Goal: Information Seeking & Learning: Learn about a topic

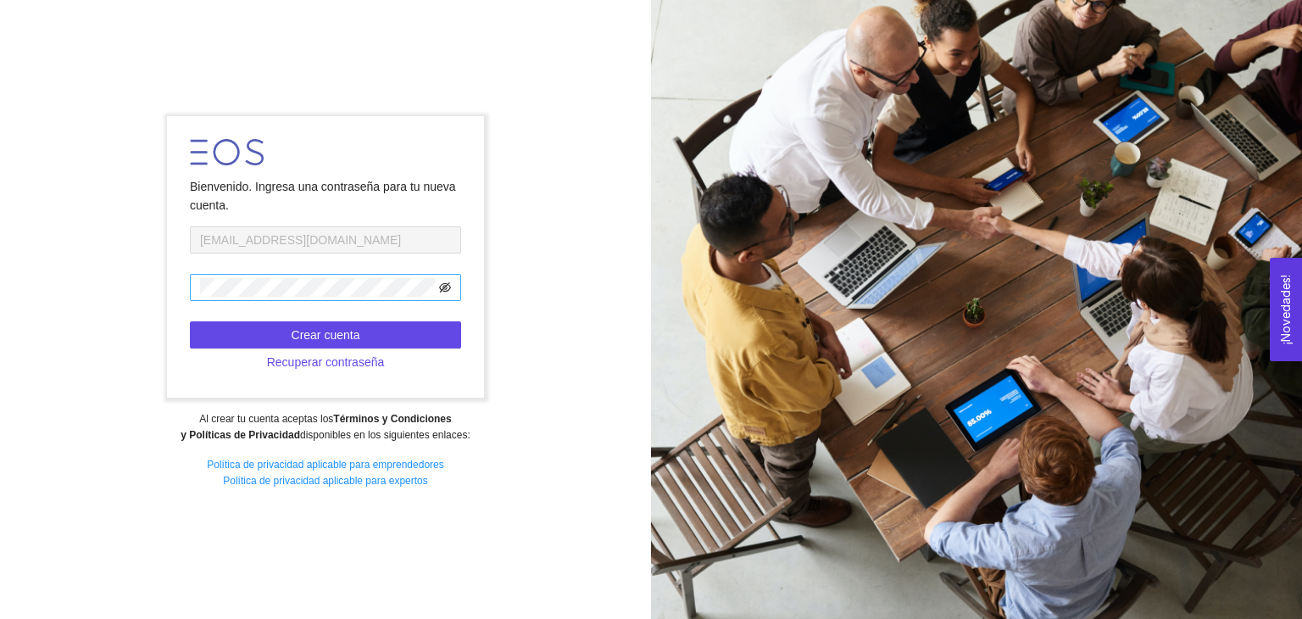
click at [440, 290] on icon "eye-invisible" at bounding box center [445, 288] width 12 height 12
click at [318, 330] on span "Crear cuenta" at bounding box center [326, 335] width 69 height 19
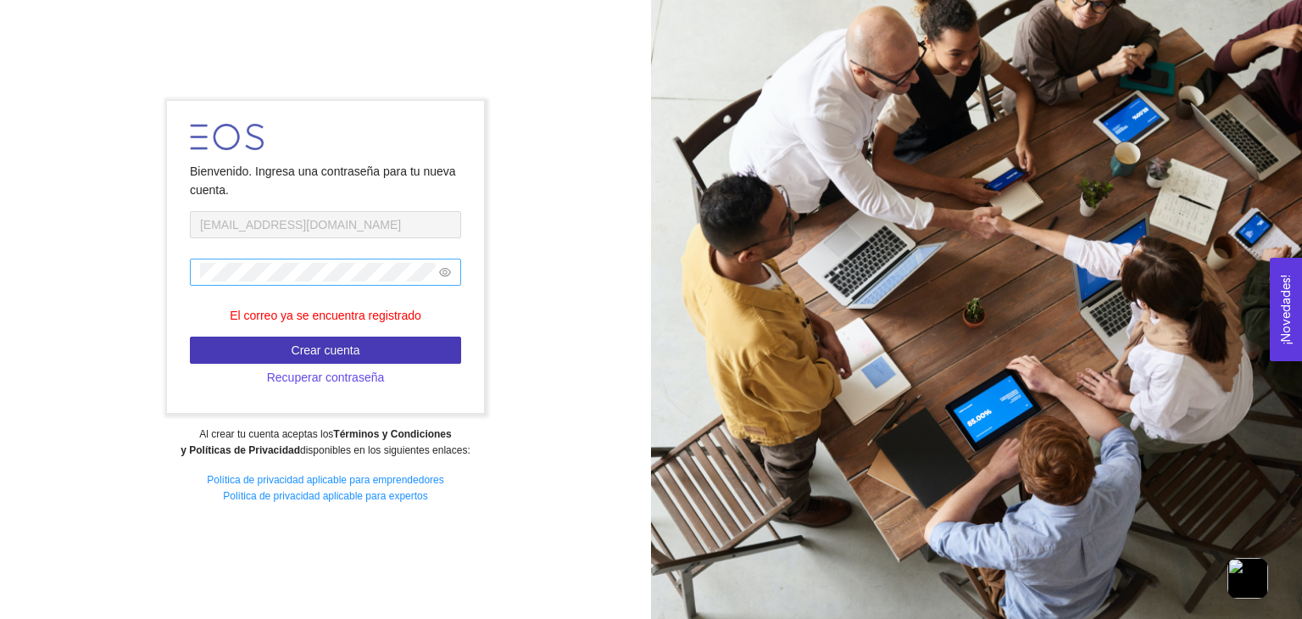
click at [346, 350] on span "Crear cuenta" at bounding box center [326, 350] width 69 height 19
click at [573, 170] on div "Bienvenido. Ingresa una contraseña para tu nueva cuenta. A01640593@tec.mx El co…" at bounding box center [325, 309] width 651 height 439
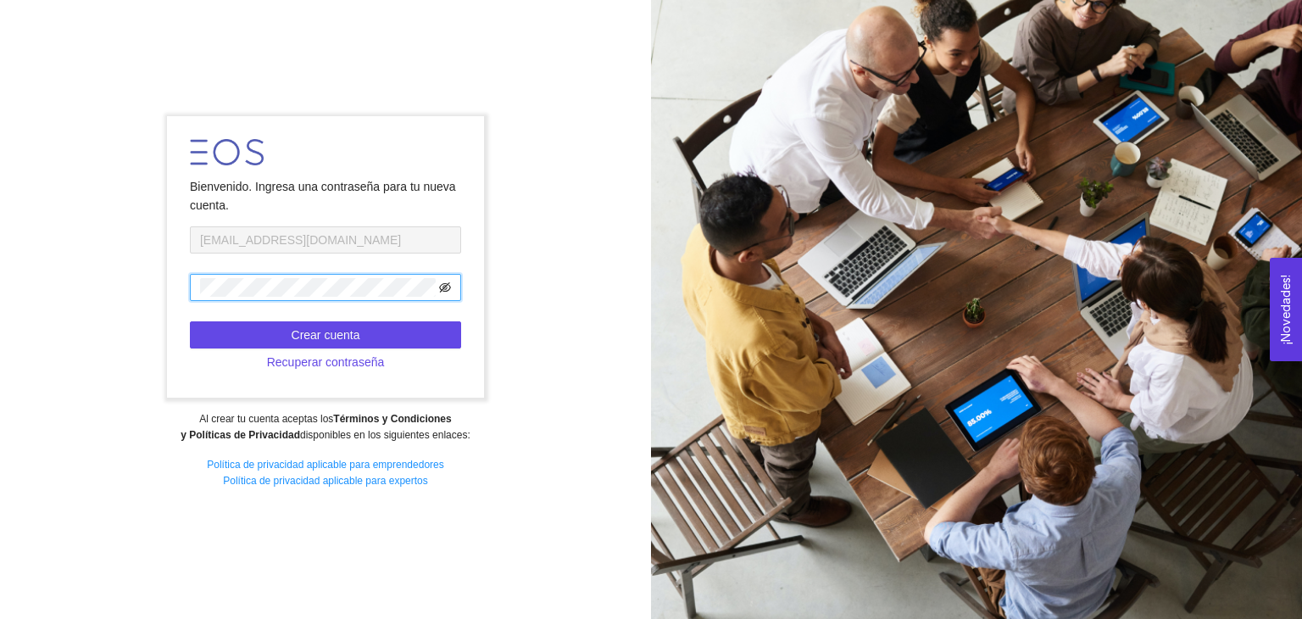
click at [442, 287] on icon "eye-invisible" at bounding box center [445, 288] width 12 height 12
click at [212, 482] on div "Política de privacidad aplicable para emprendedores Política de privacidad apli…" at bounding box center [325, 473] width 628 height 32
click at [181, 162] on form "Bienvenido. Ingresa una contraseña para tu nueva cuenta. A01640593@tec.mx Crear…" at bounding box center [325, 257] width 316 height 282
click at [200, 165] on form "Bienvenido. Ingresa una contraseña para tu nueva cuenta. A01640593@tec.mx Crear…" at bounding box center [325, 257] width 316 height 282
click at [315, 367] on span "Recuperar contraseña" at bounding box center [326, 362] width 118 height 19
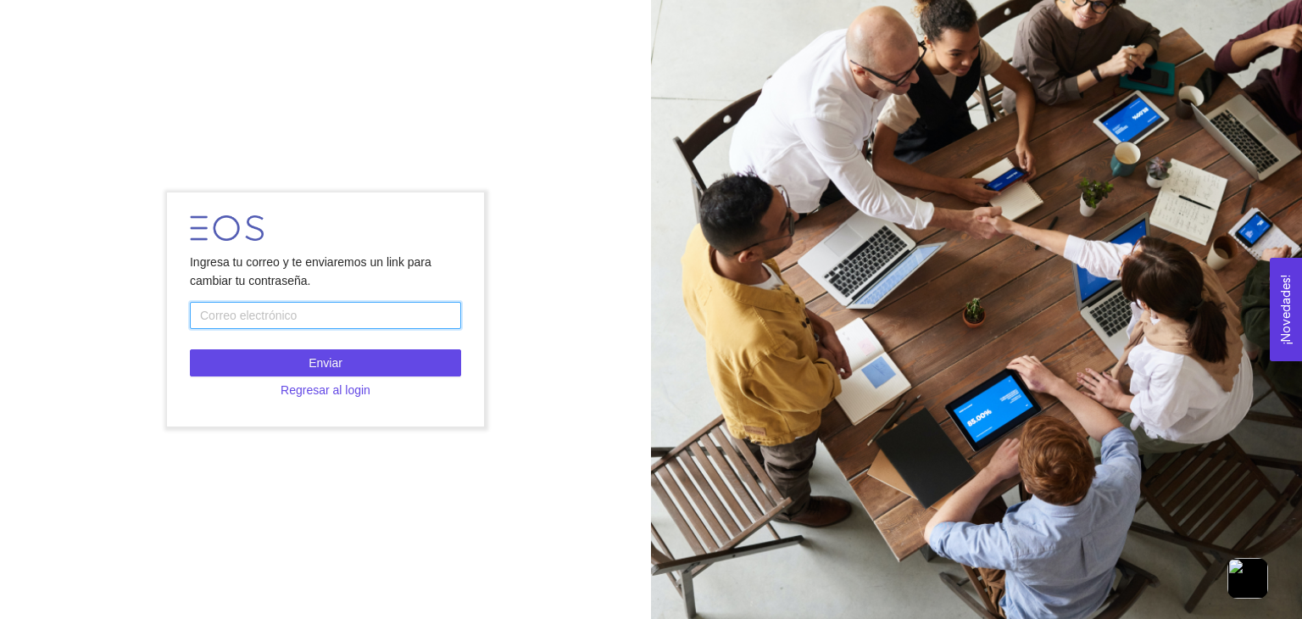
click at [284, 304] on input "text" at bounding box center [325, 315] width 271 height 27
type input "A01640593@tec.mx"
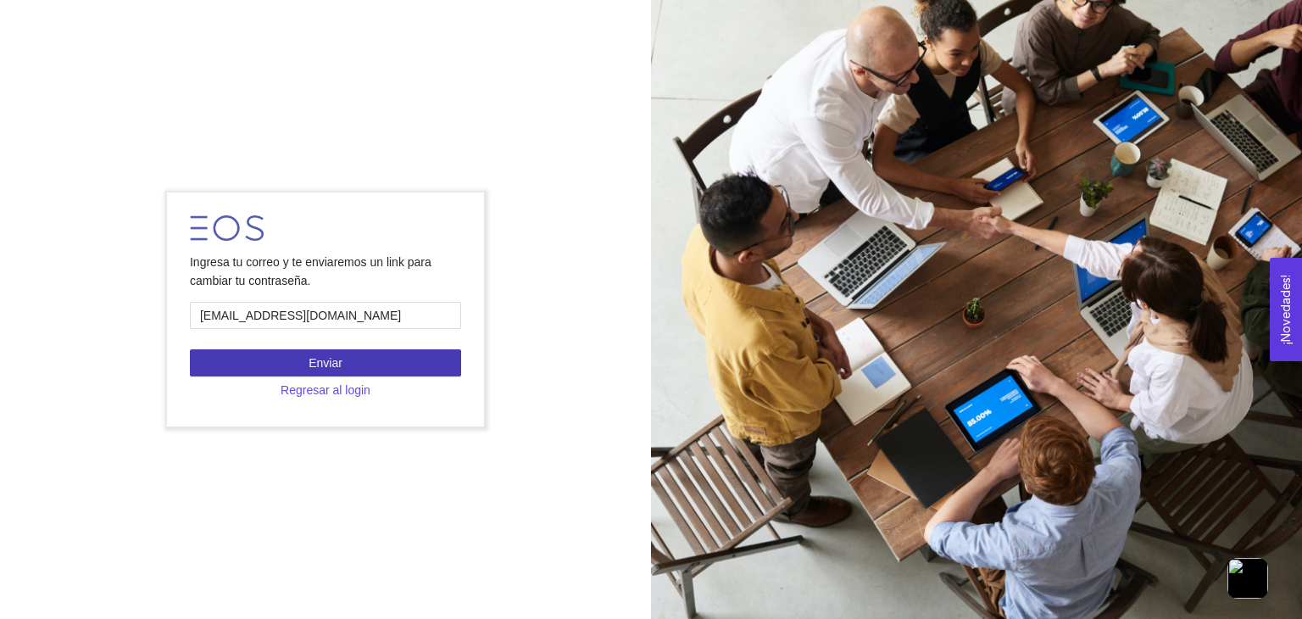
click at [282, 375] on button "Enviar" at bounding box center [325, 362] width 271 height 27
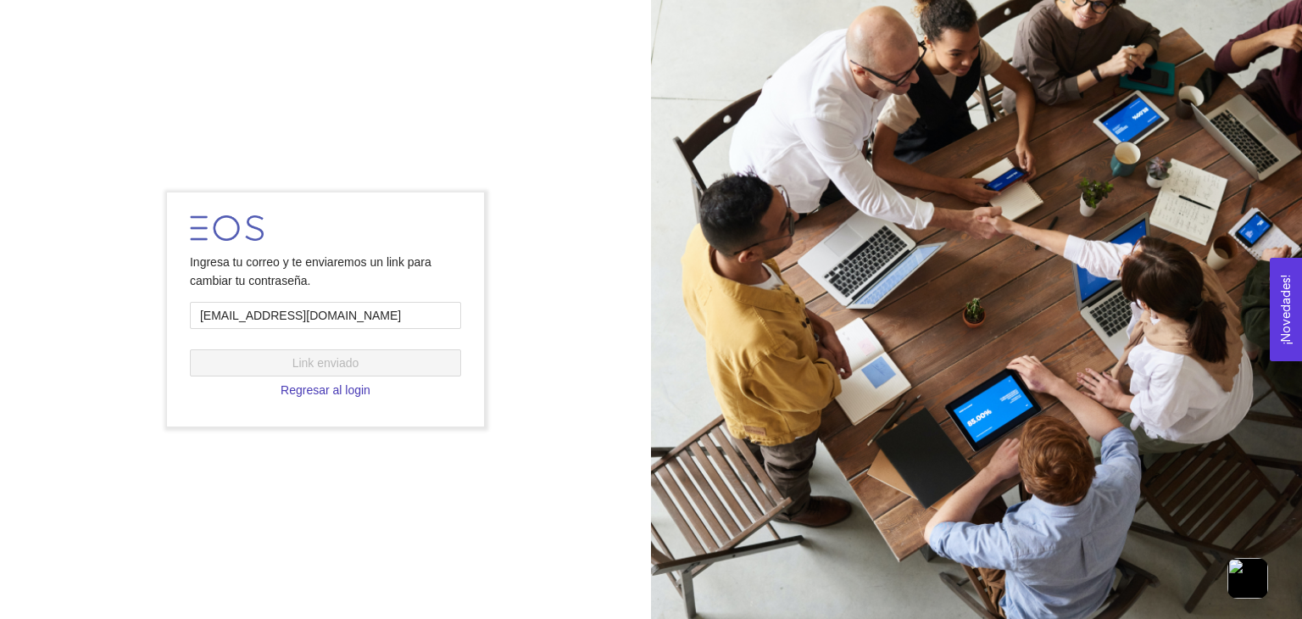
click at [323, 389] on span "Regresar al login" at bounding box center [326, 390] width 90 height 19
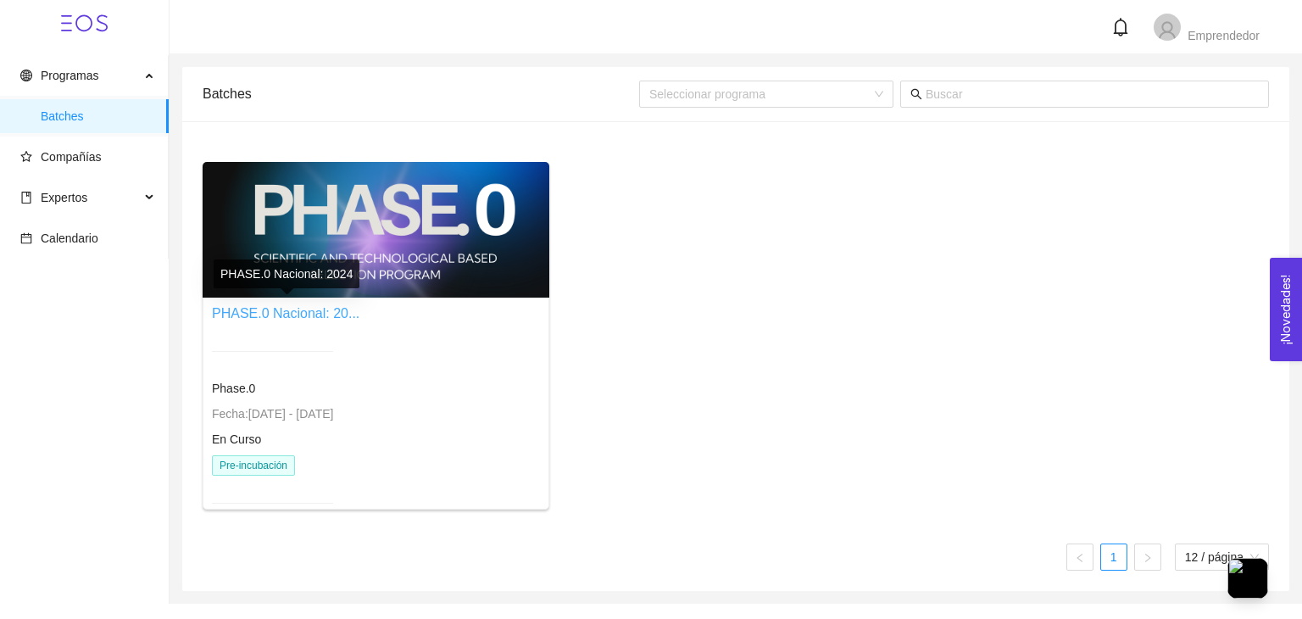
click at [287, 309] on link "PHASE.0 Nacional: 20..." at bounding box center [286, 313] width 148 height 14
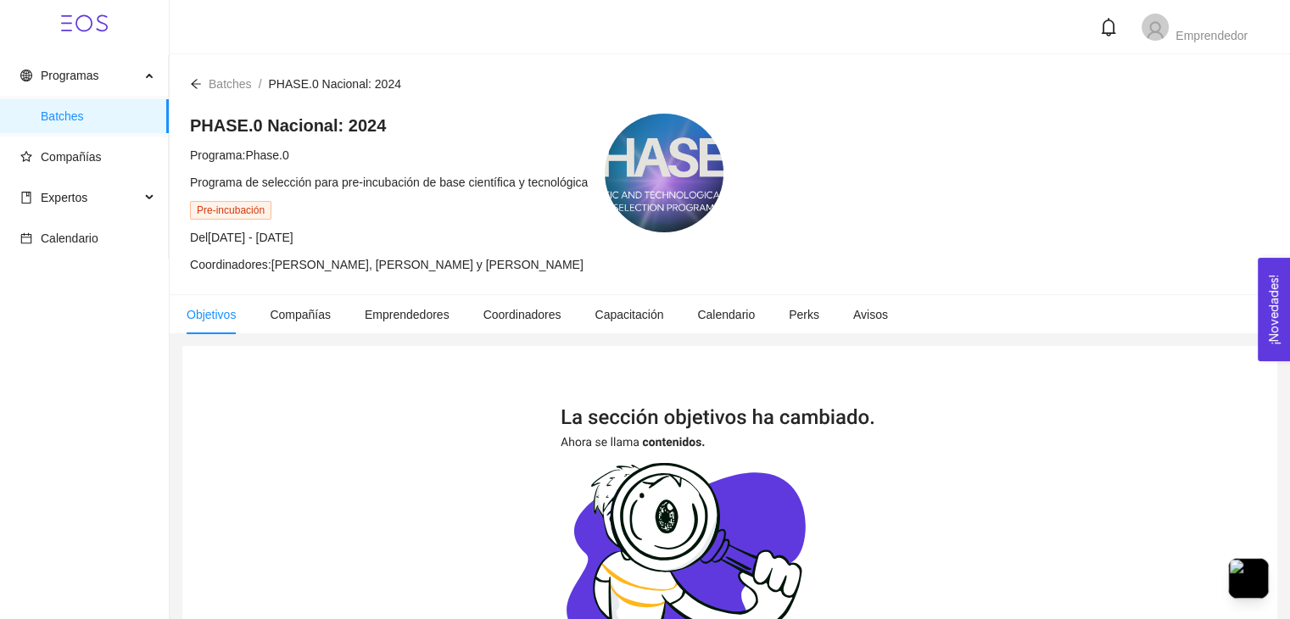
click at [192, 82] on icon "arrow-left" at bounding box center [196, 83] width 10 height 9
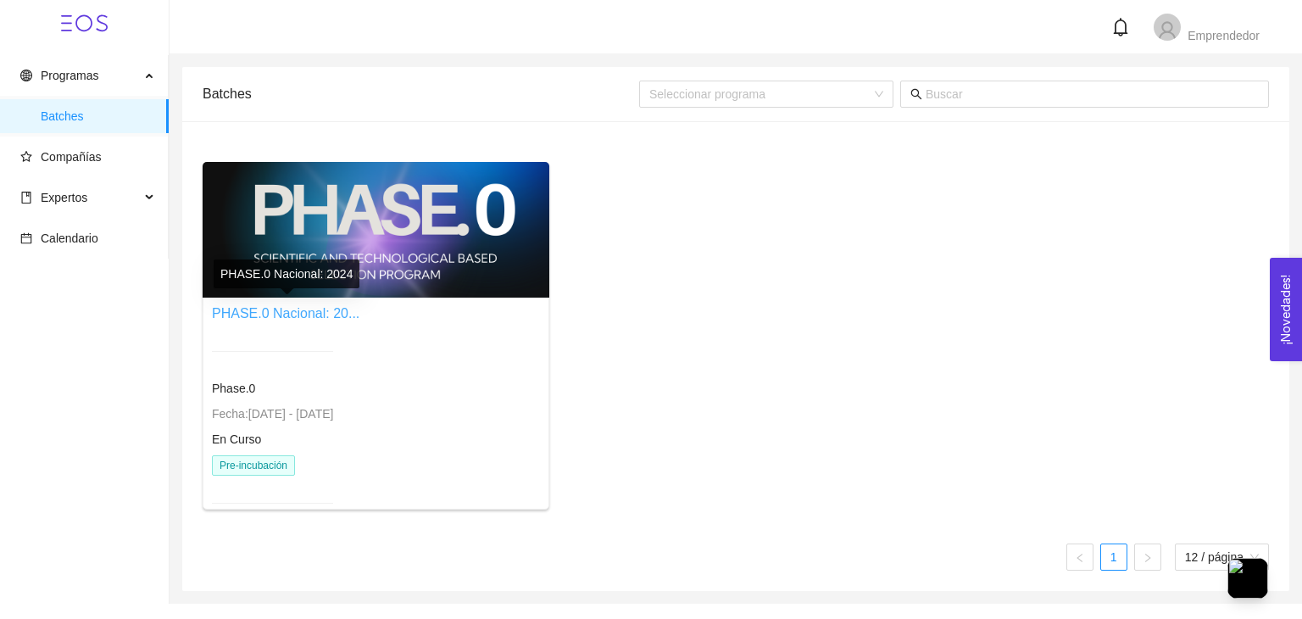
click at [243, 307] on link "PHASE.0 Nacional: 20..." at bounding box center [286, 313] width 148 height 14
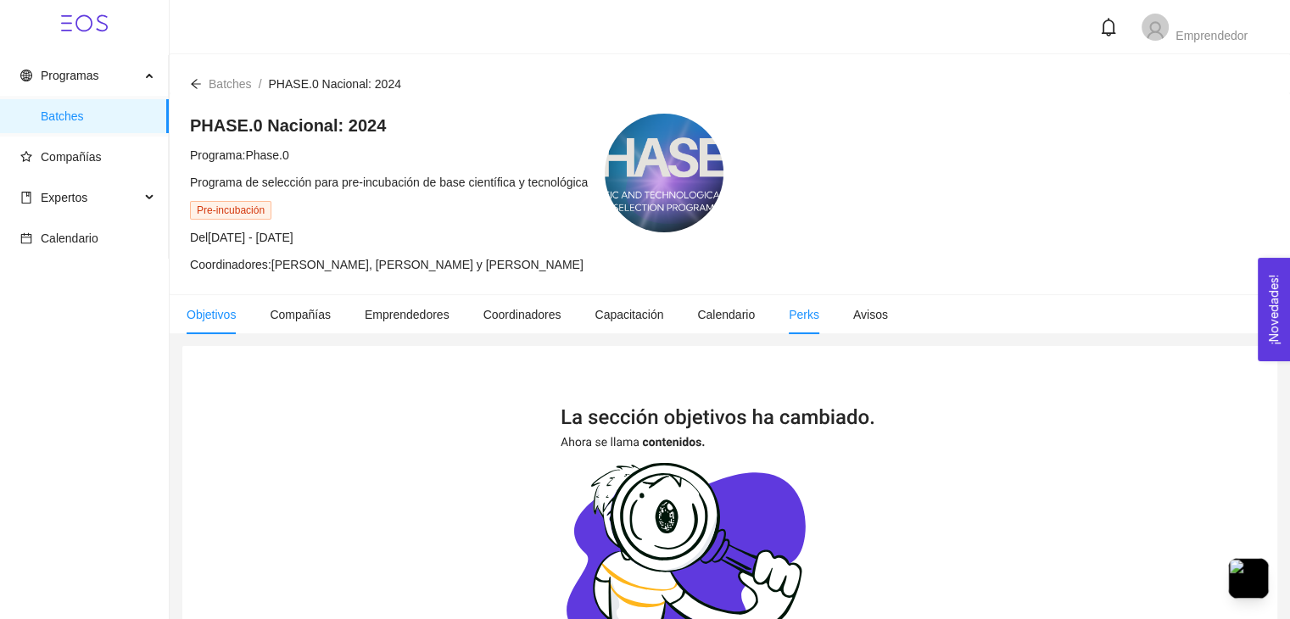
click at [814, 324] on li "Perks" at bounding box center [804, 314] width 64 height 39
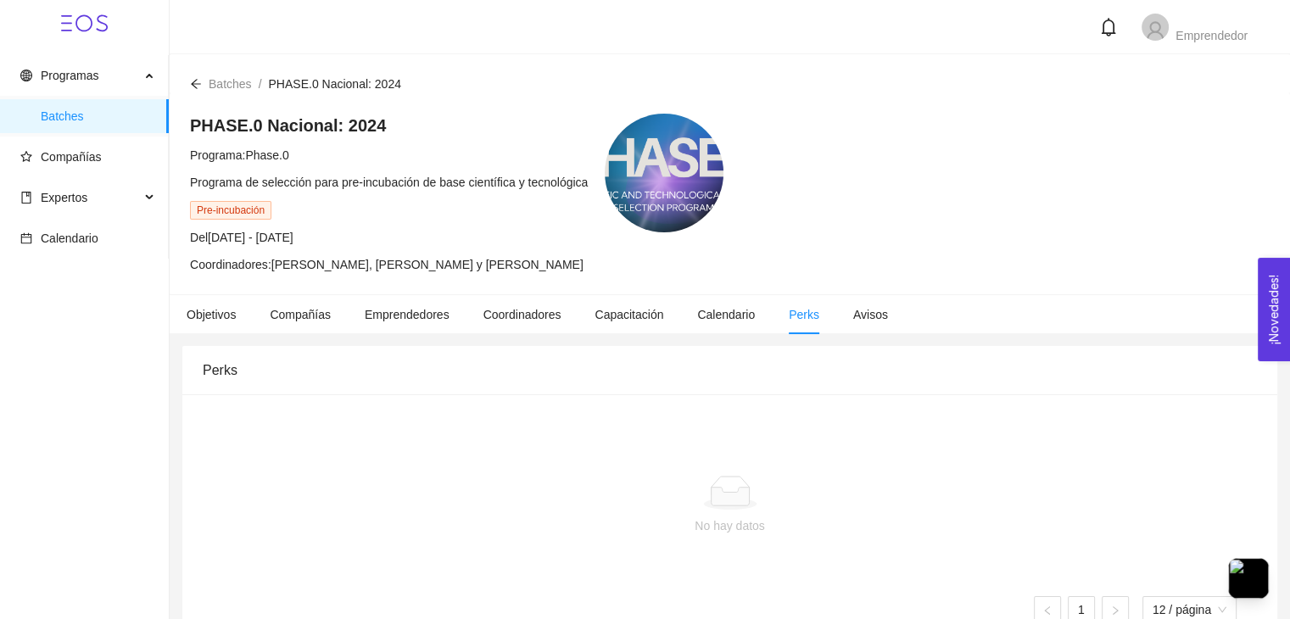
scroll to position [58, 0]
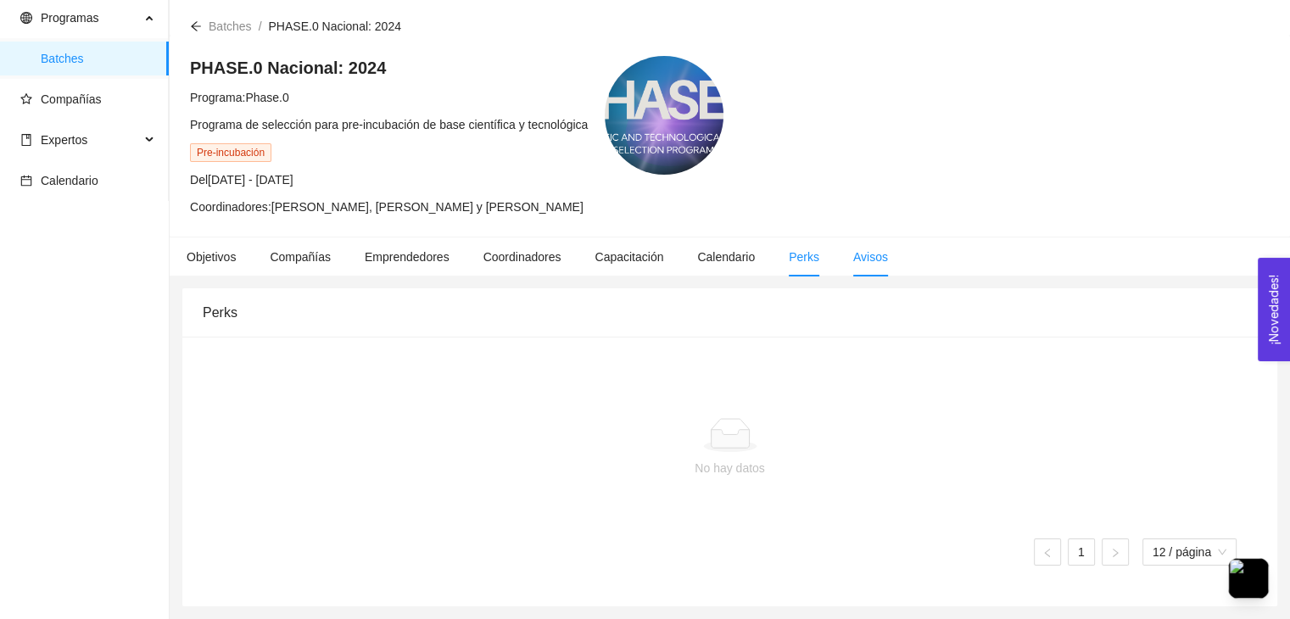
click at [861, 259] on span "Avisos" at bounding box center [870, 257] width 35 height 14
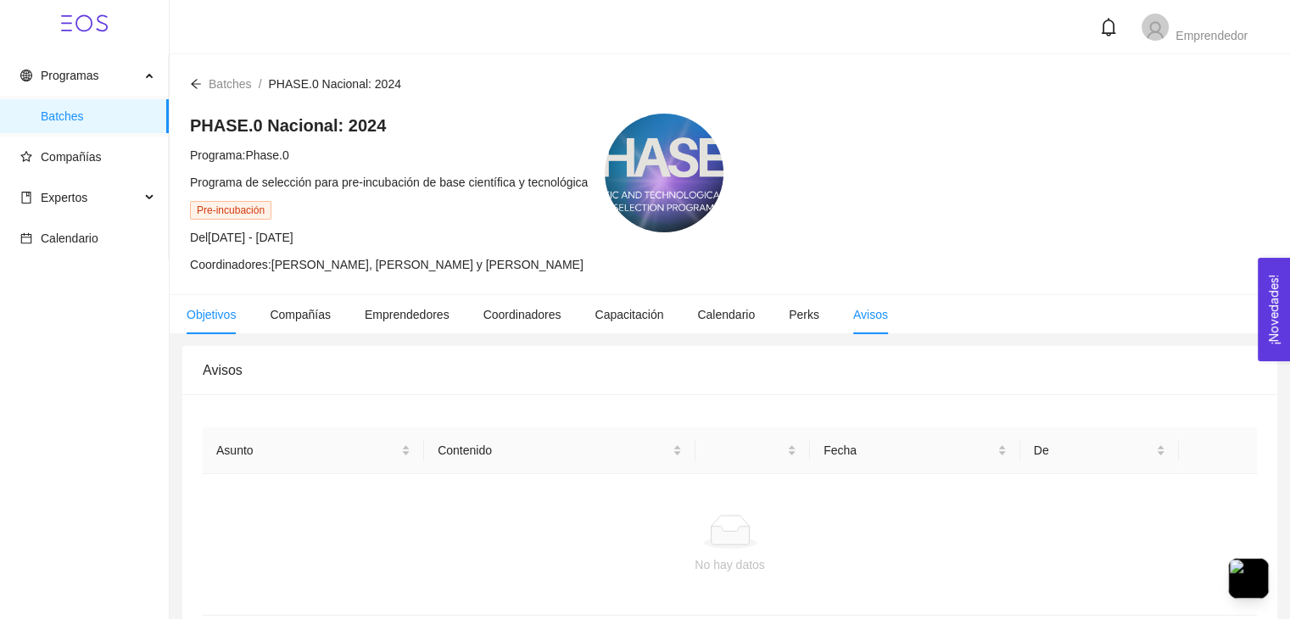
click at [226, 321] on span "Objetivos" at bounding box center [211, 315] width 49 height 14
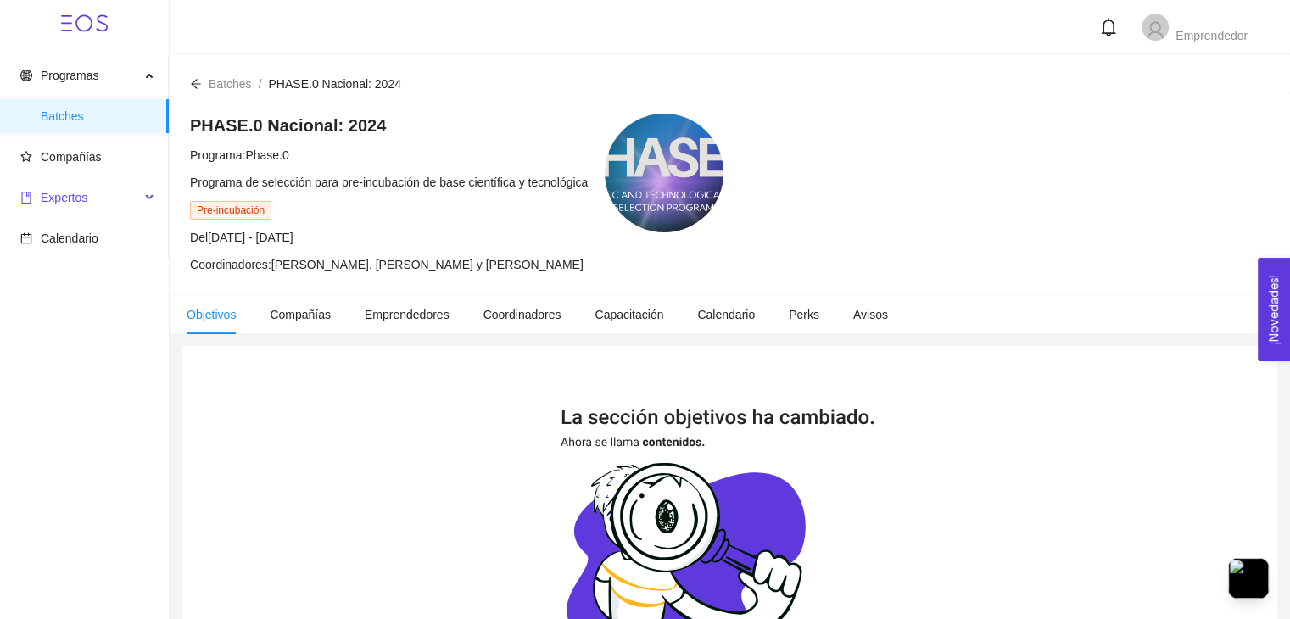
click at [118, 208] on span "Expertos" at bounding box center [80, 198] width 120 height 34
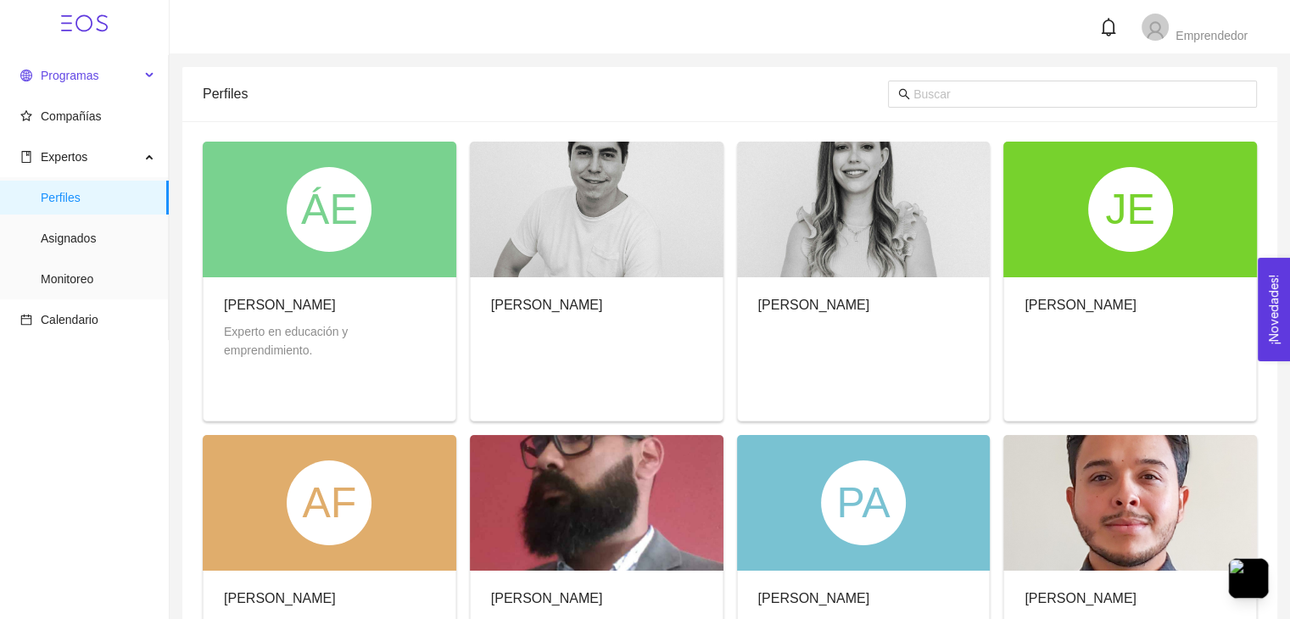
click at [90, 86] on span "Programas" at bounding box center [80, 76] width 120 height 34
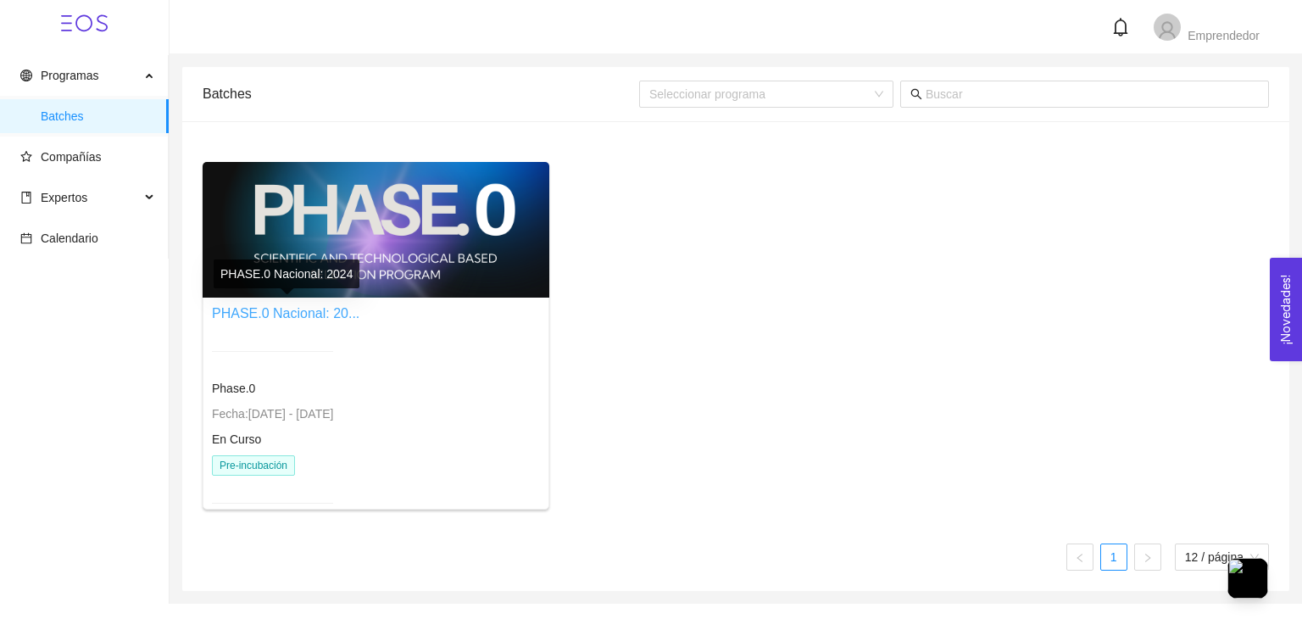
click at [263, 321] on link "PHASE.0 Nacional: 20..." at bounding box center [286, 313] width 148 height 14
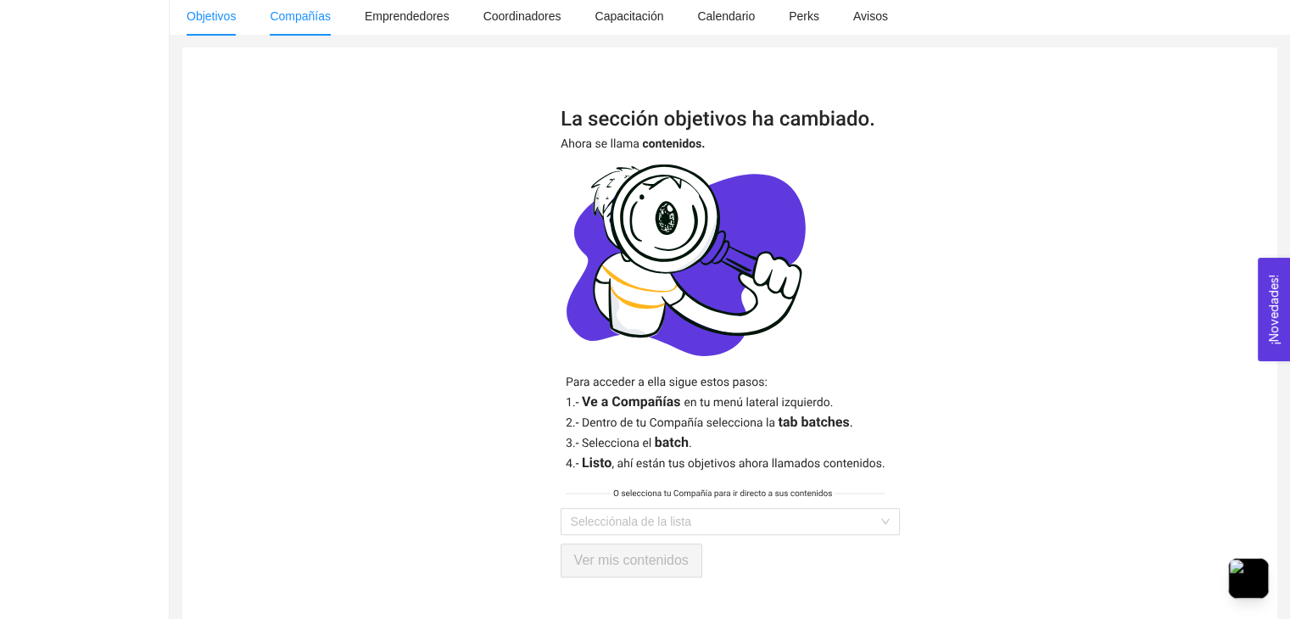
scroll to position [332, 0]
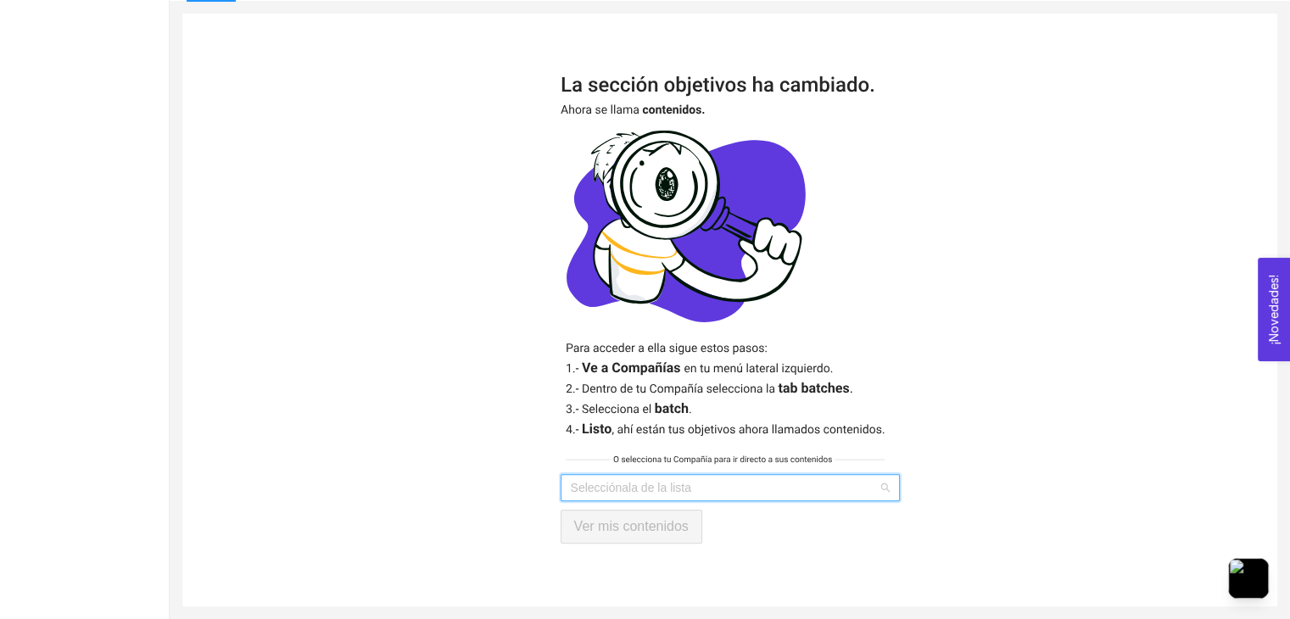
click at [639, 482] on input "search" at bounding box center [724, 487] width 307 height 25
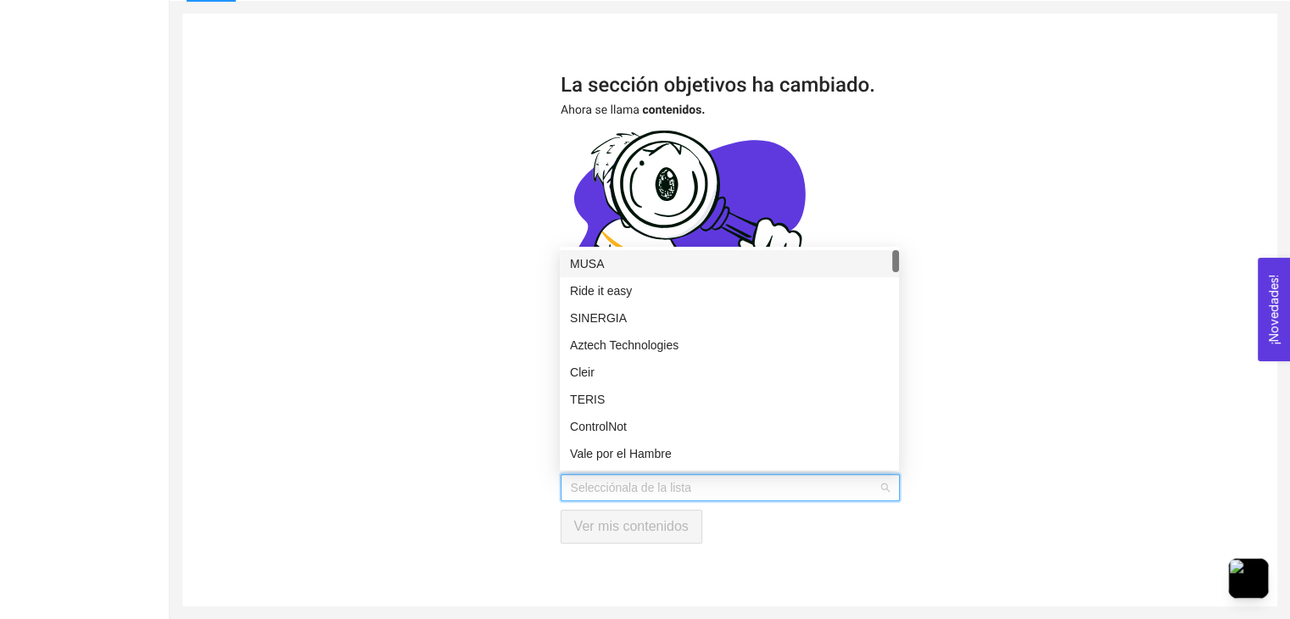
click at [461, 484] on div "Selecciónala de la lista Ver mis contenidos" at bounding box center [729, 310] width 1095 height 593
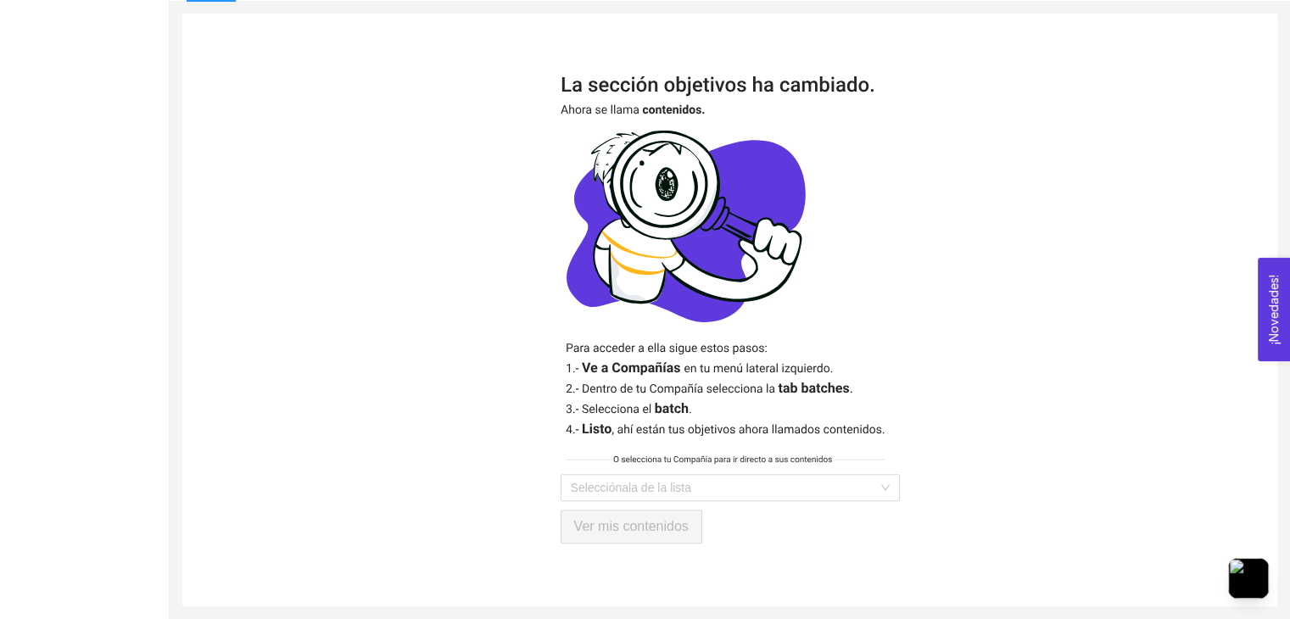
scroll to position [0, 0]
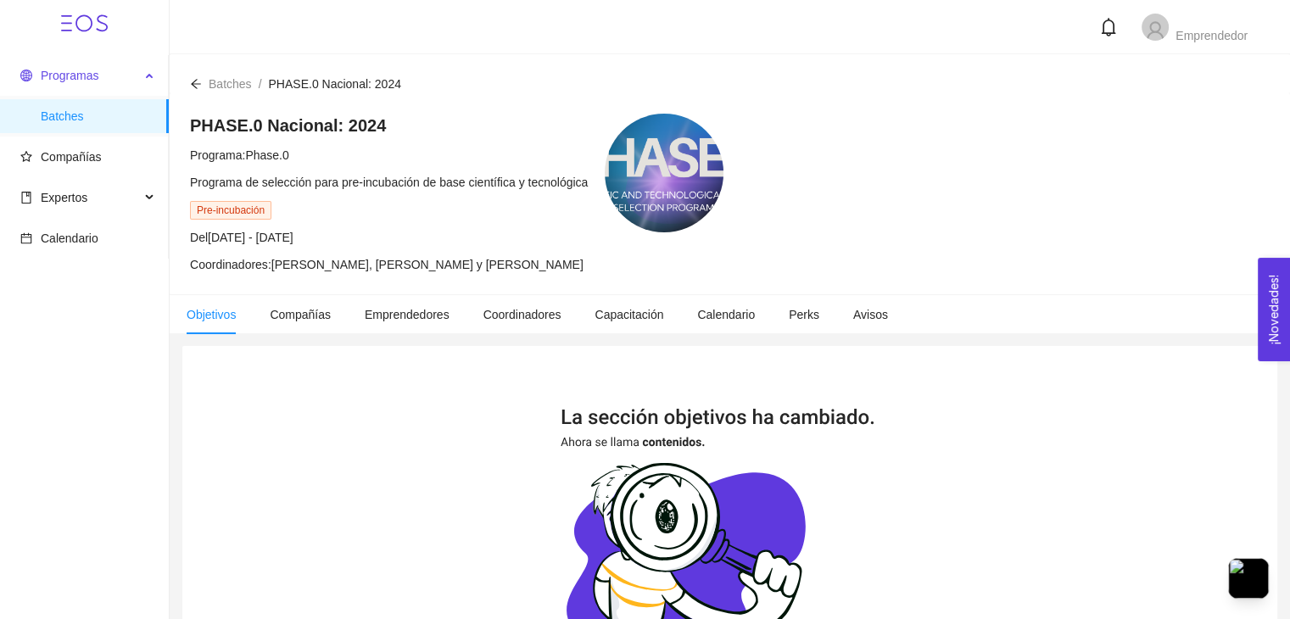
click at [79, 70] on span "Programas" at bounding box center [70, 76] width 58 height 14
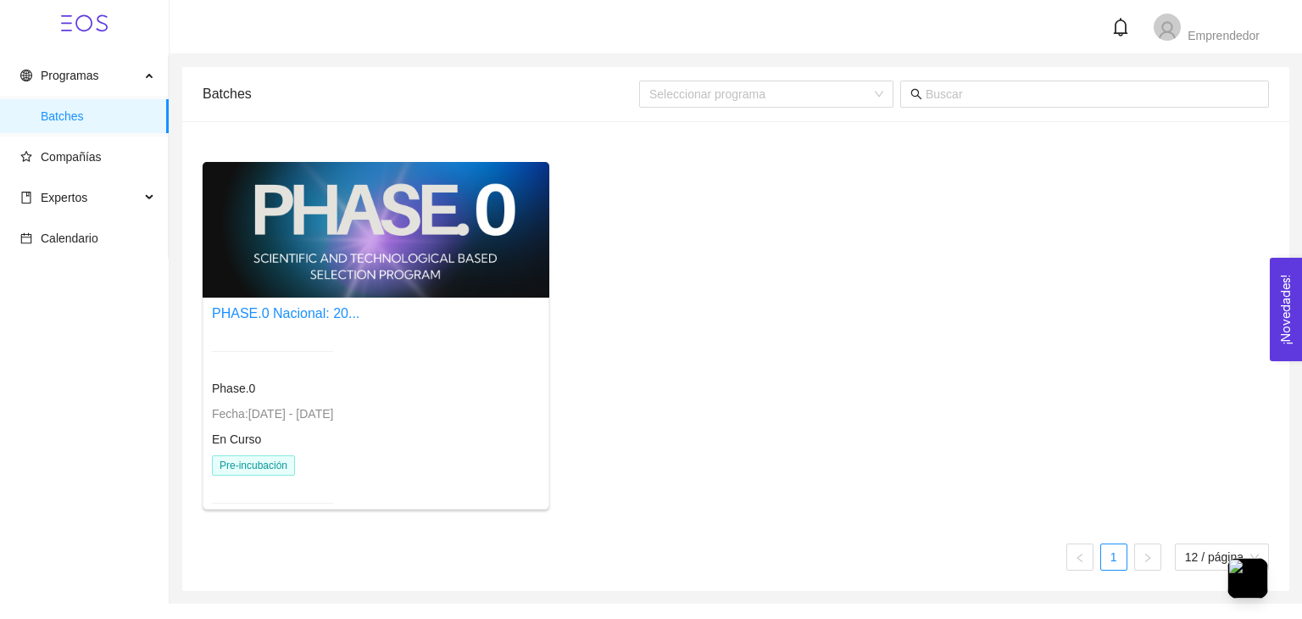
click at [245, 465] on span "Pre-incubación" at bounding box center [253, 465] width 83 height 20
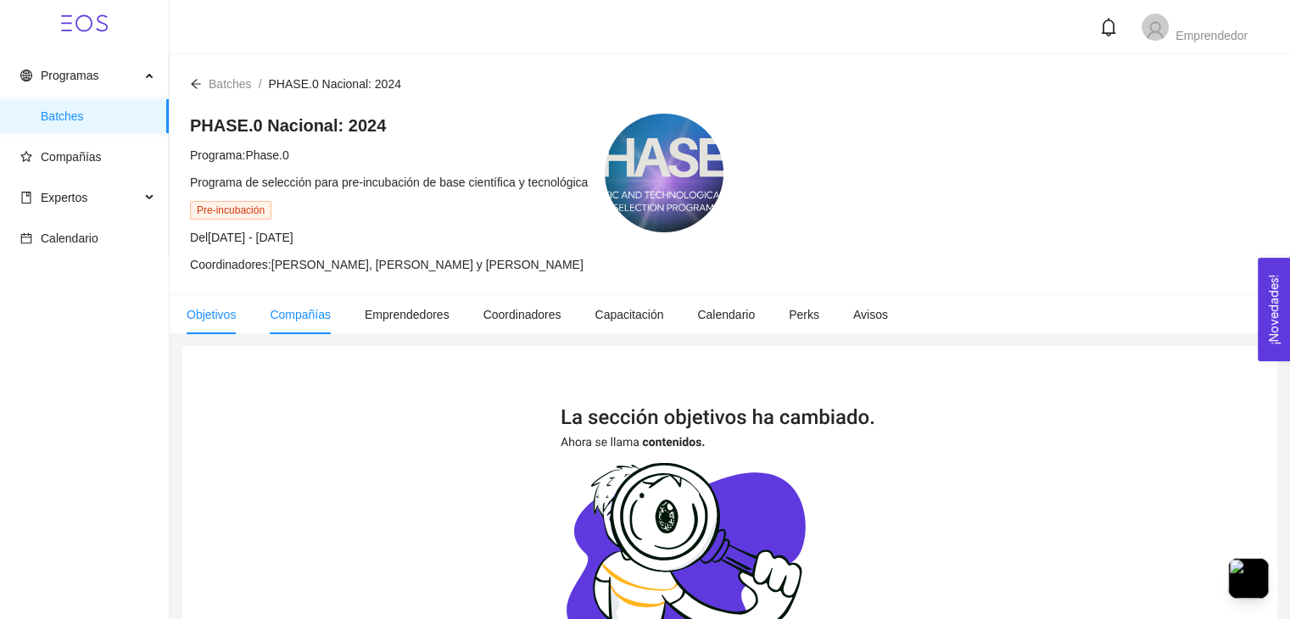
click at [282, 310] on span "Compañías" at bounding box center [300, 315] width 61 height 14
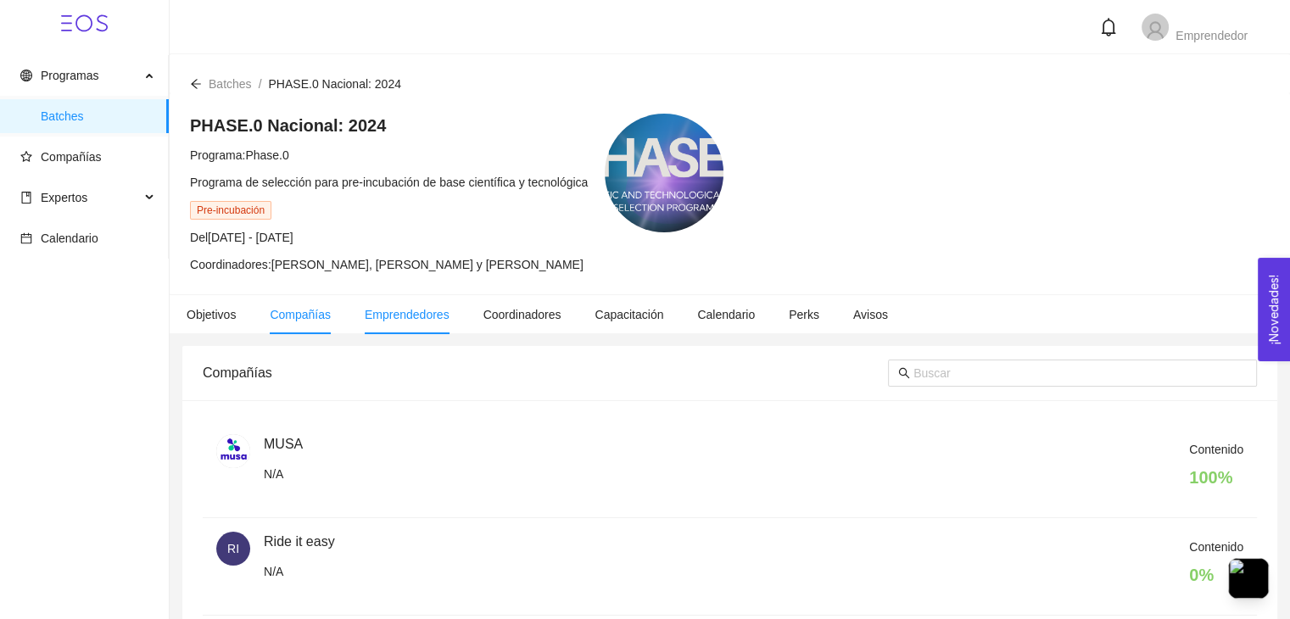
click at [403, 311] on span "Emprendedores" at bounding box center [407, 315] width 85 height 14
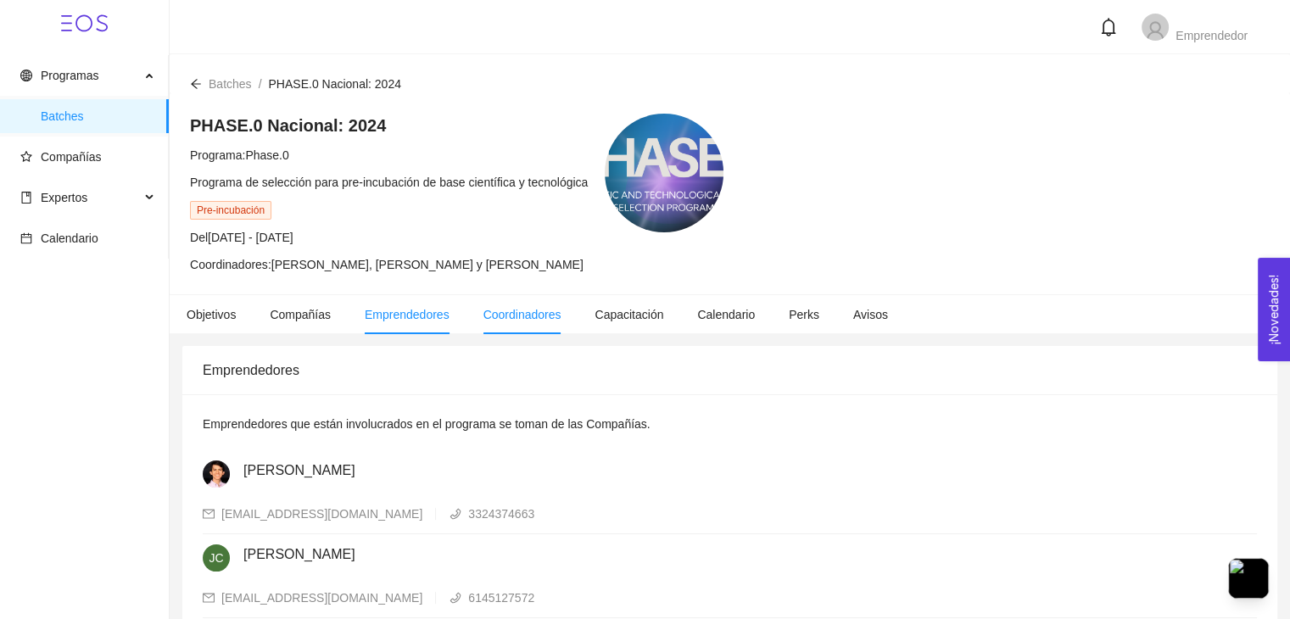
click at [546, 316] on span "Coordinadores" at bounding box center [522, 315] width 78 height 14
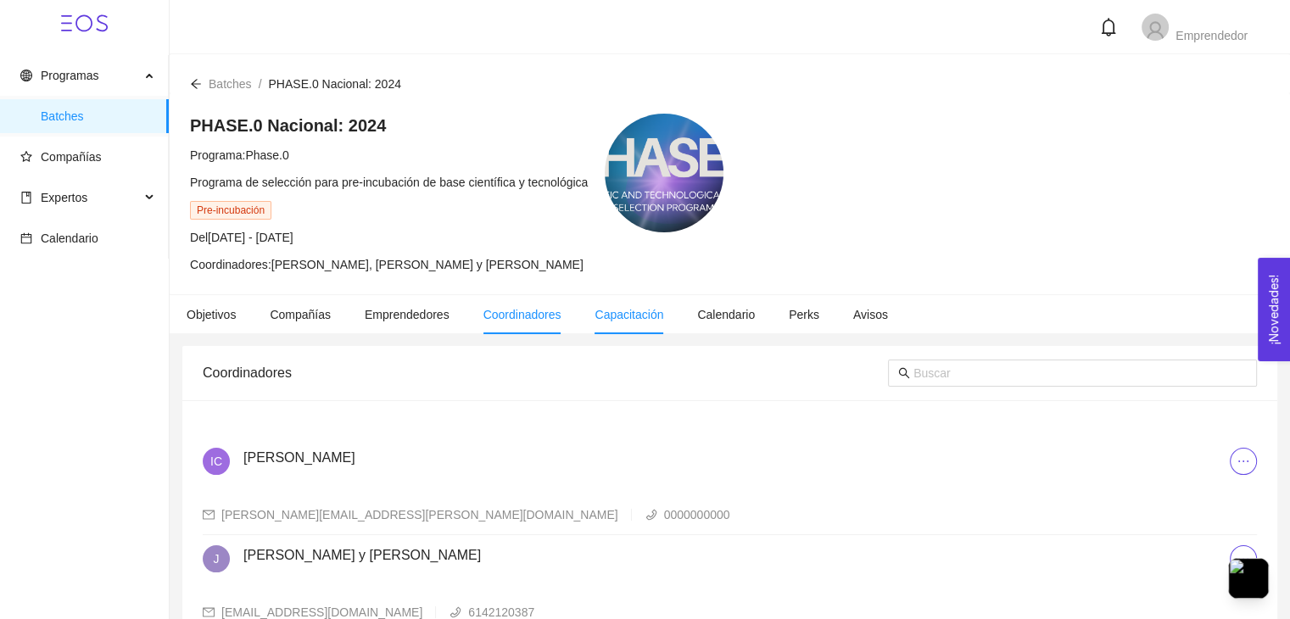
click at [617, 325] on li "Capacitación" at bounding box center [628, 314] width 103 height 39
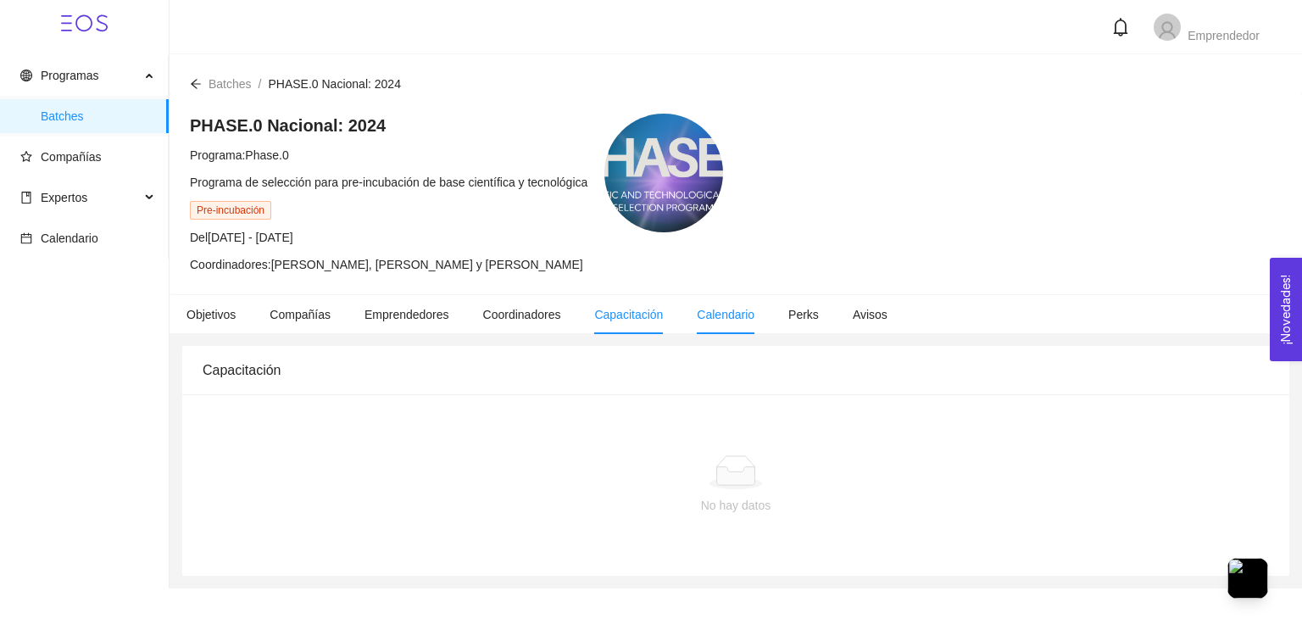
click at [727, 314] on span "Calendario" at bounding box center [726, 315] width 58 height 14
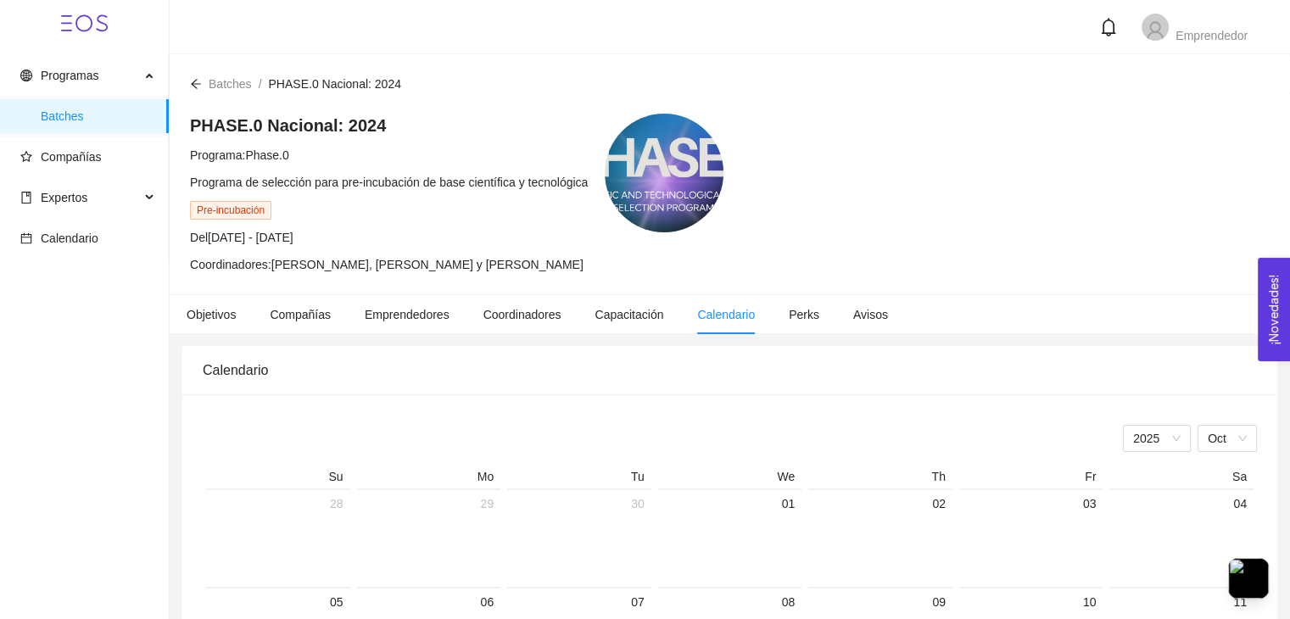
click at [649, 180] on div at bounding box center [664, 173] width 119 height 119
click at [792, 302] on li "Perks" at bounding box center [804, 314] width 64 height 39
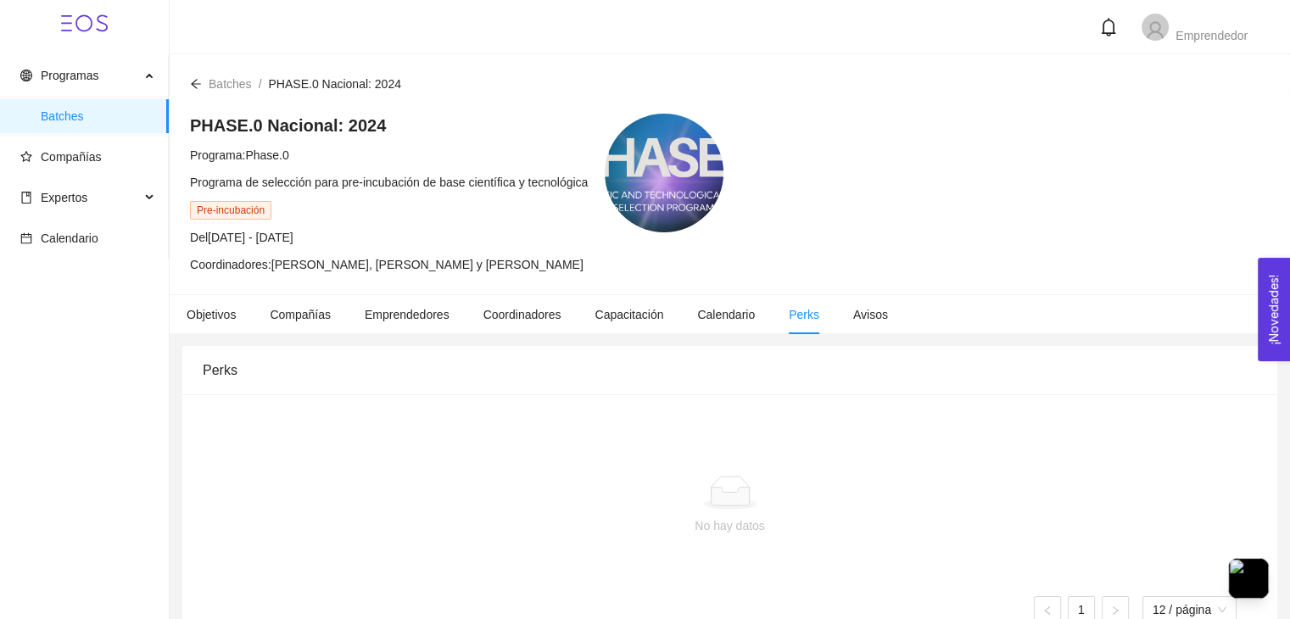
click at [191, 86] on icon "arrow-left" at bounding box center [196, 84] width 12 height 12
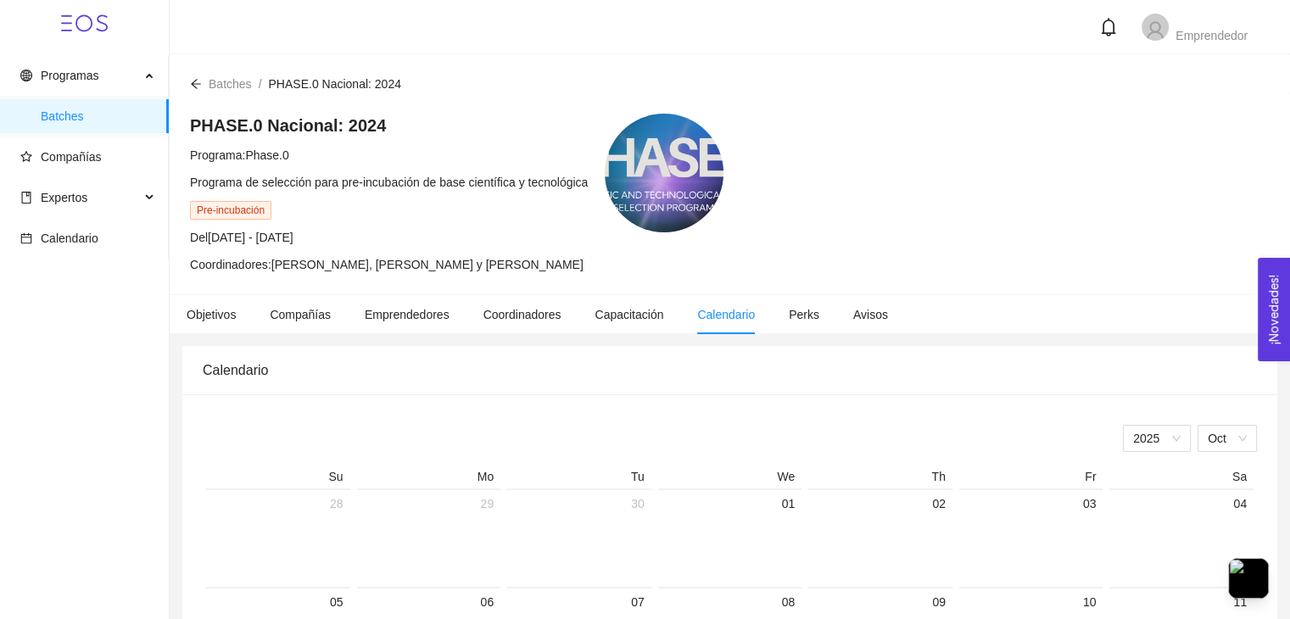
click at [194, 86] on icon "arrow-left" at bounding box center [196, 84] width 12 height 12
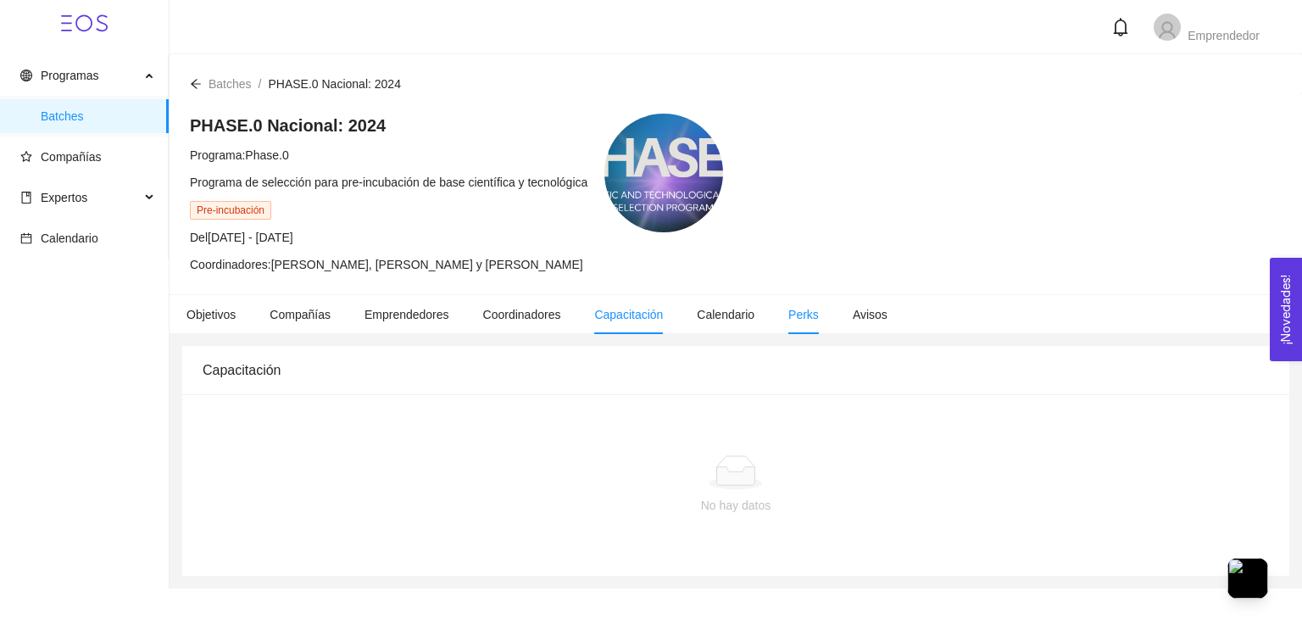
click at [797, 312] on span "Perks" at bounding box center [804, 315] width 31 height 14
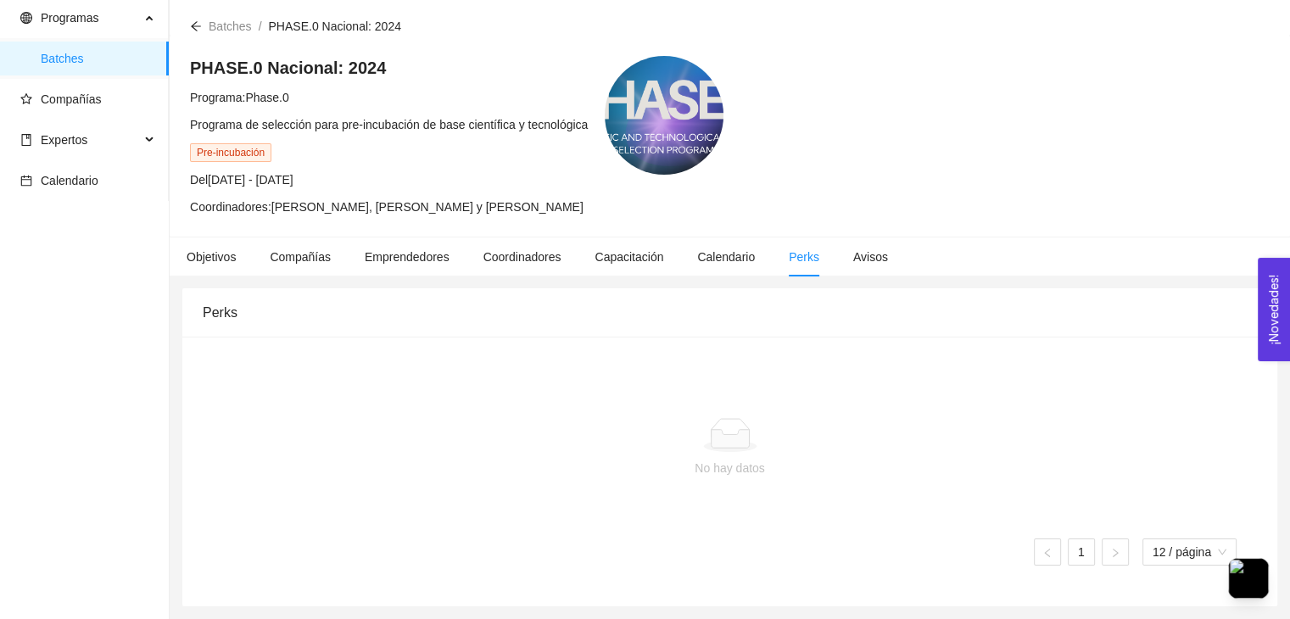
scroll to position [56, 0]
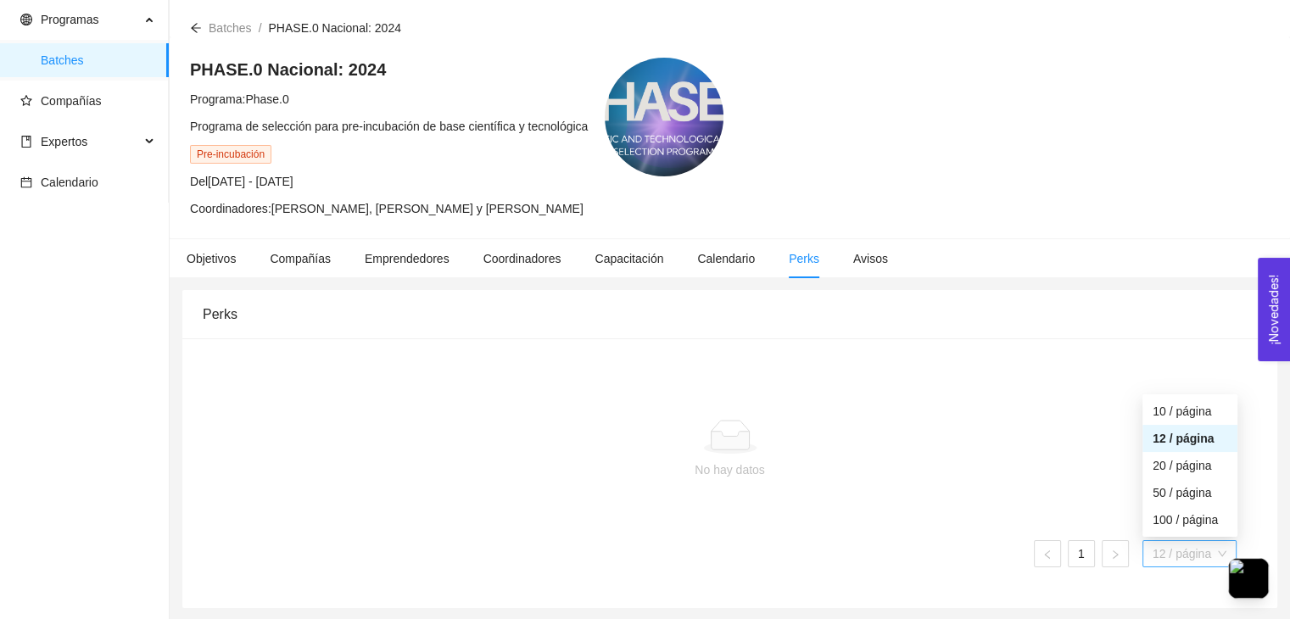
click at [1171, 549] on span "12 / página" at bounding box center [1189, 553] width 74 height 25
click at [1171, 393] on div "No hay datos 1 12 / página 10 12 10 / página 12 / página 20 / página 50 / págin…" at bounding box center [729, 473] width 1013 height 188
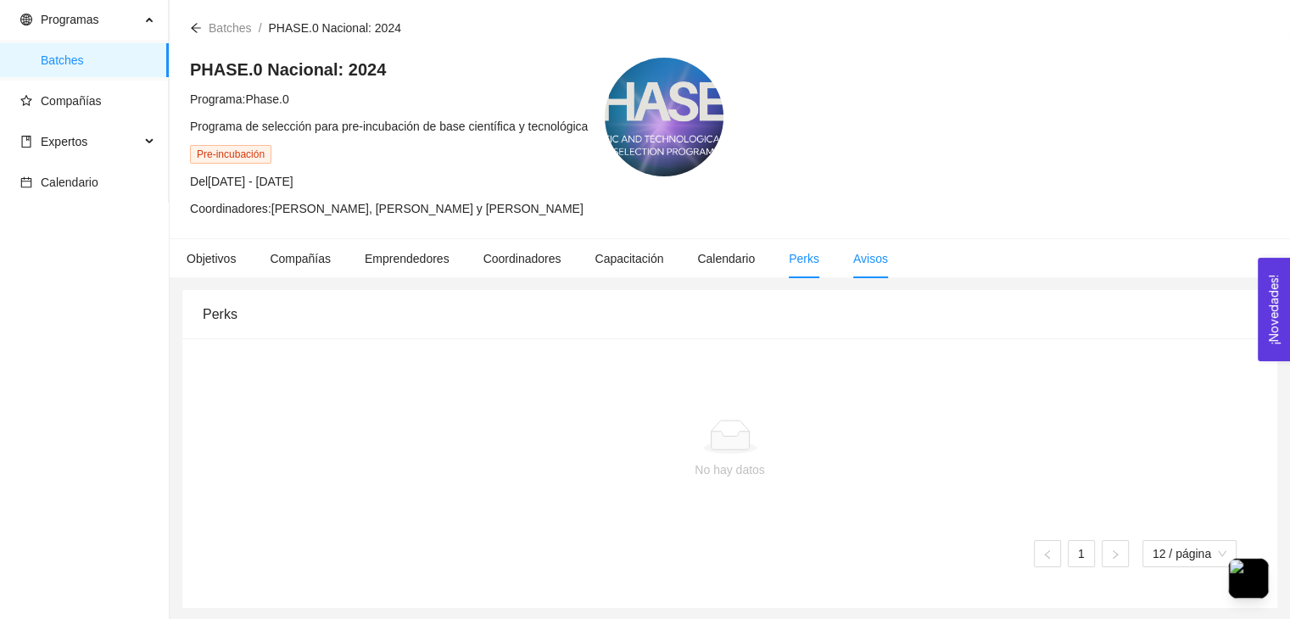
click at [853, 256] on span "Avisos" at bounding box center [870, 259] width 35 height 14
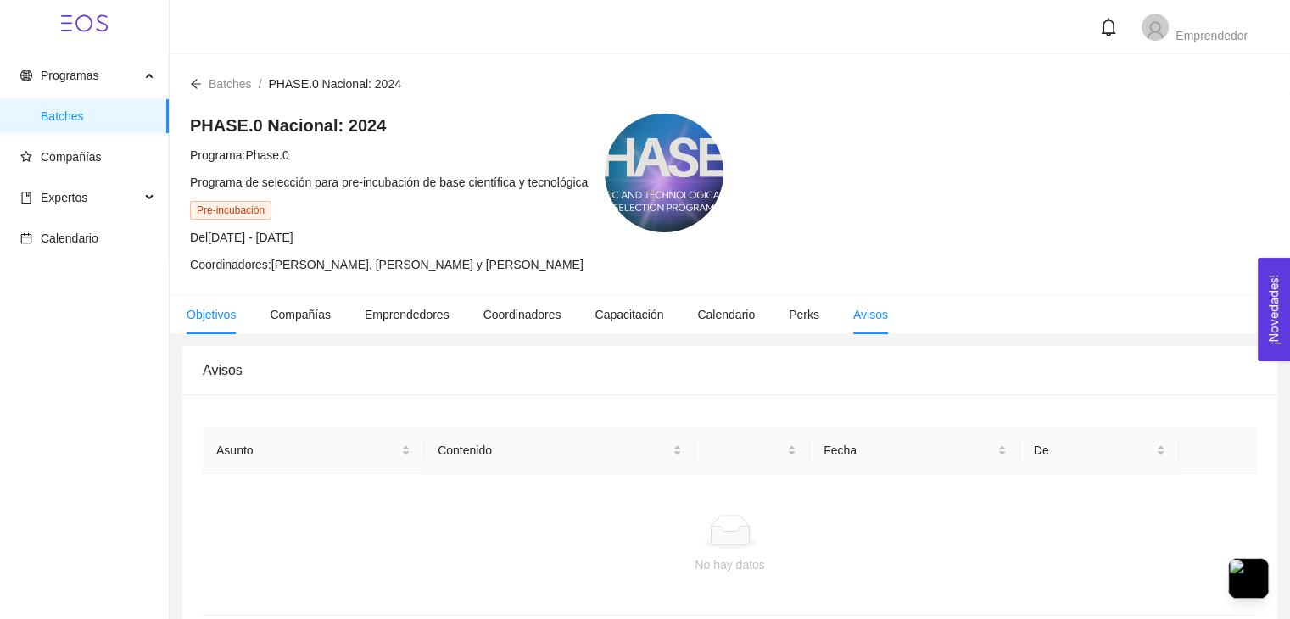
click at [226, 313] on span "Objetivos" at bounding box center [211, 315] width 49 height 14
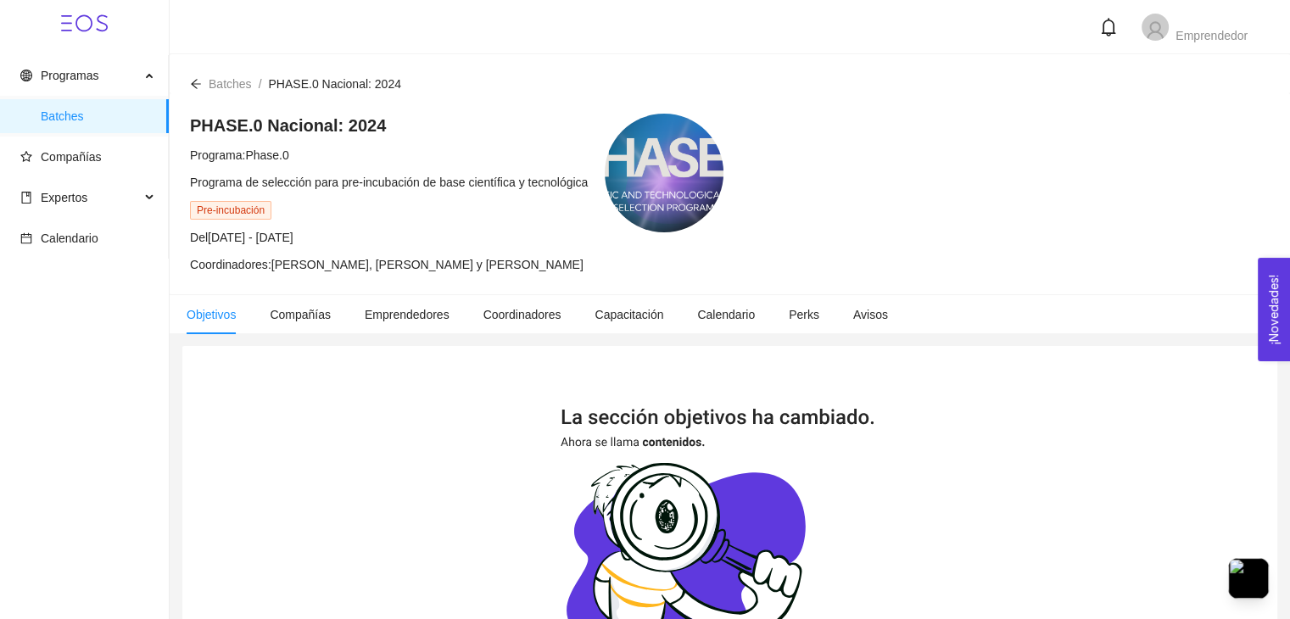
click at [193, 78] on icon "arrow-left" at bounding box center [196, 84] width 12 height 12
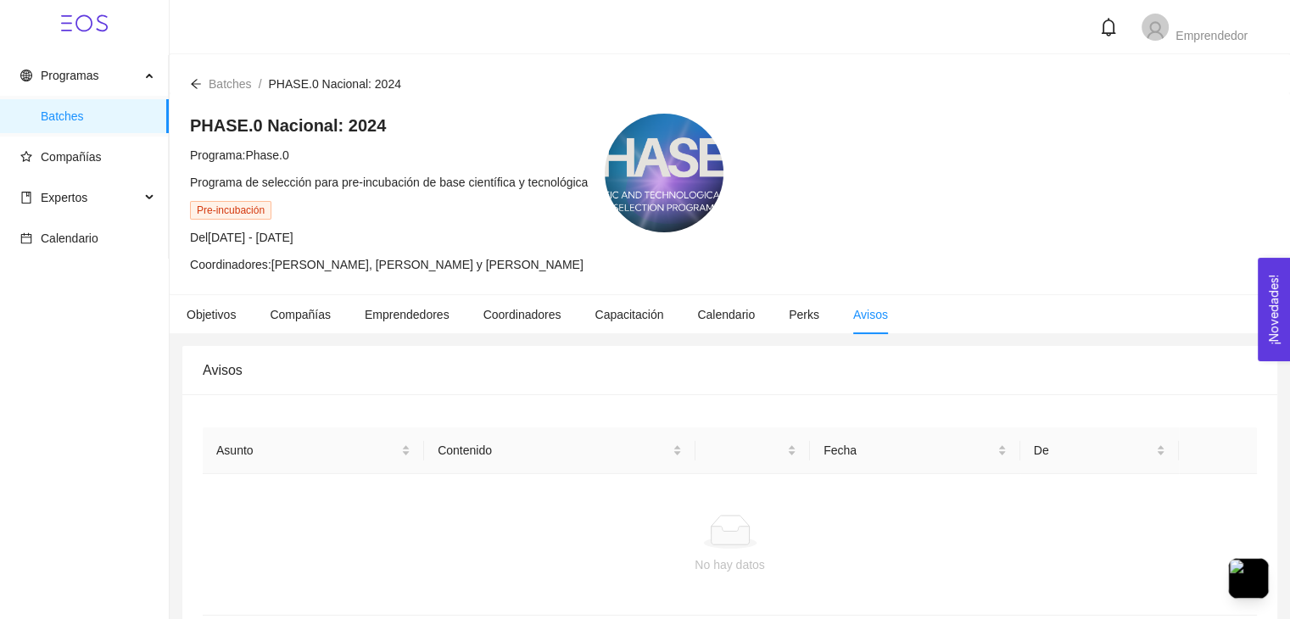
click at [237, 86] on span "Batches" at bounding box center [230, 84] width 43 height 14
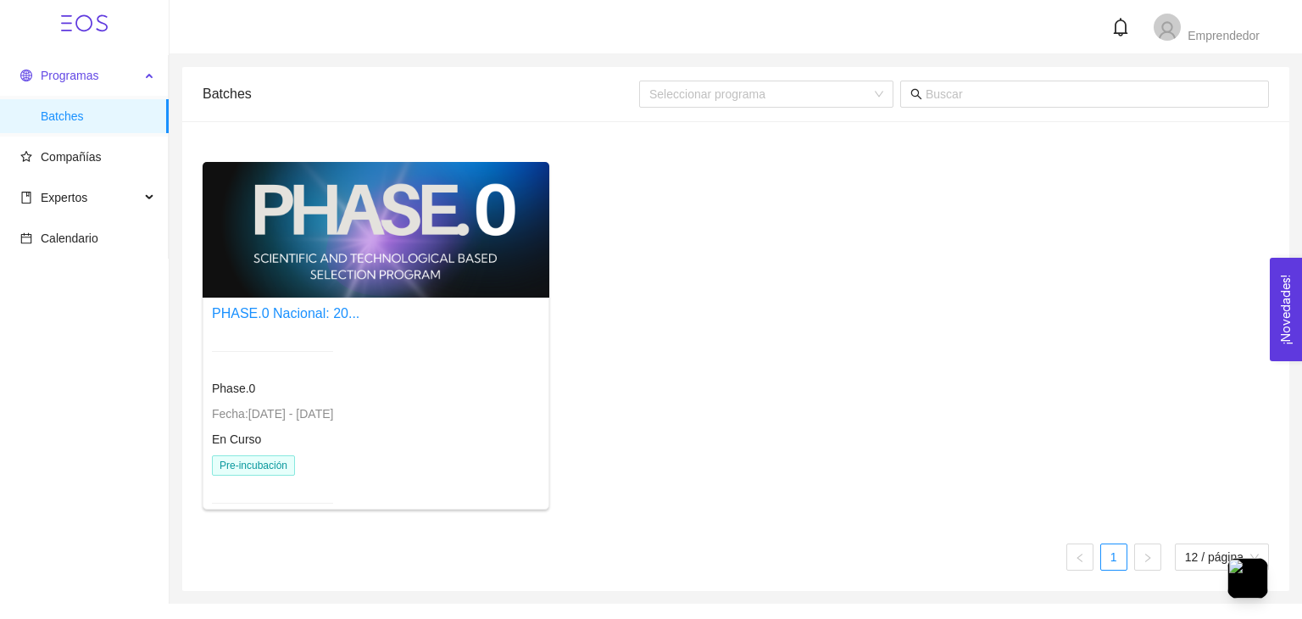
click at [105, 73] on span "Programas" at bounding box center [80, 76] width 120 height 34
click at [873, 84] on div "Seleccionar programa" at bounding box center [766, 94] width 254 height 27
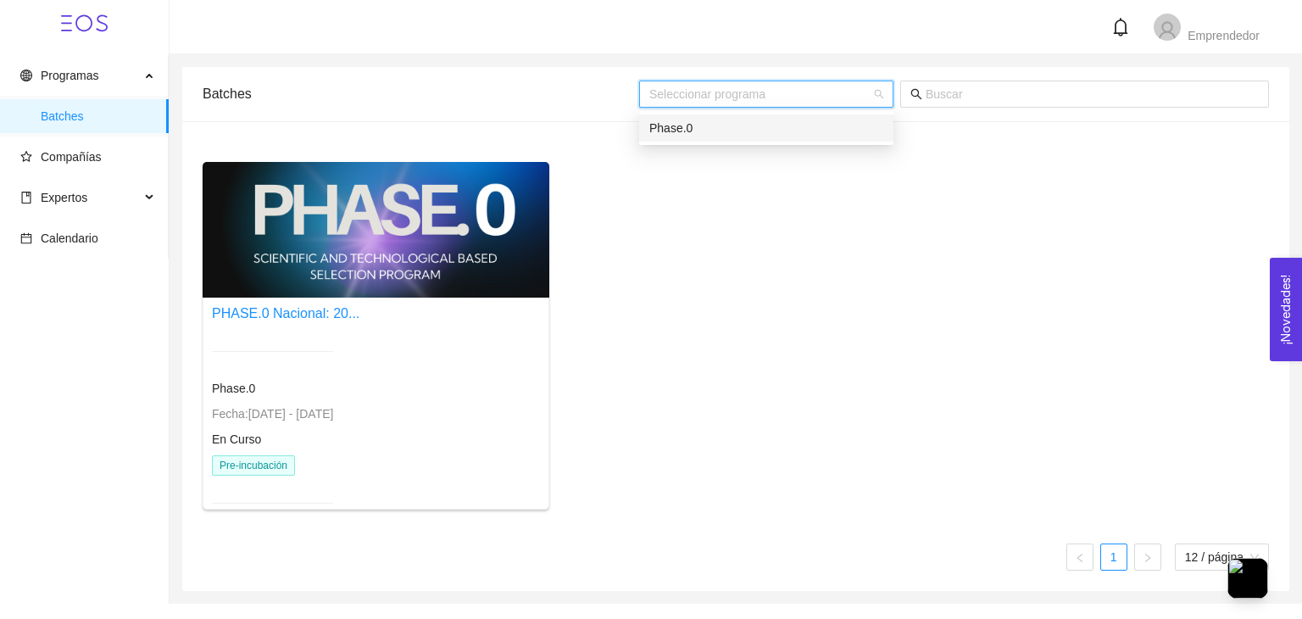
click at [716, 133] on div "Phase.0" at bounding box center [766, 128] width 234 height 19
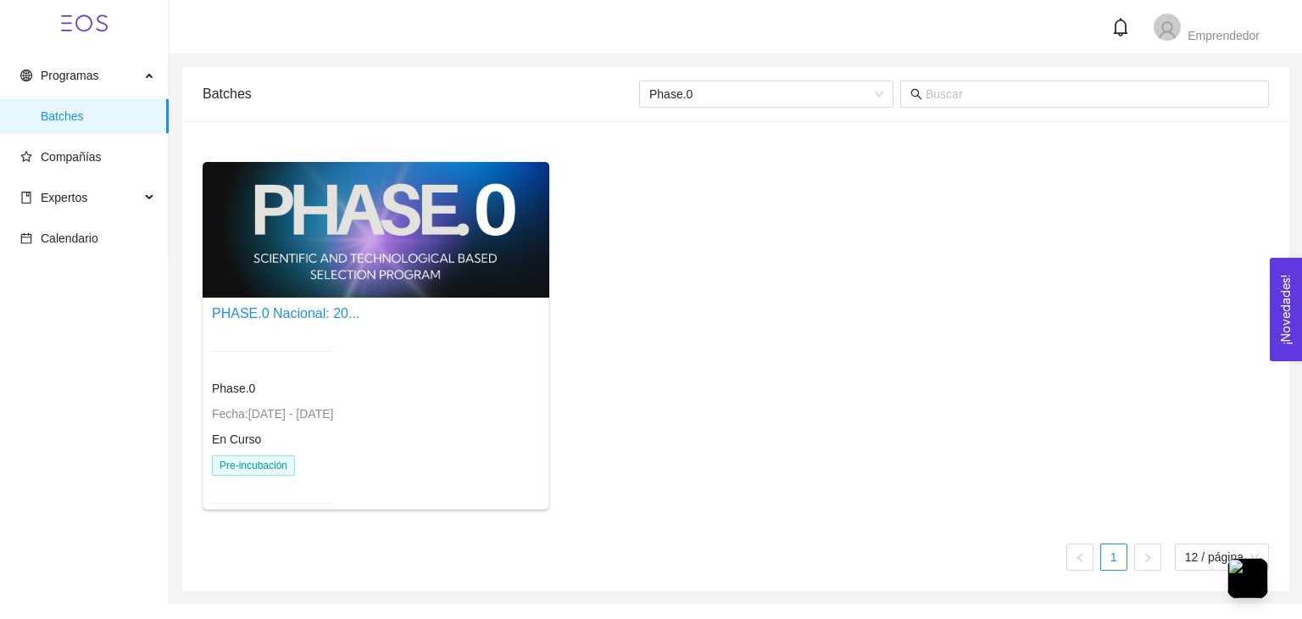
click at [380, 191] on div at bounding box center [376, 230] width 347 height 136
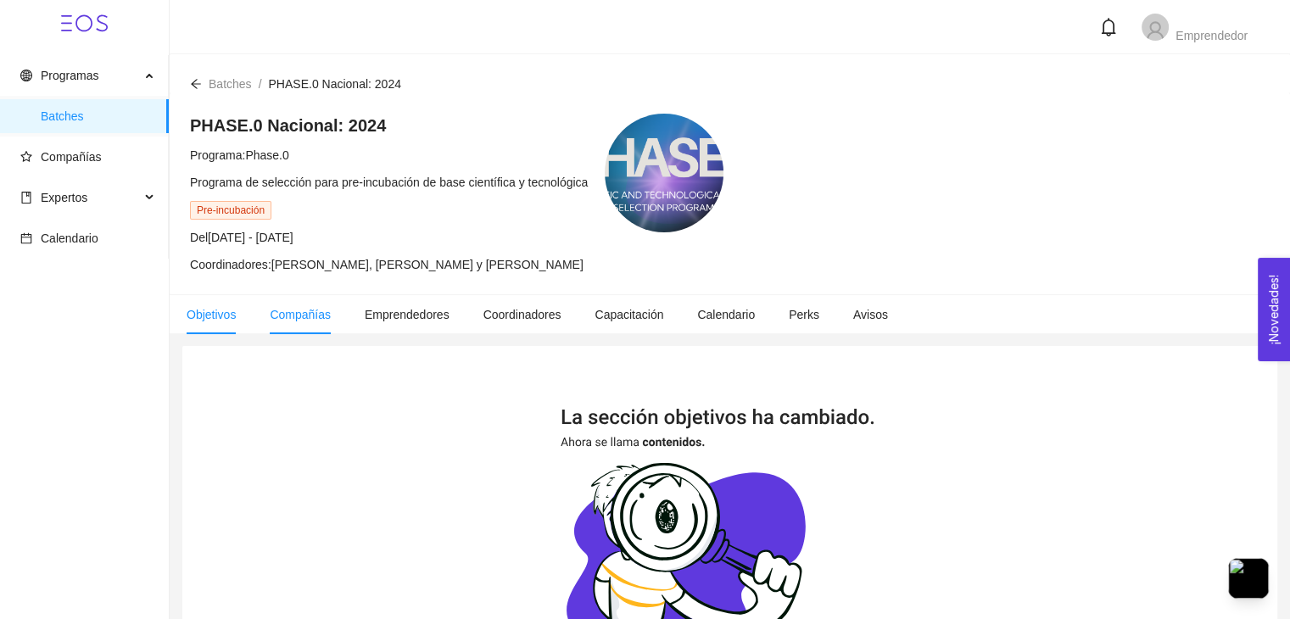
click at [321, 304] on li "Compañías" at bounding box center [300, 314] width 95 height 39
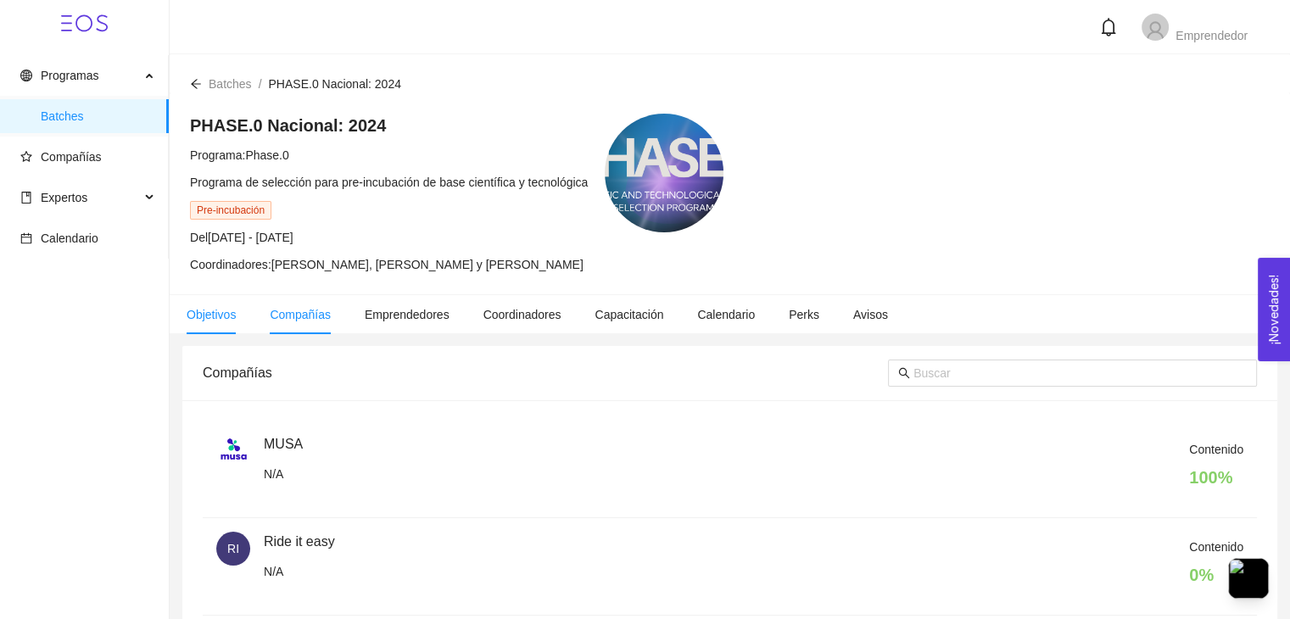
click at [231, 308] on span "Objetivos" at bounding box center [211, 315] width 49 height 14
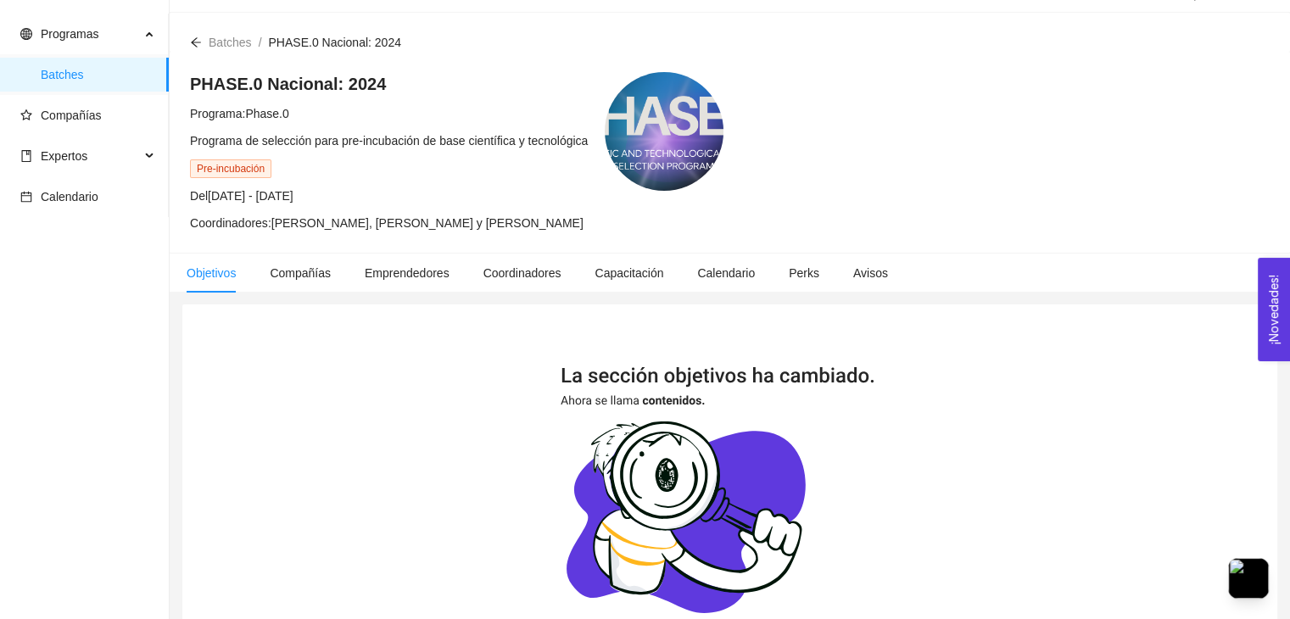
scroll to position [41, 0]
click at [276, 267] on span "Compañías" at bounding box center [300, 274] width 61 height 14
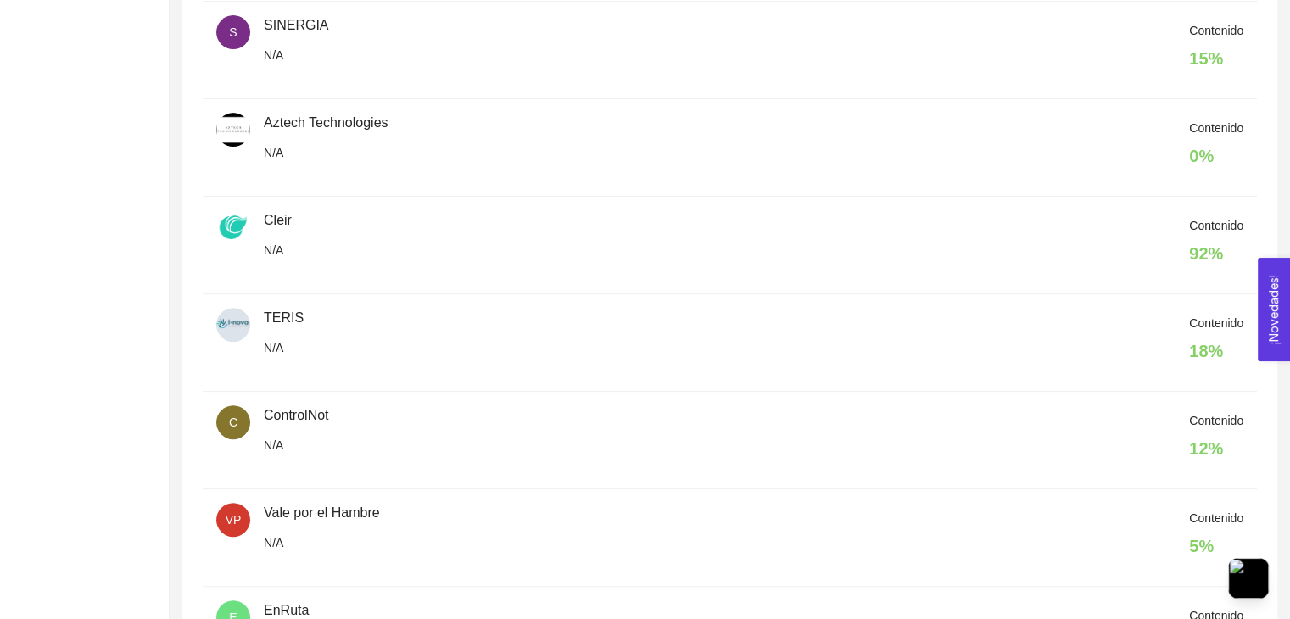
scroll to position [587, 0]
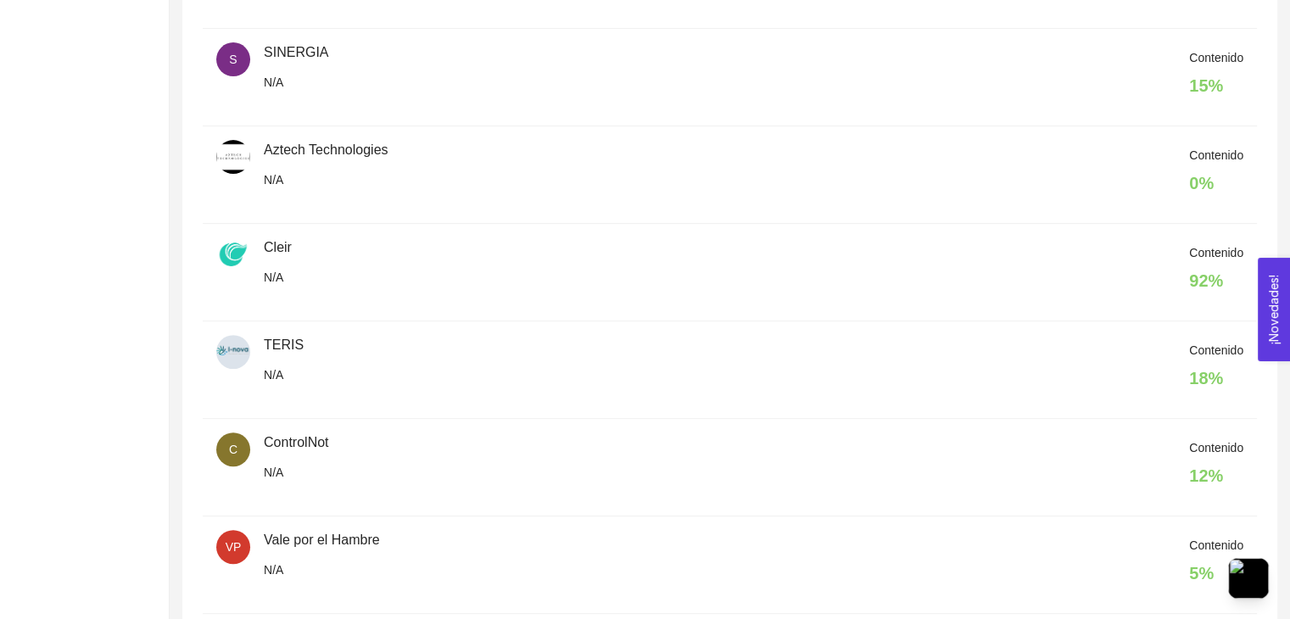
click at [223, 157] on img at bounding box center [233, 157] width 34 height 34
click at [305, 146] on div "Contenido 0 %" at bounding box center [753, 175] width 979 height 58
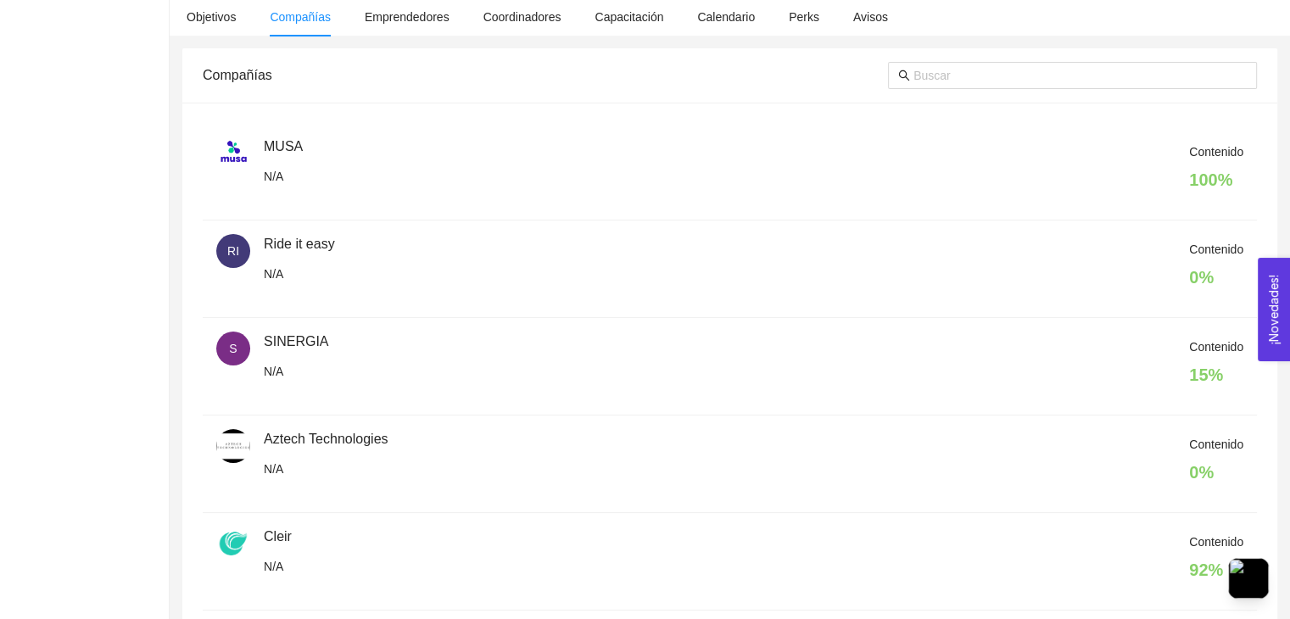
scroll to position [301, 0]
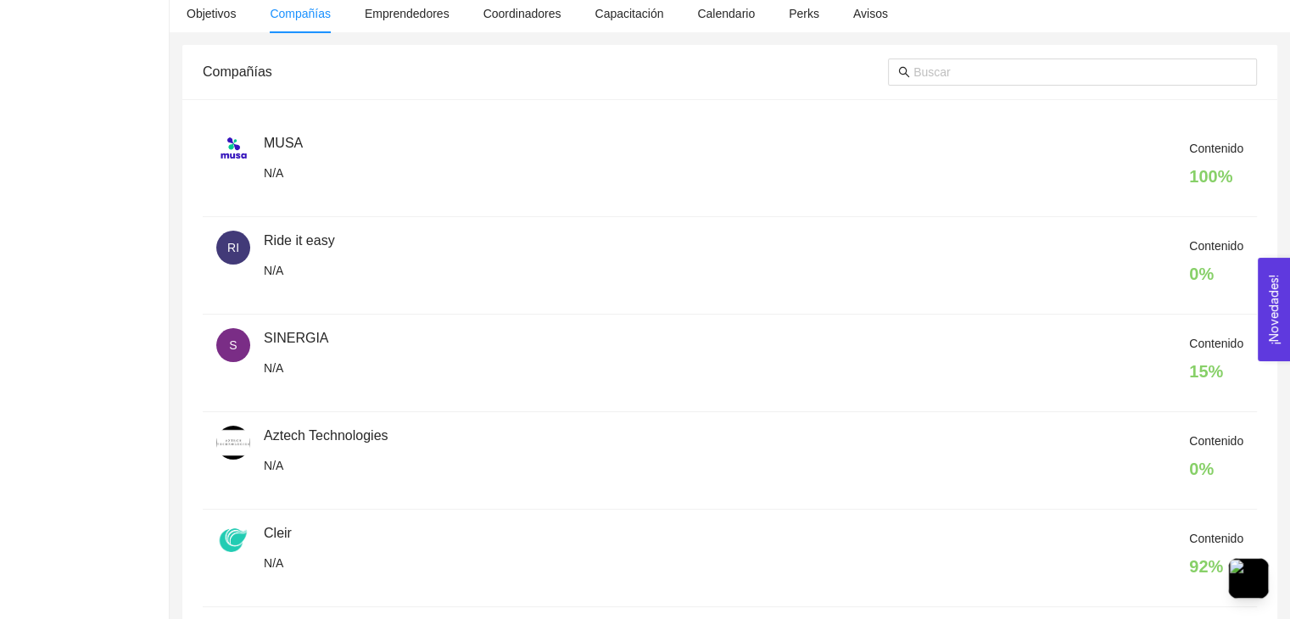
click at [1189, 278] on h4 "0 %" at bounding box center [1216, 274] width 54 height 24
click at [229, 160] on img at bounding box center [233, 150] width 34 height 34
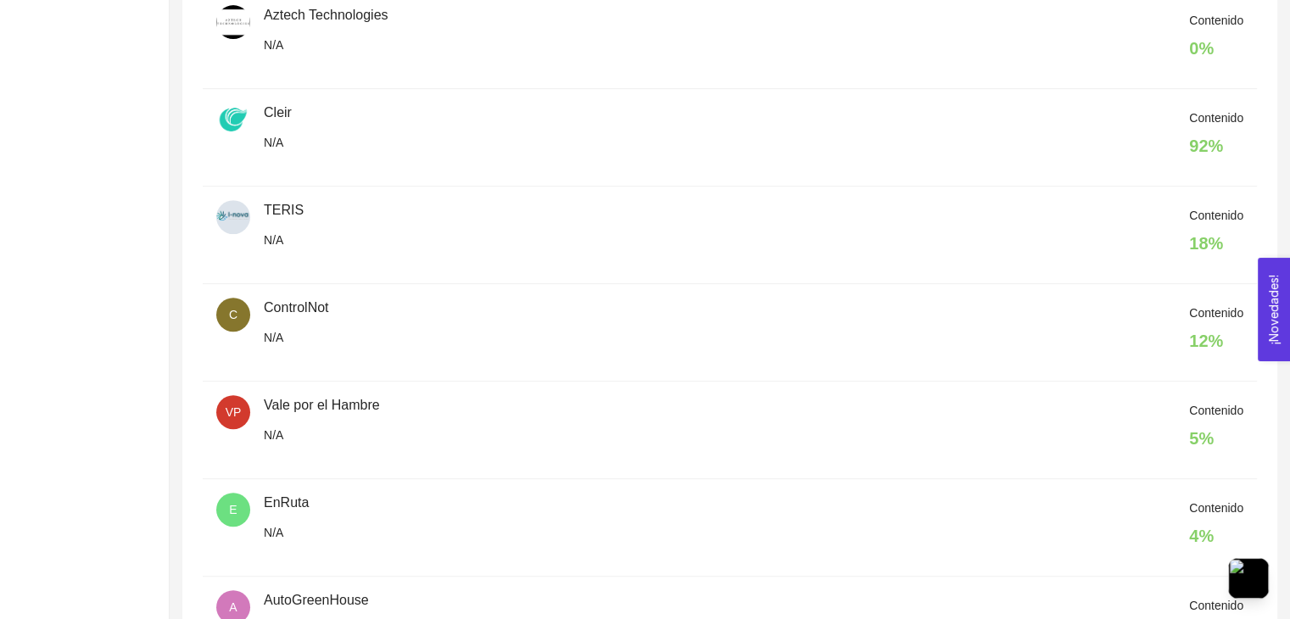
scroll to position [855, 0]
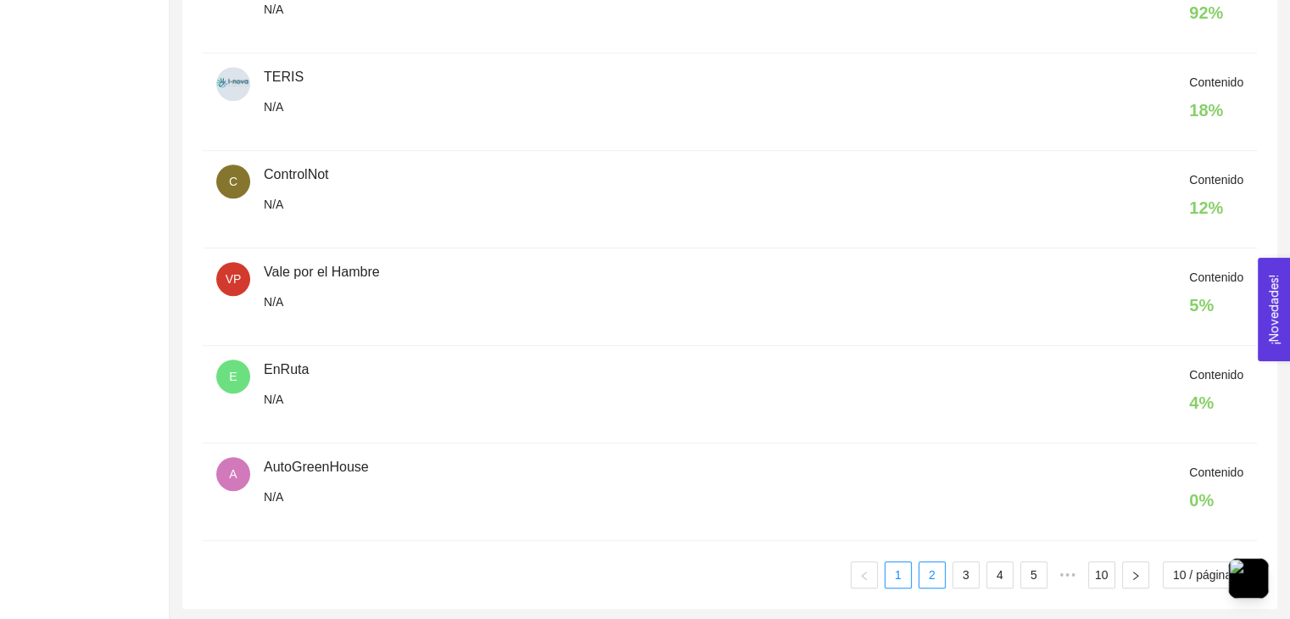
click at [925, 573] on link "2" at bounding box center [931, 574] width 25 height 25
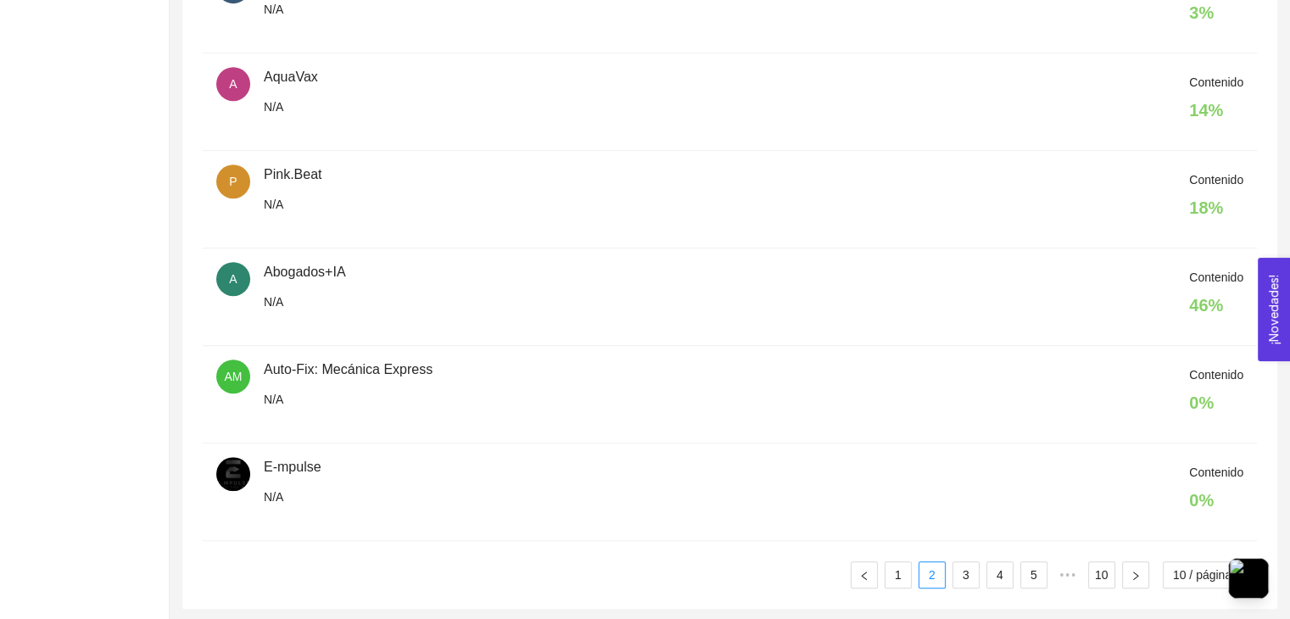
click at [328, 368] on div "Contenido 0 %" at bounding box center [753, 394] width 979 height 58
click at [898, 569] on link "1" at bounding box center [897, 574] width 25 height 25
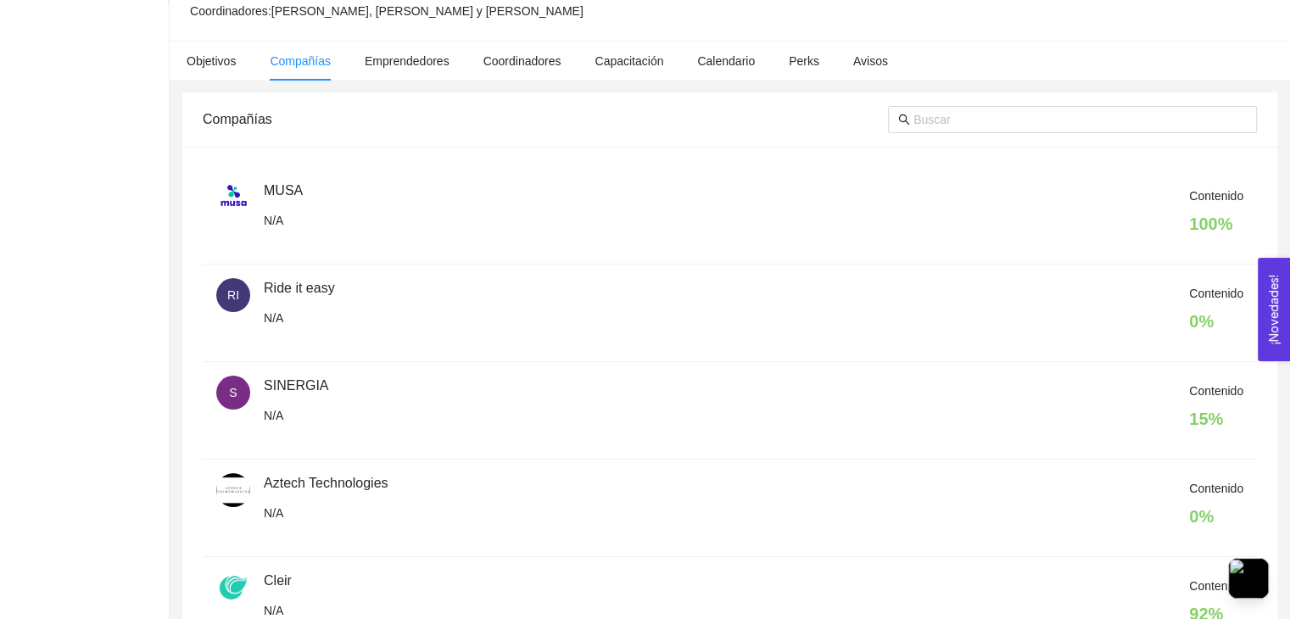
scroll to position [0, 0]
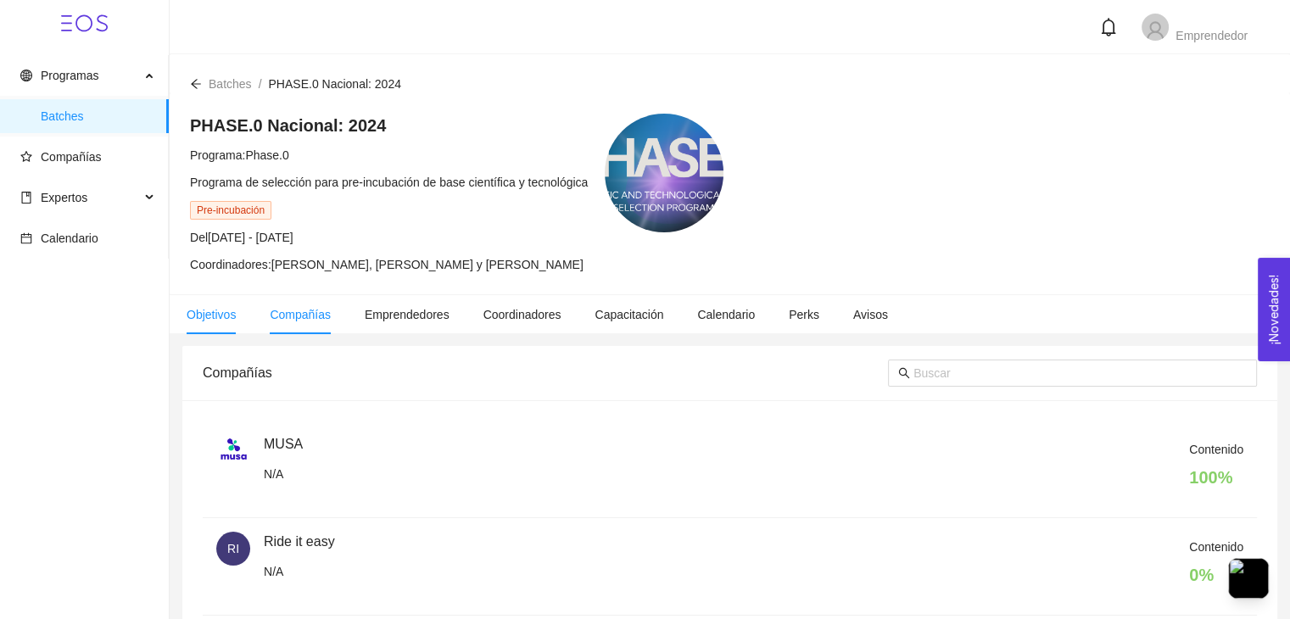
click at [219, 311] on span "Objetivos" at bounding box center [211, 315] width 49 height 14
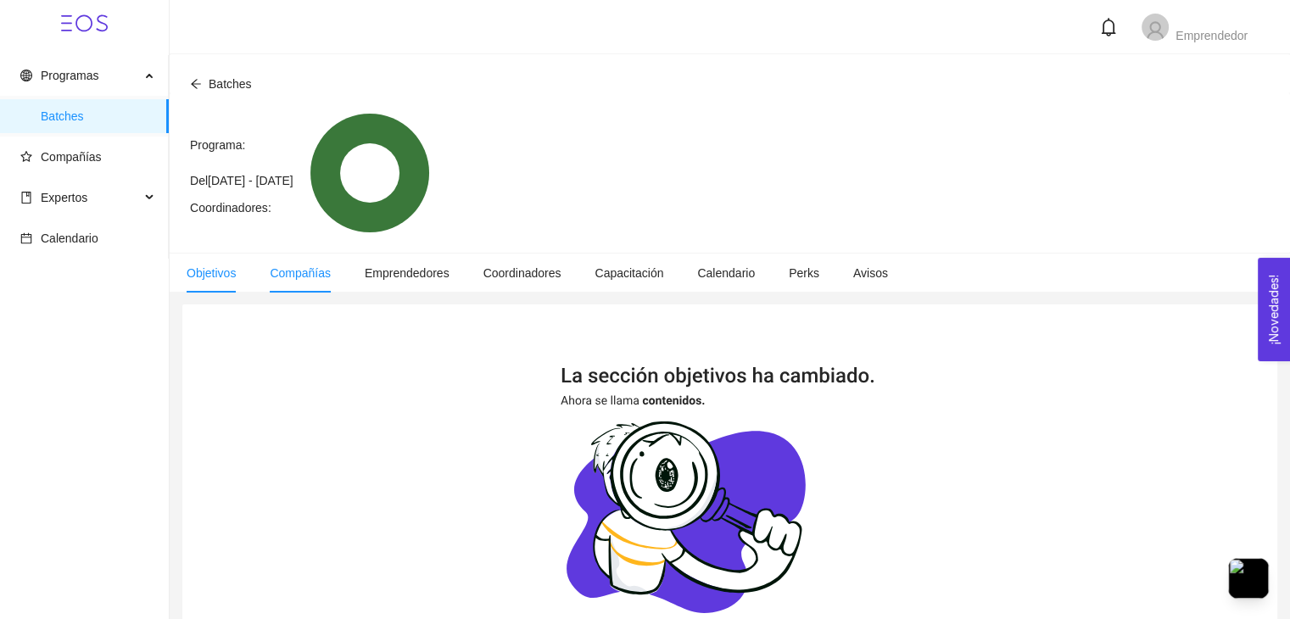
click at [288, 274] on span "Compañías" at bounding box center [300, 273] width 61 height 14
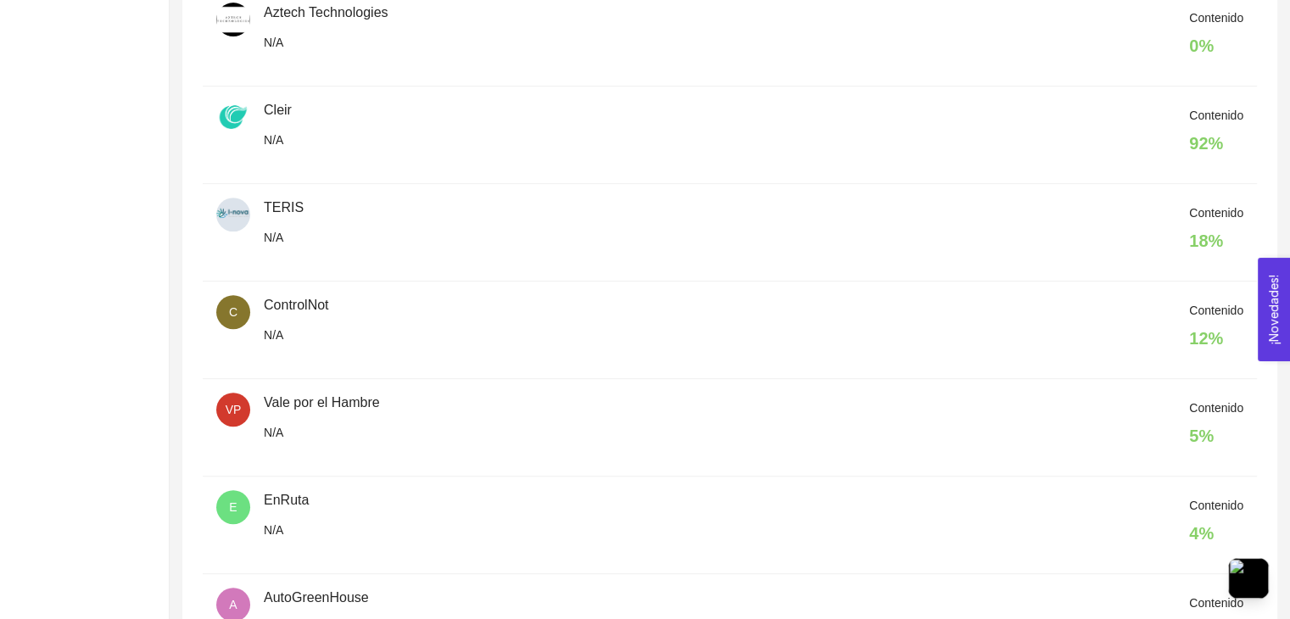
scroll to position [750, 0]
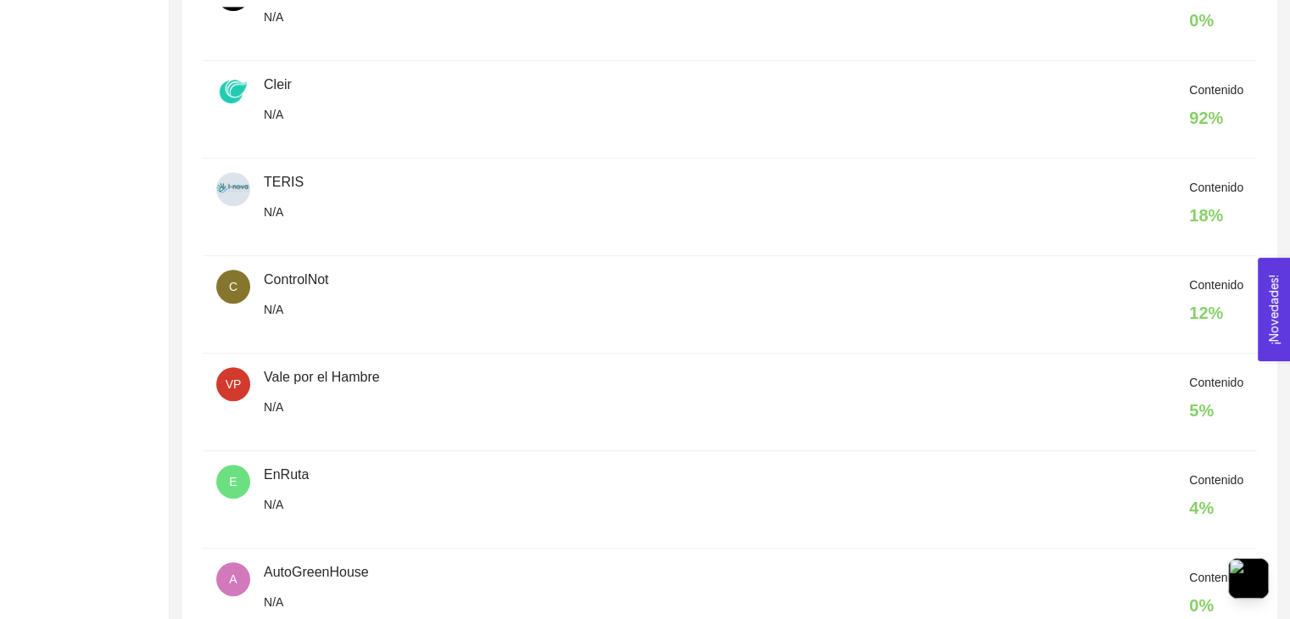
click at [1210, 288] on span "Contenido" at bounding box center [1216, 285] width 54 height 14
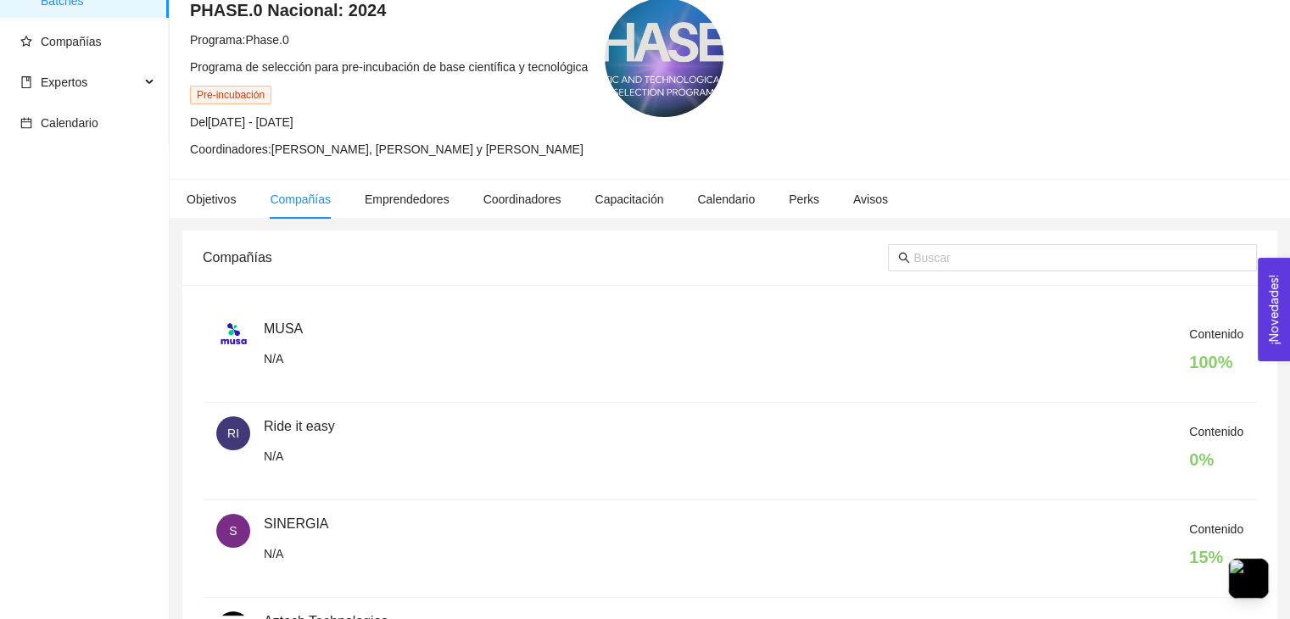
scroll to position [0, 0]
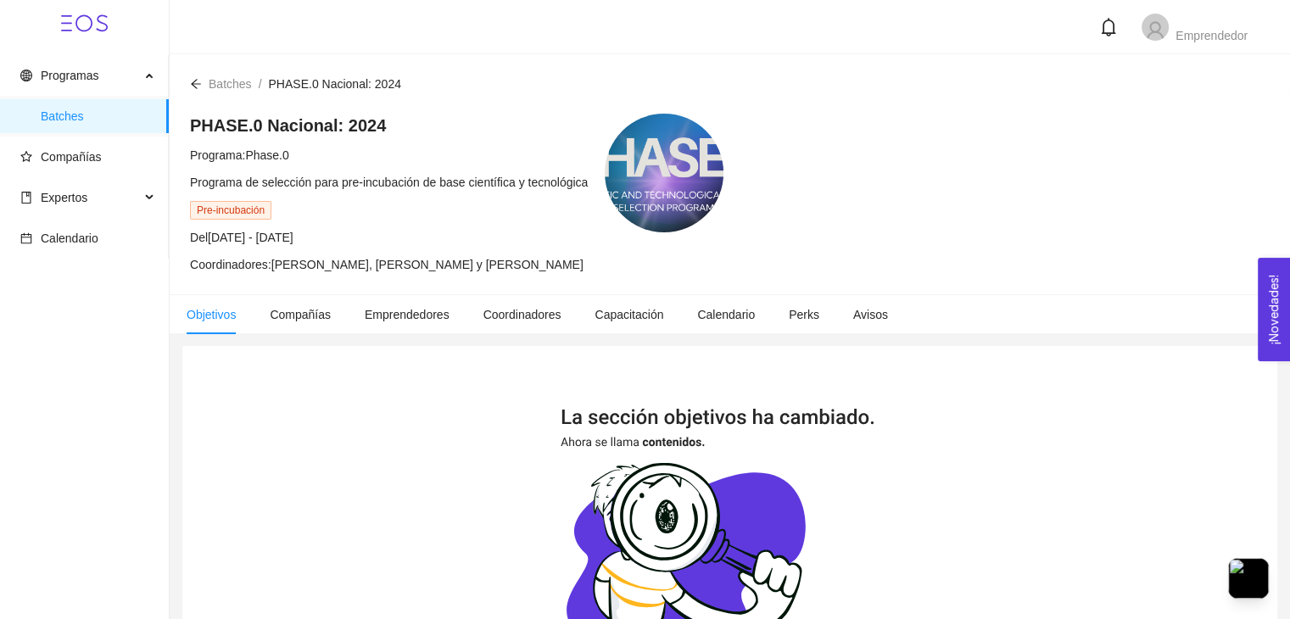
scroll to position [332, 0]
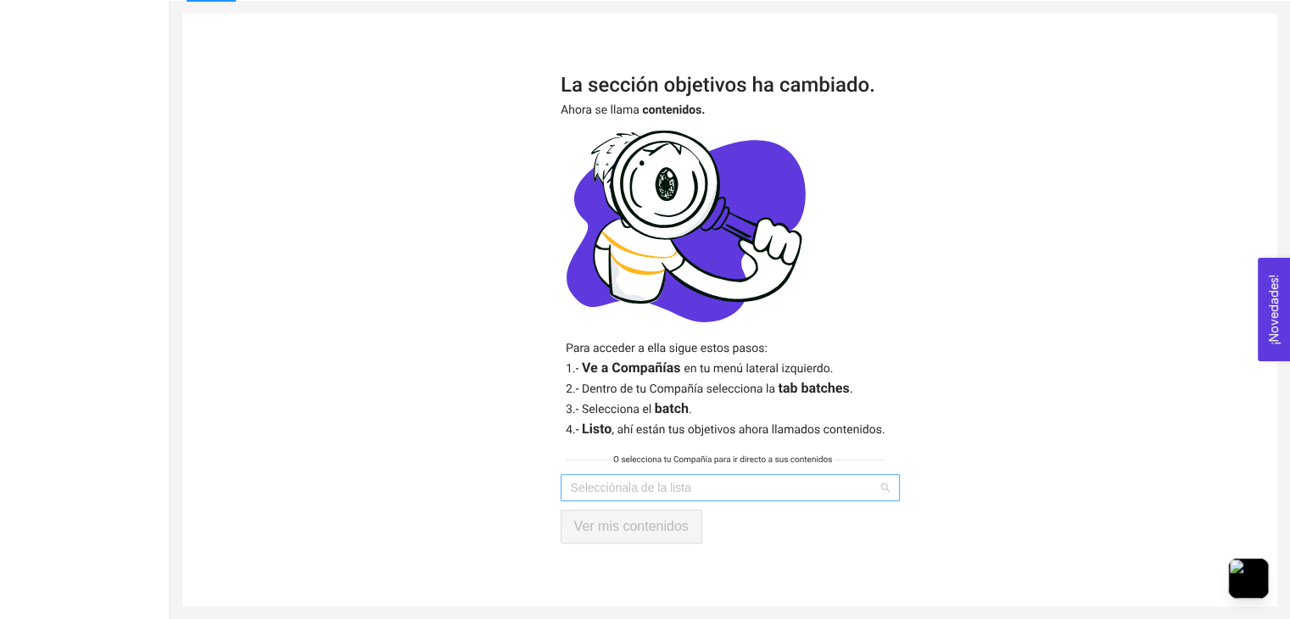
click at [640, 489] on input "search" at bounding box center [724, 487] width 307 height 25
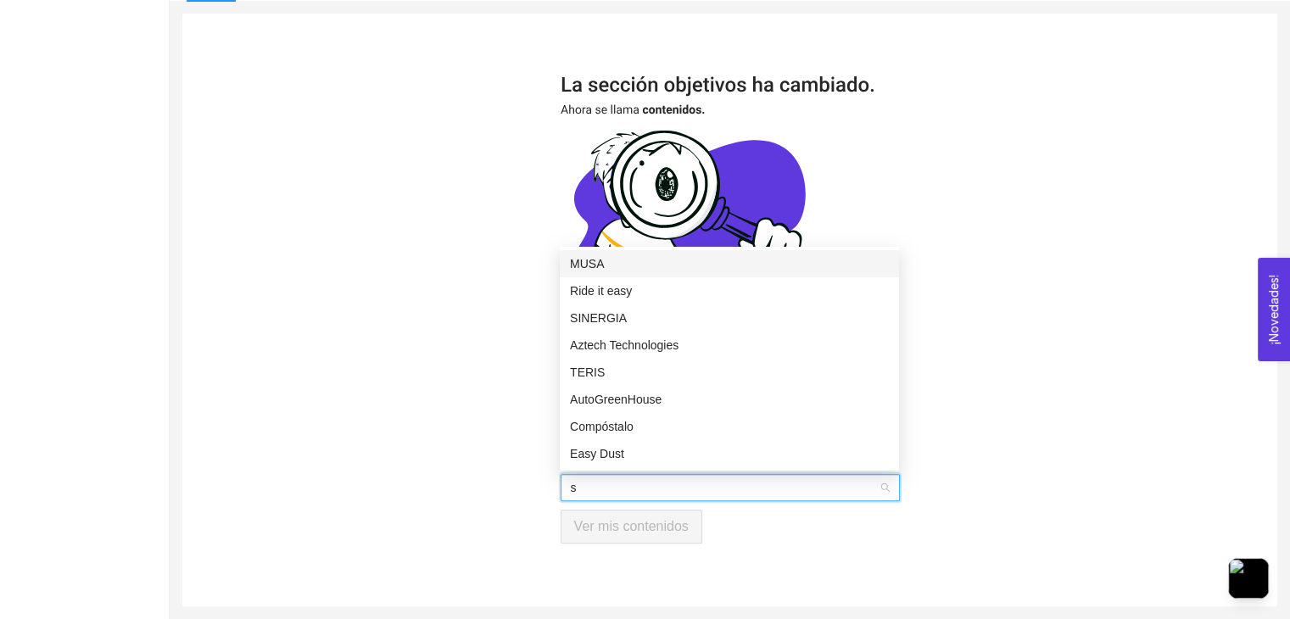
type input "sk"
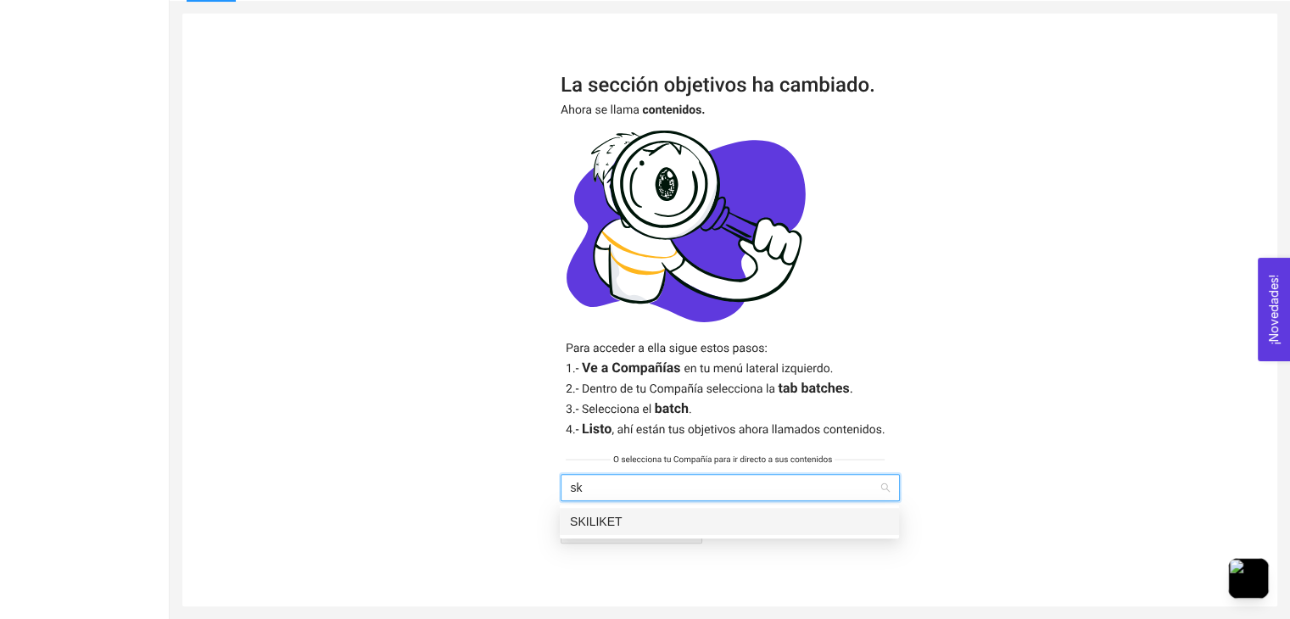
click at [635, 508] on div "SKILIKET" at bounding box center [729, 521] width 339 height 27
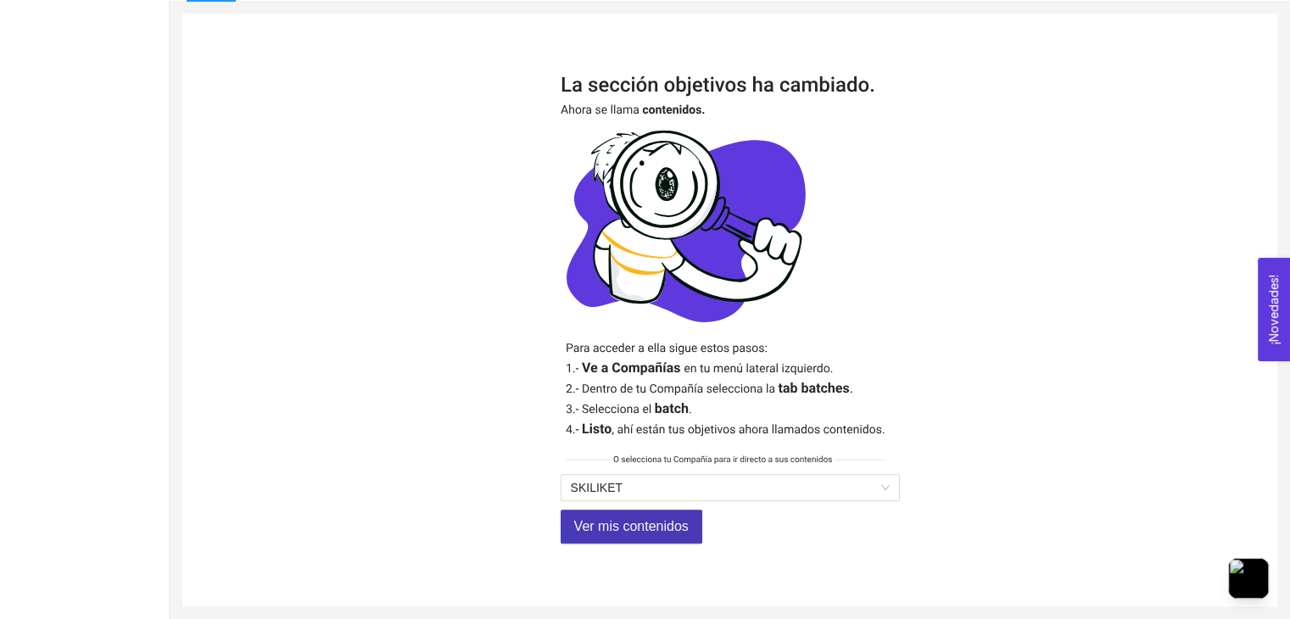
click at [635, 527] on span "Ver mis contenidos" at bounding box center [631, 526] width 114 height 21
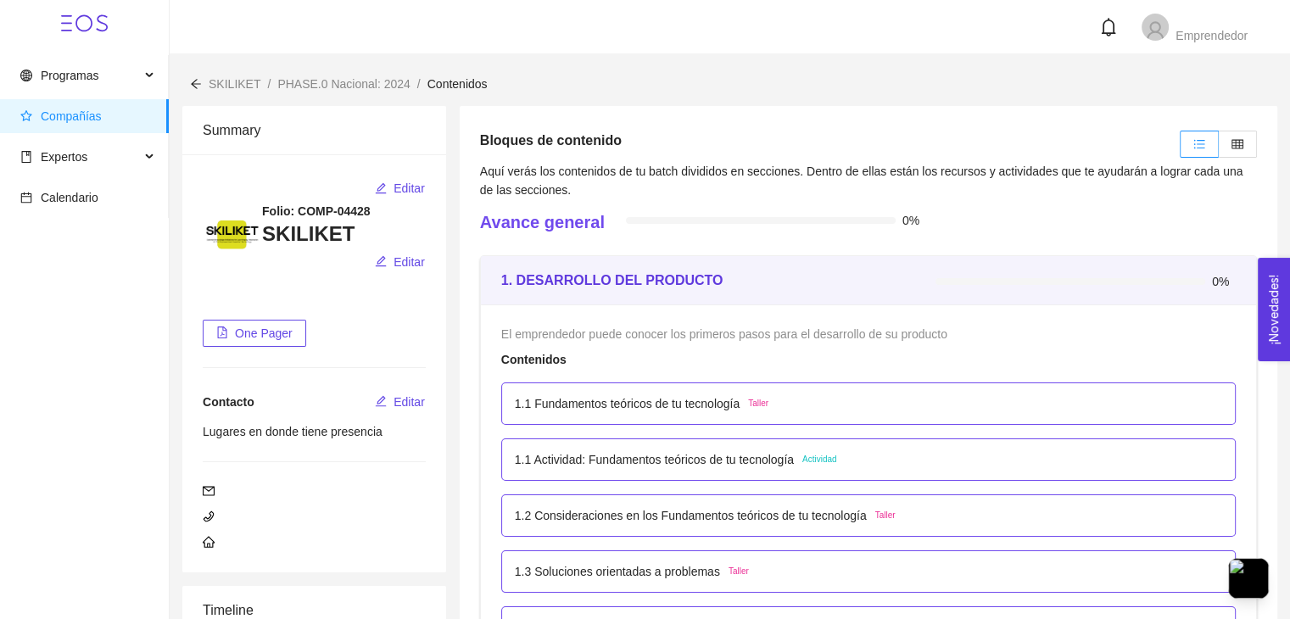
click at [196, 88] on icon "arrow-left" at bounding box center [196, 83] width 10 height 9
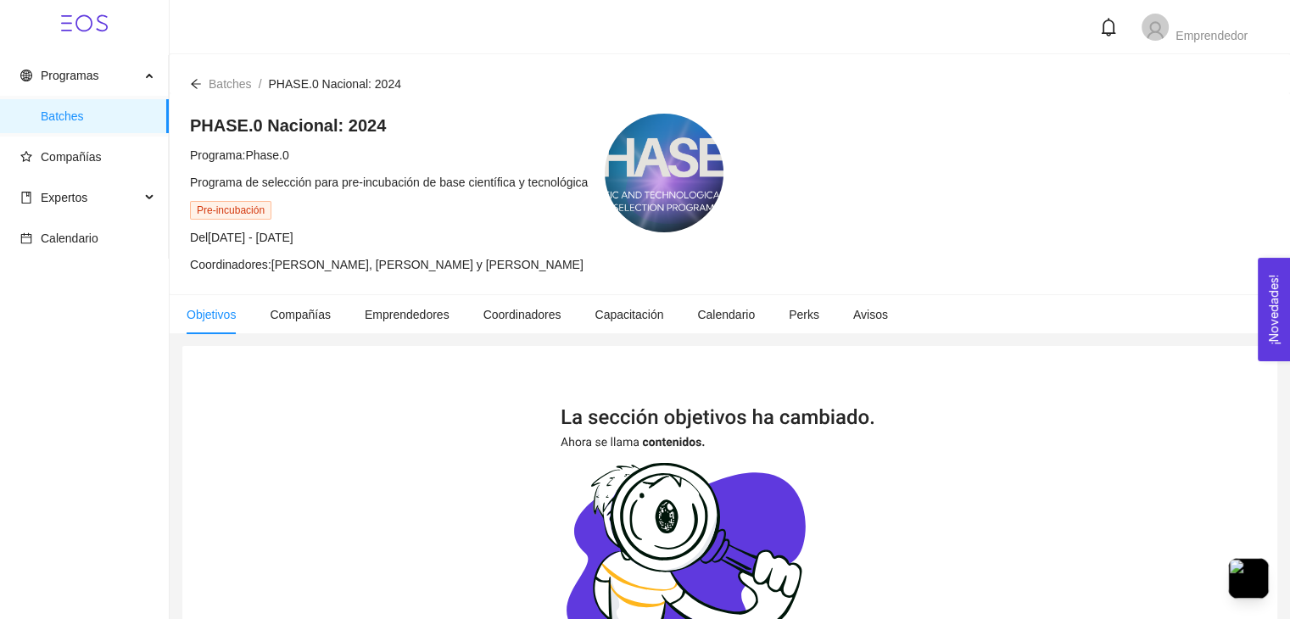
click at [191, 87] on icon "arrow-left" at bounding box center [196, 84] width 12 height 12
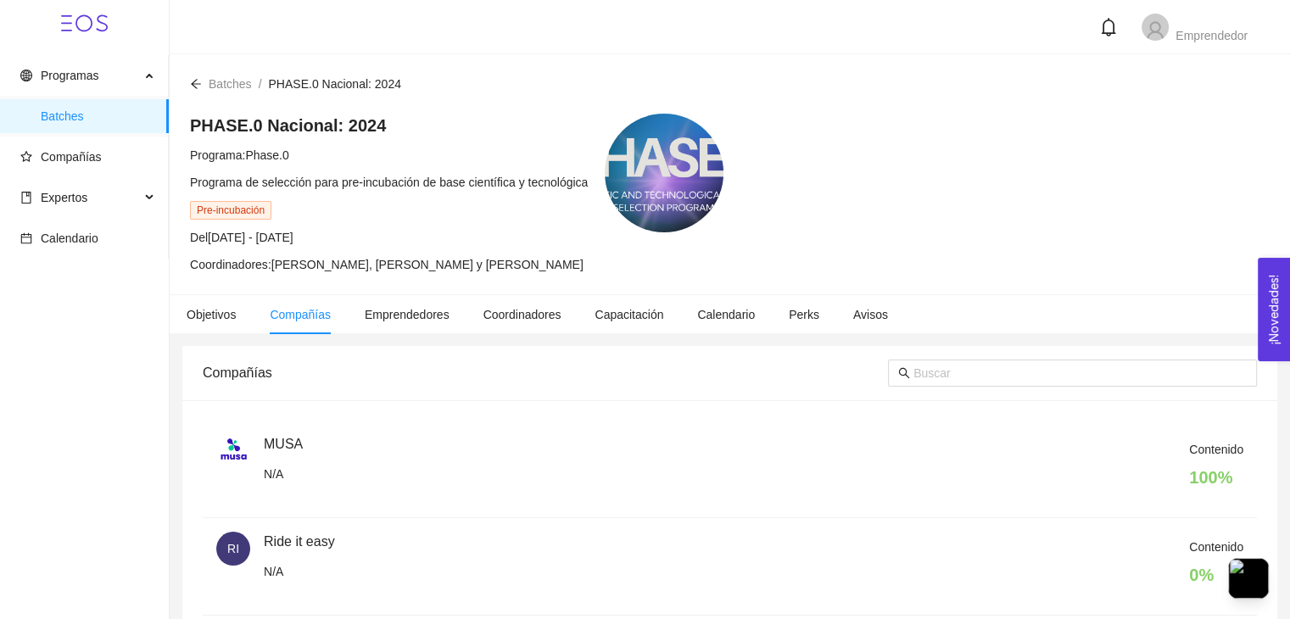
click at [191, 87] on icon "arrow-left" at bounding box center [196, 84] width 12 height 12
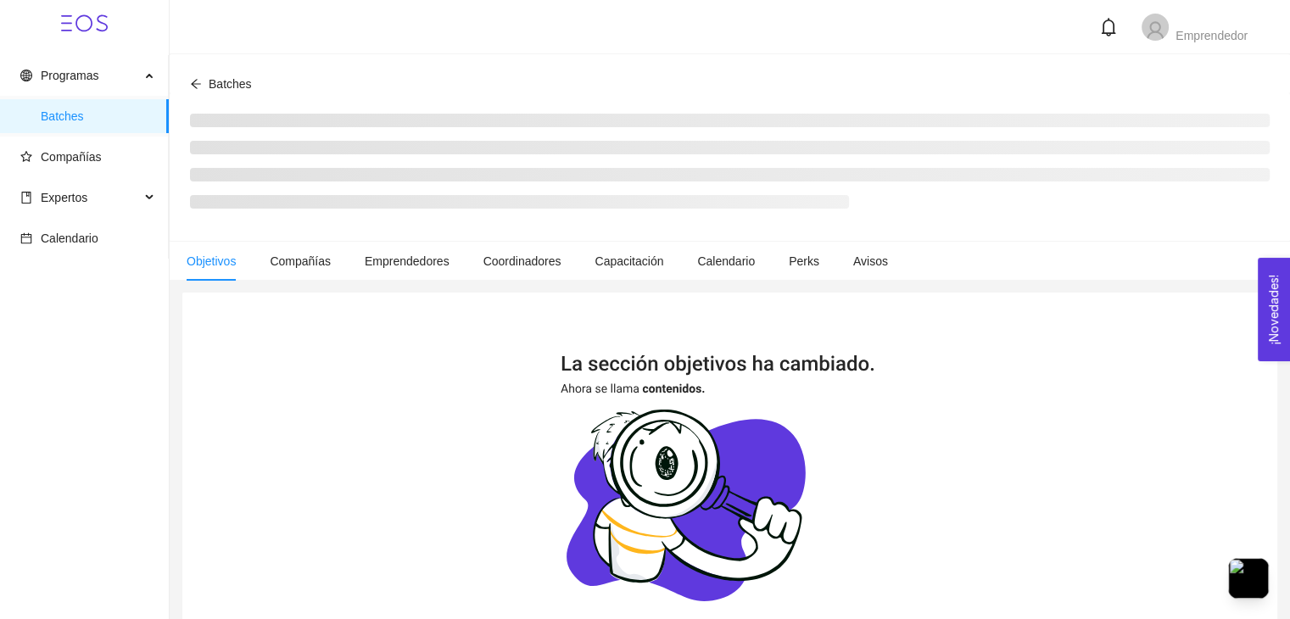
scroll to position [41, 0]
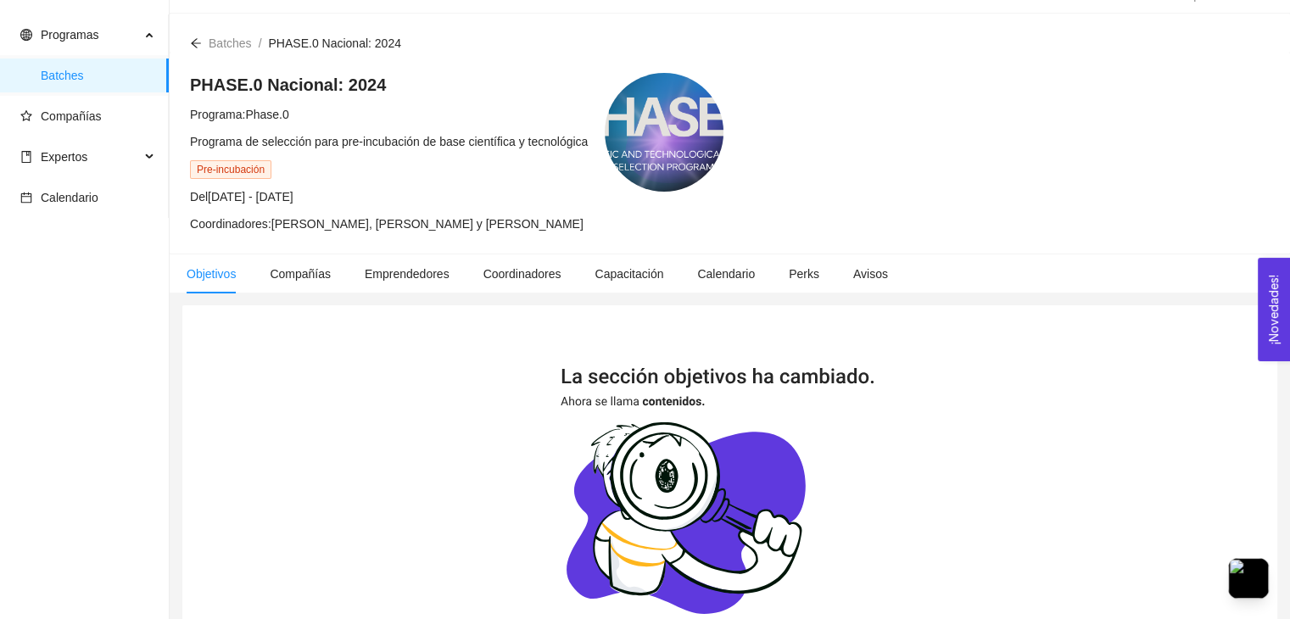
click at [193, 51] on div at bounding box center [196, 43] width 12 height 19
click at [189, 44] on div "Batches / PHASE.0 Nacional: 2024 /" at bounding box center [730, 33] width 1120 height 39
click at [197, 44] on icon "arrow-left" at bounding box center [196, 43] width 12 height 12
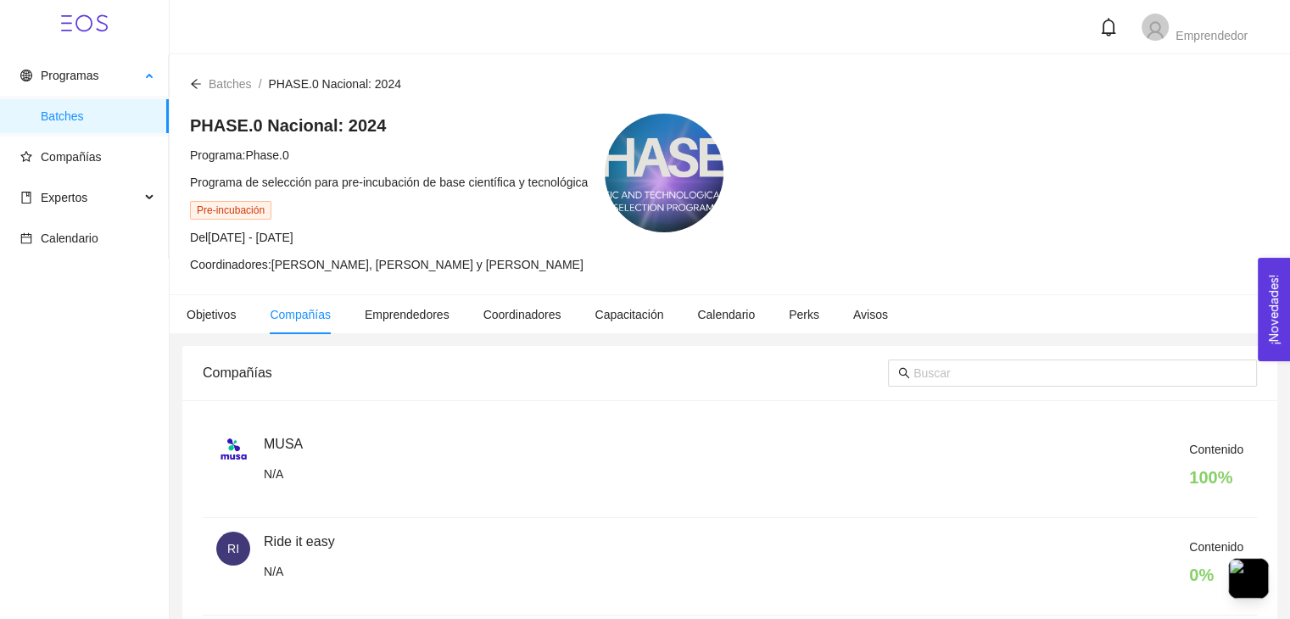
click at [98, 120] on span "Batches" at bounding box center [98, 116] width 114 height 34
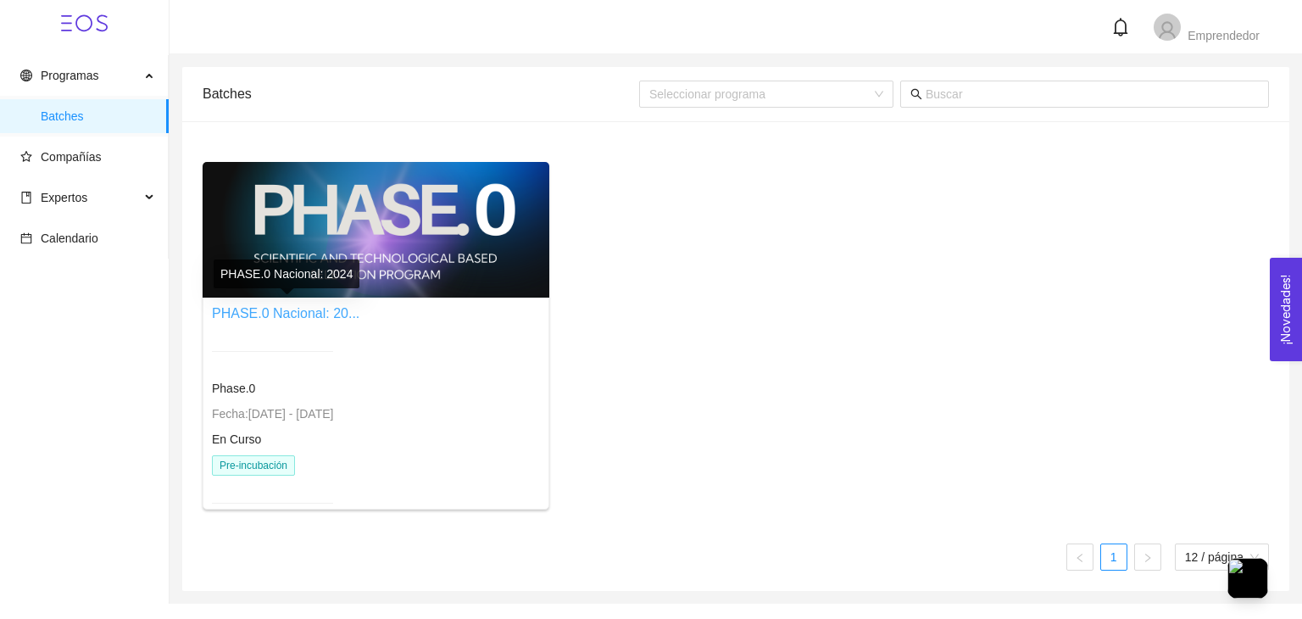
click at [250, 310] on link "PHASE.0 Nacional: 20..." at bounding box center [286, 313] width 148 height 14
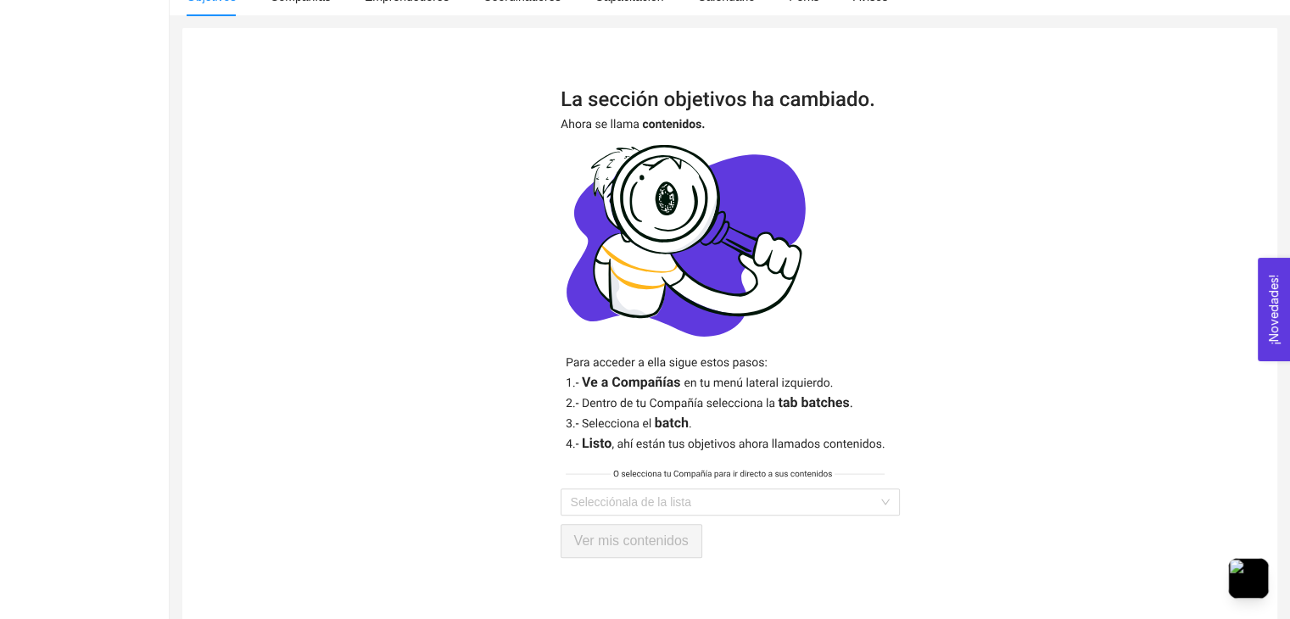
scroll to position [332, 0]
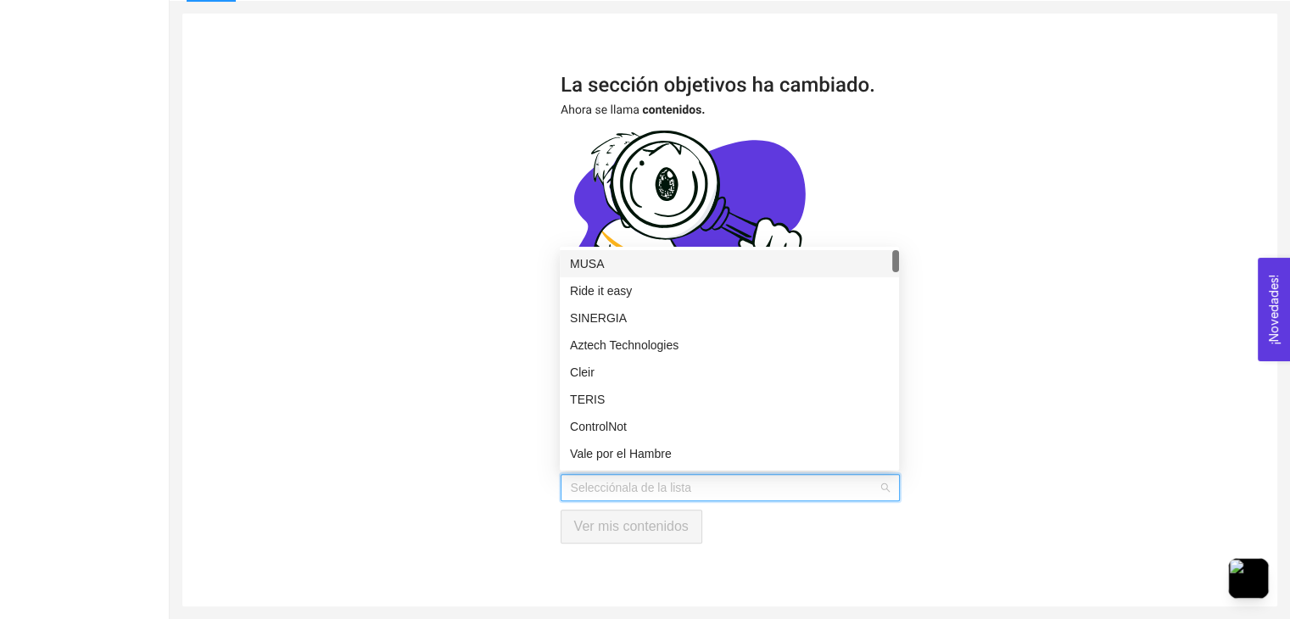
click at [599, 478] on input "search" at bounding box center [724, 487] width 307 height 25
type input "sk"
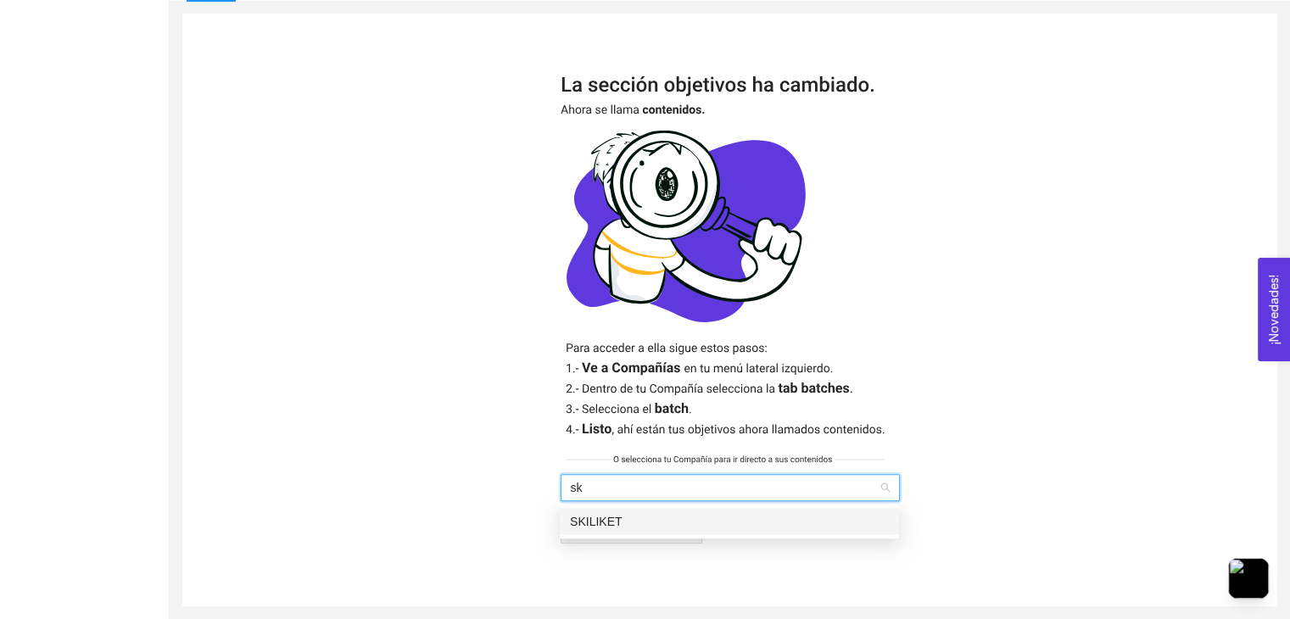
click at [590, 517] on div "SKILIKET" at bounding box center [729, 521] width 319 height 19
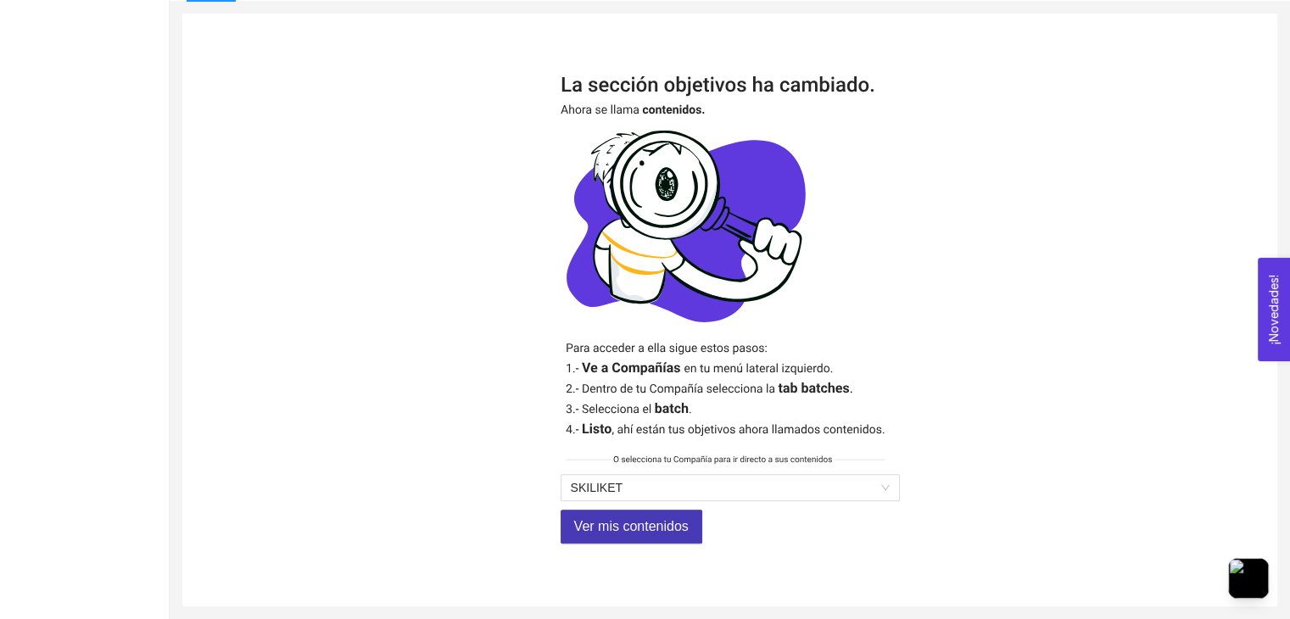
click at [594, 526] on span "Ver mis contenidos" at bounding box center [631, 526] width 114 height 21
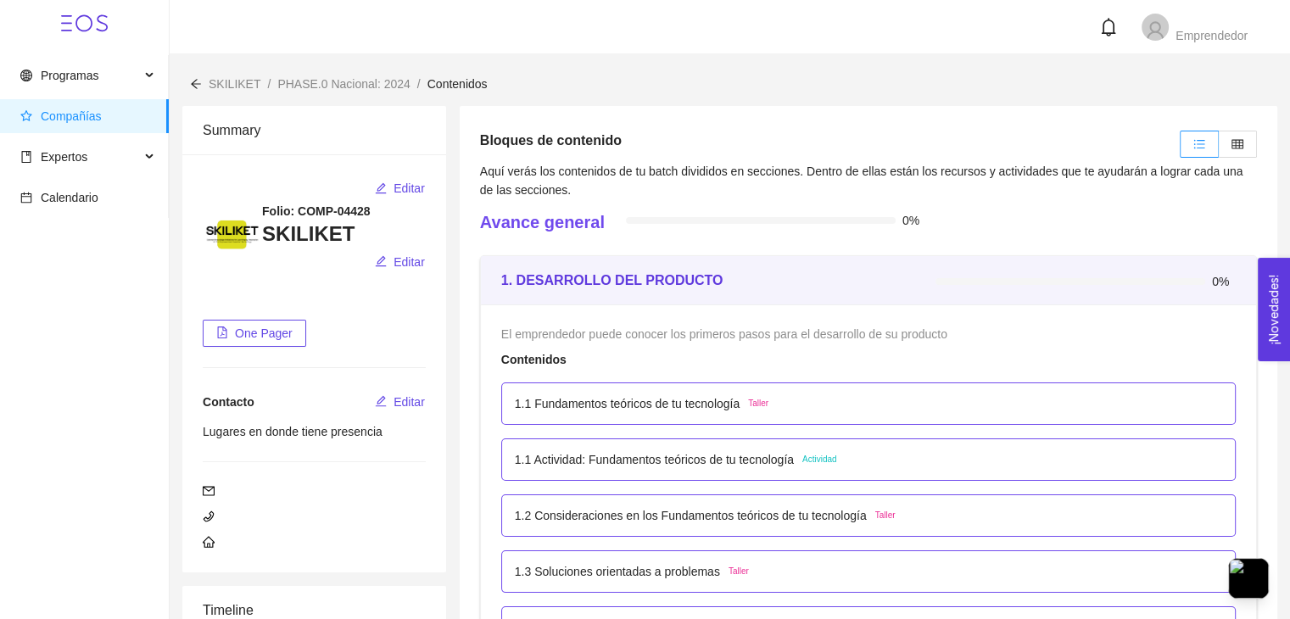
click at [552, 393] on div "1.1 Fundamentos teóricos de tu tecnología Taller" at bounding box center [868, 403] width 734 height 42
click at [566, 408] on p "1.1 Fundamentos teóricos de tu tecnología" at bounding box center [627, 403] width 225 height 19
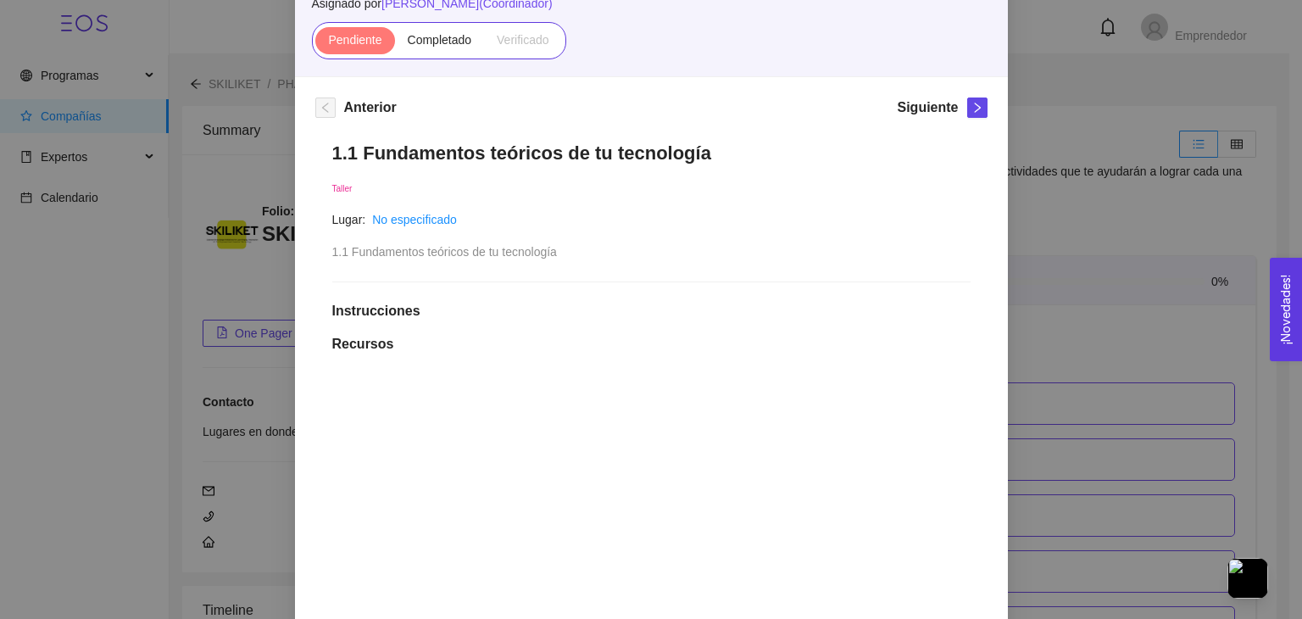
scroll to position [112, 0]
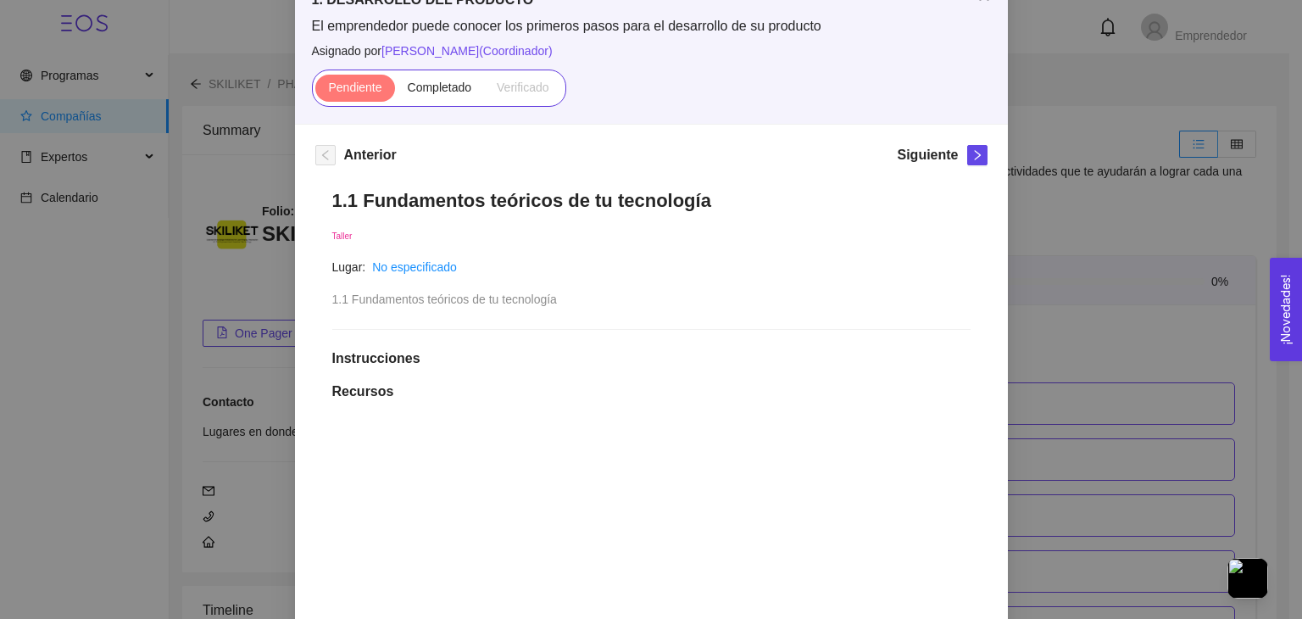
click at [1157, 289] on div "1. DESARROLLO DEL PRODUCTO El emprendedor puede conocer los primeros pasos para…" at bounding box center [651, 309] width 1302 height 619
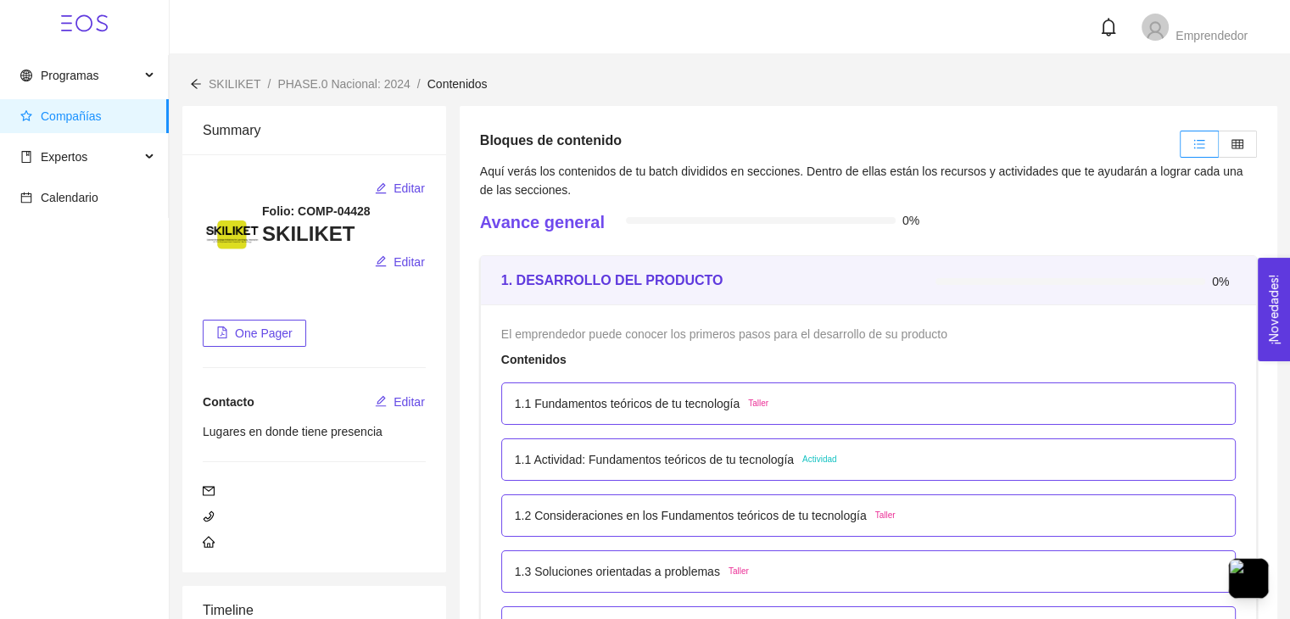
click at [661, 464] on p "1.1 Actividad: Fundamentos teóricos de tu tecnología" at bounding box center [654, 459] width 279 height 19
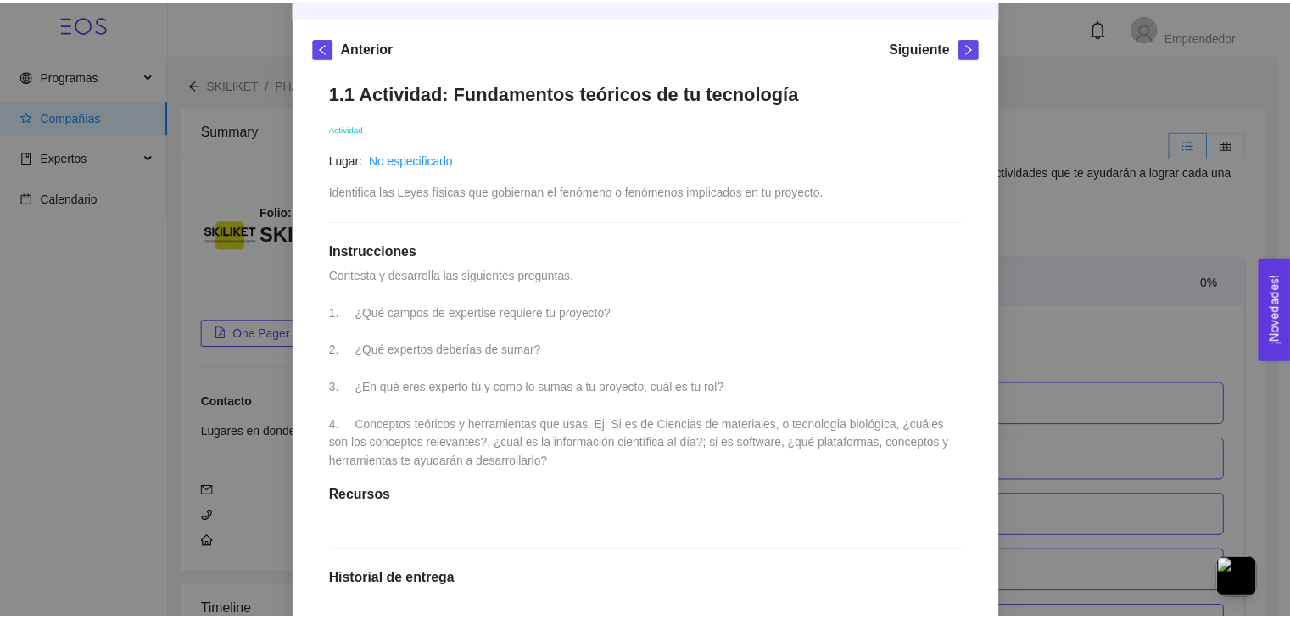
scroll to position [281, 0]
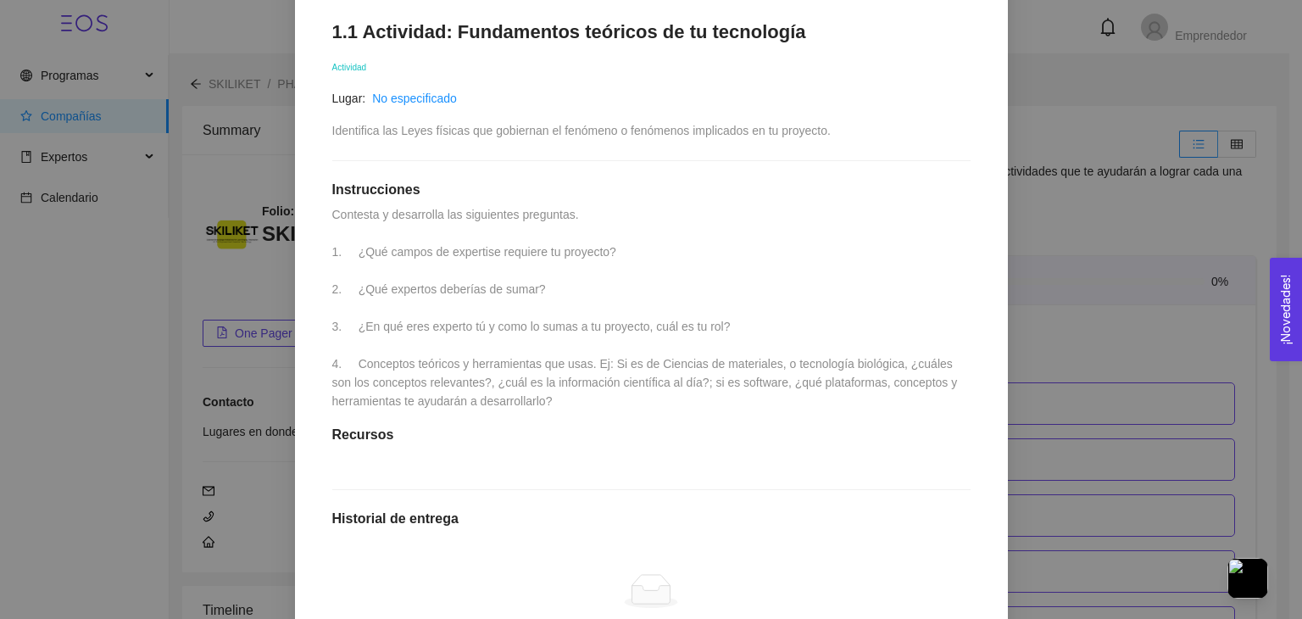
click at [143, 415] on div "1. DESARROLLO DEL PRODUCTO El emprendedor puede conocer los primeros pasos para…" at bounding box center [651, 309] width 1302 height 619
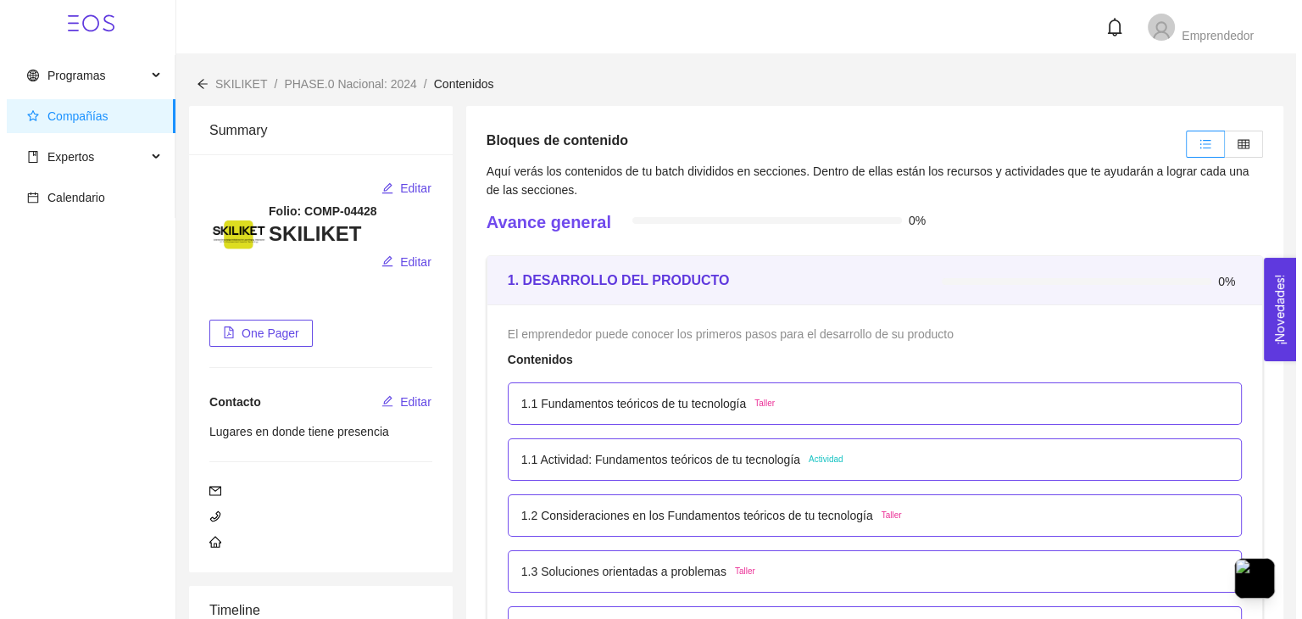
scroll to position [0, 0]
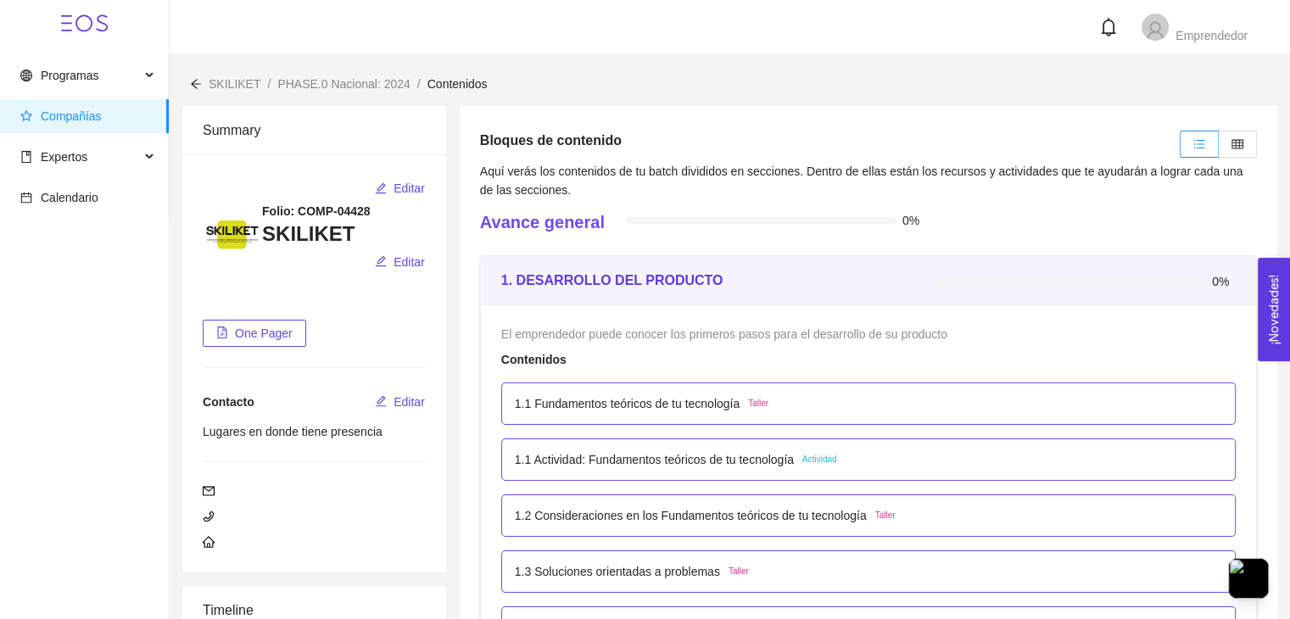
click at [573, 398] on p "1.1 Fundamentos teóricos de tu tecnología" at bounding box center [627, 403] width 225 height 19
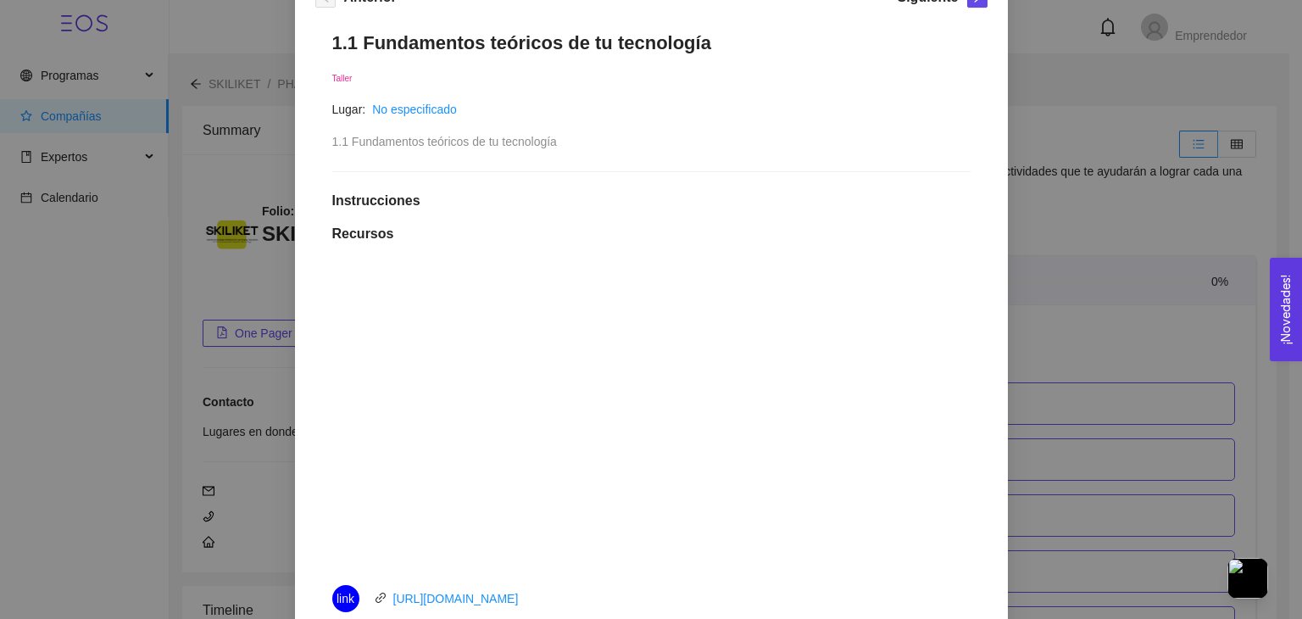
scroll to position [666, 0]
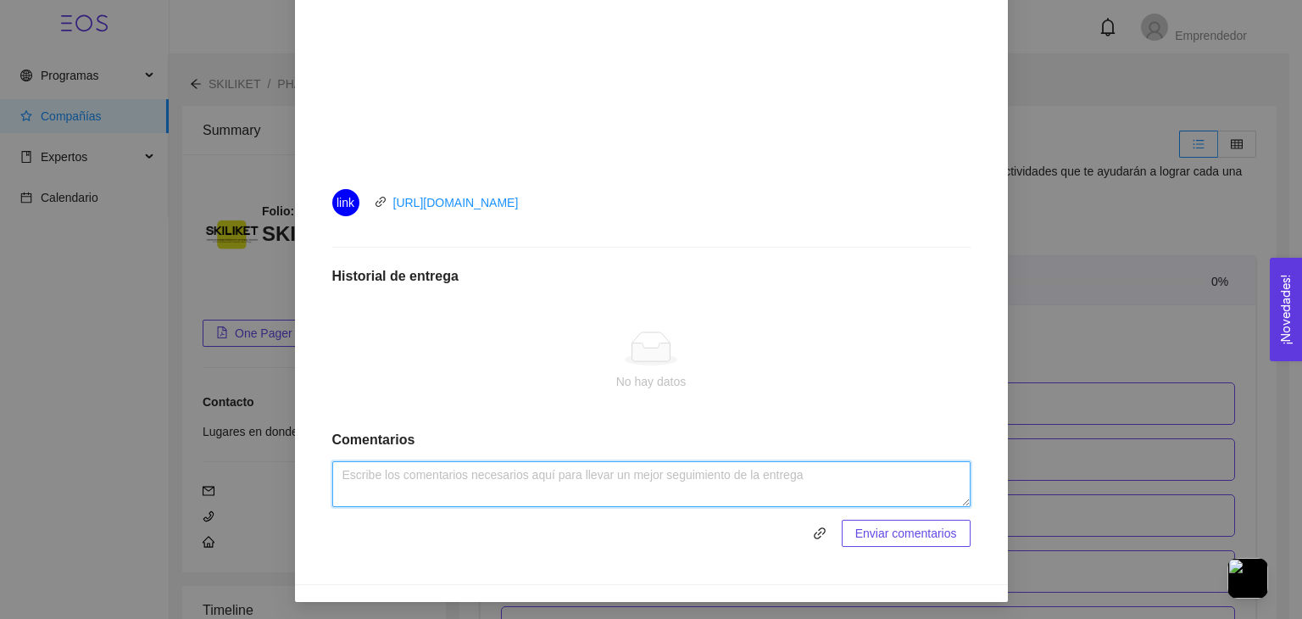
click at [505, 477] on textarea at bounding box center [651, 484] width 638 height 46
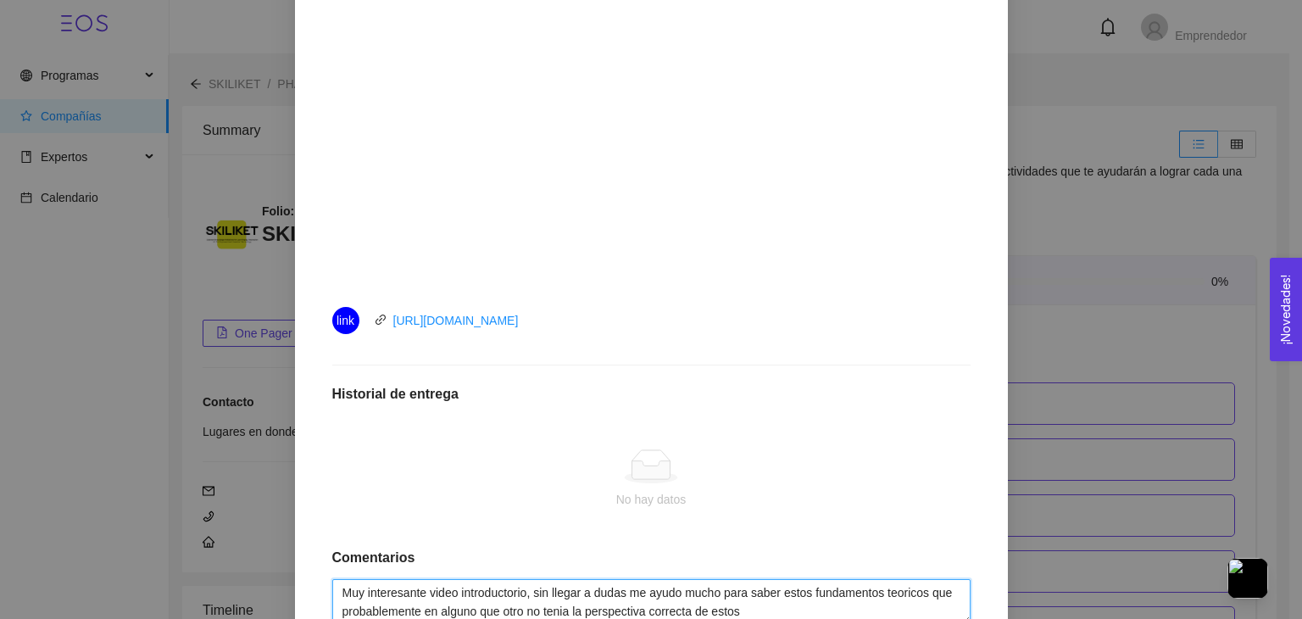
scroll to position [668, 0]
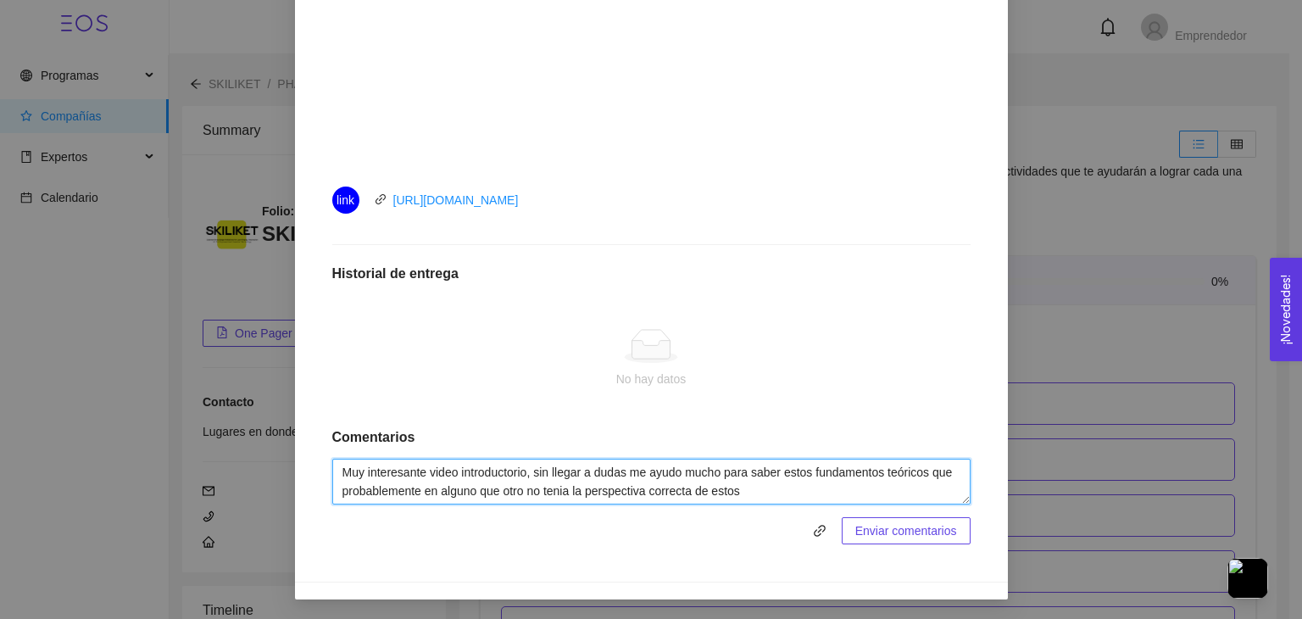
type textarea "Muy interesante video introductorio, sin llegar a dudas me ayudo mucho para sab…"
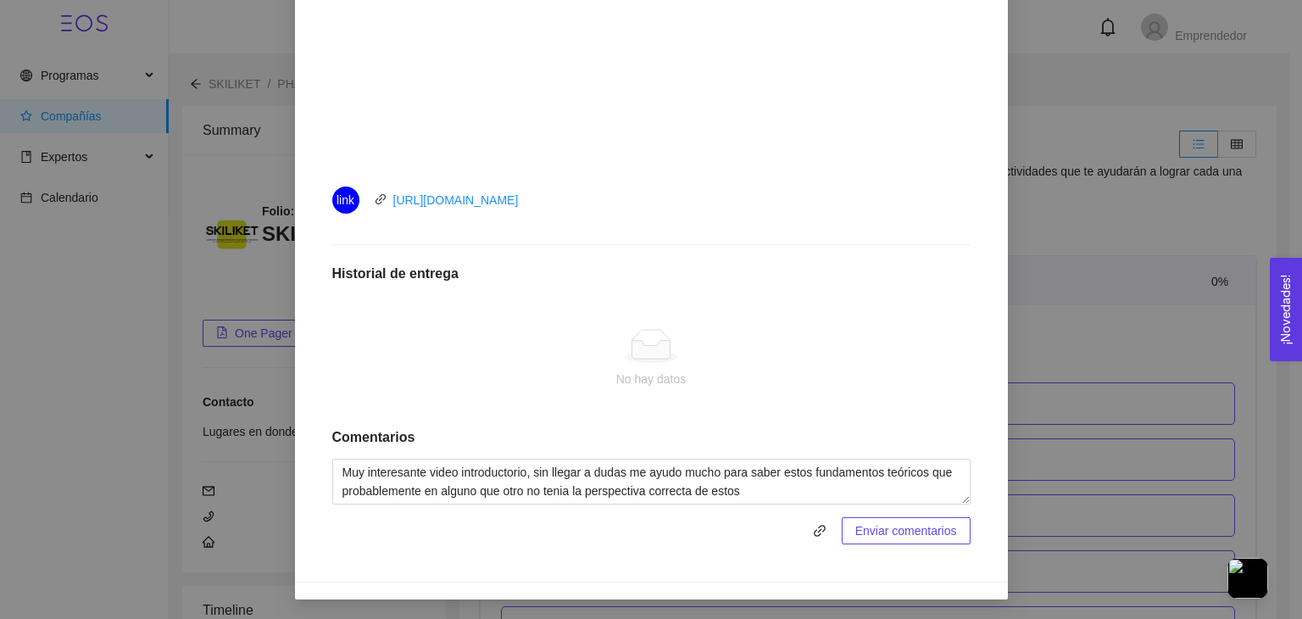
click at [892, 532] on span "Enviar comentarios" at bounding box center [907, 530] width 102 height 19
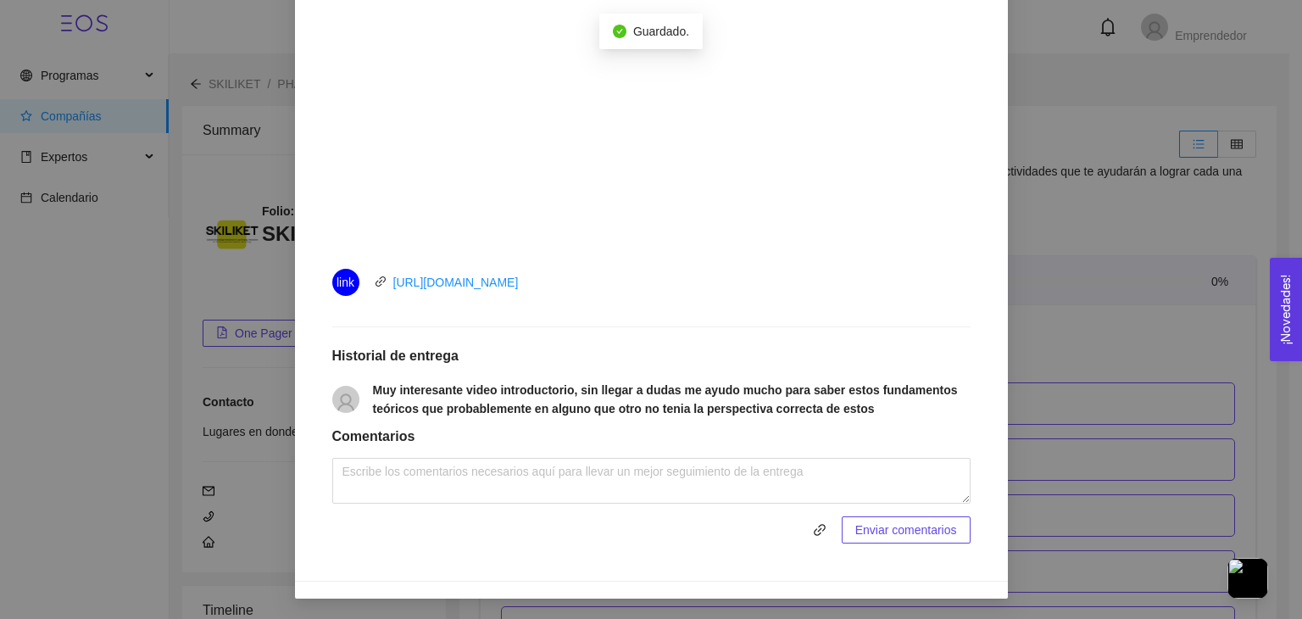
scroll to position [501, 0]
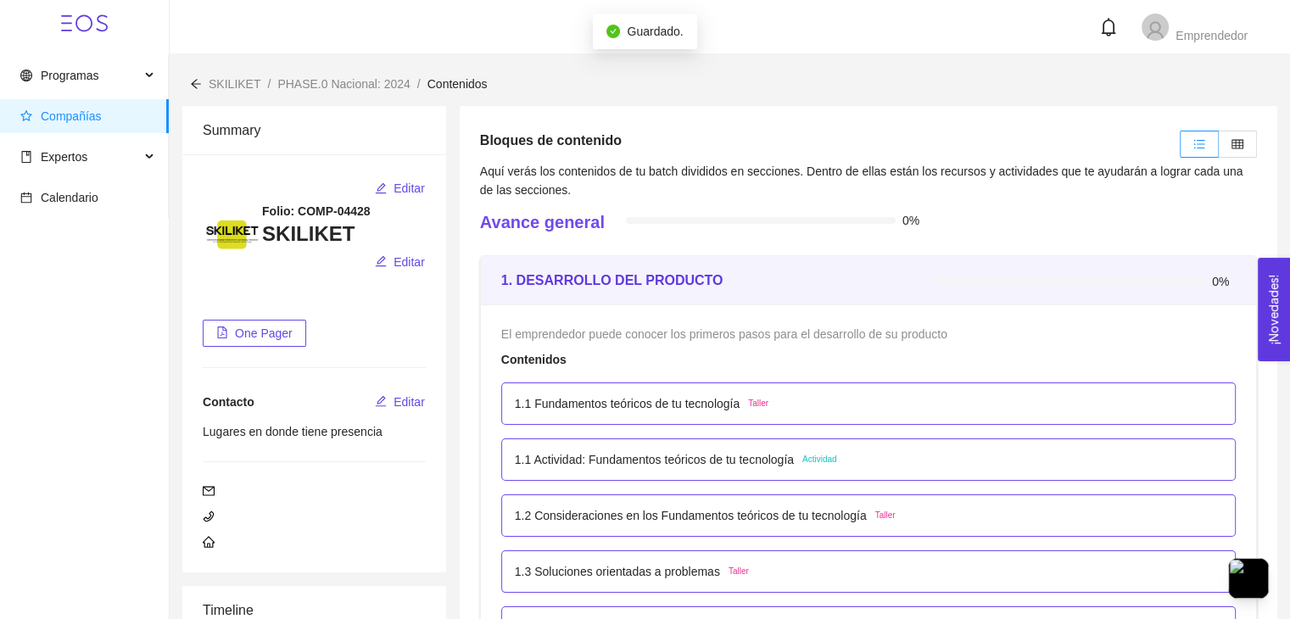
click at [646, 412] on div "1.1 Fundamentos teóricos de tu tecnología Taller" at bounding box center [868, 403] width 734 height 42
click at [669, 493] on li "1.2 Consideraciones en los Fundamentos teóricos de tu tecnología Taller" at bounding box center [868, 516] width 734 height 56
click at [668, 465] on p "1.1 Actividad: Fundamentos teóricos de tu tecnología" at bounding box center [654, 459] width 279 height 19
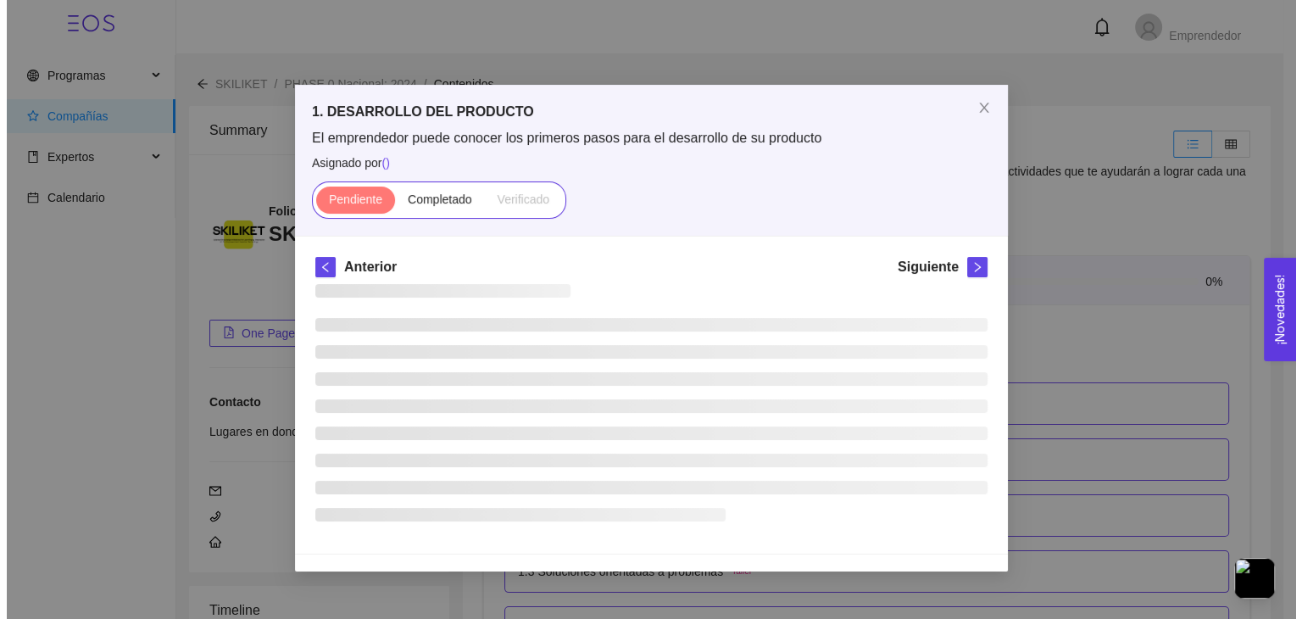
scroll to position [0, 0]
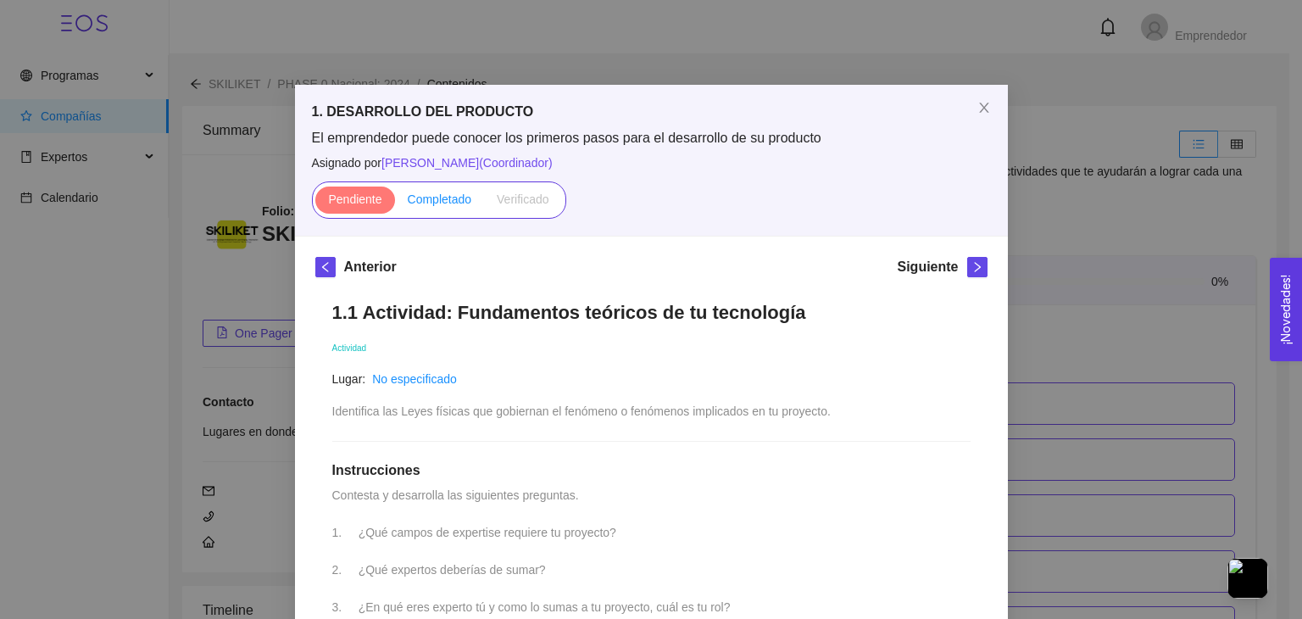
click at [426, 199] on span "Completado" at bounding box center [440, 199] width 64 height 14
click at [395, 203] on input "Completado" at bounding box center [395, 203] width 0 height 0
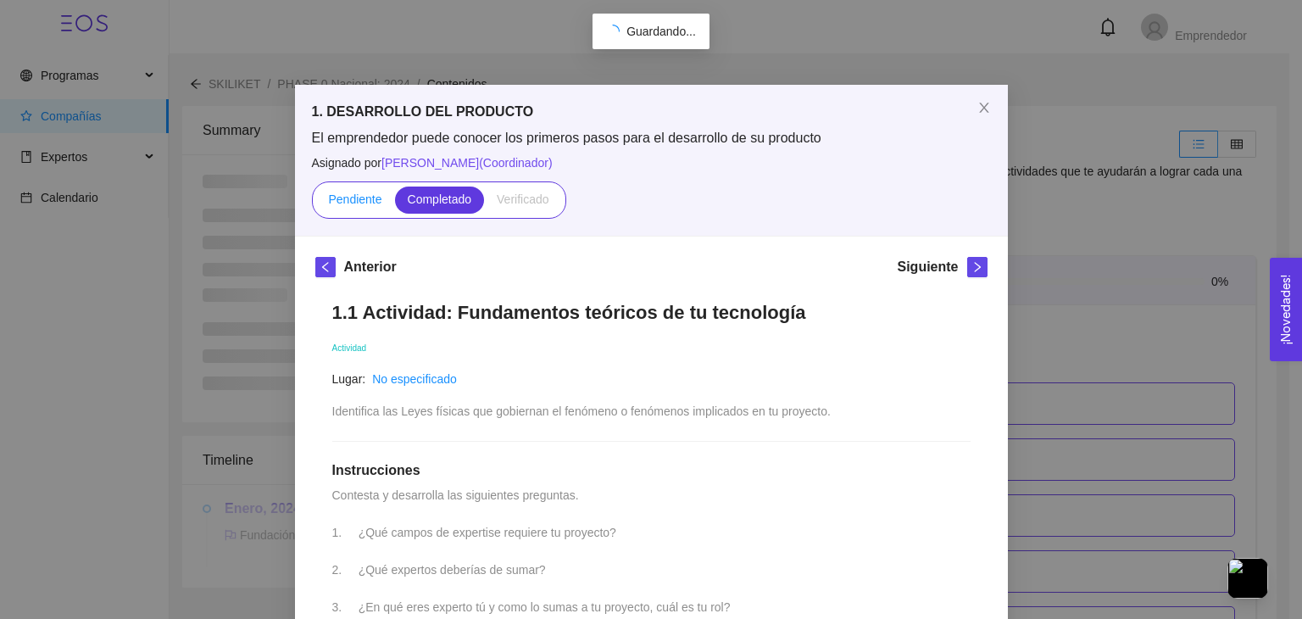
click at [372, 194] on span "Pendiente" at bounding box center [354, 199] width 53 height 14
click at [315, 203] on input "Pendiente" at bounding box center [315, 203] width 0 height 0
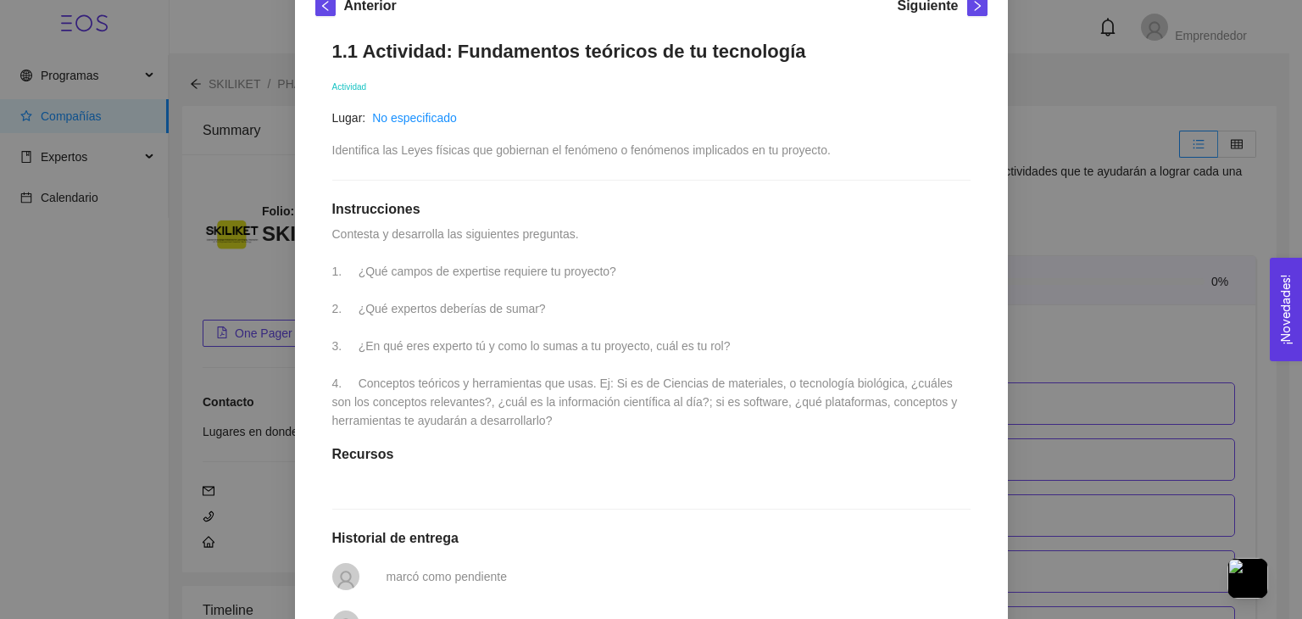
scroll to position [499, 0]
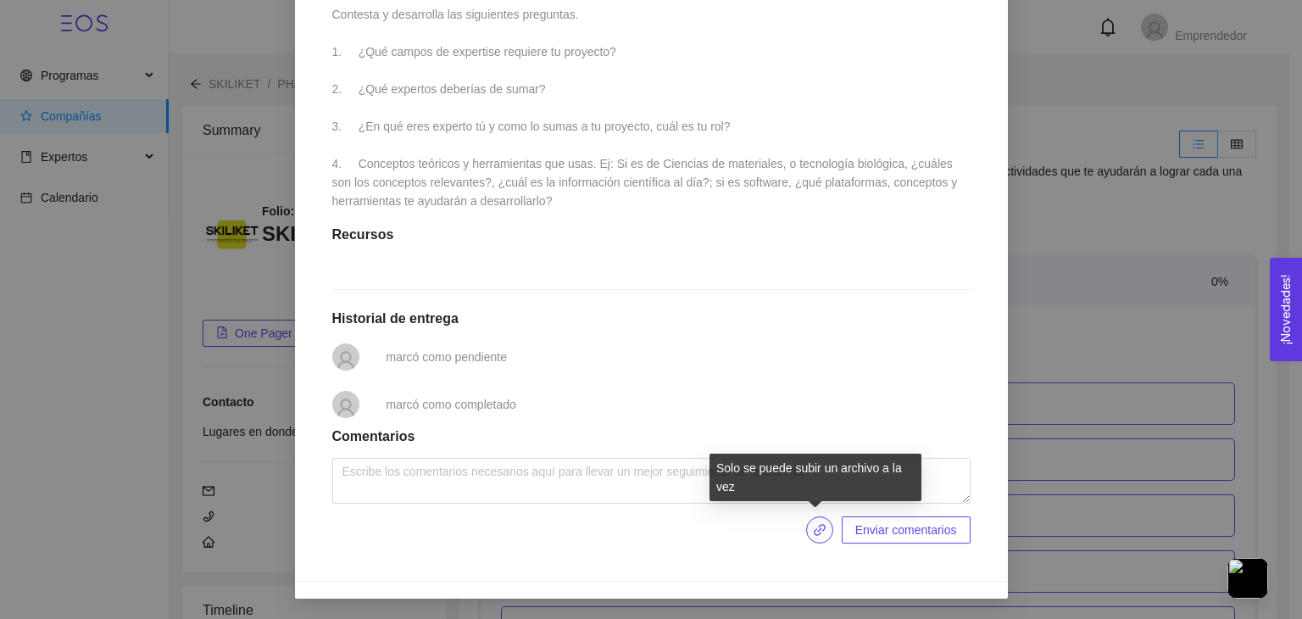
click at [810, 537] on button "button" at bounding box center [819, 529] width 27 height 27
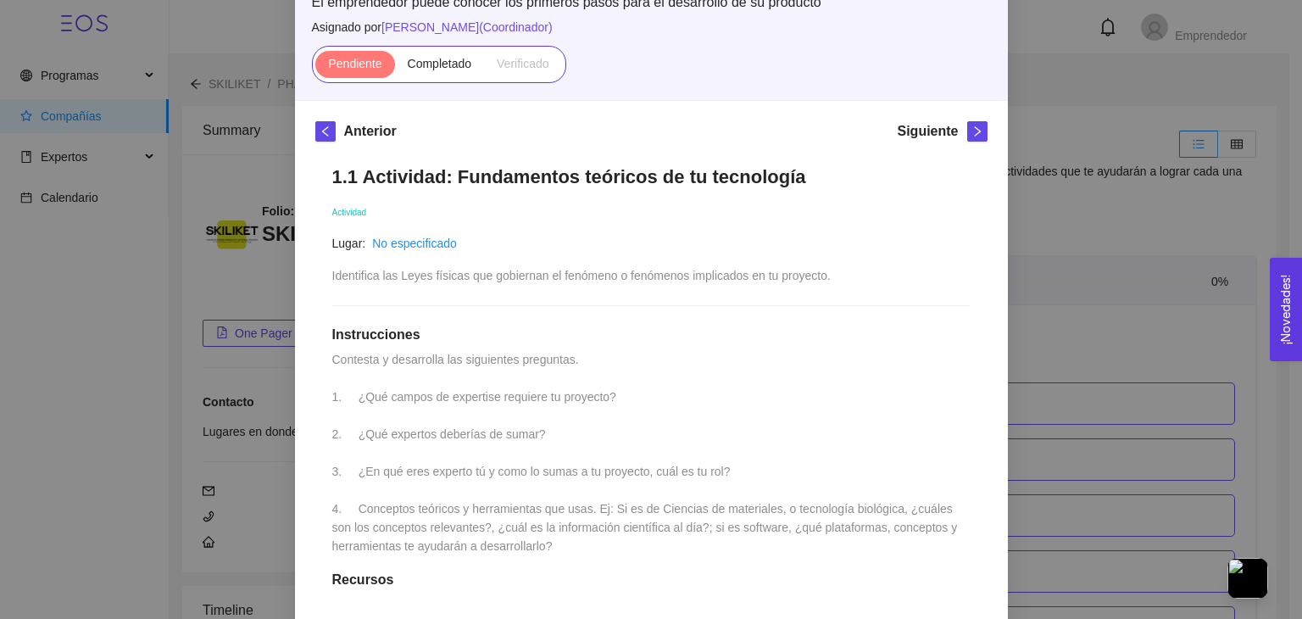
scroll to position [137, 0]
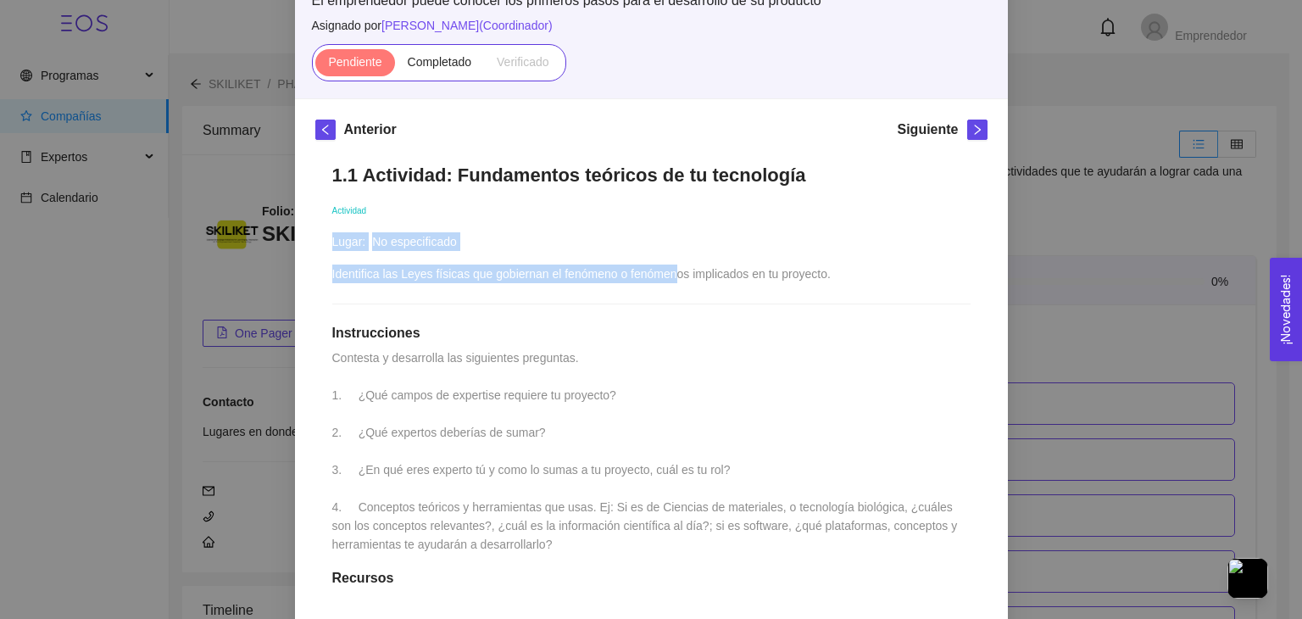
drag, startPoint x: 323, startPoint y: 270, endPoint x: 675, endPoint y: 277, distance: 351.9
click at [675, 277] on div "1.1 Actividad: Fundamentos teóricos de tu tecnología Actividad Lugar: No especi…" at bounding box center [651, 525] width 672 height 757
click at [675, 277] on span "Identifica las Leyes físicas que gobiernan el fenómeno o fenómenos implicados e…" at bounding box center [581, 274] width 499 height 14
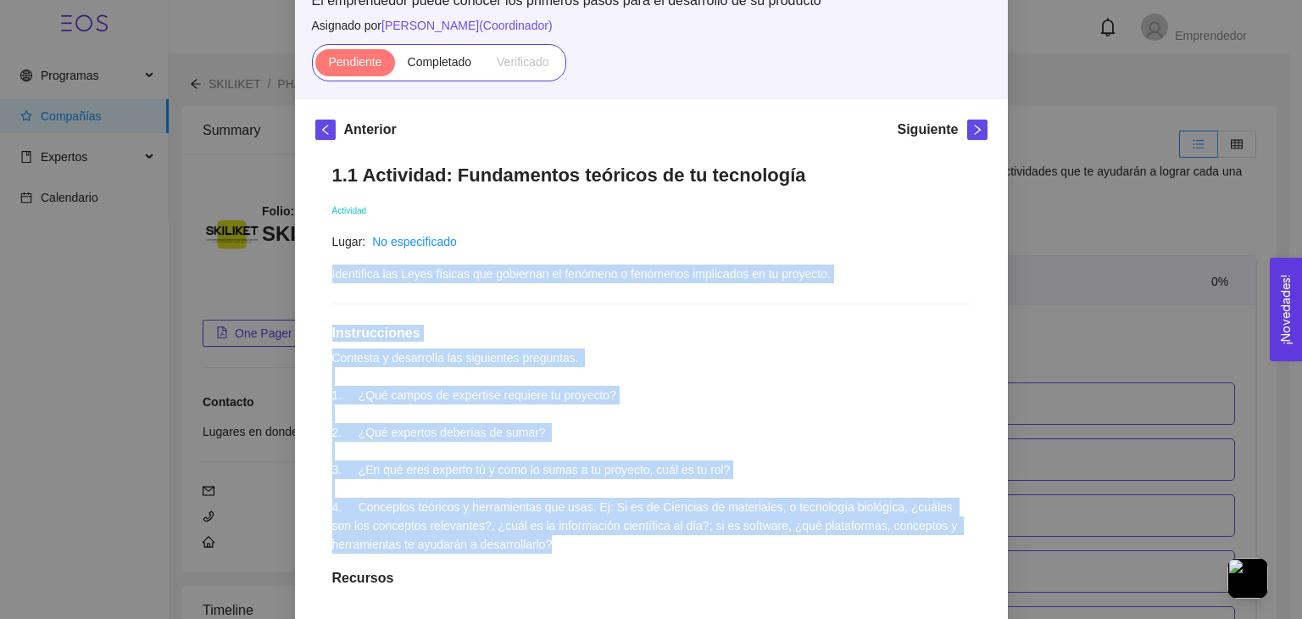
drag, startPoint x: 325, startPoint y: 273, endPoint x: 722, endPoint y: 524, distance: 470.2
click at [778, 538] on div "1.1 Actividad: Fundamentos teóricos de tu tecnología Actividad Lugar: No especi…" at bounding box center [651, 525] width 672 height 757
copy div "Identifica las Leyes físicas que gobiernan el fenómeno o fenómenos implicados e…"
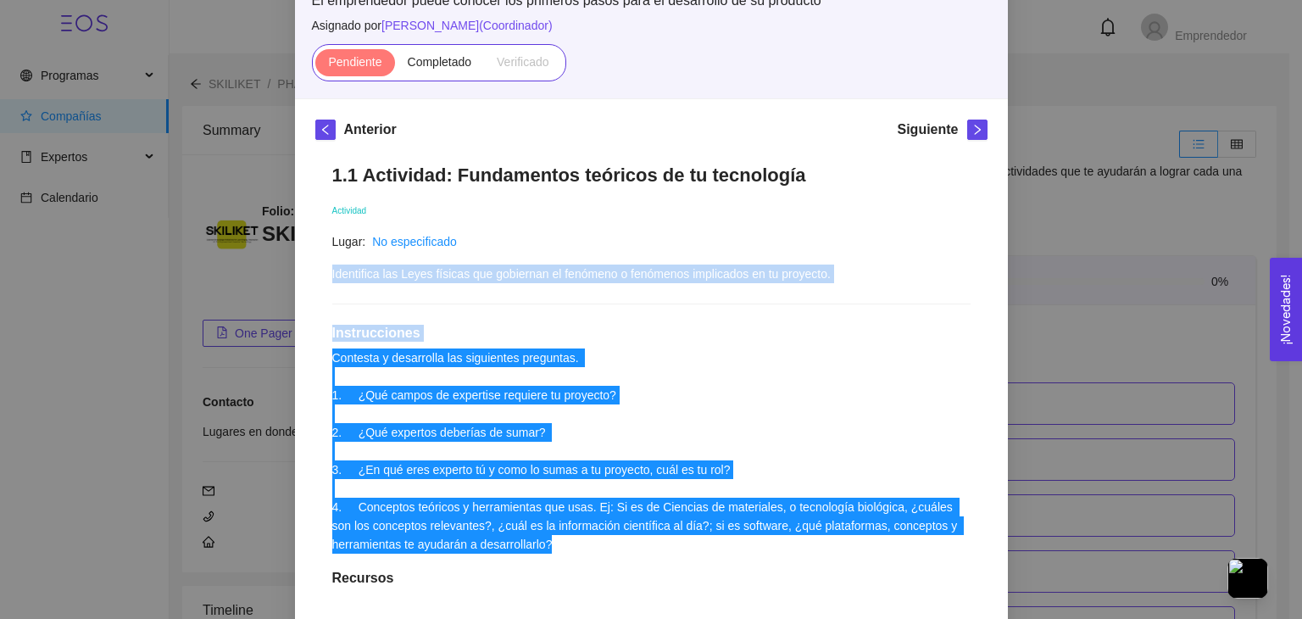
click at [713, 370] on div "1.1 Actividad: Fundamentos teóricos de tu tecnología Actividad Lugar: No especi…" at bounding box center [651, 525] width 672 height 757
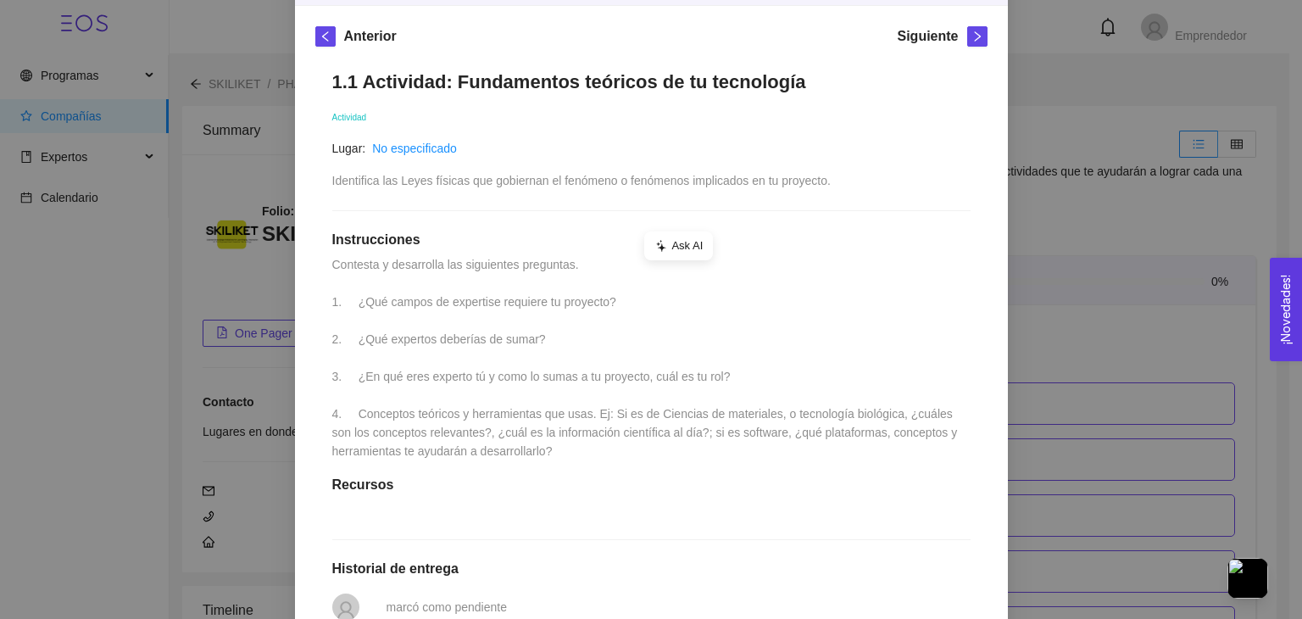
scroll to position [231, 0]
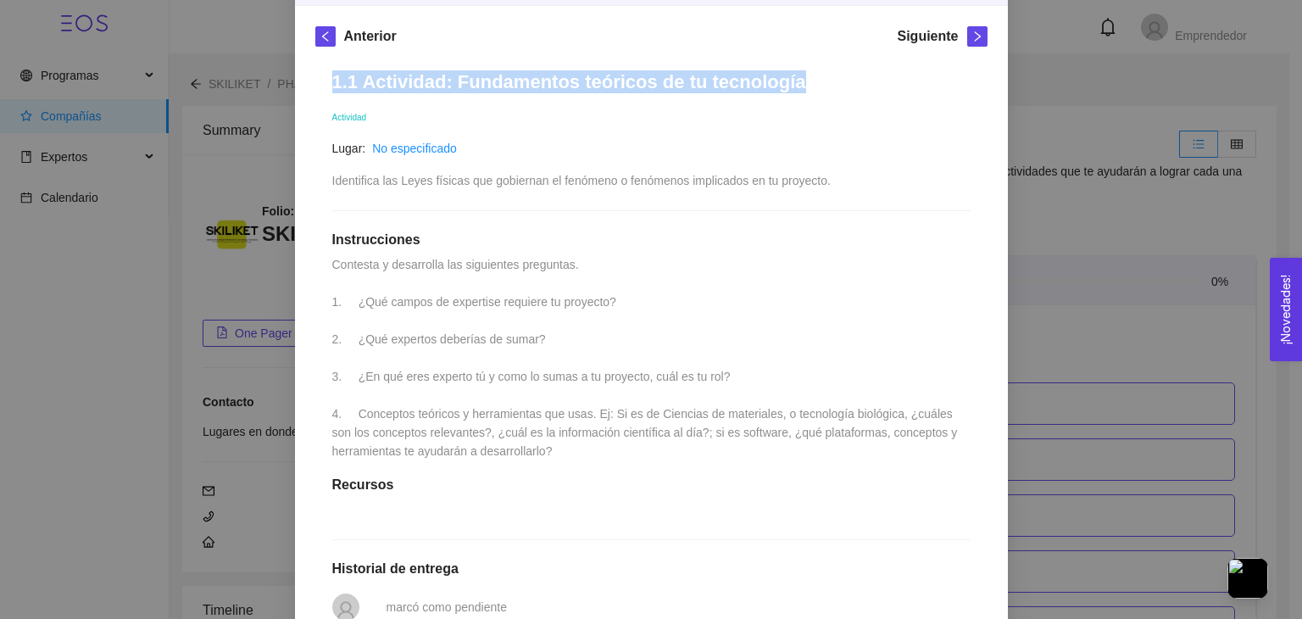
drag, startPoint x: 327, startPoint y: 81, endPoint x: 794, endPoint y: 75, distance: 466.4
click at [794, 75] on h1 "1.1 Actividad: Fundamentos teóricos de tu tecnología" at bounding box center [651, 81] width 638 height 23
copy h1 "1.1 Actividad: Fundamentos teóricos de tu tecnología"
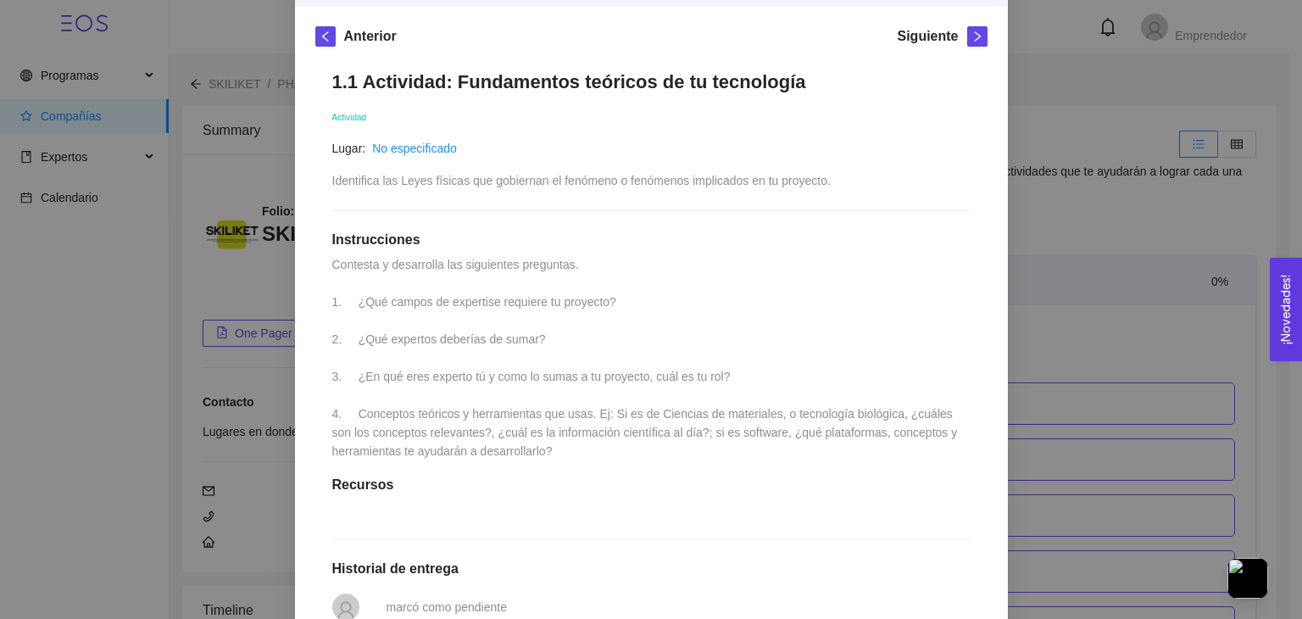
click at [663, 363] on div "1.1 Actividad: Fundamentos teóricos de tu tecnología Actividad Lugar: No especi…" at bounding box center [651, 431] width 672 height 757
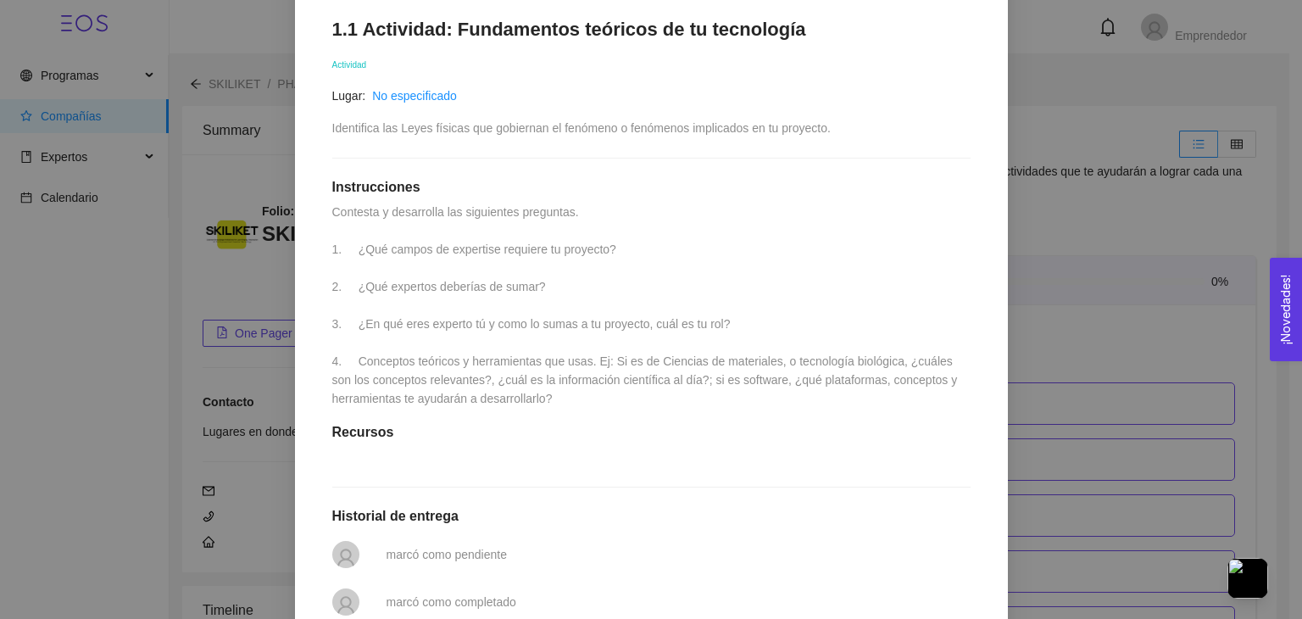
scroll to position [499, 0]
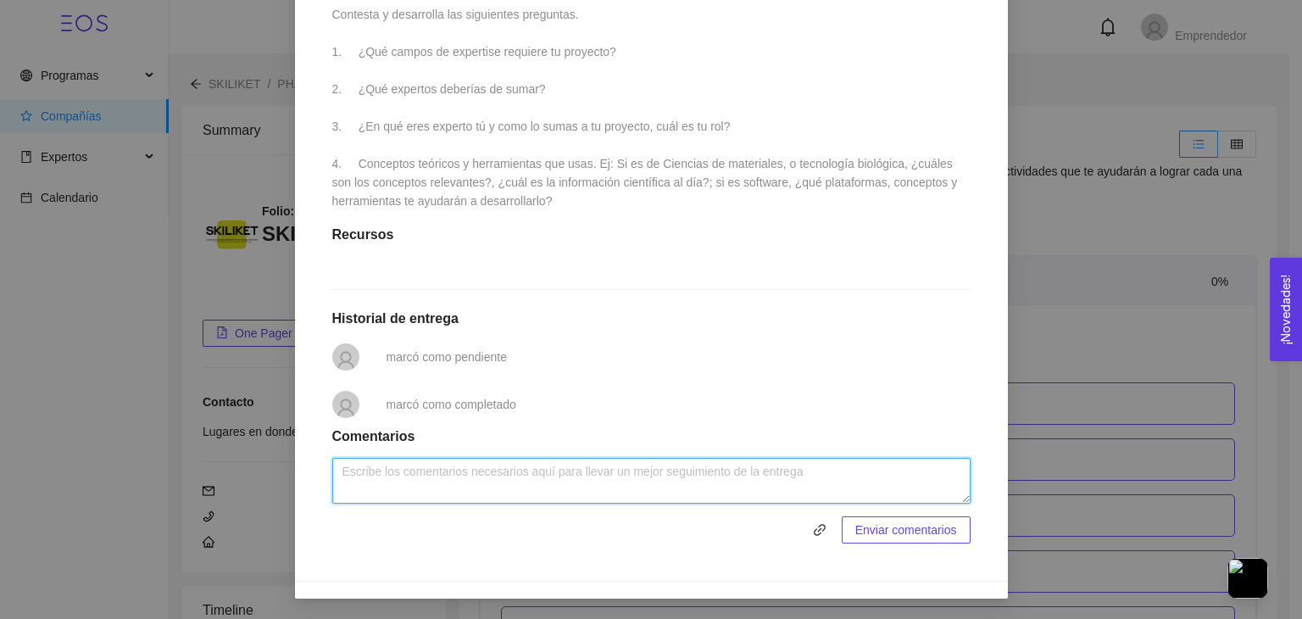
click at [502, 483] on textarea at bounding box center [651, 481] width 638 height 46
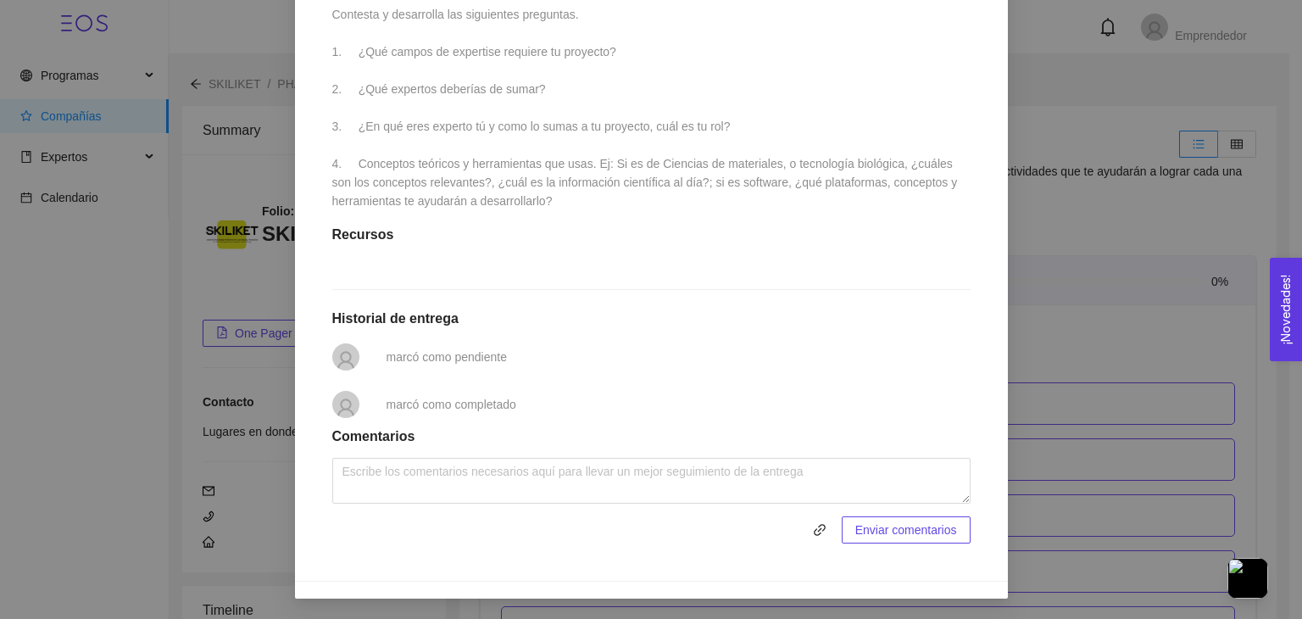
click at [507, 510] on div "Enviar comentarios" at bounding box center [651, 501] width 638 height 86
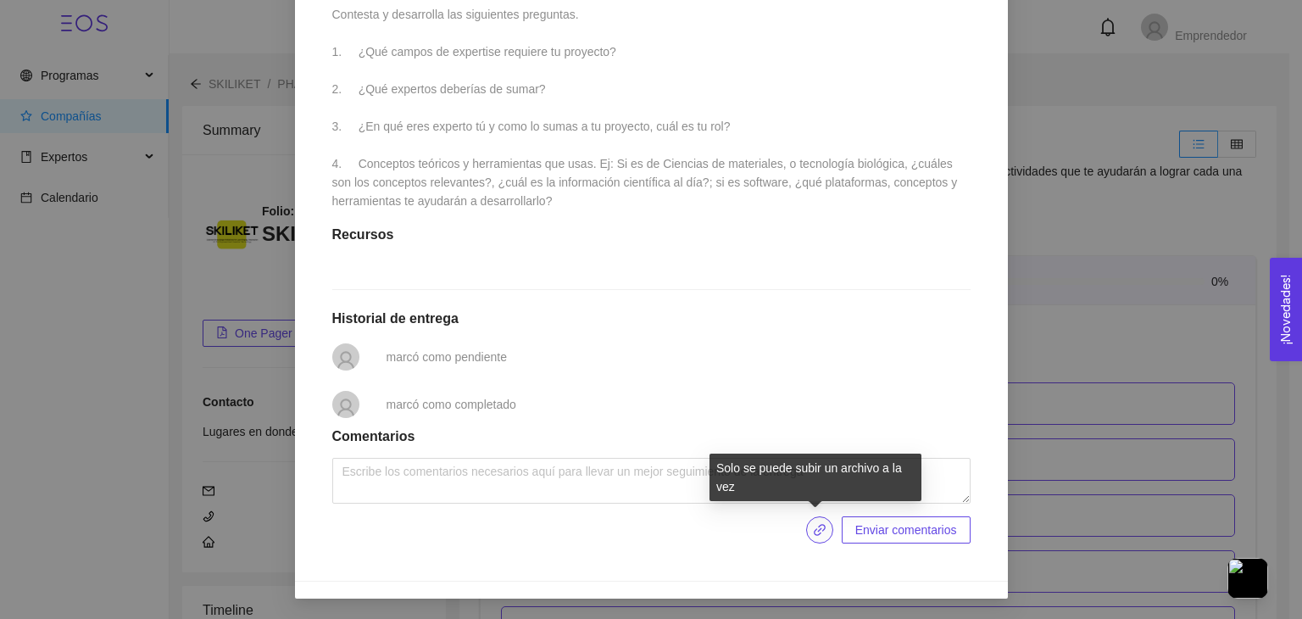
click at [814, 527] on icon "link" at bounding box center [820, 530] width 14 height 14
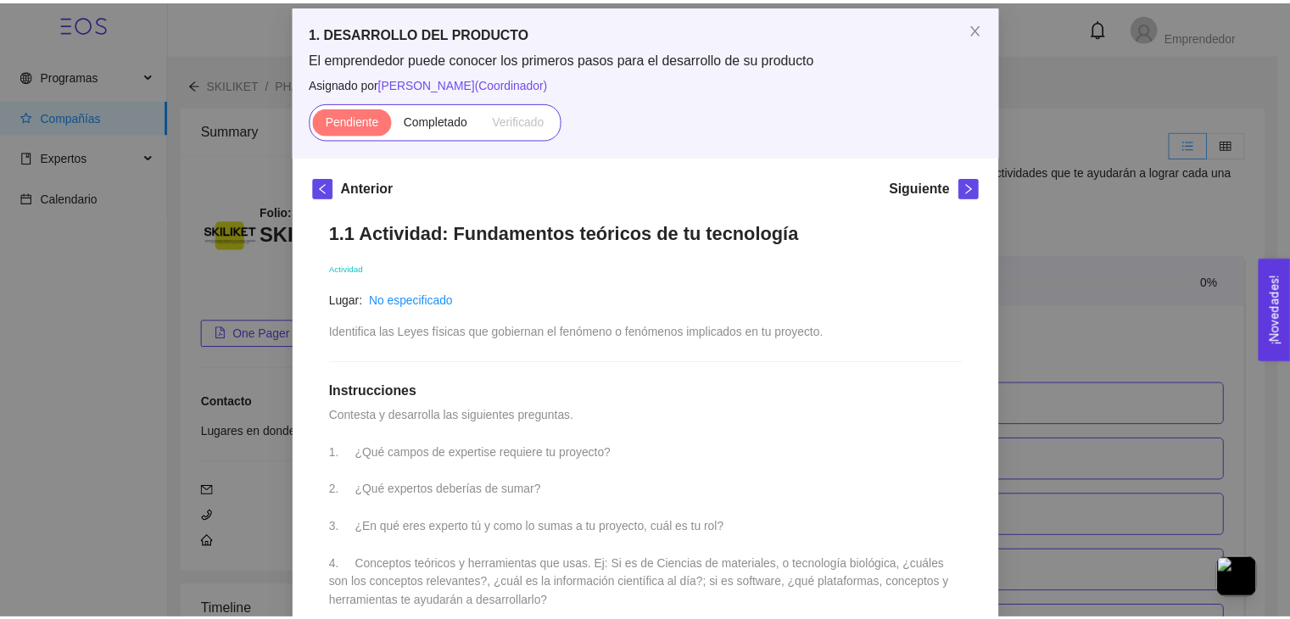
scroll to position [0, 0]
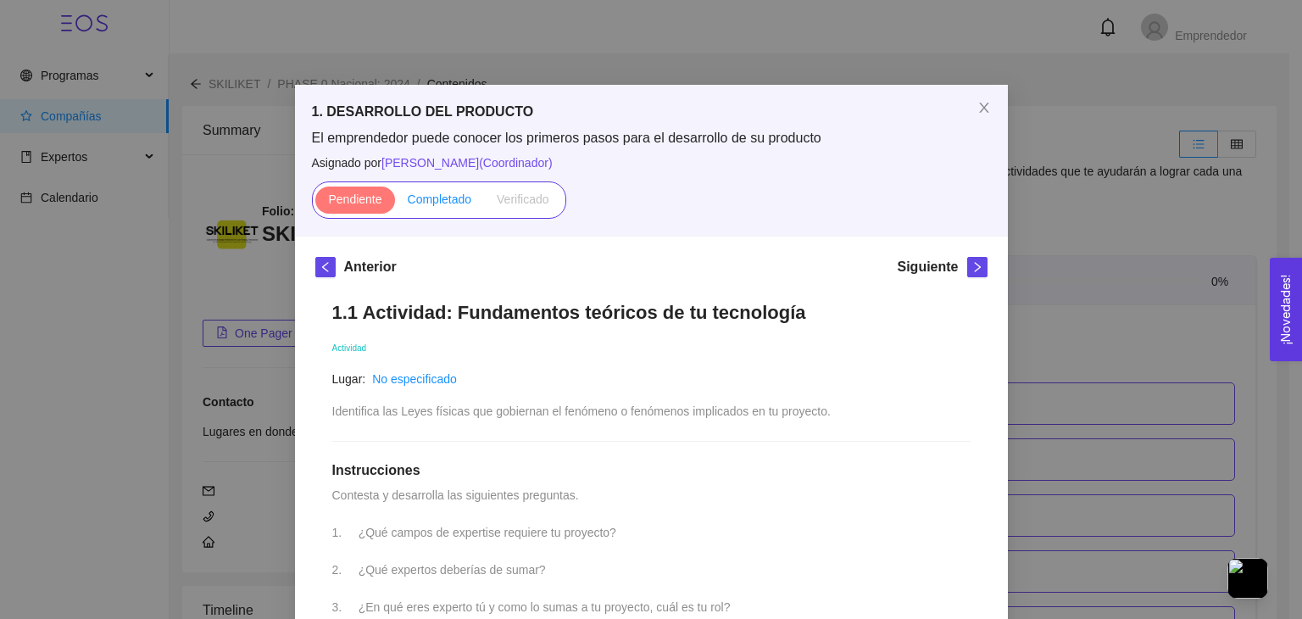
click at [415, 192] on span "Completado" at bounding box center [440, 199] width 64 height 14
click at [395, 203] on input "Completado" at bounding box center [395, 203] width 0 height 0
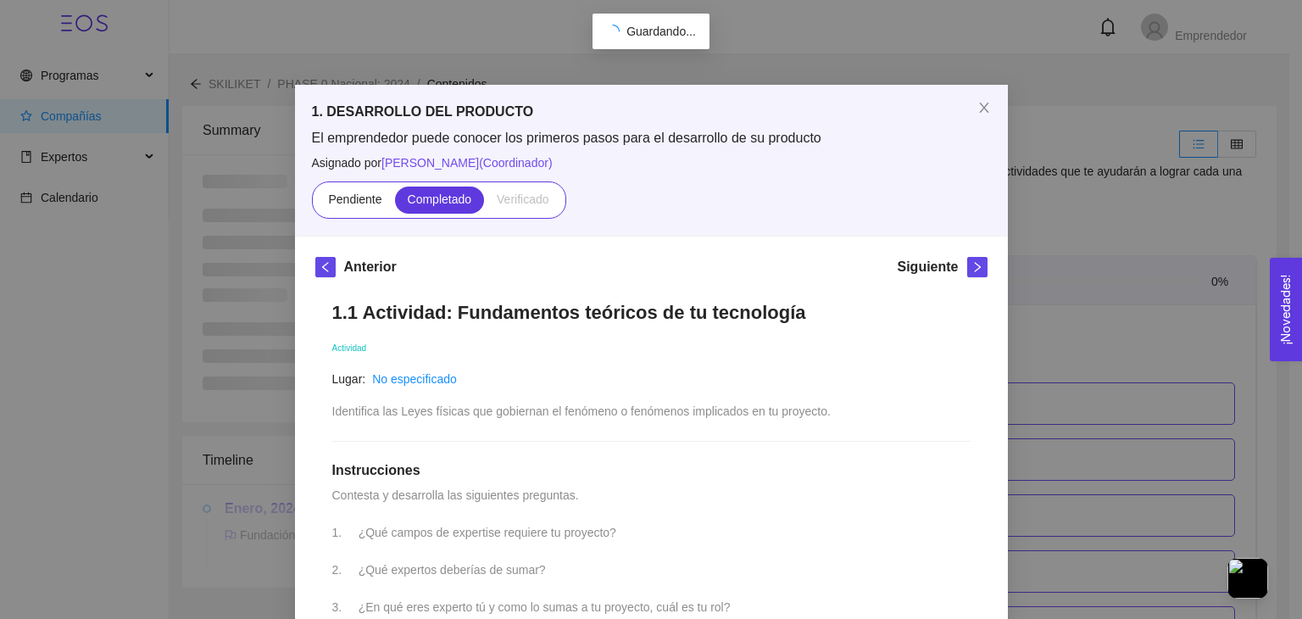
click at [1014, 194] on div "1. DESARROLLO DEL PRODUCTO El emprendedor puede conocer los primeros pasos para…" at bounding box center [651, 309] width 1302 height 619
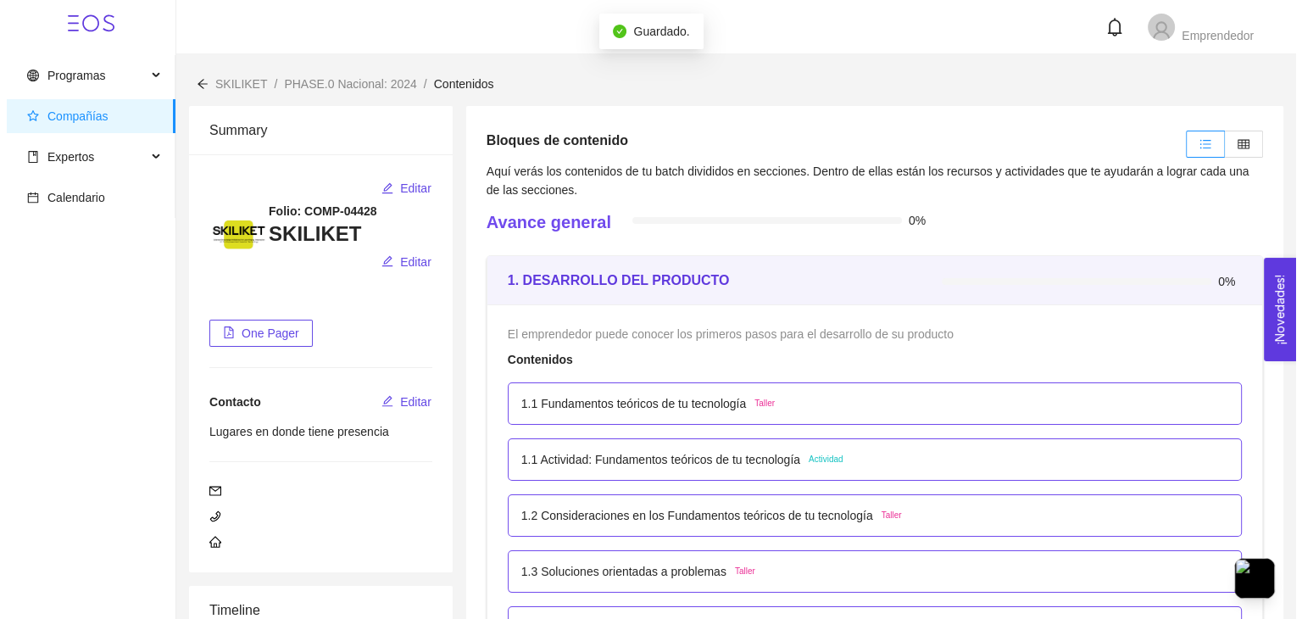
scroll to position [105, 0]
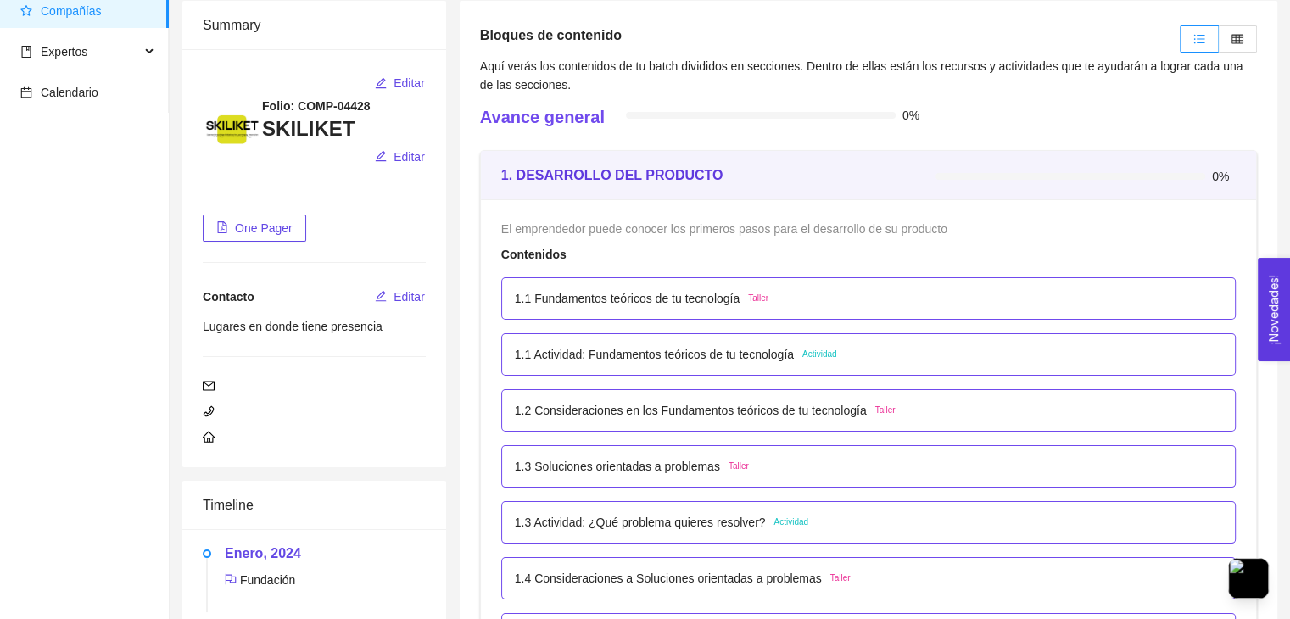
click at [641, 365] on div "1.1 Actividad: Fundamentos teóricos de tu tecnología Actividad" at bounding box center [868, 354] width 734 height 42
click at [576, 366] on div "1.1 Actividad: Fundamentos teóricos de tu tecnología Actividad" at bounding box center [868, 354] width 734 height 42
click at [788, 360] on p "1.1 Actividad: Fundamentos teóricos de tu tecnología" at bounding box center [654, 354] width 279 height 19
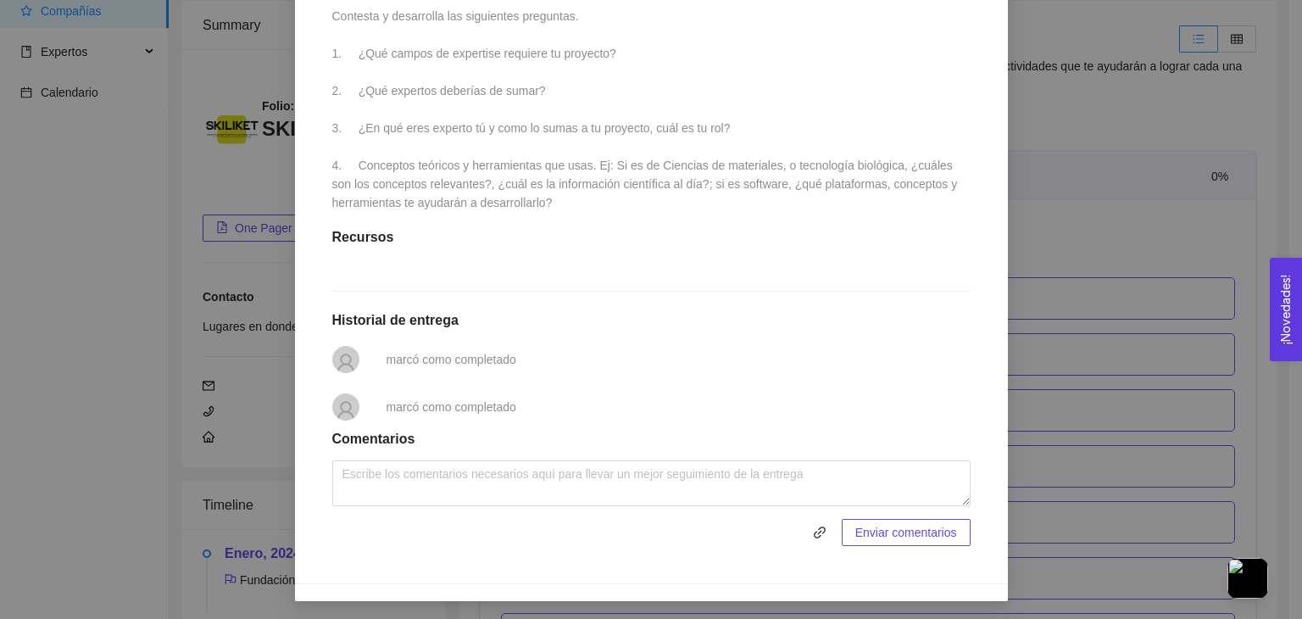
scroll to position [505, 0]
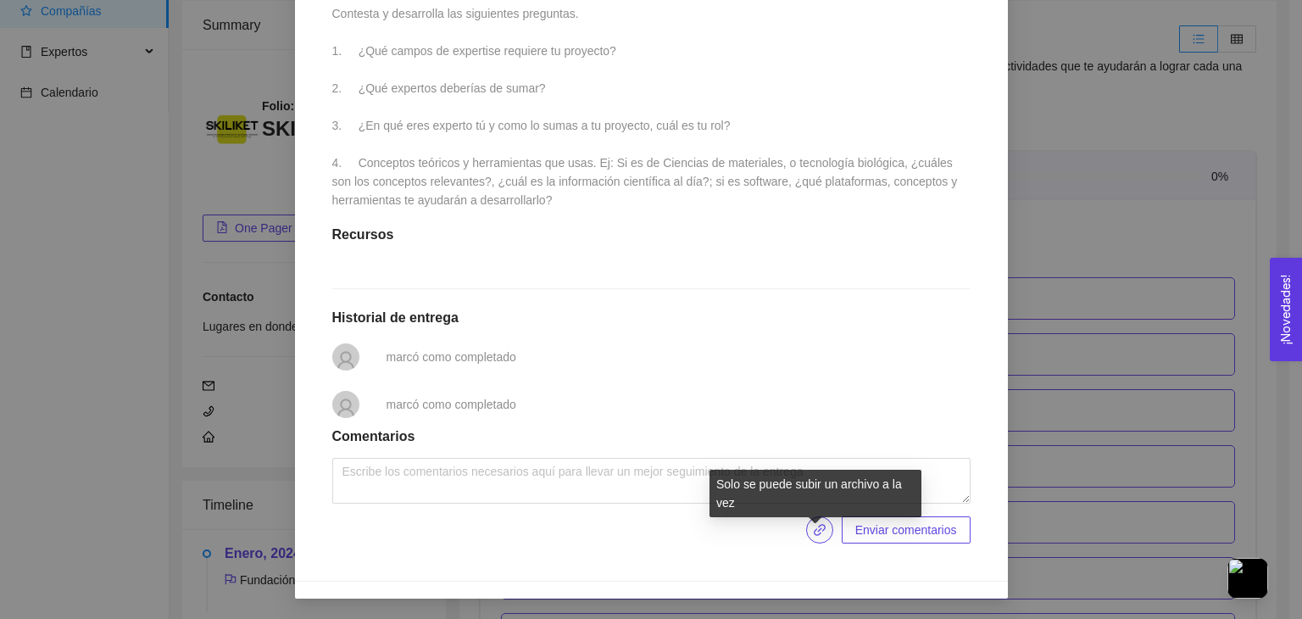
click at [818, 536] on icon "link" at bounding box center [820, 530] width 12 height 12
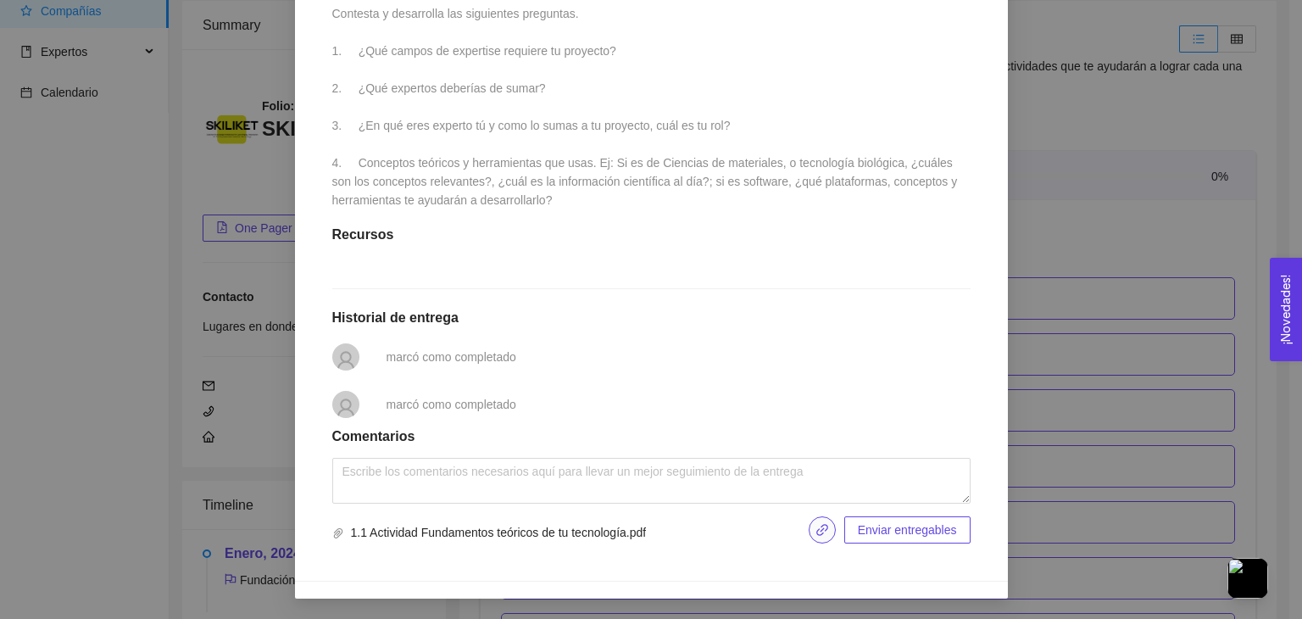
scroll to position [522, 0]
click at [872, 530] on span "Enviar entregables" at bounding box center [907, 530] width 99 height 19
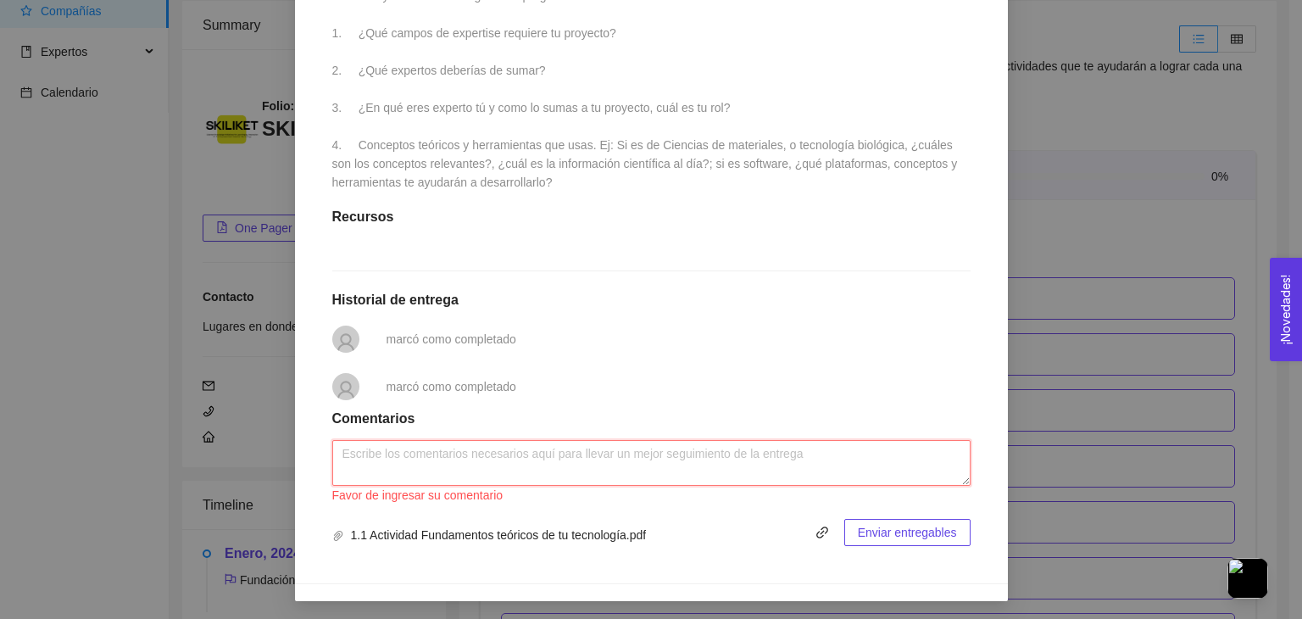
click at [583, 476] on textarea at bounding box center [651, 463] width 638 height 46
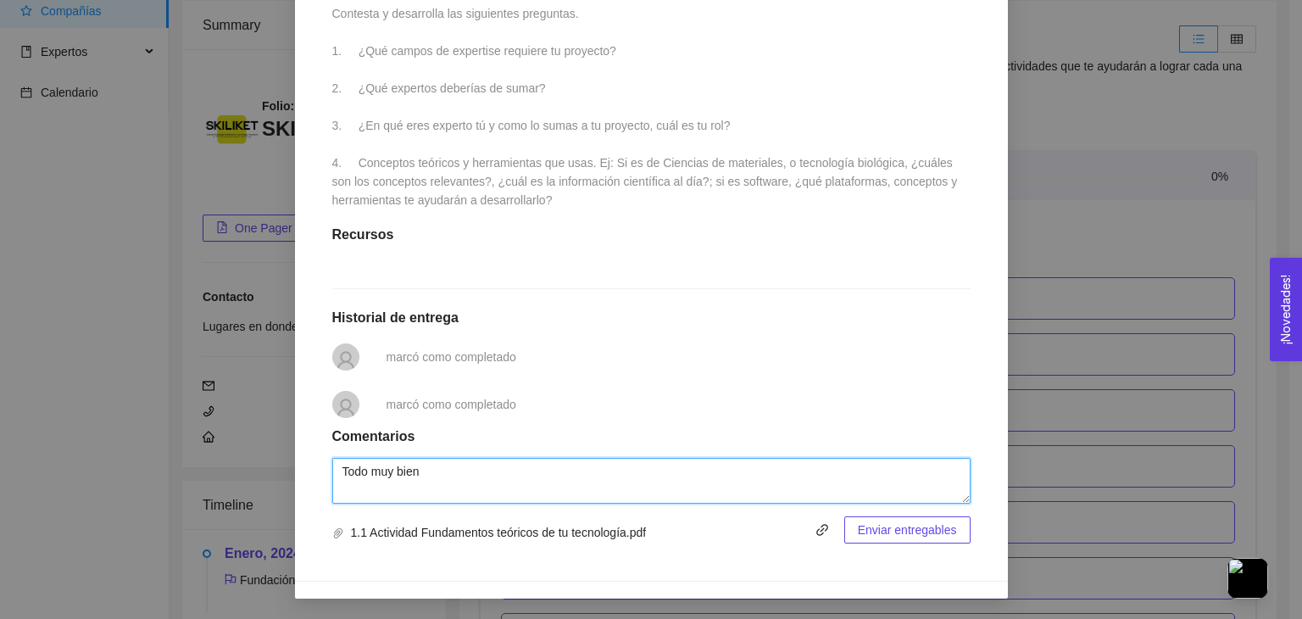
type textarea "Todo muy bien"
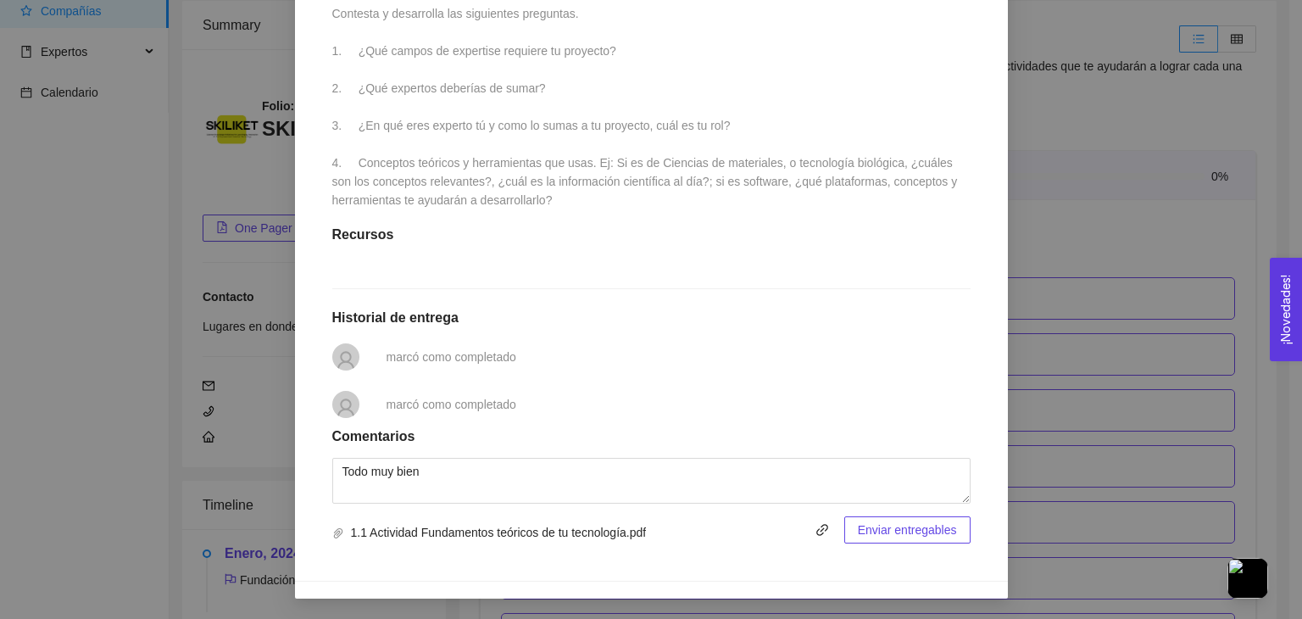
click at [901, 529] on span "Enviar entregables" at bounding box center [907, 530] width 99 height 19
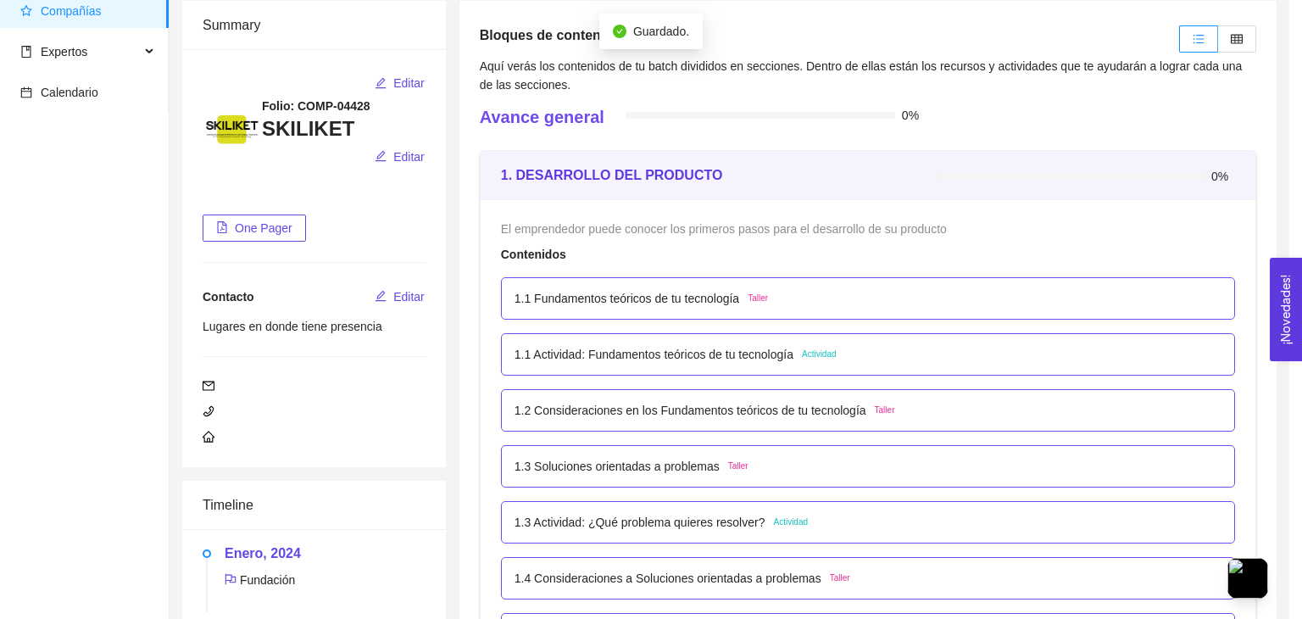
scroll to position [513, 0]
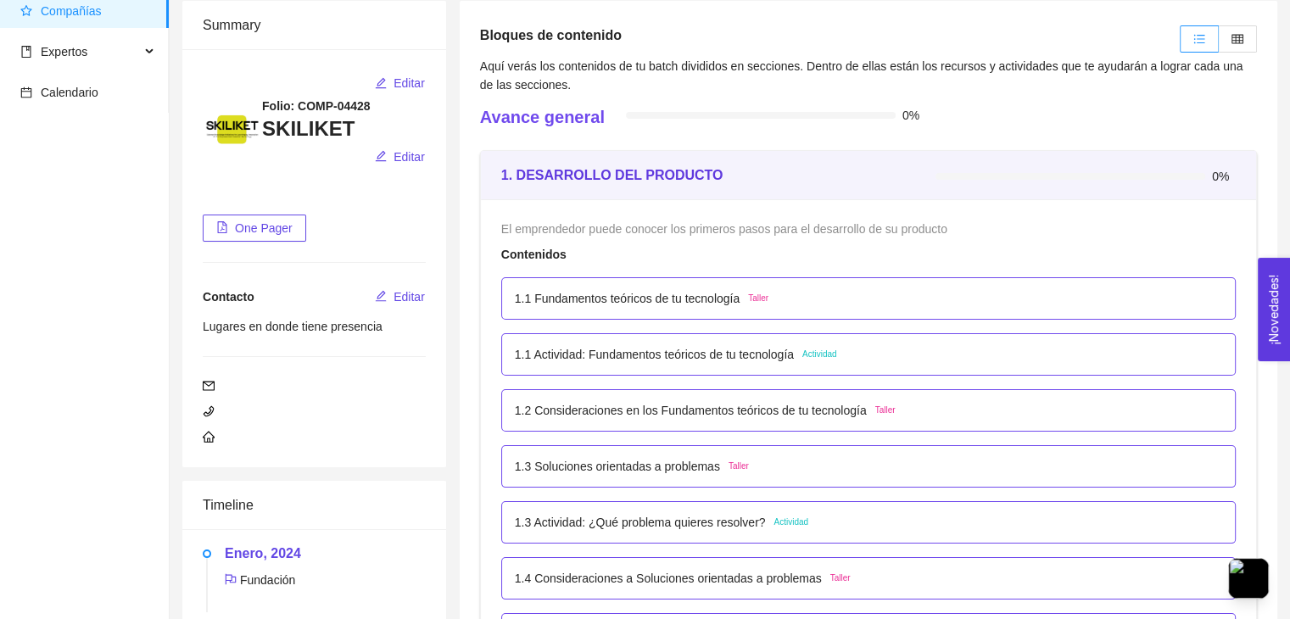
click at [677, 354] on p "1.1 Actividad: Fundamentos teóricos de tu tecnología" at bounding box center [654, 354] width 279 height 19
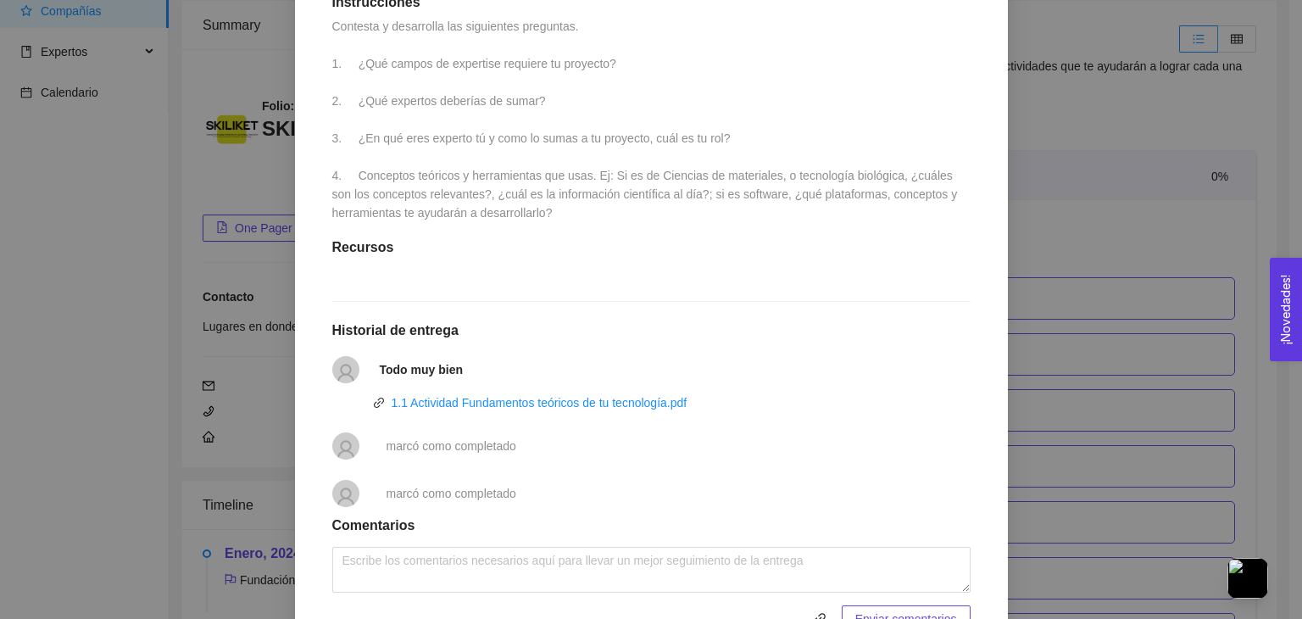
scroll to position [598, 0]
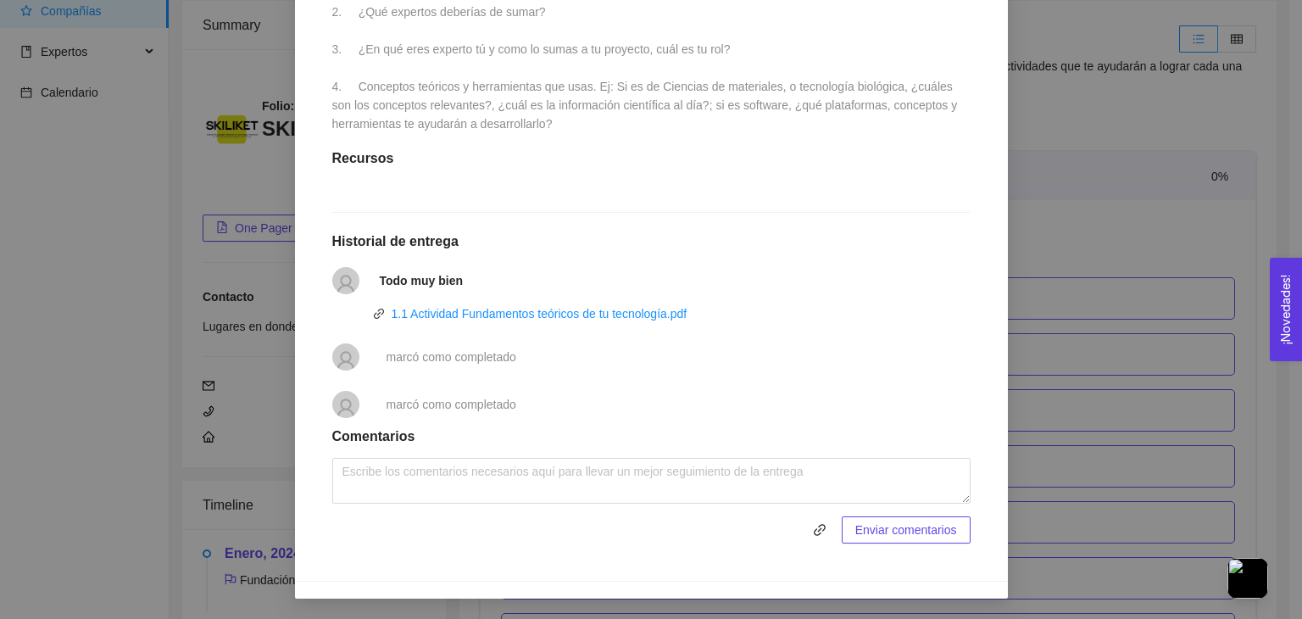
click at [65, 356] on div "1. DESARROLLO DEL PRODUCTO El emprendedor puede conocer los primeros pasos para…" at bounding box center [651, 309] width 1302 height 619
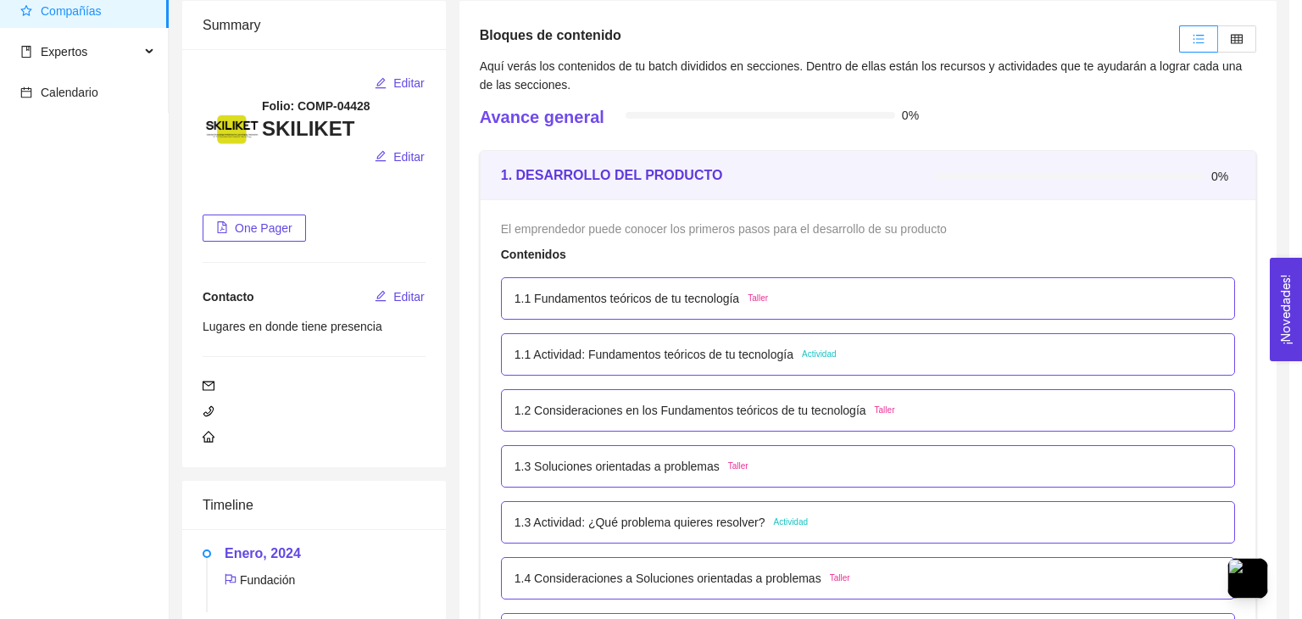
scroll to position [513, 0]
click at [634, 411] on p "1.2 Consideraciones en los Fundamentos teóricos de tu tecnología" at bounding box center [691, 410] width 352 height 19
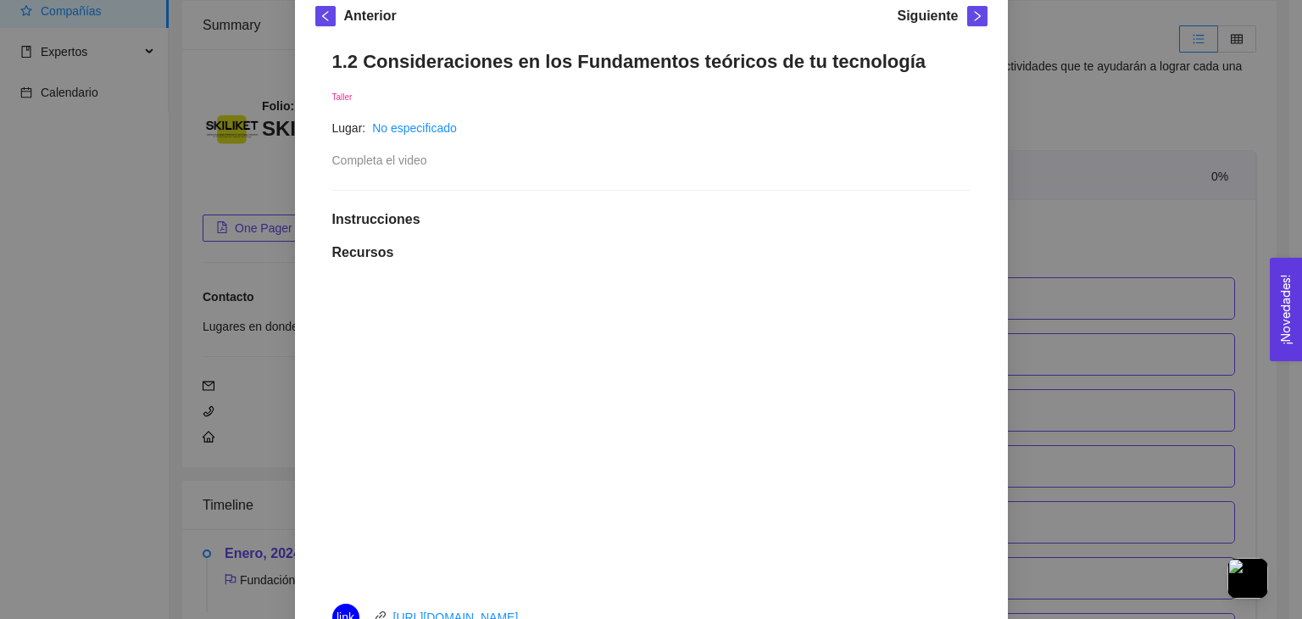
scroll to position [0, 0]
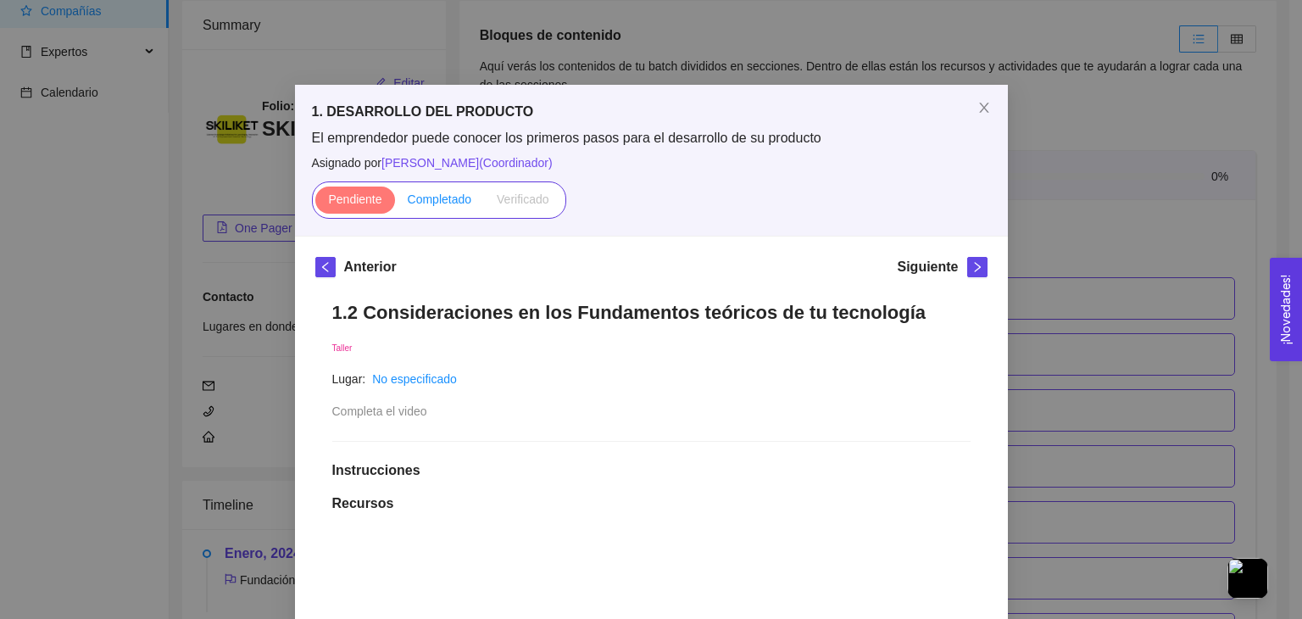
click at [426, 202] on span "Completado" at bounding box center [440, 199] width 64 height 14
click at [395, 203] on input "Completado" at bounding box center [395, 203] width 0 height 0
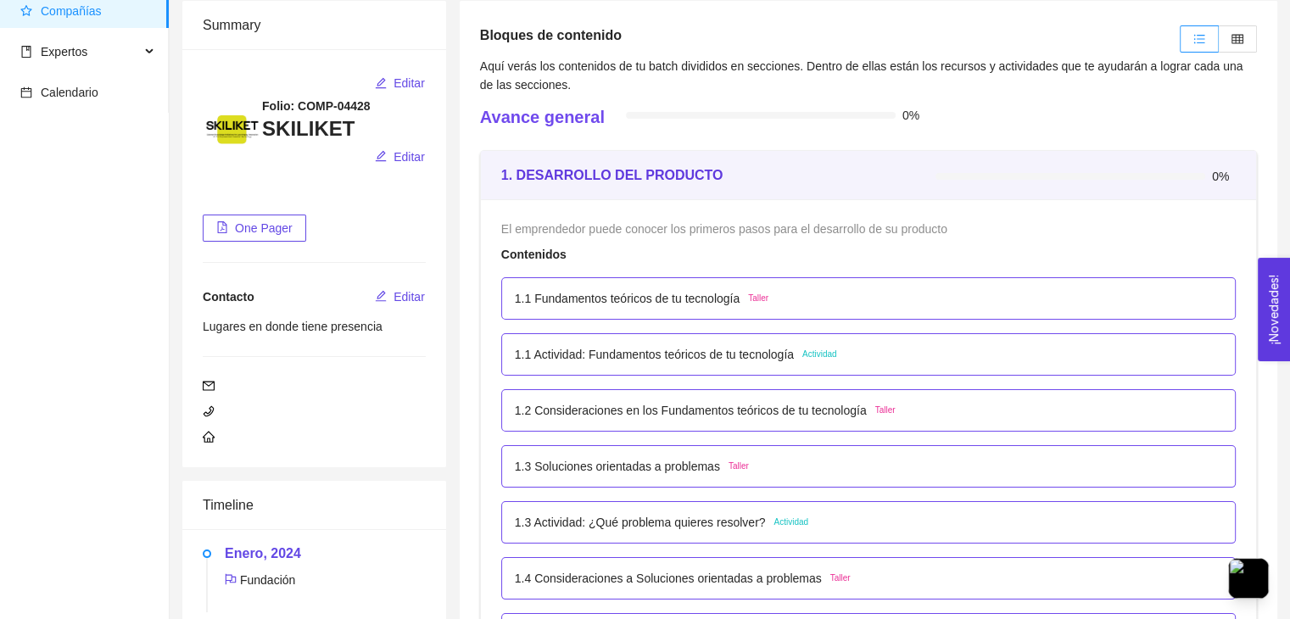
click at [629, 293] on p "1.1 Fundamentos teóricos de tu tecnología" at bounding box center [627, 298] width 225 height 19
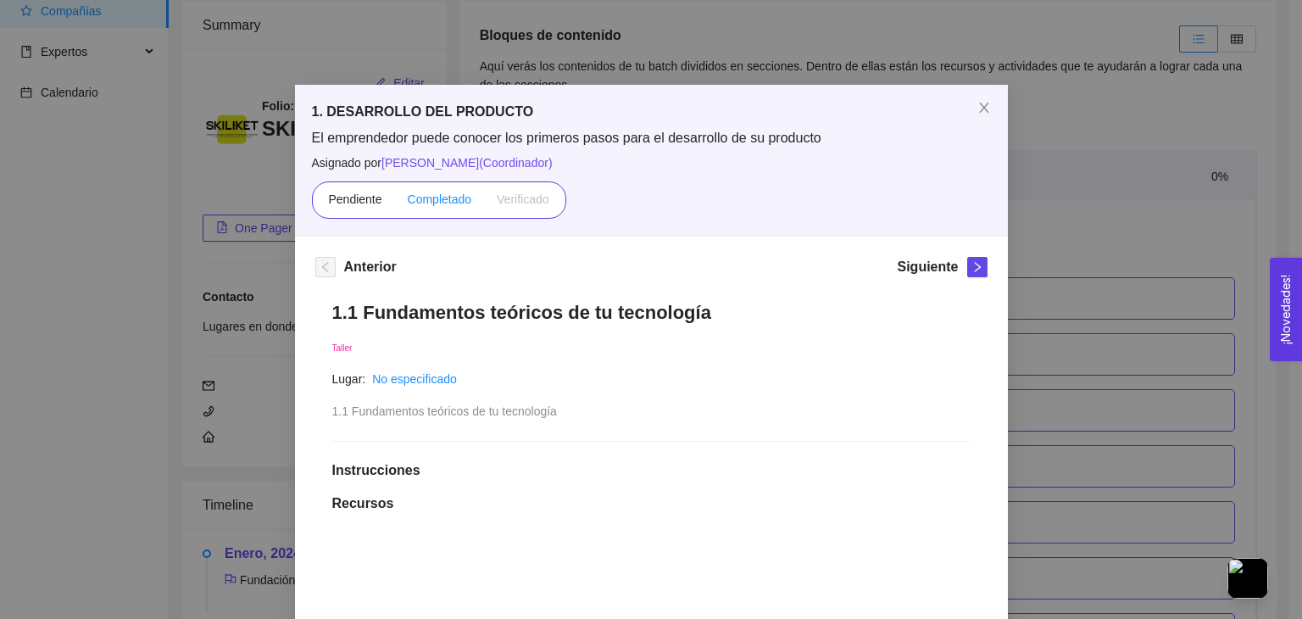
click at [421, 201] on span "Completado" at bounding box center [440, 199] width 64 height 14
click at [395, 203] on input "Completado" at bounding box center [395, 203] width 0 height 0
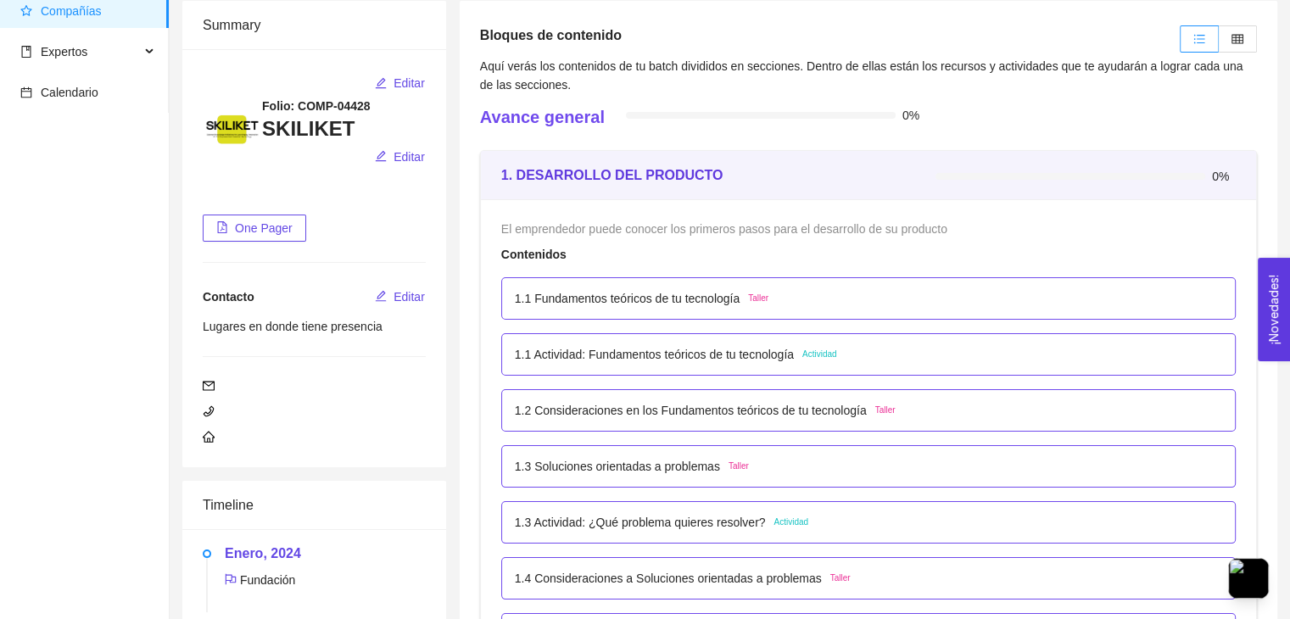
click at [689, 404] on p "1.2 Consideraciones en los Fundamentos teóricos de tu tecnología" at bounding box center [691, 410] width 352 height 19
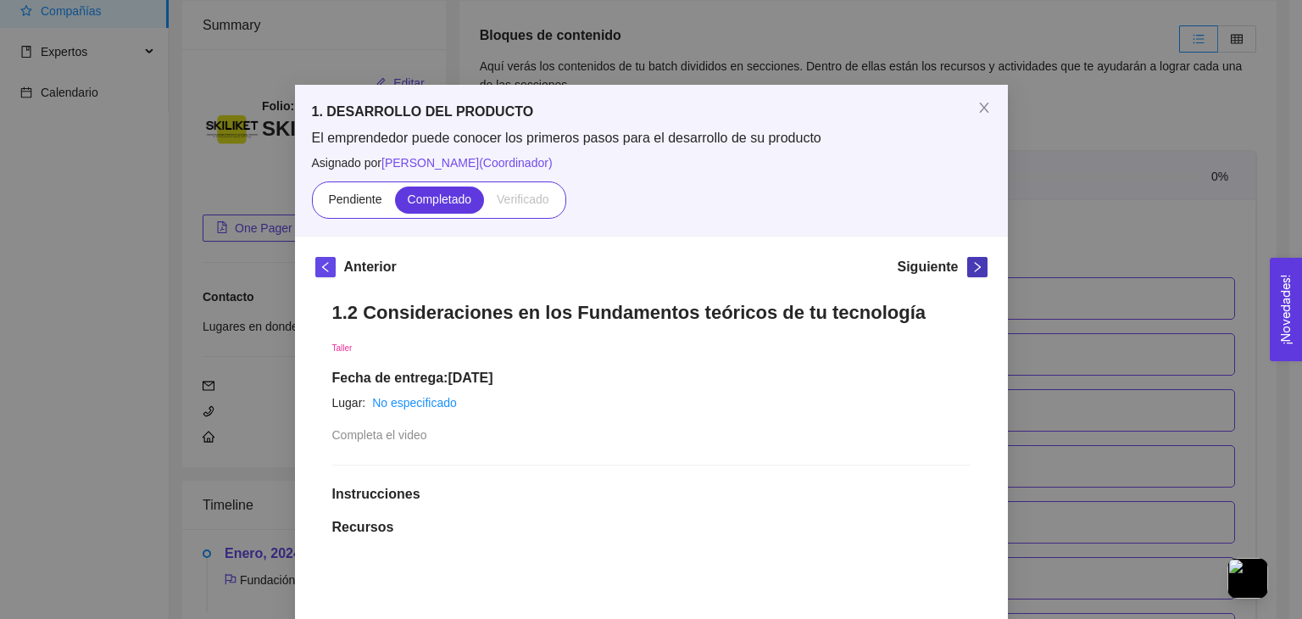
click at [973, 261] on icon "right" at bounding box center [978, 267] width 12 height 12
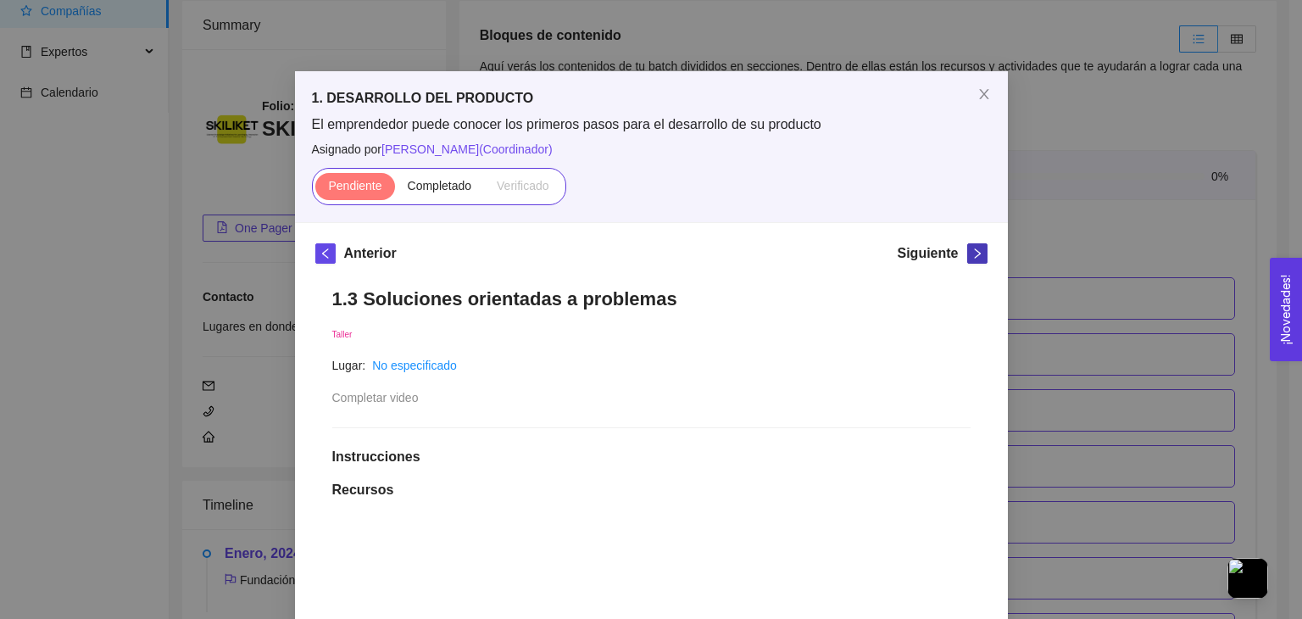
scroll to position [14, 0]
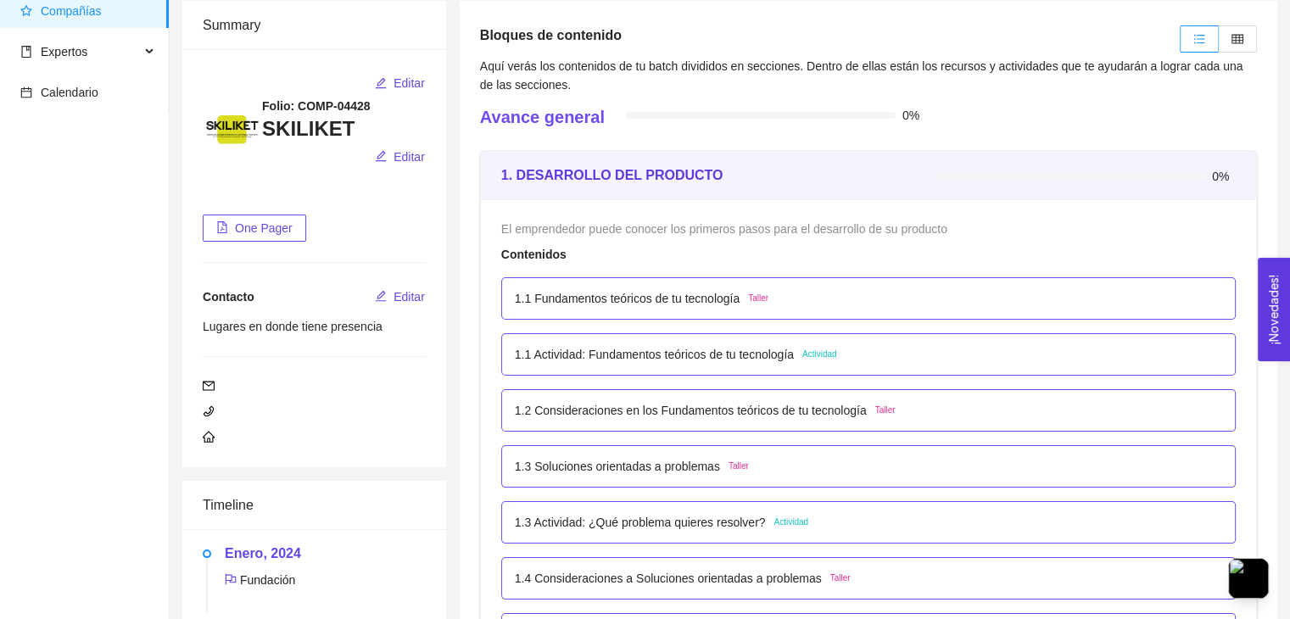
click at [674, 473] on p "1.3 Soluciones orientadas a problemas" at bounding box center [617, 466] width 205 height 19
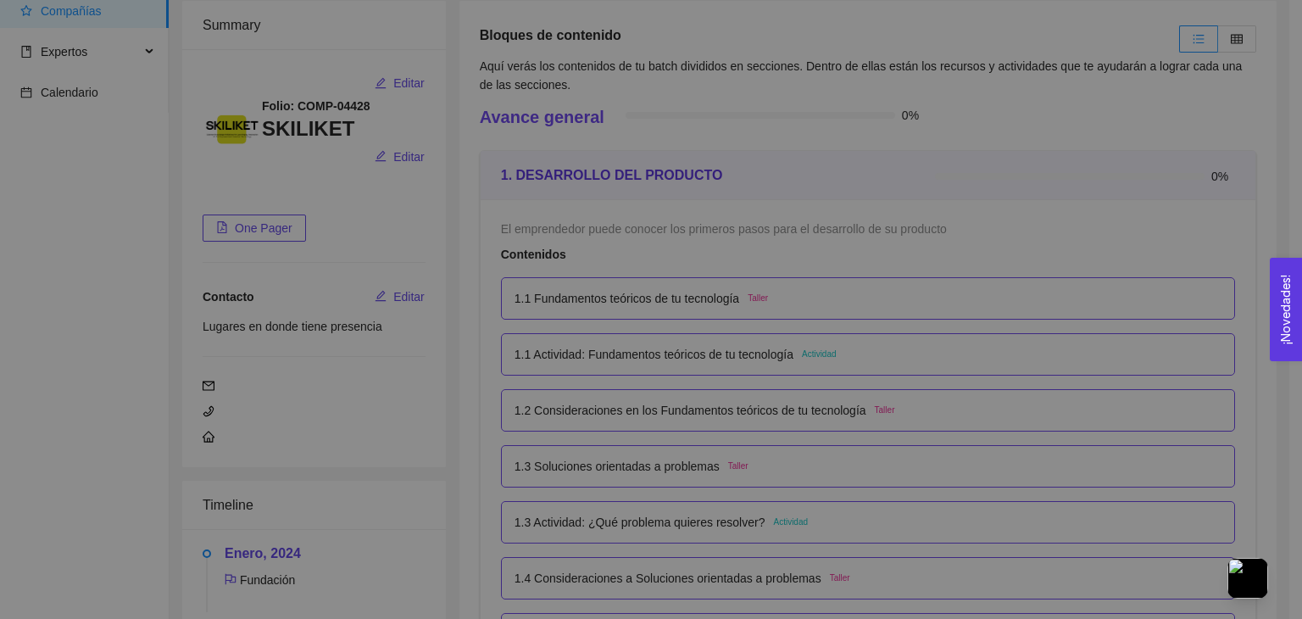
scroll to position [0, 0]
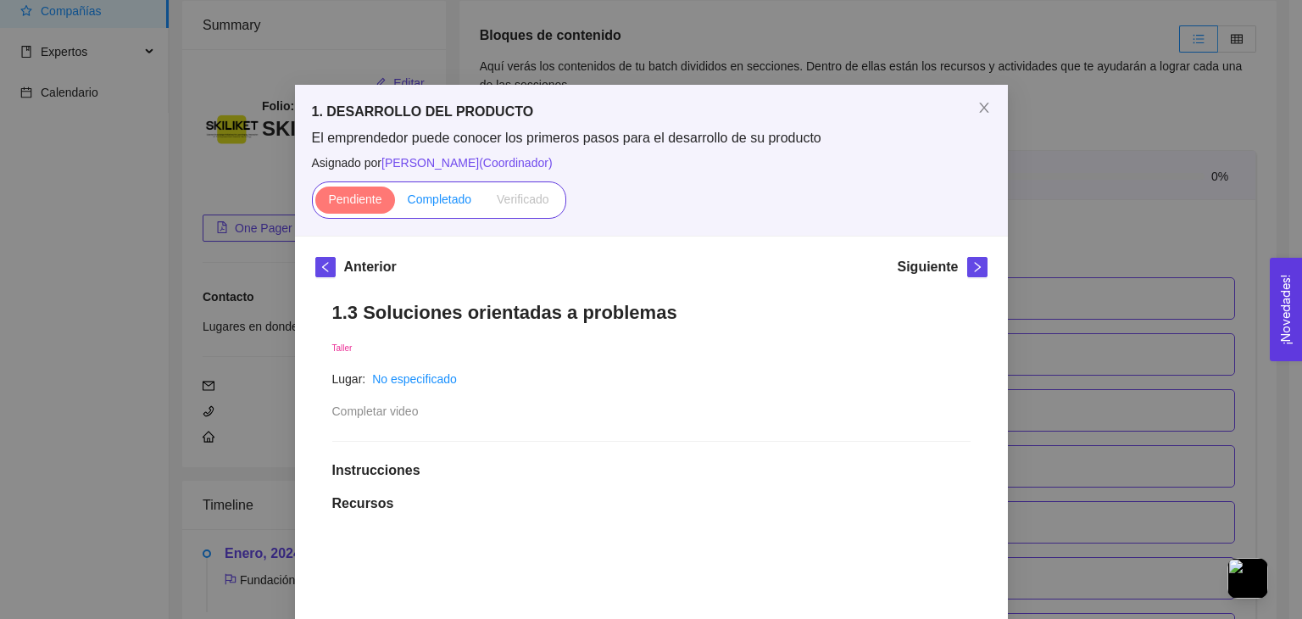
click at [442, 205] on span "Completado" at bounding box center [440, 199] width 64 height 14
click at [395, 203] on input "Completado" at bounding box center [395, 203] width 0 height 0
click at [973, 268] on icon "right" at bounding box center [978, 267] width 12 height 12
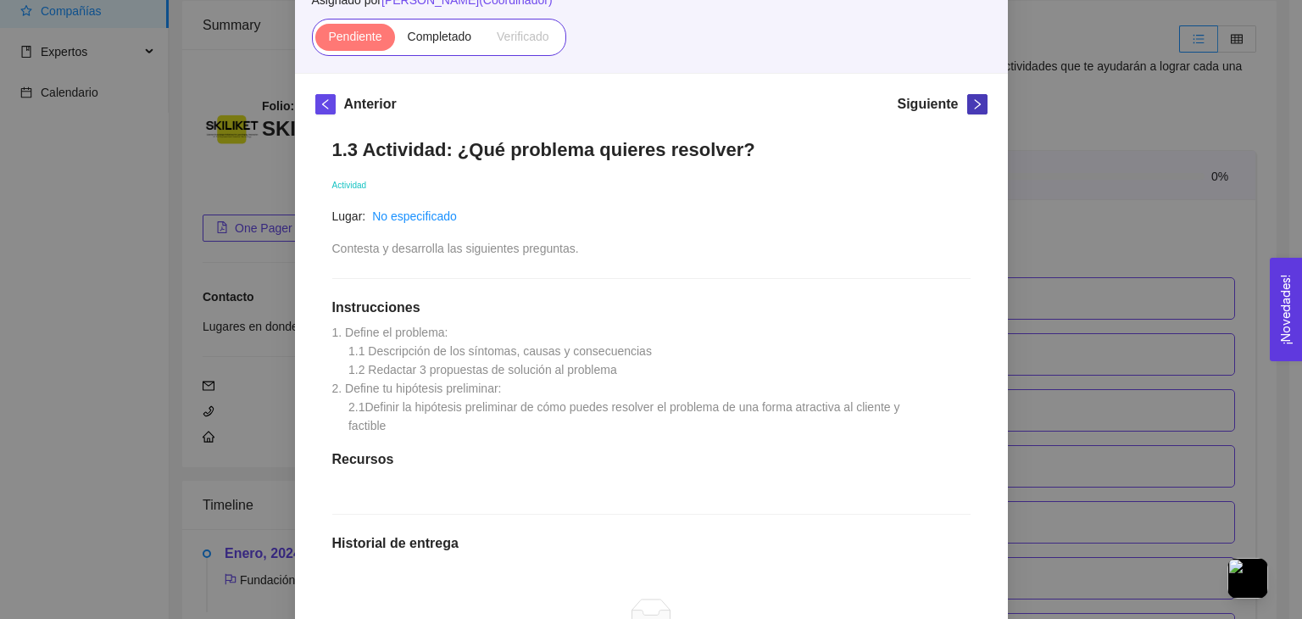
scroll to position [161, 0]
click at [327, 107] on span "left" at bounding box center [325, 106] width 19 height 12
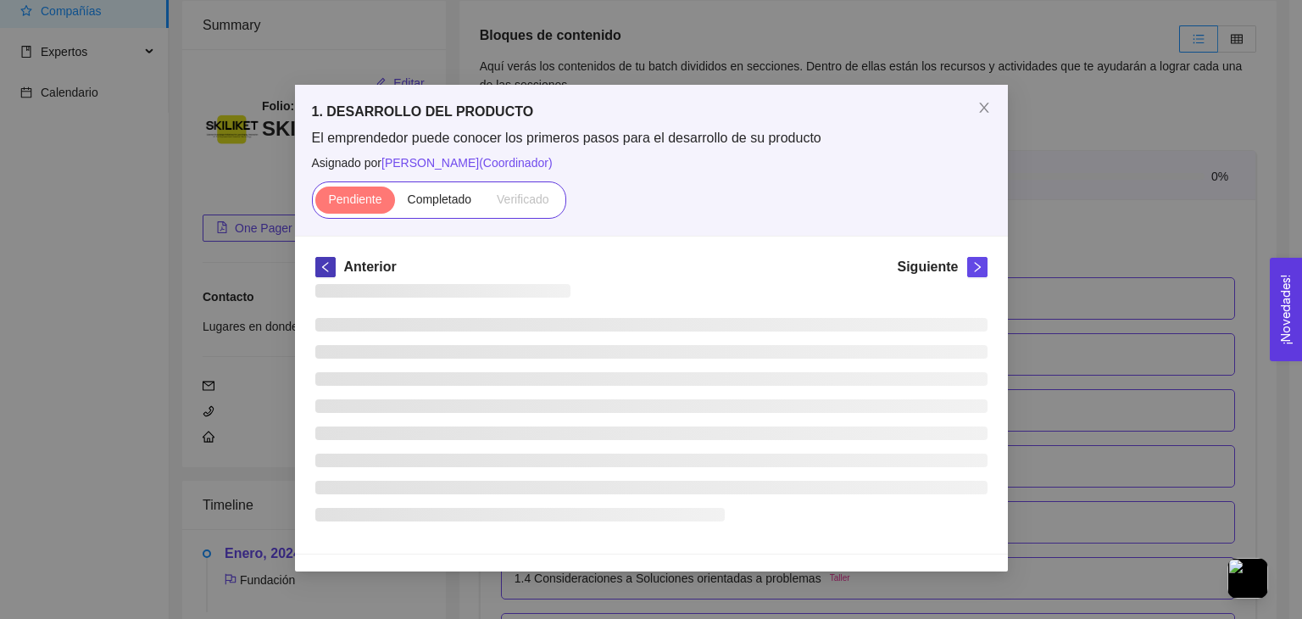
scroll to position [0, 0]
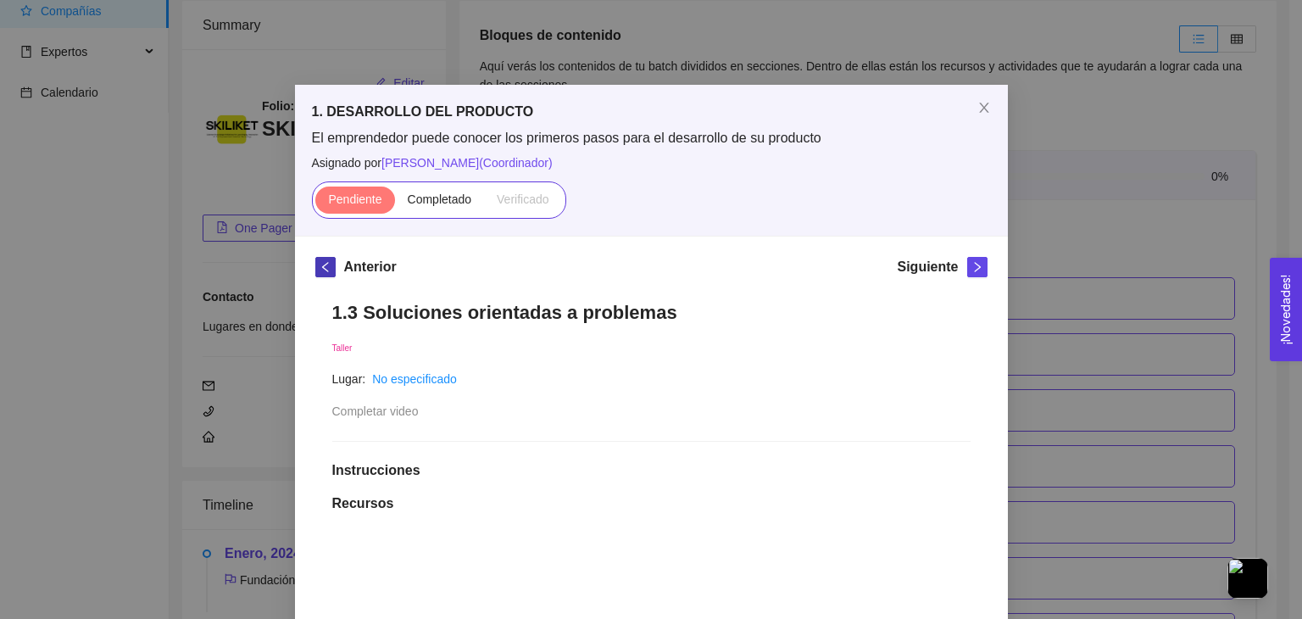
click at [327, 107] on h5 "1. DESARROLLO DEL PRODUCTO" at bounding box center [651, 112] width 679 height 20
click at [321, 270] on icon "left" at bounding box center [324, 267] width 6 height 10
click at [322, 265] on icon "left" at bounding box center [326, 267] width 12 height 12
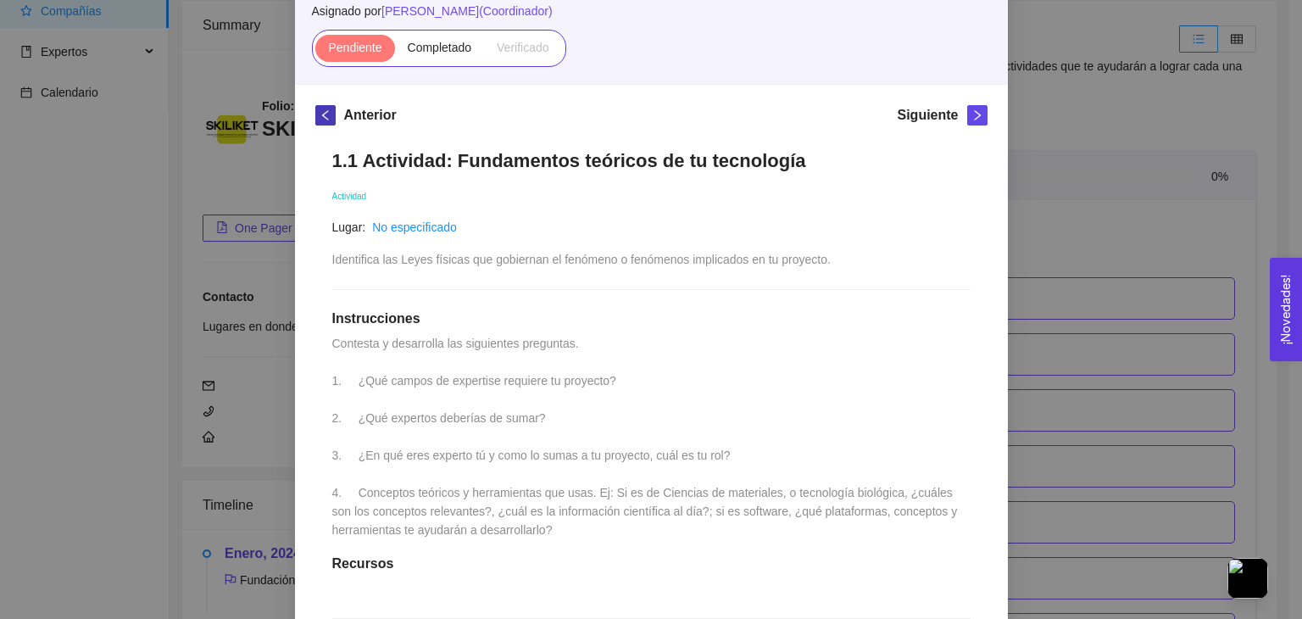
scroll to position [162, 0]
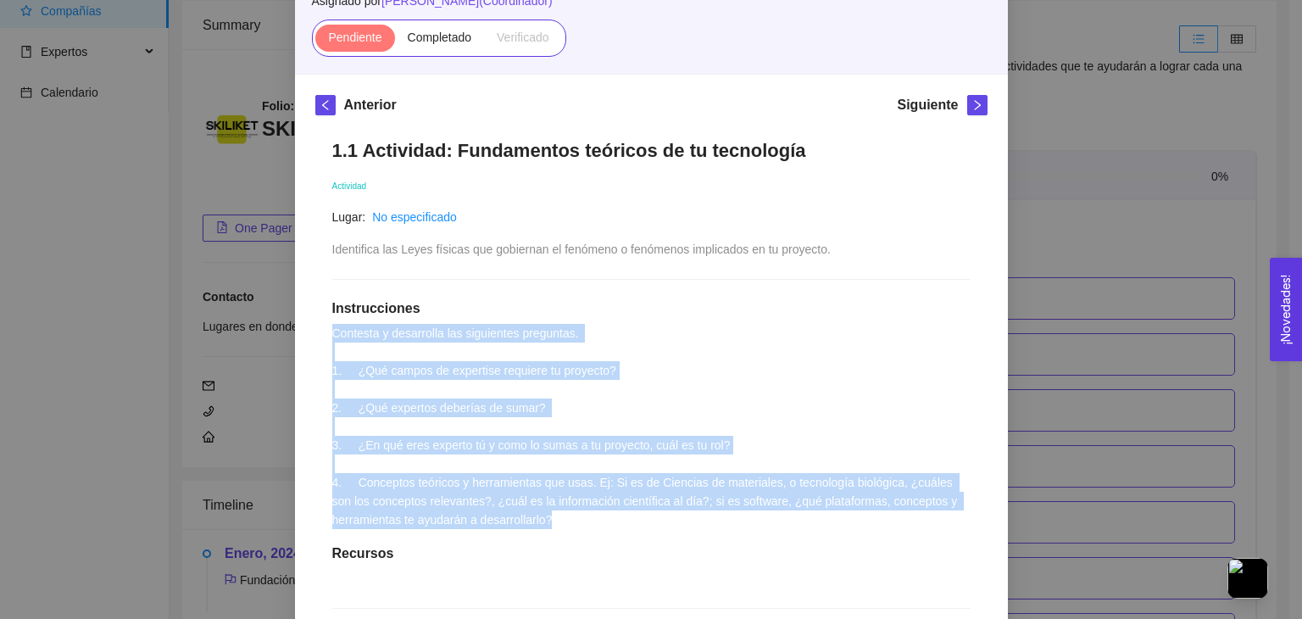
drag, startPoint x: 325, startPoint y: 332, endPoint x: 706, endPoint y: 522, distance: 426.2
click at [706, 522] on div "1.1 Actividad: Fundamentos teóricos de tu tecnología Actividad Lugar: No especi…" at bounding box center [651, 523] width 672 height 803
copy span "Contesta y desarrolla las siguientes preguntas. 1. ¿Qué campos de expertise req…"
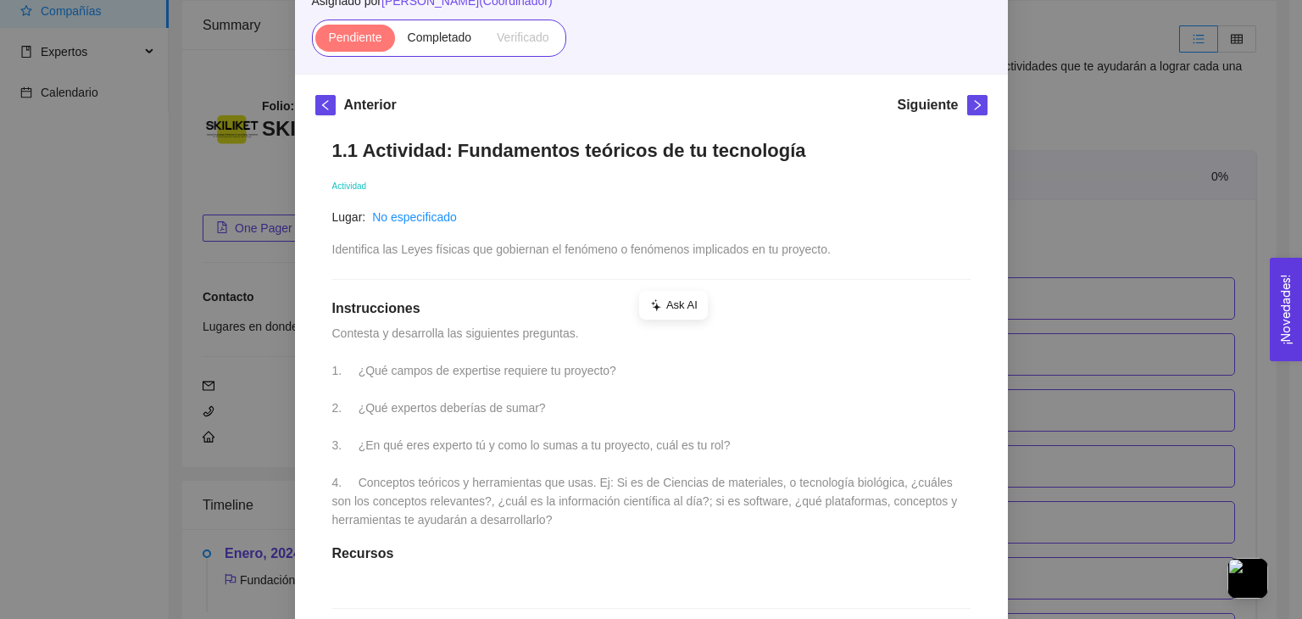
click at [791, 159] on h1 "1.1 Actividad: Fundamentos teóricos de tu tecnología" at bounding box center [651, 150] width 638 height 23
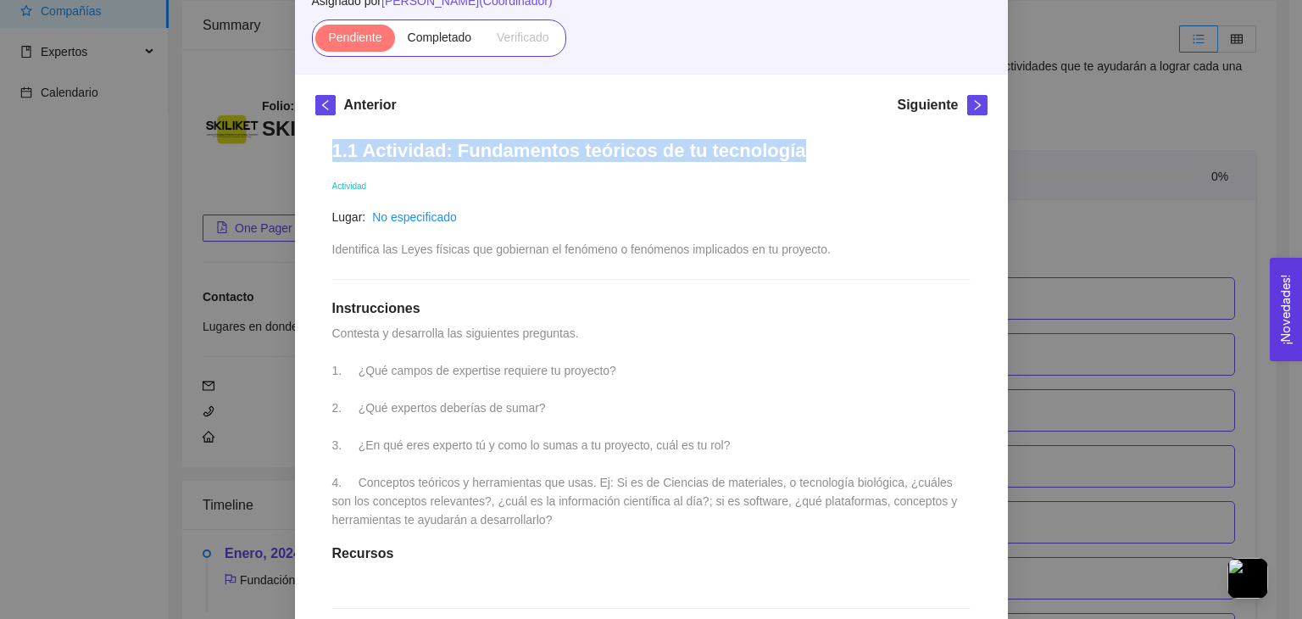
drag, startPoint x: 791, startPoint y: 159, endPoint x: 325, endPoint y: 142, distance: 466.6
click at [332, 142] on h1 "1.1 Actividad: Fundamentos teóricos de tu tecnología" at bounding box center [651, 150] width 638 height 23
copy h1 "1.1 Actividad: Fundamentos teóricos de tu tecnología"
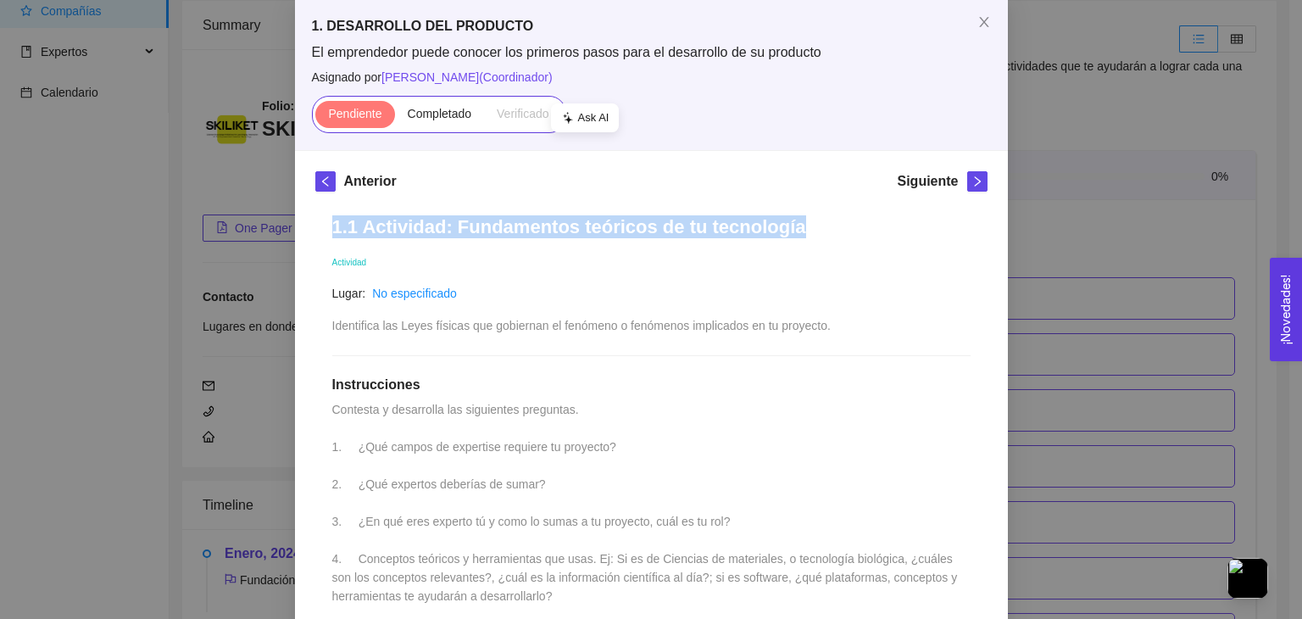
scroll to position [0, 0]
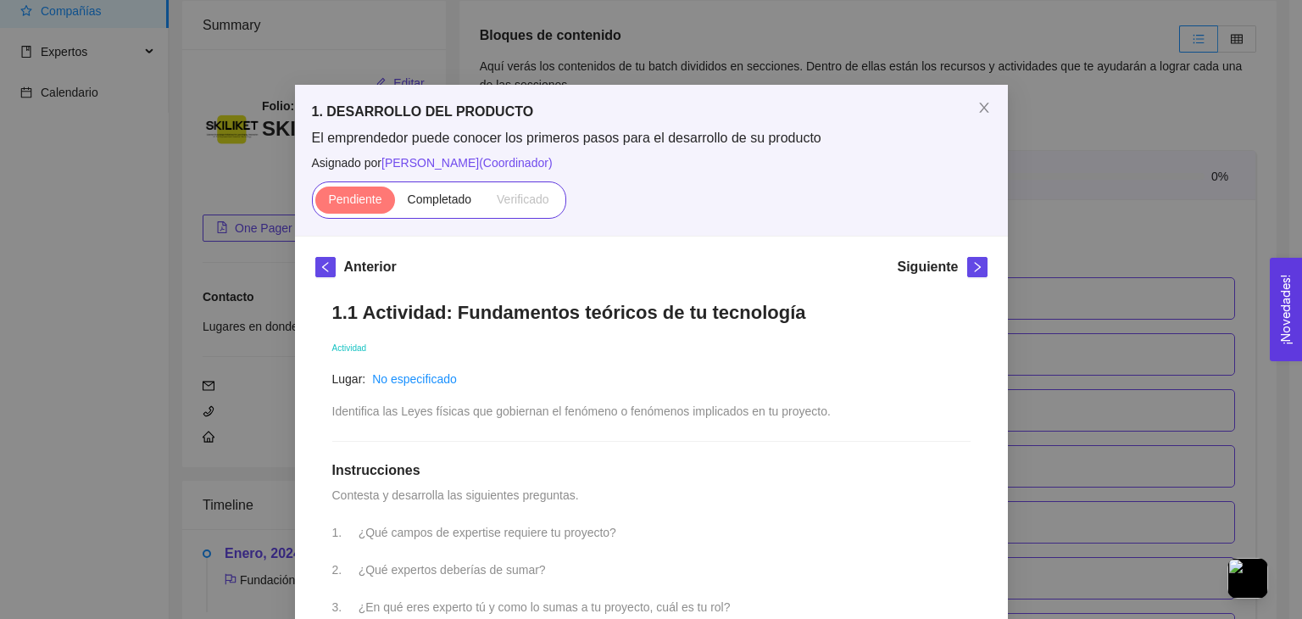
click at [507, 264] on div "Anterior Siguiente" at bounding box center [651, 270] width 672 height 27
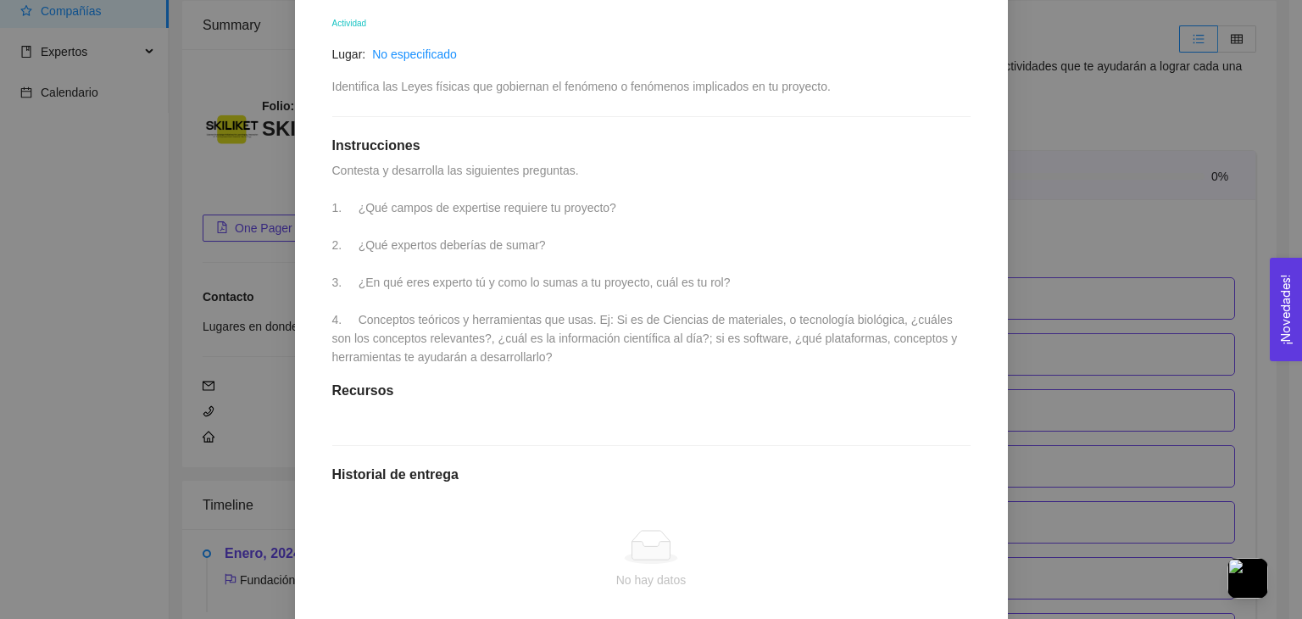
scroll to position [544, 0]
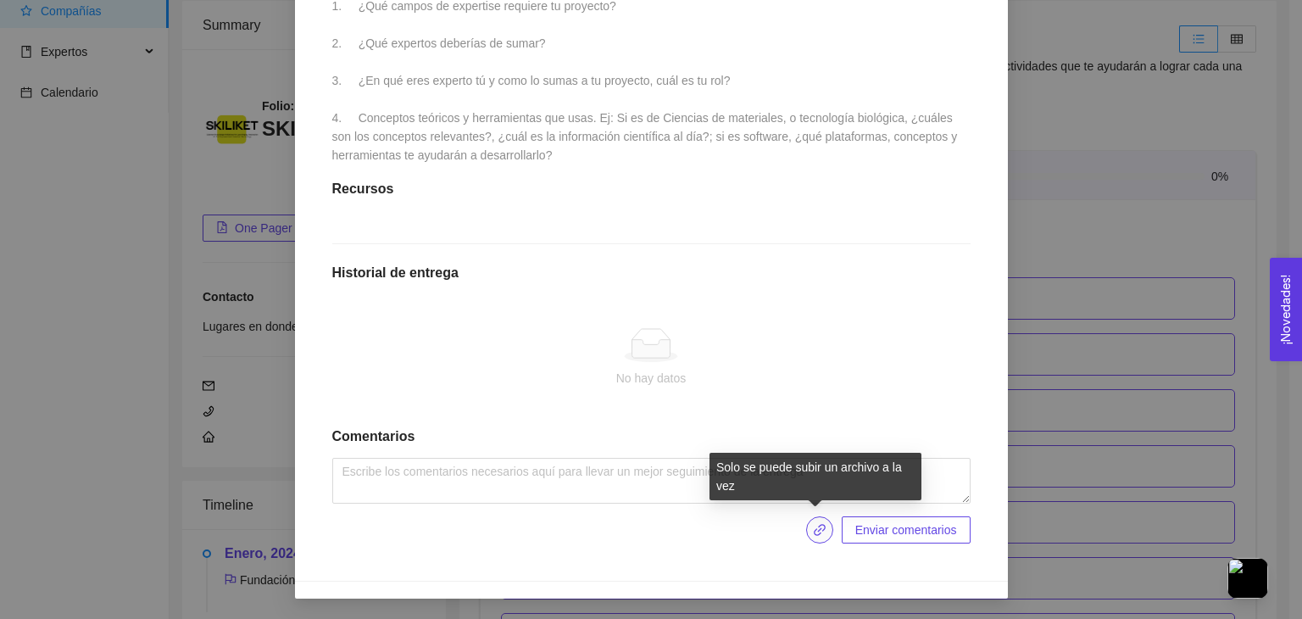
click at [807, 530] on span "link" at bounding box center [819, 530] width 25 height 14
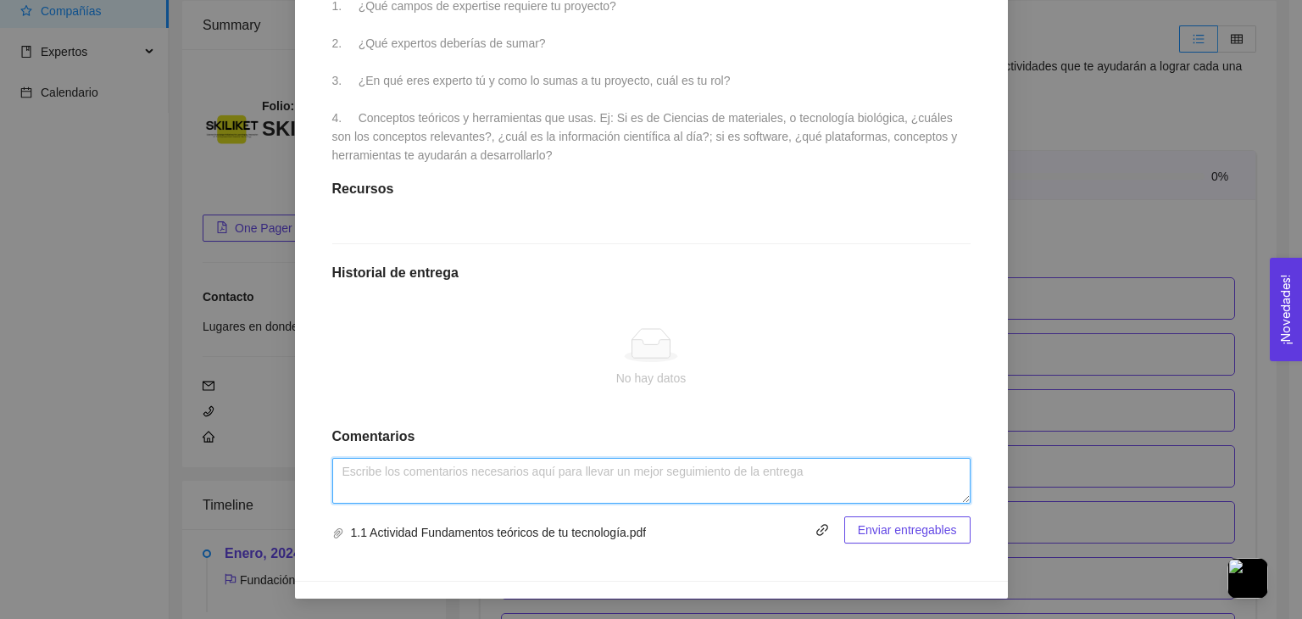
click at [510, 476] on textarea at bounding box center [651, 481] width 638 height 46
type textarea "Todo perfecto"
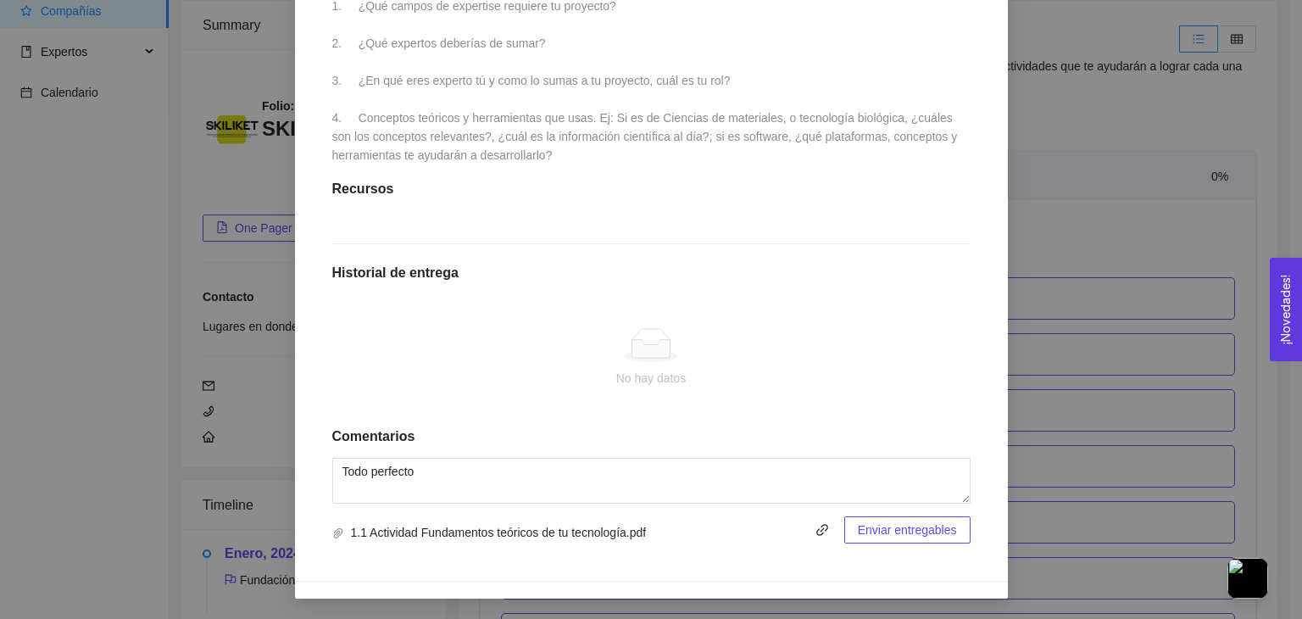
click at [926, 542] on button "Enviar entregables" at bounding box center [908, 529] width 126 height 27
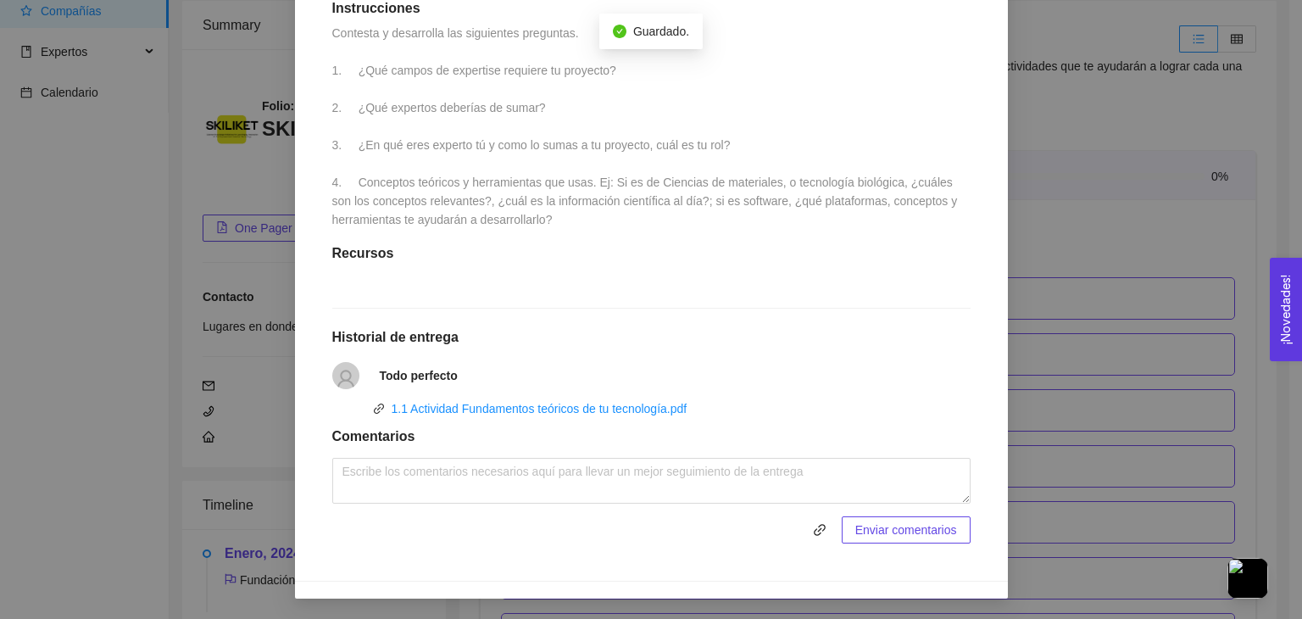
scroll to position [480, 0]
click at [404, 376] on strong "Todo perfecto" at bounding box center [419, 376] width 78 height 14
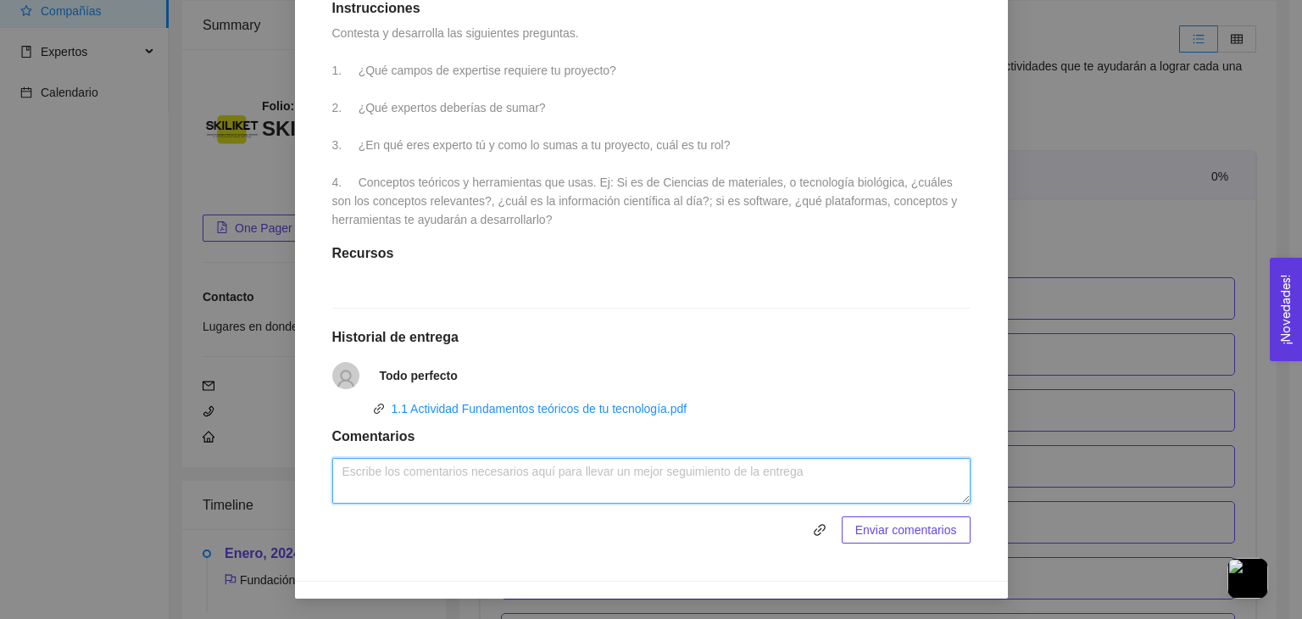
click at [438, 472] on textarea at bounding box center [651, 481] width 638 height 46
type textarea "H"
type textarea "Este segundo entregable fue el correcto, el primero no."
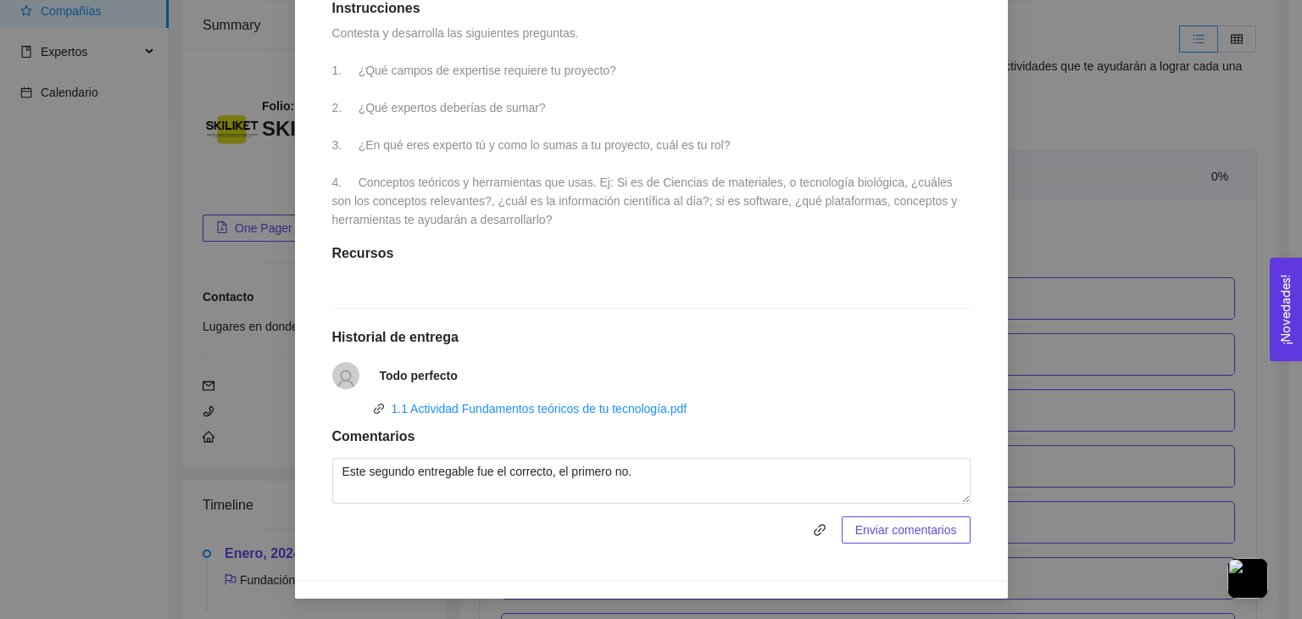
click at [880, 524] on span "Enviar comentarios" at bounding box center [907, 530] width 102 height 19
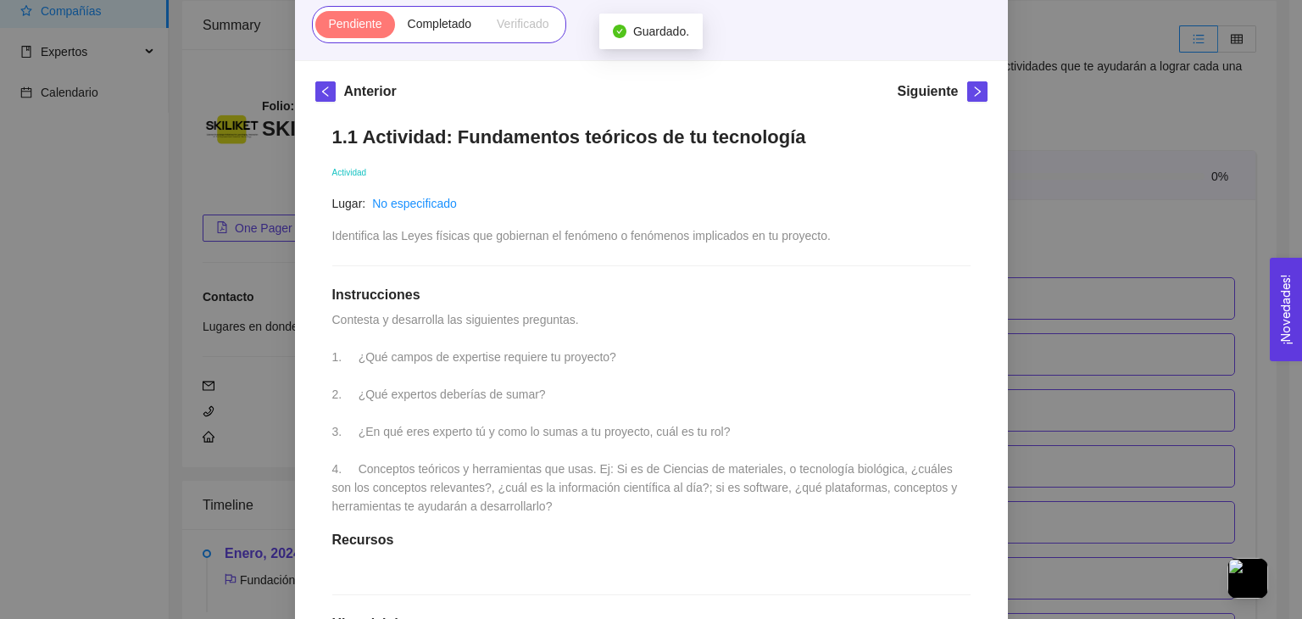
scroll to position [0, 0]
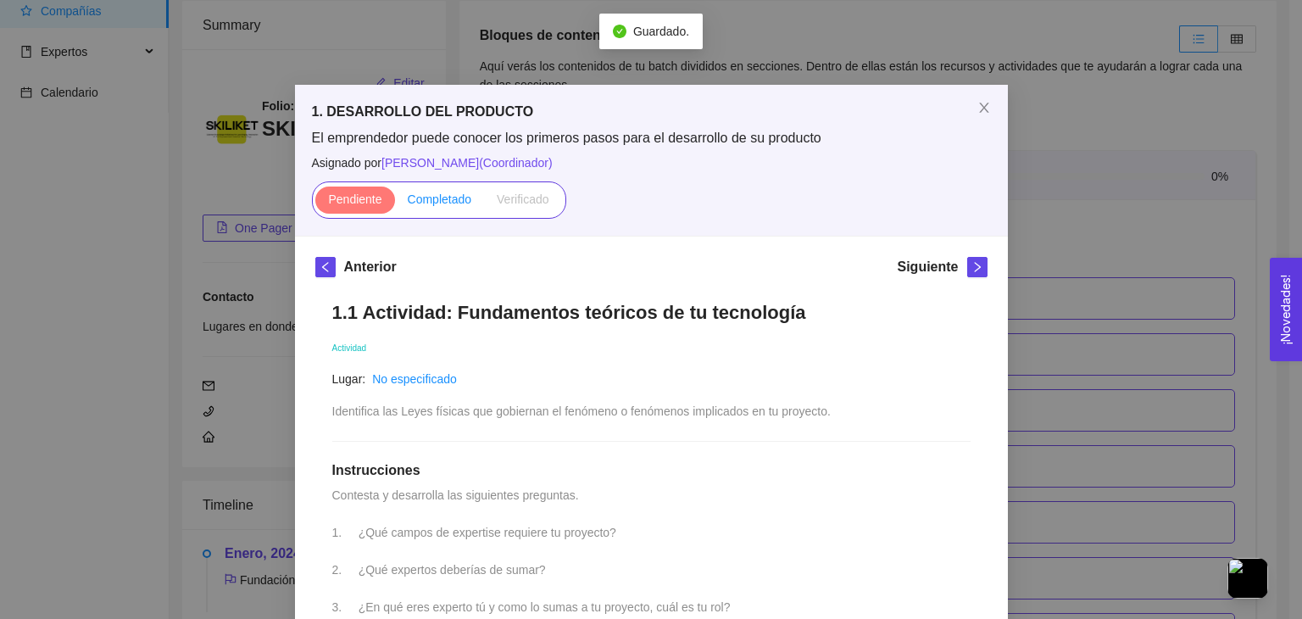
click at [442, 188] on label "Completado" at bounding box center [440, 200] width 90 height 27
click at [395, 203] on input "Completado" at bounding box center [395, 203] width 0 height 0
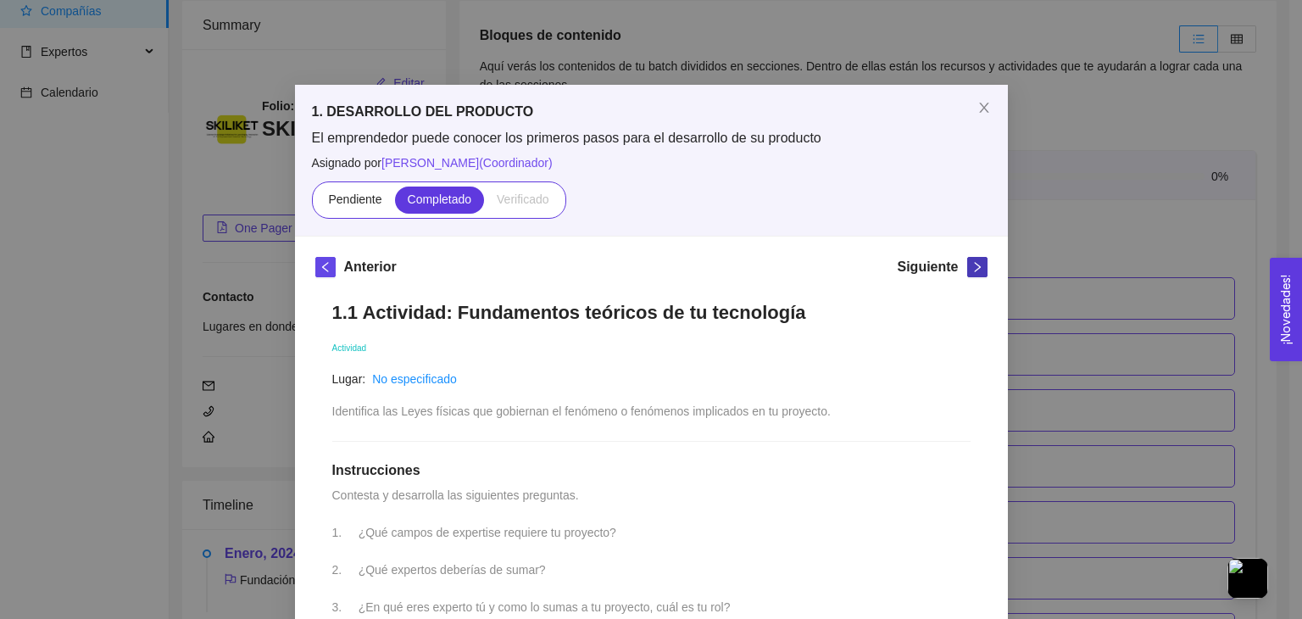
click at [976, 274] on button "button" at bounding box center [977, 267] width 20 height 20
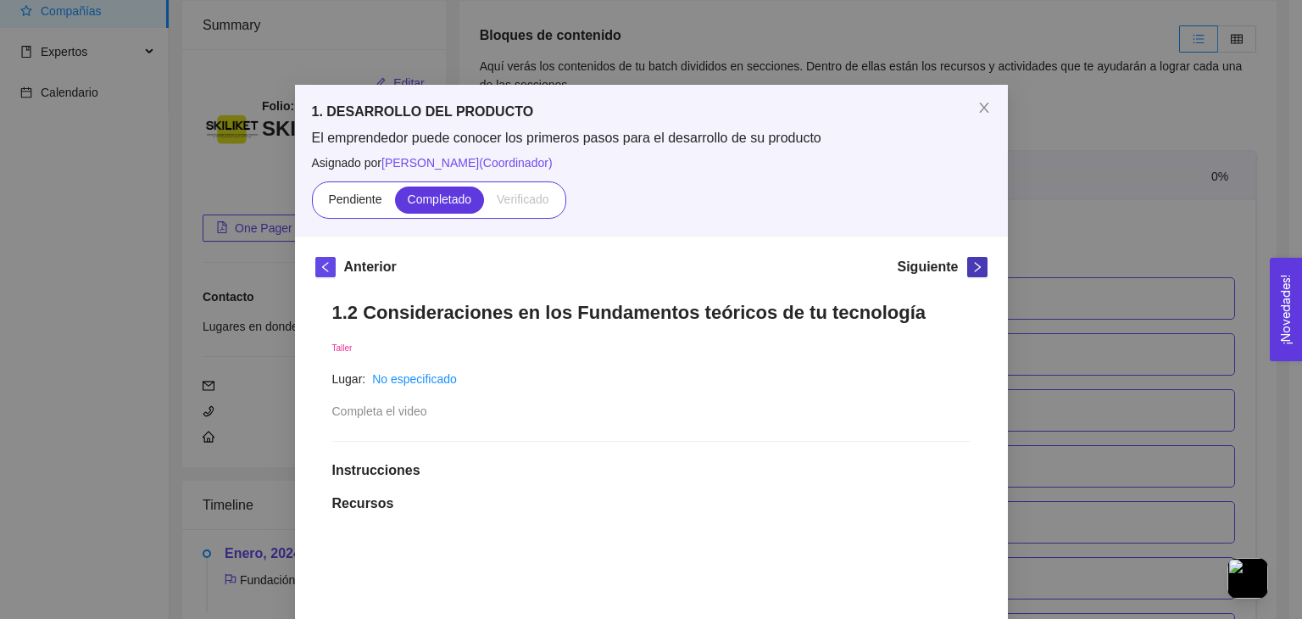
click at [972, 271] on icon "right" at bounding box center [978, 267] width 12 height 12
click at [957, 269] on div "Siguiente" at bounding box center [942, 270] width 90 height 27
click at [972, 271] on icon "right" at bounding box center [978, 267] width 12 height 12
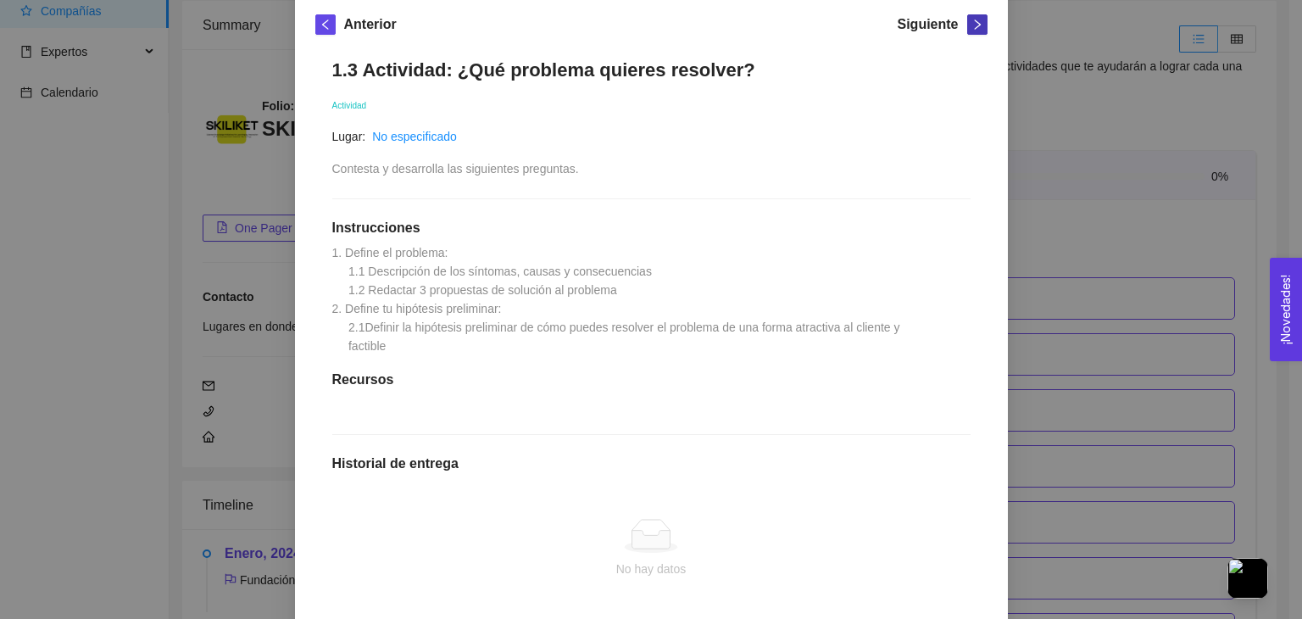
scroll to position [240, 0]
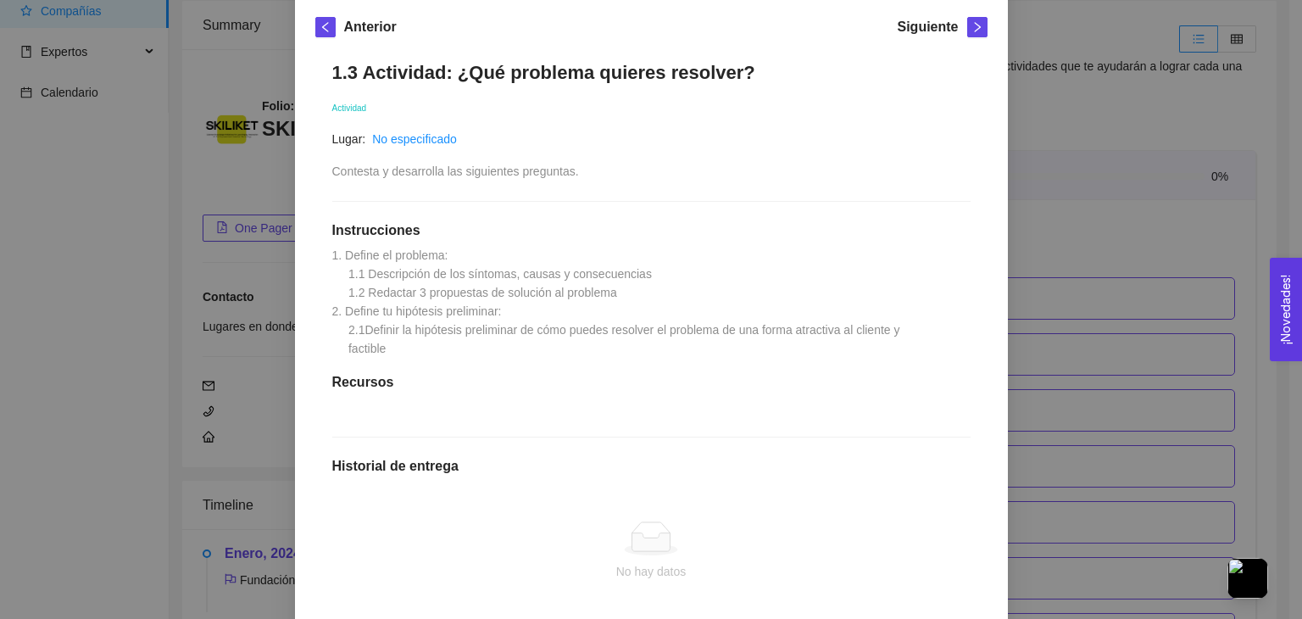
drag, startPoint x: 326, startPoint y: 253, endPoint x: 453, endPoint y: 357, distance: 164.5
click at [453, 357] on div "1.3 Actividad: ¿Qué problema quieres resolver? Actividad Lugar: No especificado…" at bounding box center [651, 399] width 672 height 710
copy span "1. Define el problema: 1.1 Descripción de los síntomas, causas y consecuencias …"
click at [505, 284] on span "1. Define el problema: 1.1 Descripción de los síntomas, causas y consecuencias …" at bounding box center [617, 301] width 571 height 107
drag, startPoint x: 736, startPoint y: 77, endPoint x: 538, endPoint y: 78, distance: 197.6
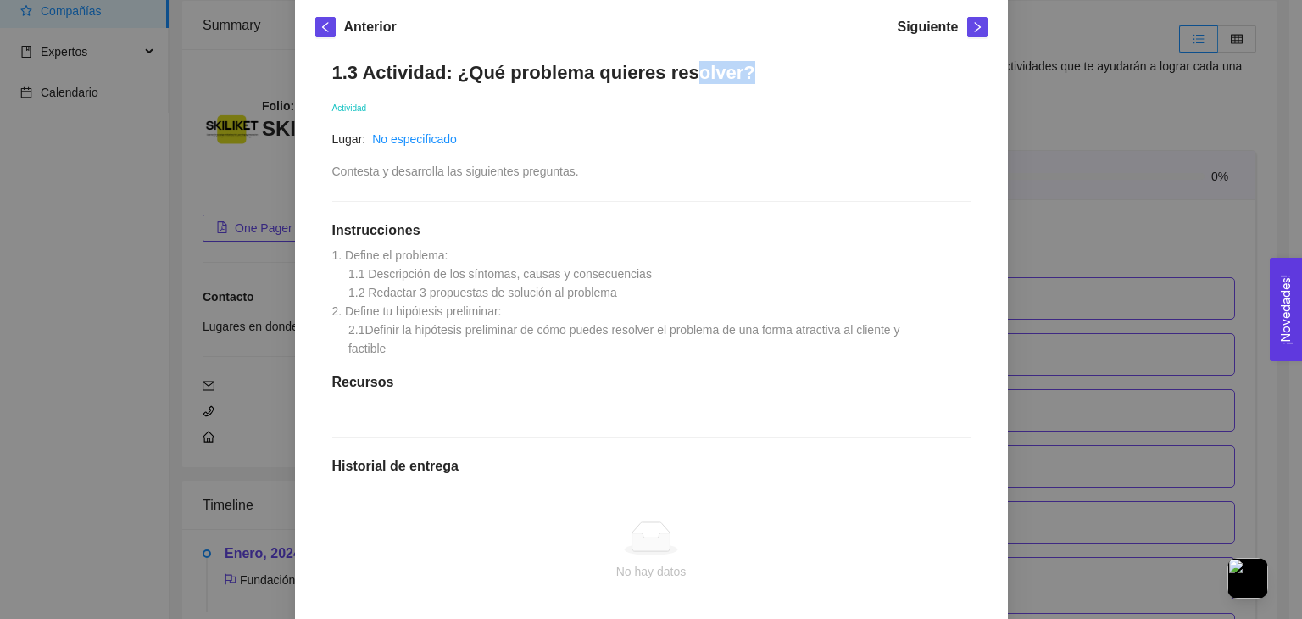
click at [581, 78] on h1 "1.3 Actividad: ¿Qué problema quieres resolver?" at bounding box center [651, 72] width 638 height 23
drag, startPoint x: 504, startPoint y: 78, endPoint x: 317, endPoint y: 79, distance: 187.4
click at [317, 79] on div "1.3 Actividad: ¿Qué problema quieres resolver? Actividad Lugar: No especificado…" at bounding box center [651, 399] width 672 height 710
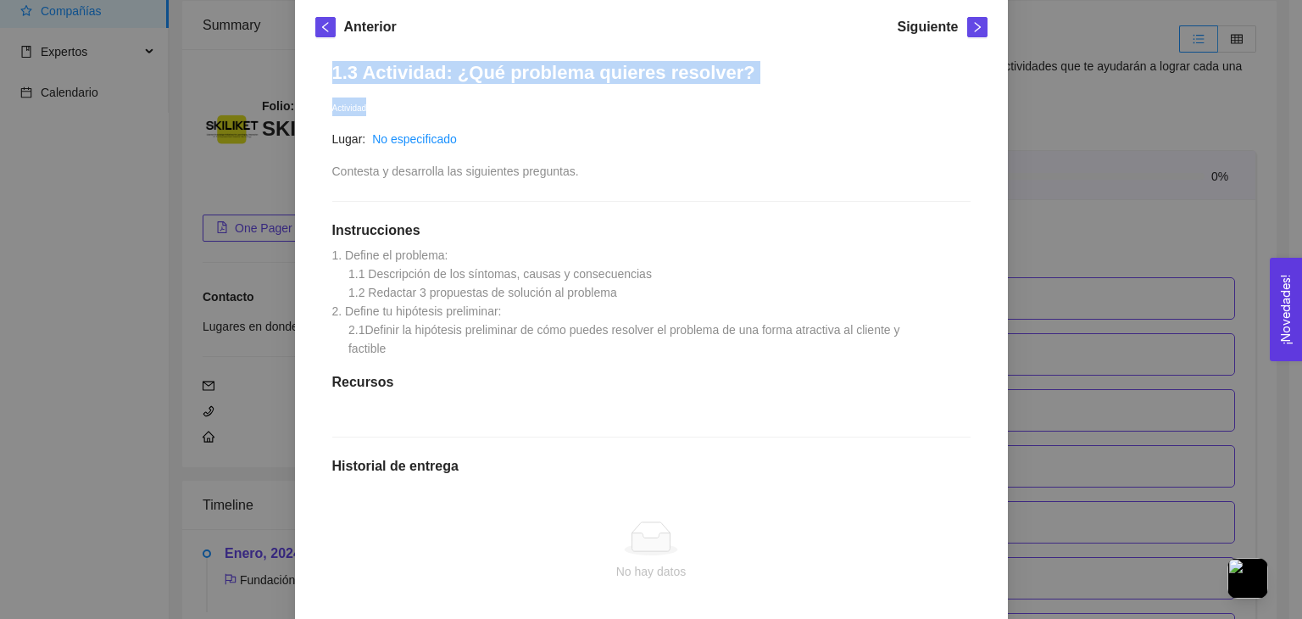
drag, startPoint x: 323, startPoint y: 75, endPoint x: 734, endPoint y: 86, distance: 411.4
click at [734, 86] on div "1.3 Actividad: ¿Qué problema quieres resolver? Actividad Lugar: No especificado…" at bounding box center [651, 399] width 672 height 710
copy div "1.3 Actividad: ¿Qué problema quieres resolver? Actividad"
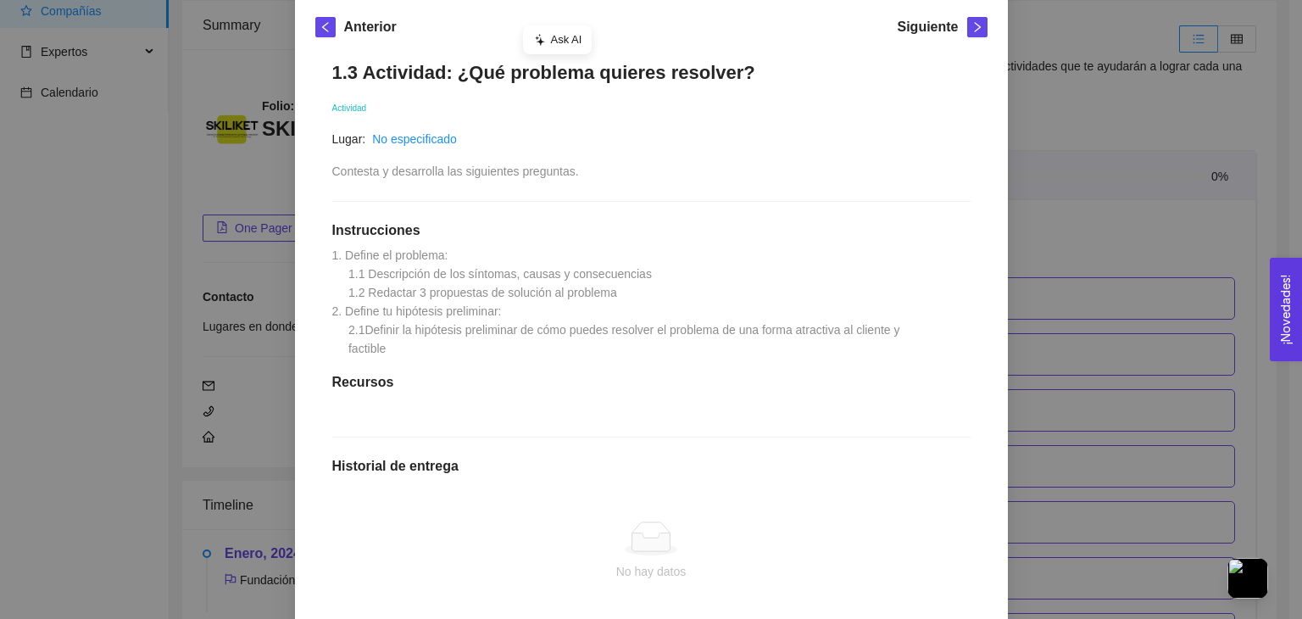
click at [492, 304] on span "1. Define el problema: 1.1 Descripción de los síntomas, causas y consecuencias …" at bounding box center [617, 301] width 571 height 107
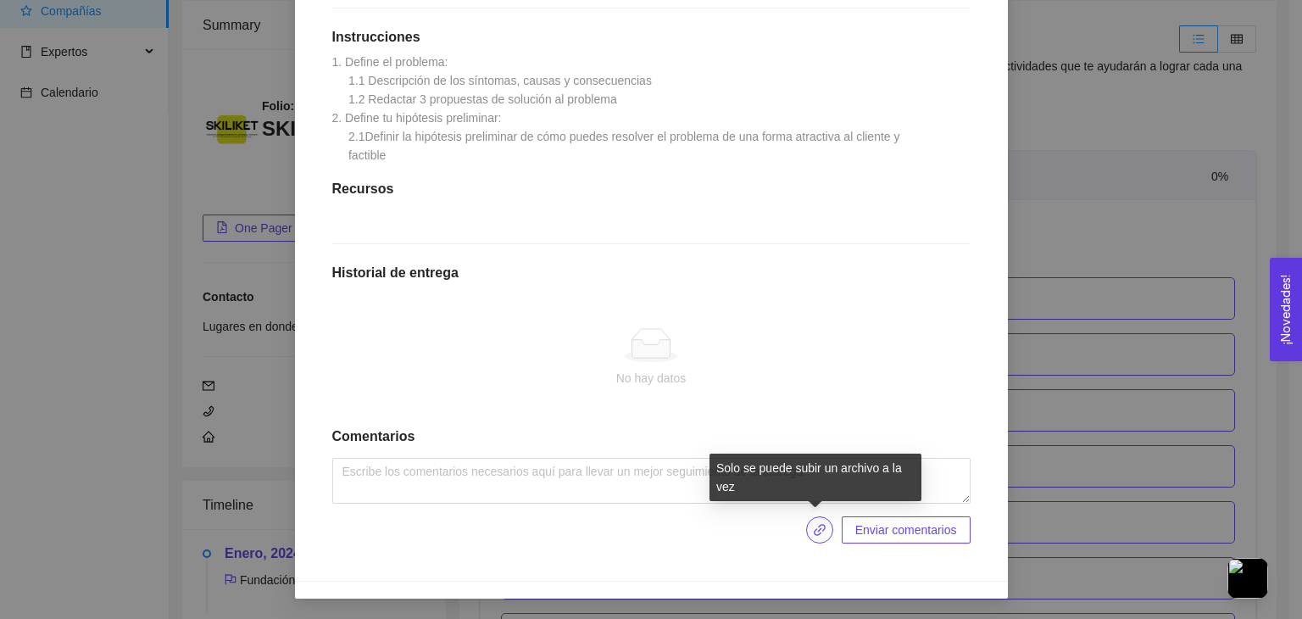
click at [825, 525] on span "link" at bounding box center [819, 530] width 25 height 14
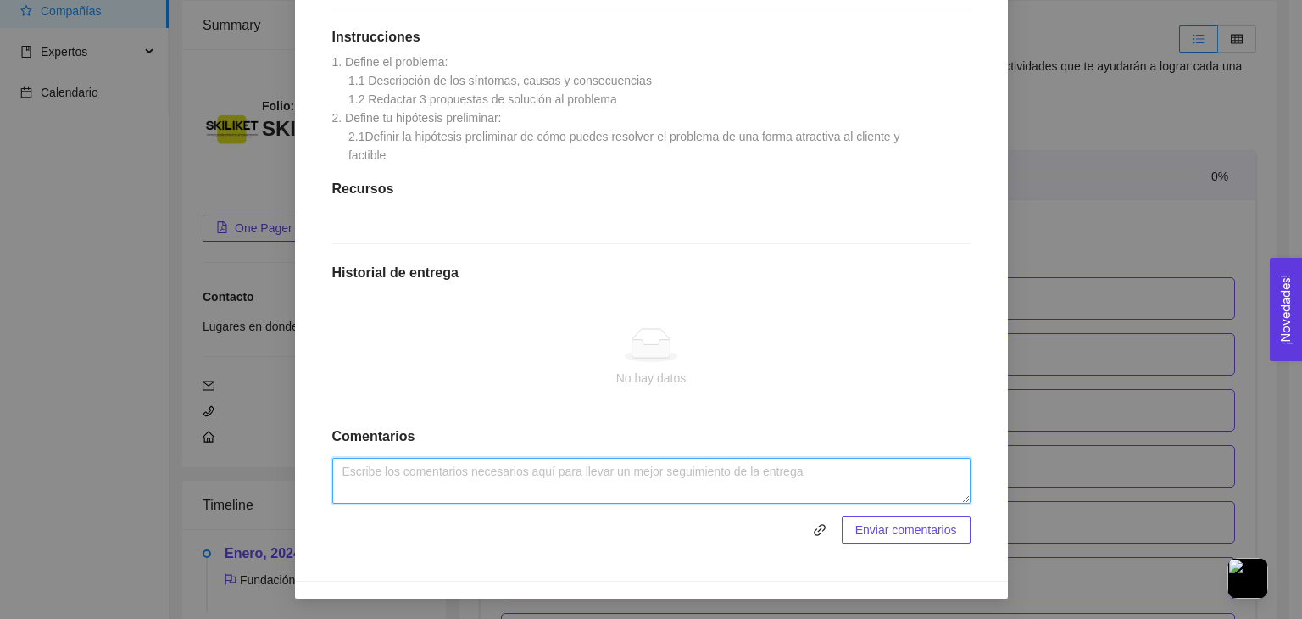
click at [566, 475] on textarea at bounding box center [651, 481] width 638 height 46
type textarea "Todo perfecto"
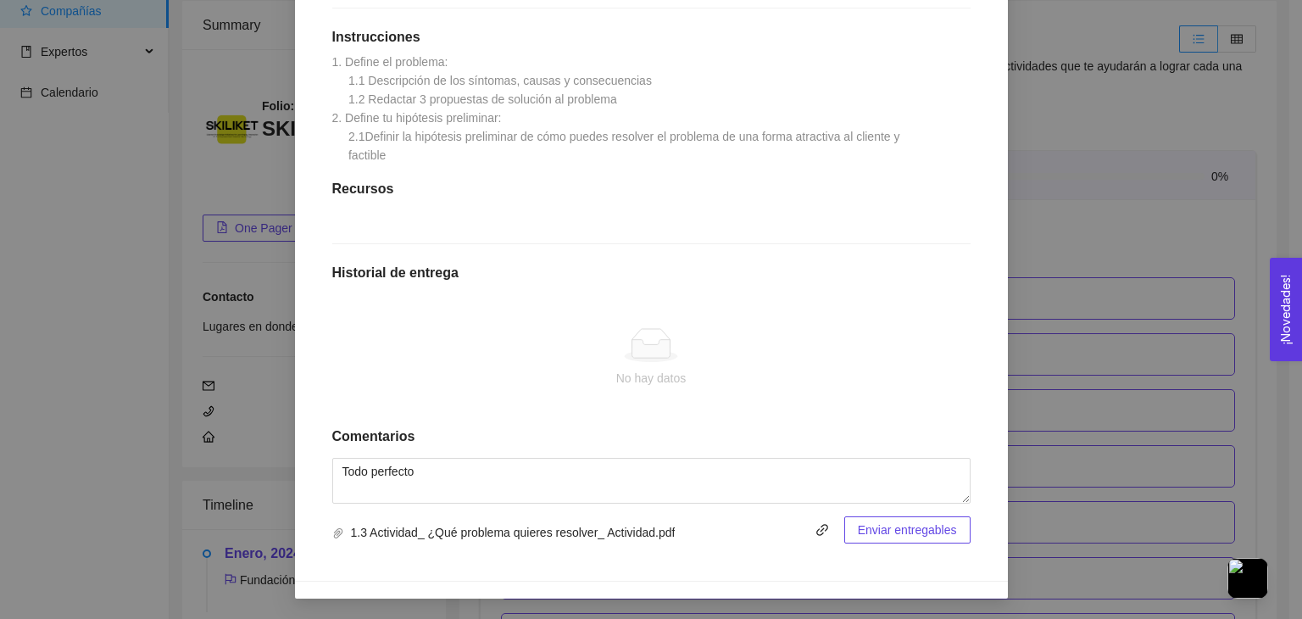
click at [875, 521] on span "Enviar entregables" at bounding box center [907, 530] width 99 height 19
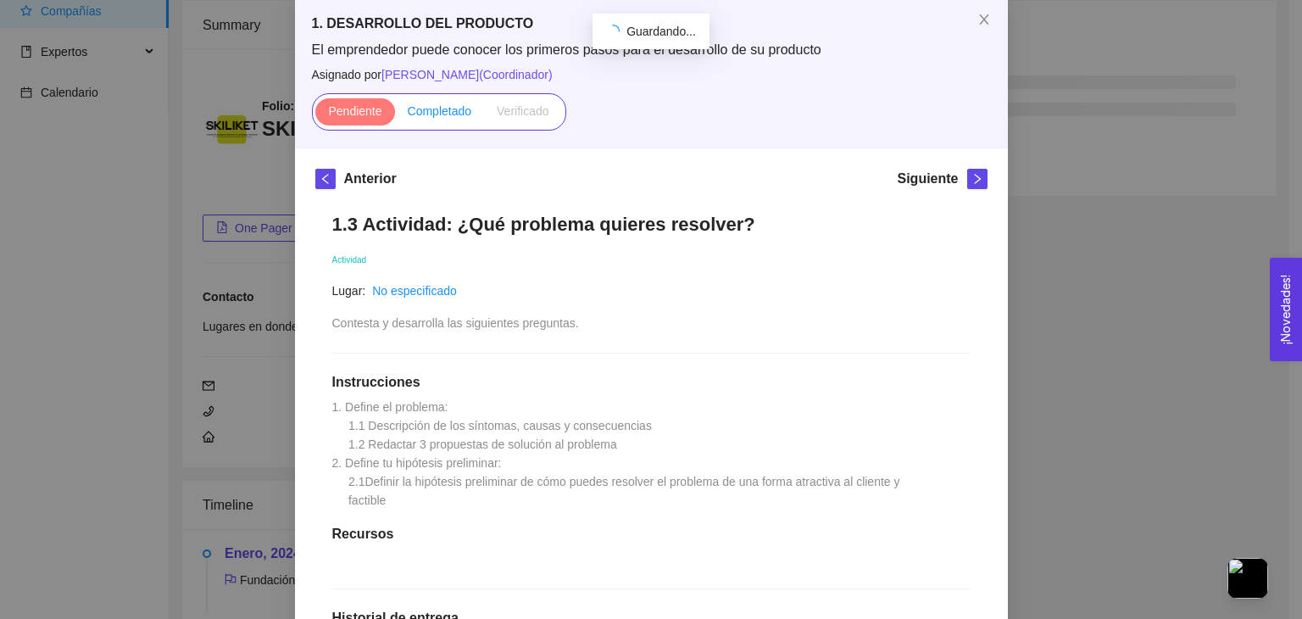
click at [426, 106] on span "Completado" at bounding box center [440, 111] width 64 height 14
click at [395, 115] on input "Completado" at bounding box center [395, 115] width 0 height 0
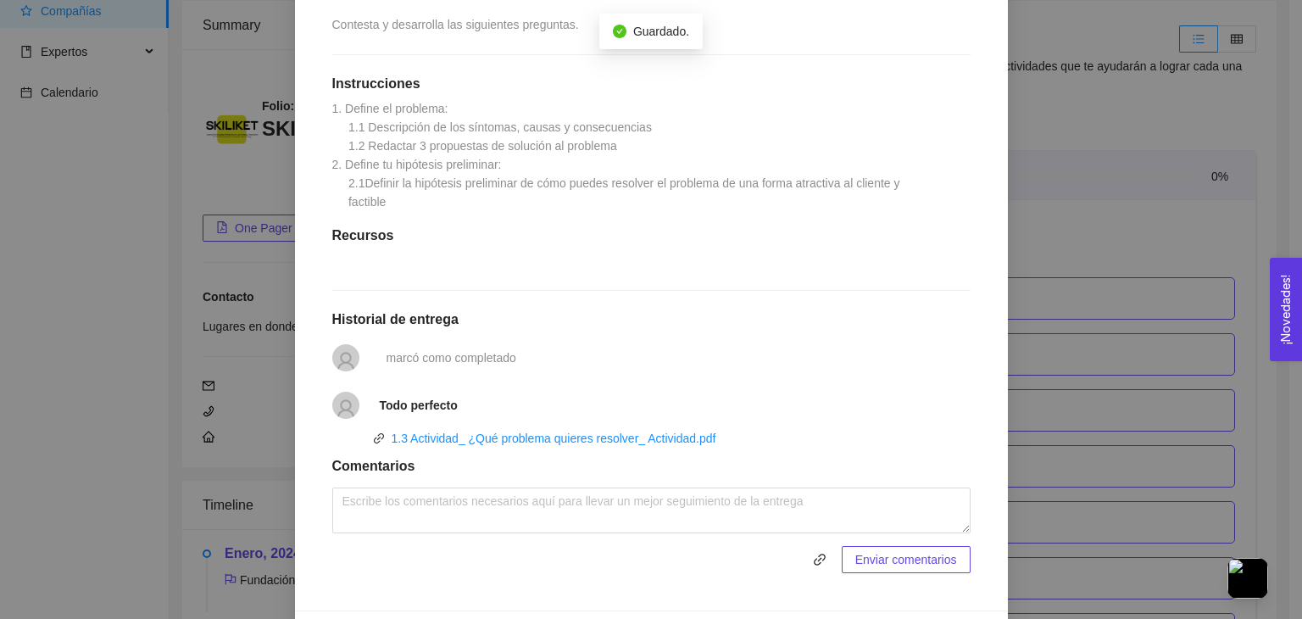
scroll to position [0, 0]
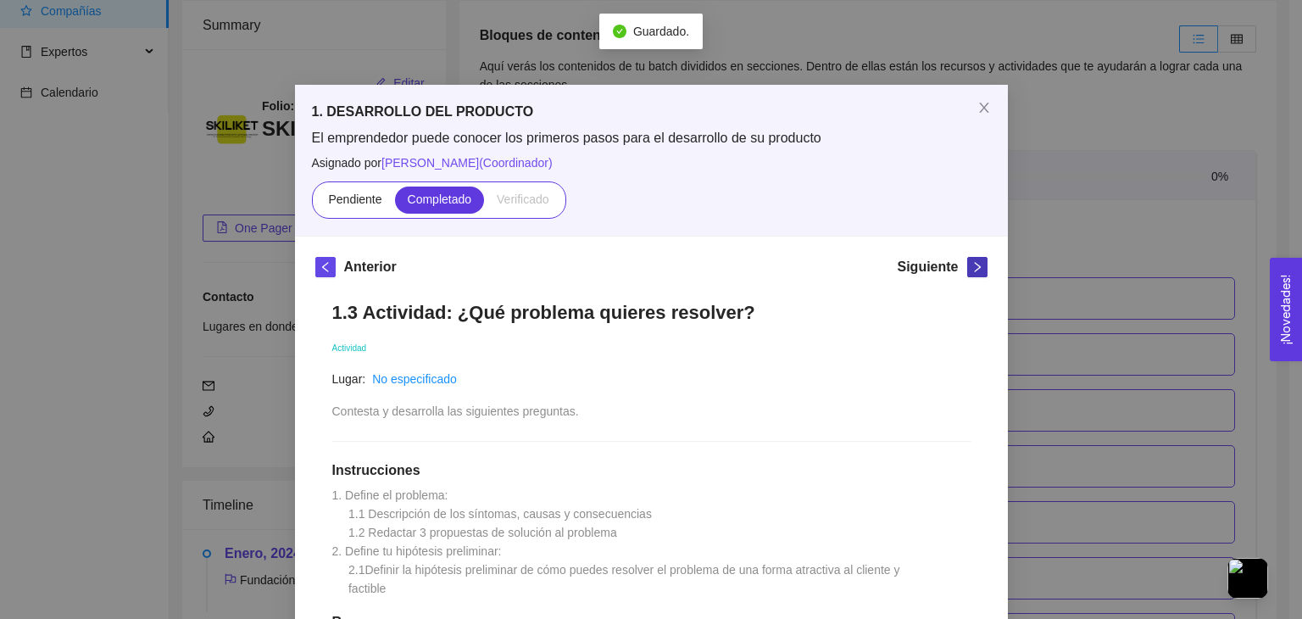
click at [974, 276] on button "button" at bounding box center [977, 267] width 20 height 20
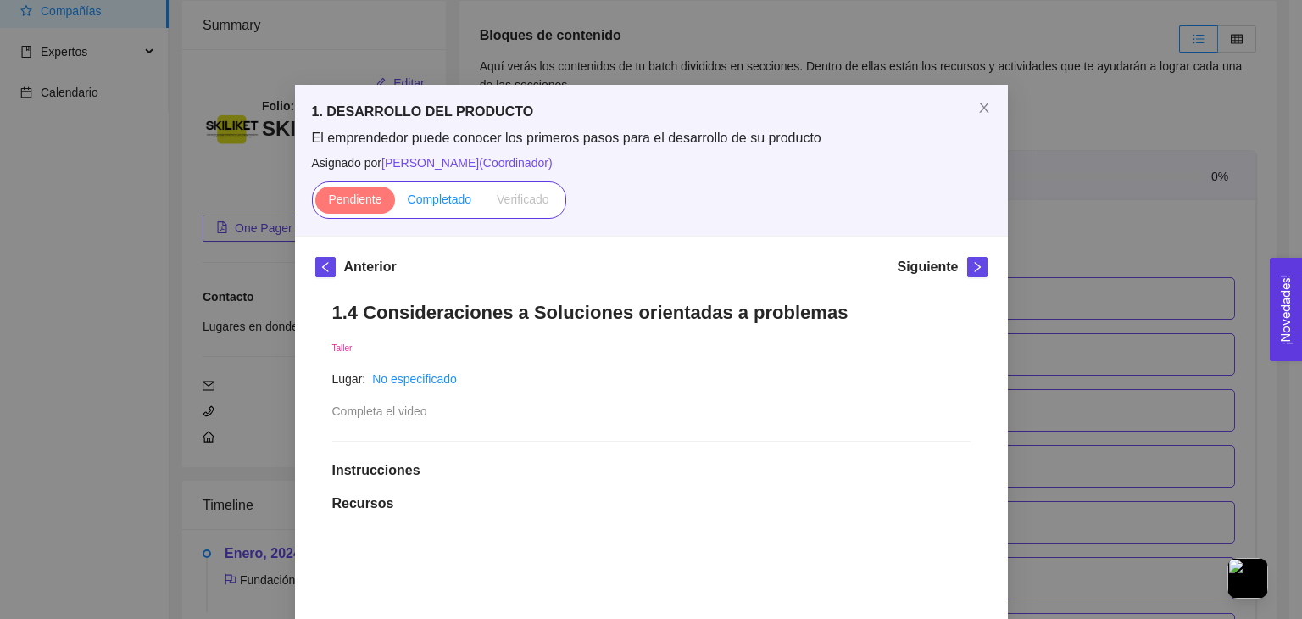
click at [412, 195] on span "Completado" at bounding box center [440, 199] width 64 height 14
click at [395, 203] on input "Completado" at bounding box center [395, 203] width 0 height 0
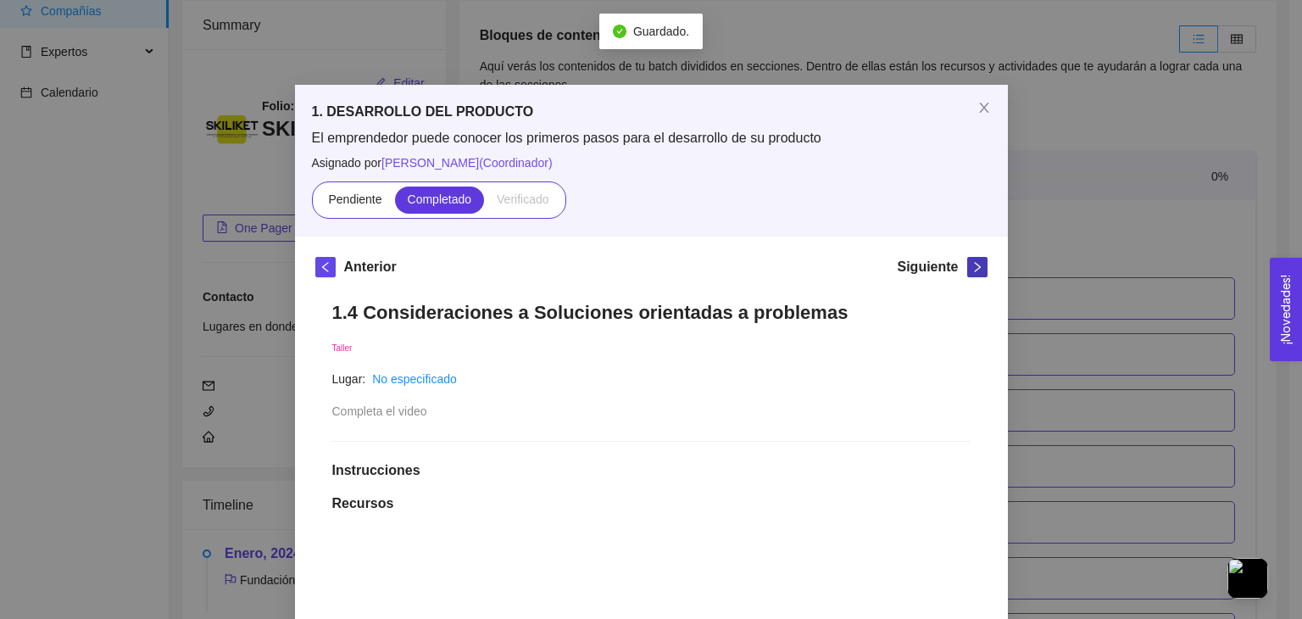
click at [972, 267] on icon "right" at bounding box center [978, 267] width 12 height 12
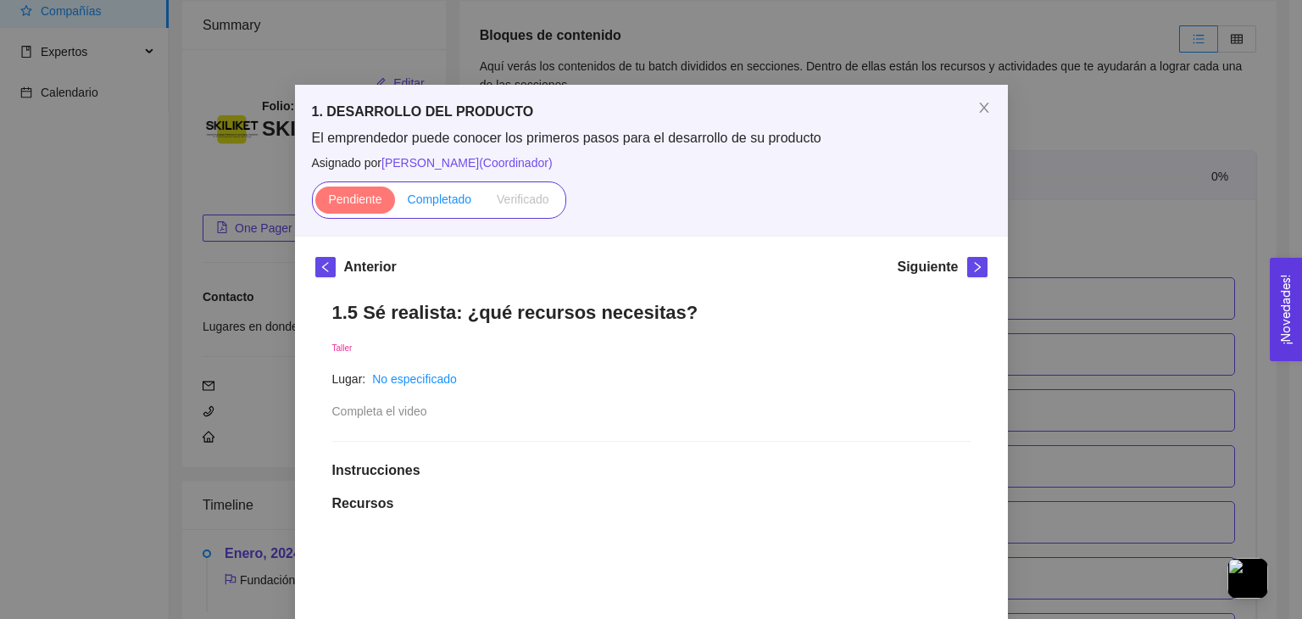
click at [421, 192] on span "Completado" at bounding box center [440, 199] width 64 height 14
click at [395, 203] on input "Completado" at bounding box center [395, 203] width 0 height 0
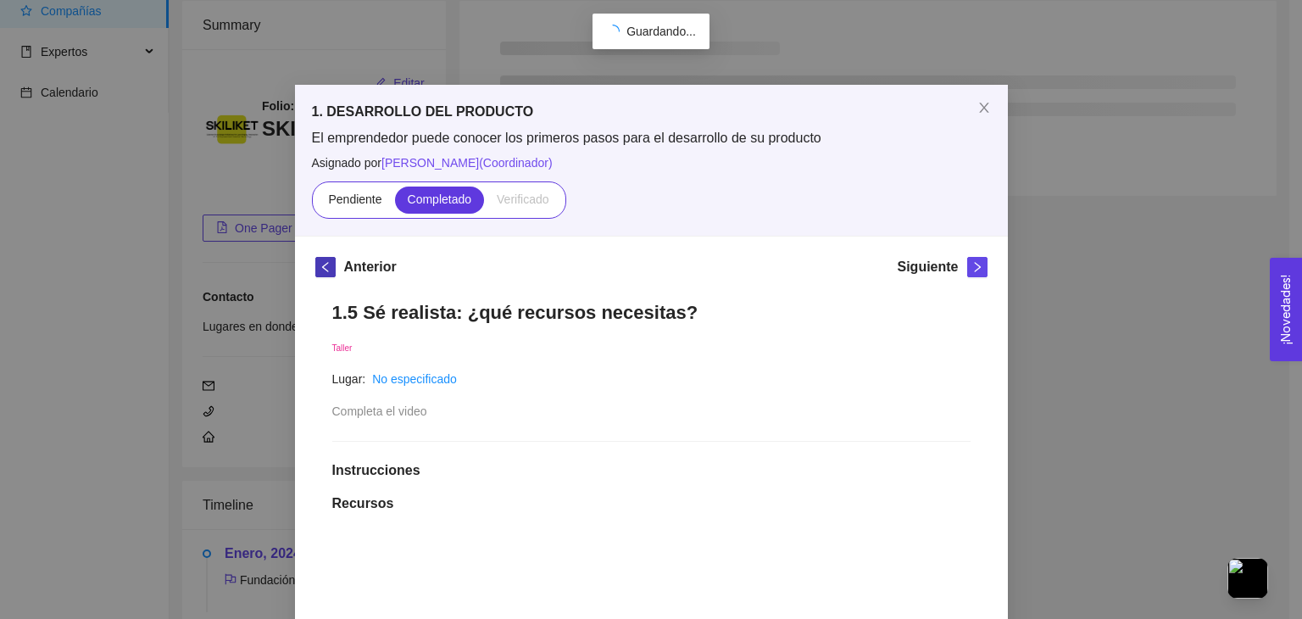
click at [320, 272] on icon "left" at bounding box center [326, 267] width 12 height 12
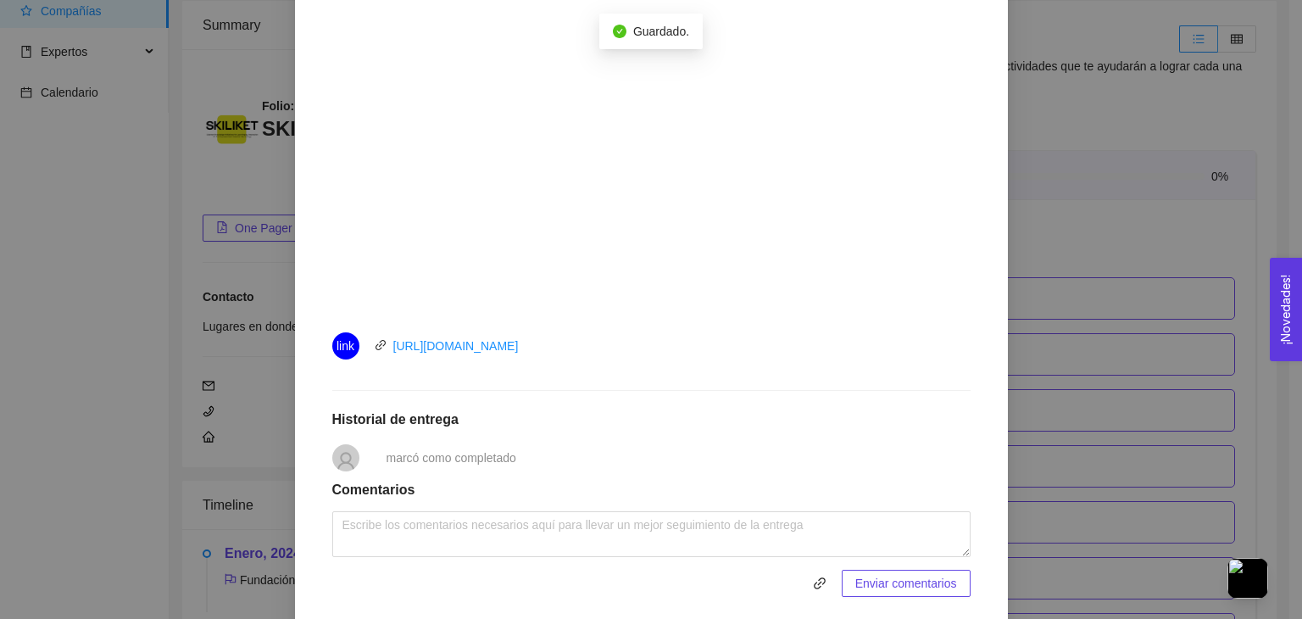
scroll to position [576, 0]
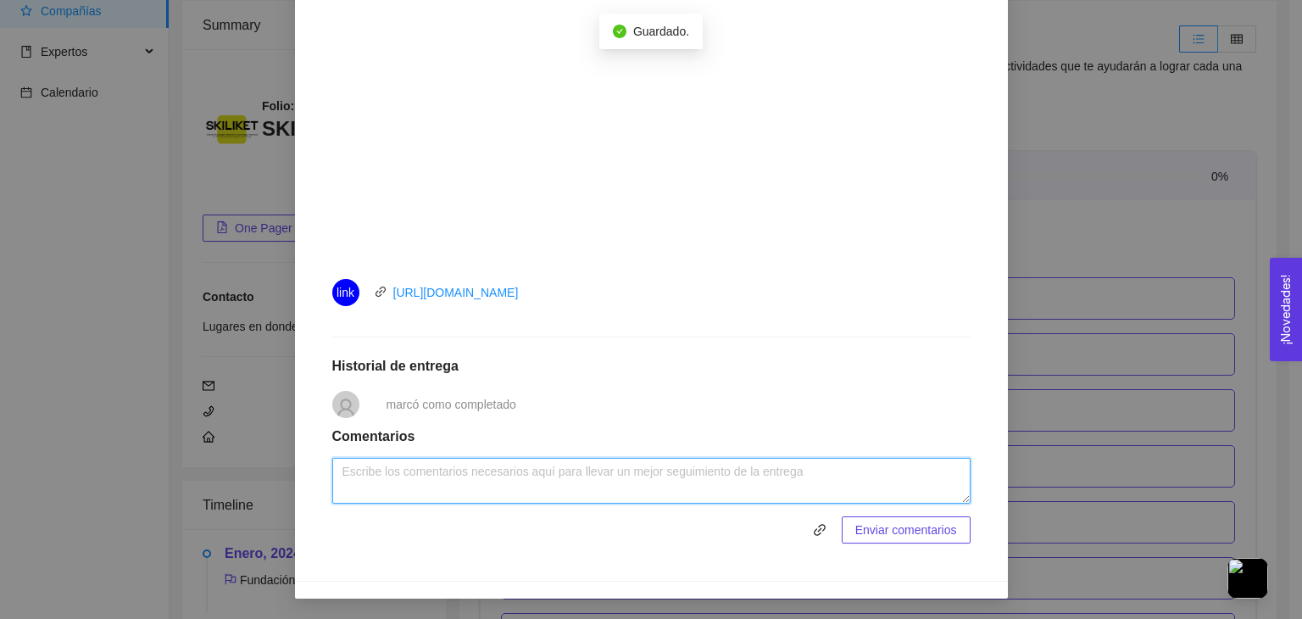
click at [505, 472] on textarea at bounding box center [651, 481] width 638 height 46
type textarea "Tomado en cuenta !"
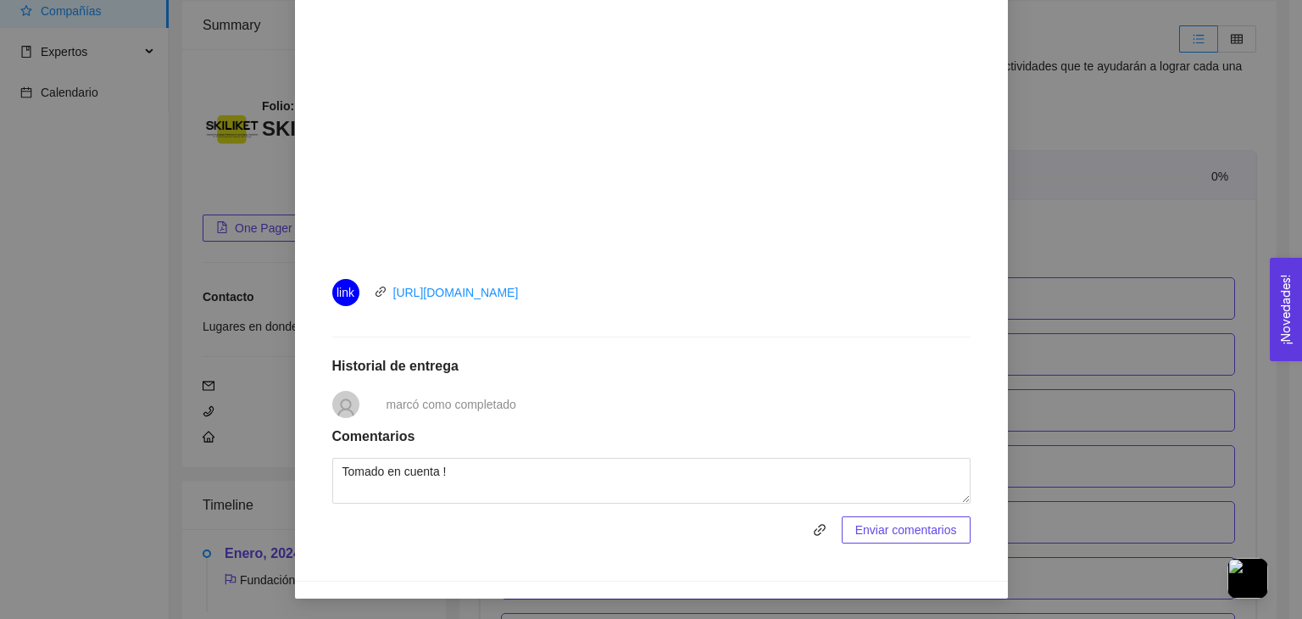
click at [857, 527] on span "Enviar comentarios" at bounding box center [907, 530] width 102 height 19
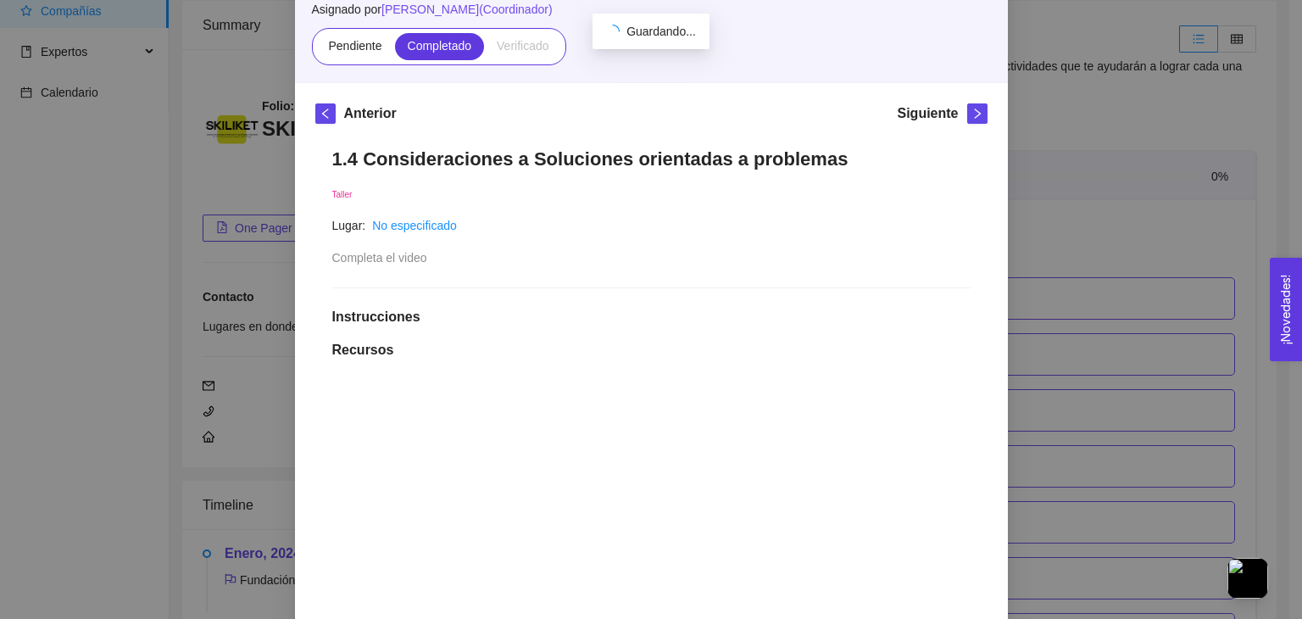
scroll to position [0, 0]
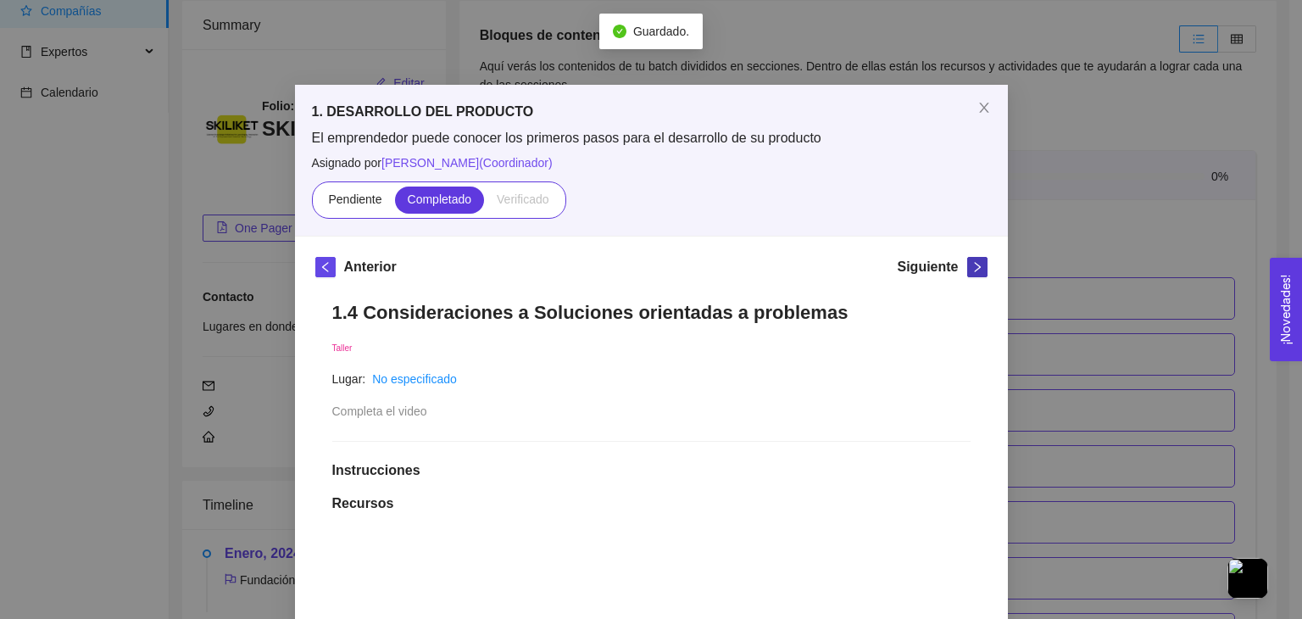
click at [969, 272] on button "button" at bounding box center [977, 267] width 20 height 20
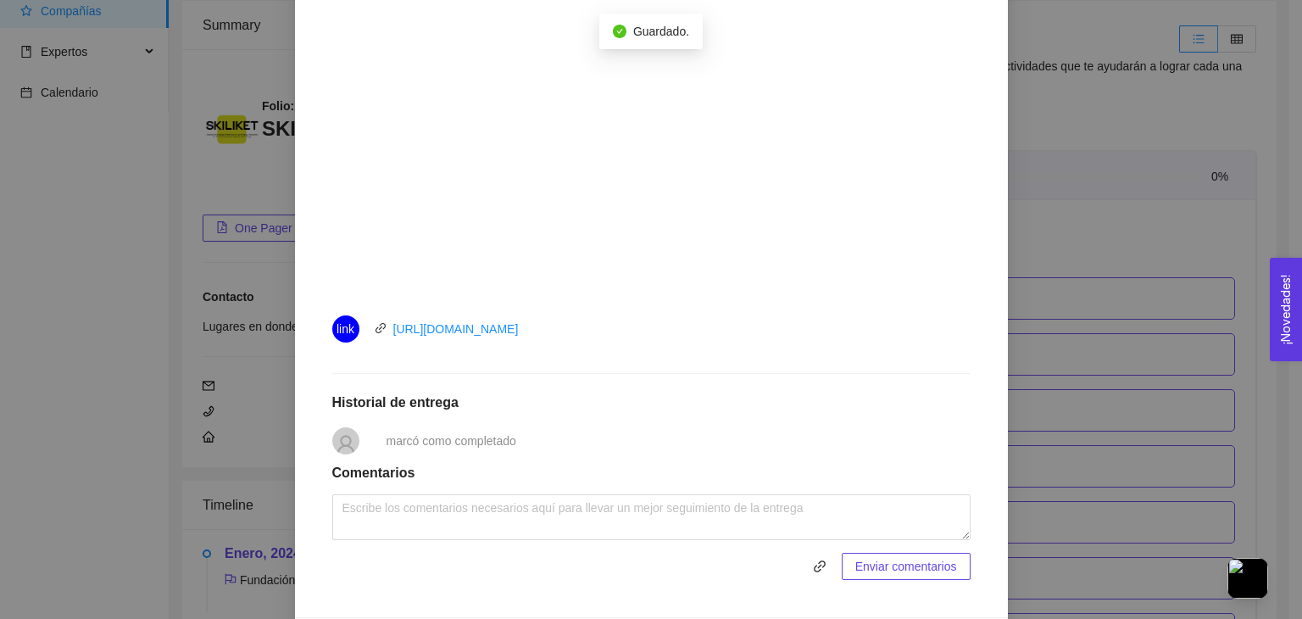
scroll to position [576, 0]
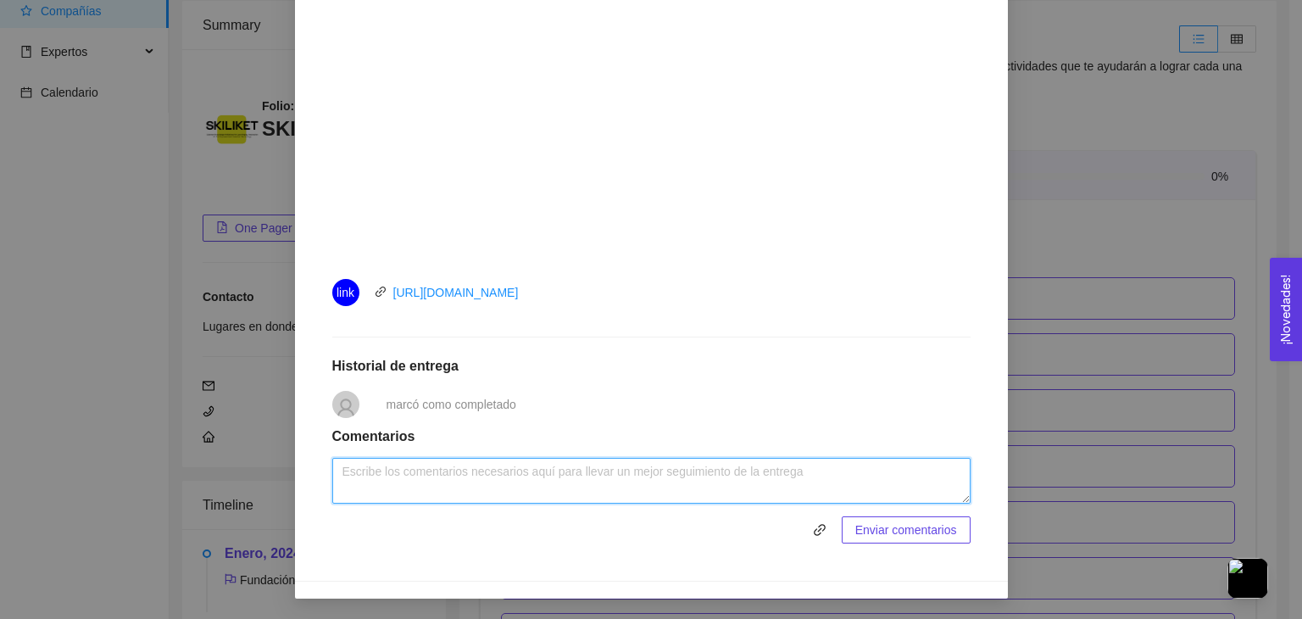
click at [465, 472] on textarea at bounding box center [651, 481] width 638 height 46
type textarea "Tomado en cuenta !"
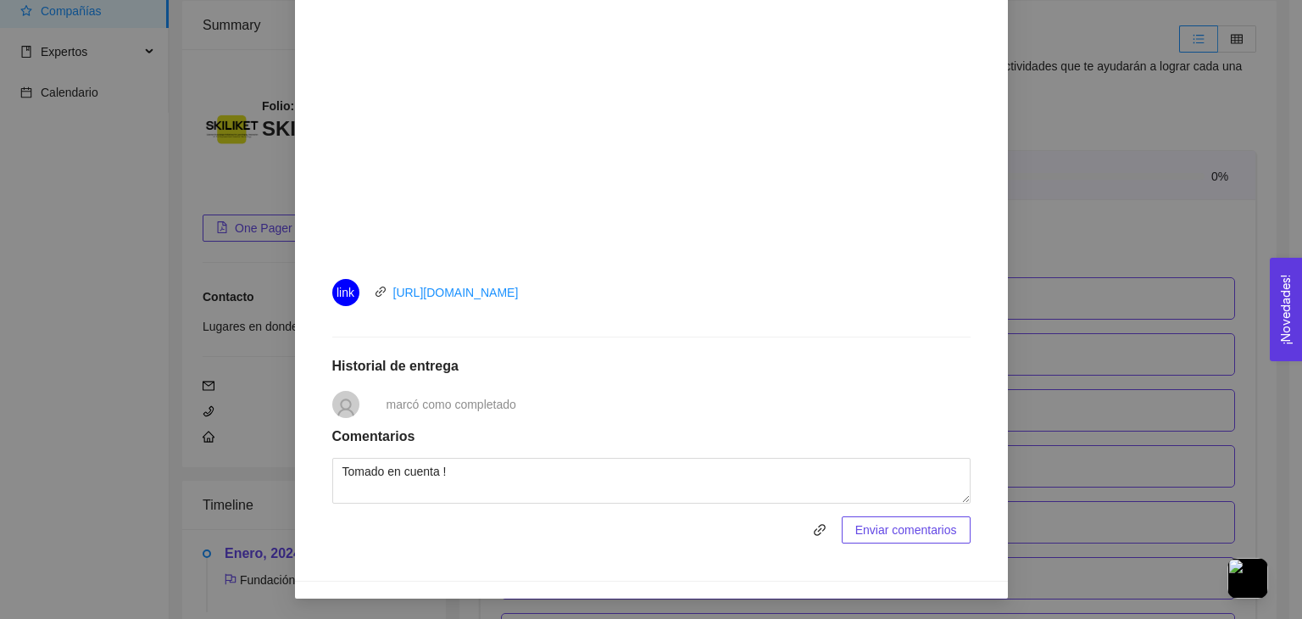
click at [907, 525] on span "Enviar comentarios" at bounding box center [907, 530] width 102 height 19
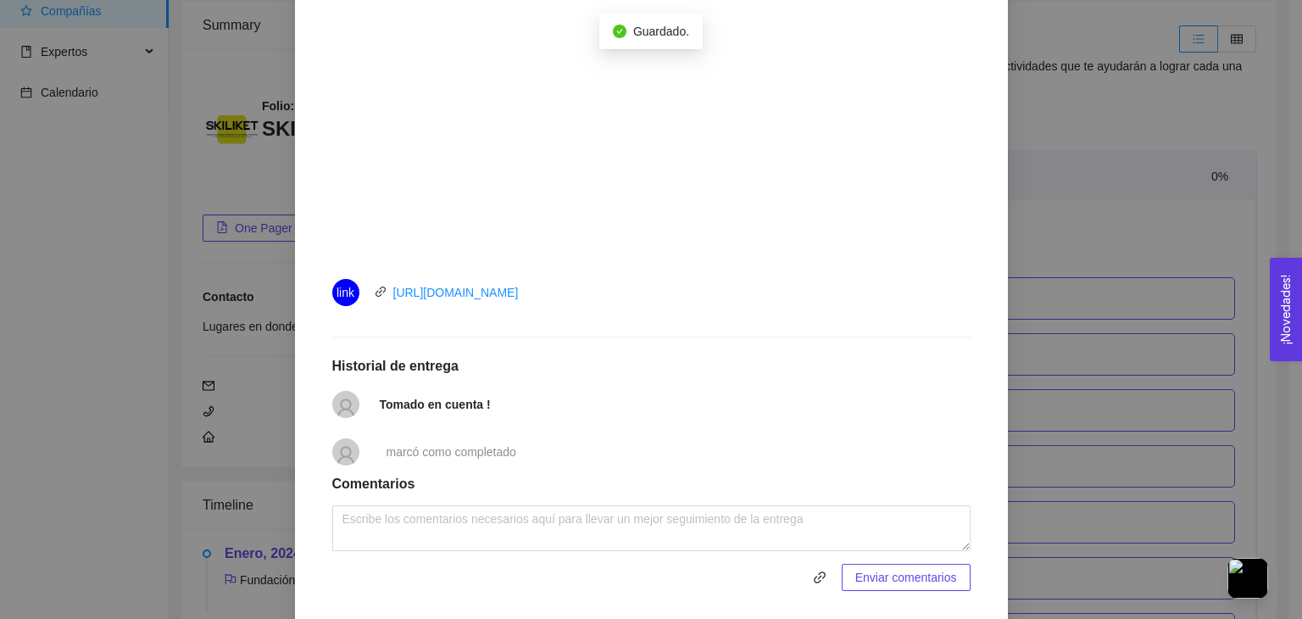
scroll to position [0, 0]
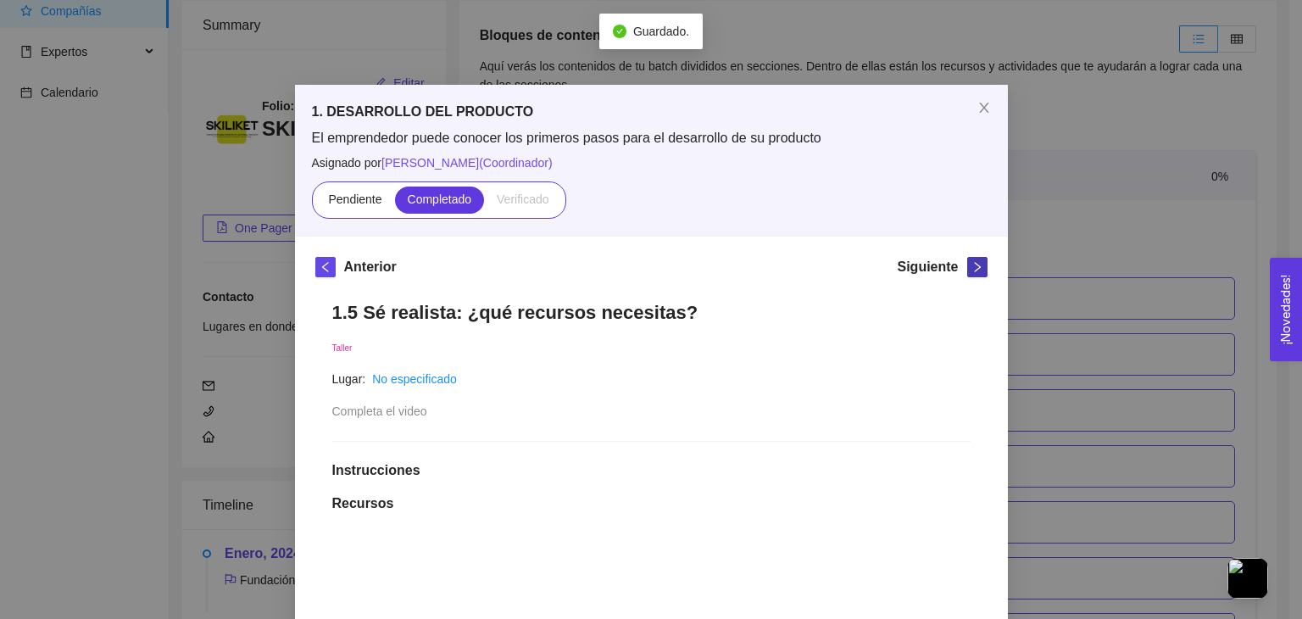
click at [967, 276] on button "button" at bounding box center [977, 267] width 20 height 20
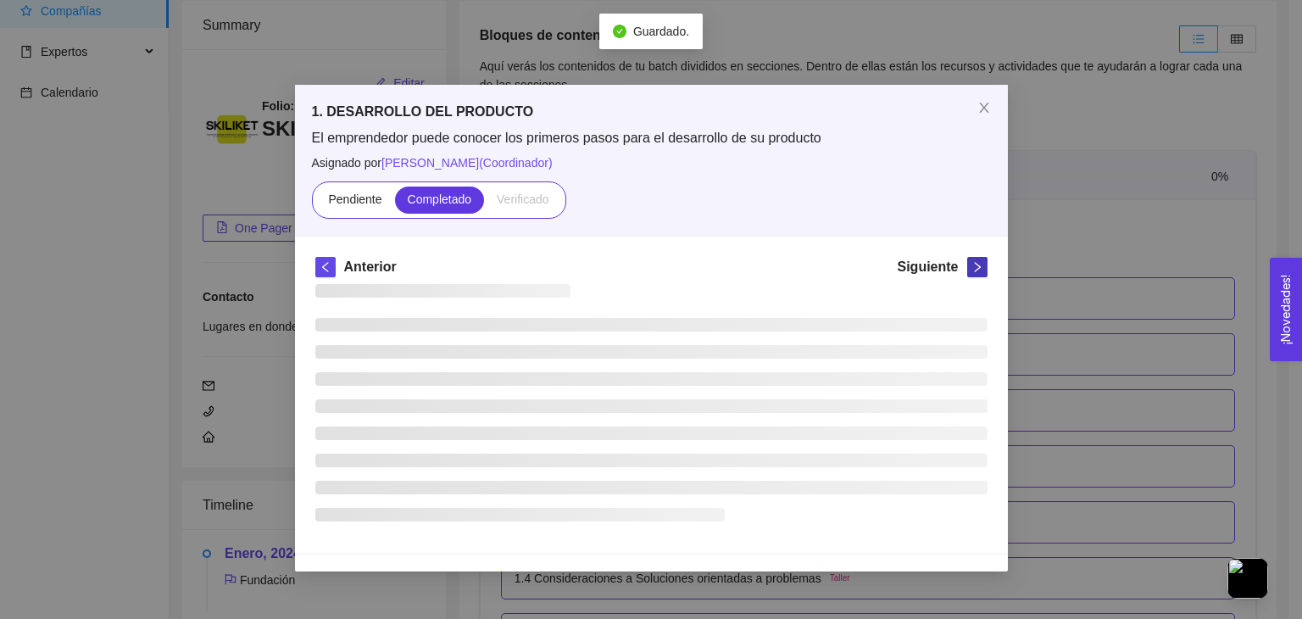
click at [962, 276] on div "Siguiente" at bounding box center [942, 270] width 90 height 27
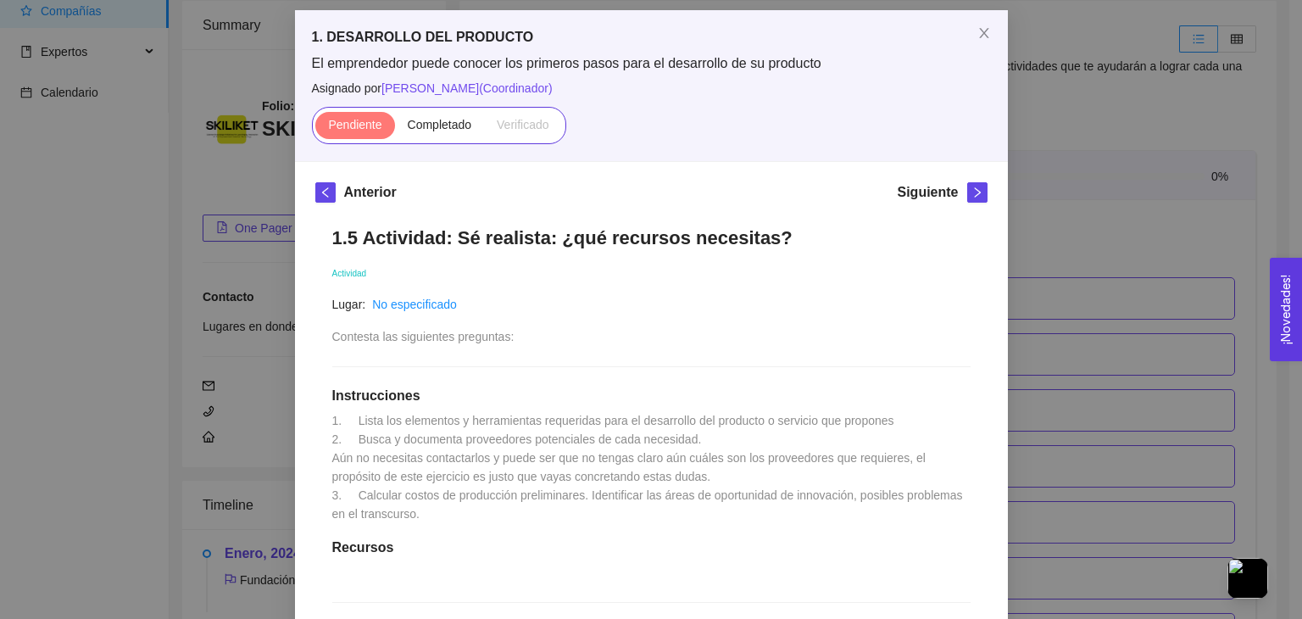
scroll to position [78, 0]
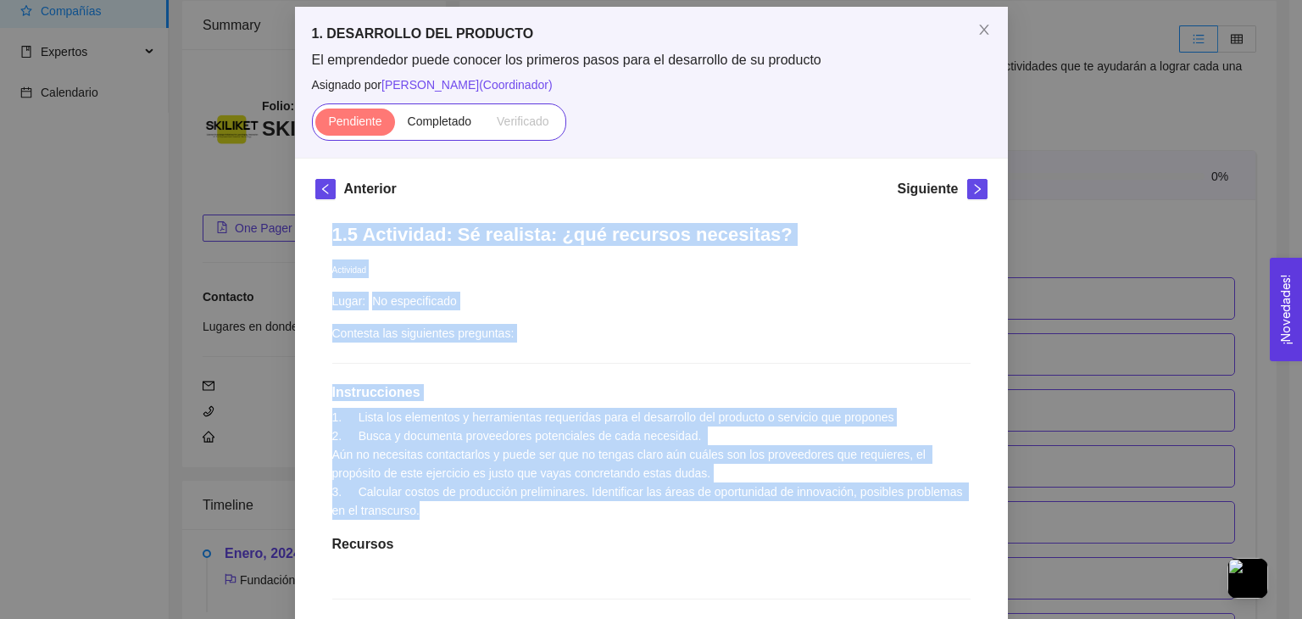
drag, startPoint x: 322, startPoint y: 237, endPoint x: 722, endPoint y: 510, distance: 484.2
click at [722, 510] on div "1.5 Actividad: Sé realista: ¿qué recursos necesitas? Actividad Lugar: No especi…" at bounding box center [651, 561] width 672 height 710
copy div "1.5 Actividad: Sé realista: ¿qué recursos necesitas? Actividad Lugar: No especi…"
click at [653, 325] on div "1.5 Actividad: Sé realista: ¿qué recursos necesitas? Actividad Lugar: No especi…" at bounding box center [651, 561] width 672 height 710
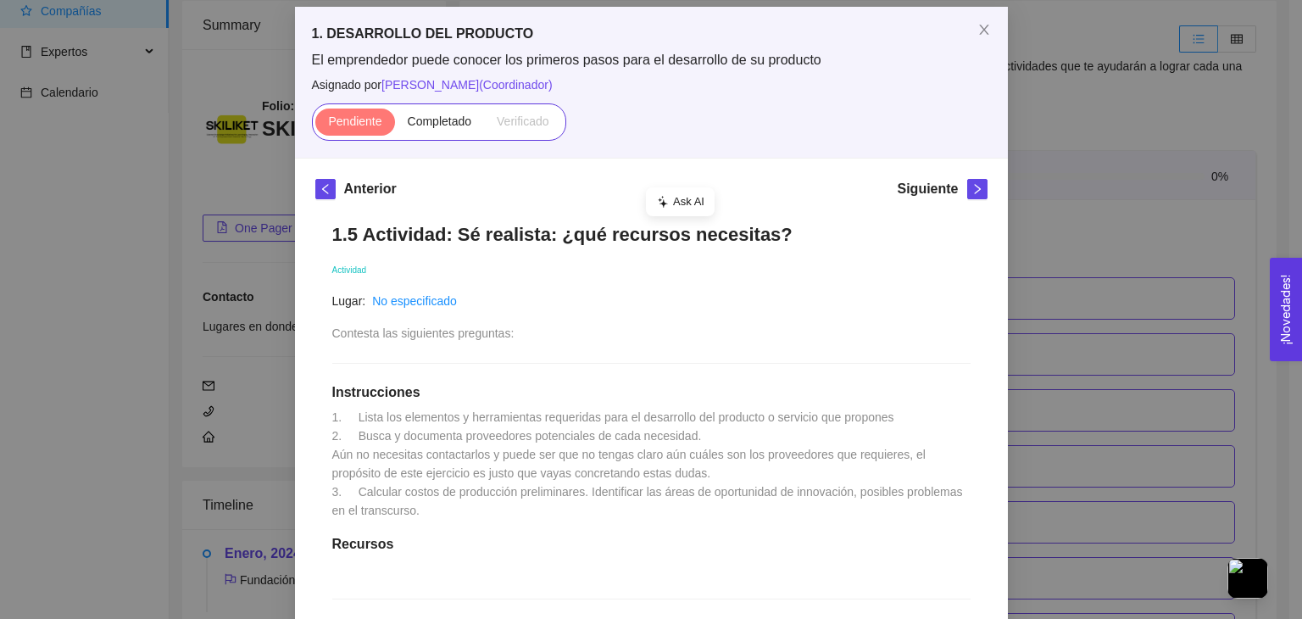
scroll to position [451, 0]
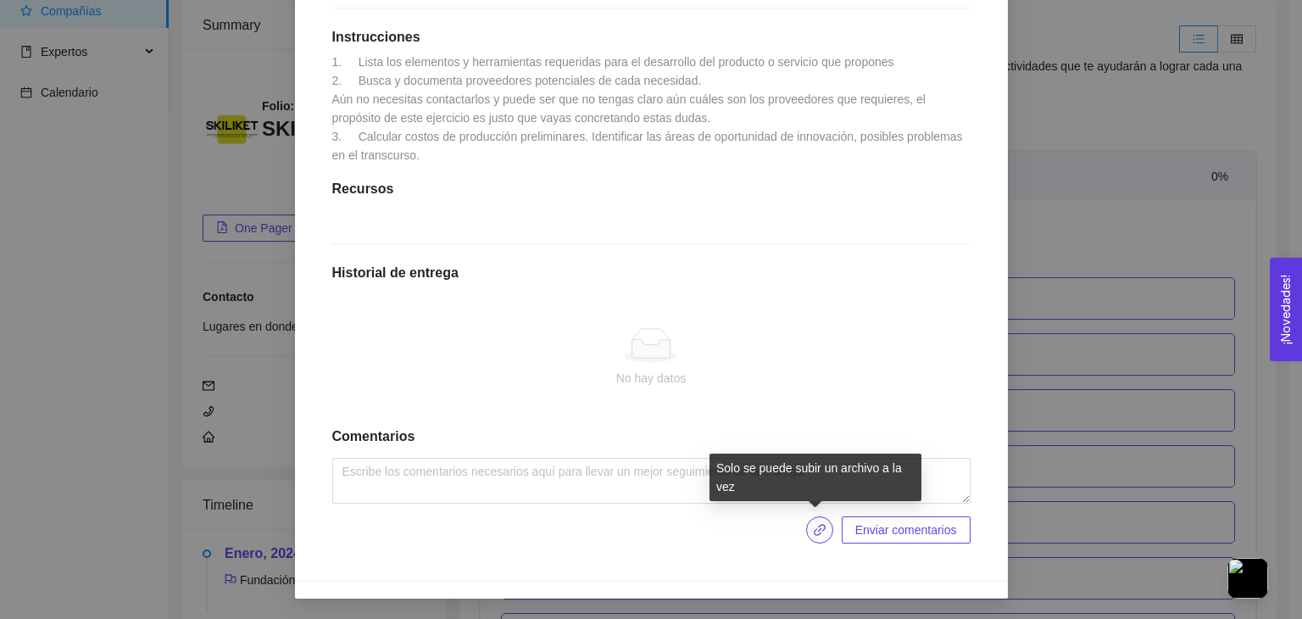
click at [815, 521] on button "button" at bounding box center [819, 529] width 27 height 27
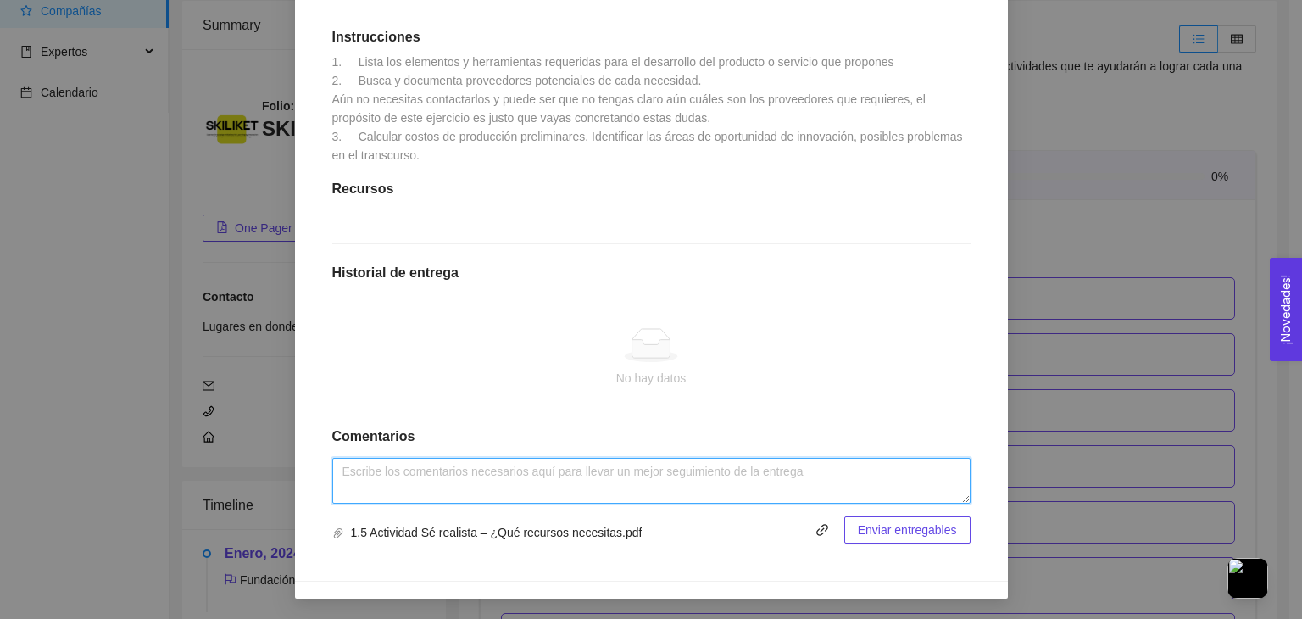
click at [500, 471] on textarea at bounding box center [651, 481] width 638 height 46
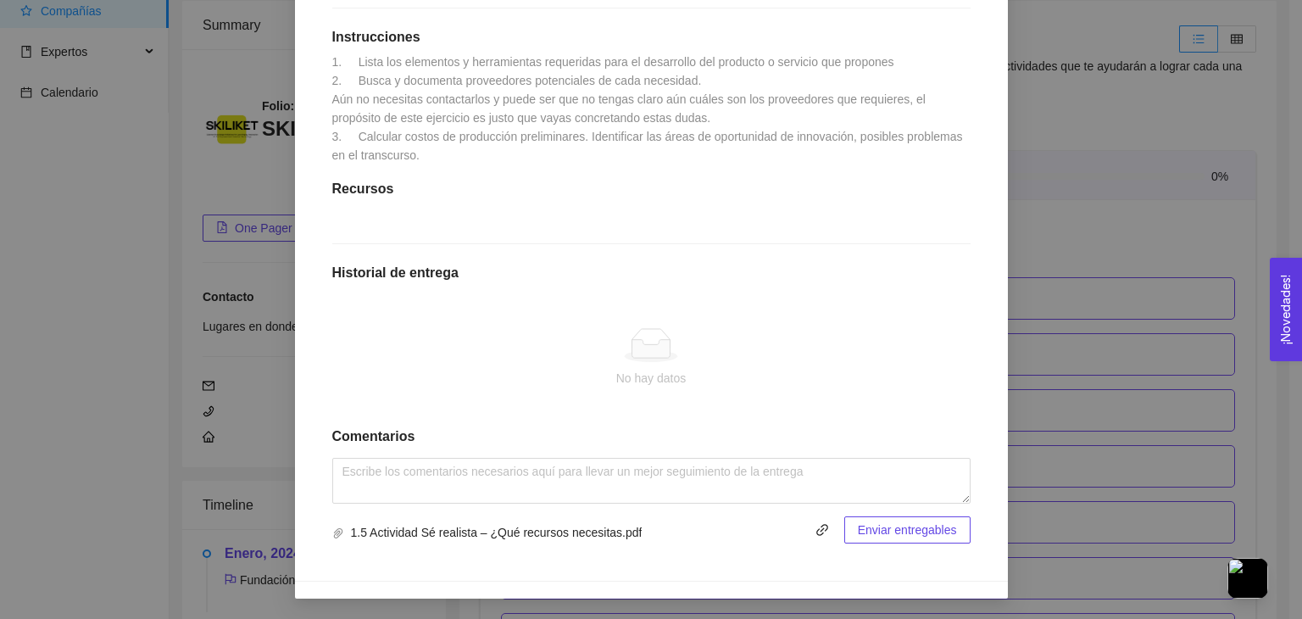
click at [745, 521] on span "1.5 Actividad Sé realista – ¿Qué recursos necesitas.pdf" at bounding box center [584, 529] width 504 height 27
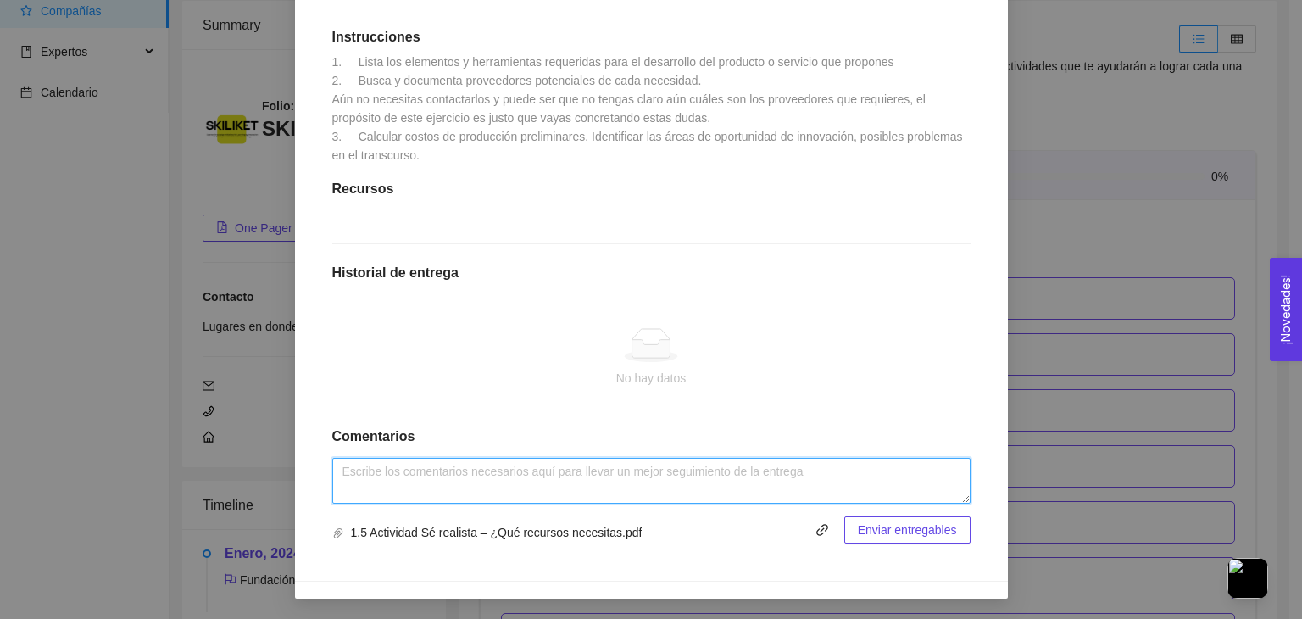
click at [716, 476] on textarea at bounding box center [651, 481] width 638 height 46
type textarea "Todo perfecto"
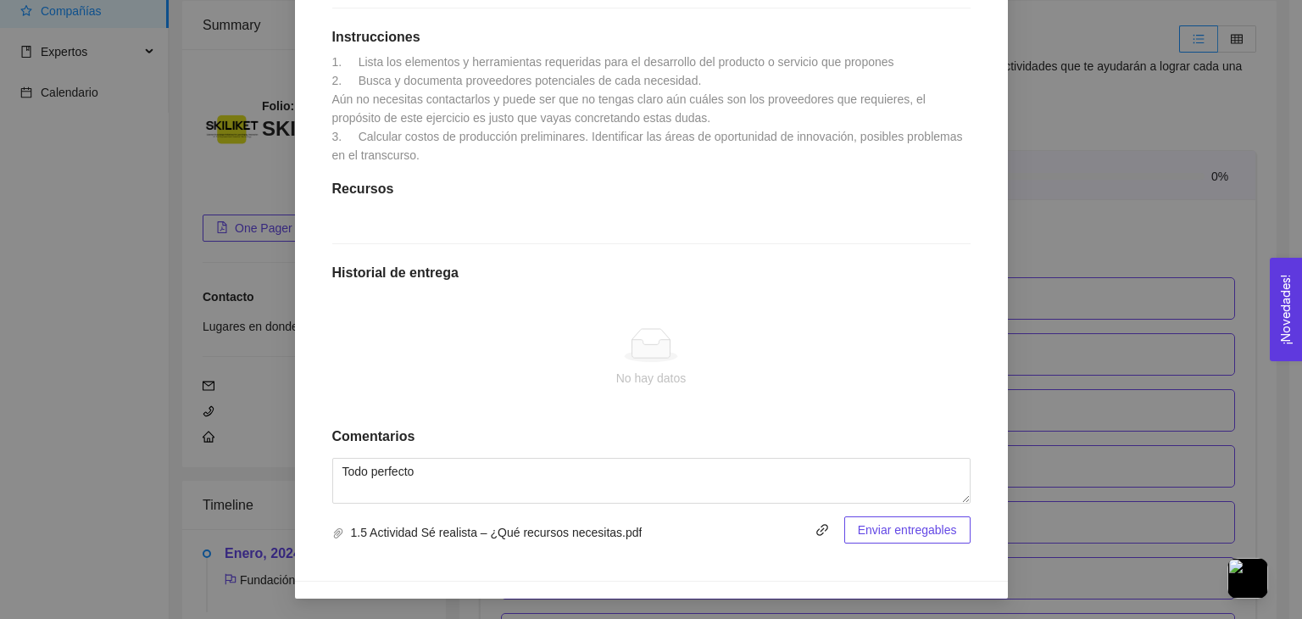
click at [909, 540] on button "Enviar entregables" at bounding box center [908, 529] width 126 height 27
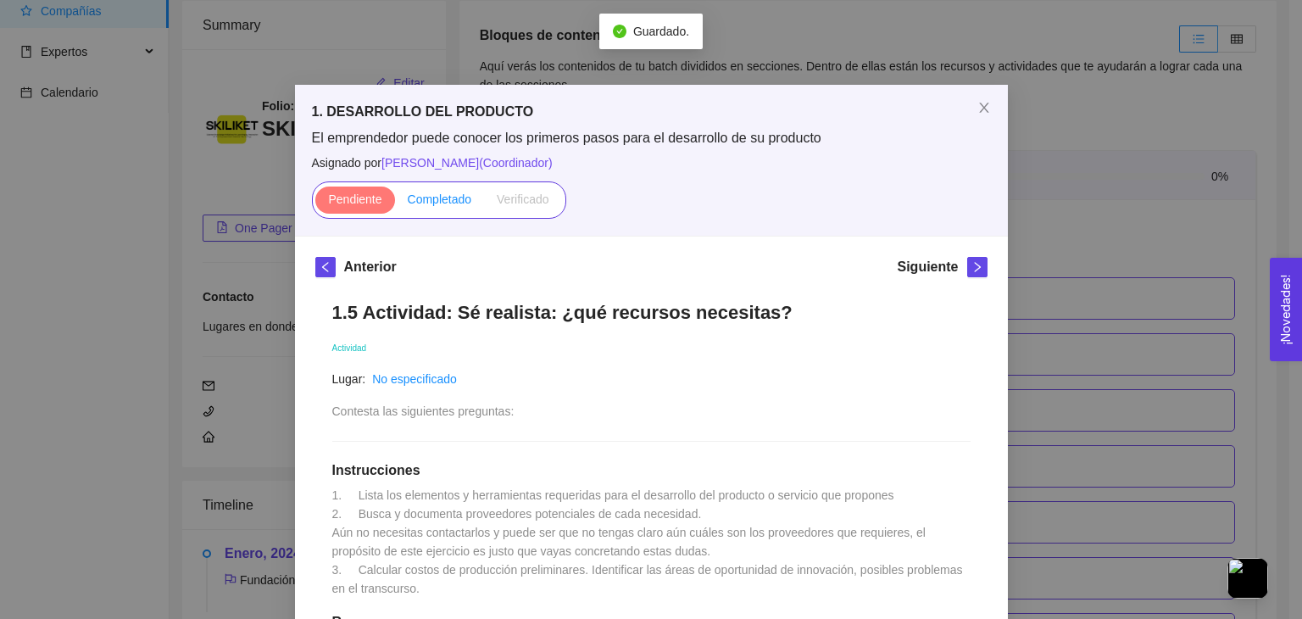
click at [432, 192] on span "Completado" at bounding box center [440, 199] width 64 height 14
click at [395, 203] on input "Completado" at bounding box center [395, 203] width 0 height 0
click at [972, 271] on icon "right" at bounding box center [978, 267] width 12 height 12
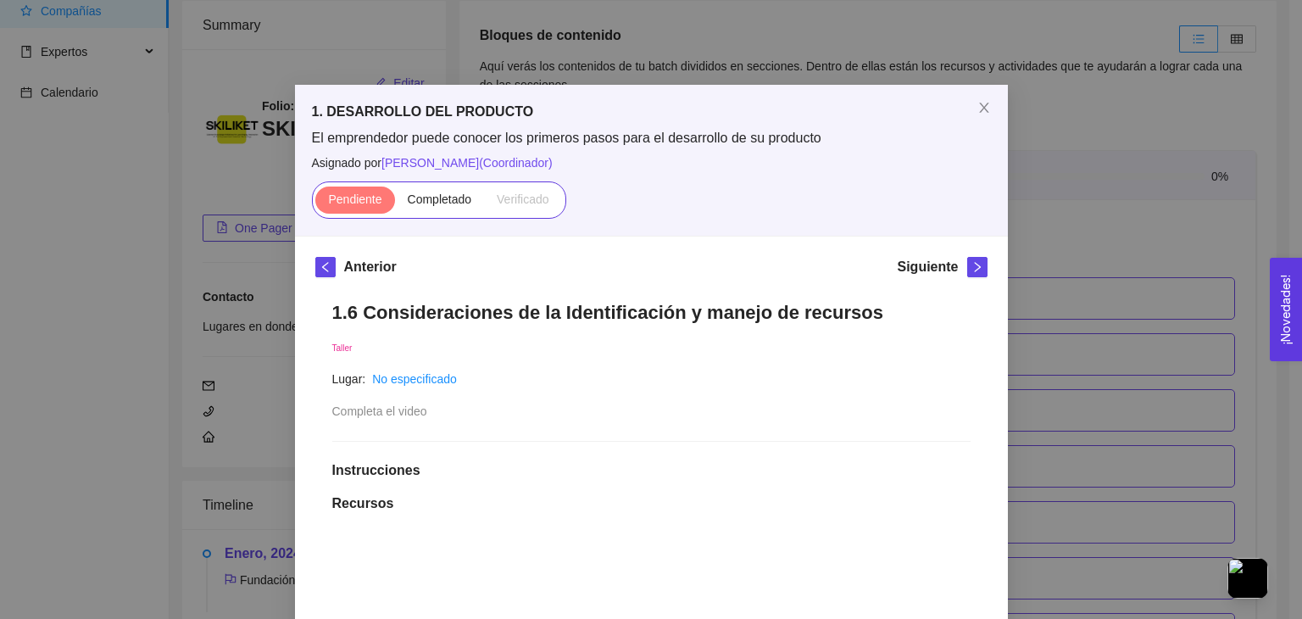
scroll to position [668, 0]
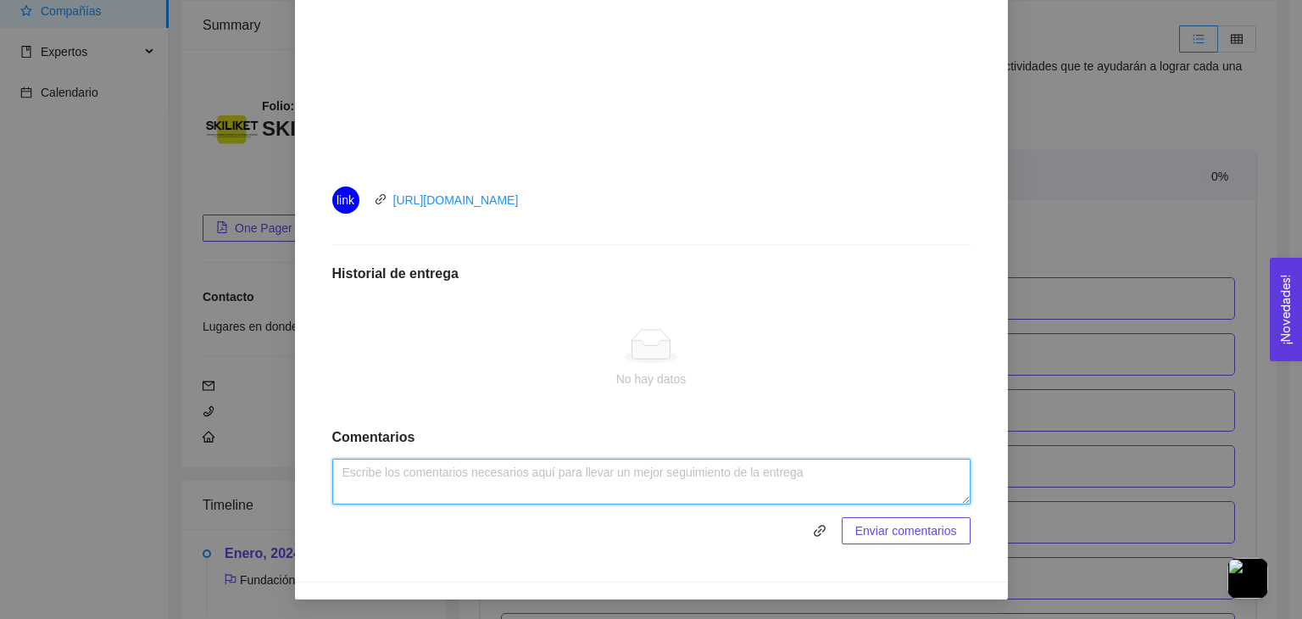
click at [497, 482] on textarea at bounding box center [651, 482] width 638 height 46
type textarea "Muy interesante, tomado en cuenta"
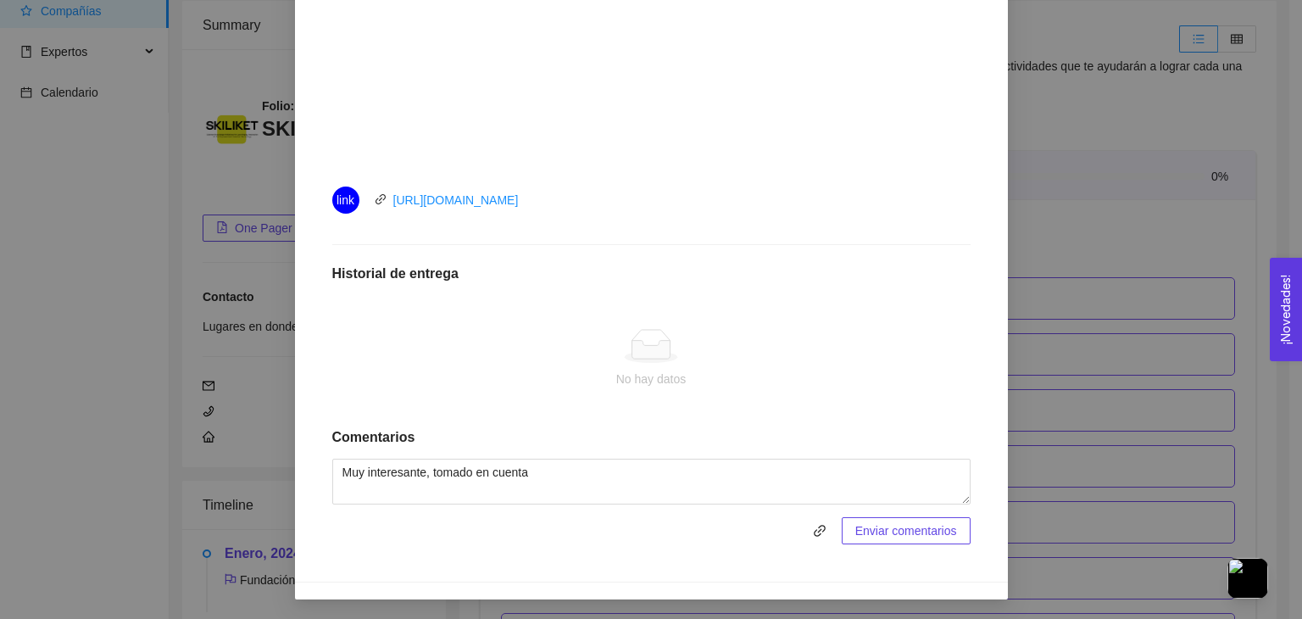
click at [884, 527] on span "Enviar comentarios" at bounding box center [907, 530] width 102 height 19
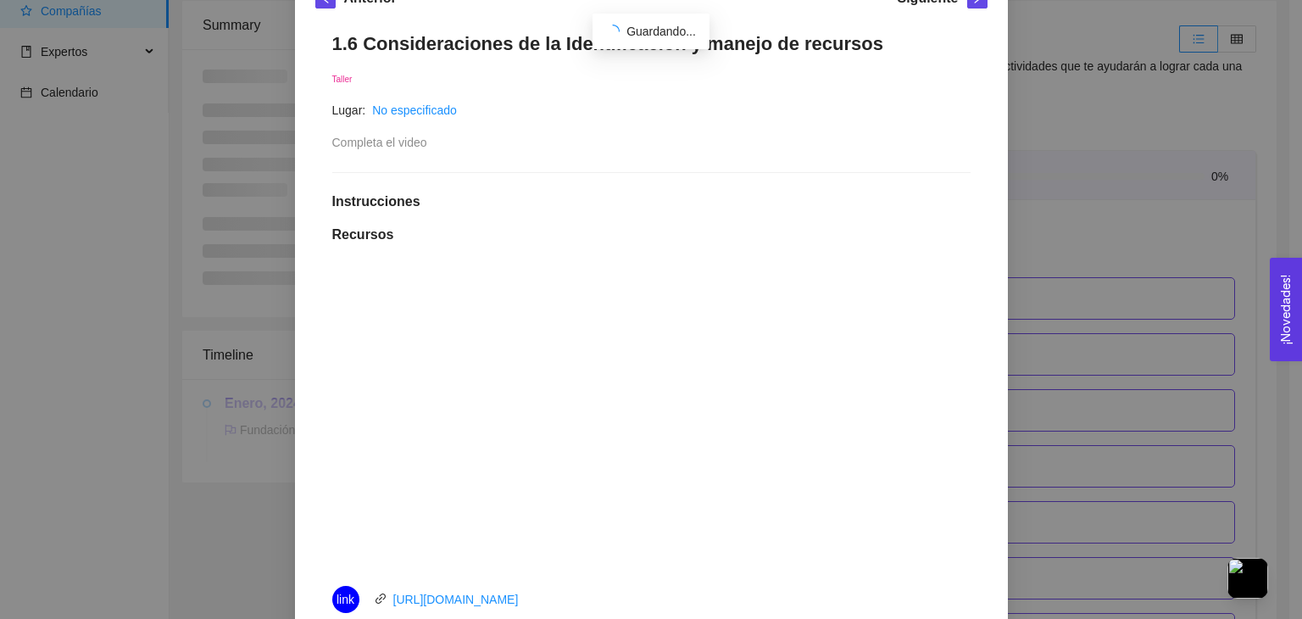
scroll to position [152, 0]
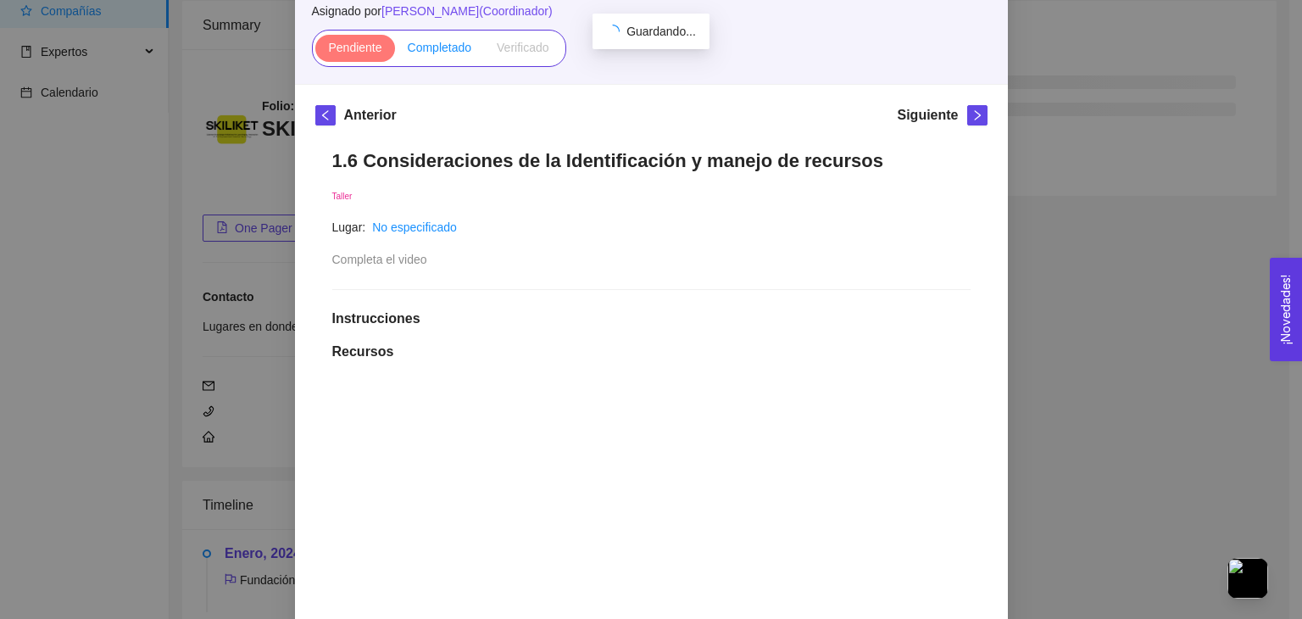
click at [413, 35] on label "Completado" at bounding box center [440, 48] width 90 height 27
click at [395, 52] on input "Completado" at bounding box center [395, 52] width 0 height 0
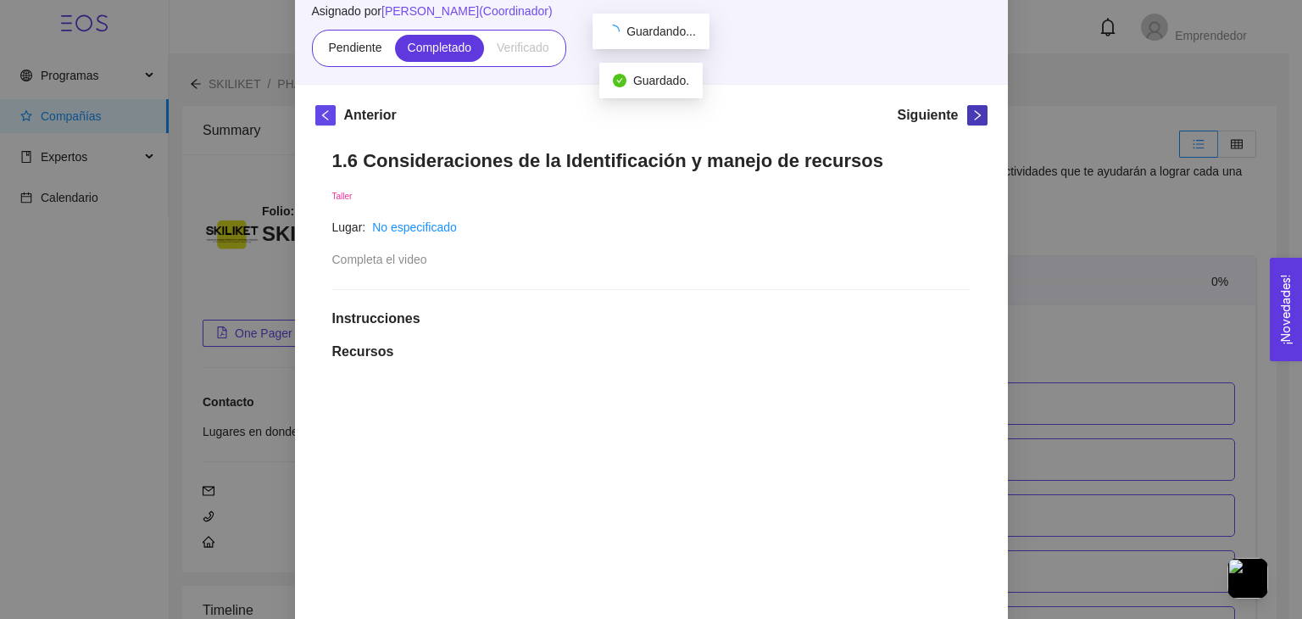
click at [972, 117] on icon "right" at bounding box center [978, 115] width 12 height 12
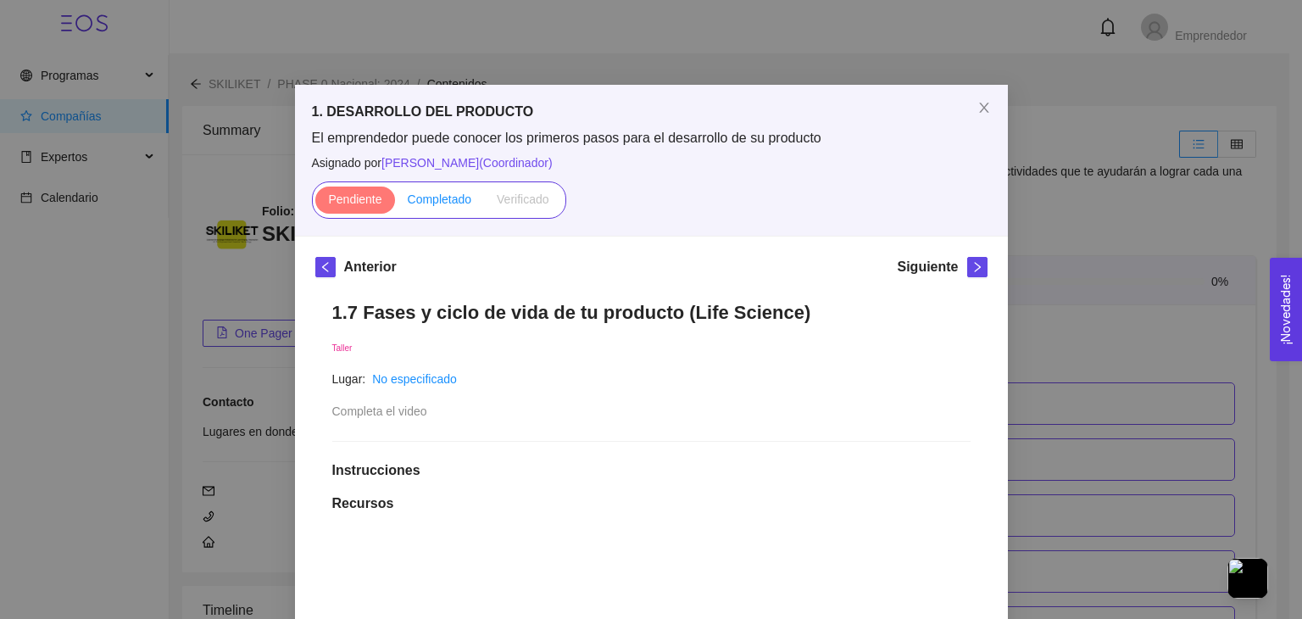
click at [426, 211] on label "Completado" at bounding box center [440, 200] width 90 height 27
click at [395, 203] on input "Completado" at bounding box center [395, 203] width 0 height 0
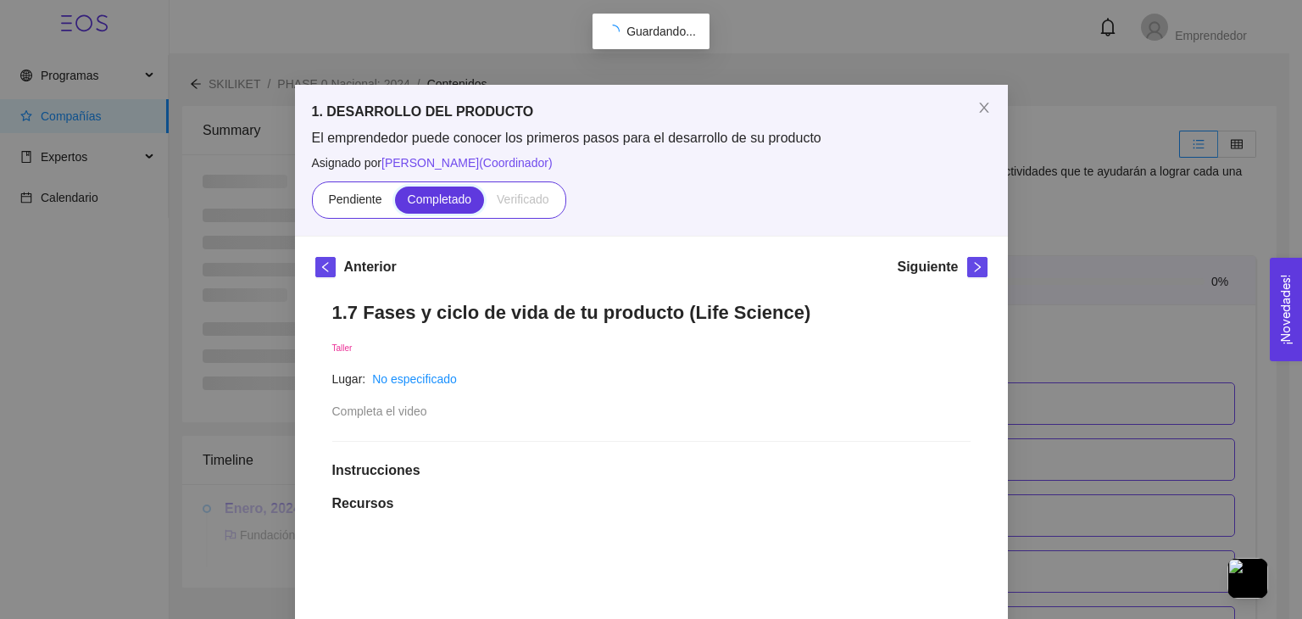
scroll to position [623, 0]
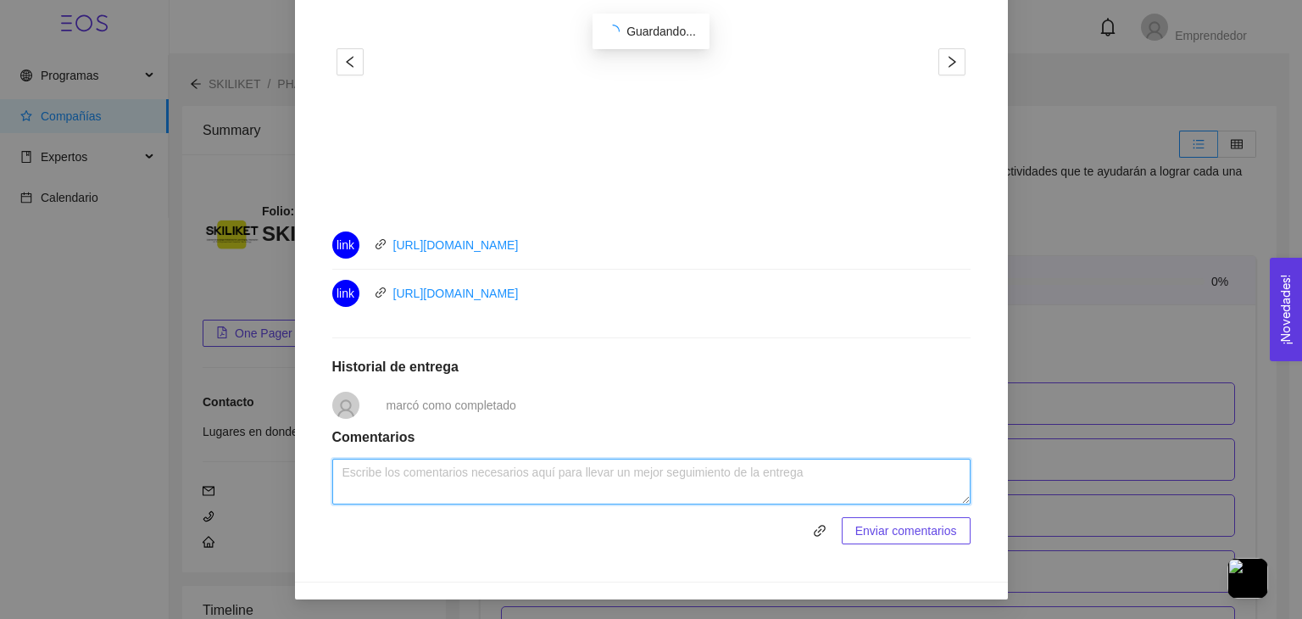
click at [444, 480] on textarea at bounding box center [651, 482] width 638 height 46
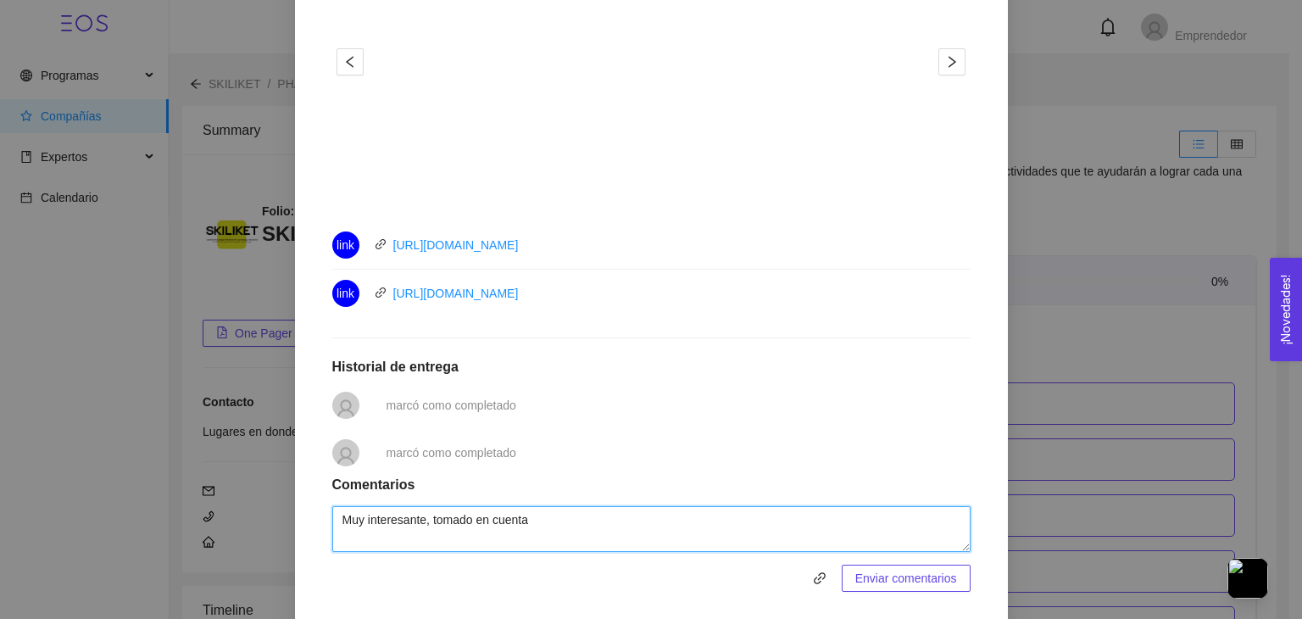
type textarea "Muy interesante, tomado en cuenta"
click at [946, 569] on span "Enviar comentarios" at bounding box center [907, 578] width 102 height 19
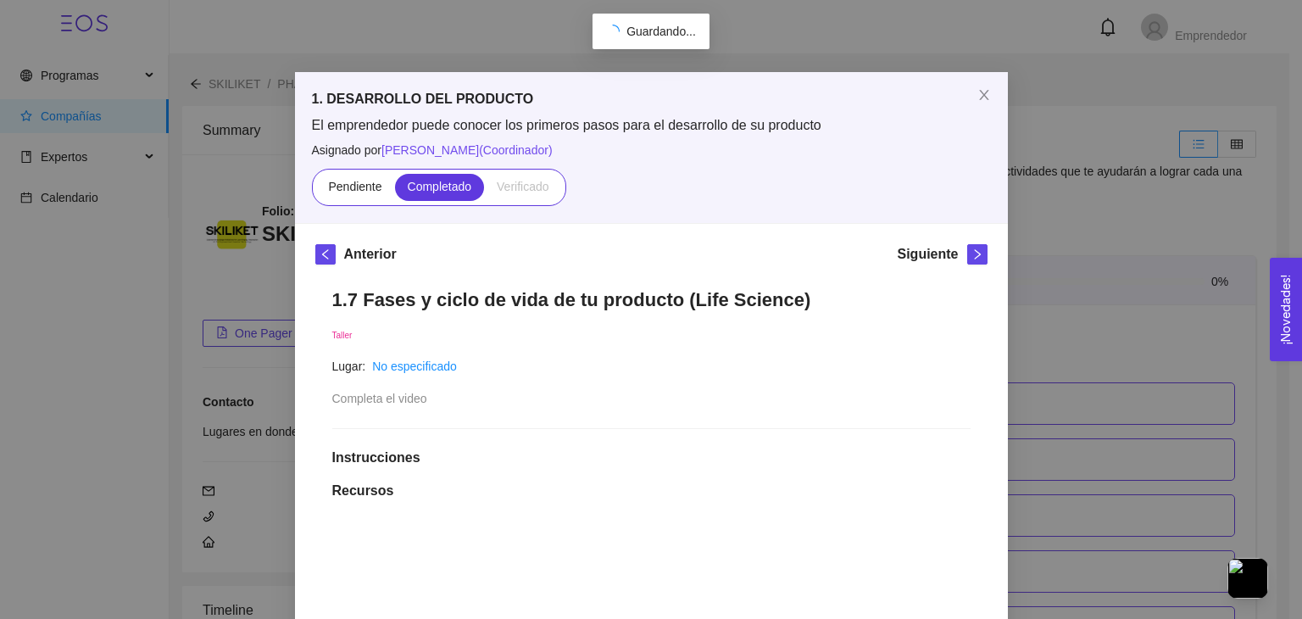
scroll to position [0, 0]
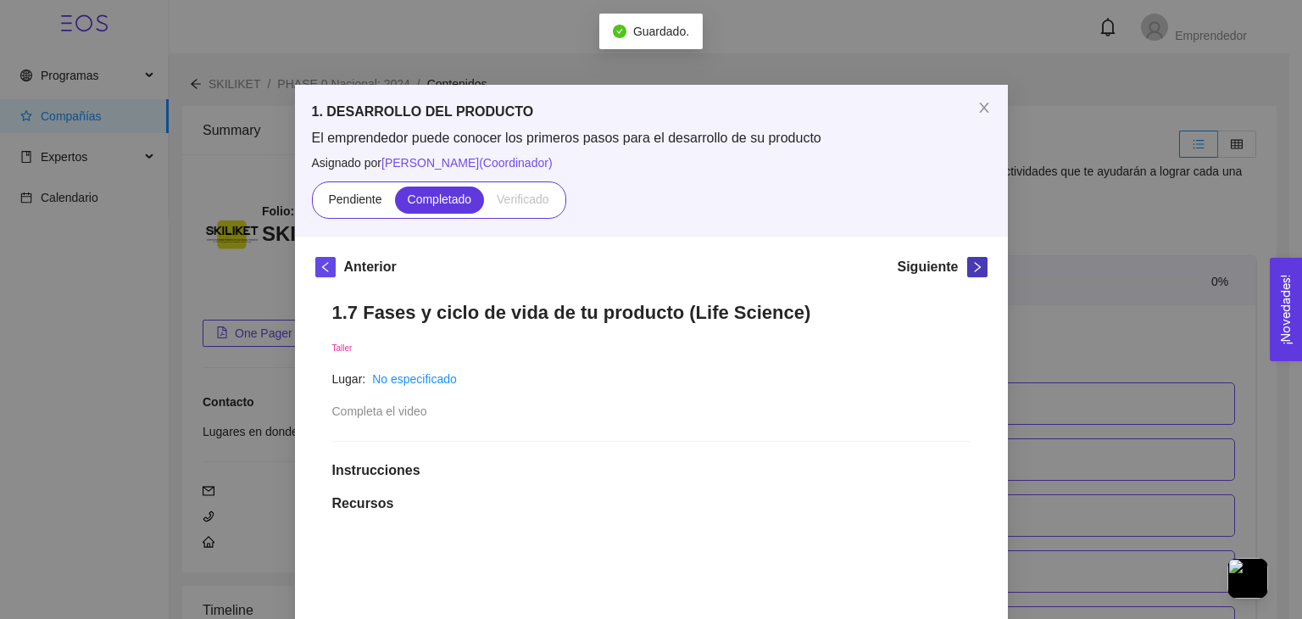
click at [972, 270] on icon "right" at bounding box center [978, 267] width 12 height 12
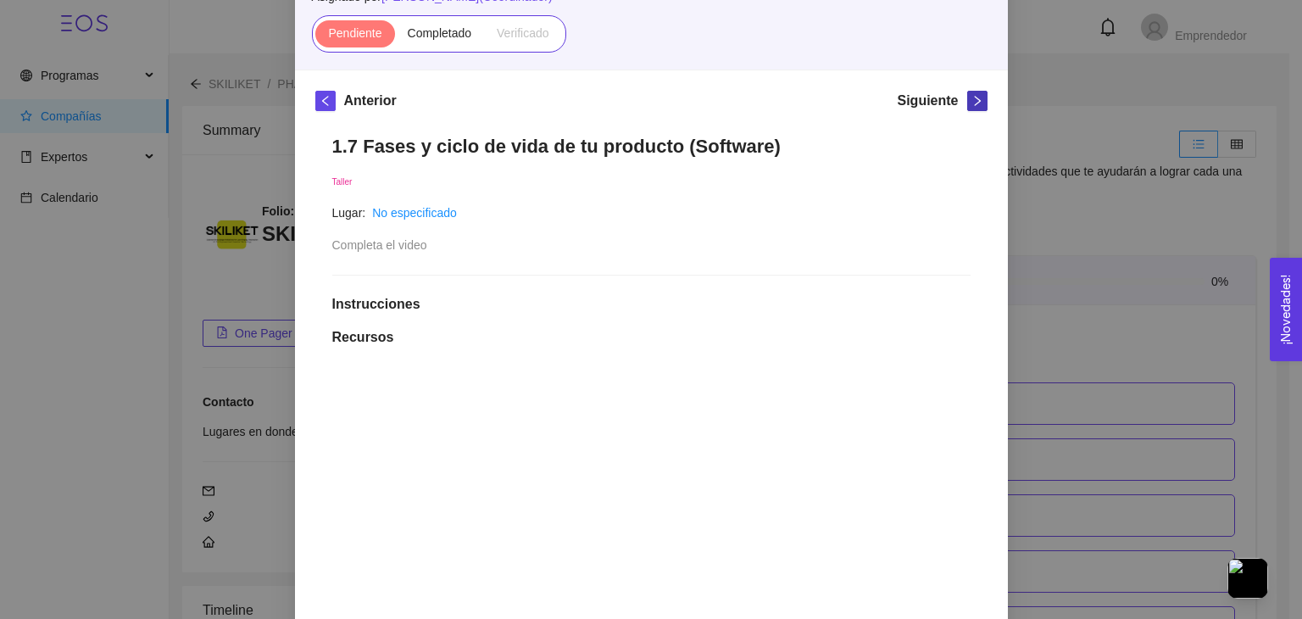
scroll to position [166, 0]
click at [423, 38] on span "Completado" at bounding box center [440, 33] width 64 height 14
click at [395, 37] on input "Completado" at bounding box center [395, 37] width 0 height 0
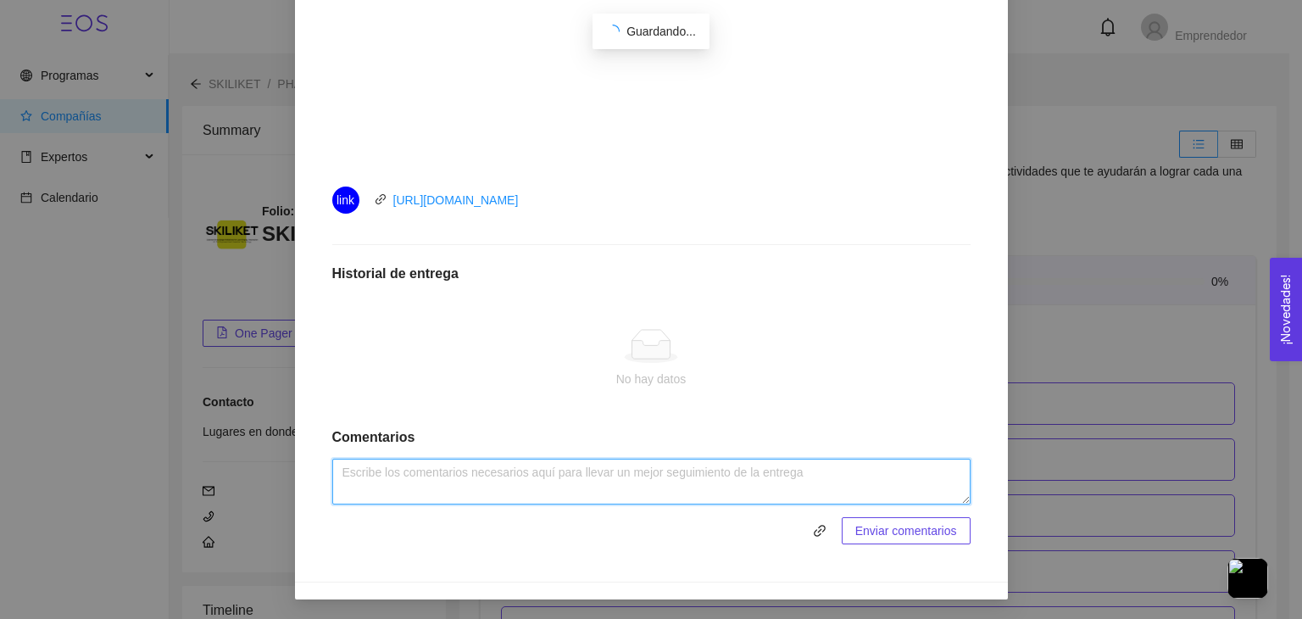
click at [461, 480] on textarea at bounding box center [651, 482] width 638 height 46
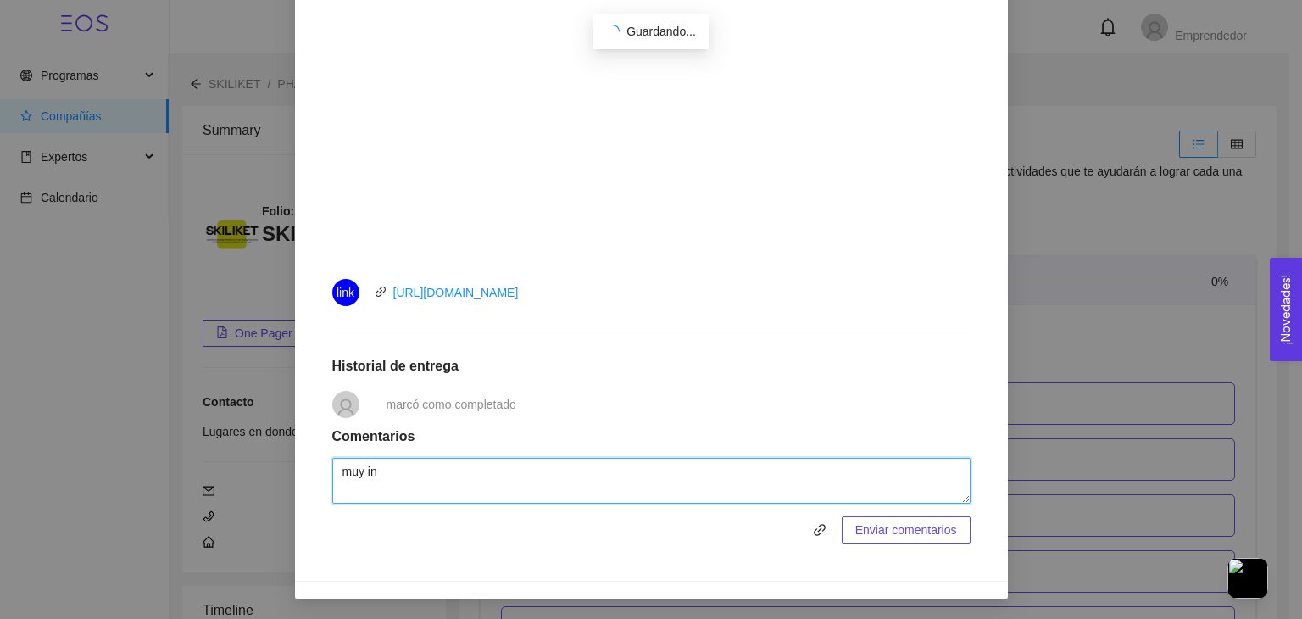
scroll to position [576, 0]
type textarea "muy interesante, anotado"
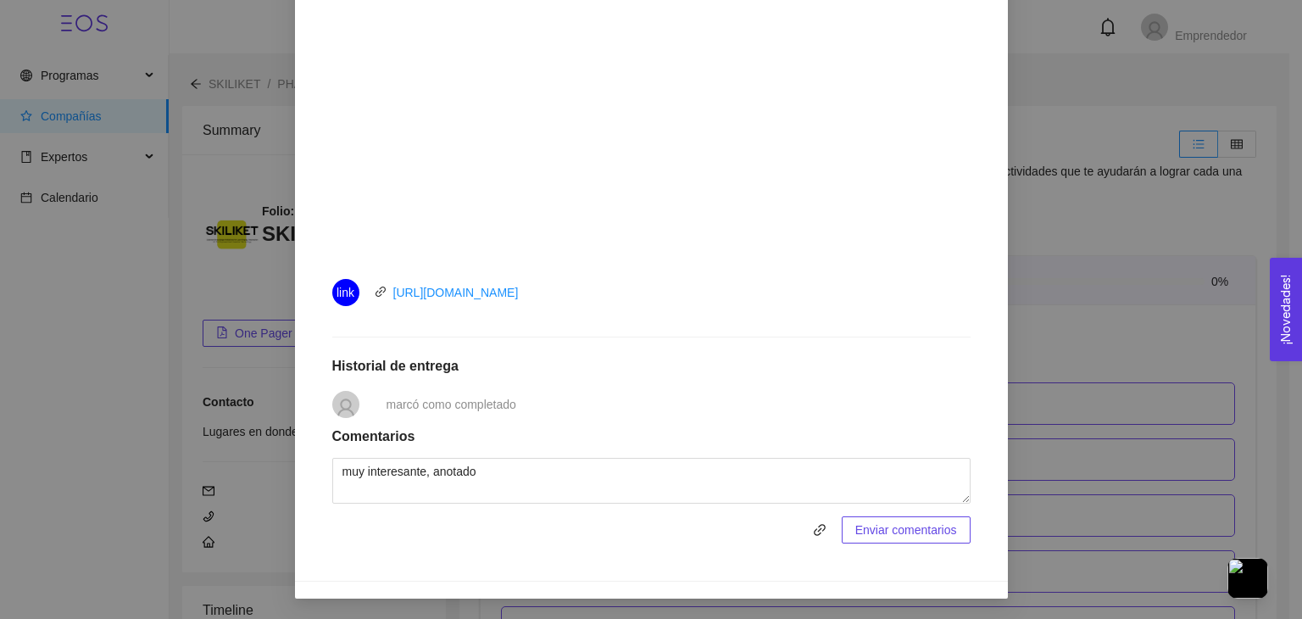
click at [906, 531] on span "Enviar comentarios" at bounding box center [907, 530] width 102 height 19
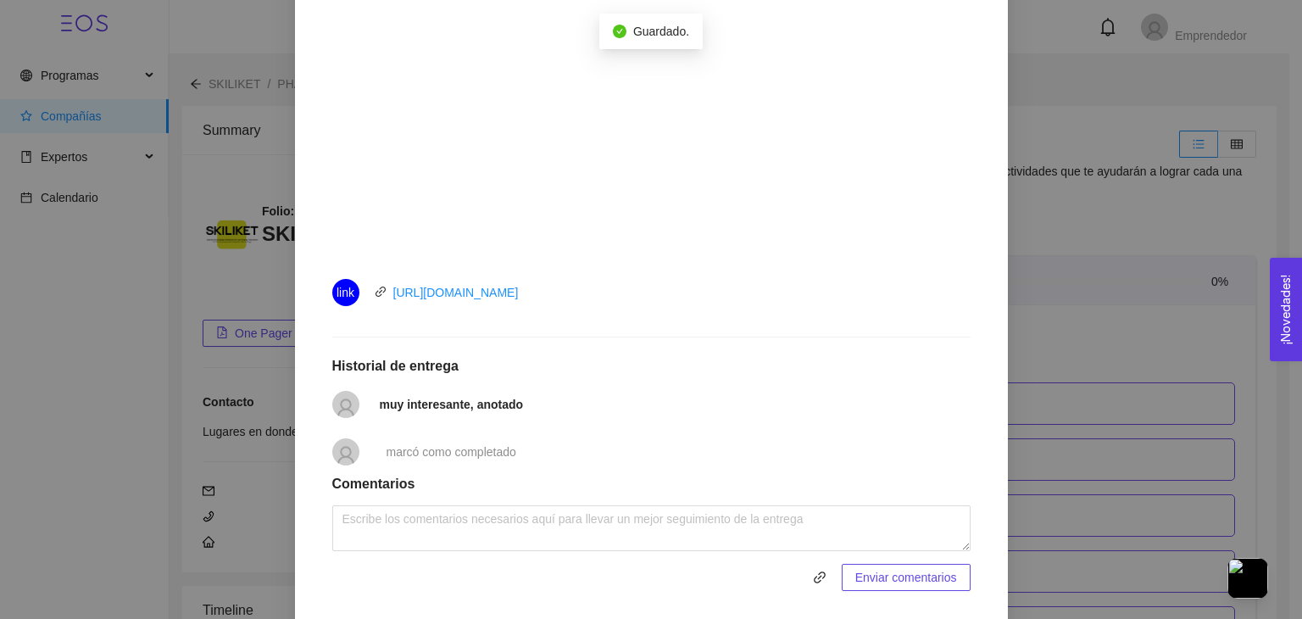
scroll to position [0, 0]
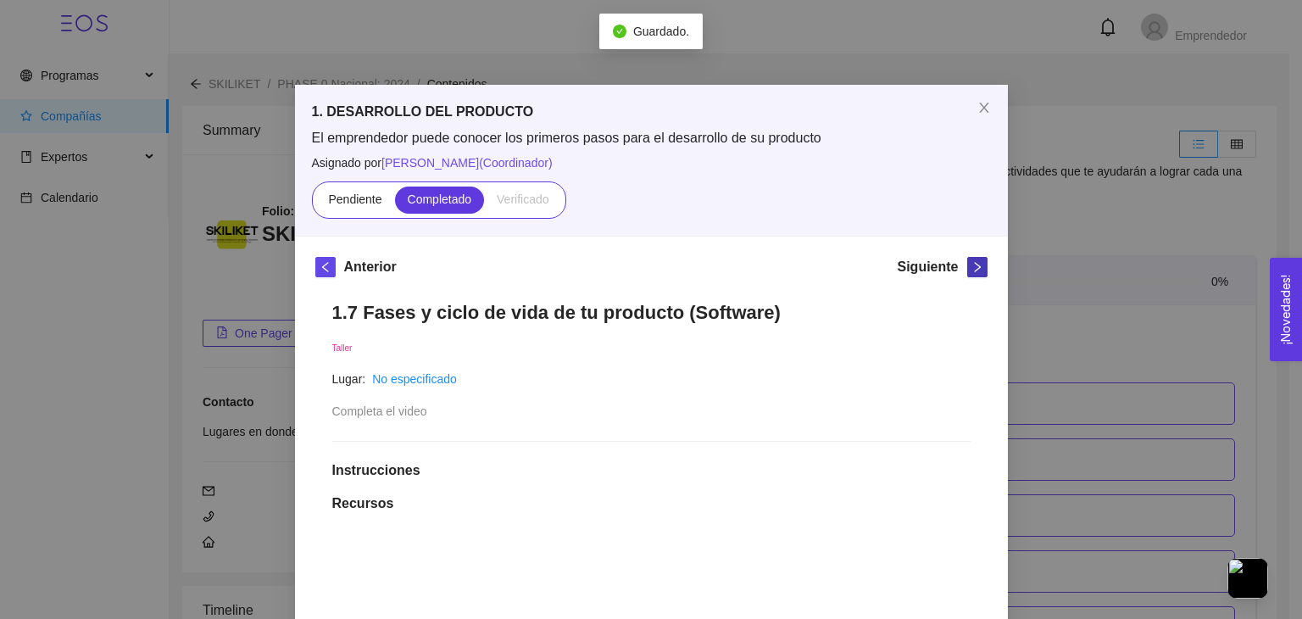
click at [977, 267] on span "right" at bounding box center [977, 267] width 19 height 12
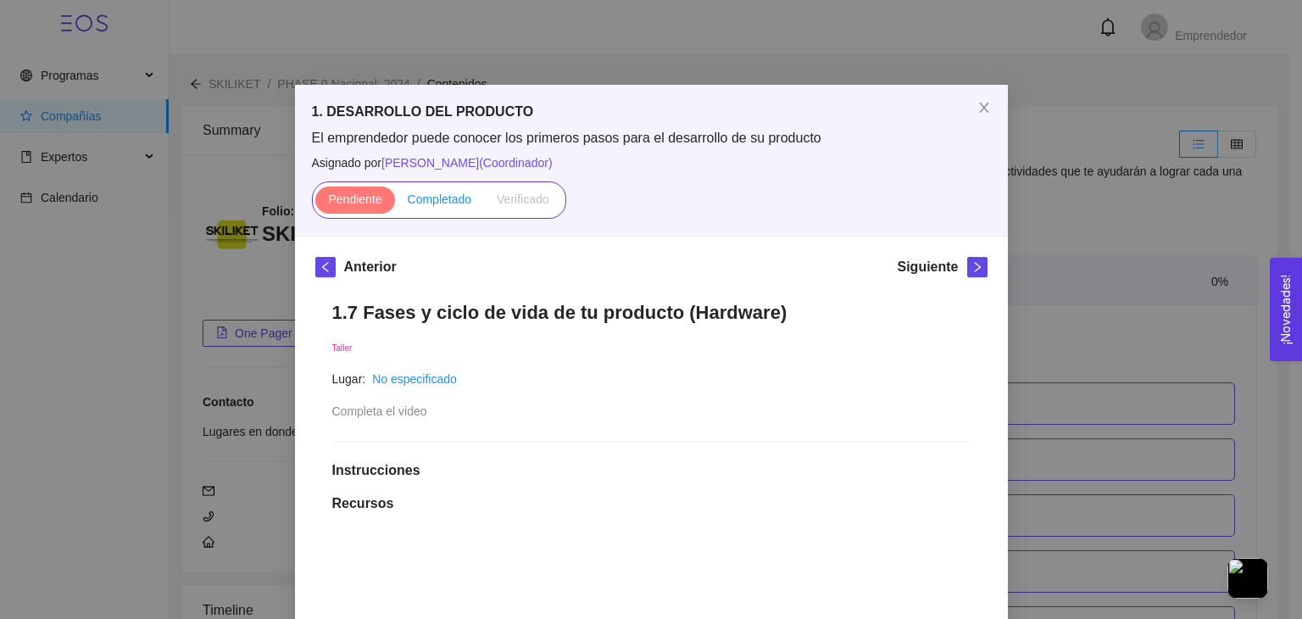
click at [411, 199] on span "Completado" at bounding box center [440, 199] width 64 height 14
click at [395, 203] on input "Completado" at bounding box center [395, 203] width 0 height 0
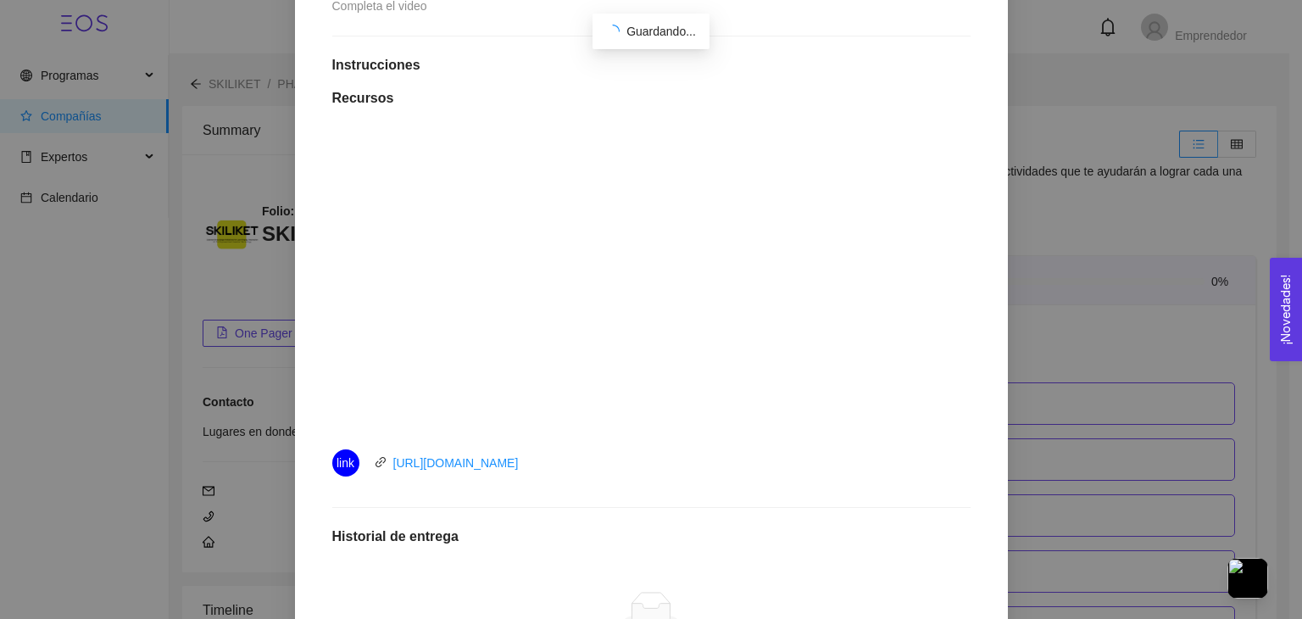
scroll to position [668, 0]
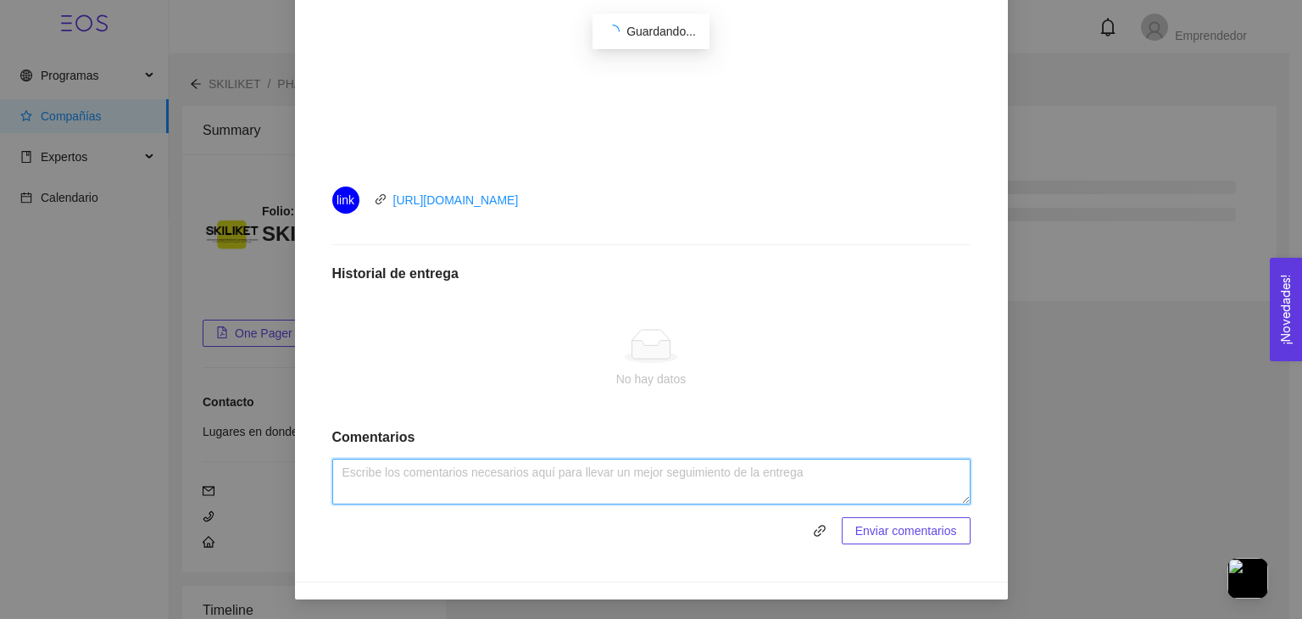
click at [517, 471] on textarea at bounding box center [651, 482] width 638 height 46
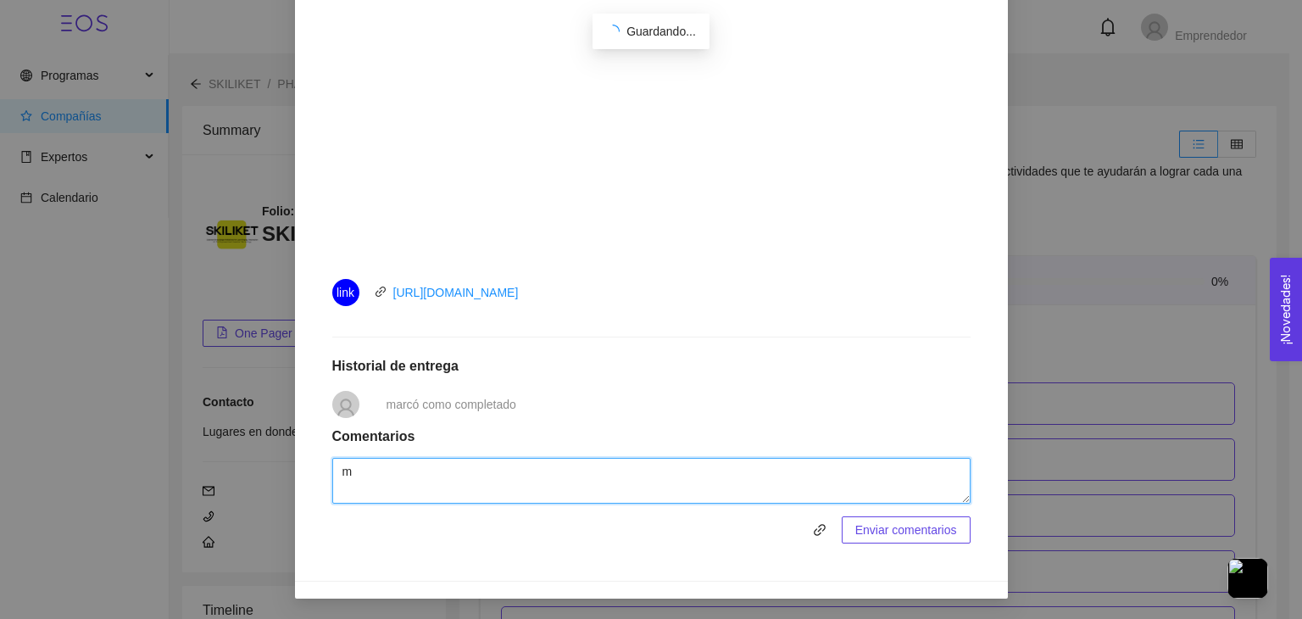
scroll to position [576, 0]
type textarea "muy interesante"
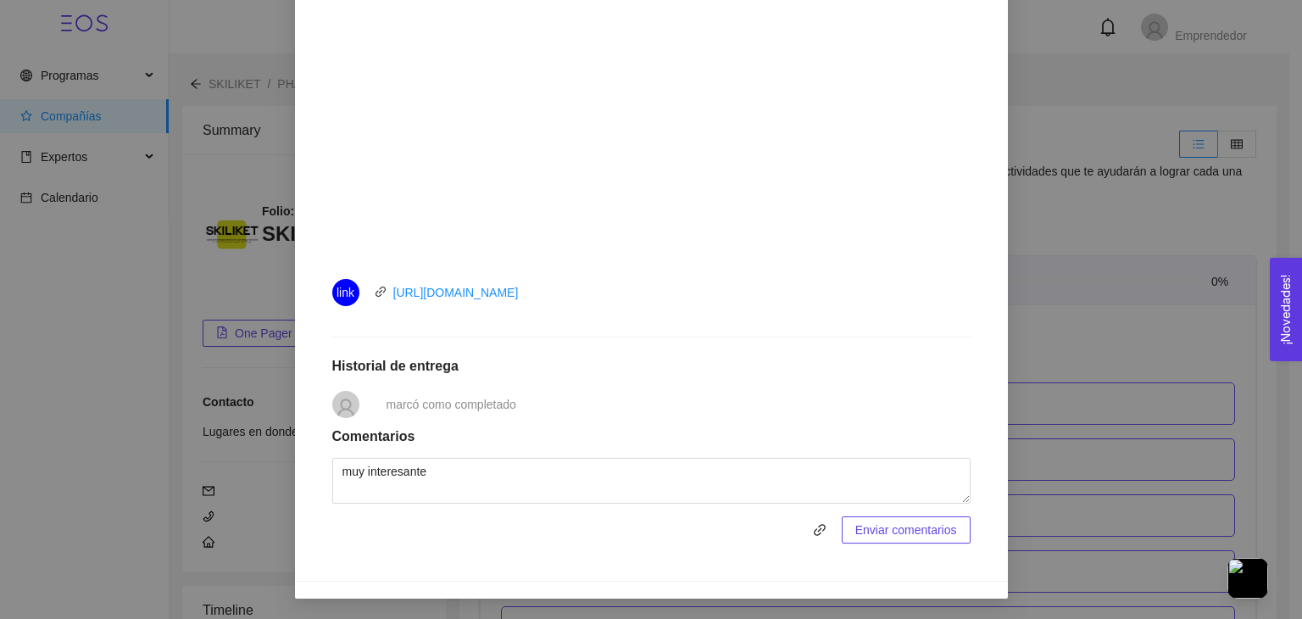
click at [931, 529] on span "Enviar comentarios" at bounding box center [907, 530] width 102 height 19
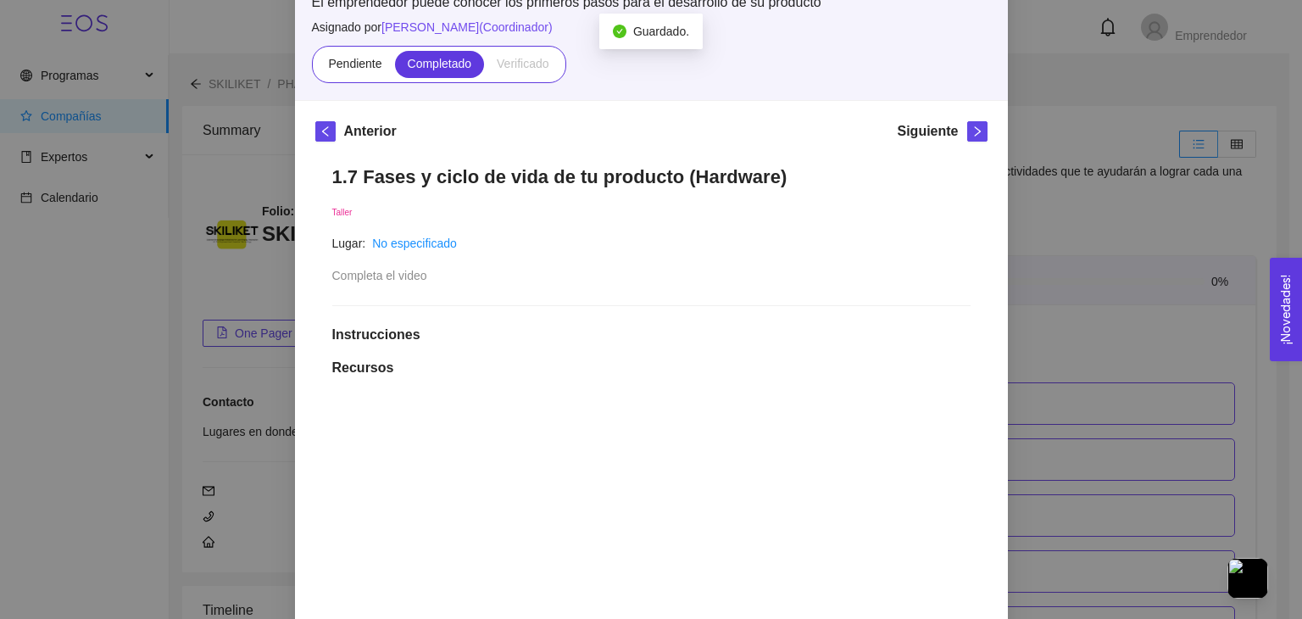
scroll to position [131, 0]
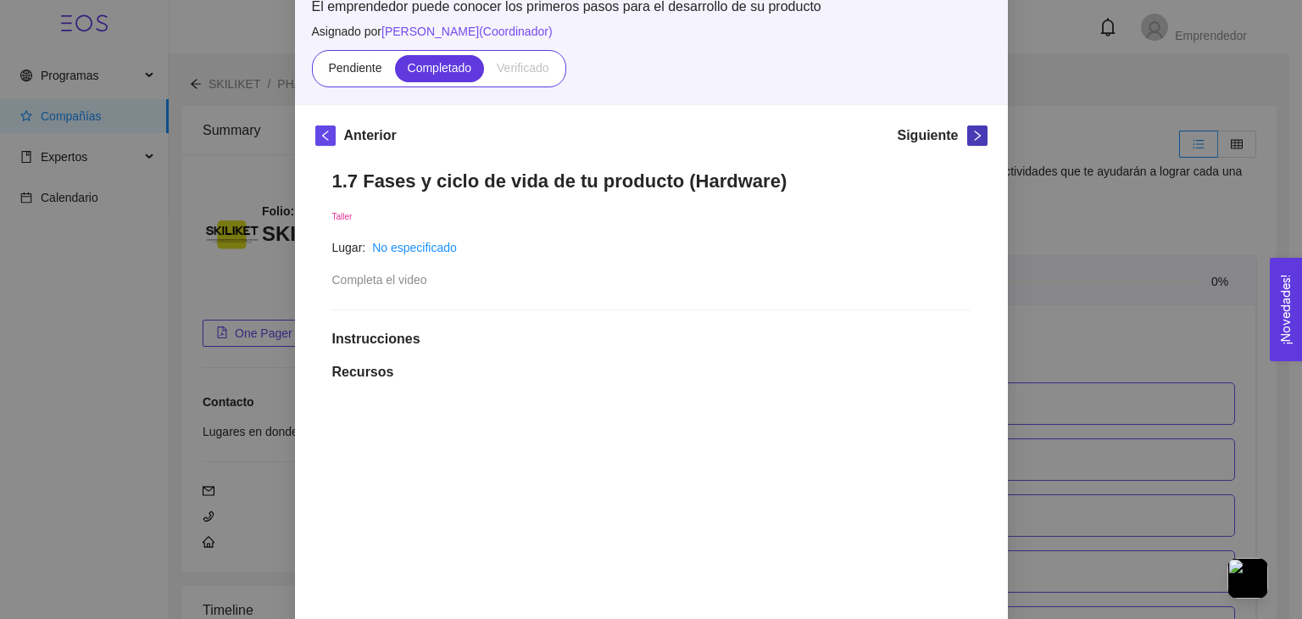
click at [968, 140] on span "right" at bounding box center [977, 136] width 19 height 12
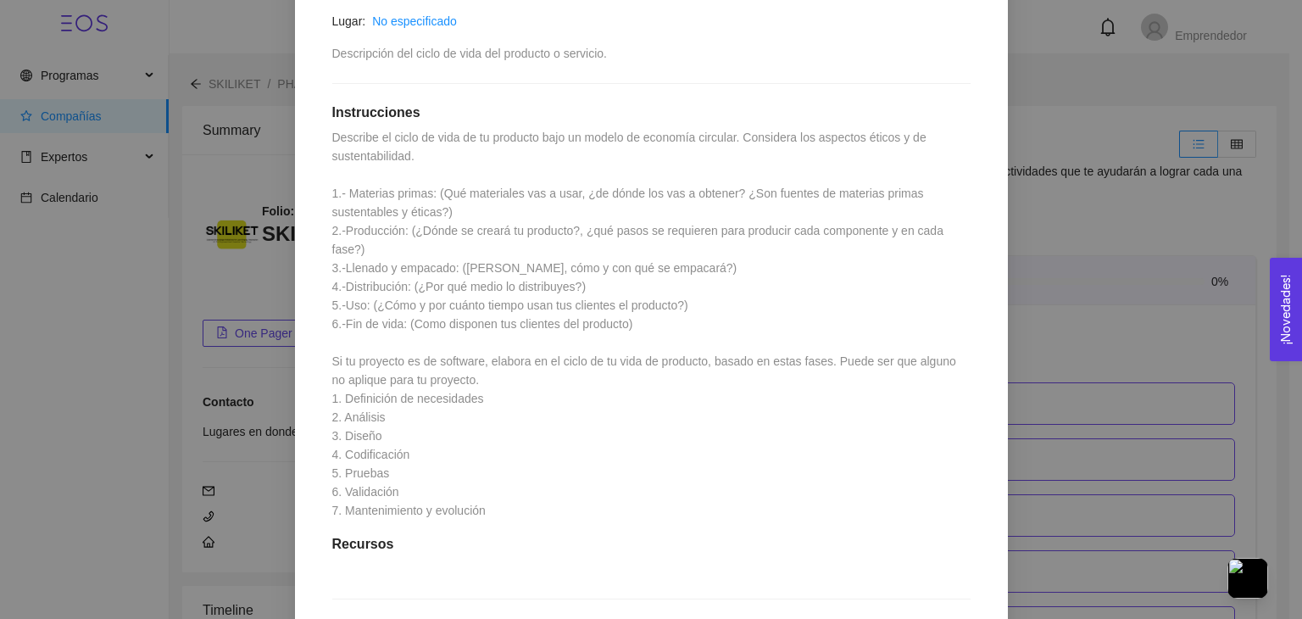
scroll to position [188, 0]
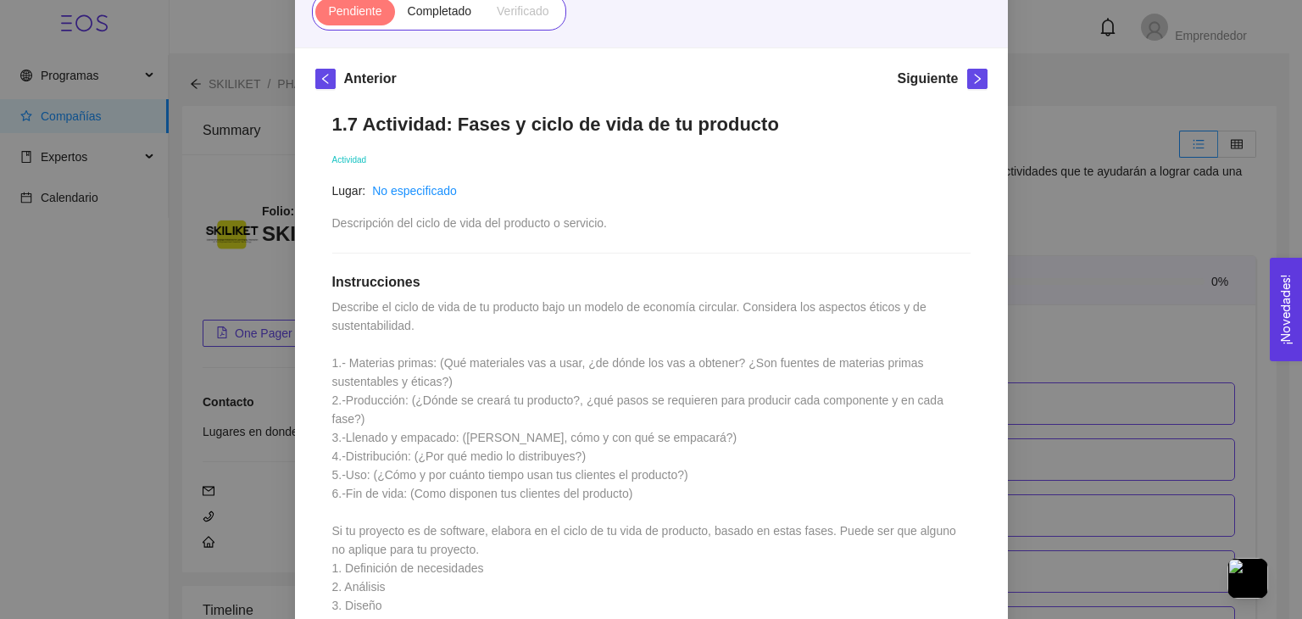
click at [332, 126] on h1 "1.7 Actividad: Fases y ciclo de vida de tu producto" at bounding box center [651, 124] width 638 height 23
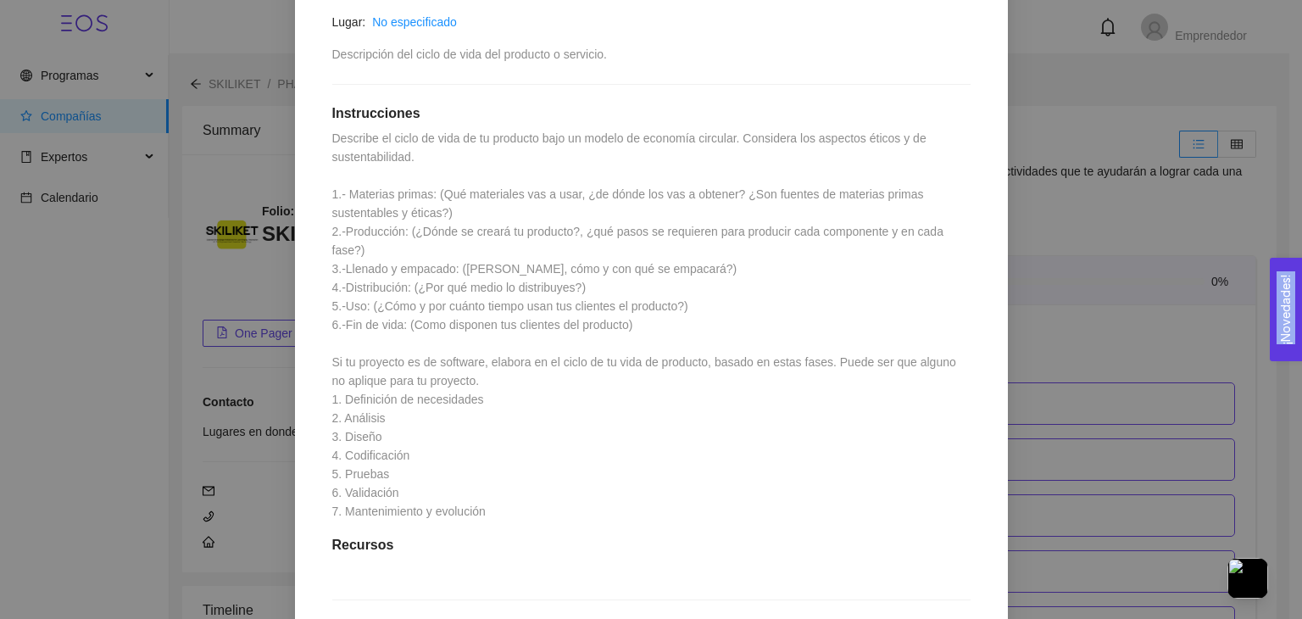
scroll to position [613, 0]
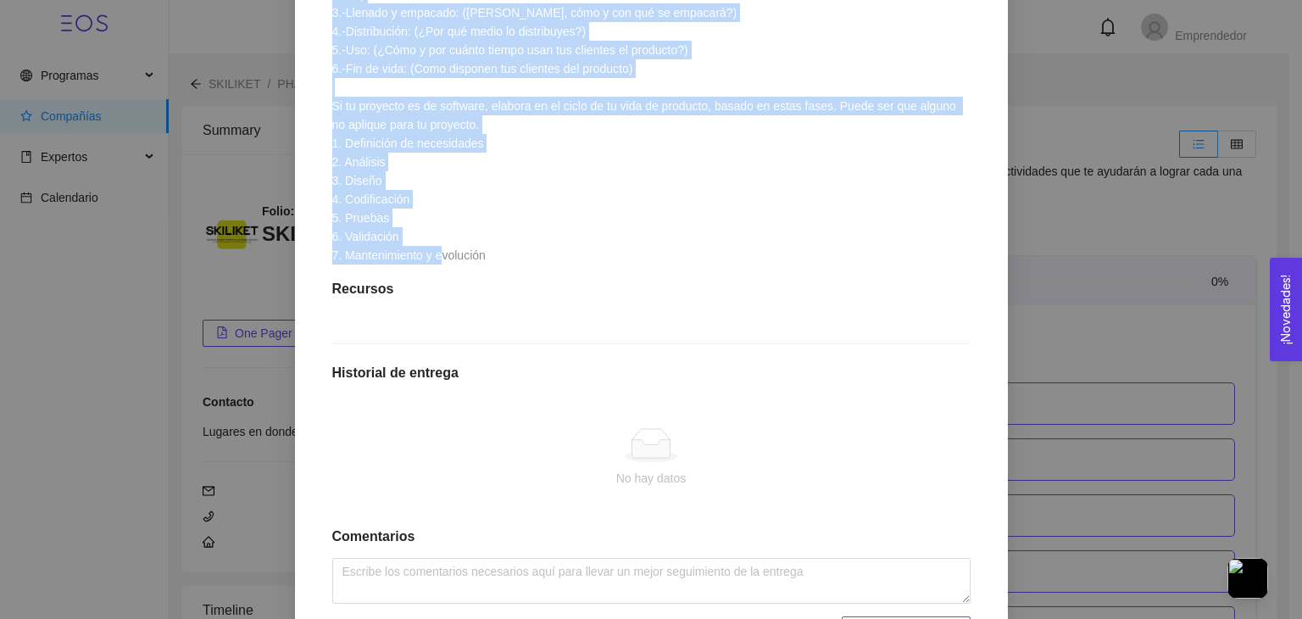
drag, startPoint x: 328, startPoint y: 126, endPoint x: 499, endPoint y: 230, distance: 199.4
click at [499, 230] on div "1.7 Actividad: Fases y ciclo de vida de tu producto Actividad Lugar: No especif…" at bounding box center [651, 165] width 672 height 989
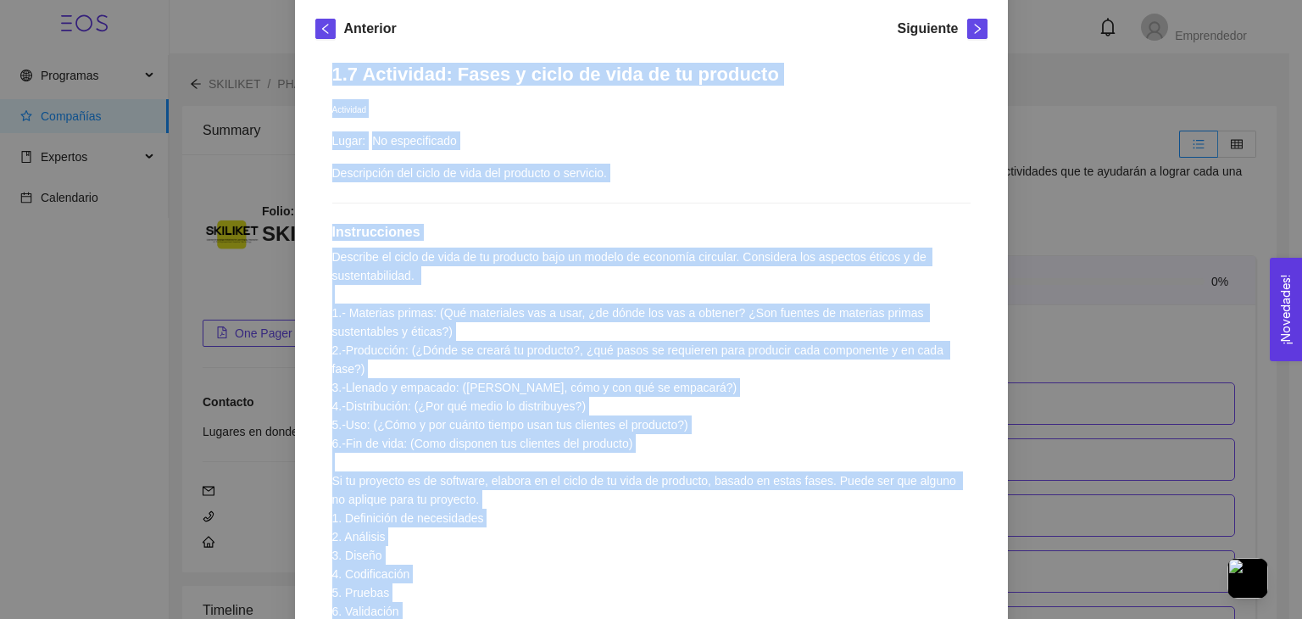
scroll to position [211, 0]
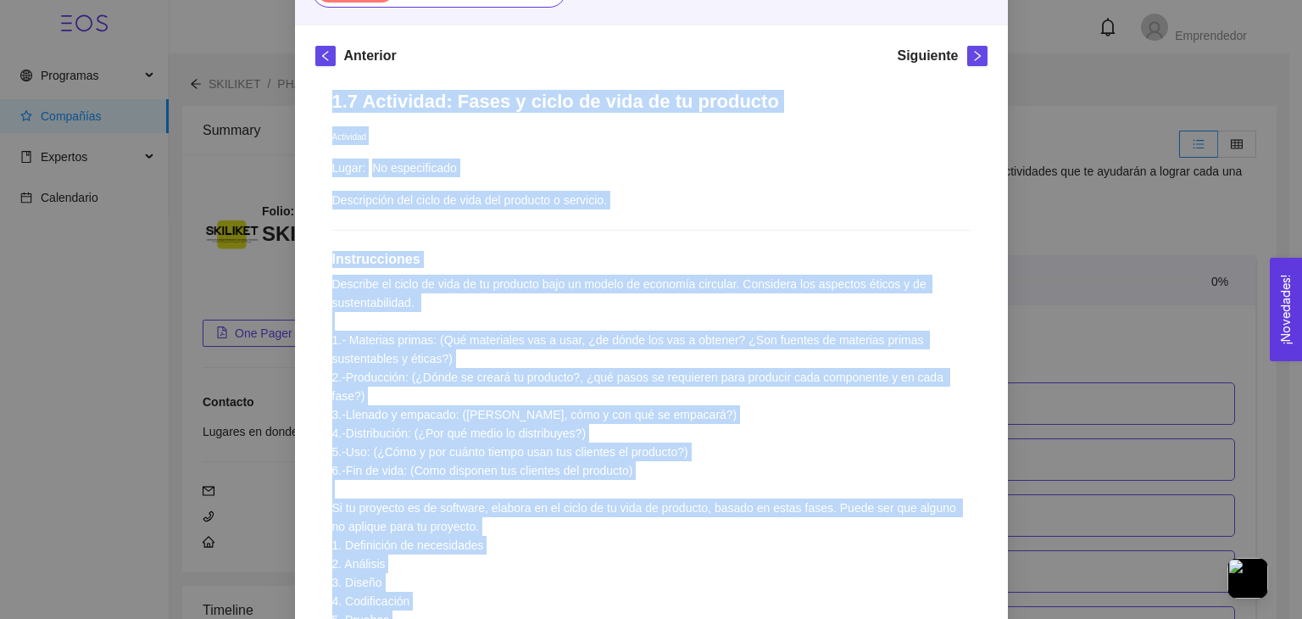
click at [513, 314] on div "1.7 Actividad: Fases y ciclo de vida de tu producto Actividad Lugar: No especif…" at bounding box center [651, 567] width 672 height 989
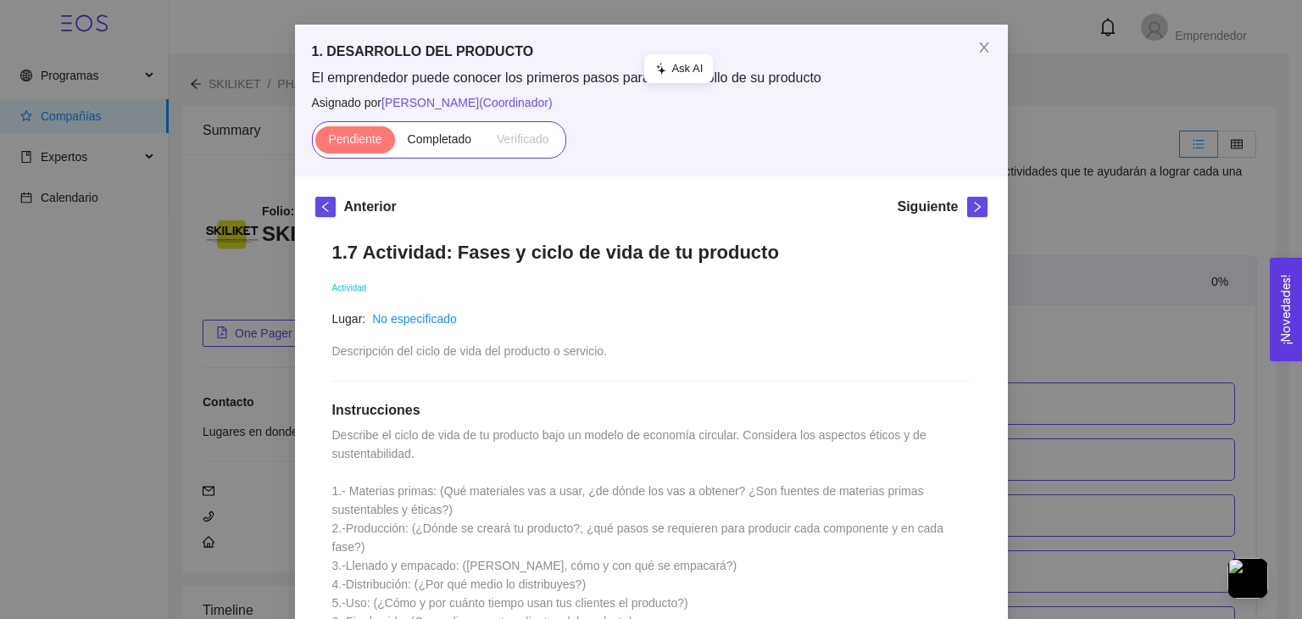
scroll to position [712, 0]
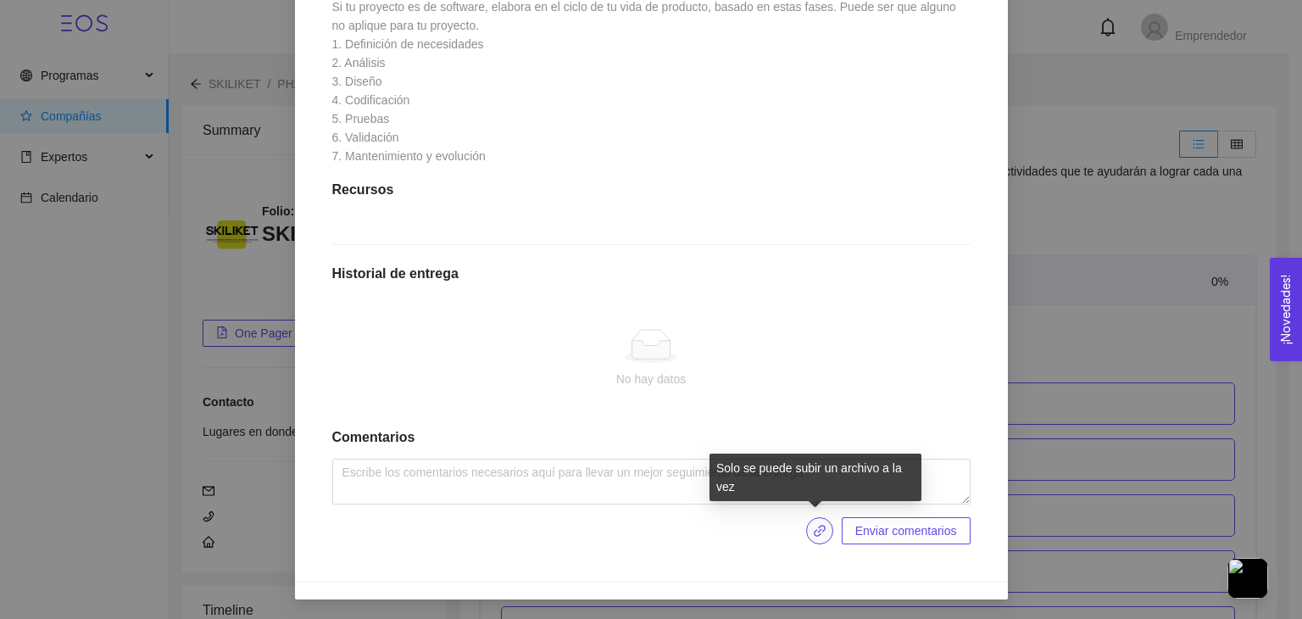
click at [814, 530] on icon "link" at bounding box center [820, 531] width 14 height 14
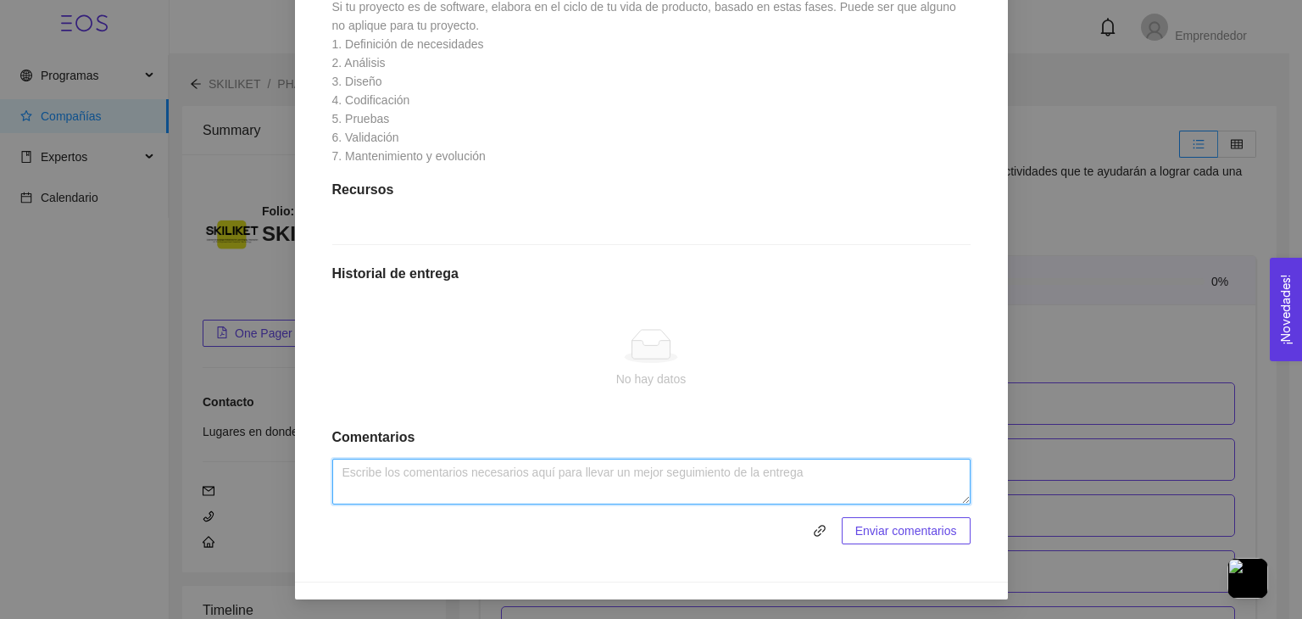
click at [477, 478] on textarea at bounding box center [651, 482] width 638 height 46
type textarea "Todo perfecto"
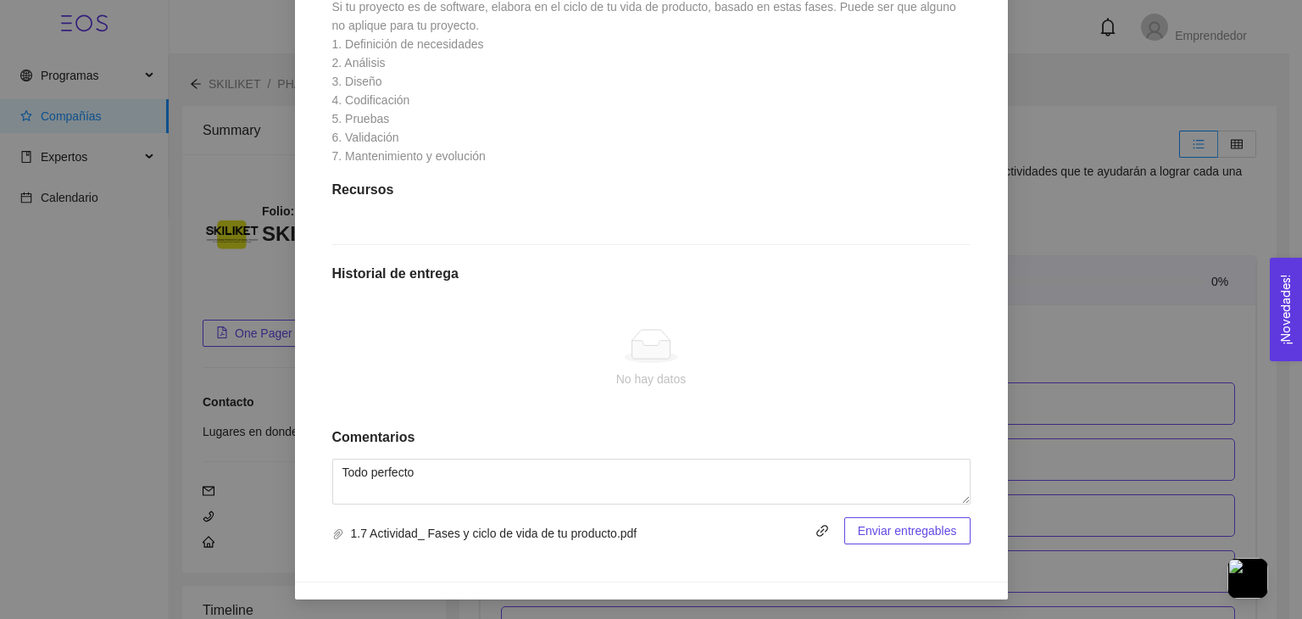
click at [894, 533] on span "Enviar entregables" at bounding box center [907, 530] width 99 height 19
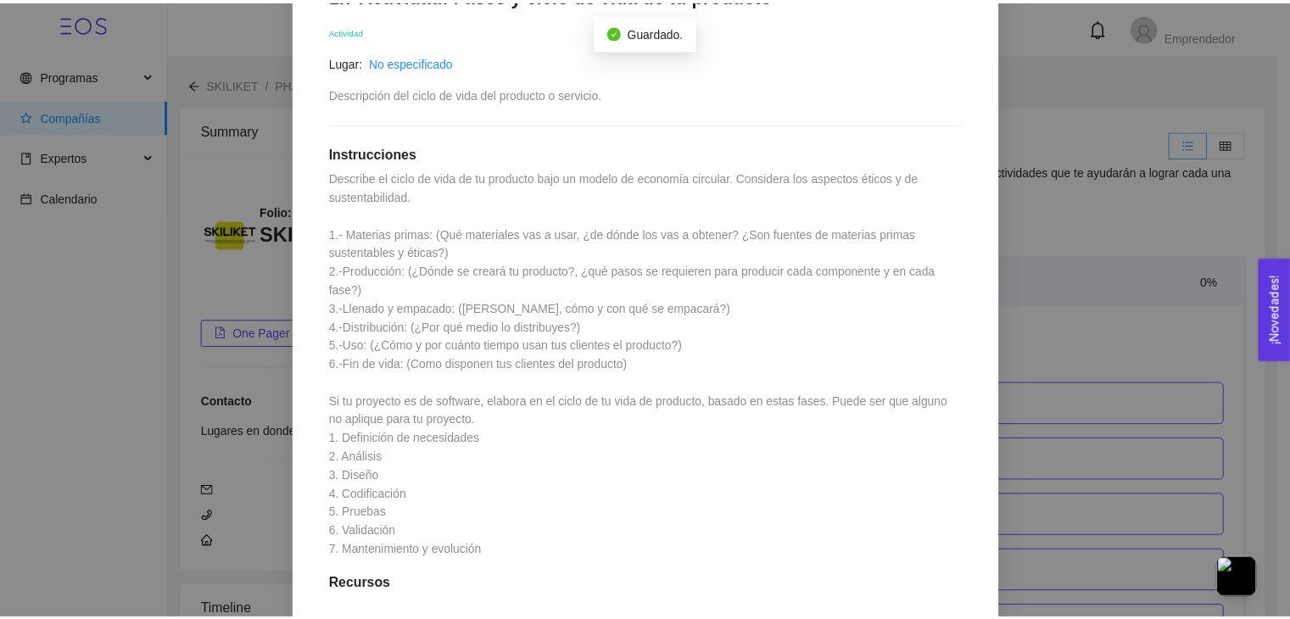
scroll to position [0, 0]
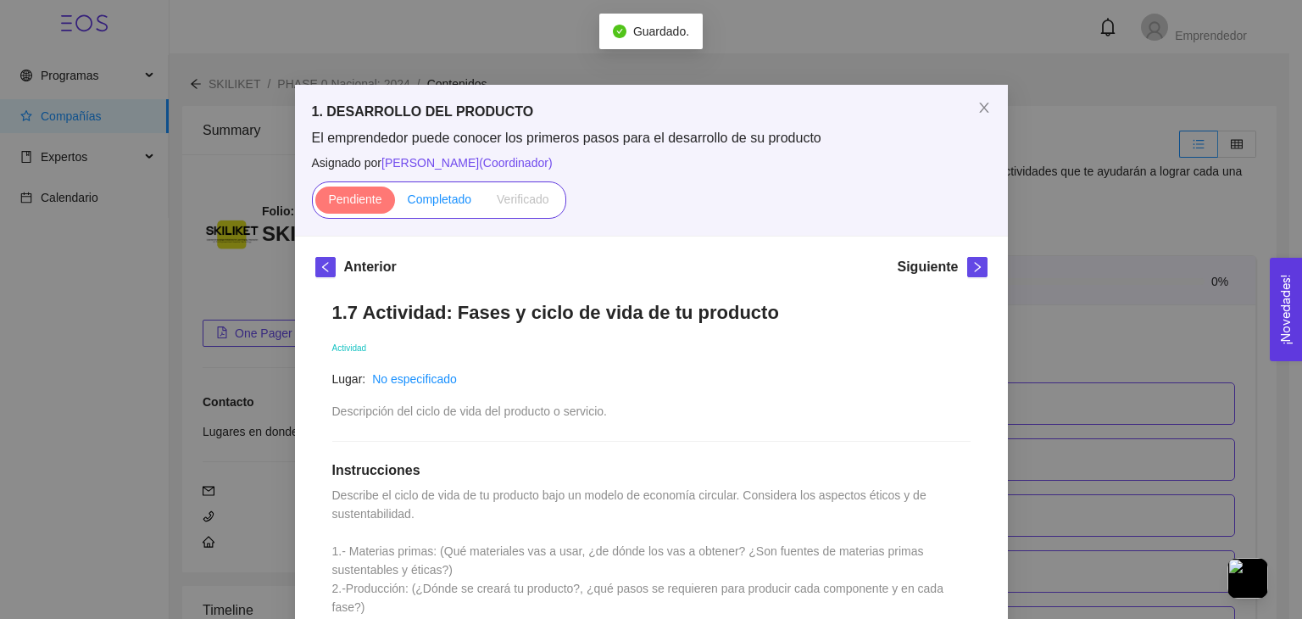
click at [429, 204] on span "Completado" at bounding box center [440, 199] width 64 height 14
click at [395, 203] on input "Completado" at bounding box center [395, 203] width 0 height 0
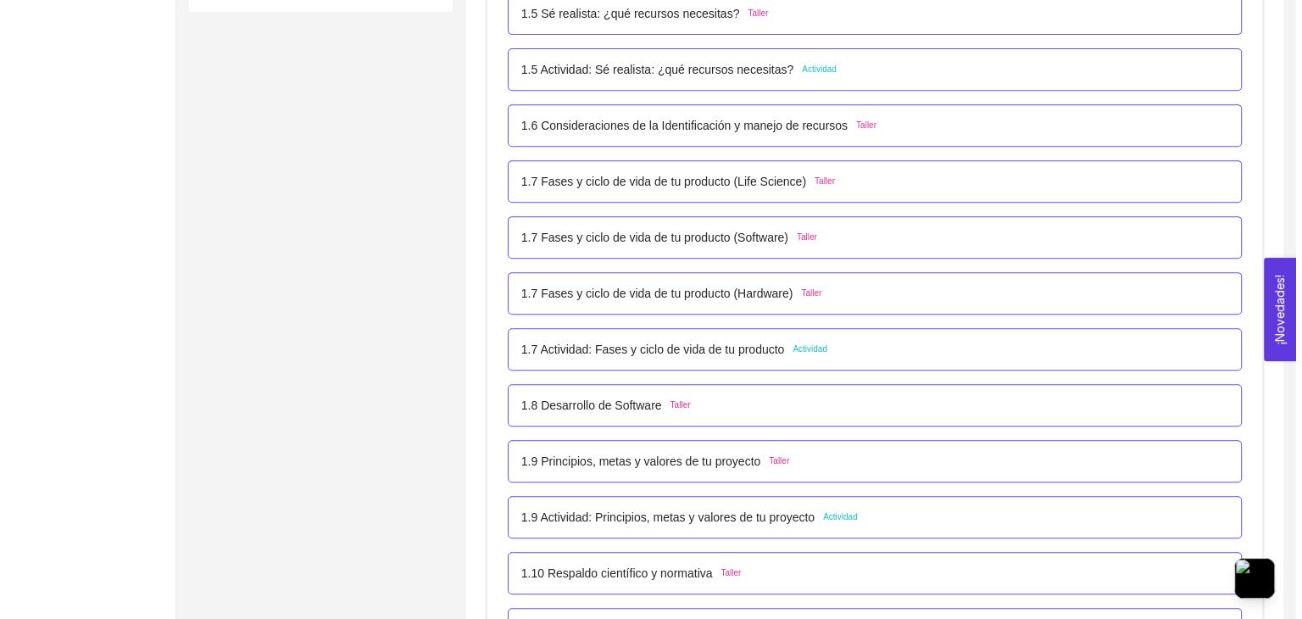
scroll to position [726, 0]
click at [644, 401] on p "1.8 Desarrollo de Software" at bounding box center [585, 405] width 141 height 19
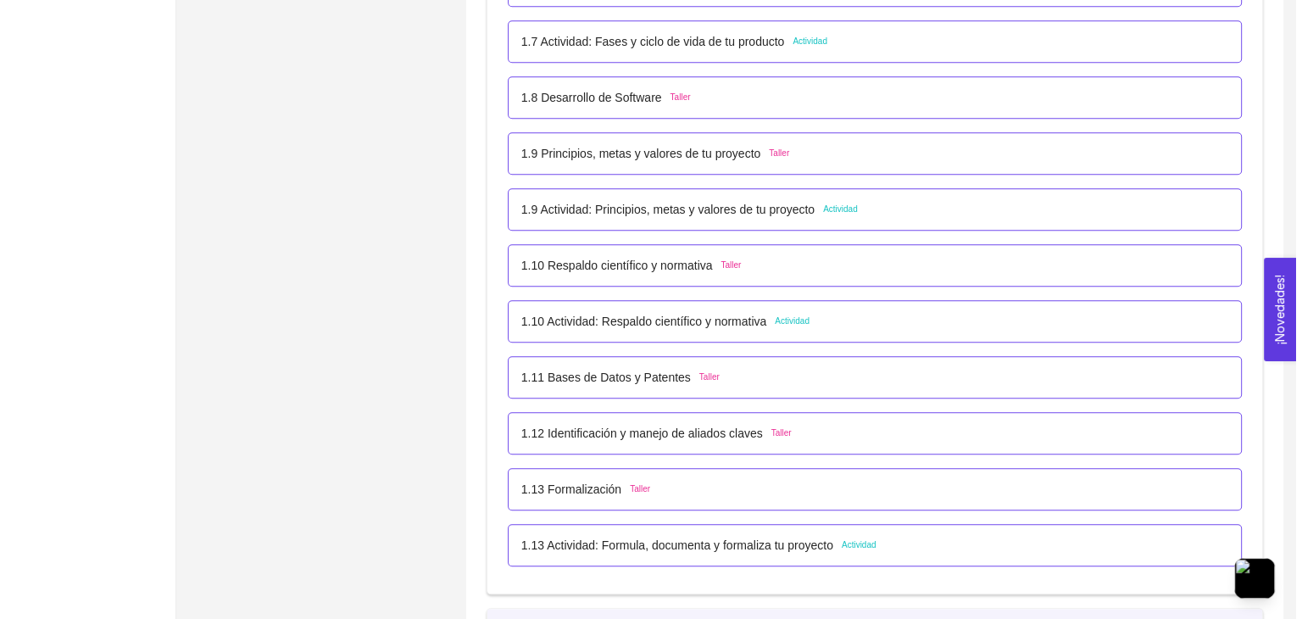
scroll to position [911, 0]
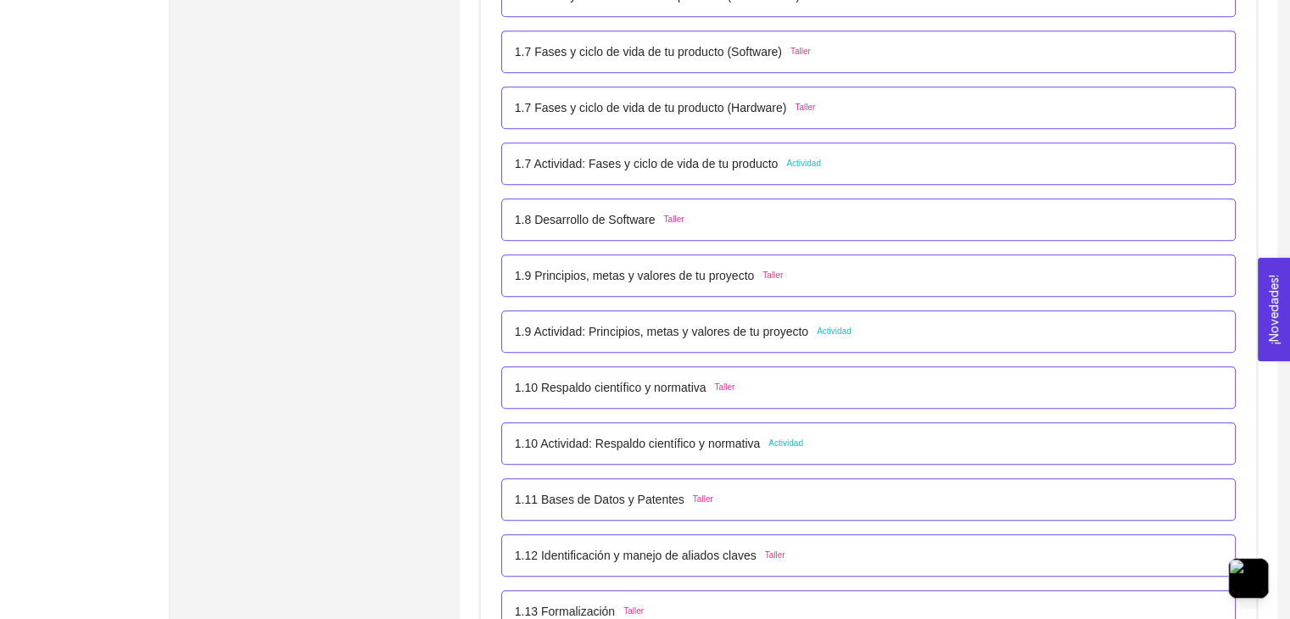
click at [605, 226] on p "1.8 Desarrollo de Software" at bounding box center [585, 219] width 141 height 19
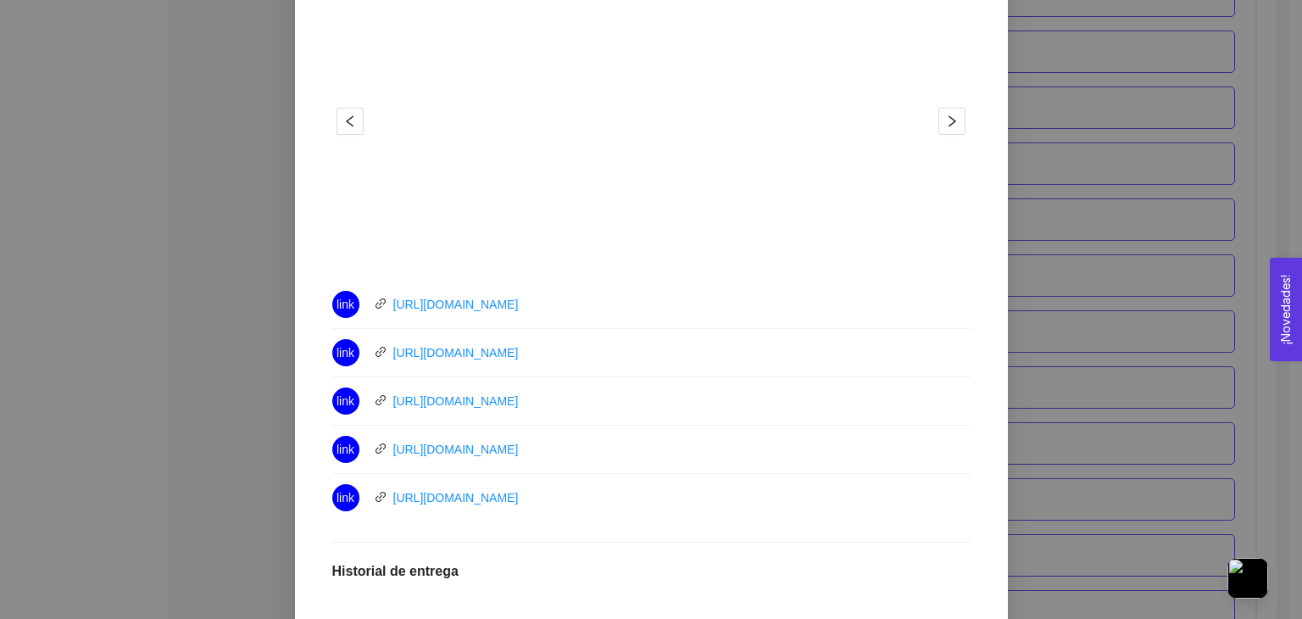
scroll to position [698, 0]
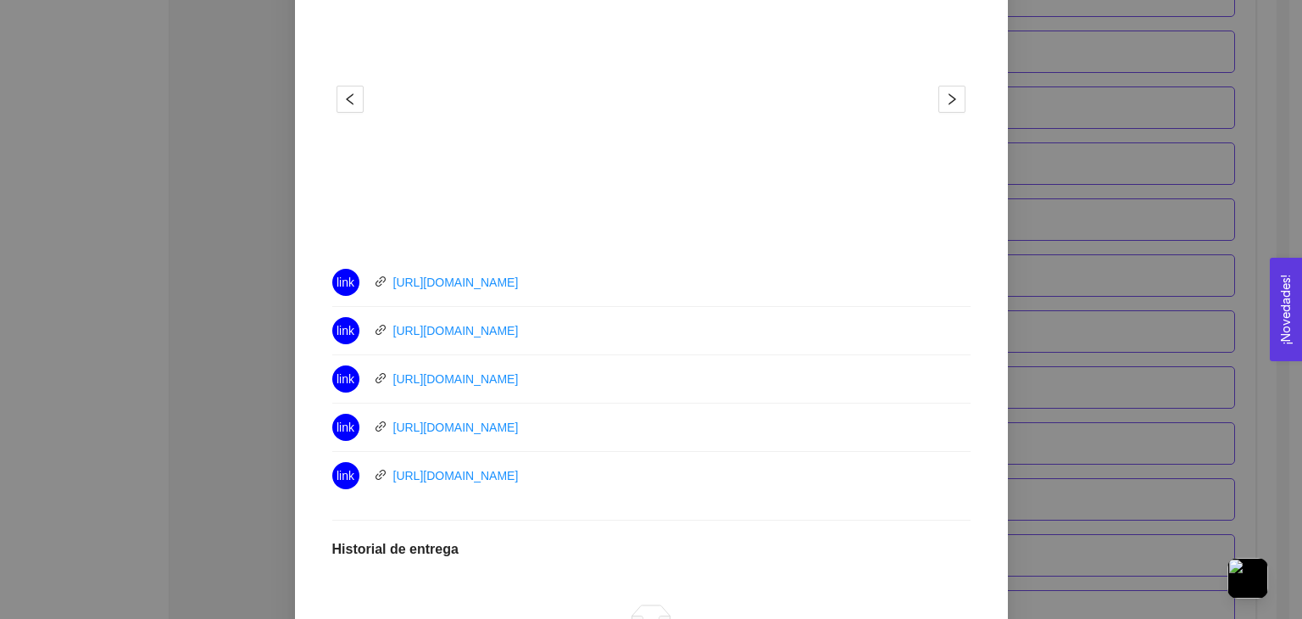
drag, startPoint x: 470, startPoint y: 282, endPoint x: 376, endPoint y: 281, distance: 93.3
click at [376, 281] on icon "link" at bounding box center [381, 282] width 12 height 12
drag, startPoint x: 417, startPoint y: 282, endPoint x: 967, endPoint y: 230, distance: 551.9
click at [967, 230] on div "1.8 Desarrollo de Software Taller Lugar: No especificado Acá podrás encontrar l…" at bounding box center [651, 211] width 672 height 1251
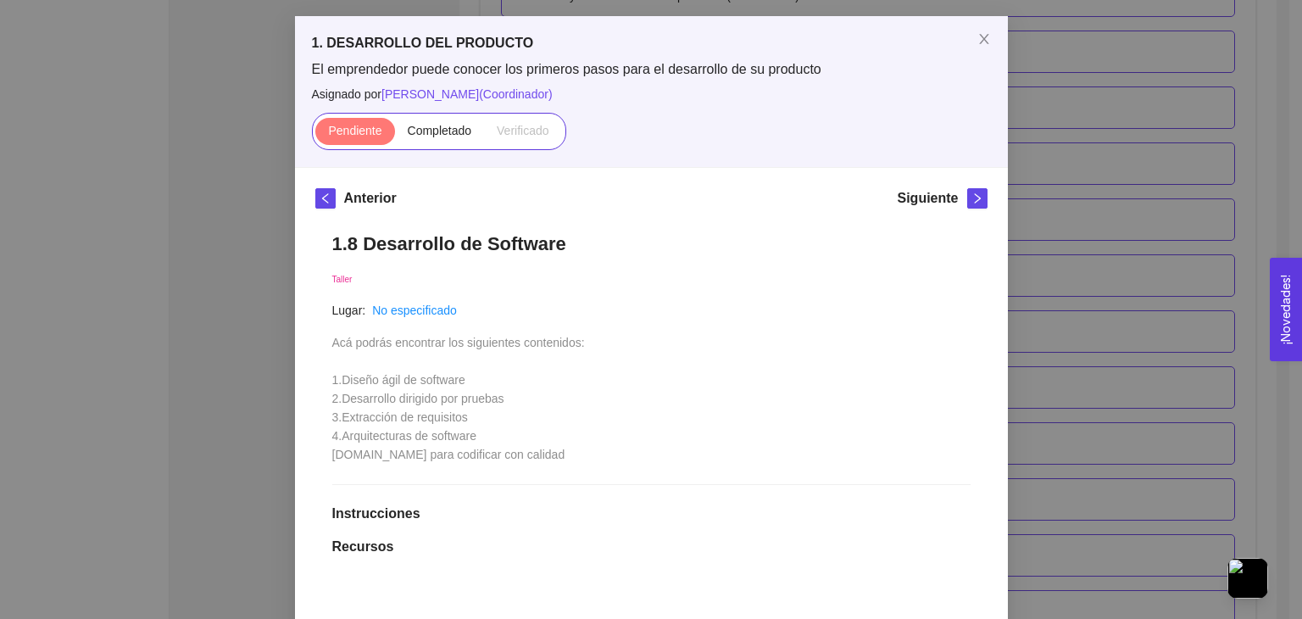
scroll to position [316, 0]
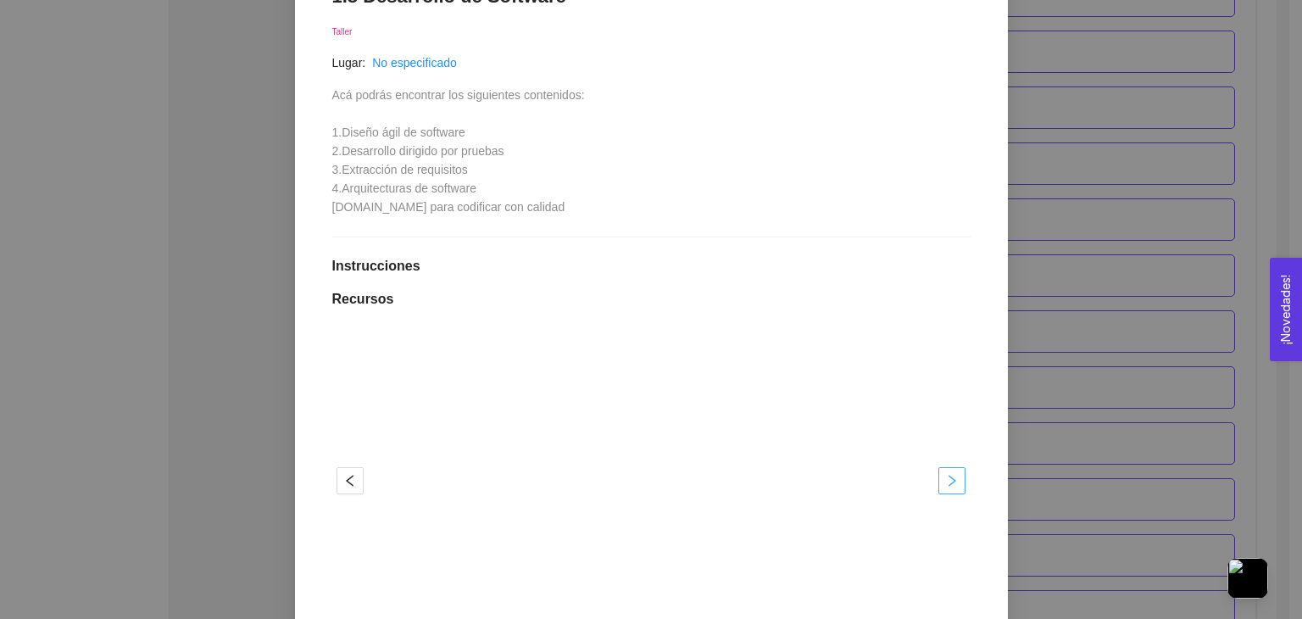
click at [947, 475] on icon "right" at bounding box center [952, 481] width 14 height 14
click at [945, 474] on icon "right" at bounding box center [952, 481] width 14 height 14
click at [939, 469] on button "button" at bounding box center [952, 480] width 27 height 27
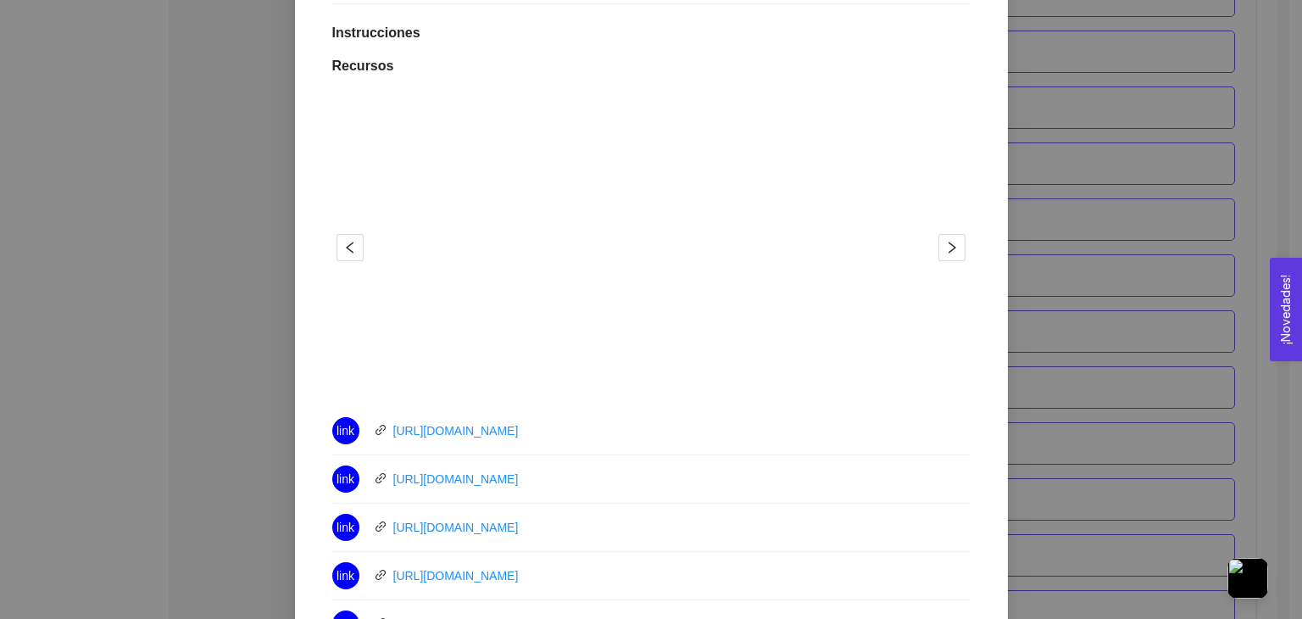
scroll to position [530, 0]
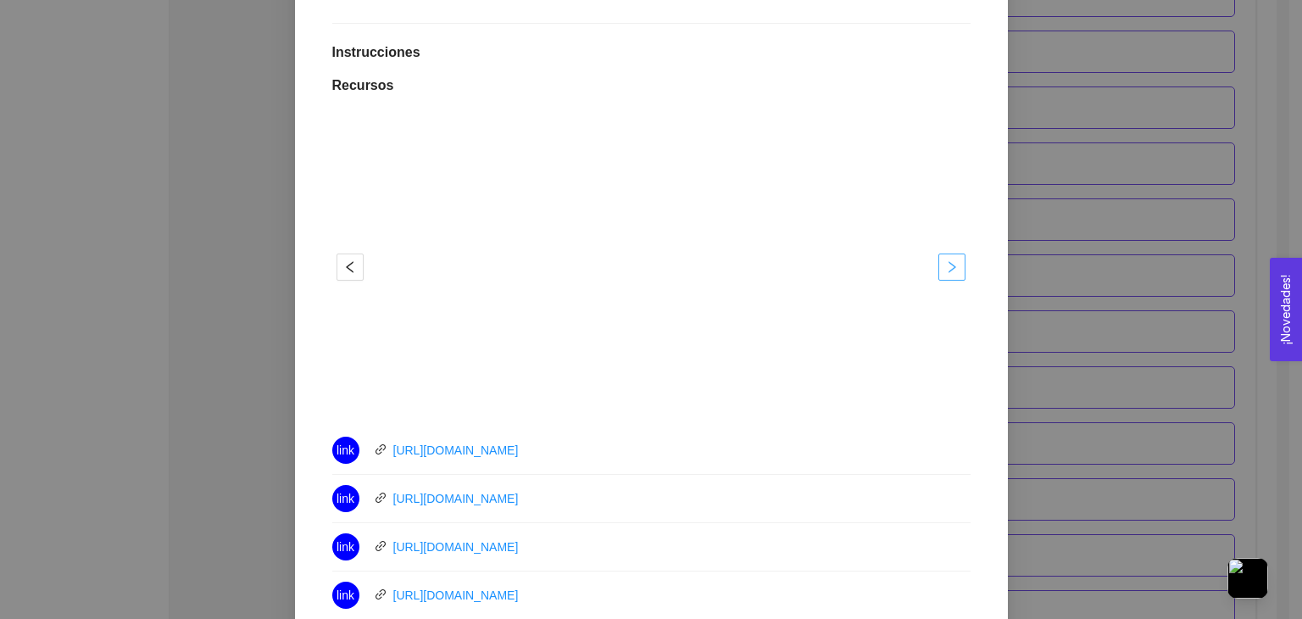
click at [949, 262] on icon "right" at bounding box center [953, 267] width 8 height 12
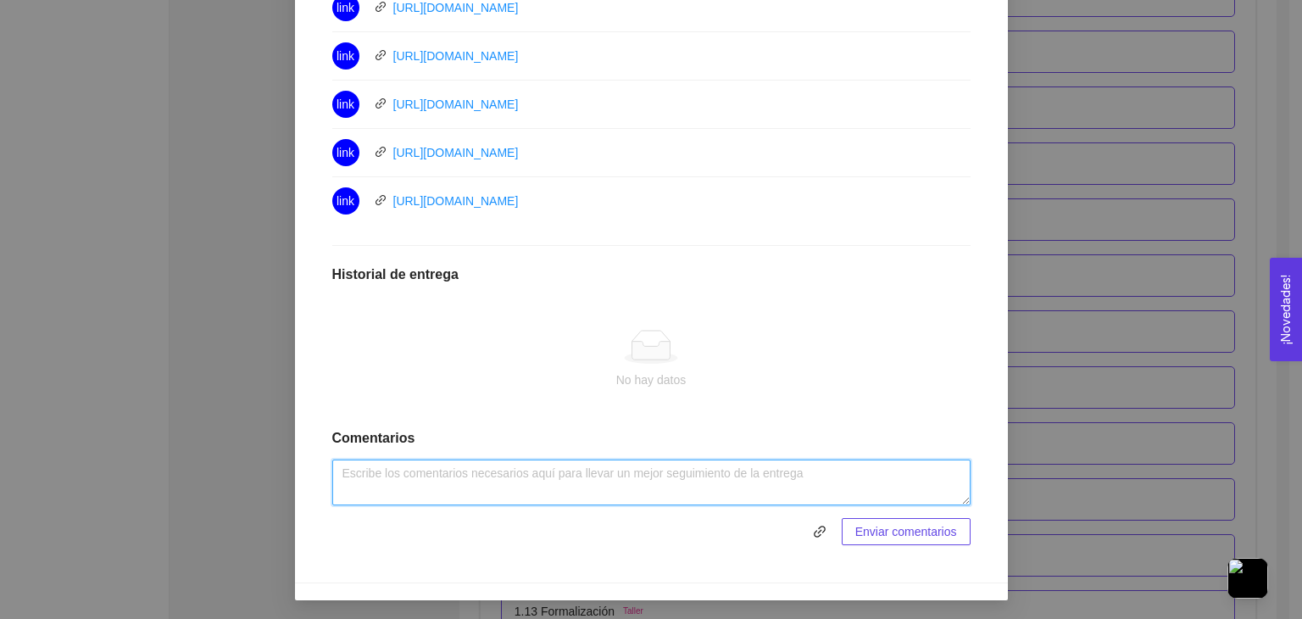
click at [531, 460] on textarea at bounding box center [651, 483] width 638 height 46
type textarea "Muy interesantes todos"
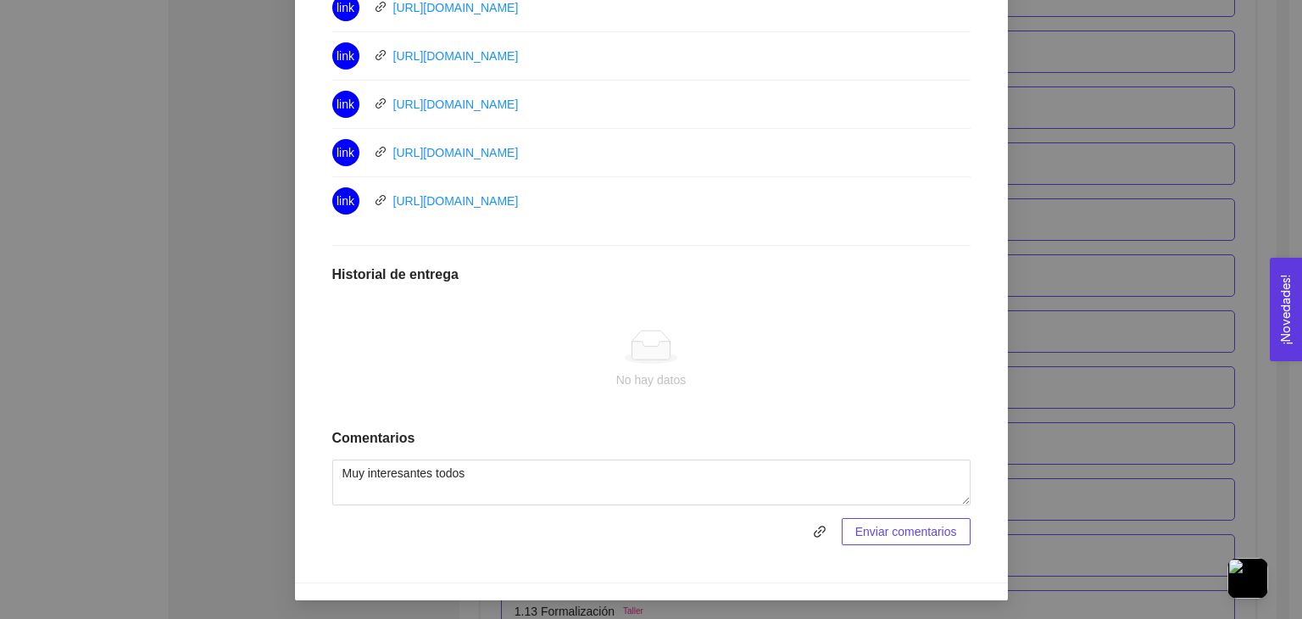
click at [923, 522] on span "Enviar comentarios" at bounding box center [907, 531] width 102 height 19
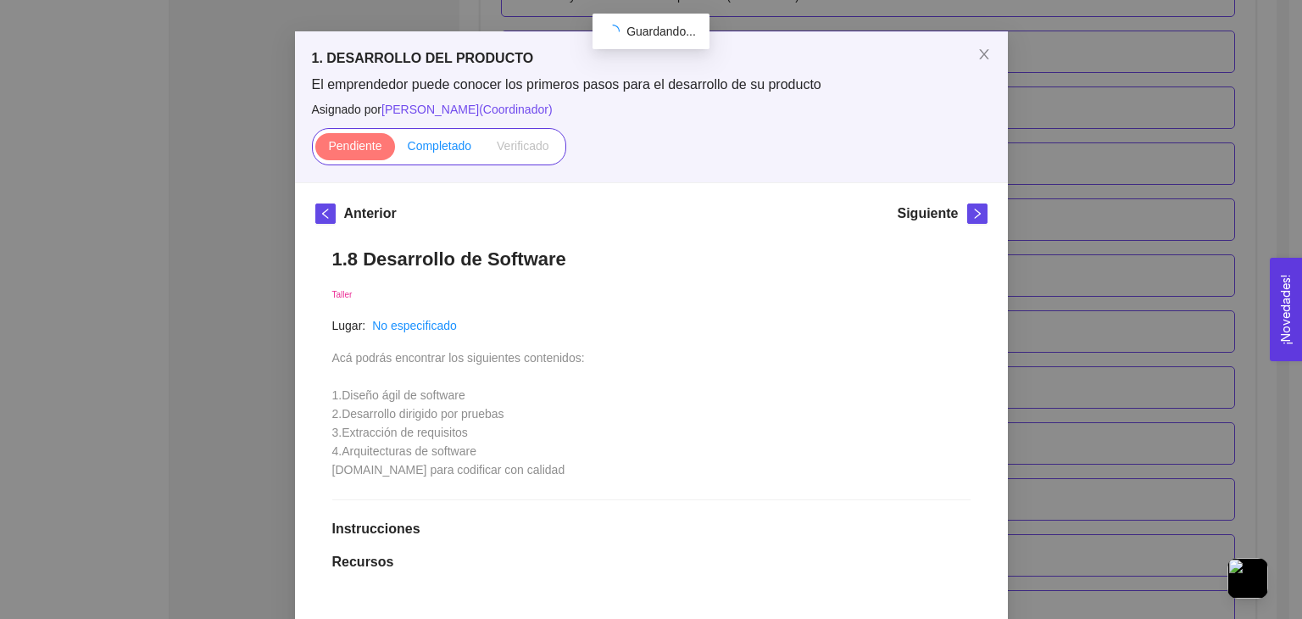
click at [432, 144] on span "Completado" at bounding box center [440, 146] width 64 height 14
click at [395, 150] on input "Completado" at bounding box center [395, 150] width 0 height 0
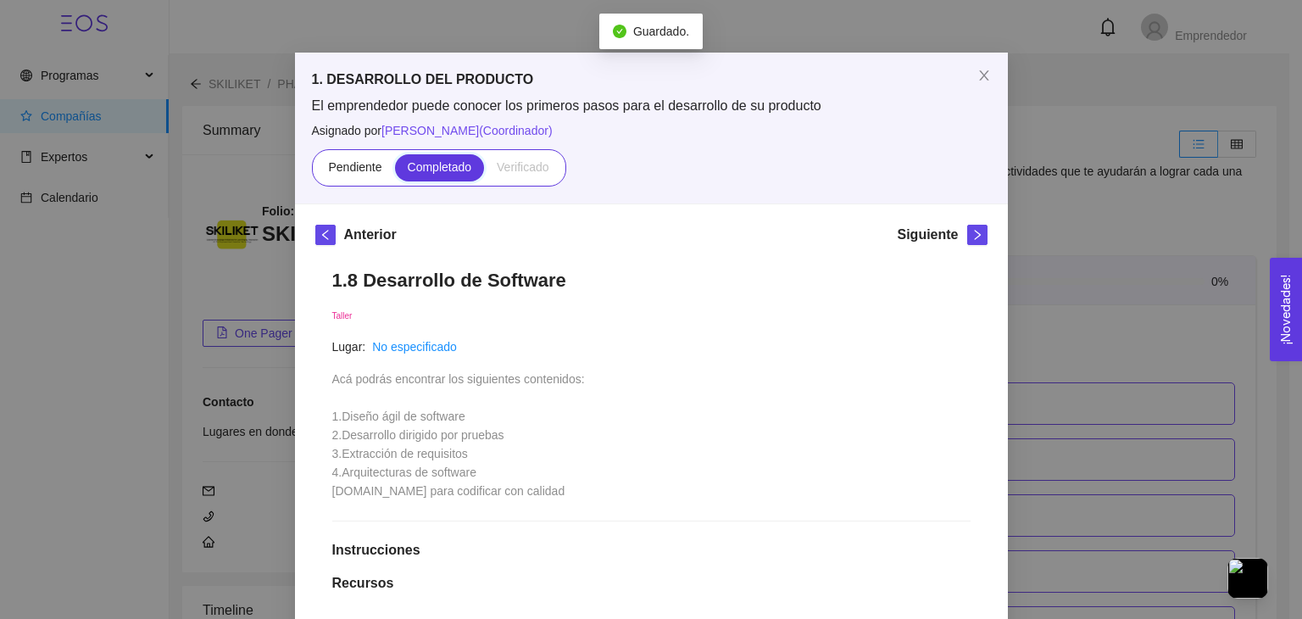
scroll to position [0, 0]
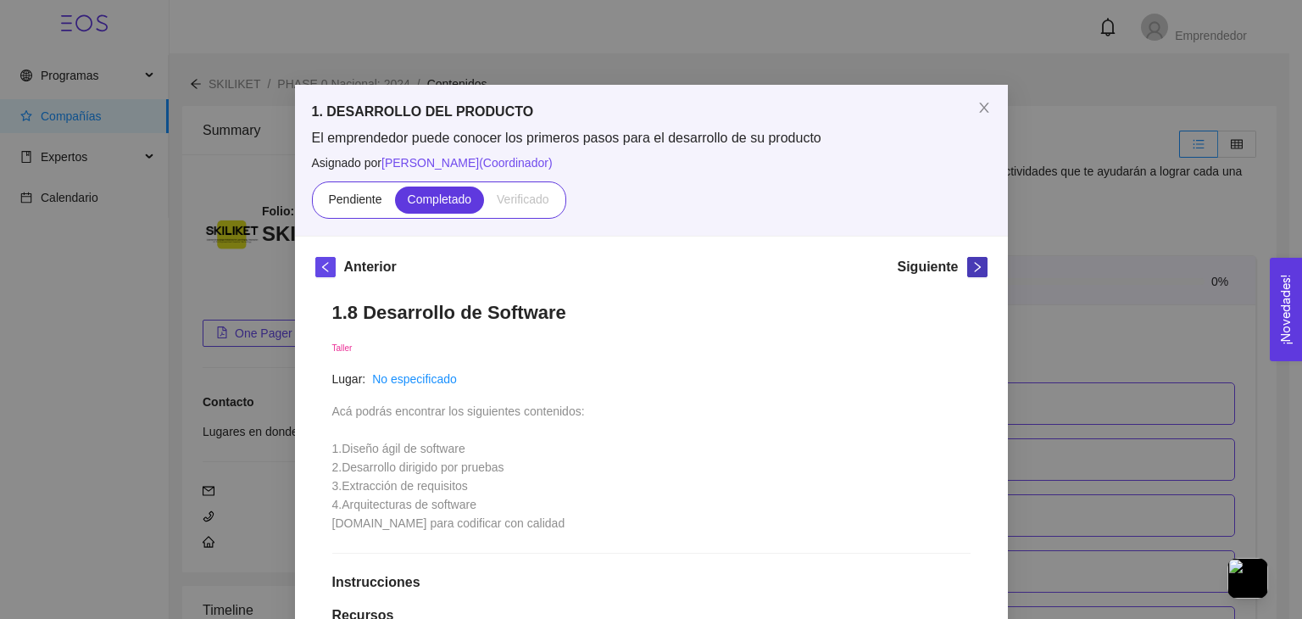
click at [972, 266] on icon "right" at bounding box center [978, 267] width 12 height 12
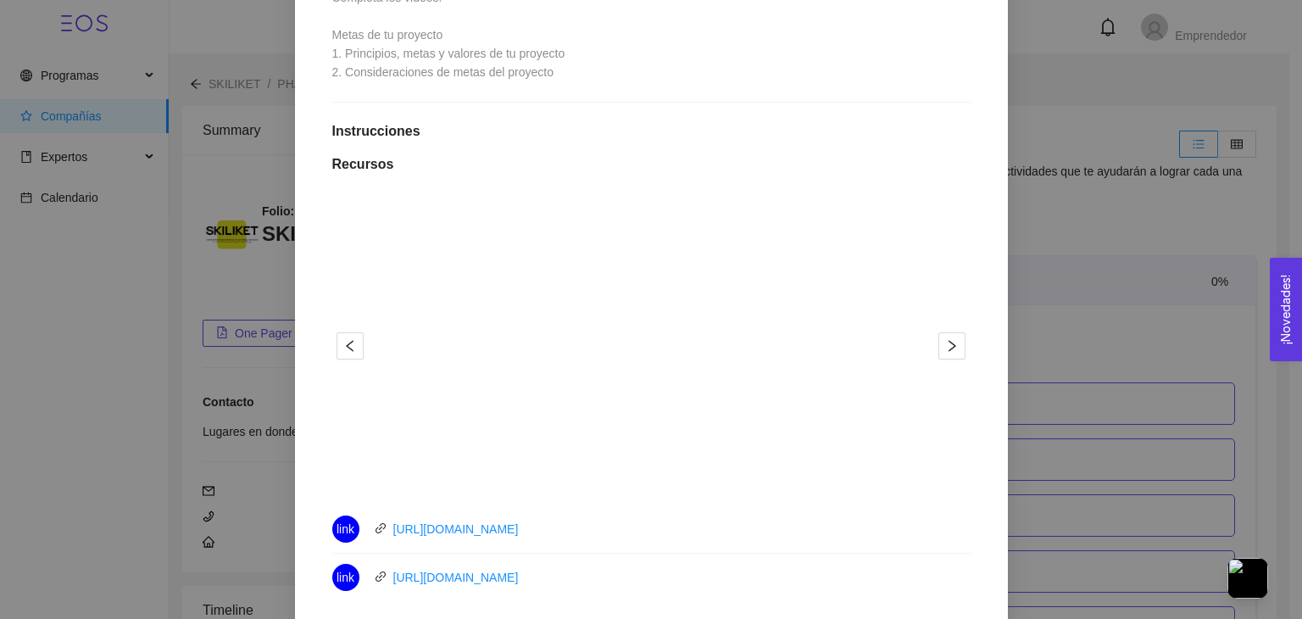
scroll to position [409, 0]
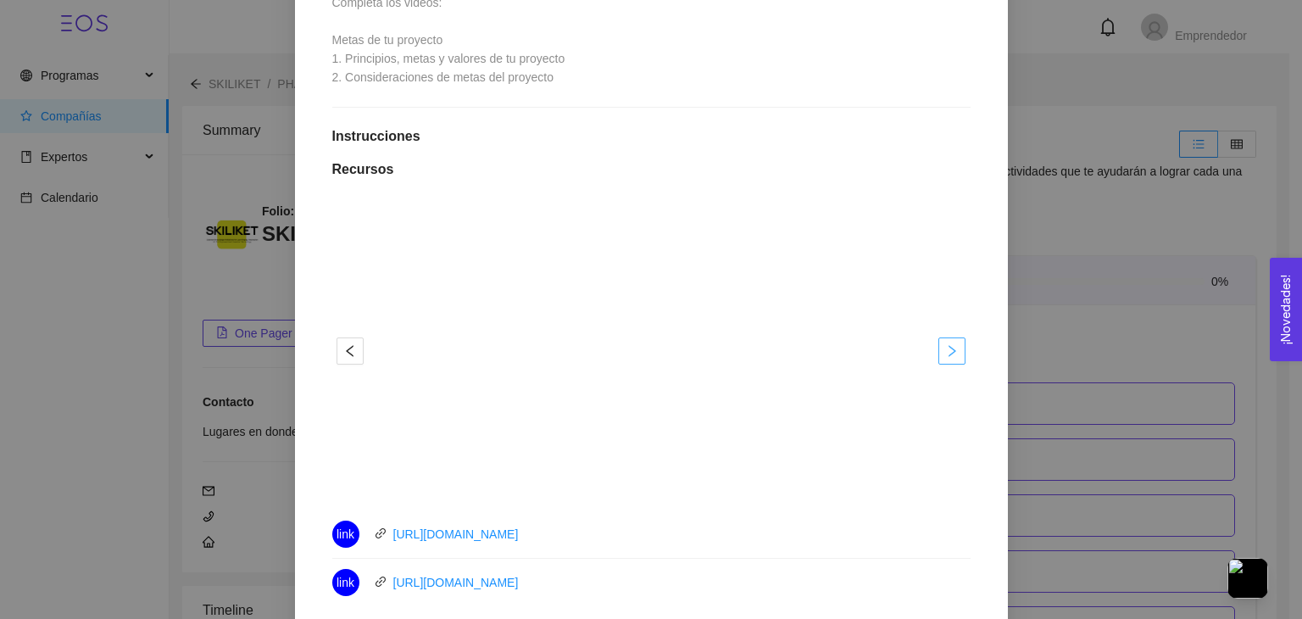
click at [946, 347] on icon "right" at bounding box center [952, 351] width 14 height 14
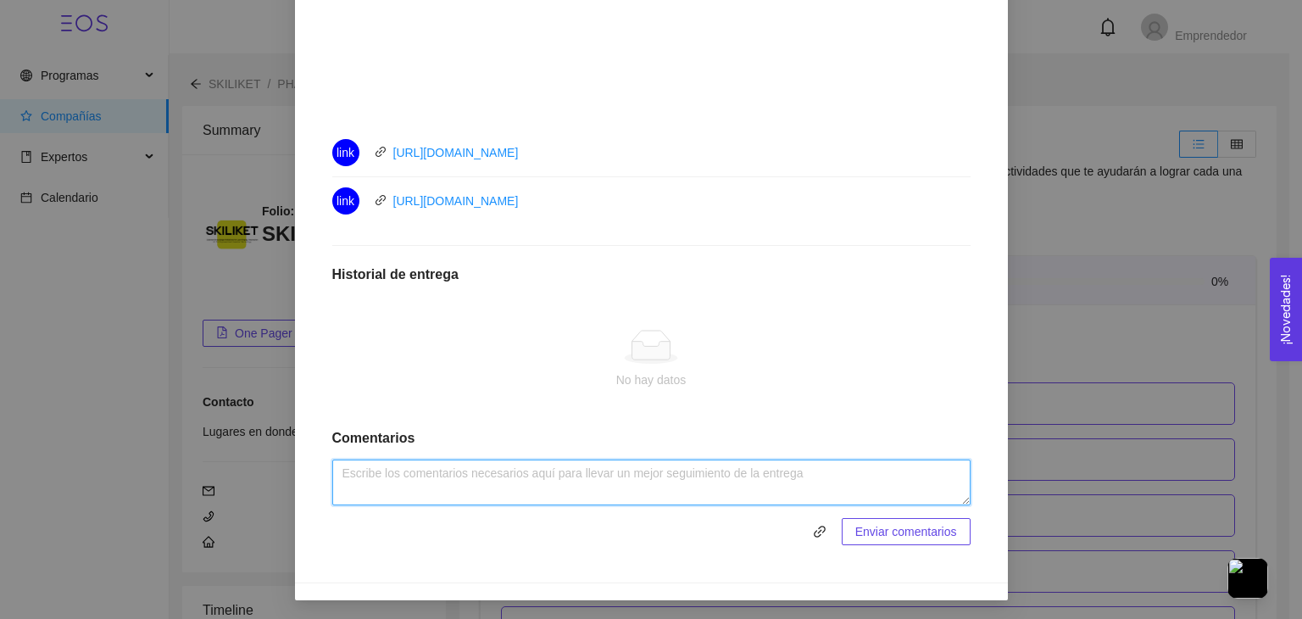
click at [597, 488] on textarea at bounding box center [651, 483] width 638 height 46
type textarea "Muy interesantes"
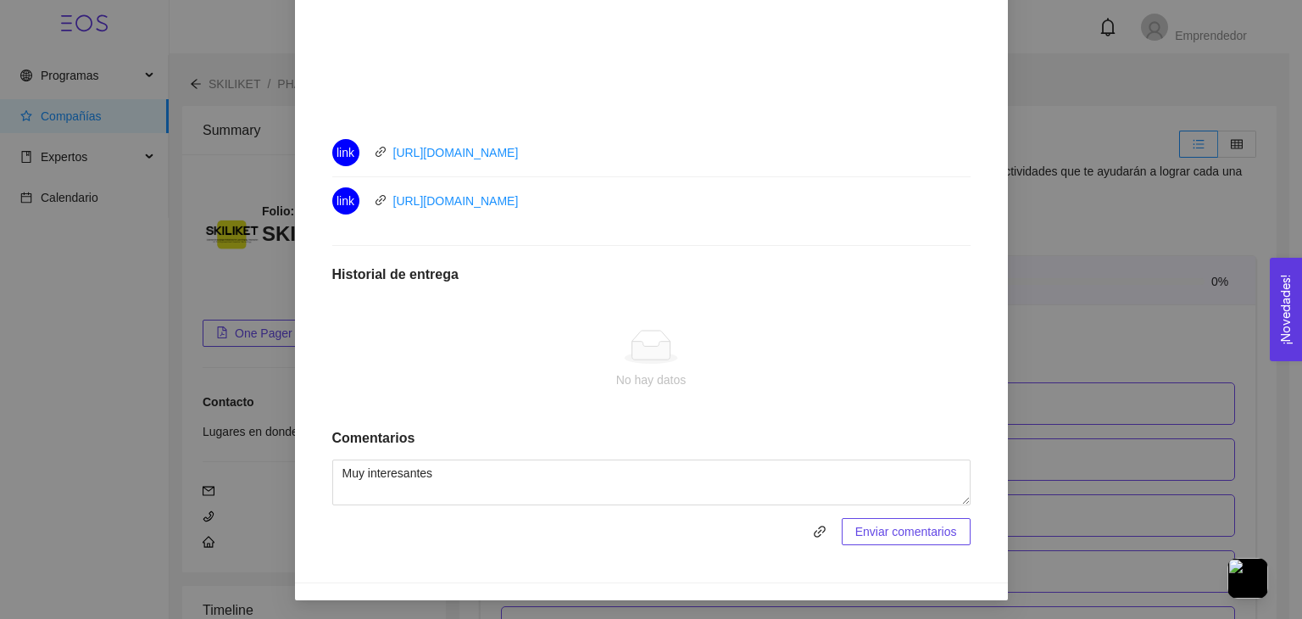
click at [893, 537] on span "Enviar comentarios" at bounding box center [907, 531] width 102 height 19
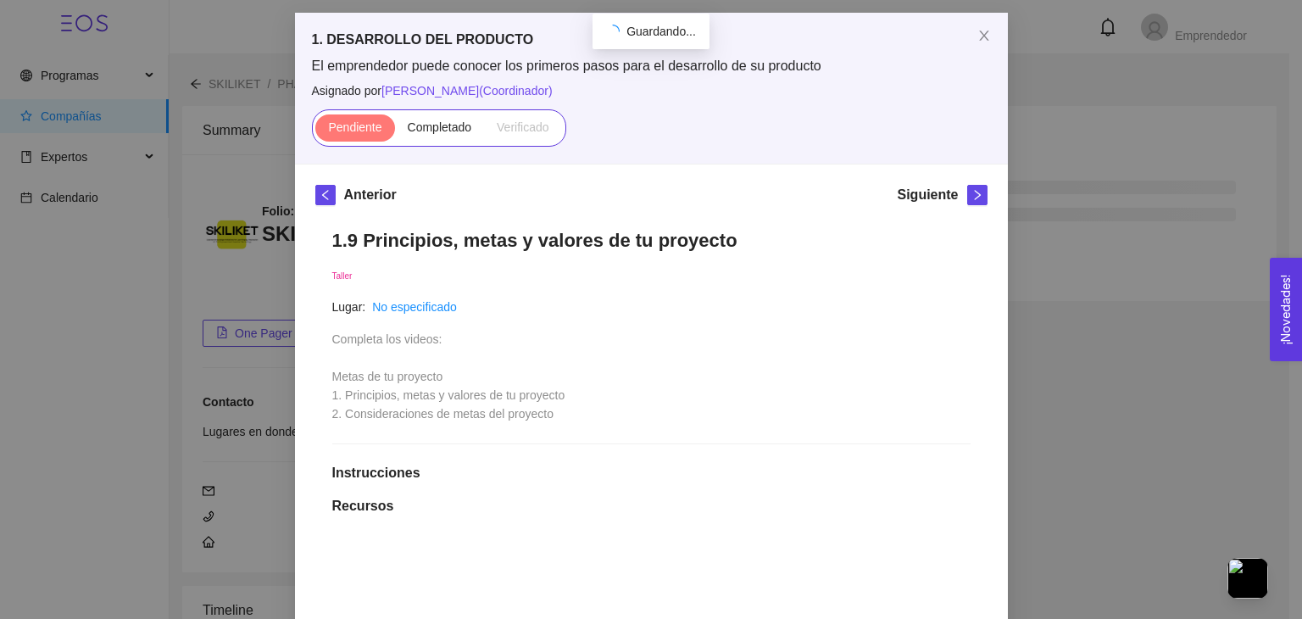
scroll to position [59, 0]
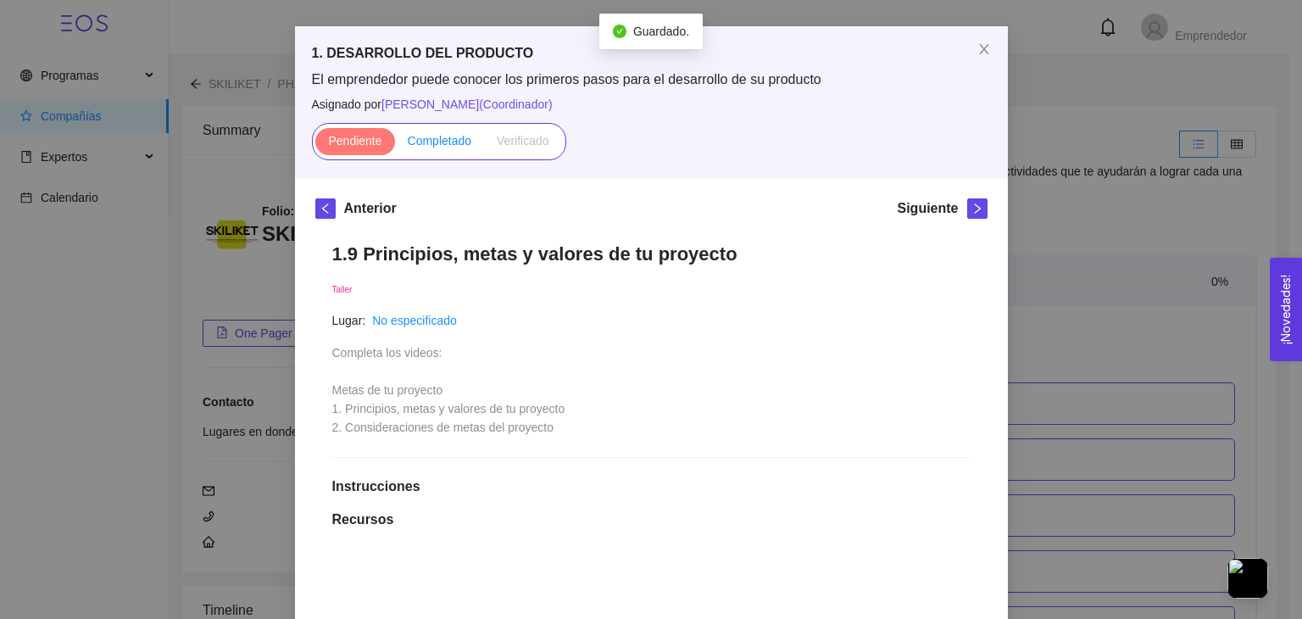
click at [433, 144] on span "Completado" at bounding box center [440, 141] width 64 height 14
click at [395, 145] on input "Completado" at bounding box center [395, 145] width 0 height 0
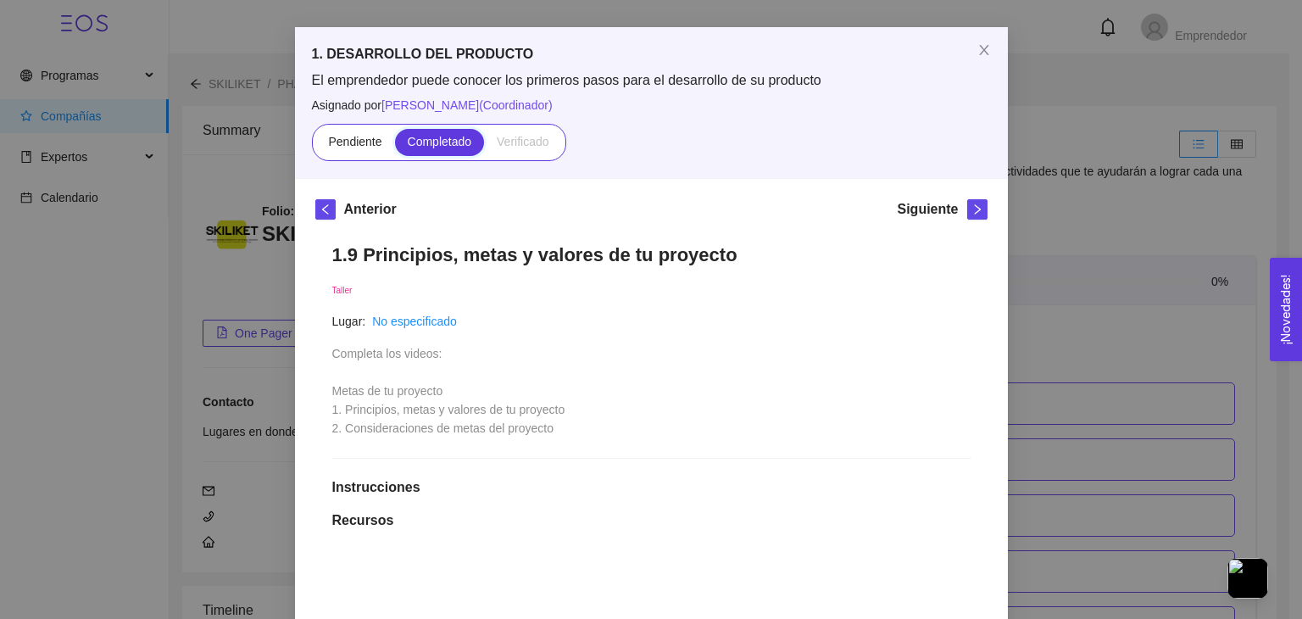
scroll to position [49, 0]
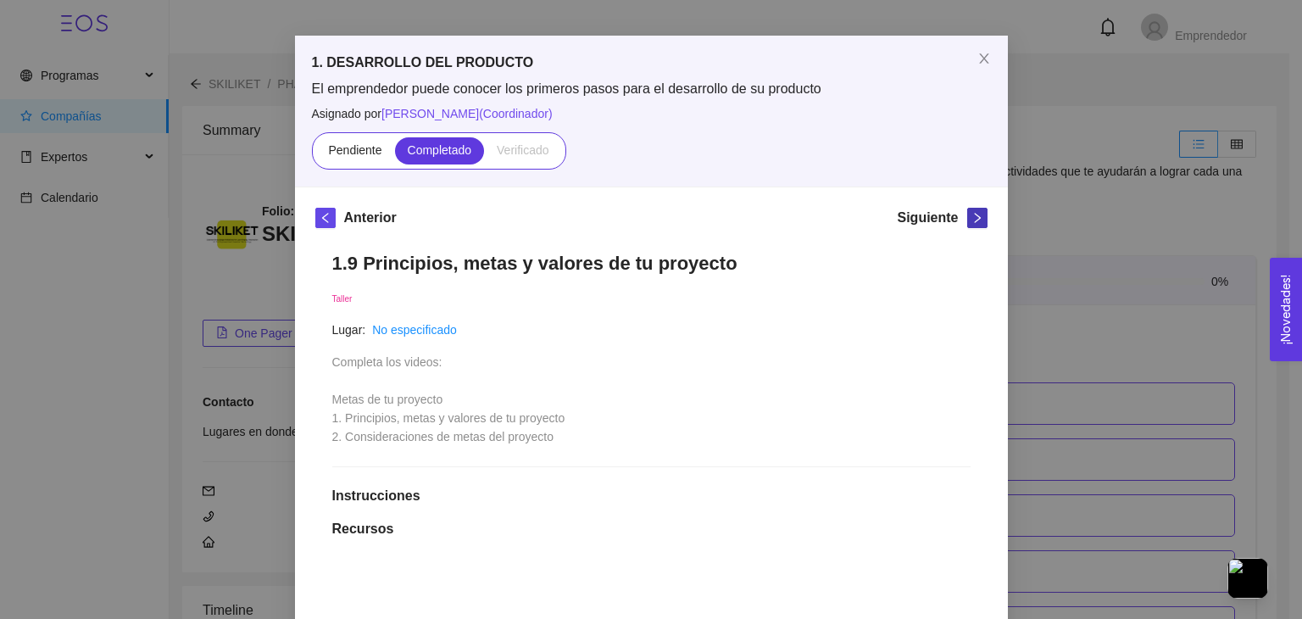
click at [972, 214] on icon "right" at bounding box center [978, 218] width 12 height 12
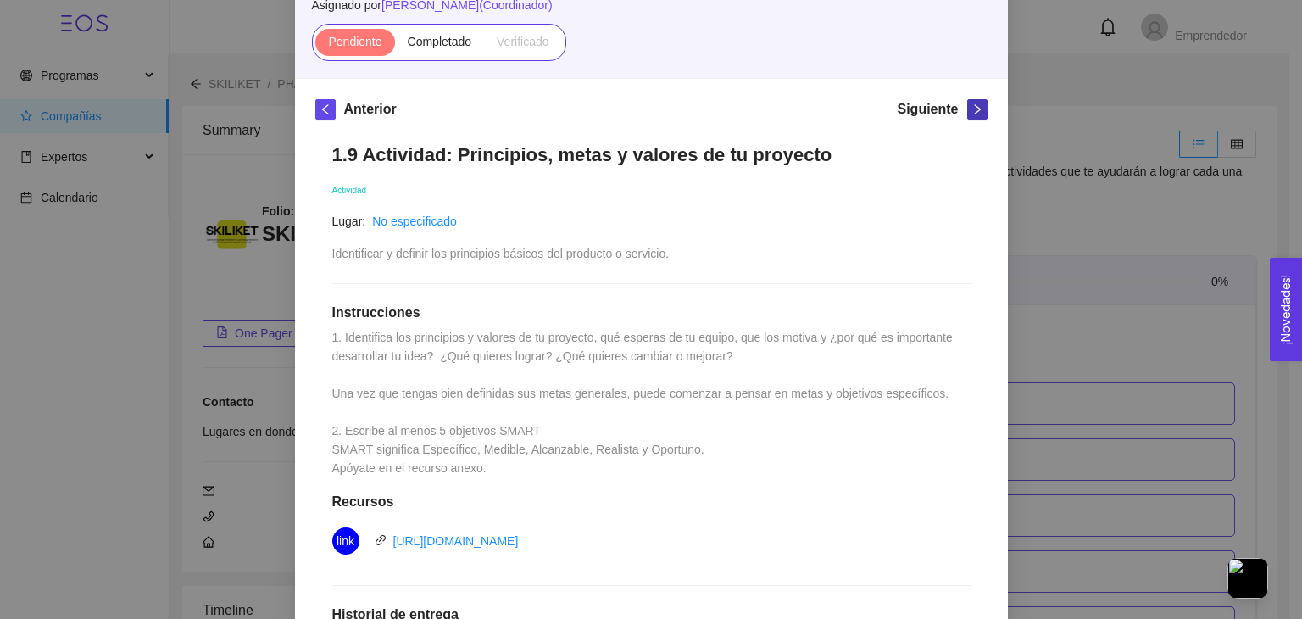
scroll to position [142, 0]
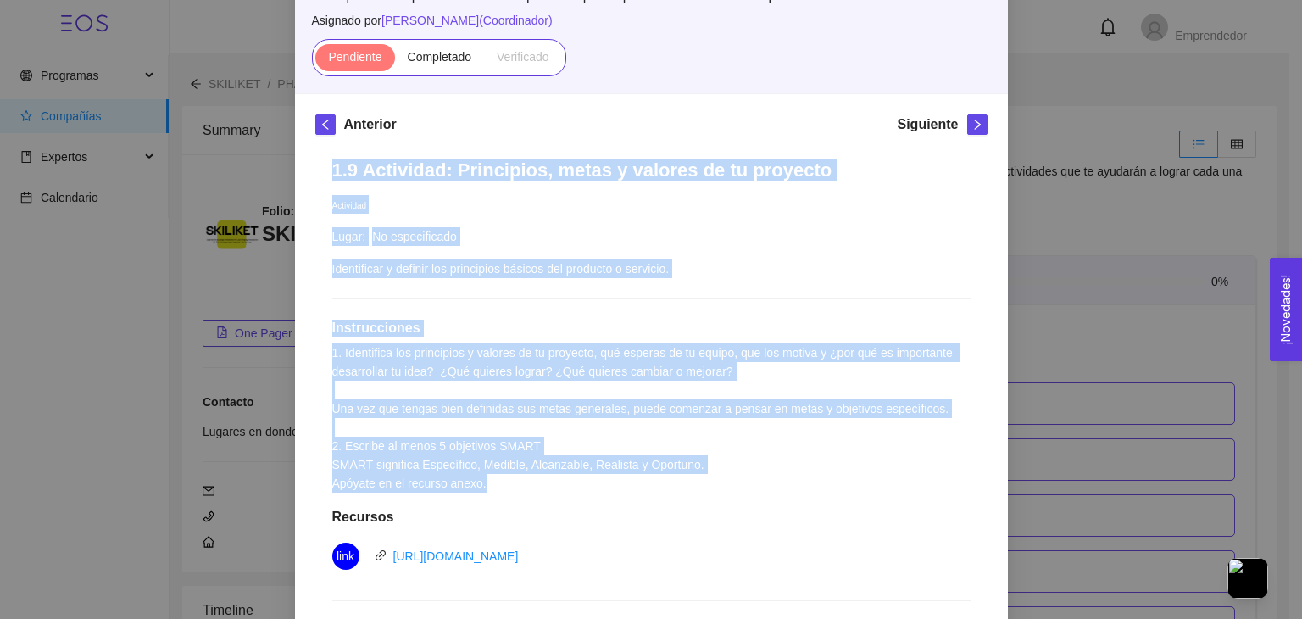
drag, startPoint x: 326, startPoint y: 167, endPoint x: 643, endPoint y: 482, distance: 446.7
click at [643, 482] on div "1.9 Actividad: Principios, metas y valores de tu proyecto Actividad Lugar: No e…" at bounding box center [651, 530] width 672 height 776
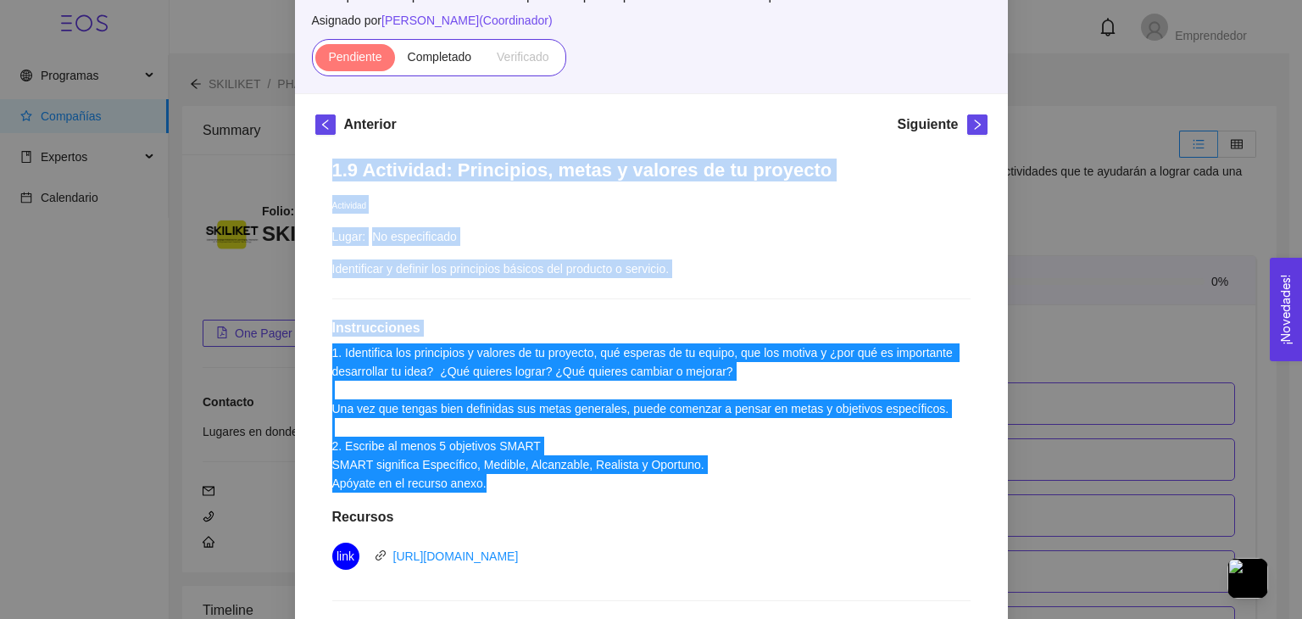
click at [620, 316] on div "1.9 Actividad: Principios, metas y valores de tu proyecto Actividad Lugar: No e…" at bounding box center [651, 530] width 672 height 776
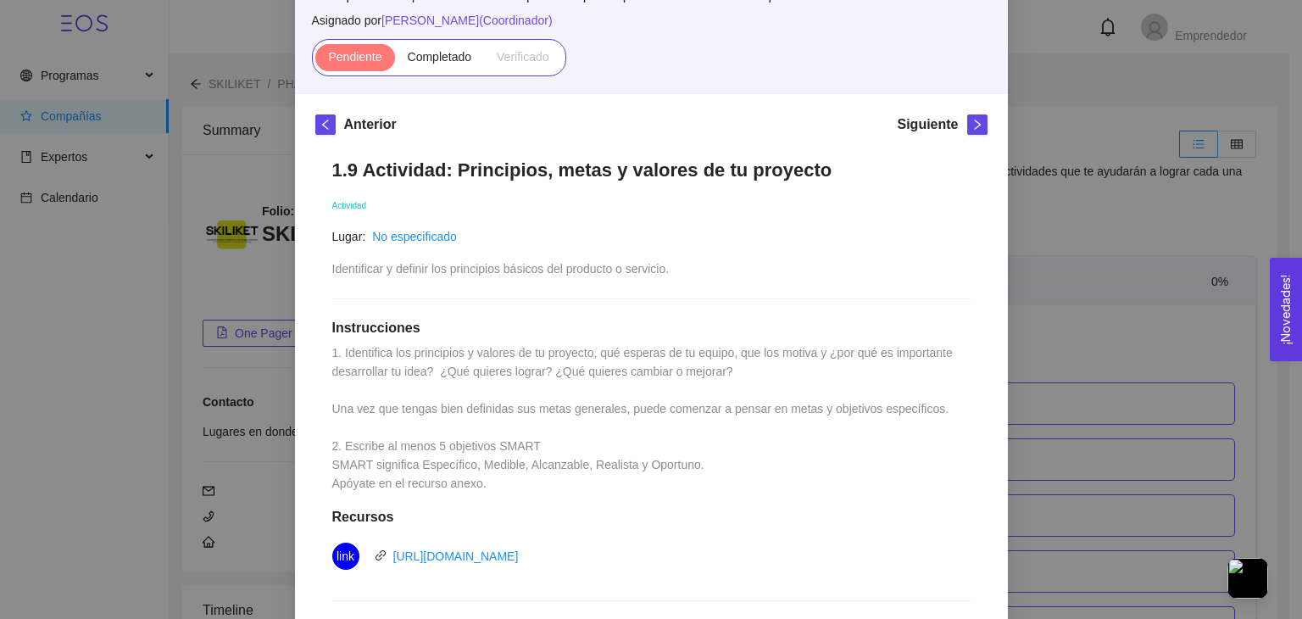
scroll to position [499, 0]
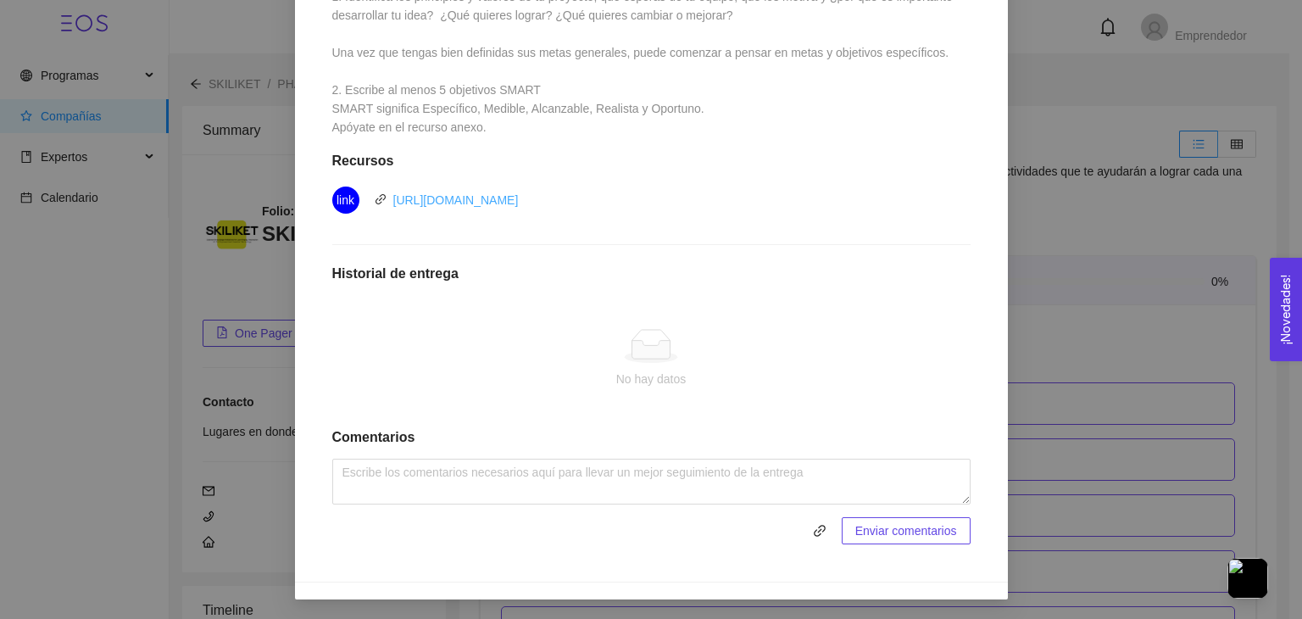
click at [491, 196] on link "https://asana.com/es/resources/smart-goals" at bounding box center [455, 200] width 125 height 14
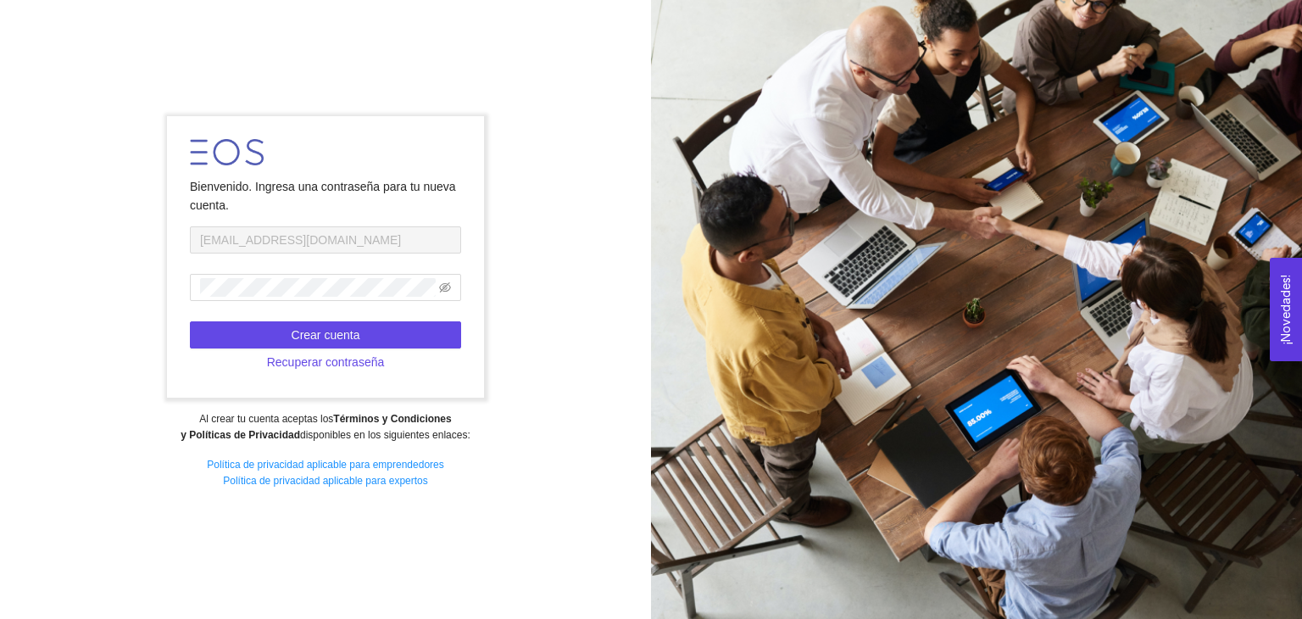
click at [514, 405] on div "Bienvenido. Ingresa una contraseña para tu nueva cuenta. [EMAIL_ADDRESS][DOMAIN…" at bounding box center [325, 309] width 651 height 409
click at [357, 331] on span "Crear cuenta" at bounding box center [326, 335] width 69 height 19
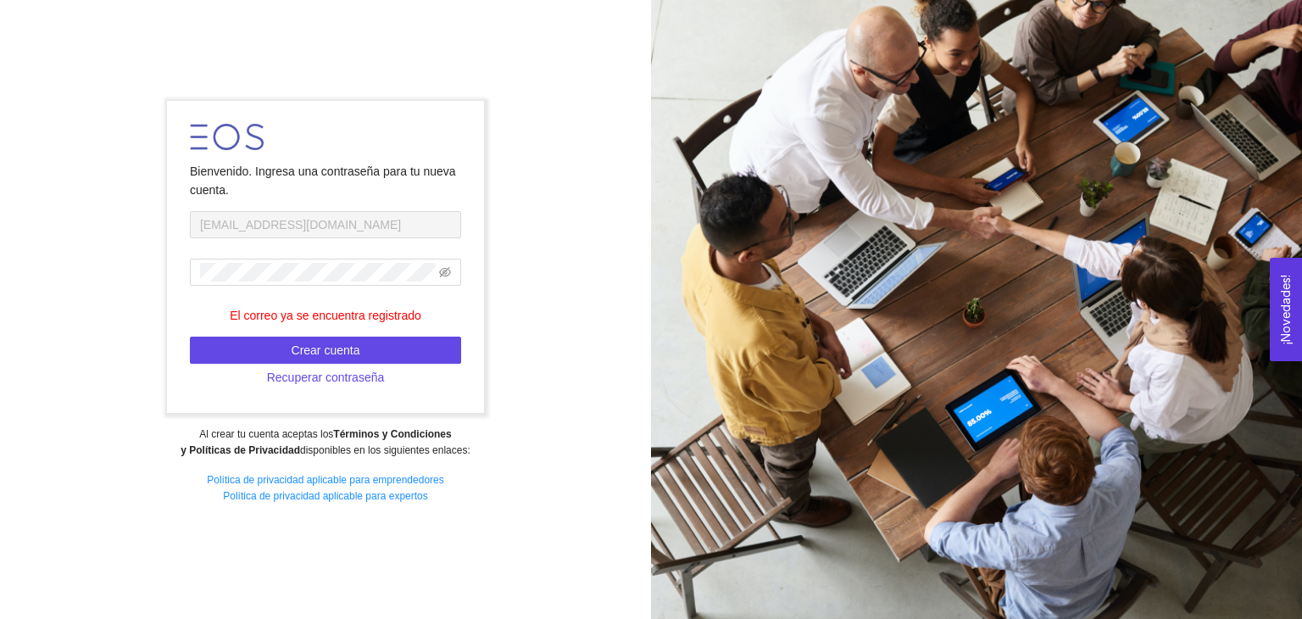
click at [495, 442] on div "Al crear tu cuenta aceptas los Términos y Condiciones y Políticas de Privacidad…" at bounding box center [325, 442] width 628 height 32
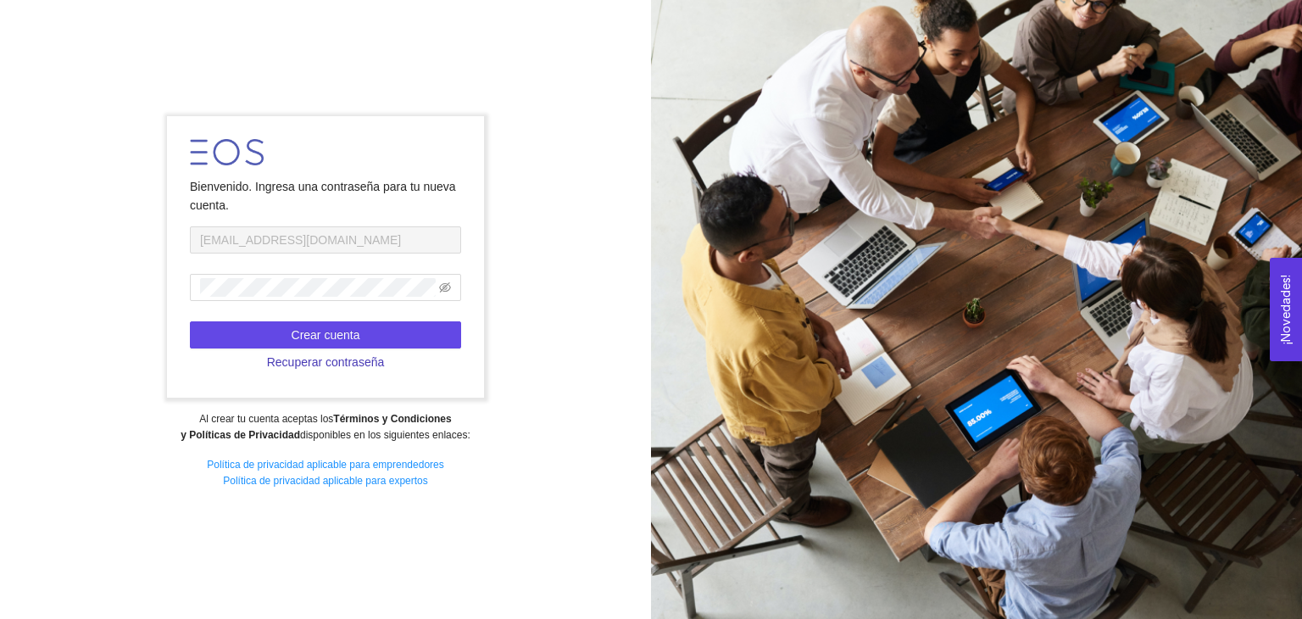
click at [357, 358] on span "Recuperar contraseña" at bounding box center [326, 362] width 118 height 19
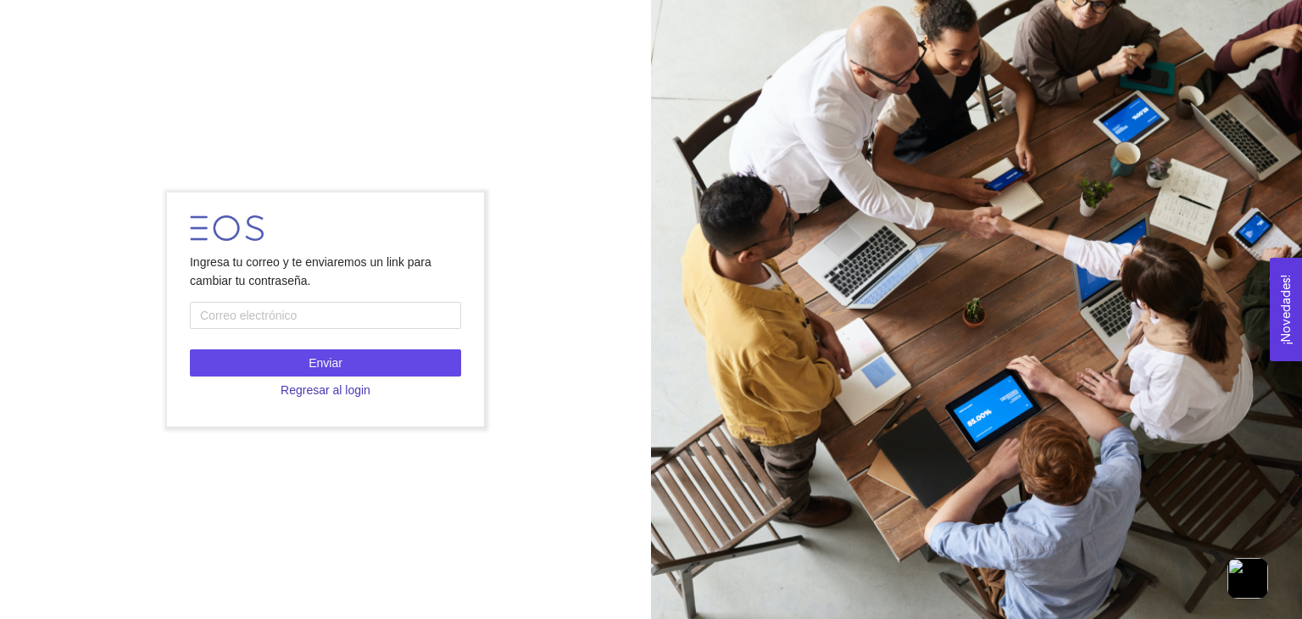
click at [339, 390] on span "Regresar al login" at bounding box center [326, 390] width 90 height 19
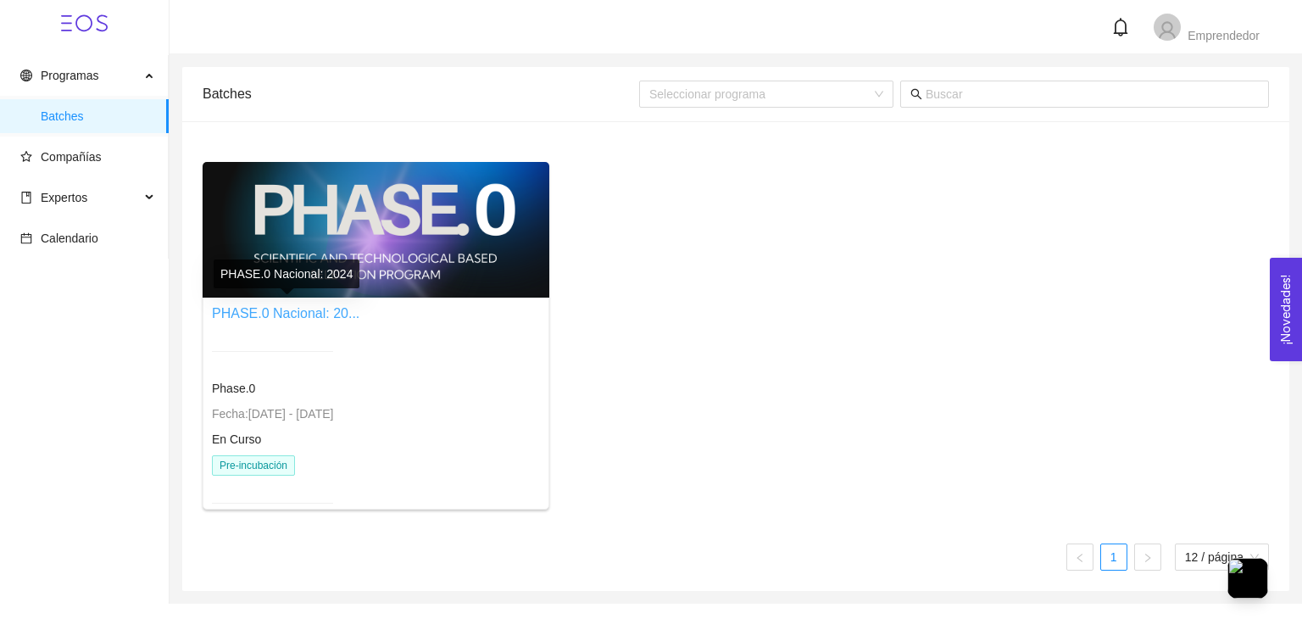
click at [288, 315] on link "PHASE.0 Nacional: 20..." at bounding box center [286, 313] width 148 height 14
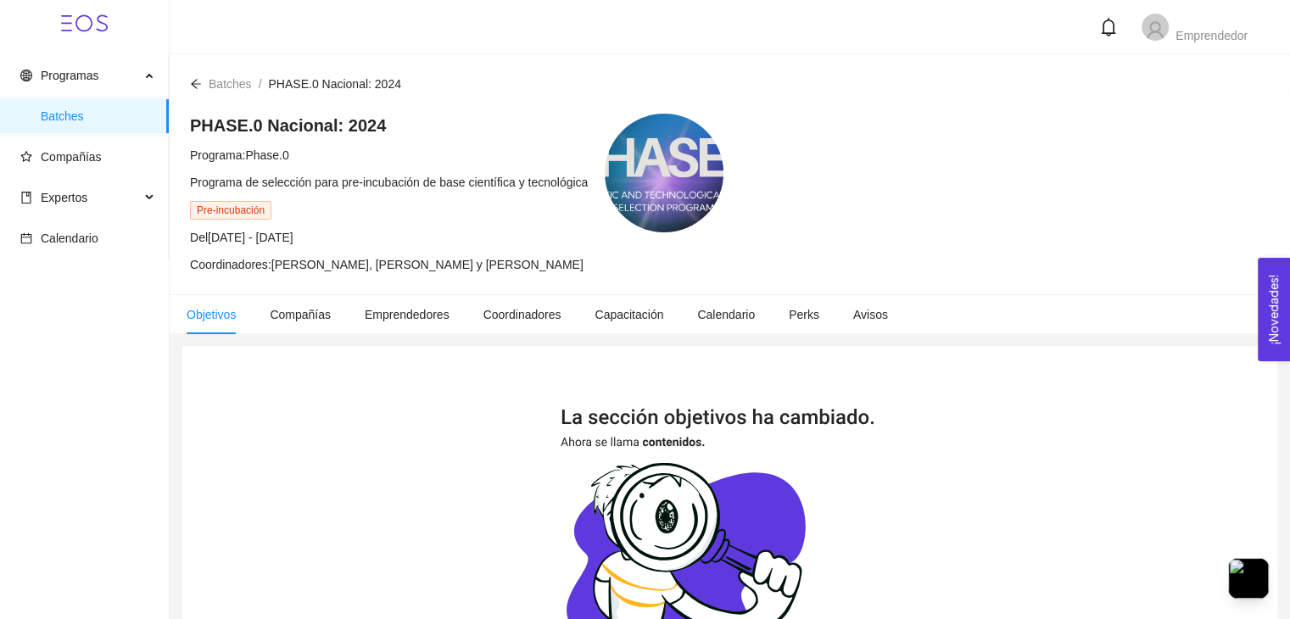
scroll to position [332, 0]
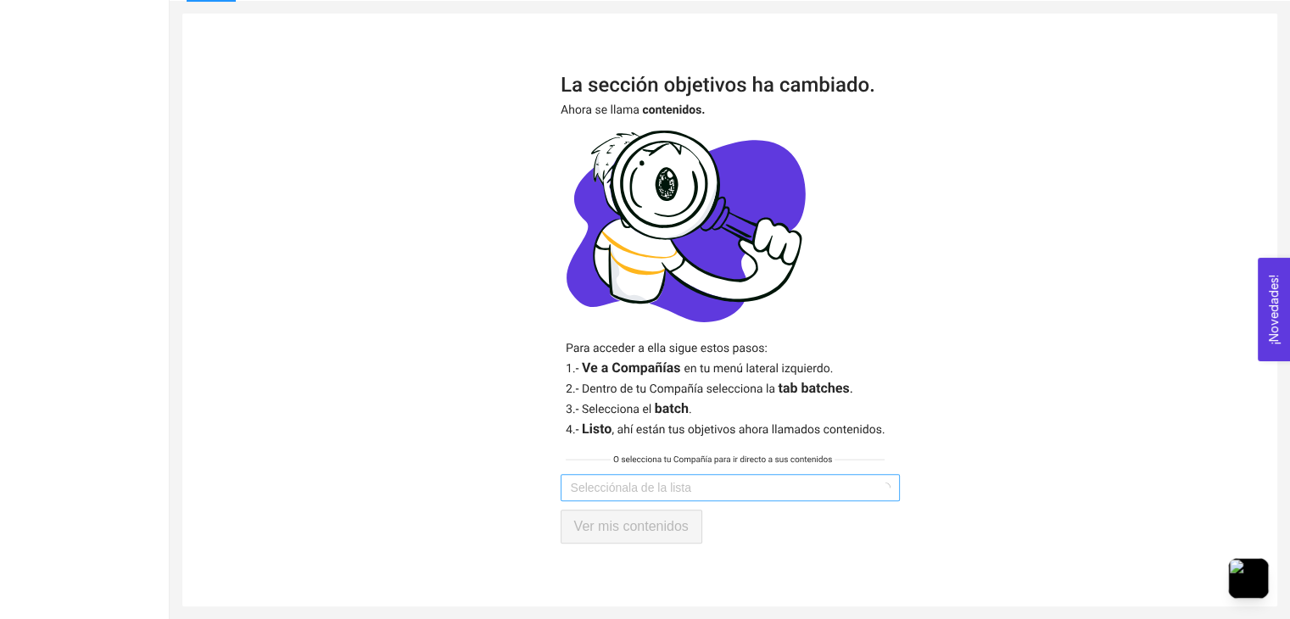
click at [631, 493] on input "search" at bounding box center [724, 487] width 307 height 25
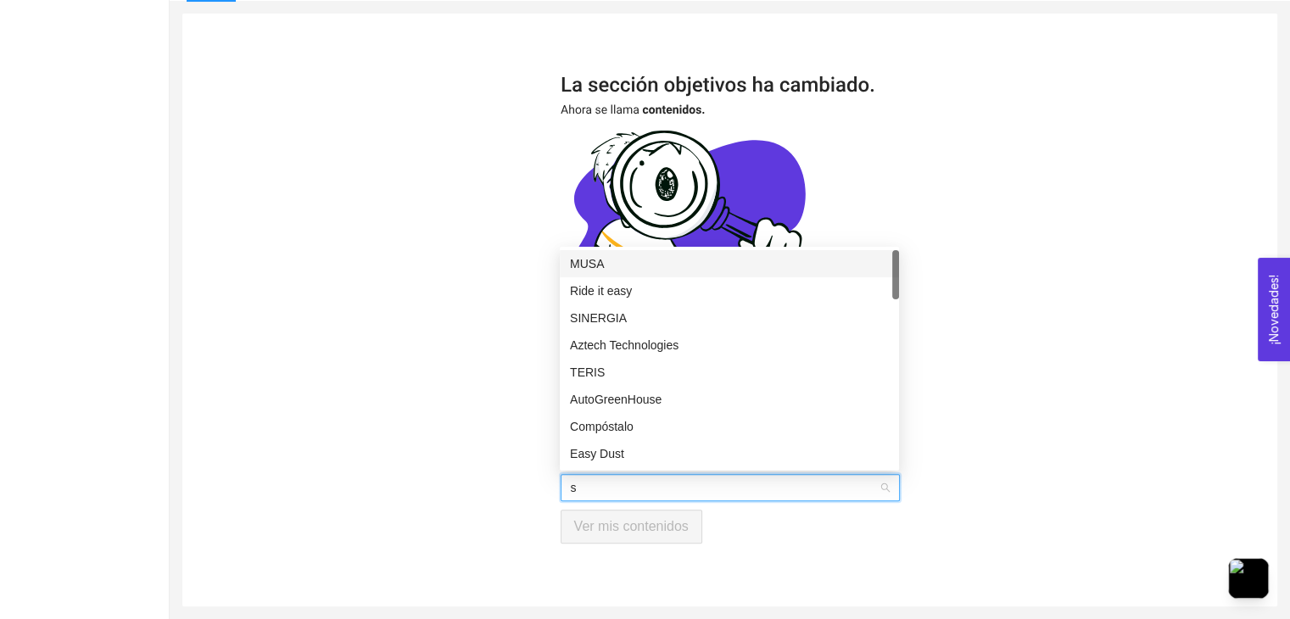
type input "sk"
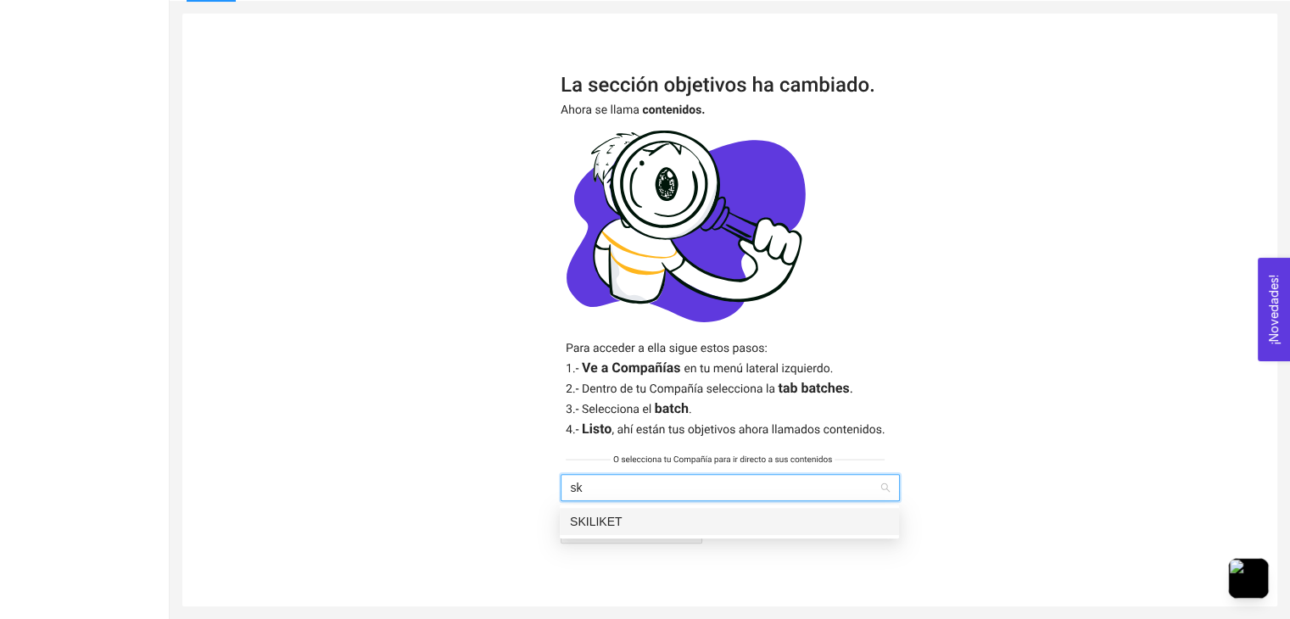
click at [631, 520] on div "SKILIKET" at bounding box center [729, 521] width 319 height 19
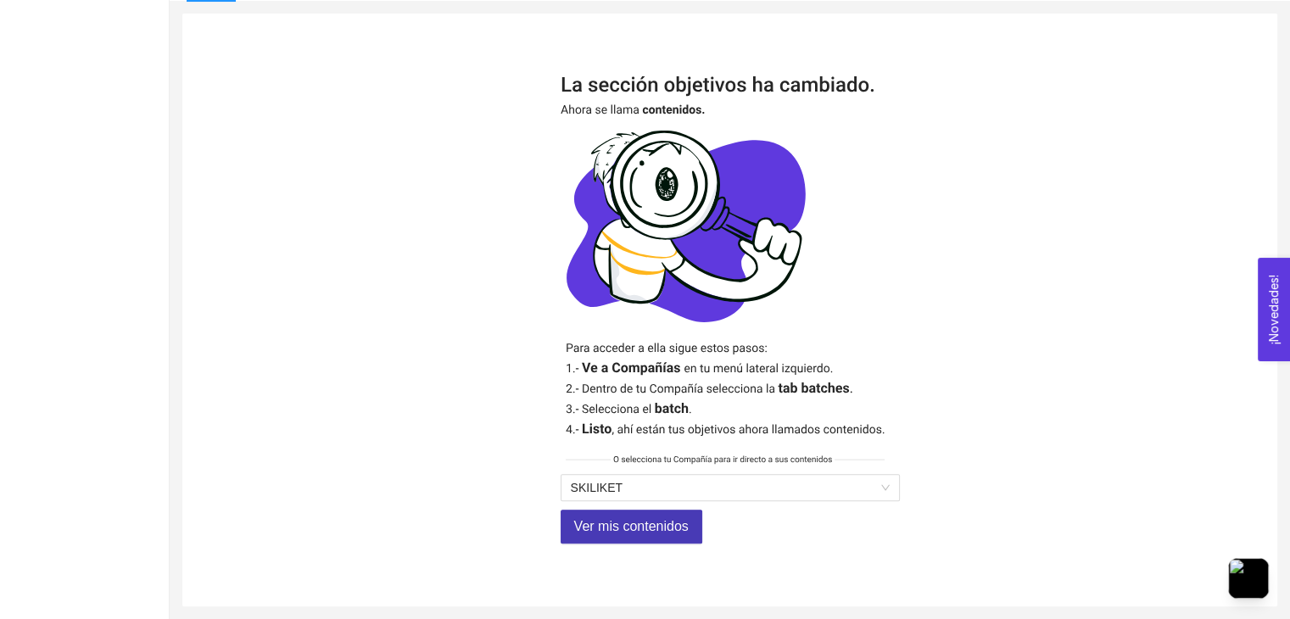
click at [637, 525] on span "Ver mis contenidos" at bounding box center [631, 526] width 114 height 21
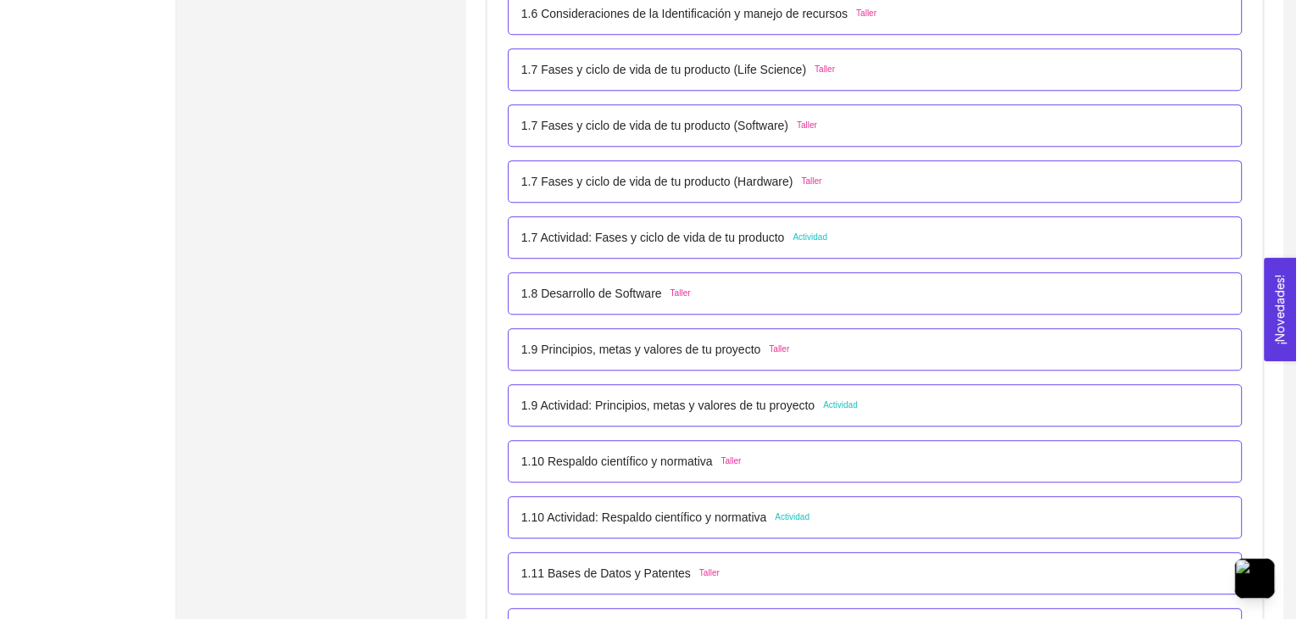
scroll to position [838, 0]
click at [548, 350] on p "1.9 Principios, metas y valores de tu proyecto" at bounding box center [634, 349] width 239 height 19
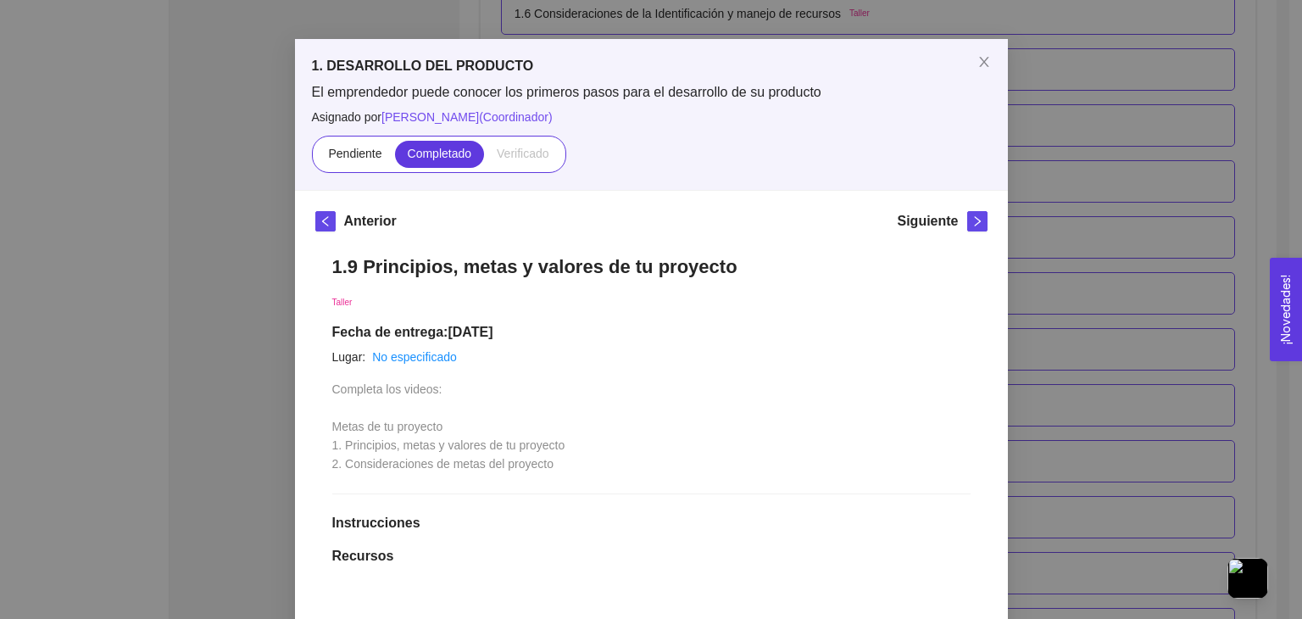
scroll to position [0, 0]
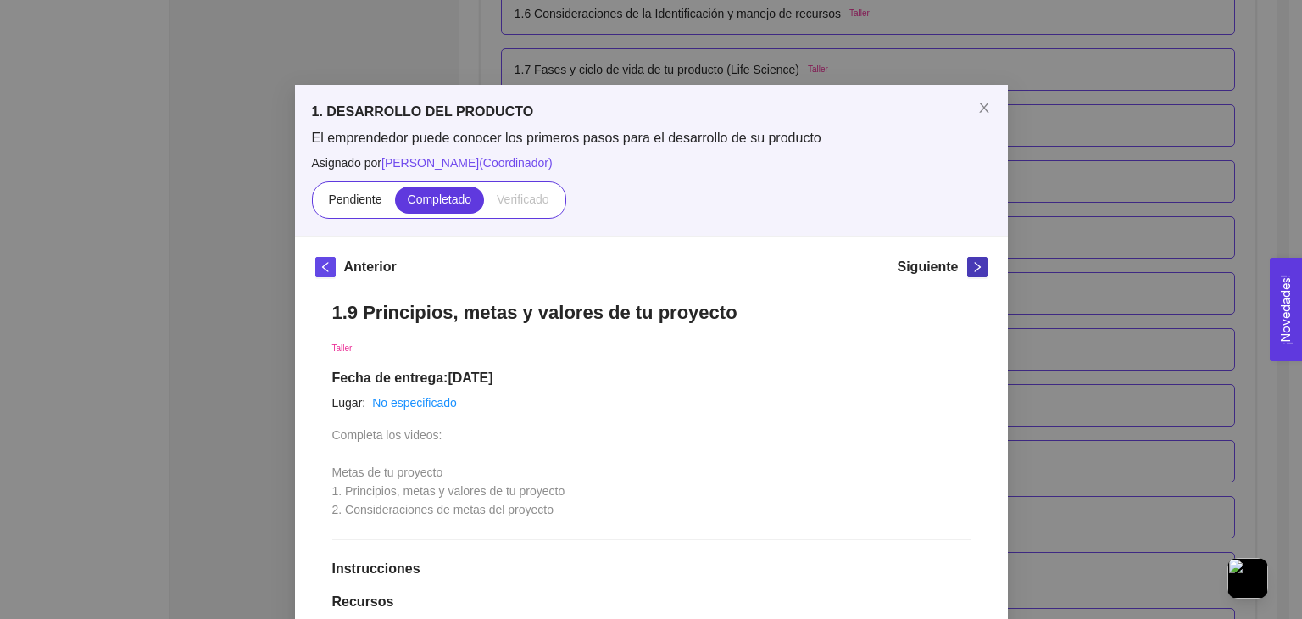
click at [970, 272] on button "button" at bounding box center [977, 267] width 20 height 20
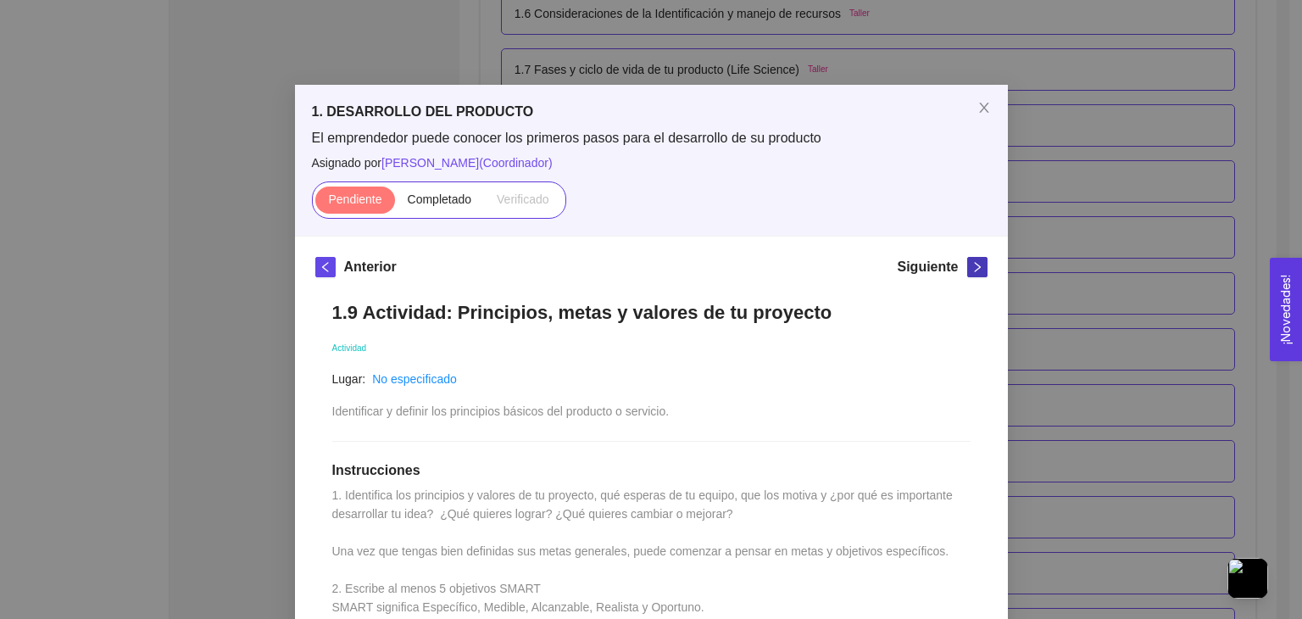
scroll to position [499, 0]
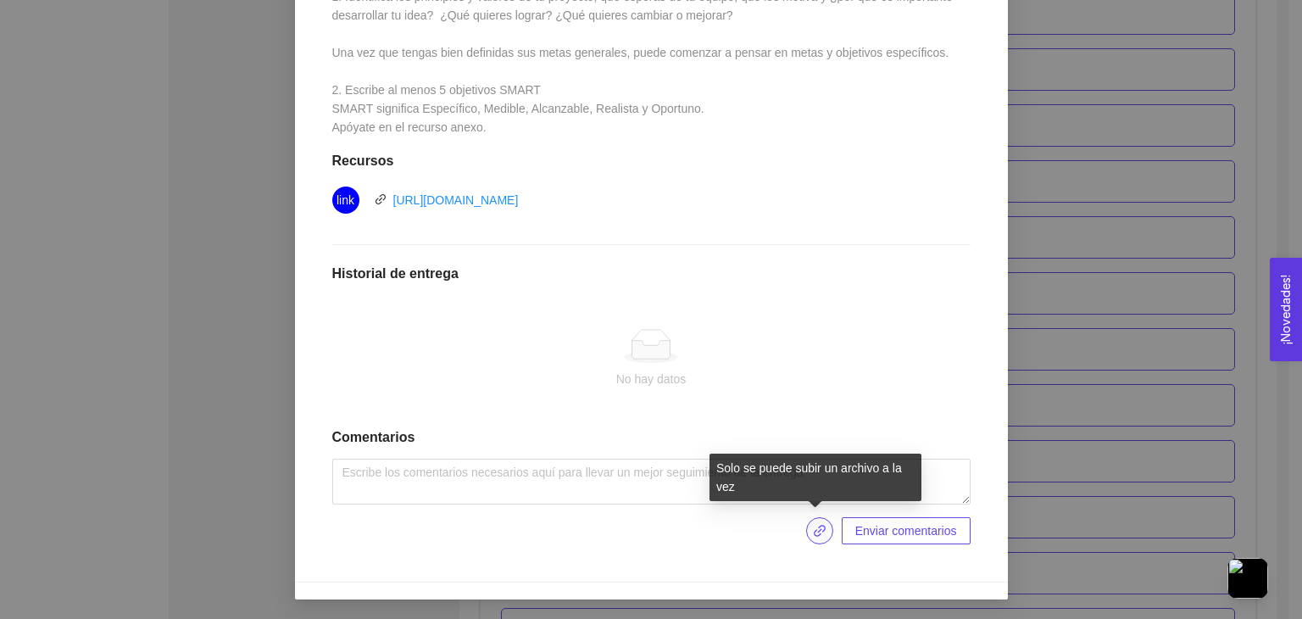
click at [817, 533] on icon "link" at bounding box center [820, 531] width 14 height 14
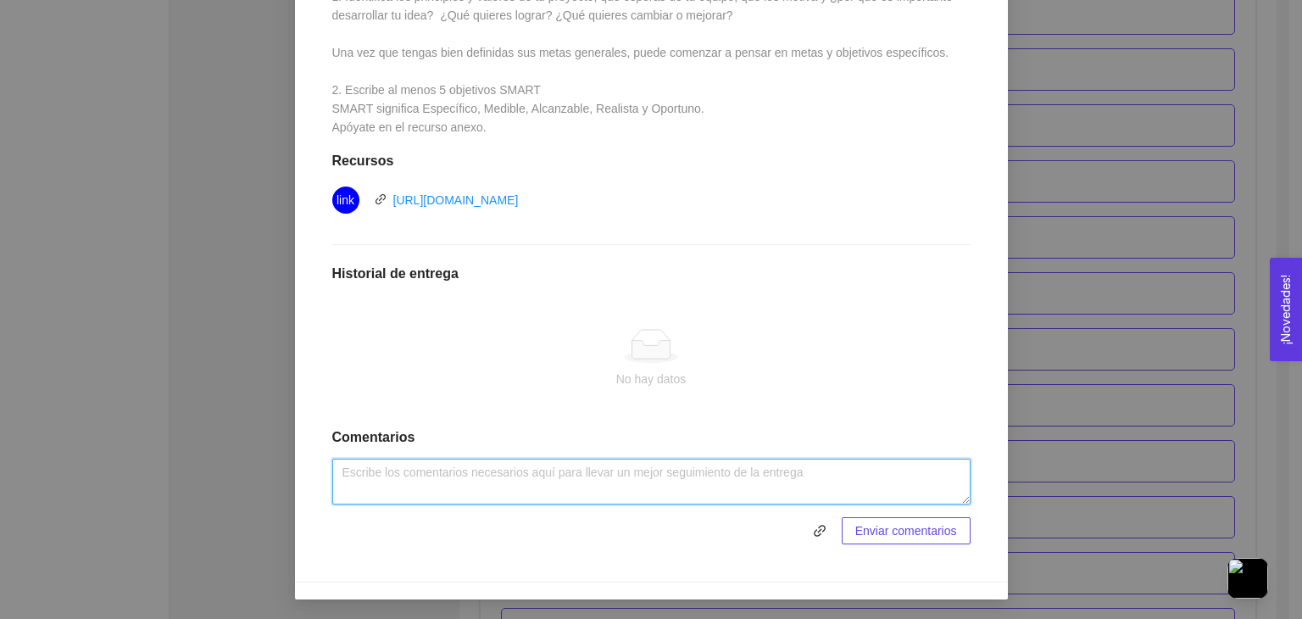
click at [541, 487] on textarea at bounding box center [651, 482] width 638 height 46
type textarea "Todo perfecto"
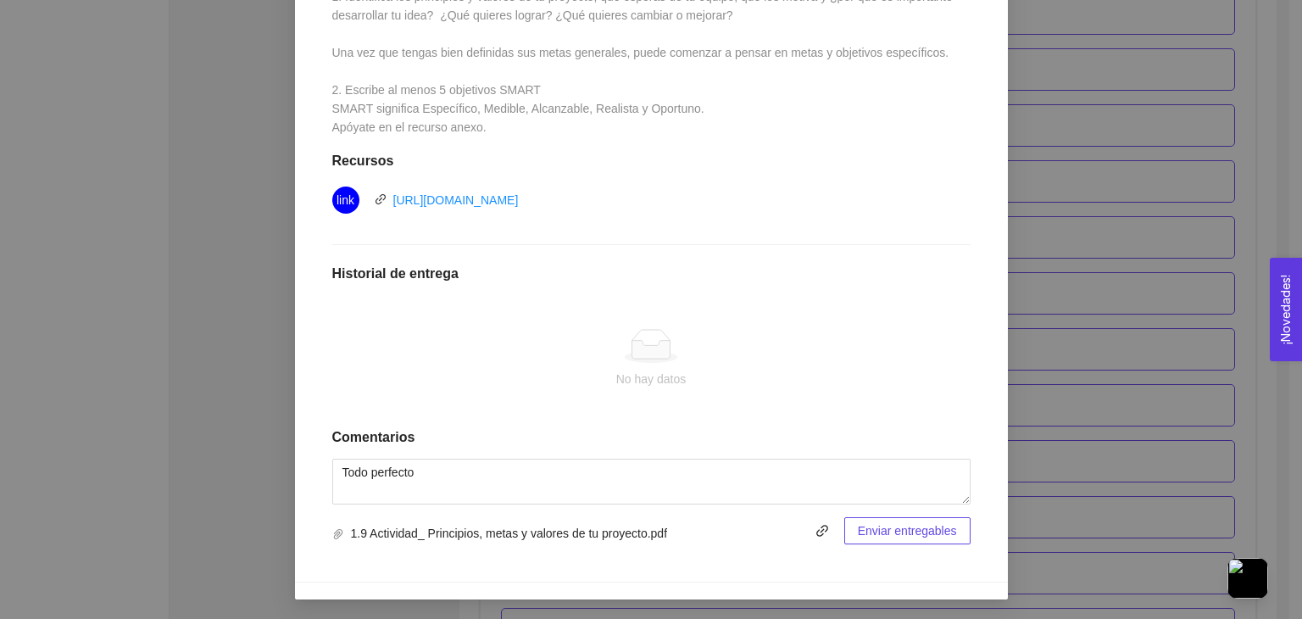
click at [889, 526] on span "Enviar entregables" at bounding box center [907, 530] width 99 height 19
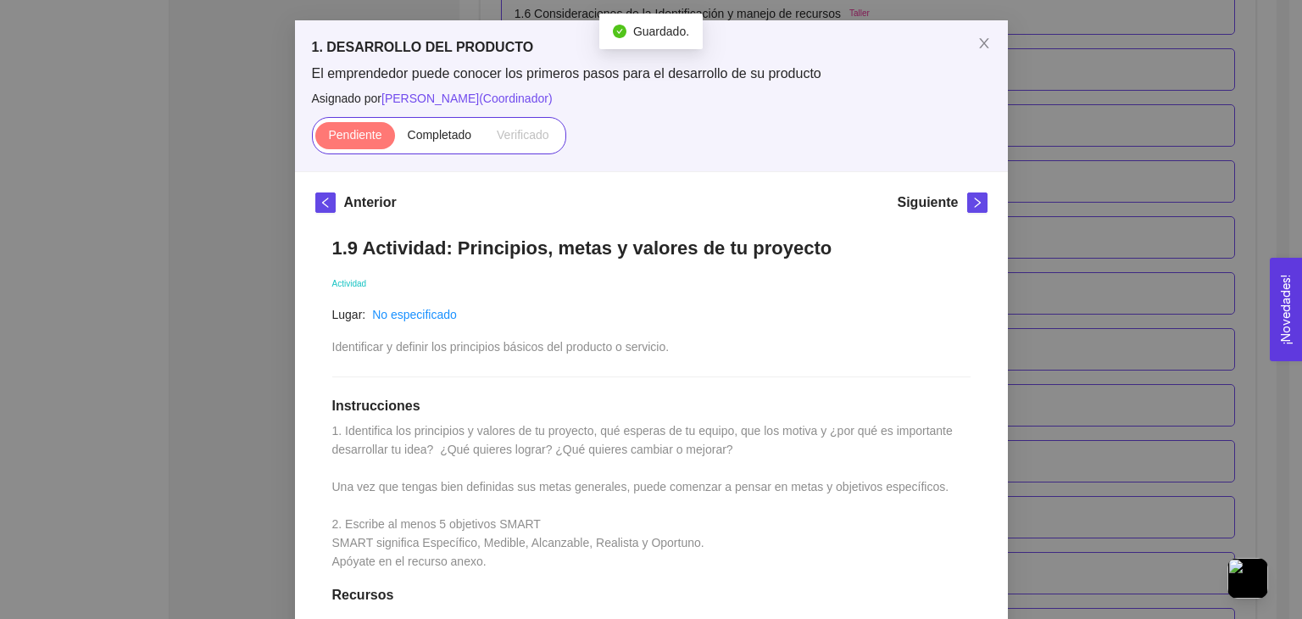
scroll to position [0, 0]
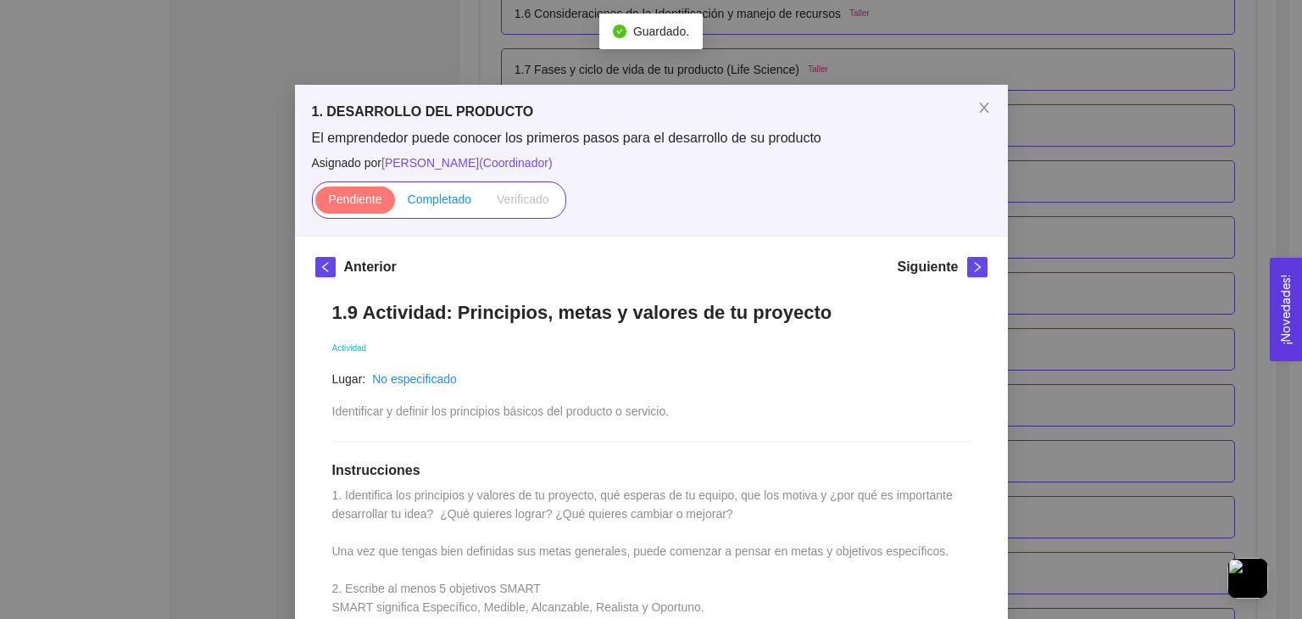
click at [408, 195] on span "Completado" at bounding box center [440, 199] width 64 height 14
click at [395, 203] on input "Completado" at bounding box center [395, 203] width 0 height 0
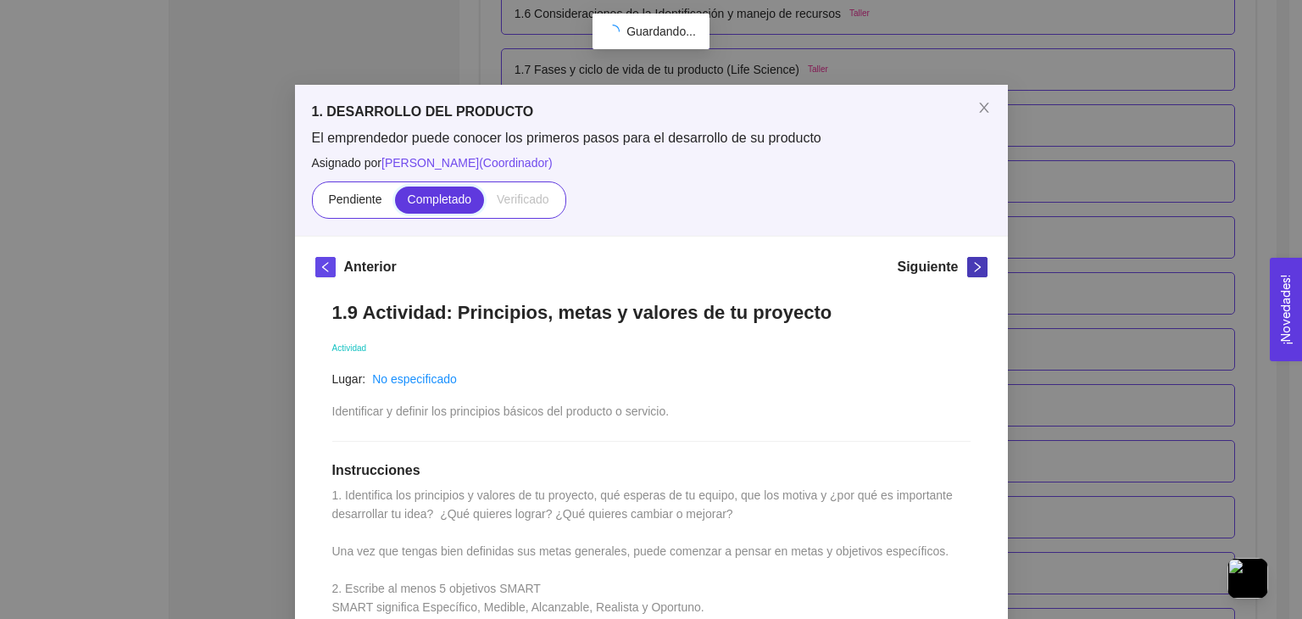
scroll to position [131, 0]
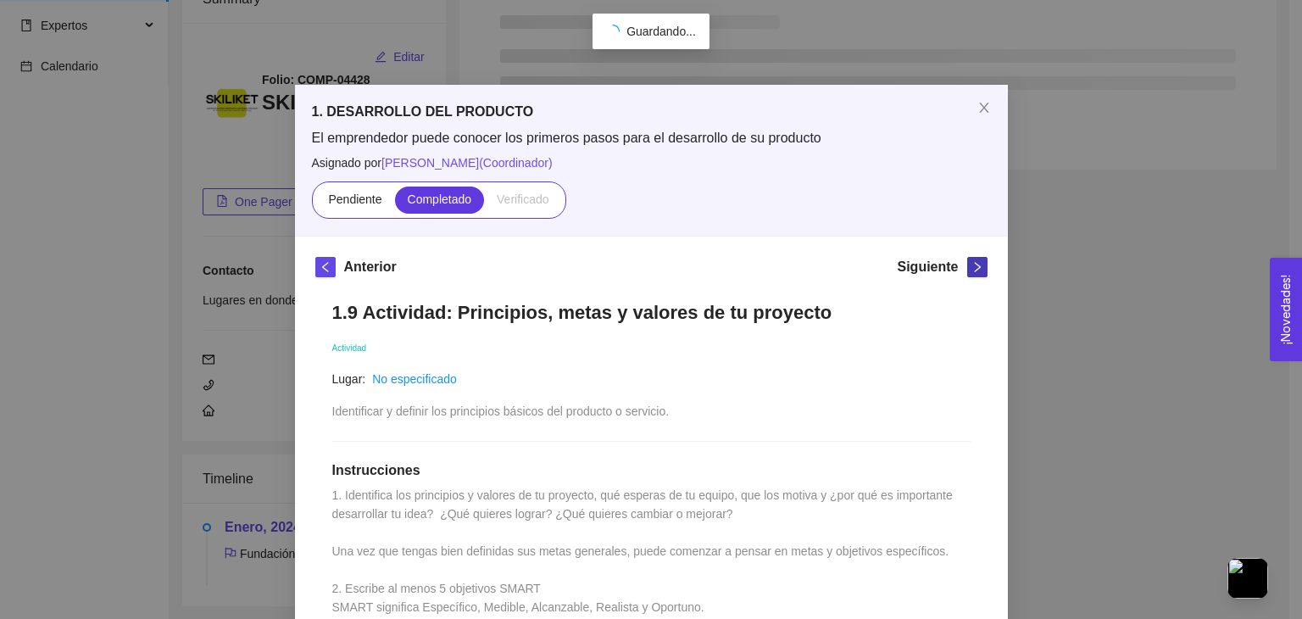
click at [973, 269] on icon "right" at bounding box center [978, 267] width 12 height 12
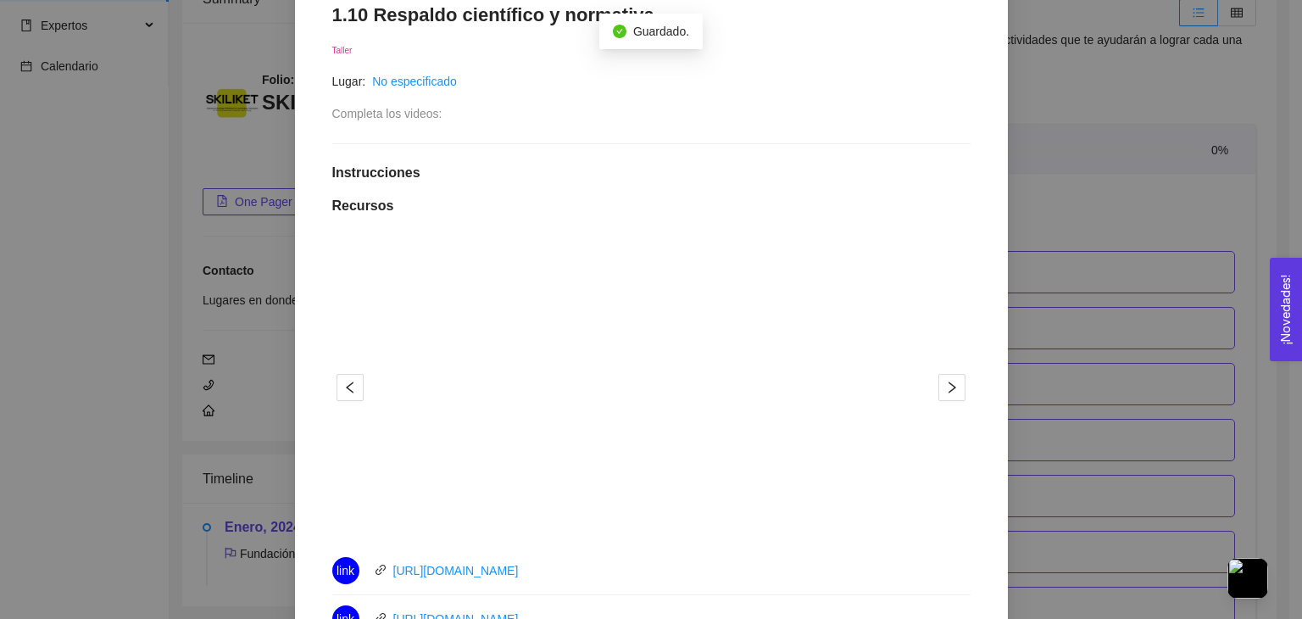
scroll to position [139, 0]
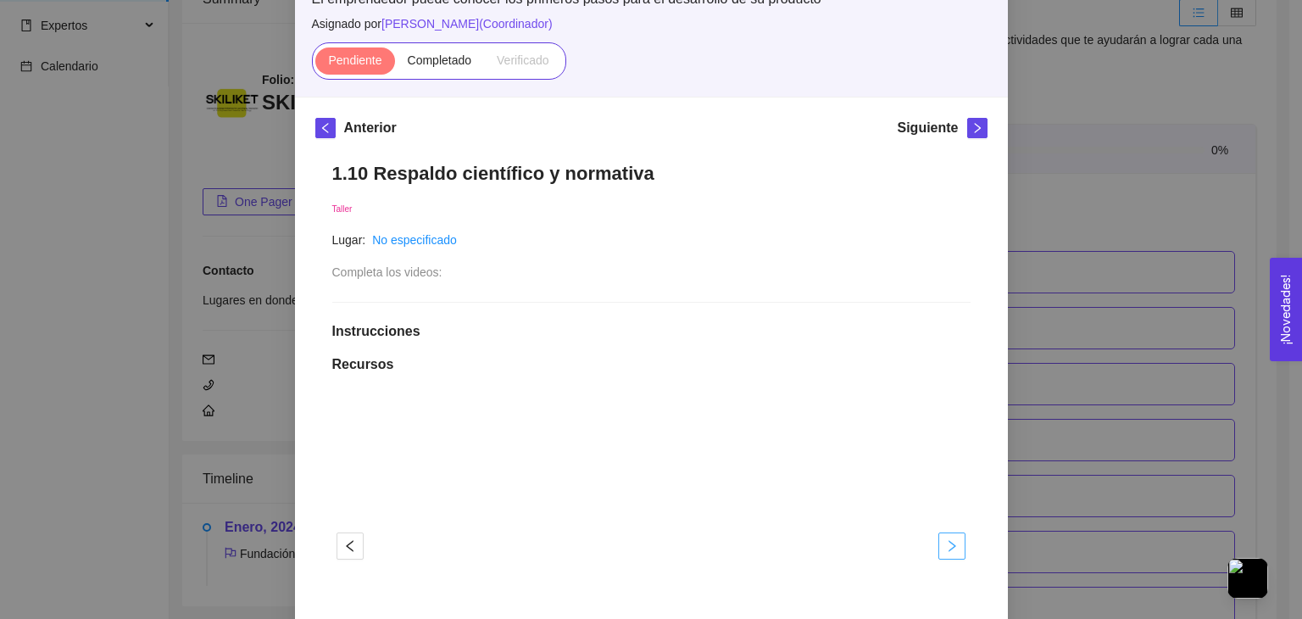
click at [948, 555] on button "button" at bounding box center [952, 545] width 27 height 27
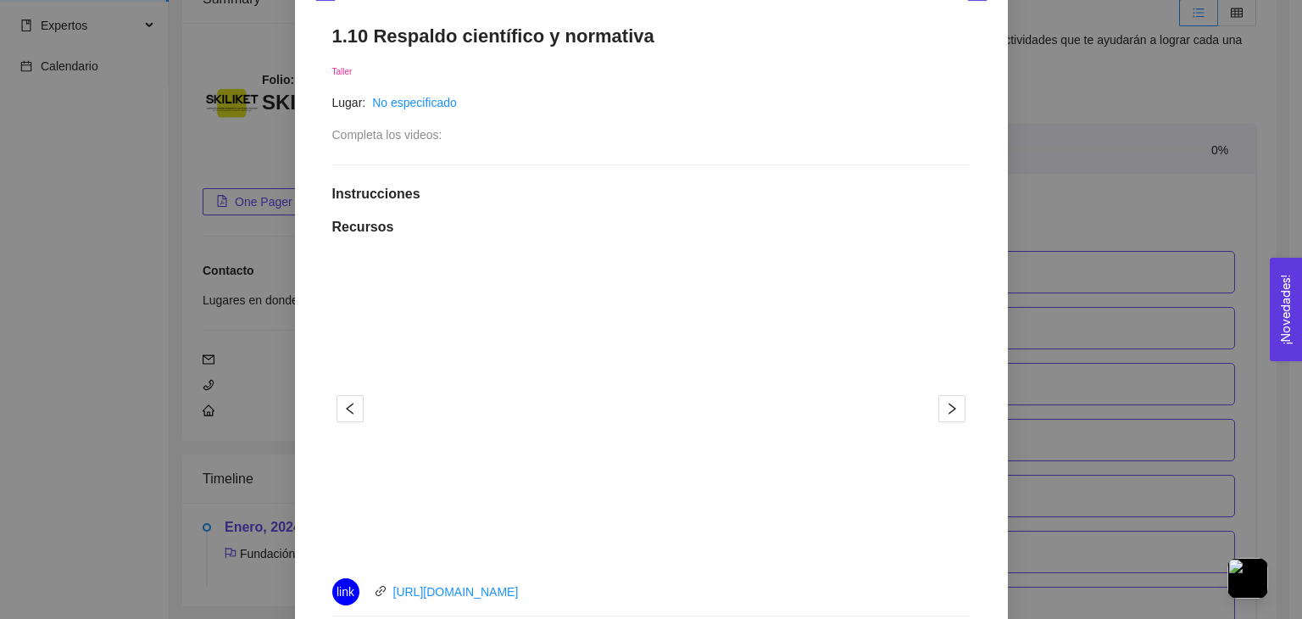
scroll to position [716, 0]
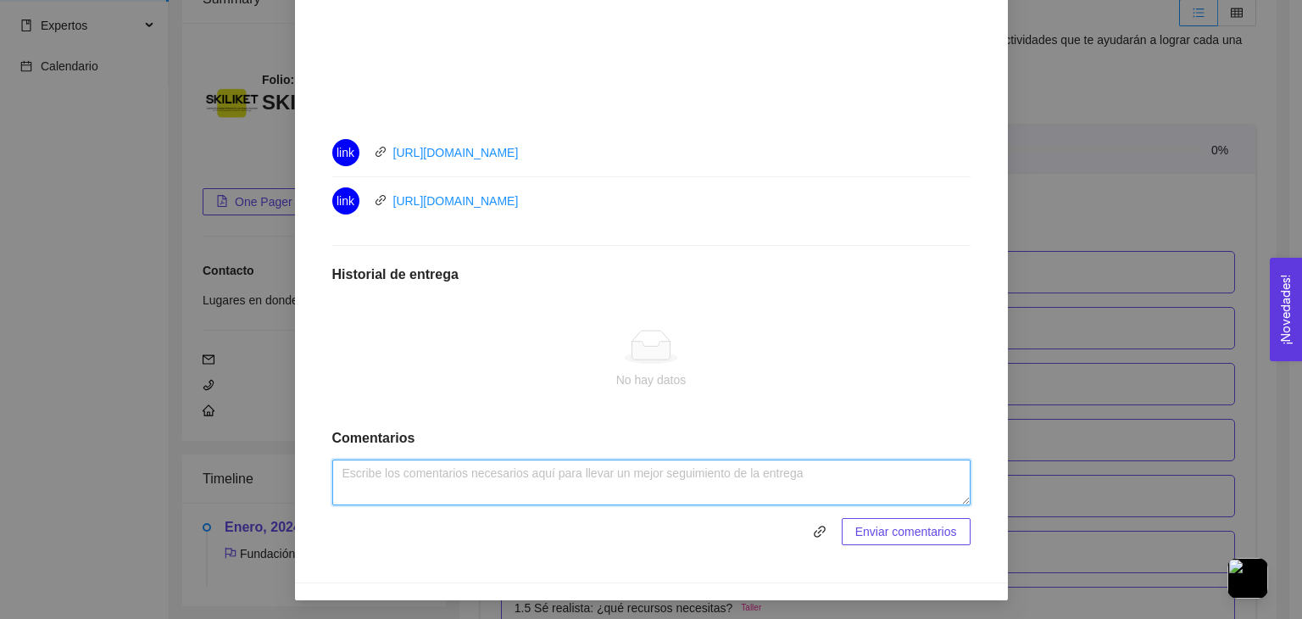
click at [475, 489] on textarea at bounding box center [651, 483] width 638 height 46
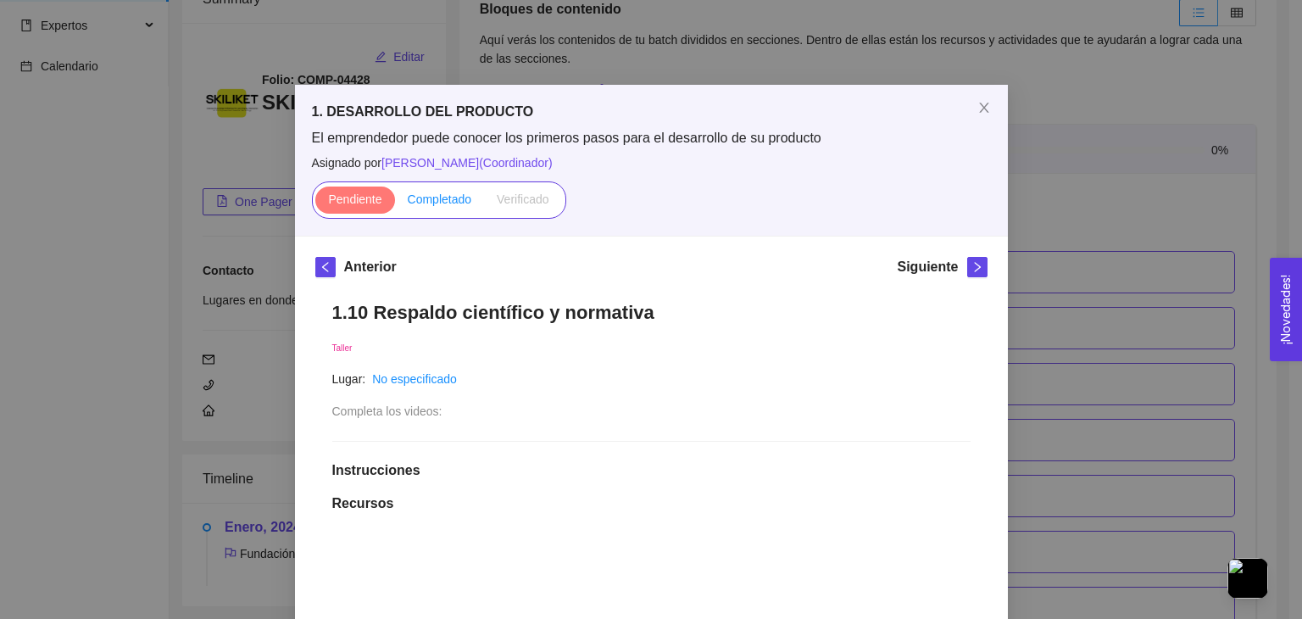
type textarea "Muy interesante"
click at [433, 187] on label "Completado" at bounding box center [440, 200] width 90 height 27
click at [395, 203] on input "Completado" at bounding box center [395, 203] width 0 height 0
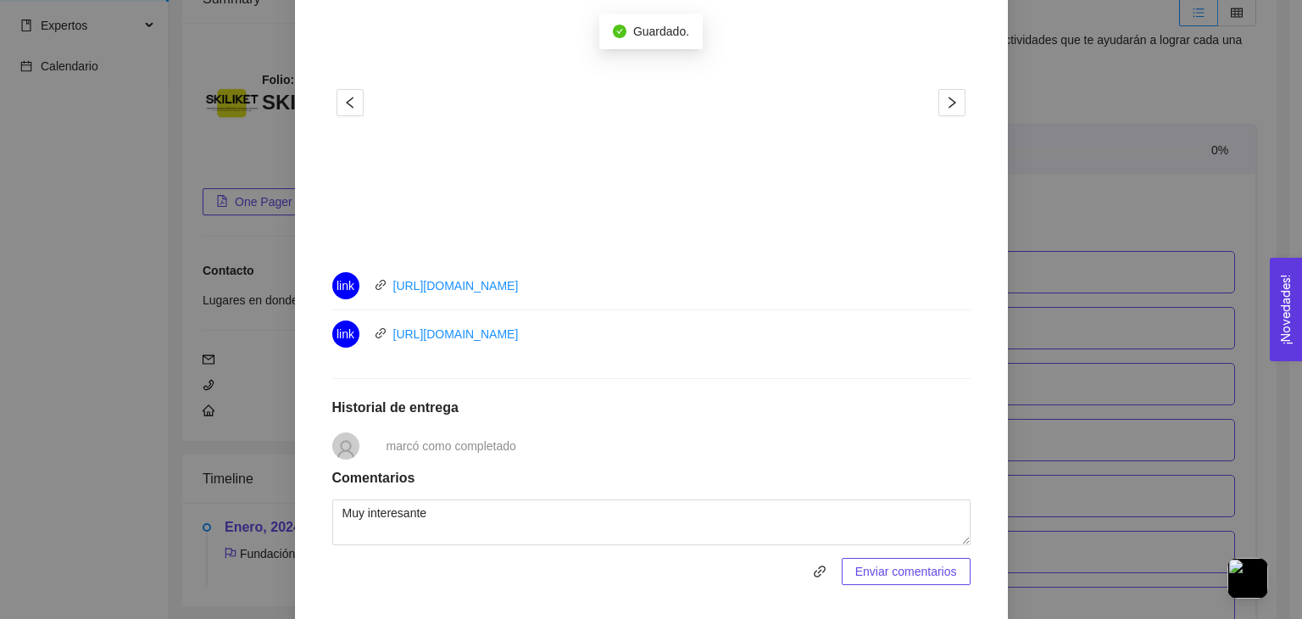
scroll to position [583, 0]
click at [870, 561] on span "Enviar comentarios" at bounding box center [907, 570] width 102 height 19
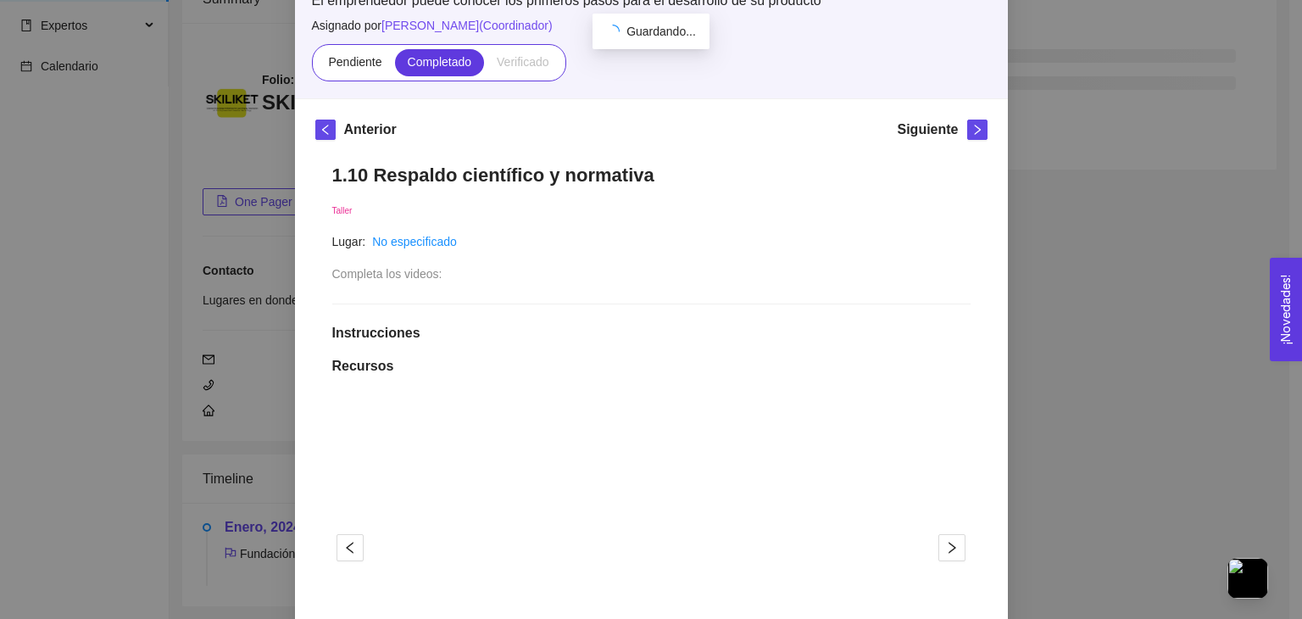
scroll to position [0, 0]
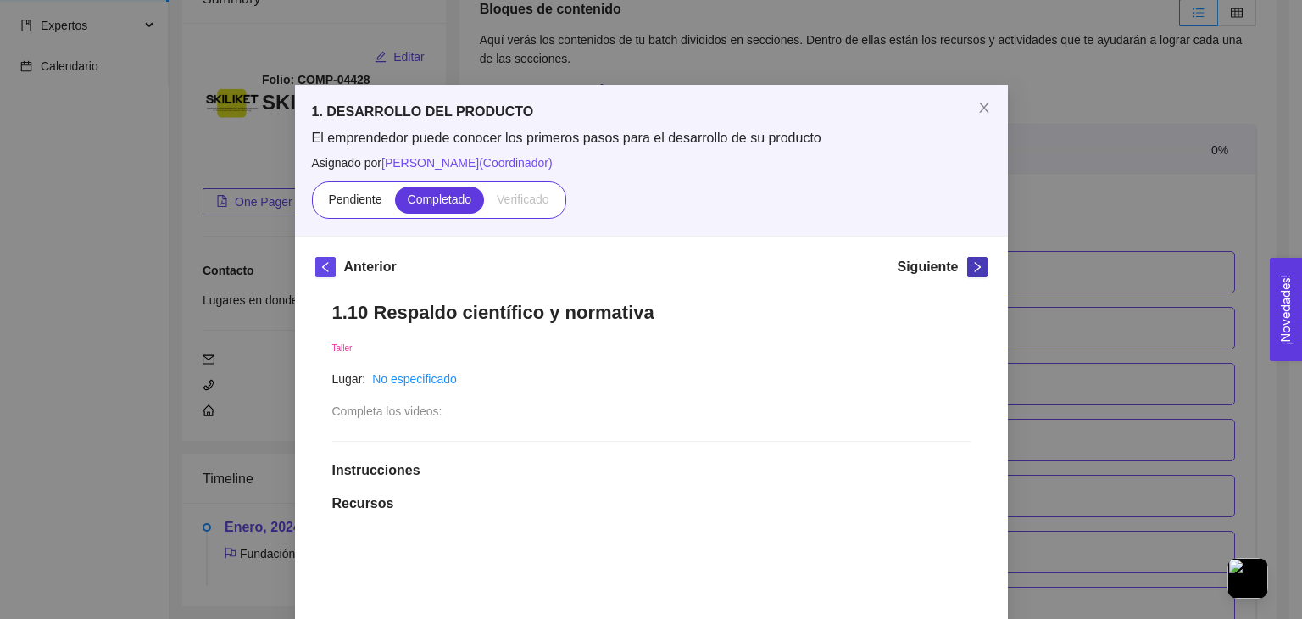
click at [972, 265] on icon "right" at bounding box center [978, 267] width 12 height 12
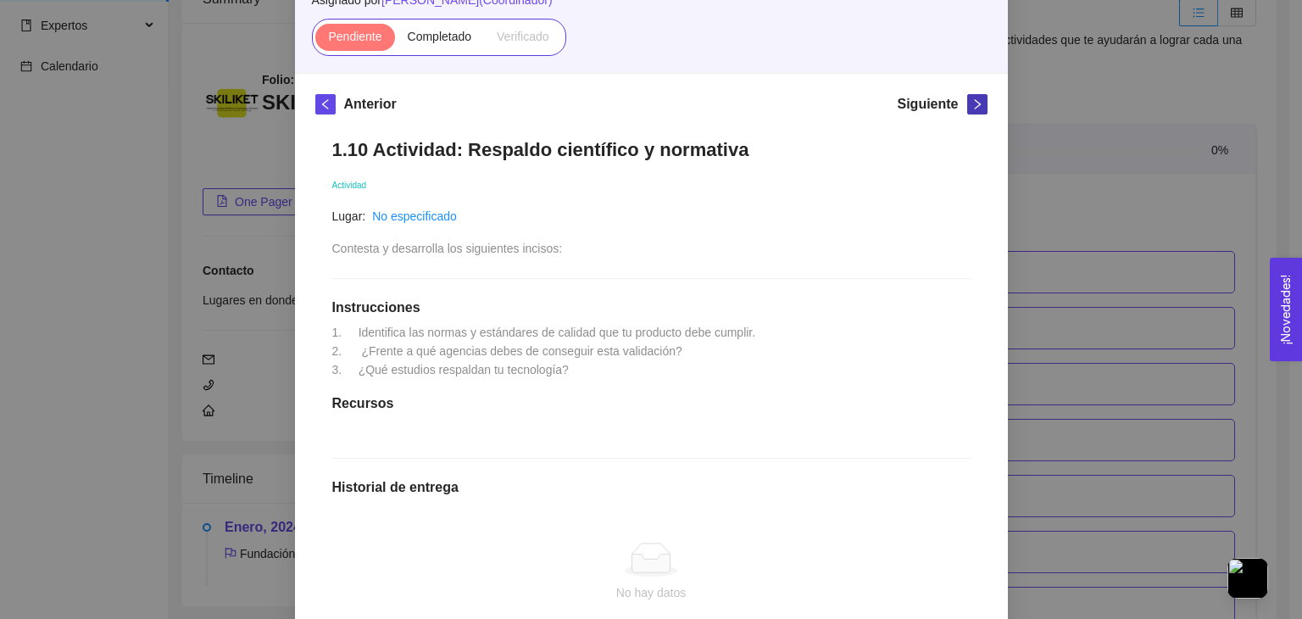
scroll to position [168, 0]
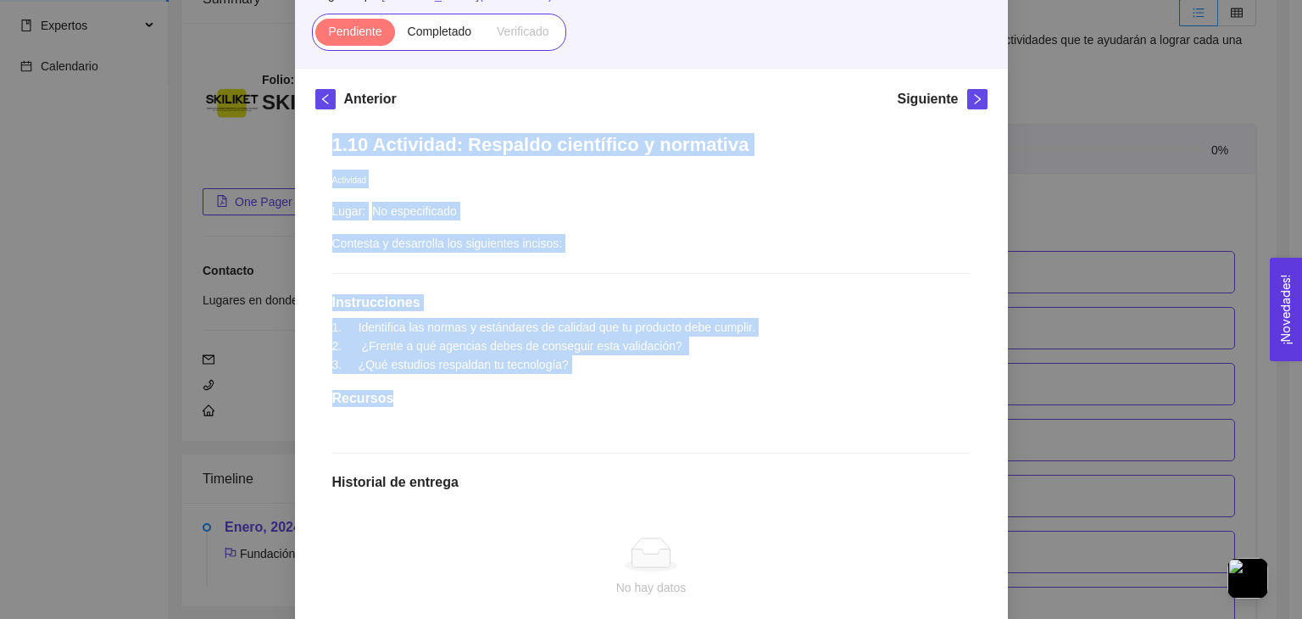
drag, startPoint x: 324, startPoint y: 143, endPoint x: 634, endPoint y: 374, distance: 386.6
click at [634, 374] on div "1.10 Actividad: Respaldo científico y normativa Actividad Lugar: No especificad…" at bounding box center [651, 443] width 672 height 654
copy div "1.10 Actividad: Respaldo científico y normativa Actividad Lugar: No especificad…"
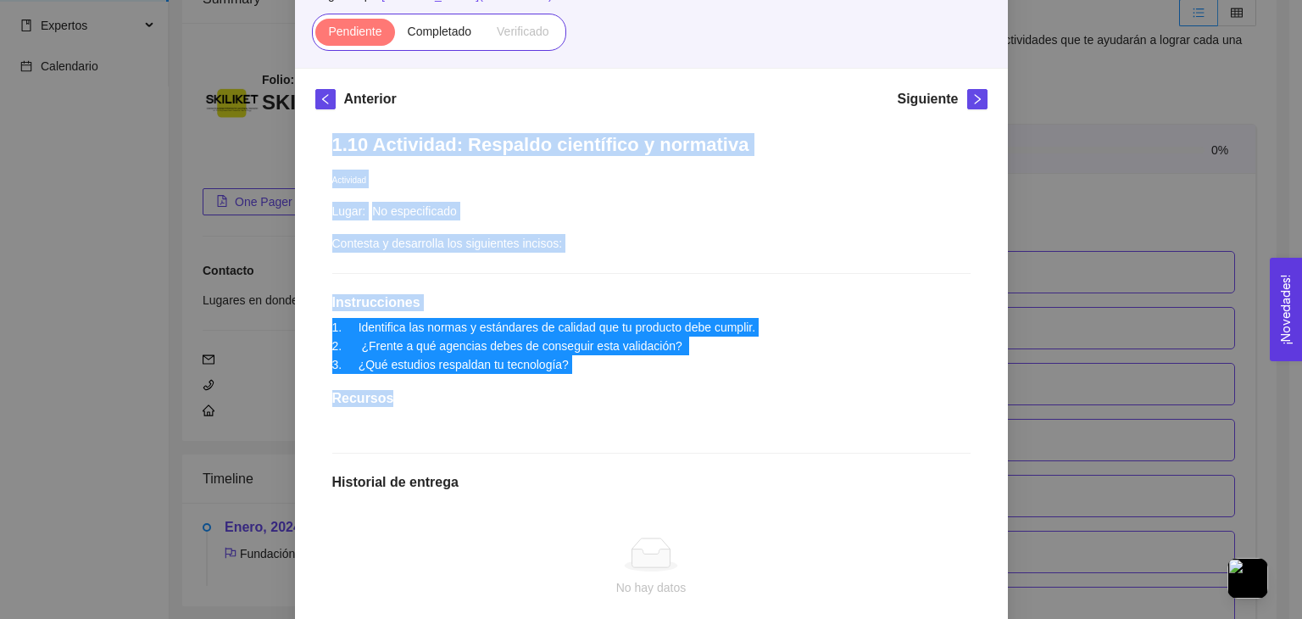
click at [551, 360] on span "1. Identifica las normas y estándares de calidad que tu producto debe cumplir. …" at bounding box center [544, 346] width 424 height 51
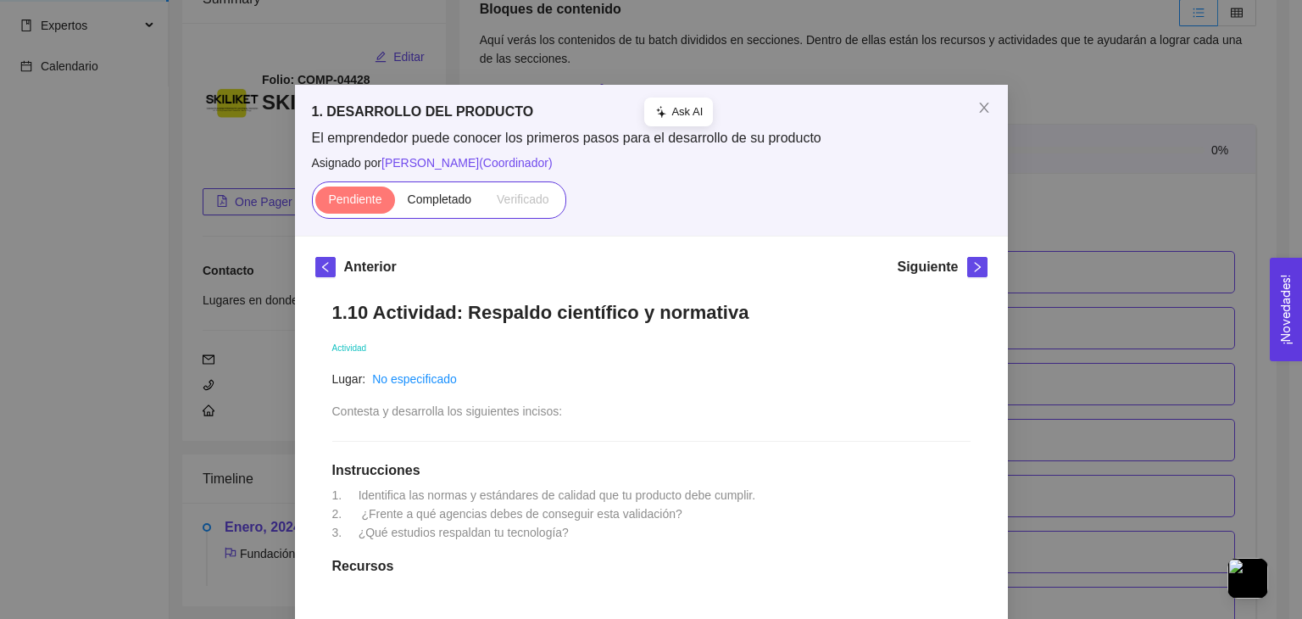
scroll to position [376, 0]
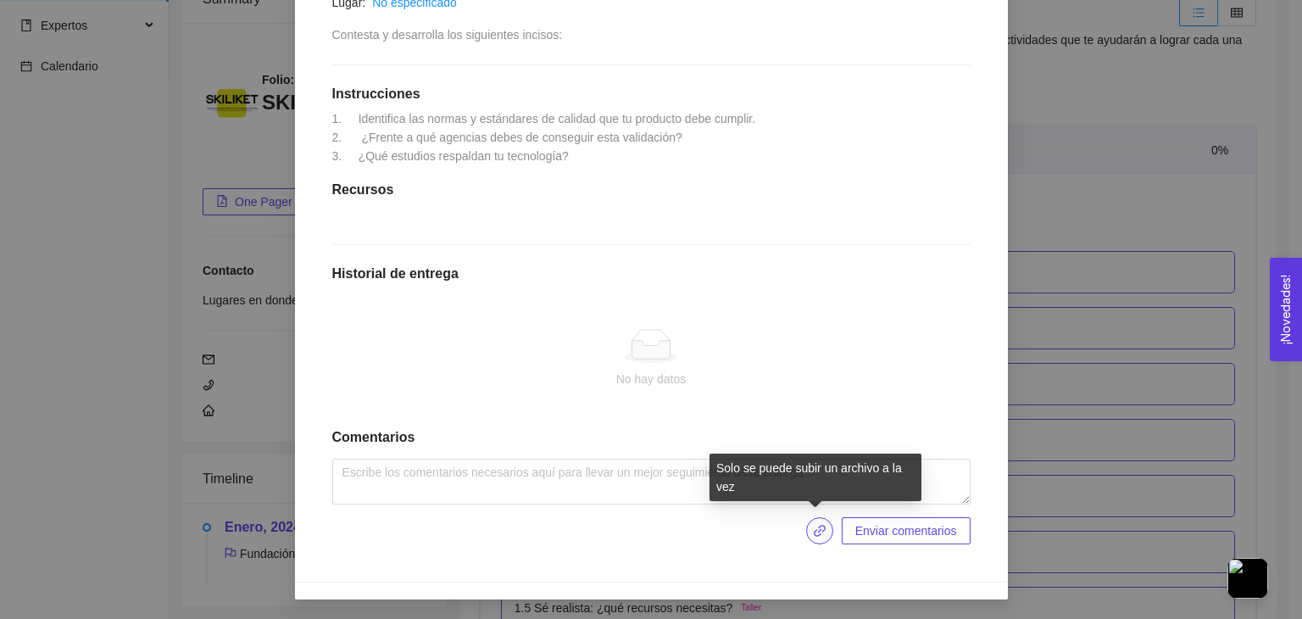
click at [819, 533] on icon "link" at bounding box center [820, 531] width 14 height 14
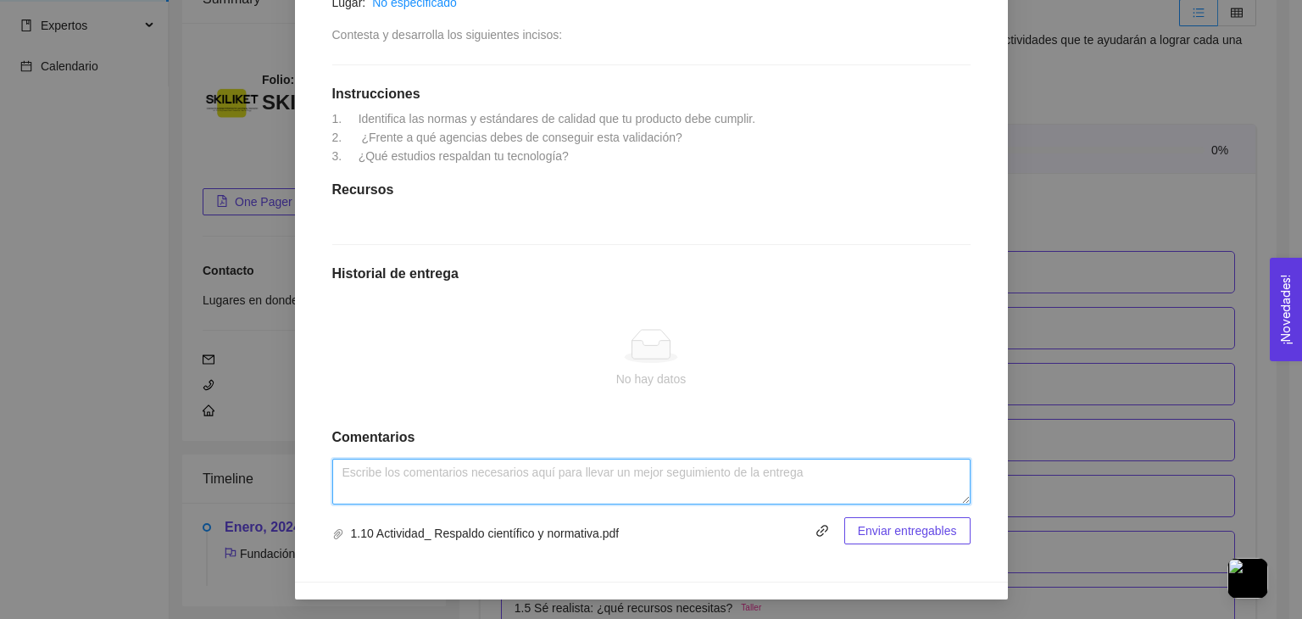
click at [828, 488] on textarea at bounding box center [651, 482] width 638 height 46
type textarea "Todo perfecto :)"
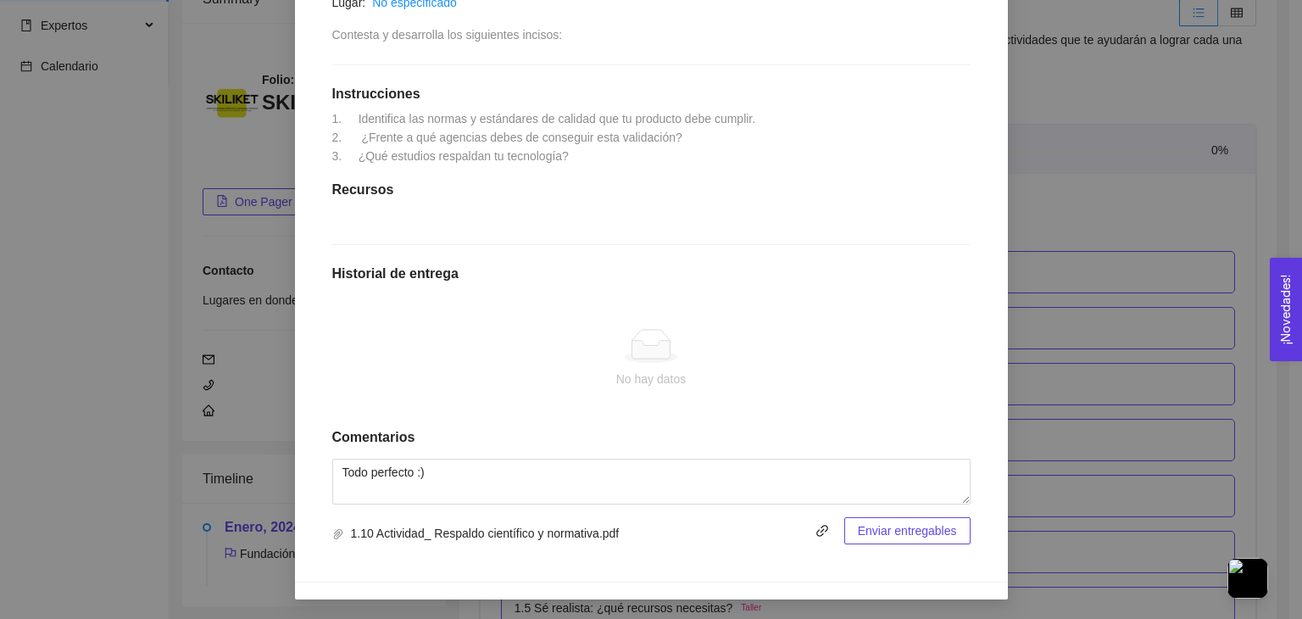
click at [899, 533] on span "Enviar entregables" at bounding box center [907, 530] width 99 height 19
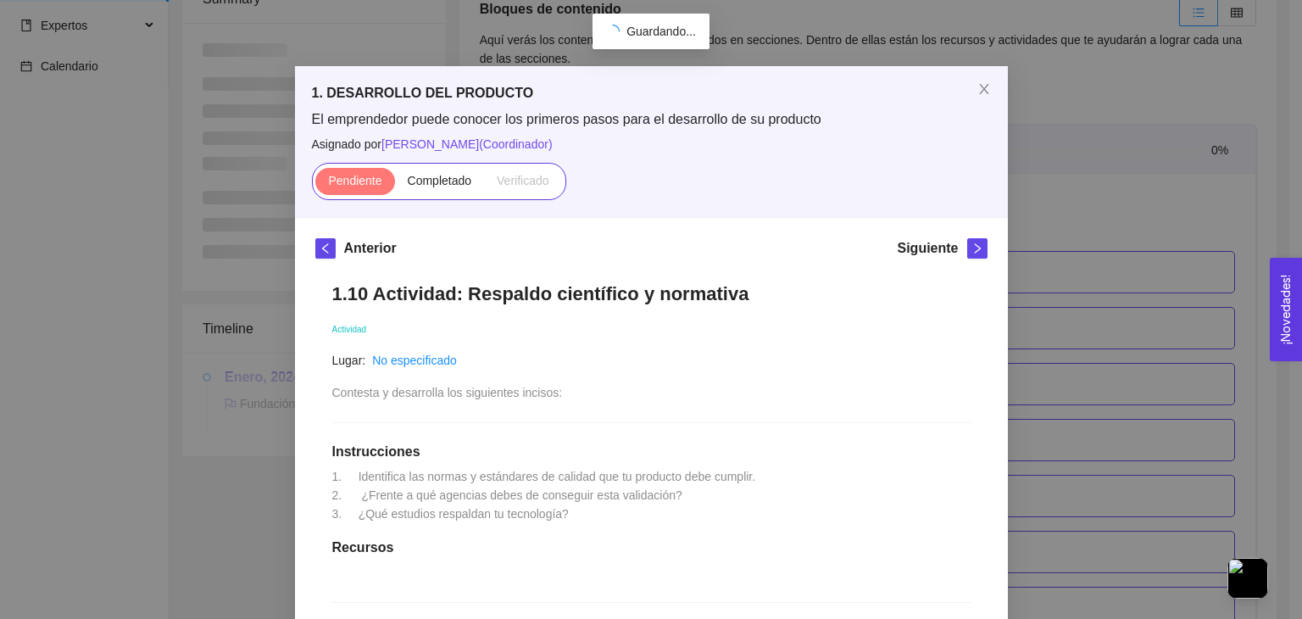
scroll to position [0, 0]
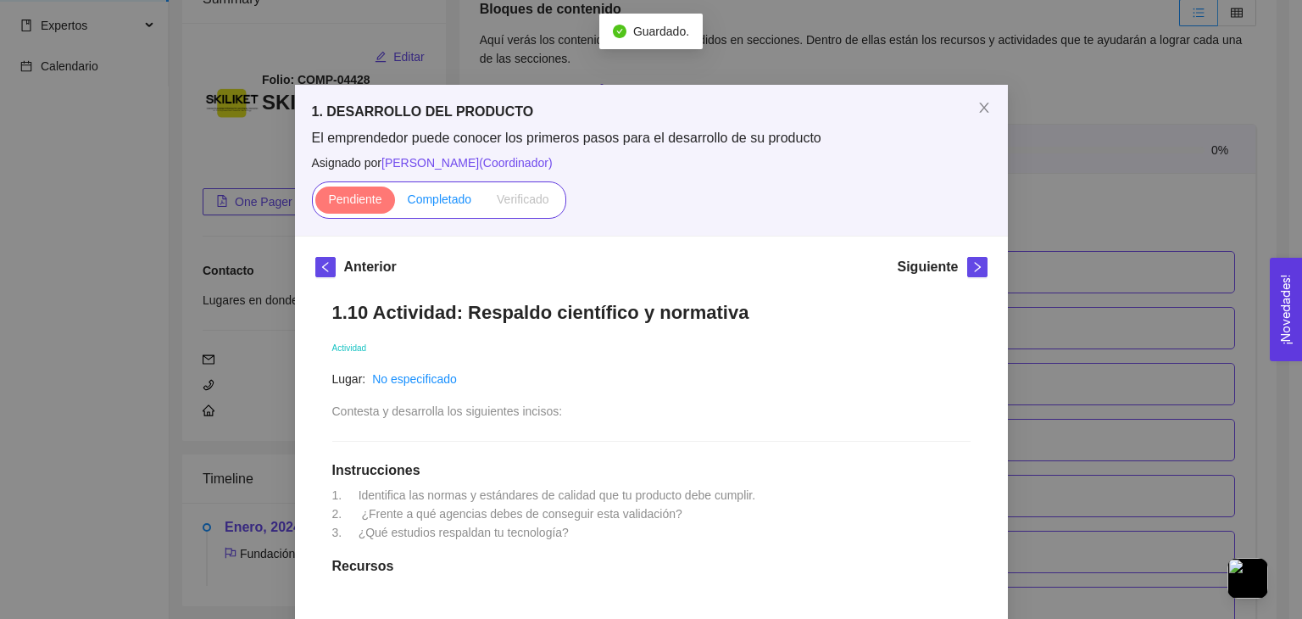
click at [429, 198] on span "Completado" at bounding box center [440, 199] width 64 height 14
click at [395, 203] on input "Completado" at bounding box center [395, 203] width 0 height 0
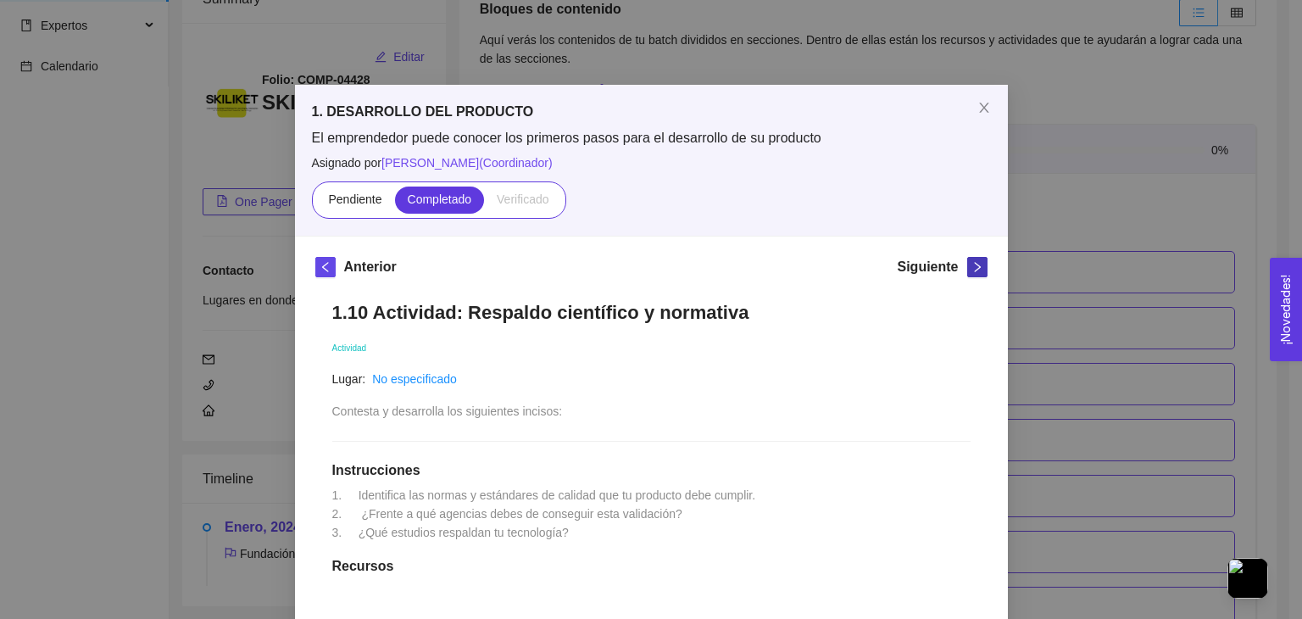
click at [972, 266] on icon "right" at bounding box center [978, 267] width 12 height 12
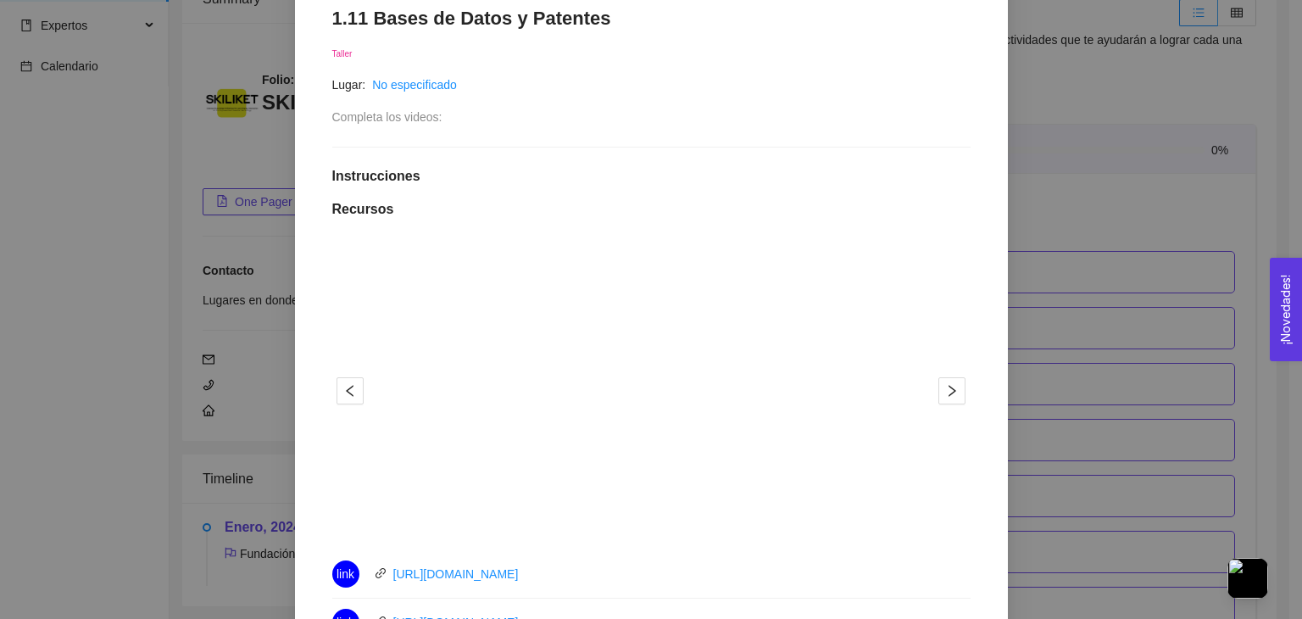
scroll to position [292, 0]
click at [951, 394] on icon "right" at bounding box center [952, 394] width 14 height 14
click at [939, 399] on button "button" at bounding box center [952, 393] width 27 height 27
click at [944, 382] on button "button" at bounding box center [952, 393] width 27 height 27
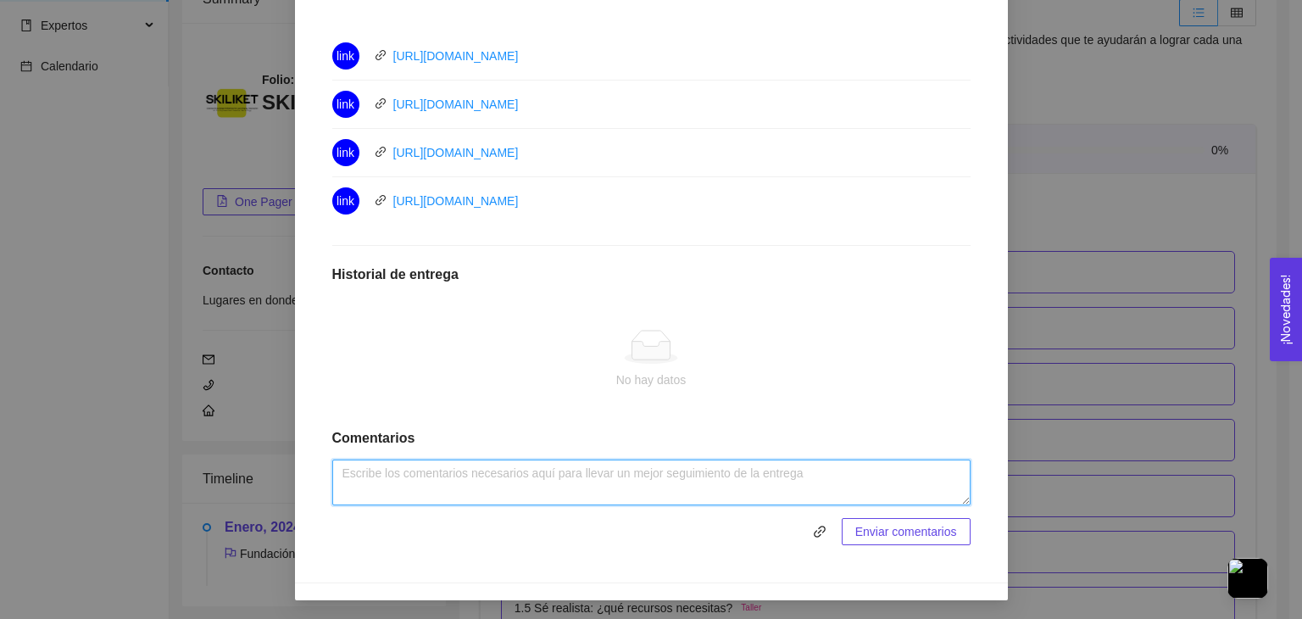
click at [744, 475] on textarea at bounding box center [651, 483] width 638 height 46
type textarea "Todo perfecto"
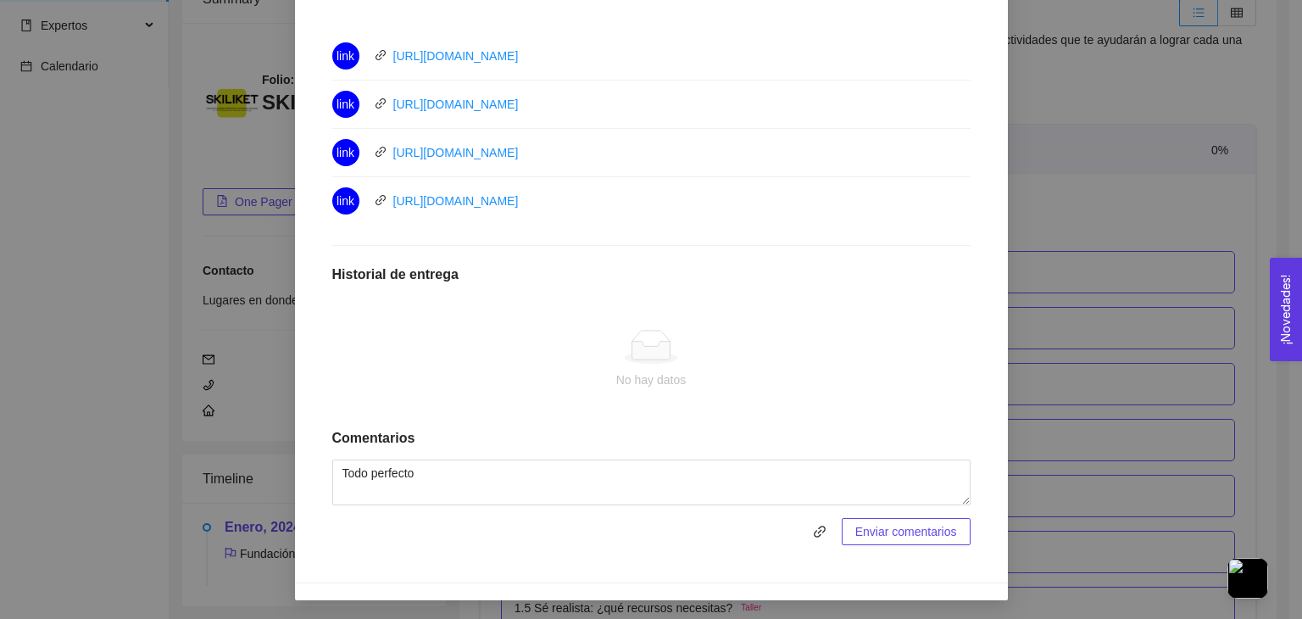
click at [931, 531] on span "Enviar comentarios" at bounding box center [907, 531] width 102 height 19
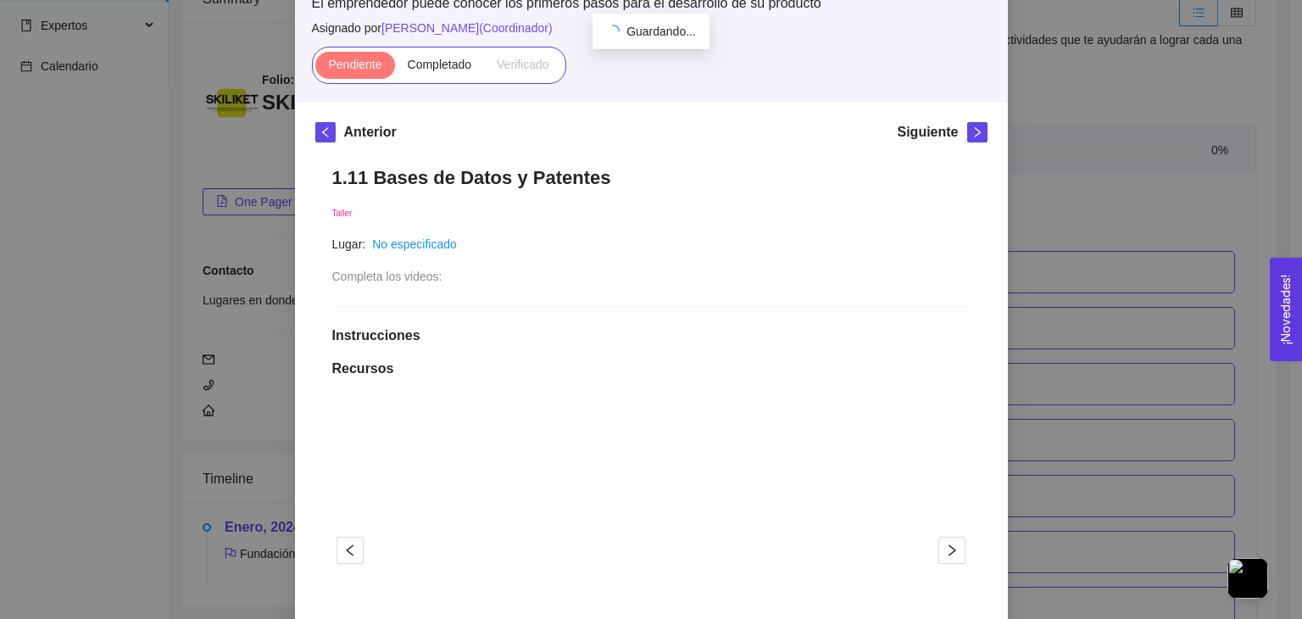
scroll to position [0, 0]
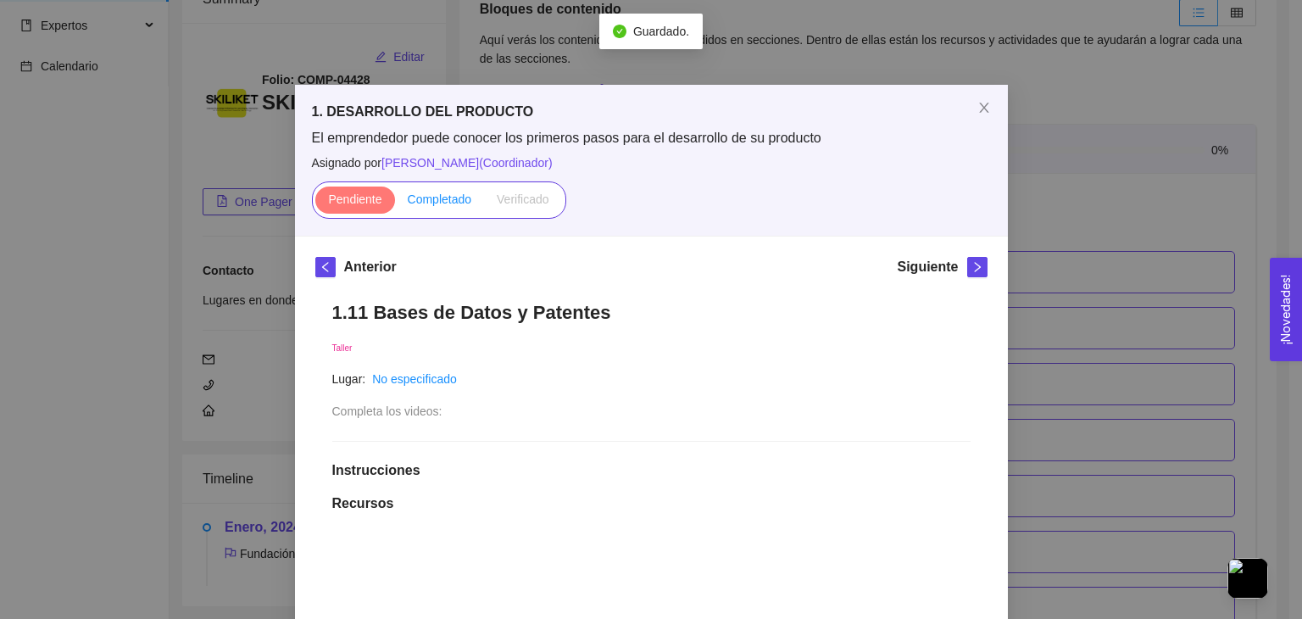
click at [432, 199] on span "Completado" at bounding box center [440, 199] width 64 height 14
click at [395, 203] on input "Completado" at bounding box center [395, 203] width 0 height 0
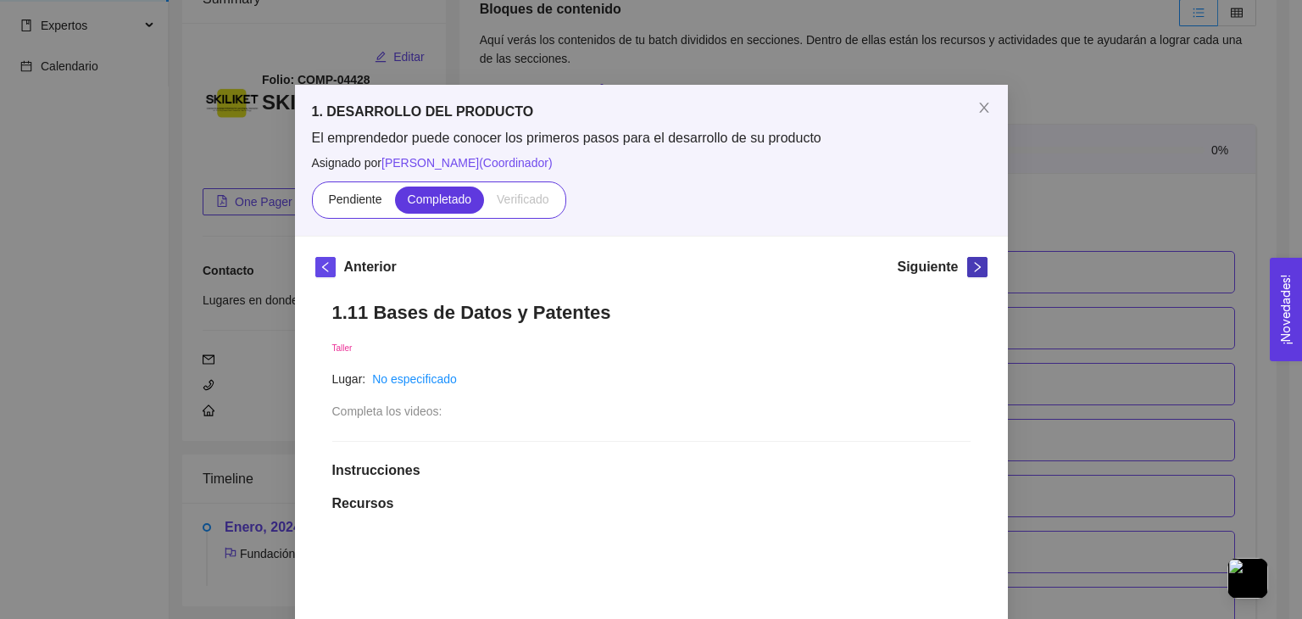
click at [972, 261] on icon "right" at bounding box center [978, 267] width 12 height 12
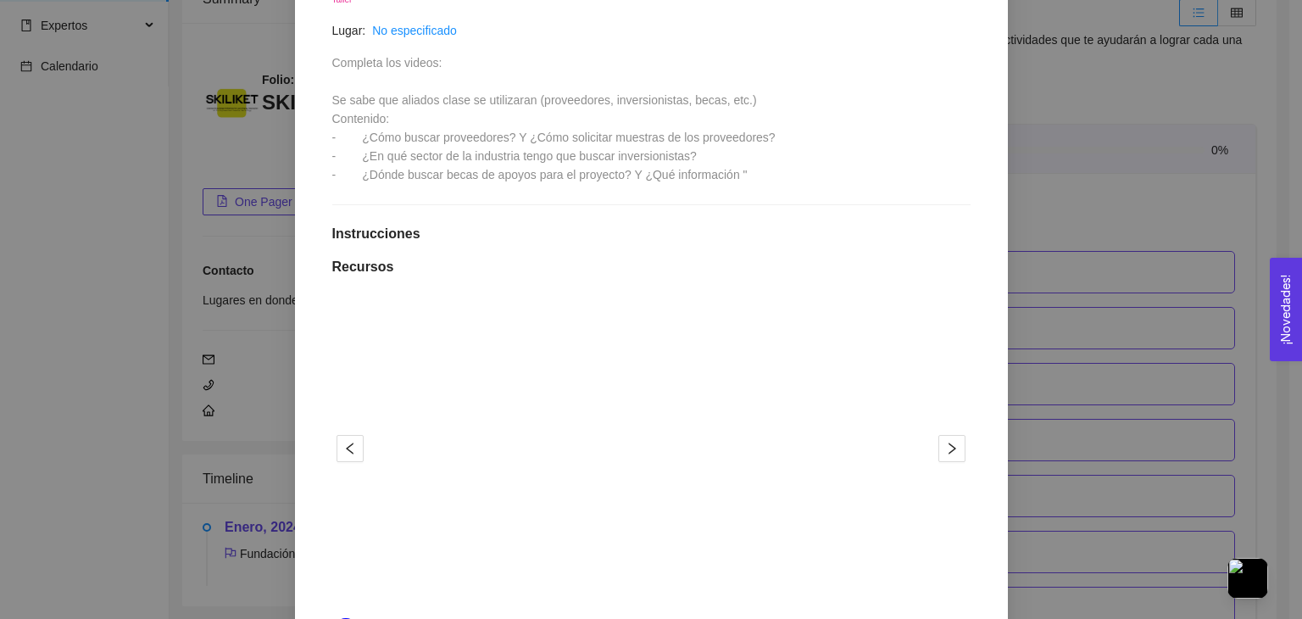
scroll to position [345, 0]
click at [939, 440] on button "button" at bounding box center [952, 451] width 27 height 27
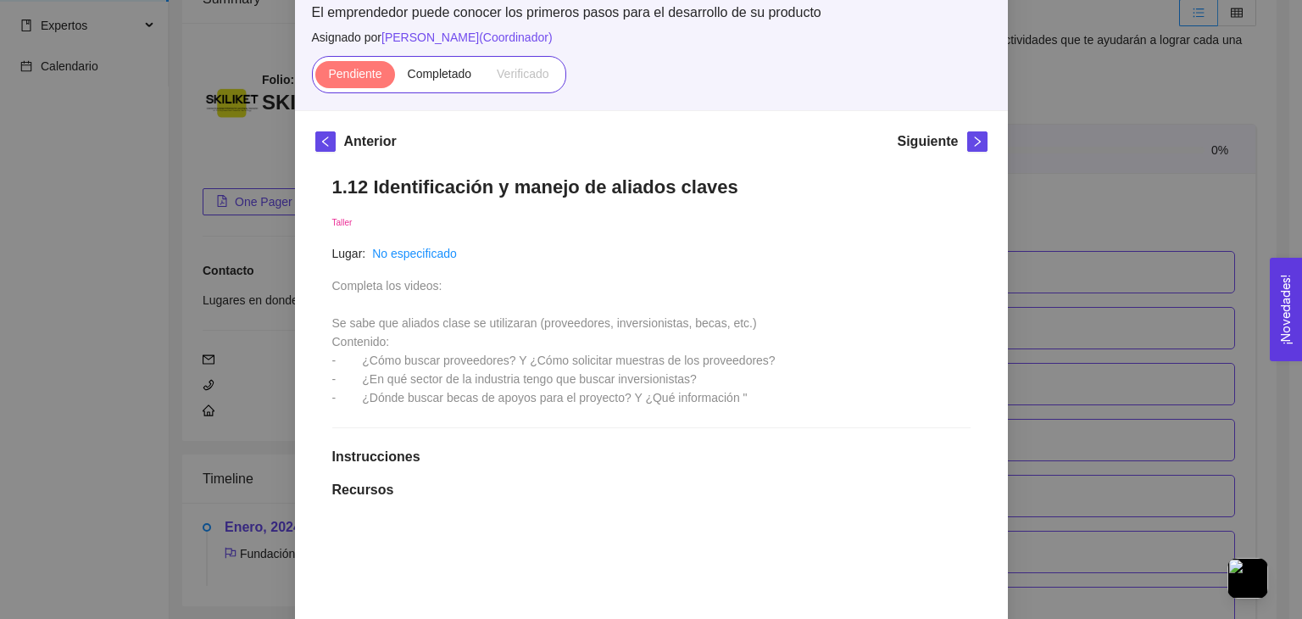
scroll to position [124, 0]
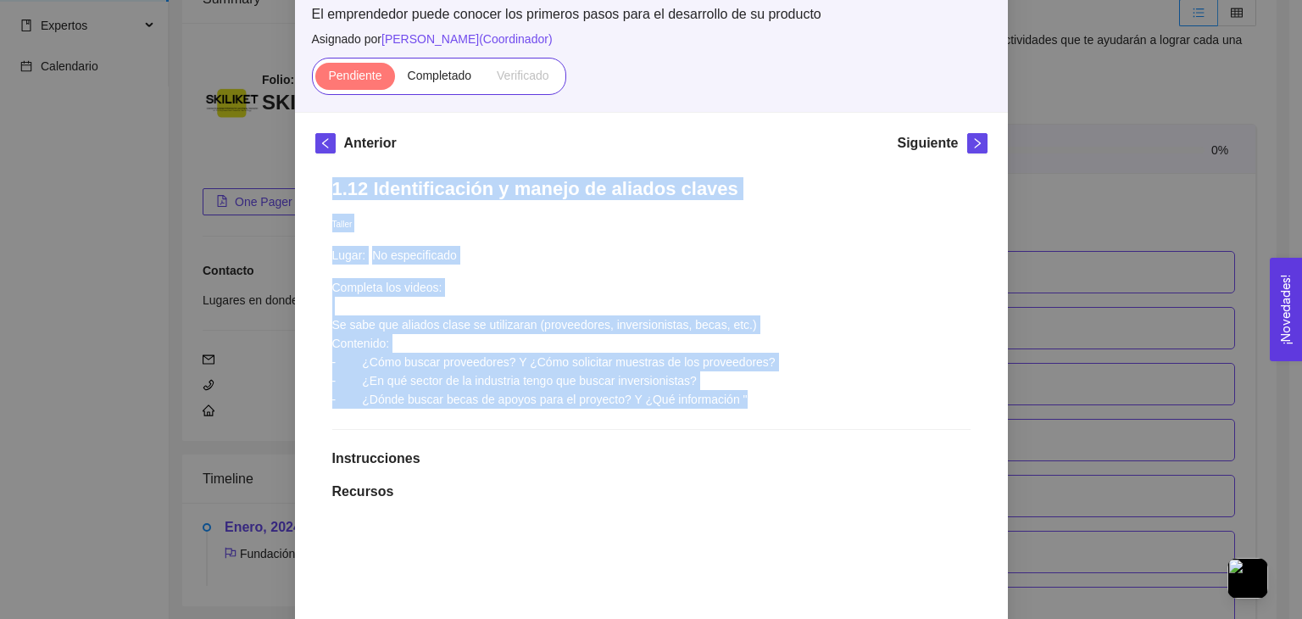
drag, startPoint x: 325, startPoint y: 193, endPoint x: 750, endPoint y: 400, distance: 472.5
copy div "1.12 Identificación y manejo de aliados claves Taller Lugar: No especificado Co…"
click at [543, 246] on div "Lugar: No especificado" at bounding box center [553, 255] width 443 height 19
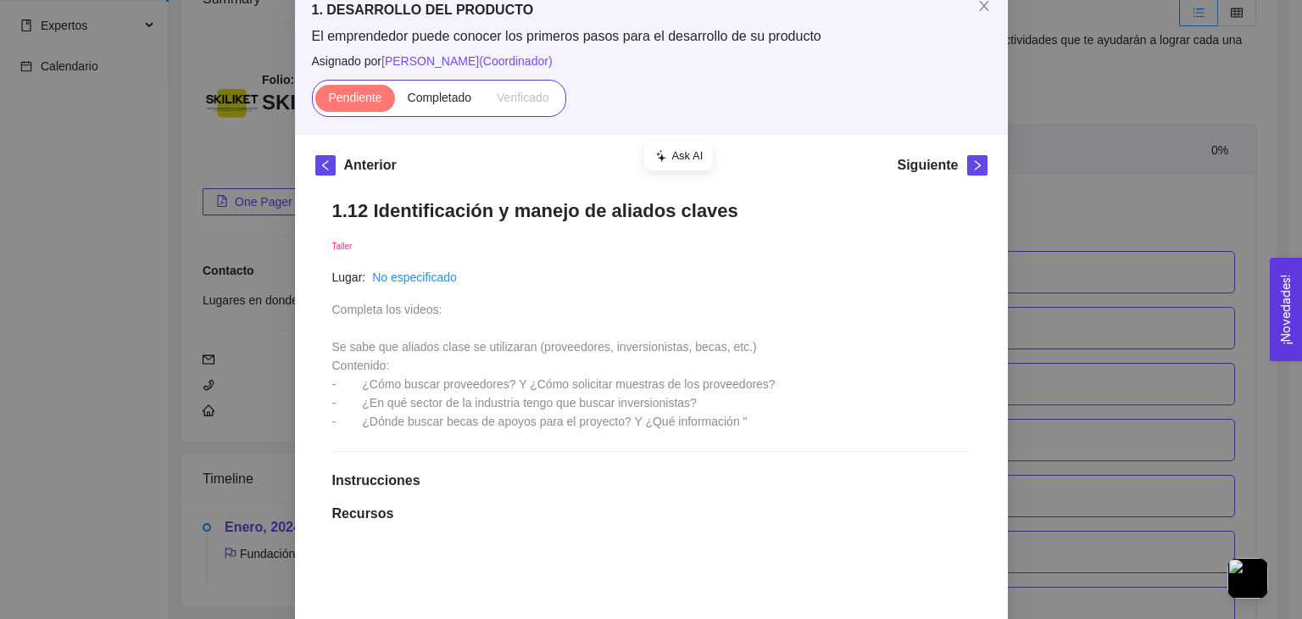
scroll to position [0, 0]
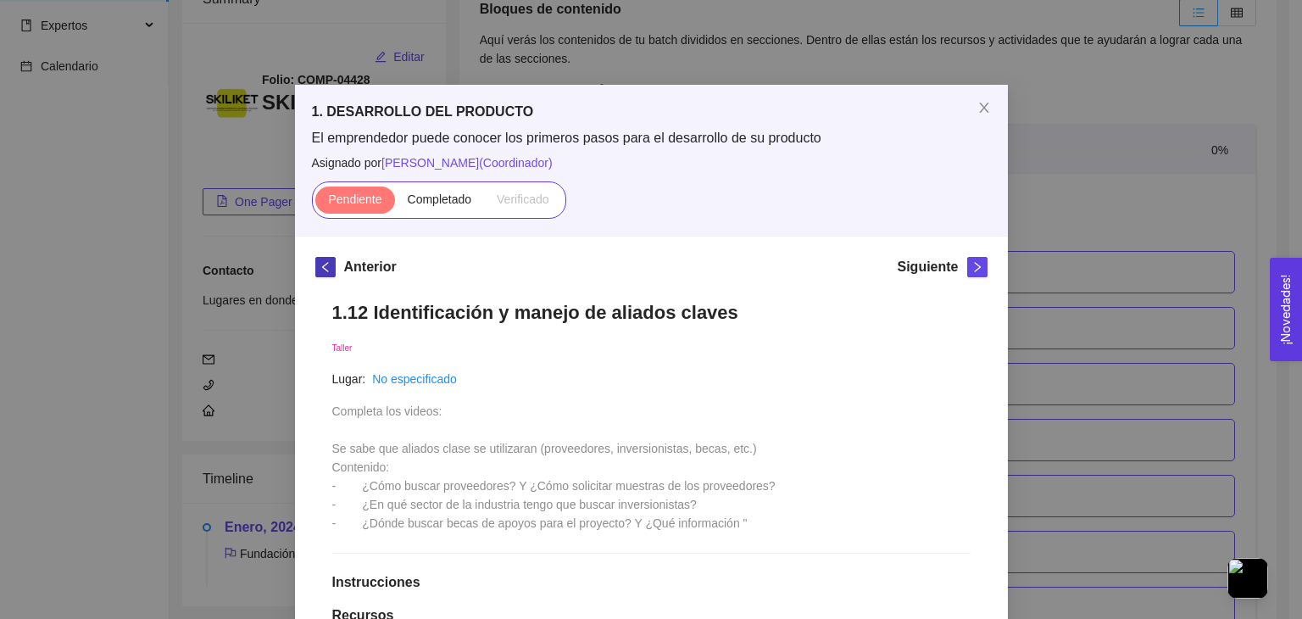
click at [320, 272] on icon "left" at bounding box center [326, 267] width 12 height 12
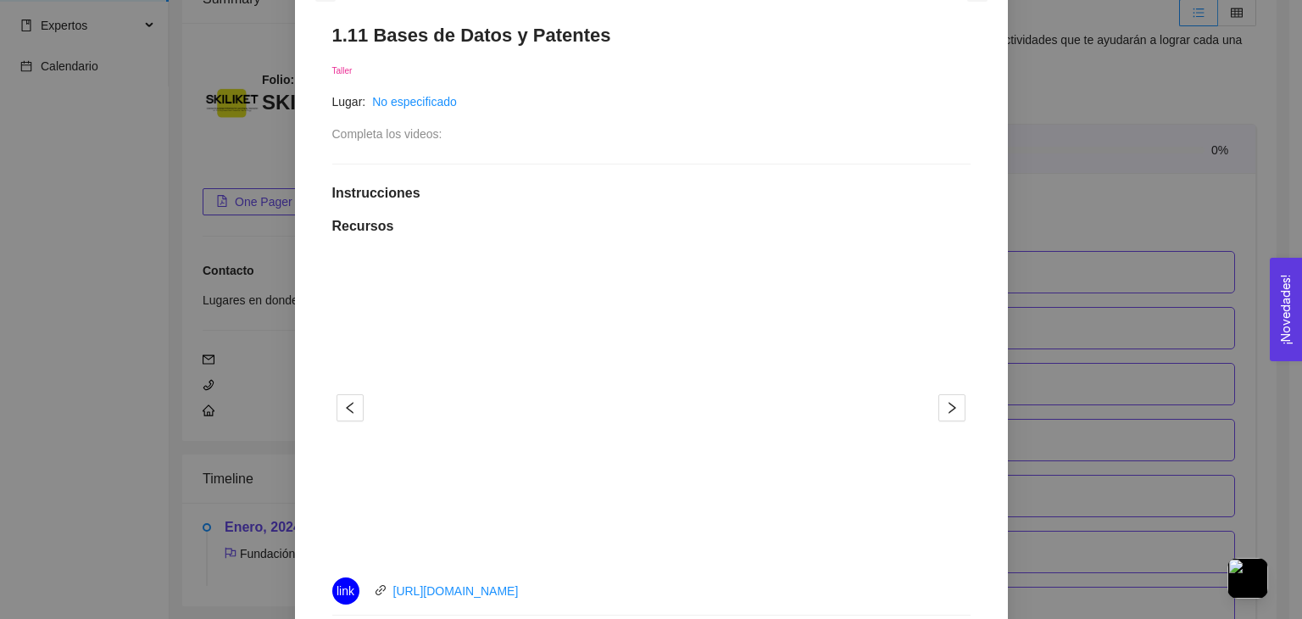
scroll to position [278, 0]
click at [409, 593] on link "[URL][DOMAIN_NAME]" at bounding box center [455, 590] width 125 height 14
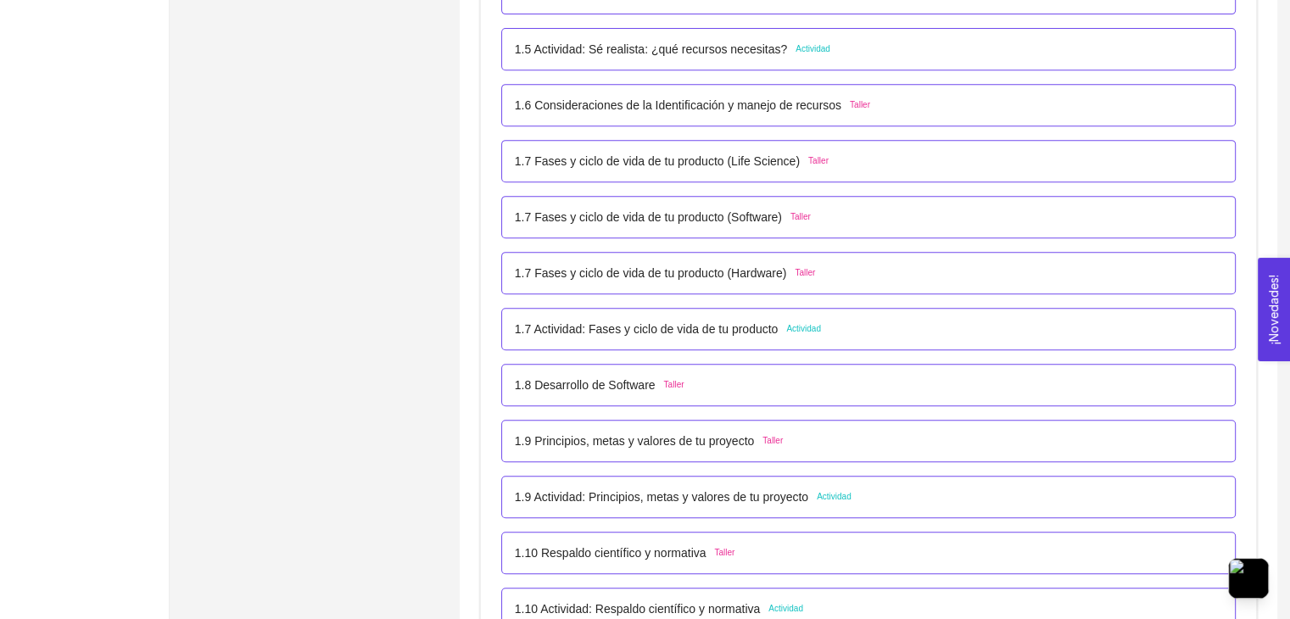
scroll to position [746, 0]
click at [616, 499] on p "1.9 Actividad: Principios, metas y valores de tu proyecto" at bounding box center [661, 497] width 293 height 19
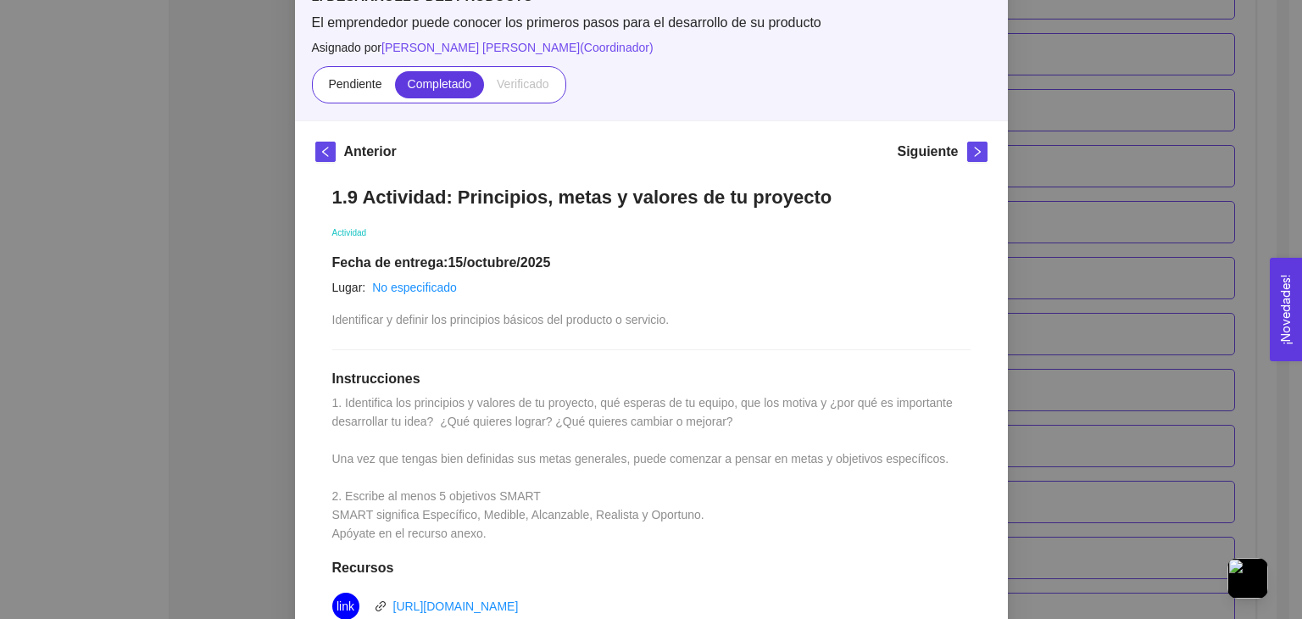
scroll to position [0, 0]
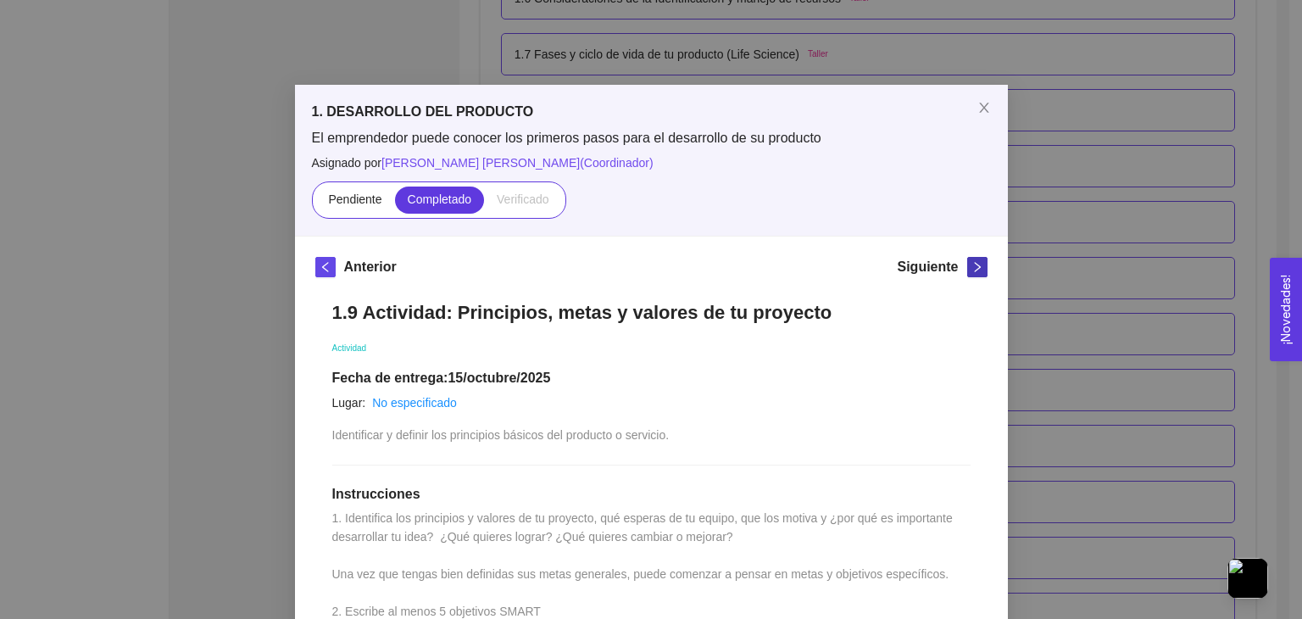
click at [970, 257] on button "button" at bounding box center [977, 267] width 20 height 20
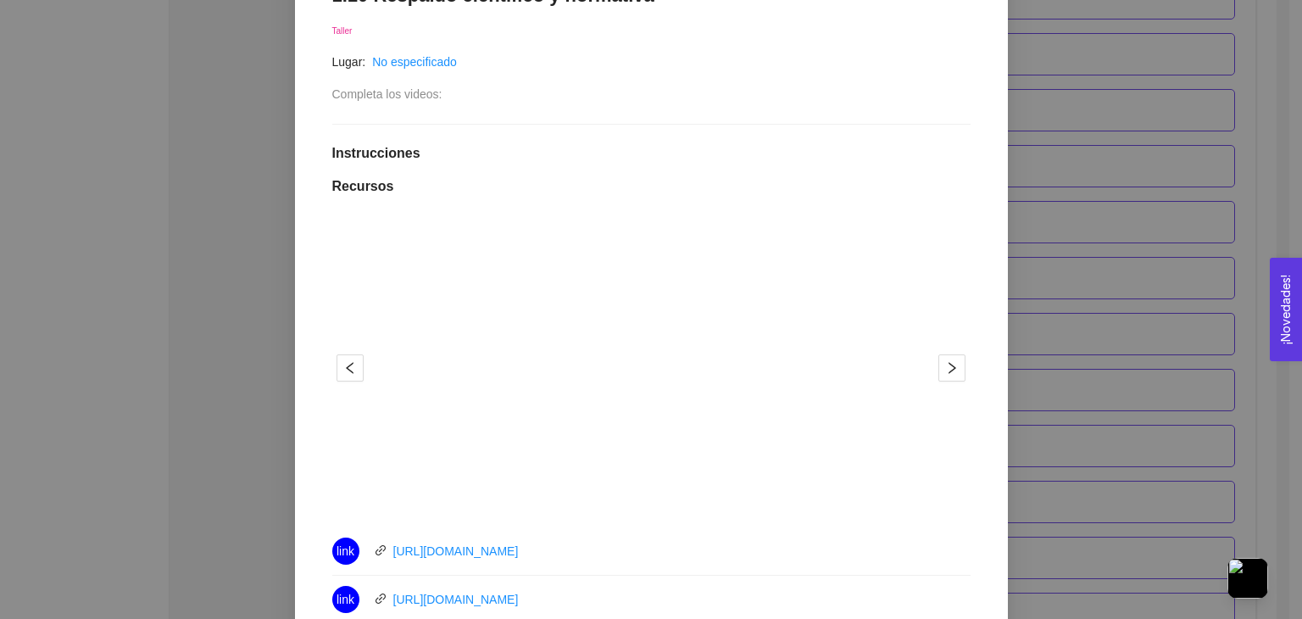
scroll to position [332, 0]
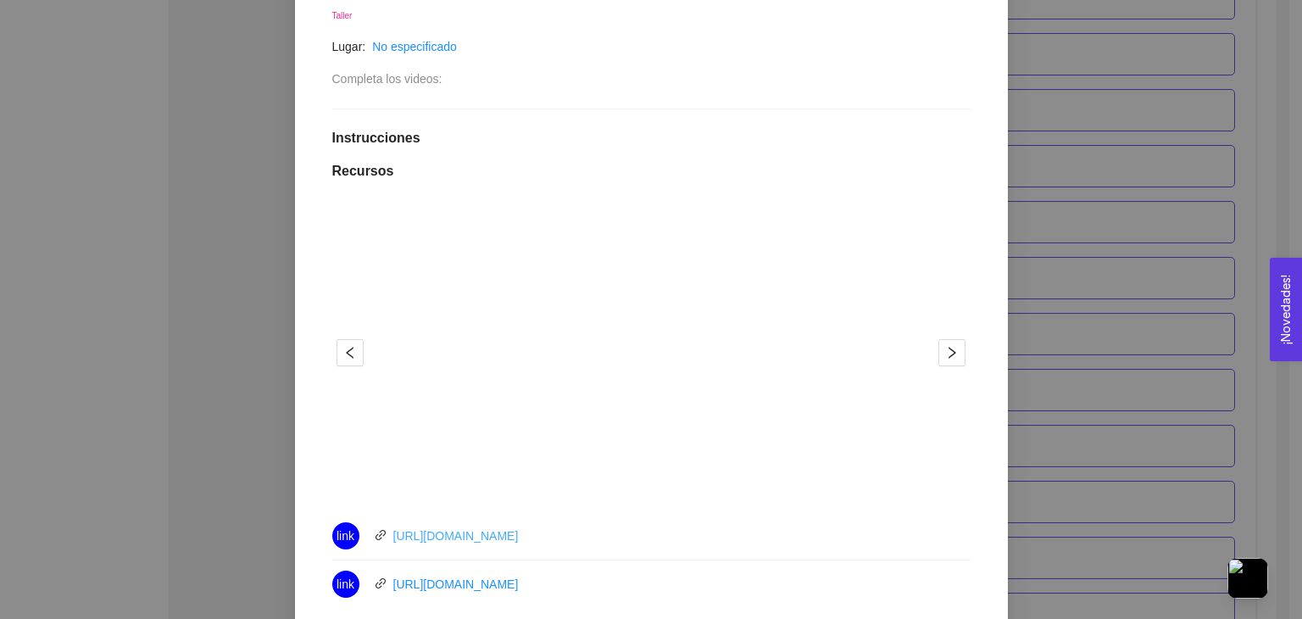
click at [427, 539] on link "https://youtu.be/5wpvLpTegLo" at bounding box center [455, 536] width 125 height 14
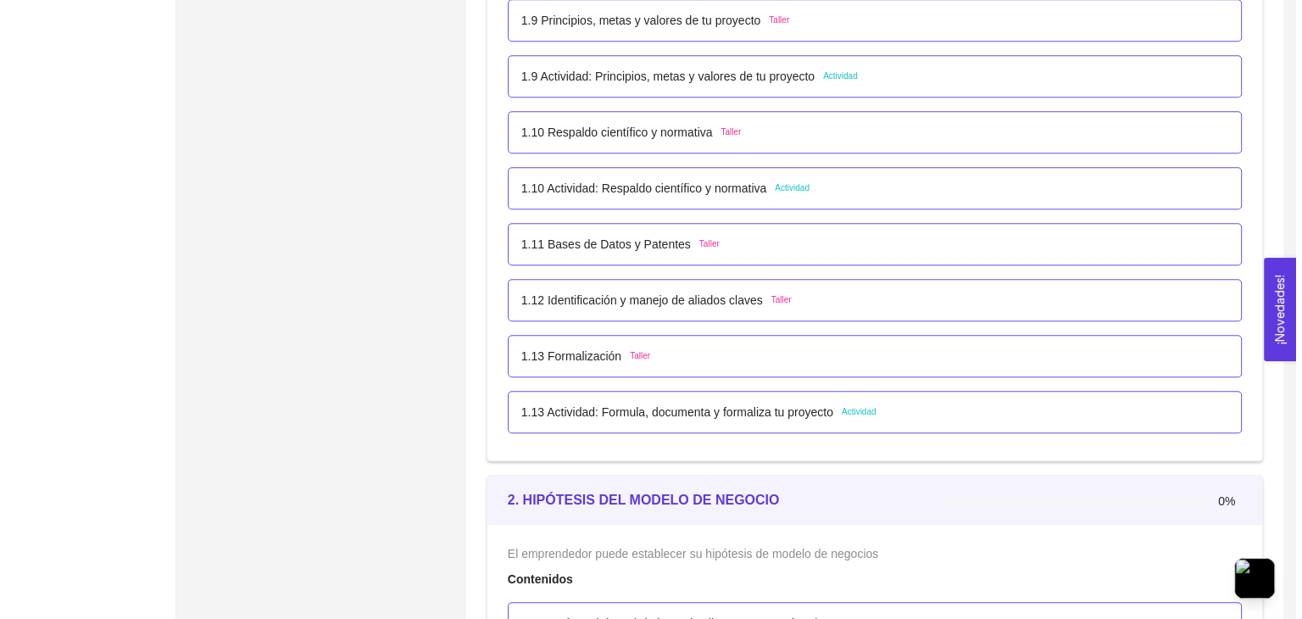
scroll to position [1166, 0]
click at [582, 304] on p "1.12 Identificación y manejo de aliados claves" at bounding box center [636, 301] width 242 height 19
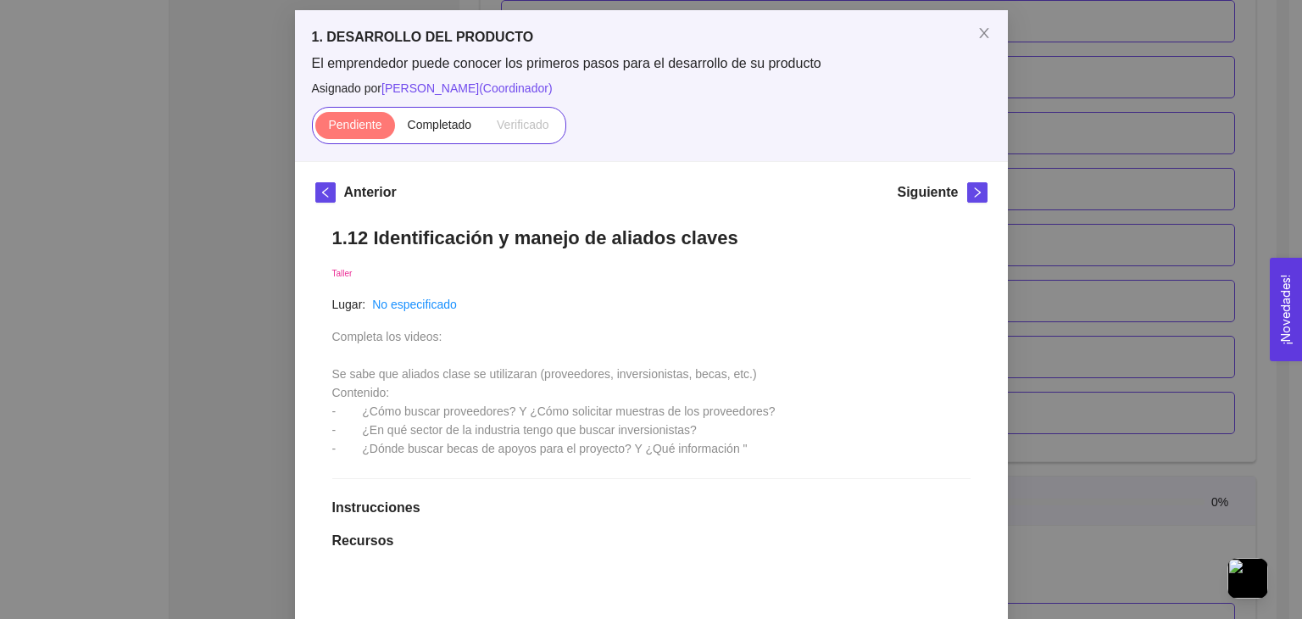
scroll to position [70, 0]
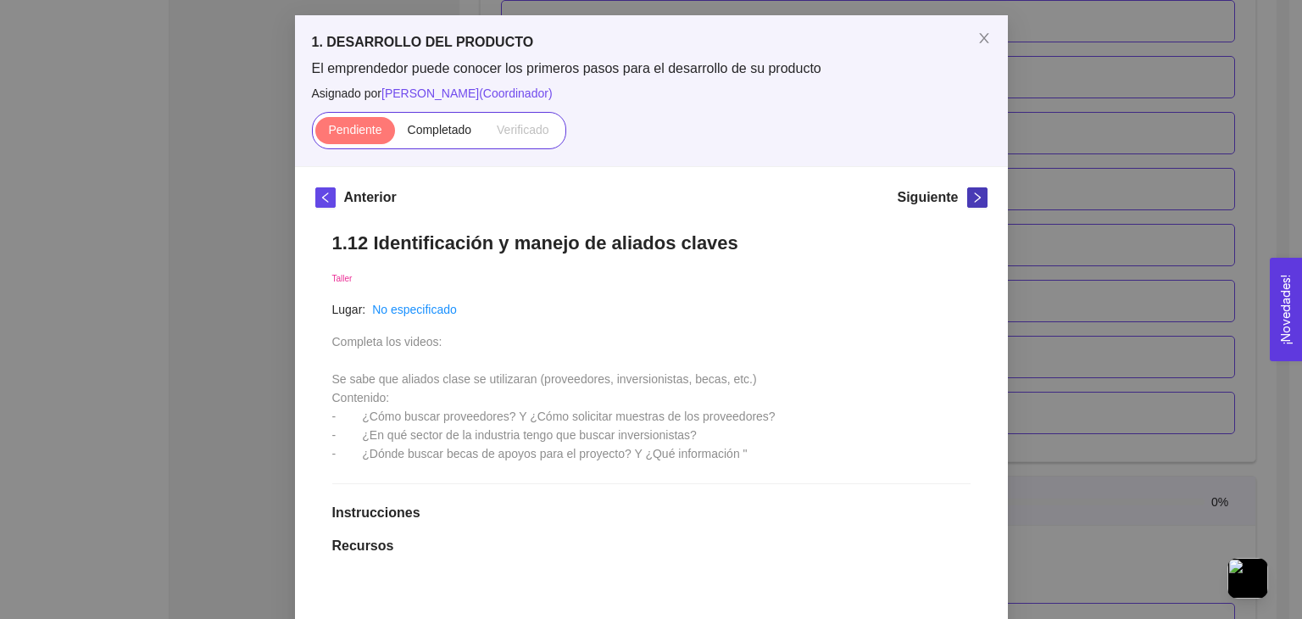
click at [972, 192] on icon "right" at bounding box center [978, 198] width 12 height 12
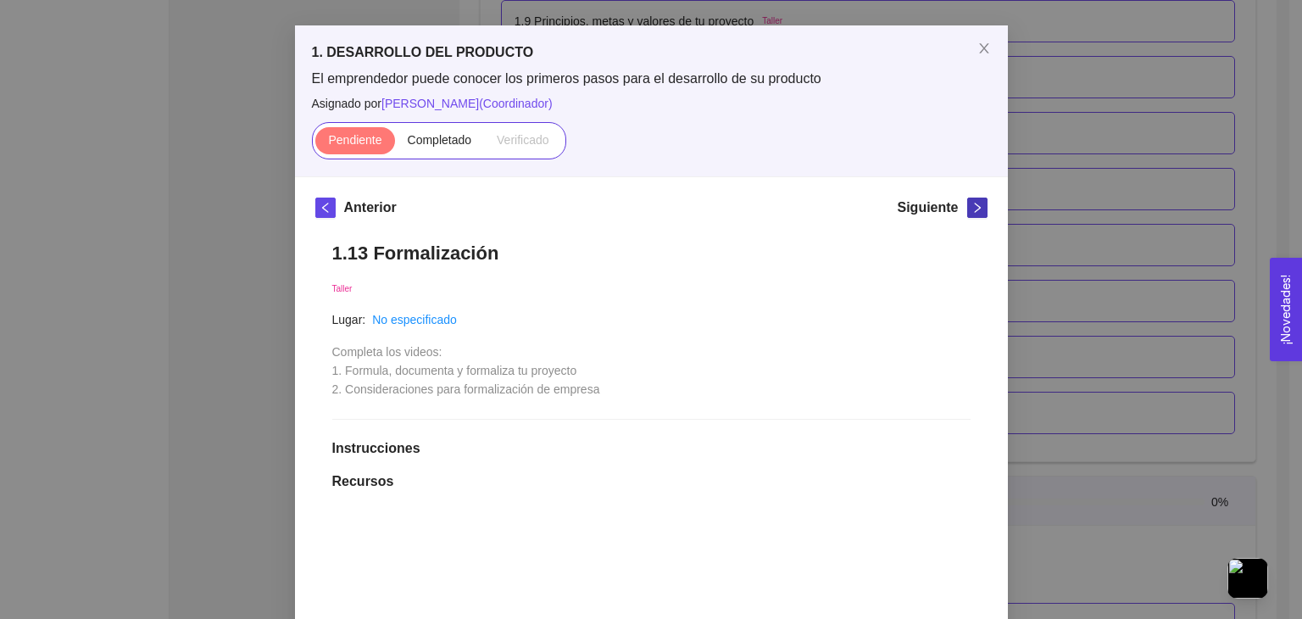
scroll to position [0, 0]
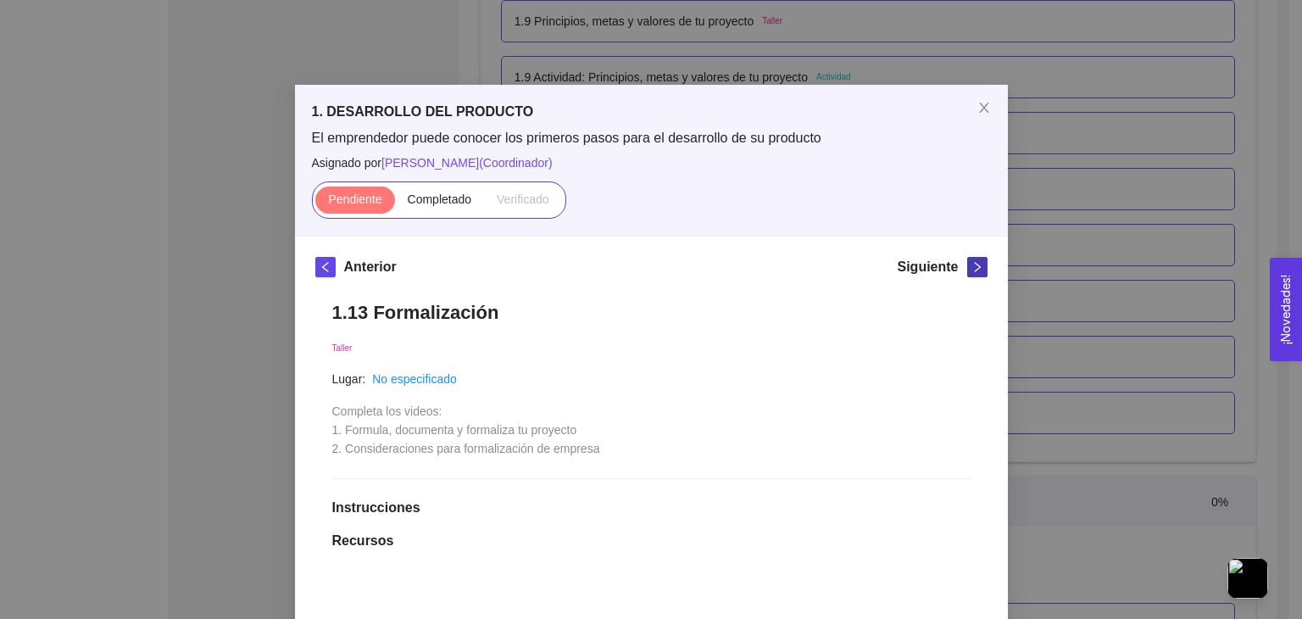
click at [976, 265] on icon "right" at bounding box center [978, 267] width 12 height 12
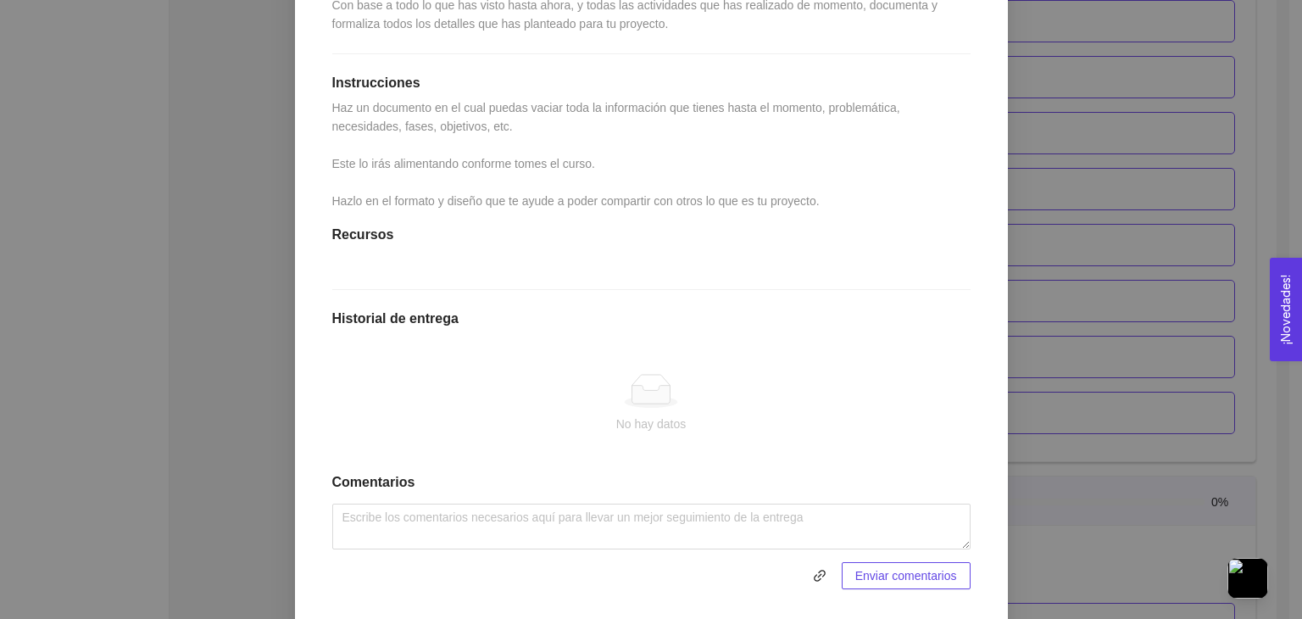
scroll to position [451, 0]
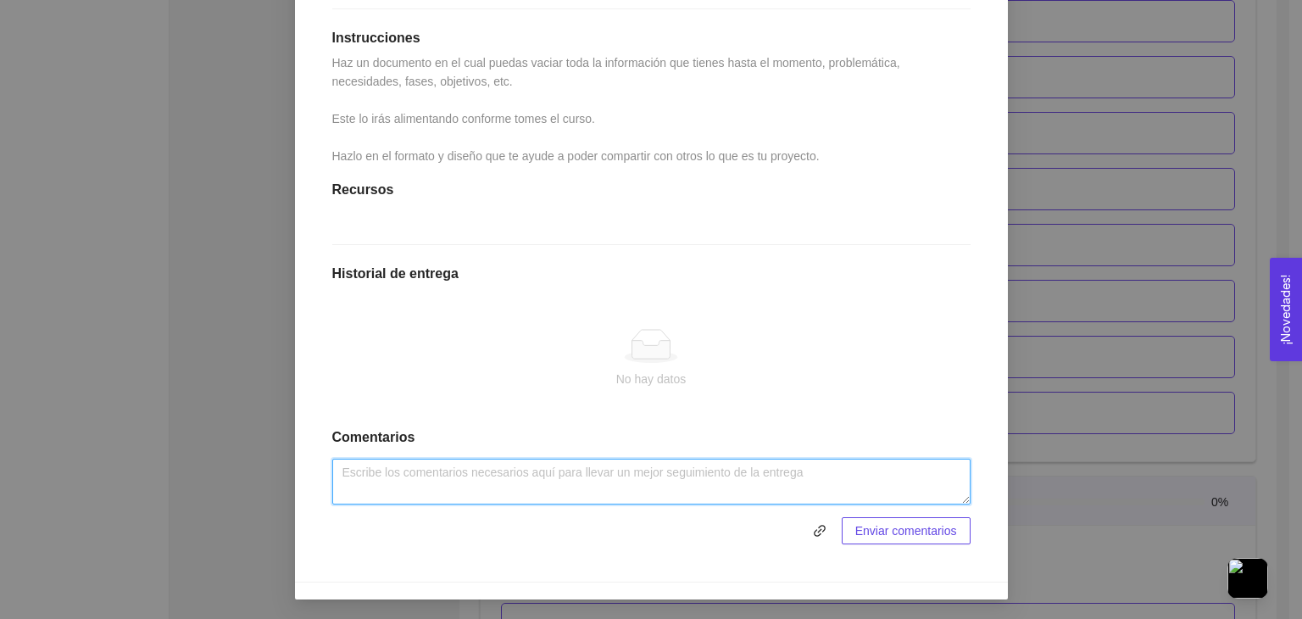
click at [427, 480] on textarea at bounding box center [651, 482] width 638 height 46
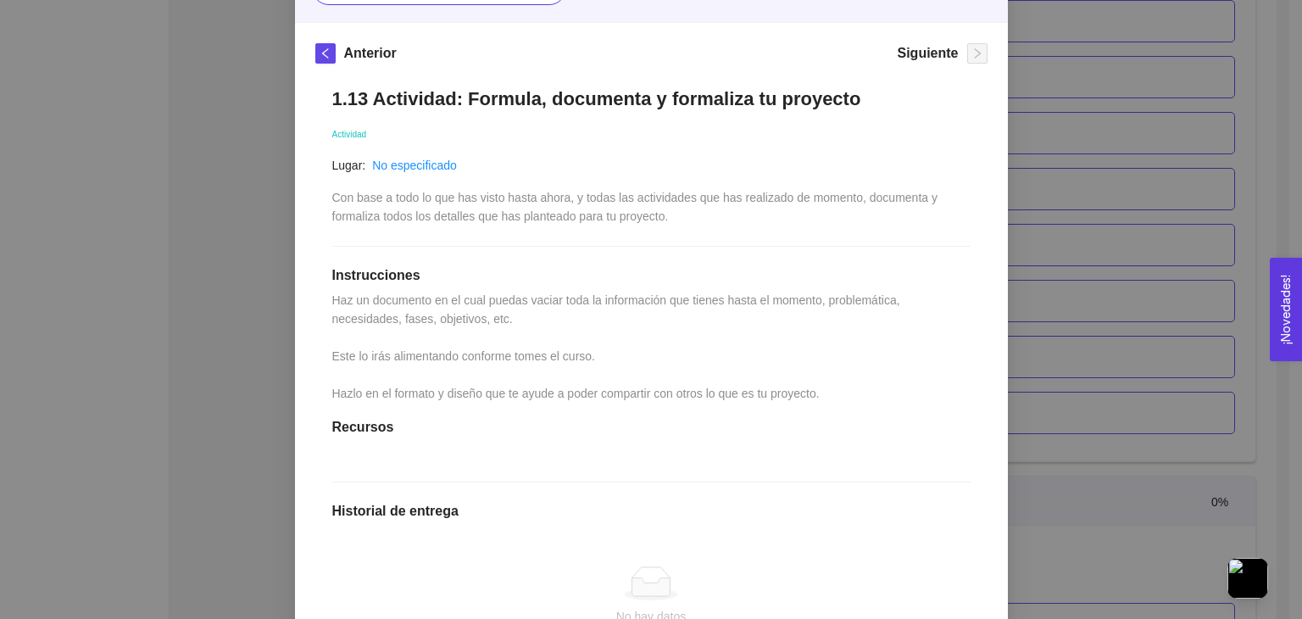
scroll to position [0, 0]
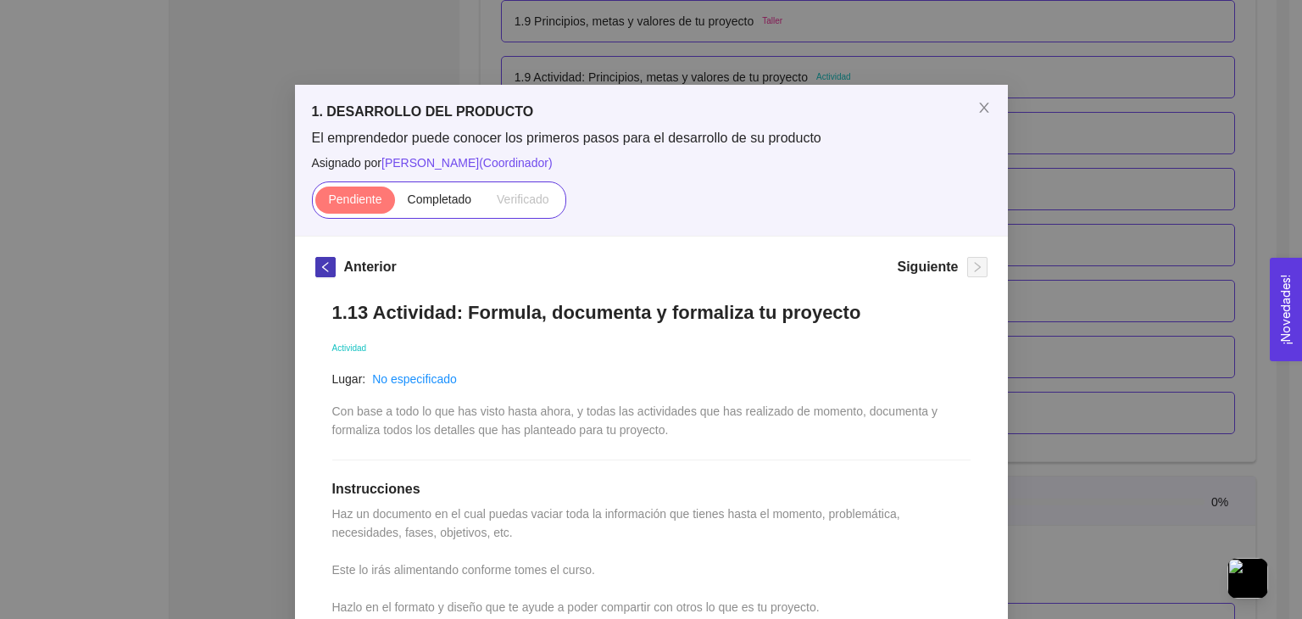
click at [316, 269] on span "left" at bounding box center [325, 267] width 19 height 12
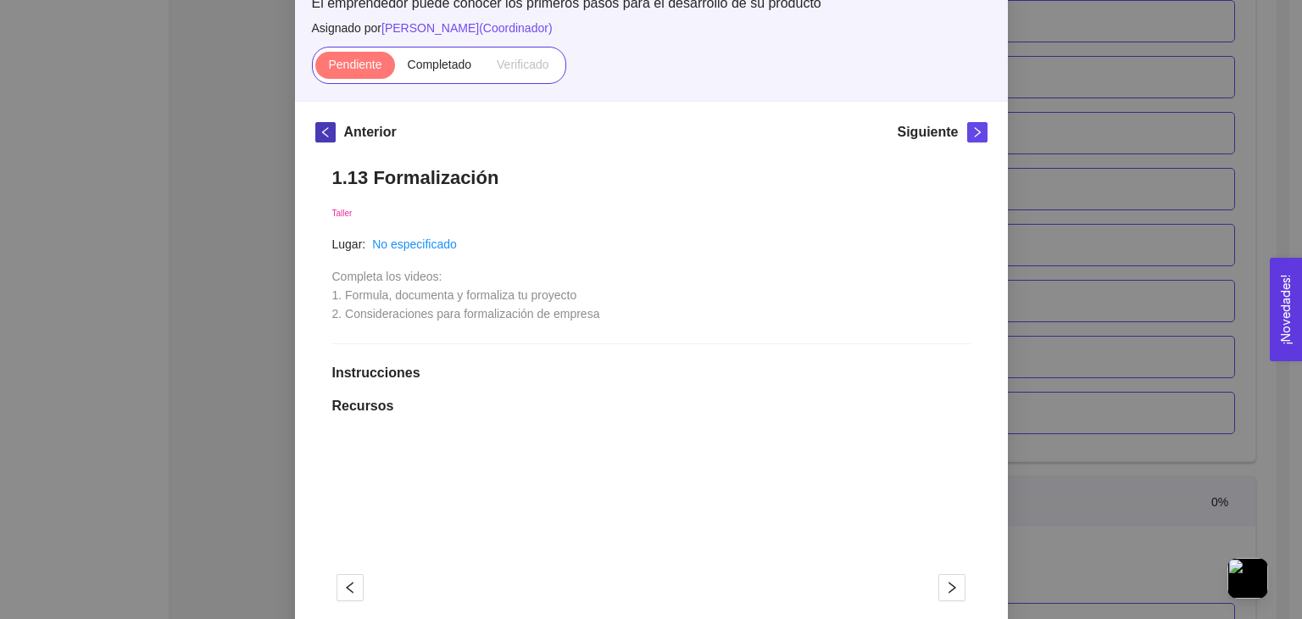
scroll to position [134, 0]
click at [329, 143] on div "Anterior" at bounding box center [355, 136] width 81 height 27
click at [324, 141] on button "button" at bounding box center [325, 133] width 20 height 20
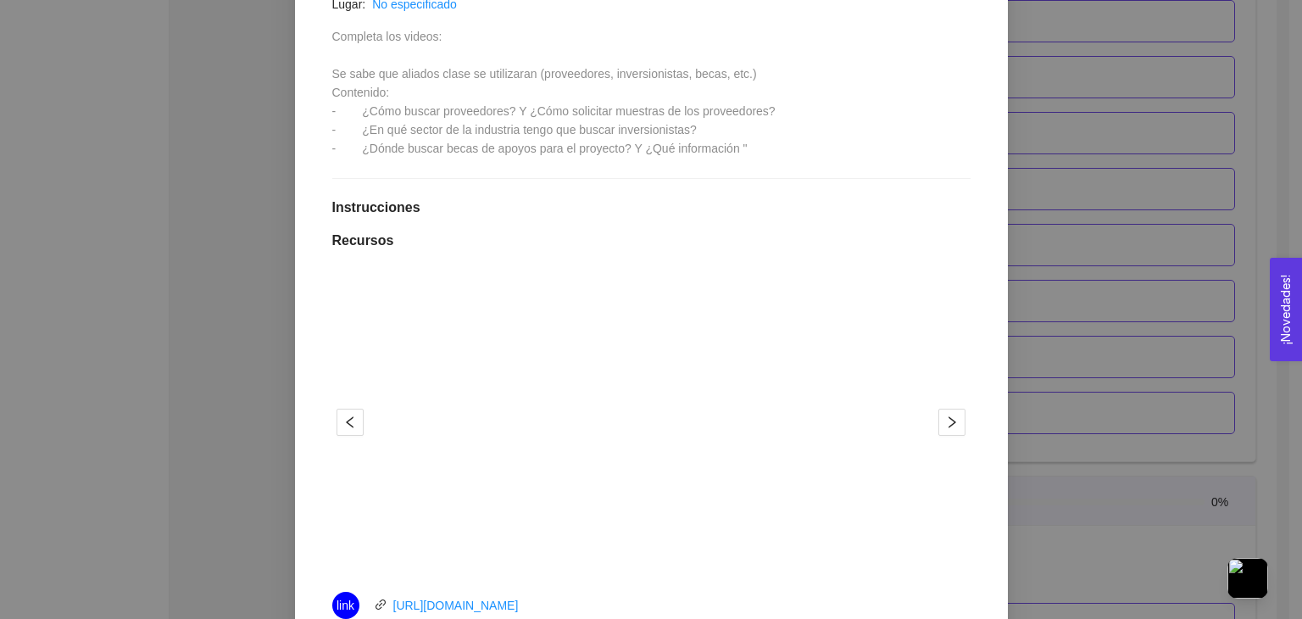
scroll to position [828, 0]
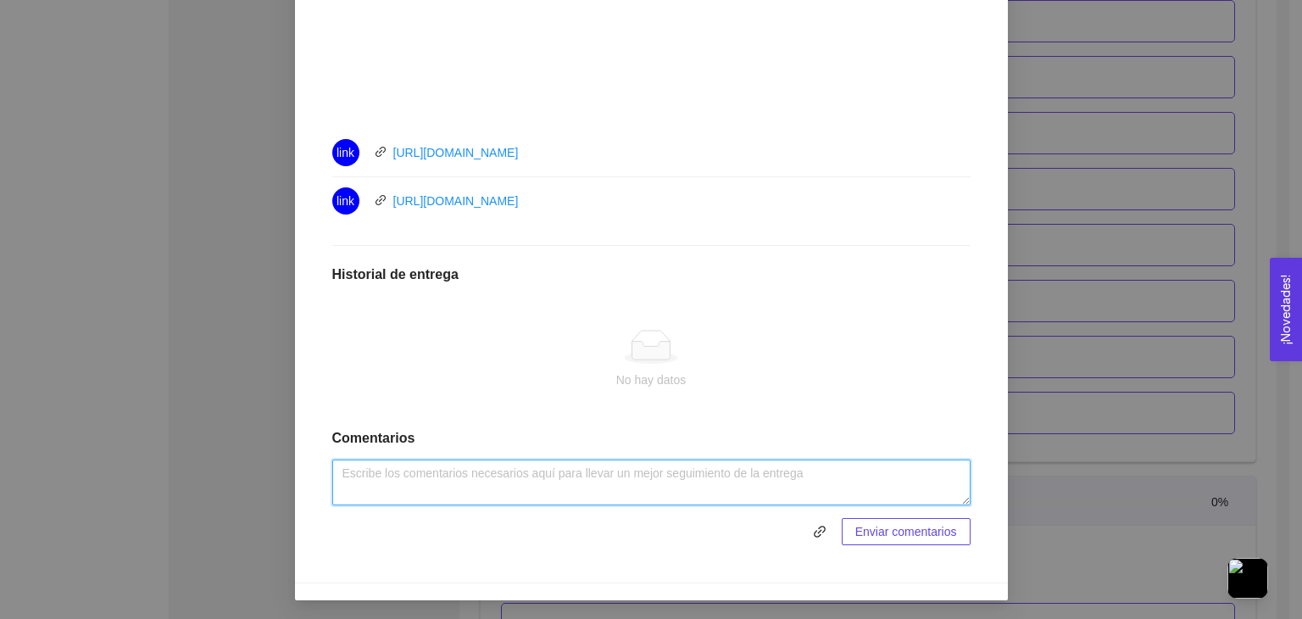
click at [436, 479] on textarea at bounding box center [651, 483] width 638 height 46
paste textarea "Proveedores: plataformas de software y servicios digitales como Canva, Hootsuit…"
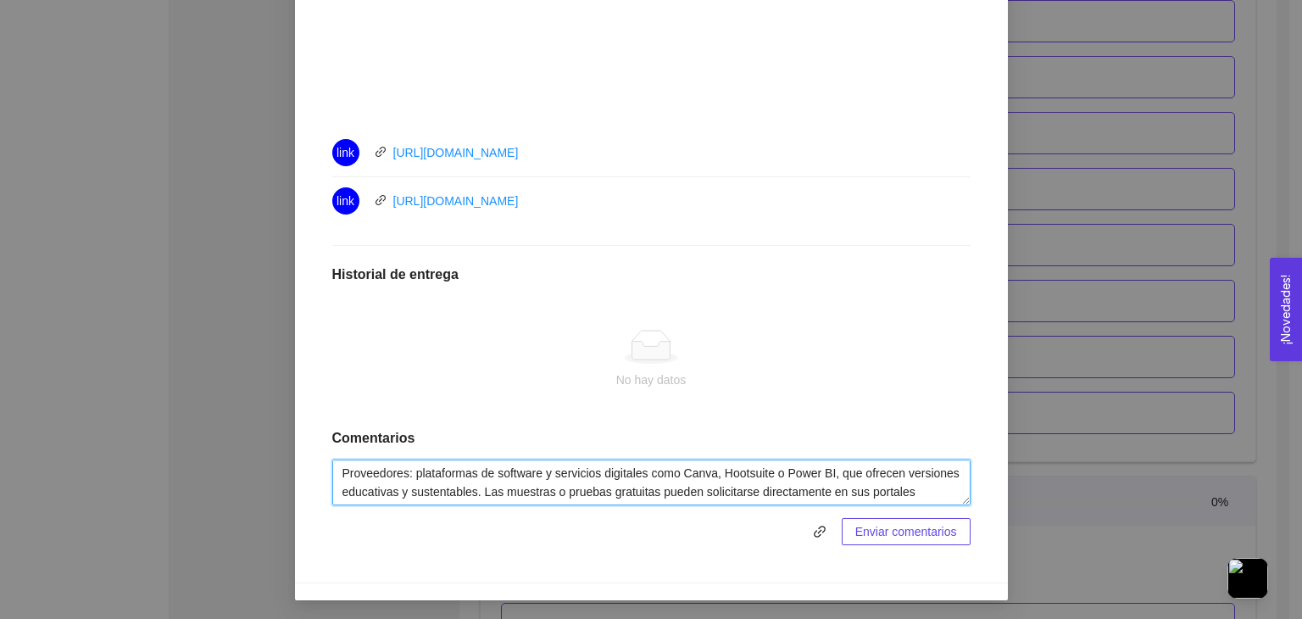
scroll to position [125, 0]
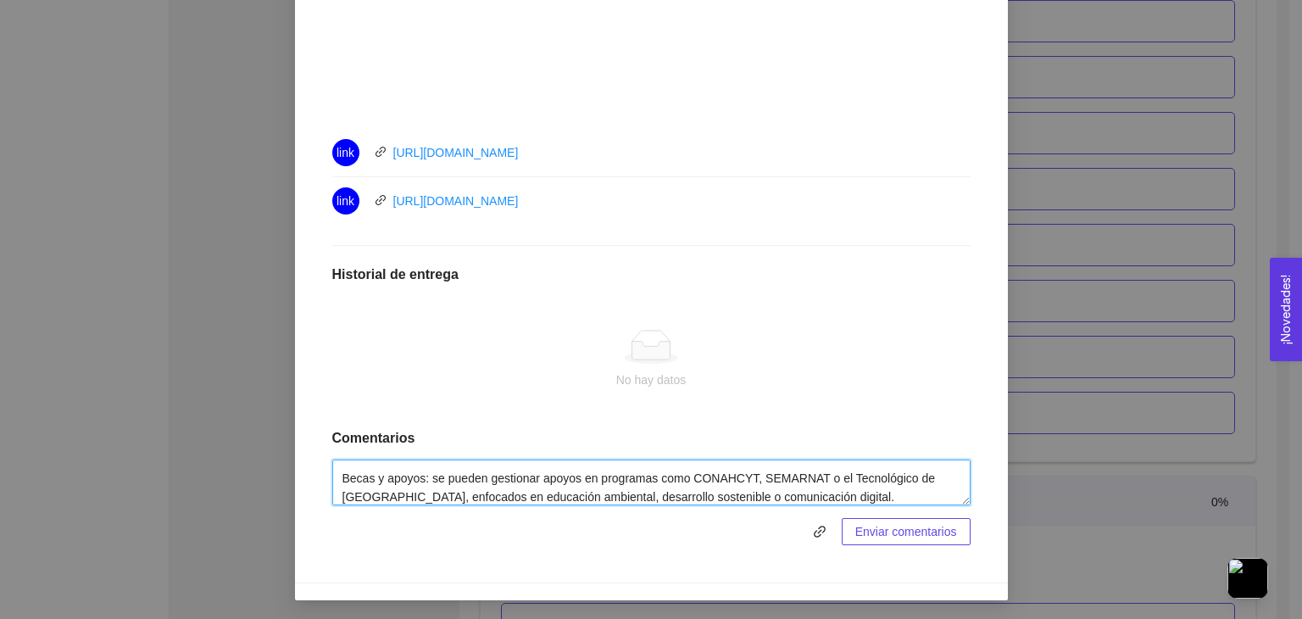
type textarea "Proveedores: plataformas de software y servicios digitales como Canva, Hootsuit…"
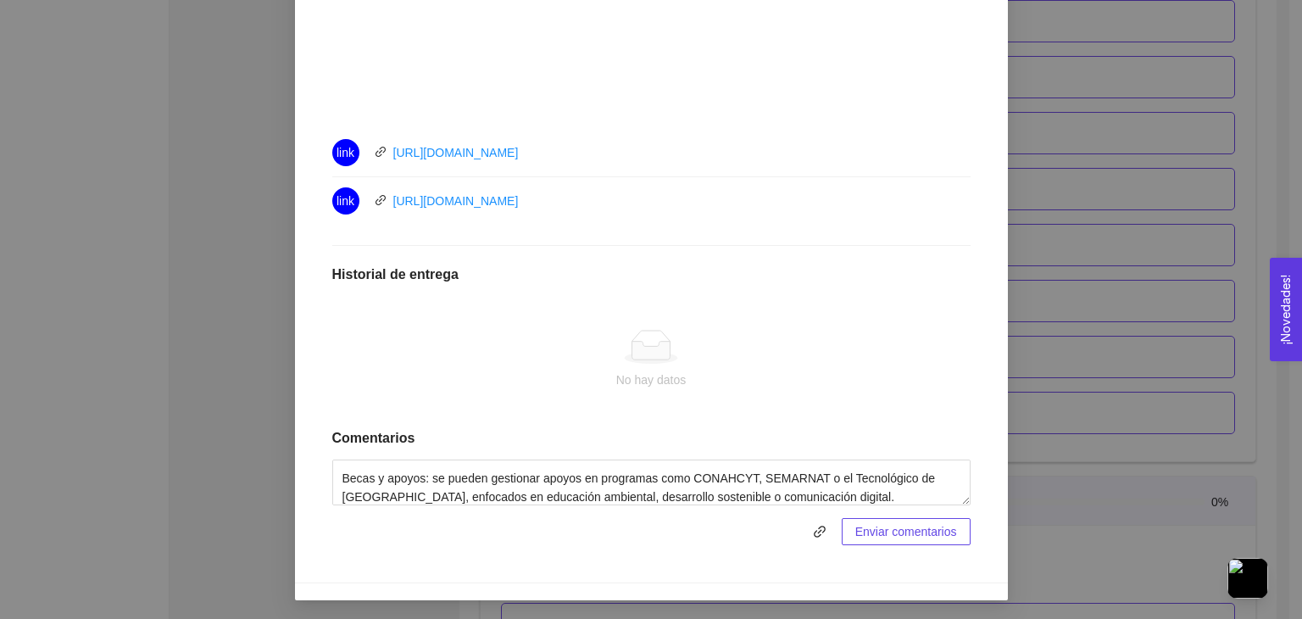
click at [913, 525] on span "Enviar comentarios" at bounding box center [907, 531] width 102 height 19
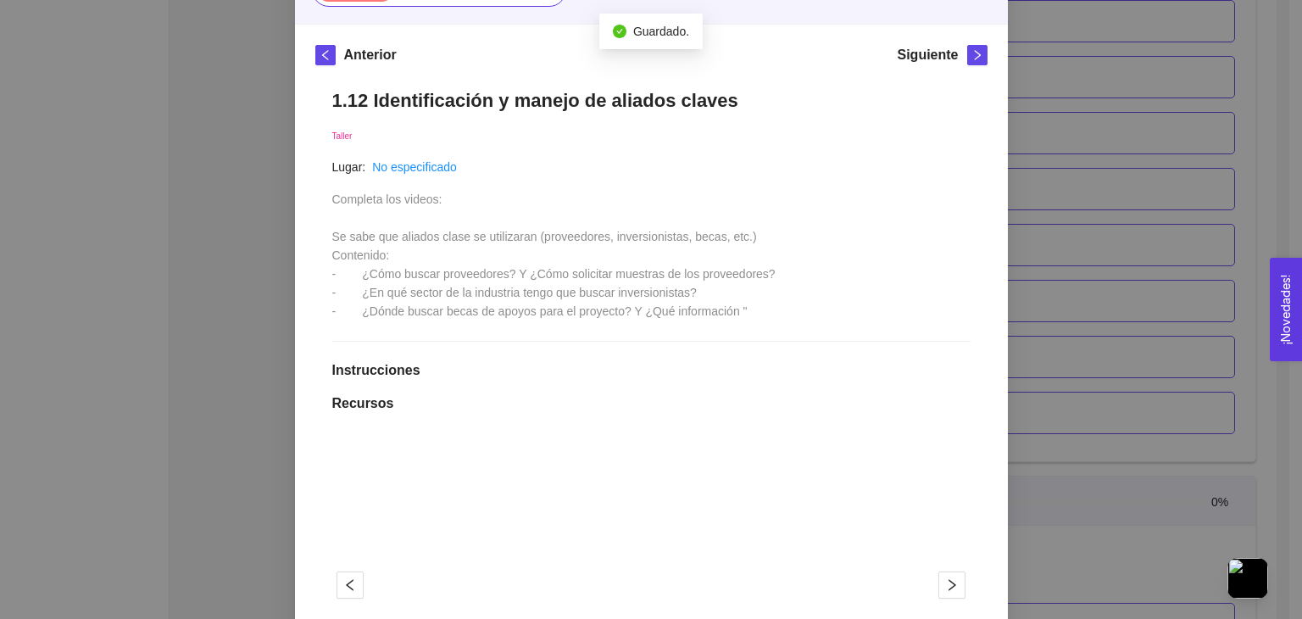
scroll to position [101, 0]
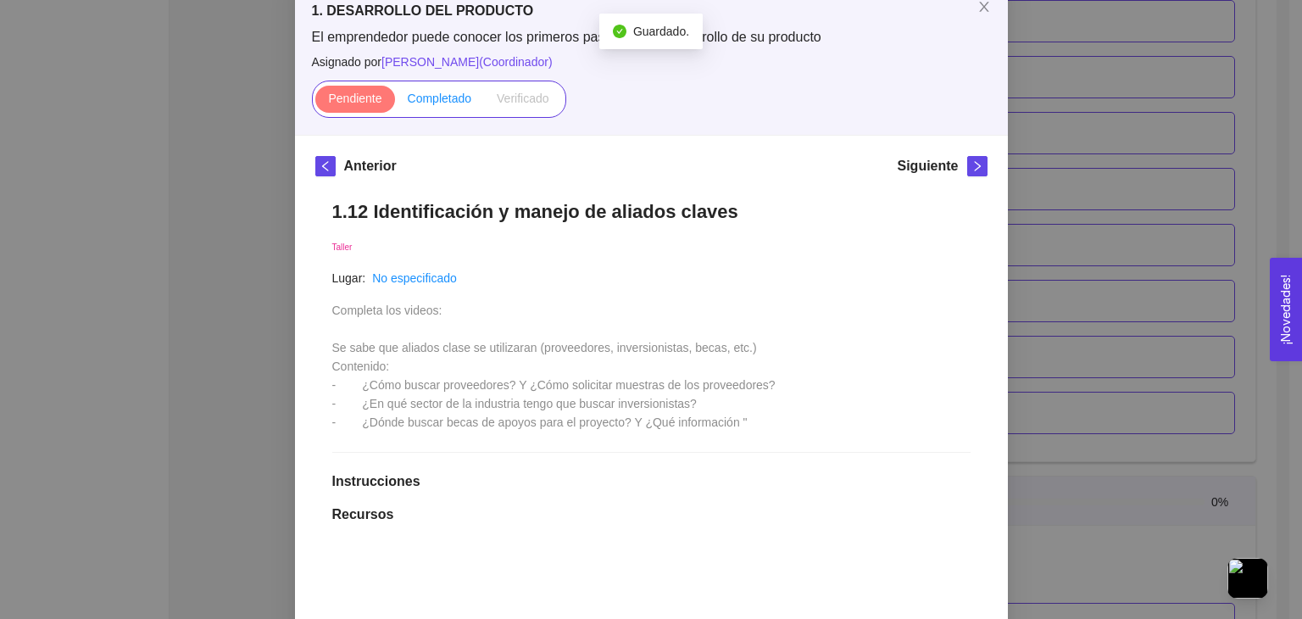
click at [452, 96] on span "Completado" at bounding box center [440, 99] width 64 height 14
click at [395, 103] on input "Completado" at bounding box center [395, 103] width 0 height 0
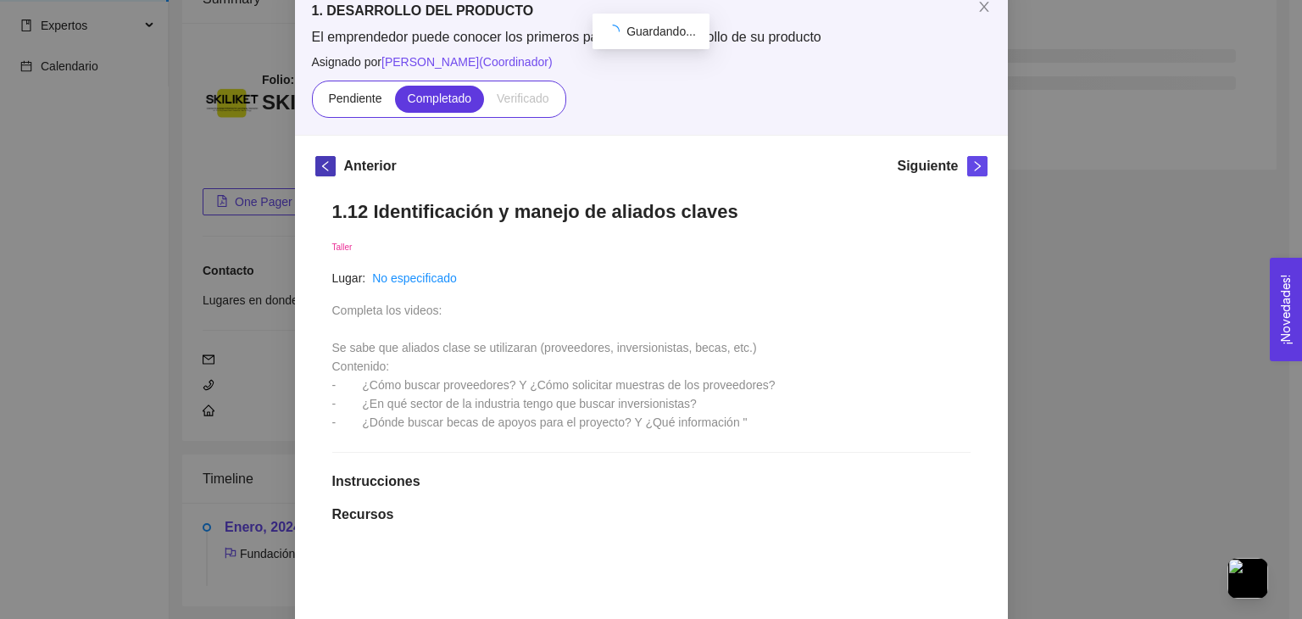
scroll to position [131, 0]
click at [321, 163] on icon "left" at bounding box center [326, 166] width 12 height 12
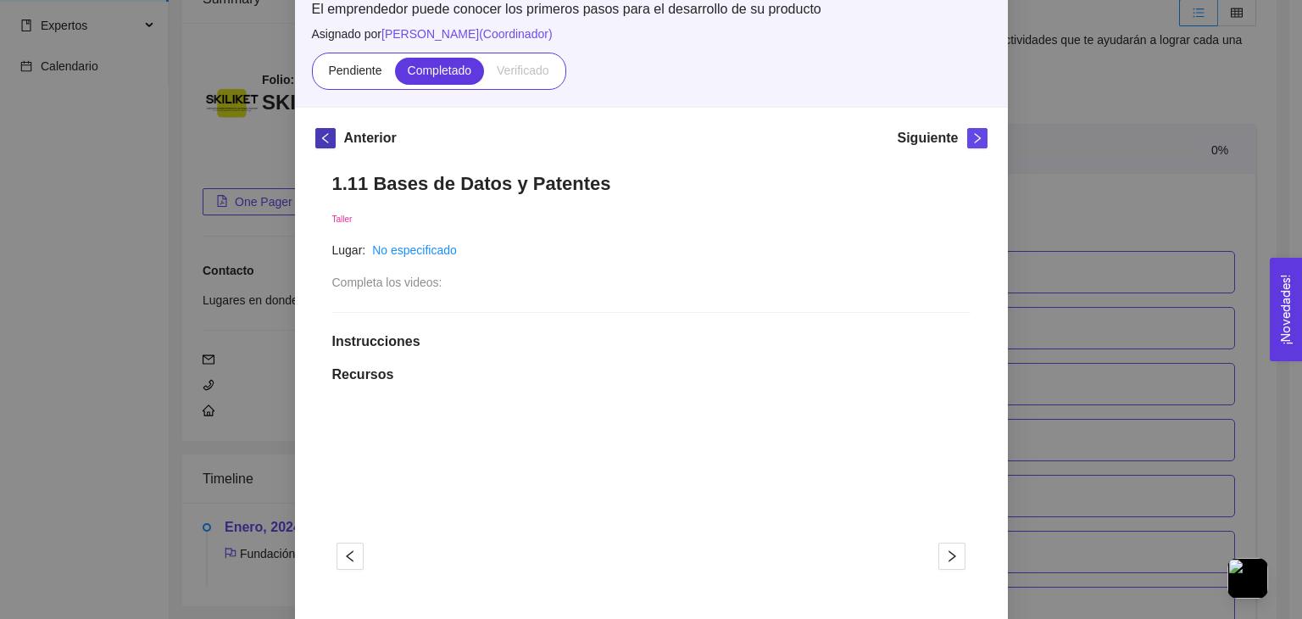
scroll to position [0, 0]
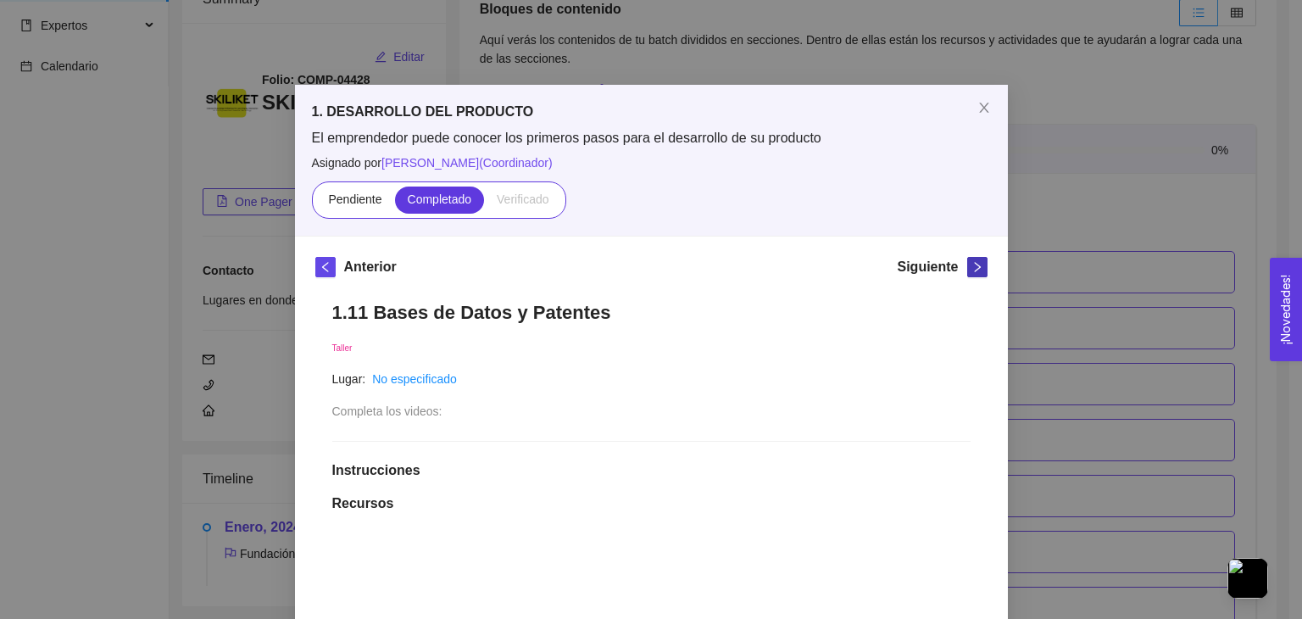
click at [972, 270] on icon "right" at bounding box center [978, 267] width 12 height 12
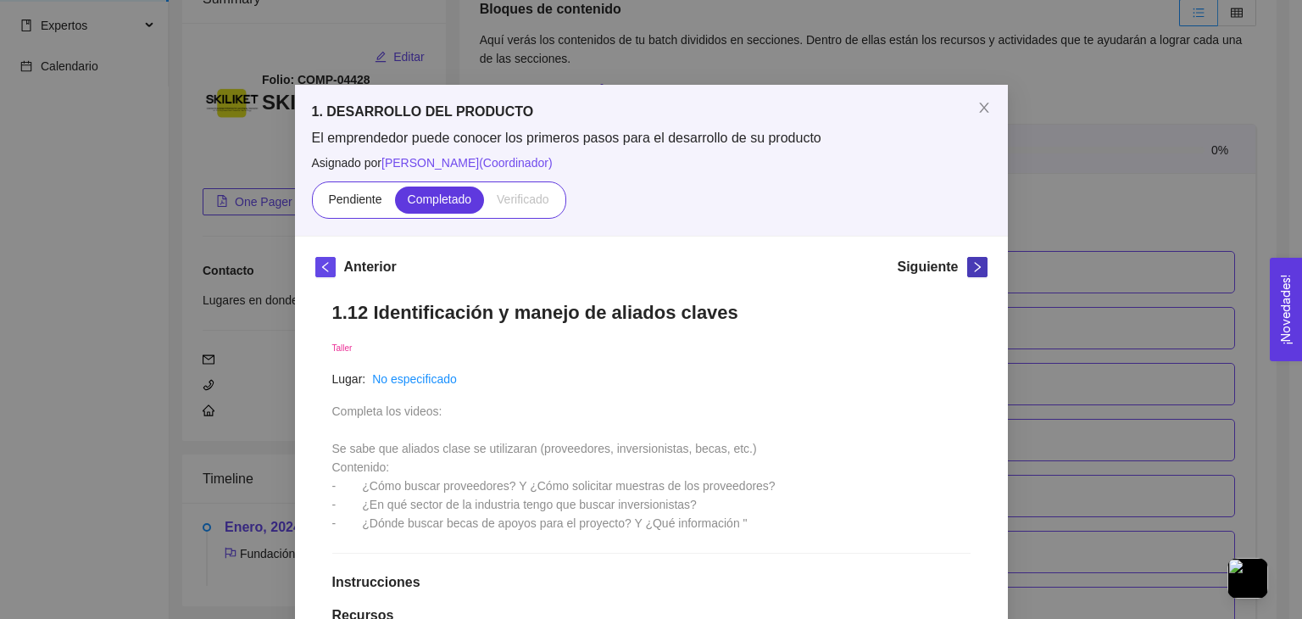
click at [972, 262] on icon "right" at bounding box center [978, 267] width 12 height 12
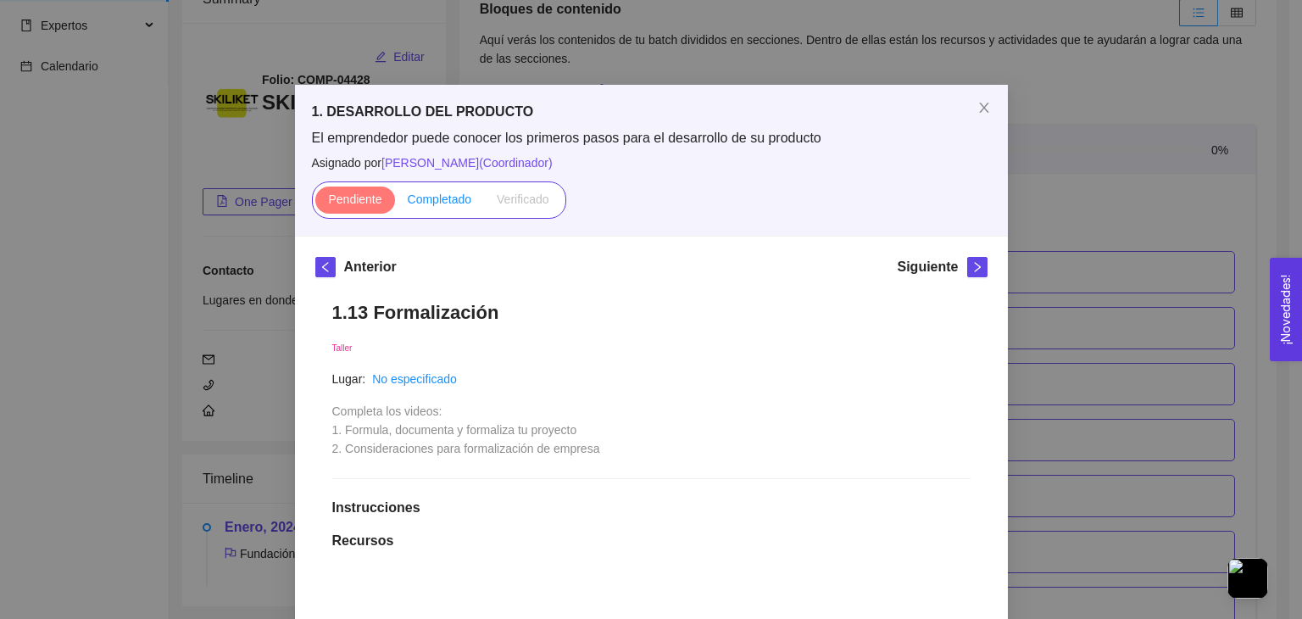
click at [409, 208] on label "Completado" at bounding box center [440, 200] width 90 height 27
click at [395, 203] on input "Completado" at bounding box center [395, 203] width 0 height 0
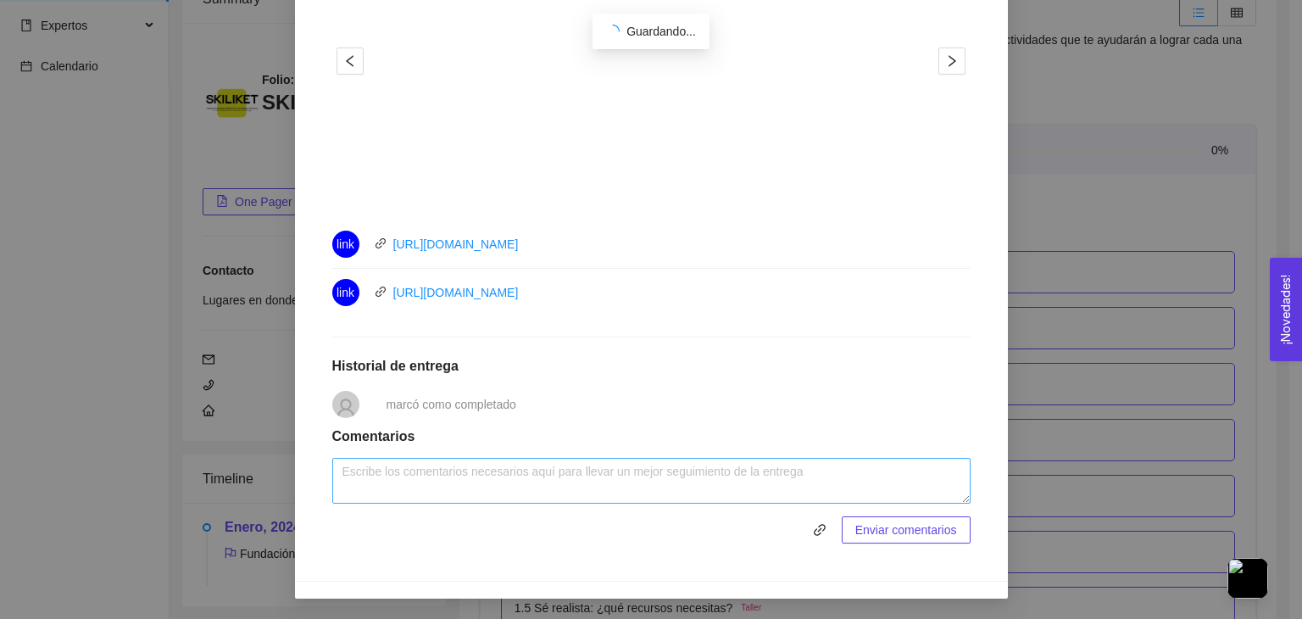
scroll to position [661, 0]
click at [424, 479] on textarea at bounding box center [651, 482] width 638 height 46
type textarea "Se realizo lo mencionado"
click at [882, 527] on span "Enviar comentarios" at bounding box center [907, 530] width 102 height 19
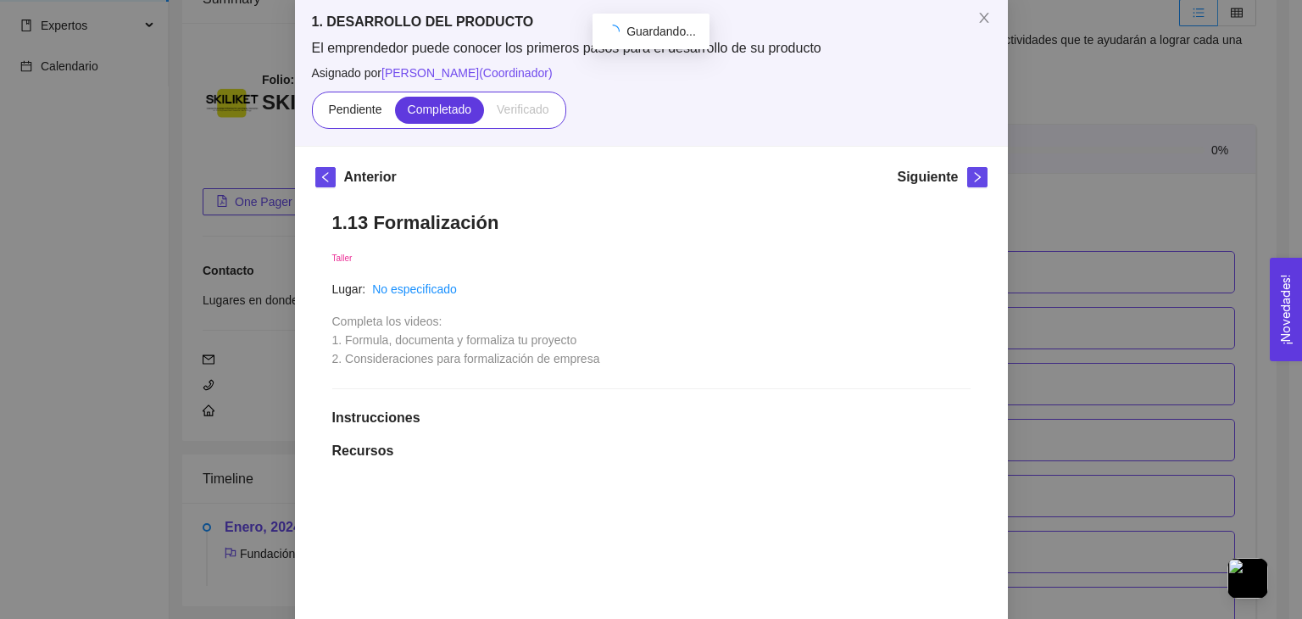
scroll to position [65, 0]
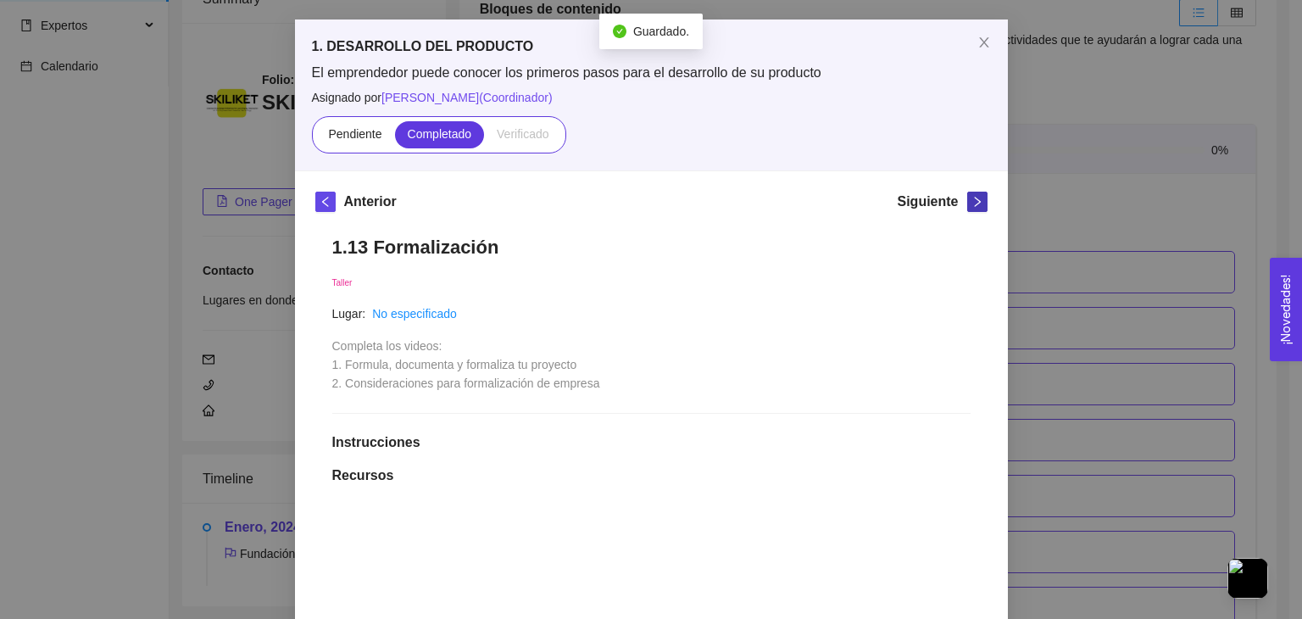
click at [972, 198] on icon "right" at bounding box center [978, 202] width 12 height 12
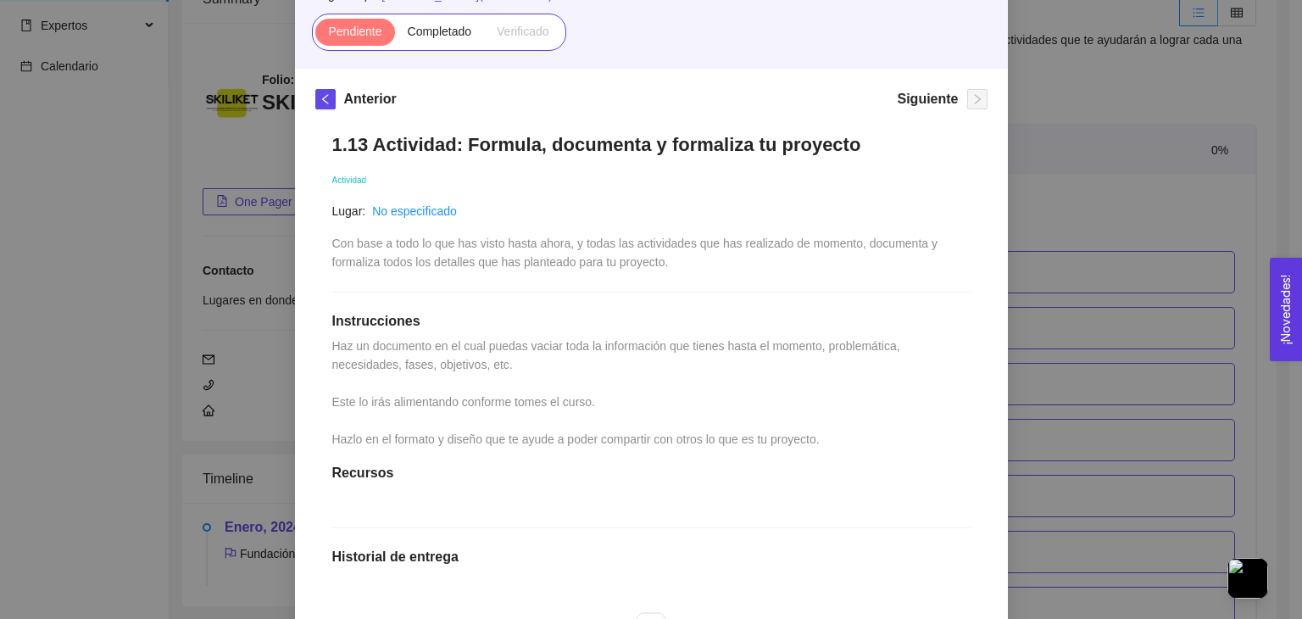
scroll to position [166, 0]
click at [332, 147] on h1 "1.13 Actividad: Formula, documenta y formaliza tu proyecto" at bounding box center [651, 146] width 638 height 23
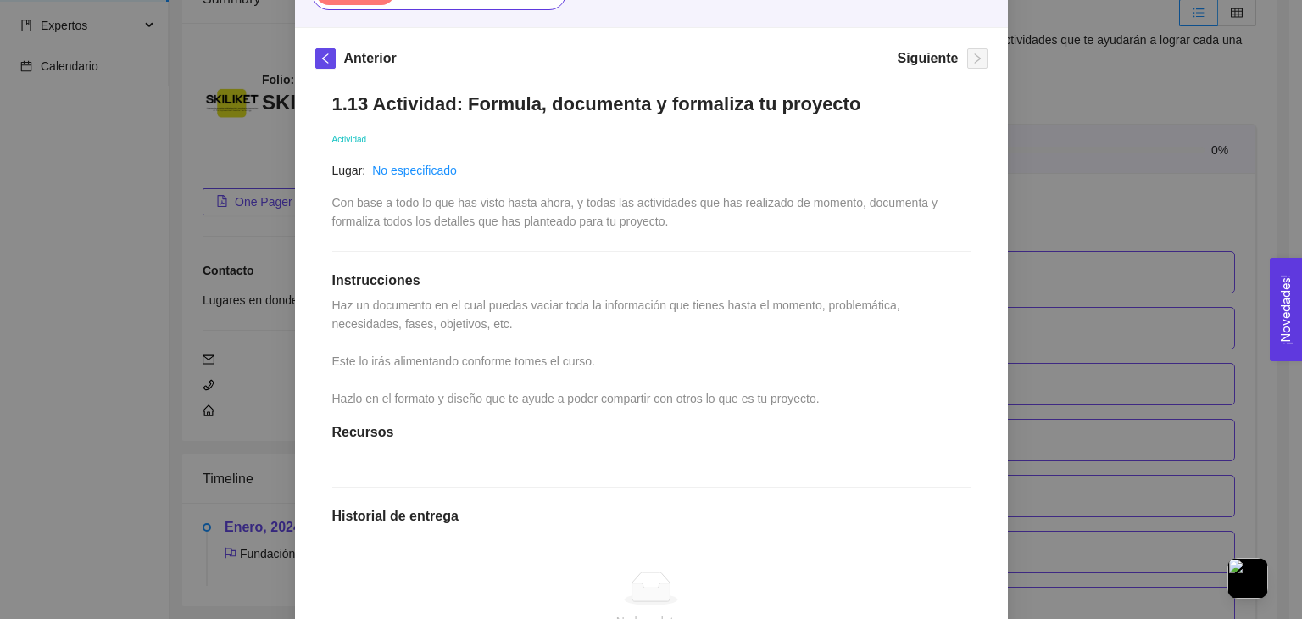
scroll to position [209, 0]
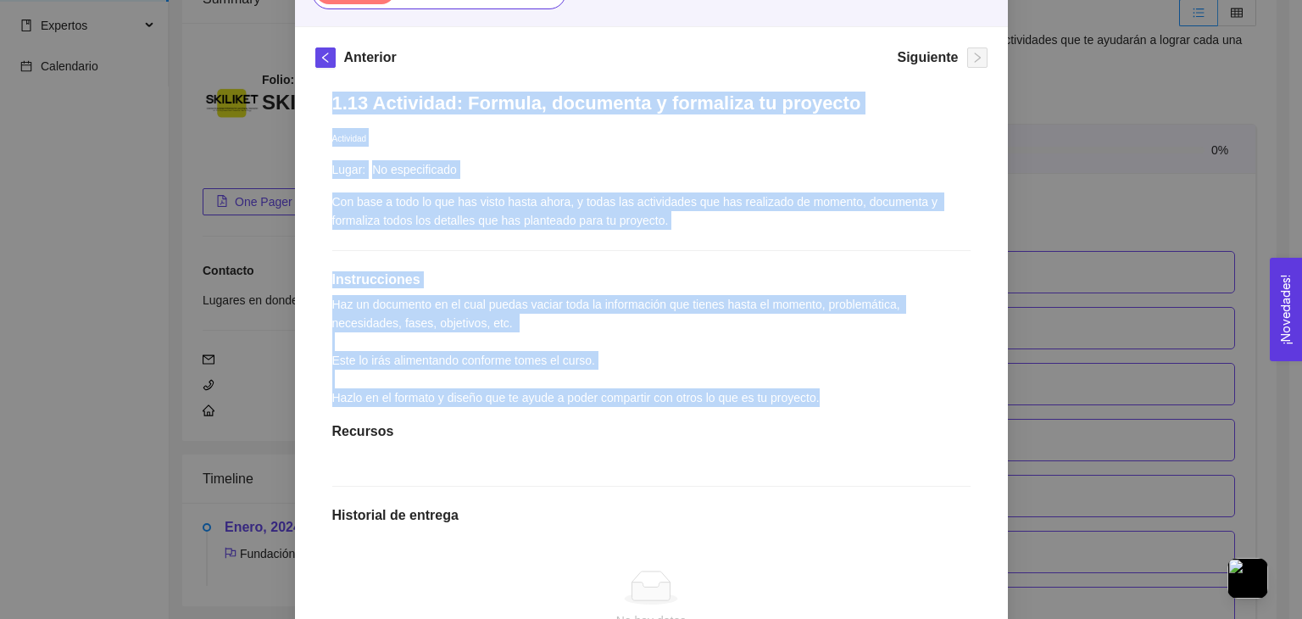
drag, startPoint x: 324, startPoint y: 100, endPoint x: 819, endPoint y: 398, distance: 577.7
click at [819, 398] on div "1.13 Actividad: Formula, documenta y formaliza tu proyecto Actividad Lugar: No …" at bounding box center [651, 439] width 672 height 728
copy div "1.13 Actividad: Formula, documenta y formaliza tu proyecto Actividad Lugar: No …"
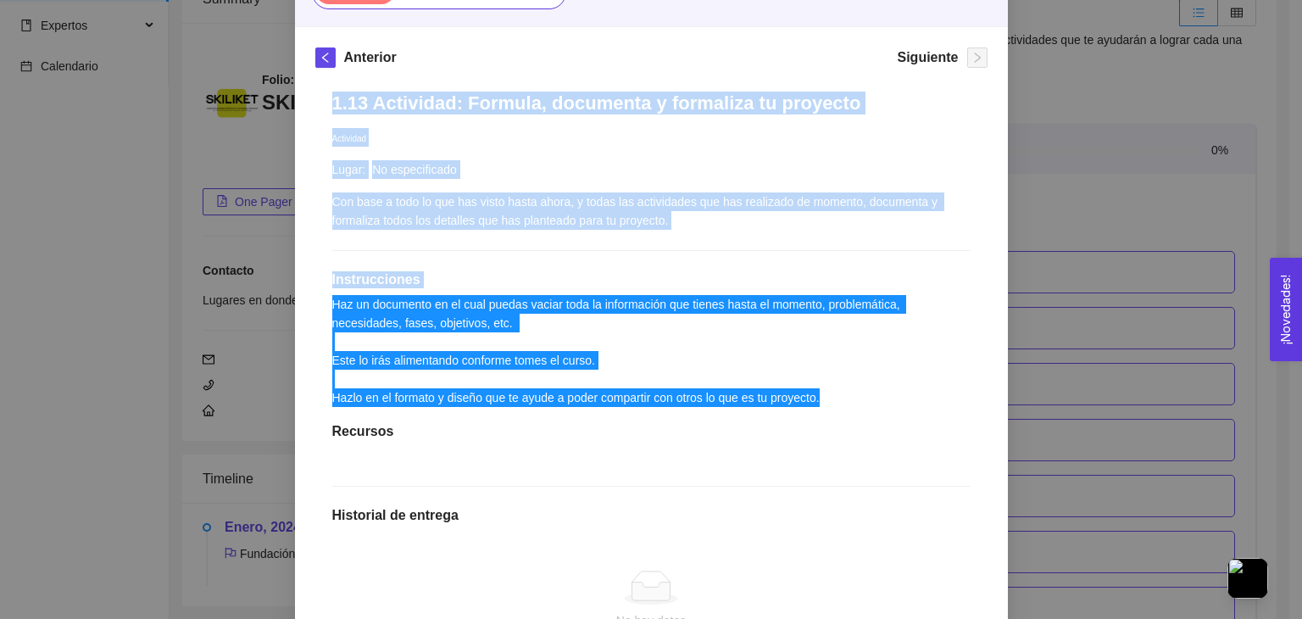
click at [586, 213] on span "Con base a todo lo que has visto hasta ahora, y todas las actividades que has r…" at bounding box center [636, 211] width 609 height 32
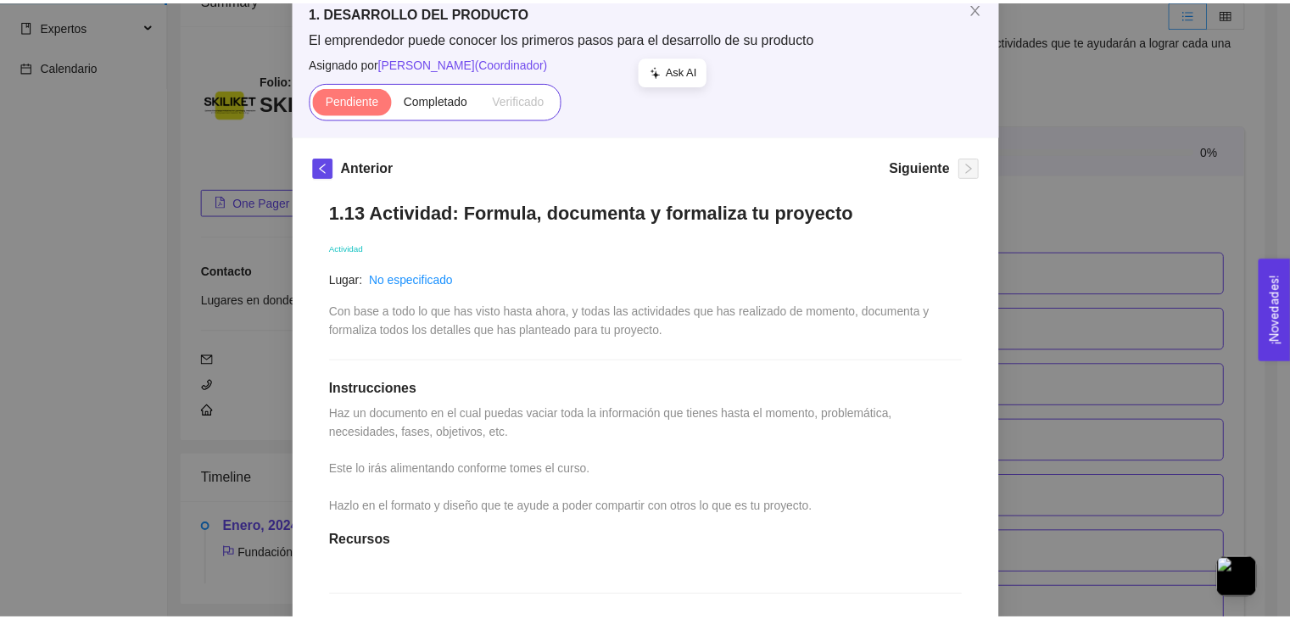
scroll to position [0, 0]
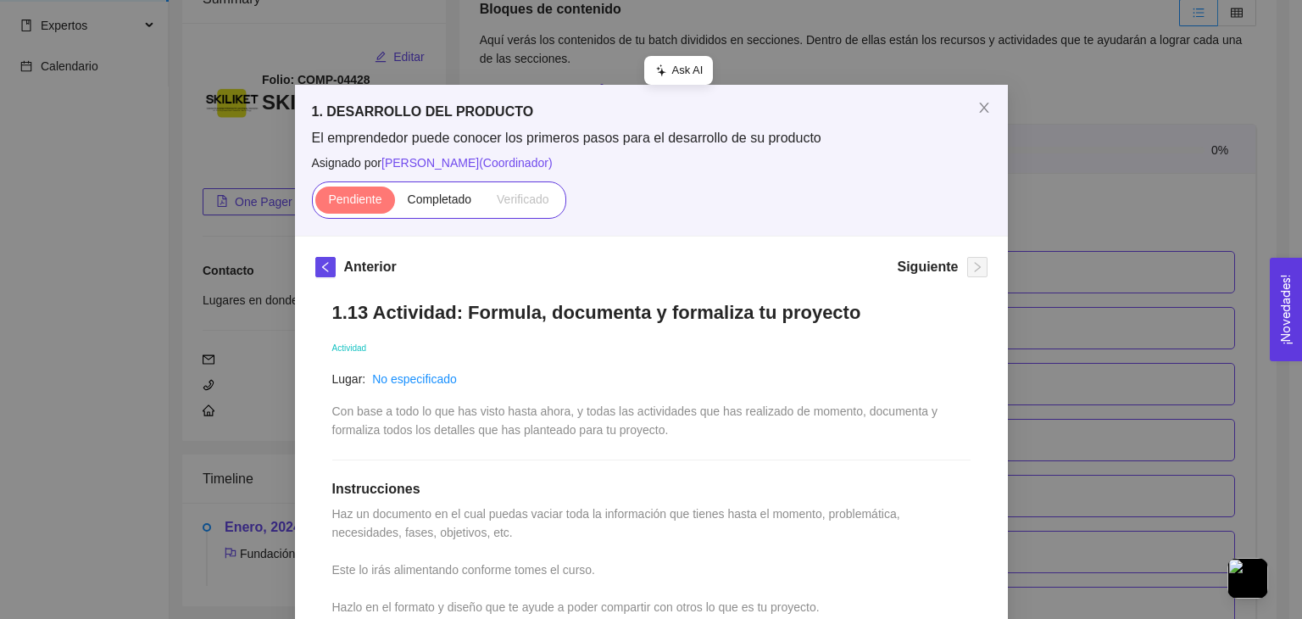
drag, startPoint x: 882, startPoint y: 315, endPoint x: 816, endPoint y: 305, distance: 66.9
click at [816, 305] on h1 "1.13 Actividad: Formula, documenta y formaliza tu proyecto" at bounding box center [651, 312] width 638 height 23
click at [642, 376] on div "Lugar: No especificado" at bounding box center [651, 379] width 638 height 19
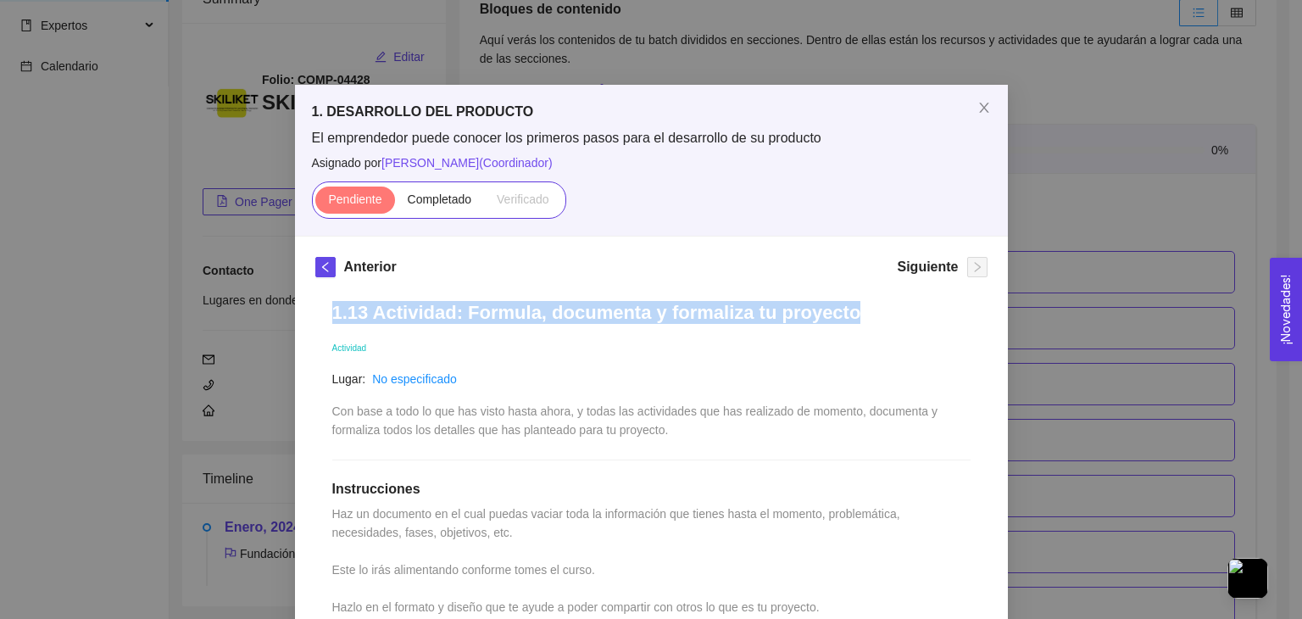
drag, startPoint x: 843, startPoint y: 309, endPoint x: 324, endPoint y: 316, distance: 519.0
copy h1 "1.13 Actividad: Formula, documenta y formaliza tu proyecto"
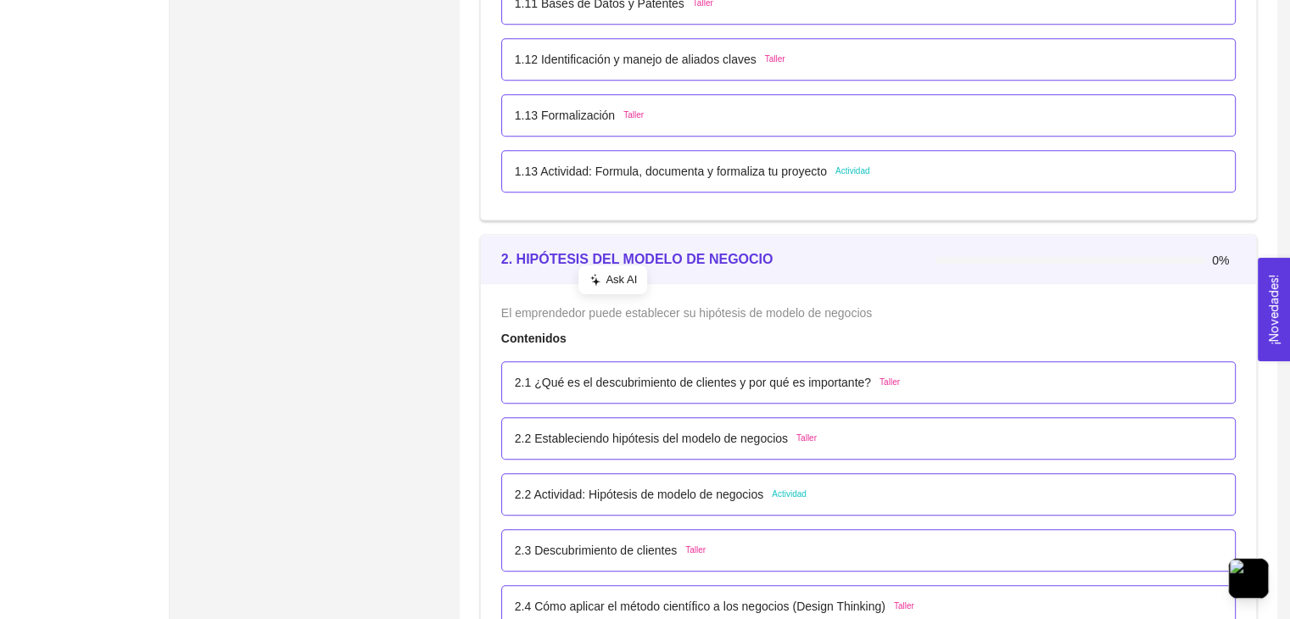
scroll to position [1485, 0]
